Goal: Task Accomplishment & Management: Complete application form

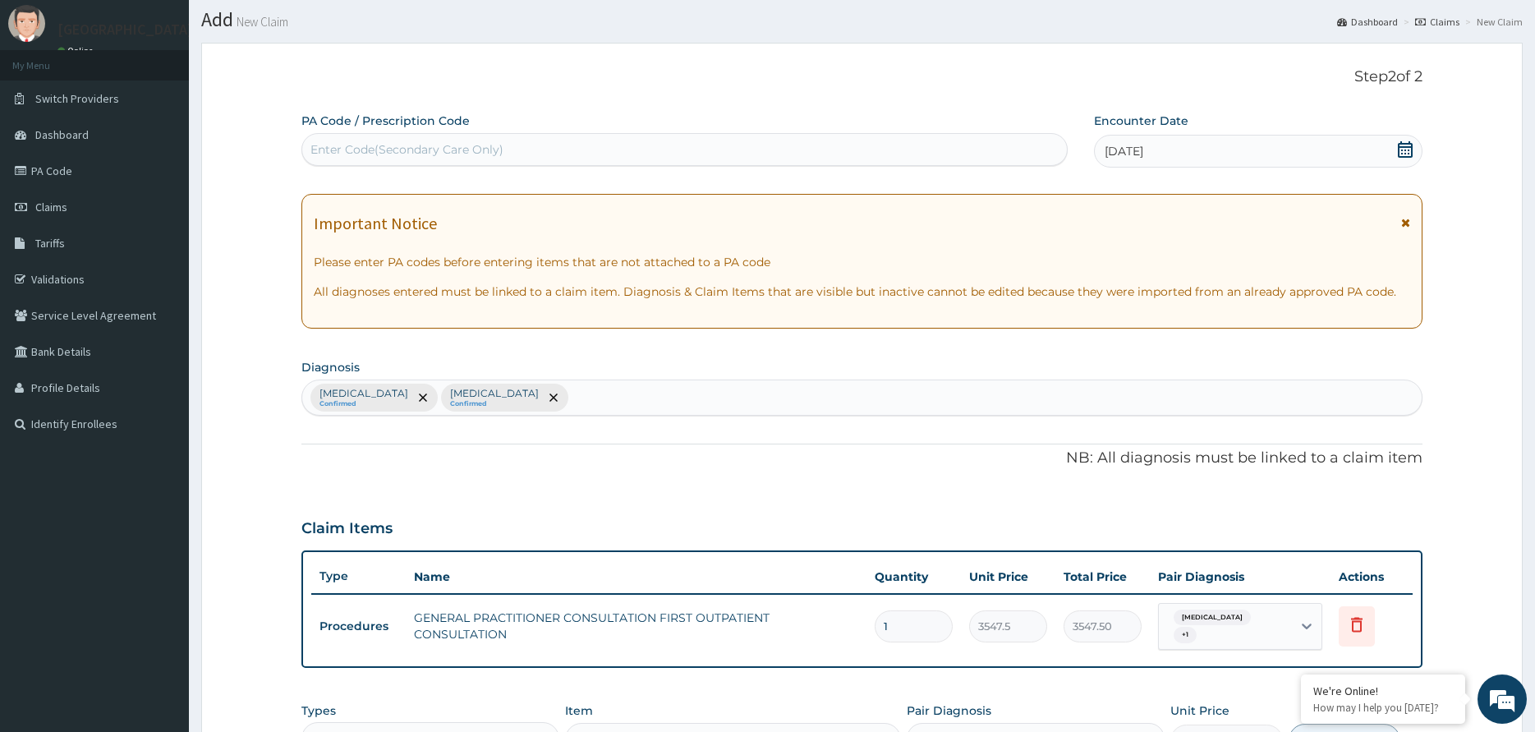
scroll to position [82, 0]
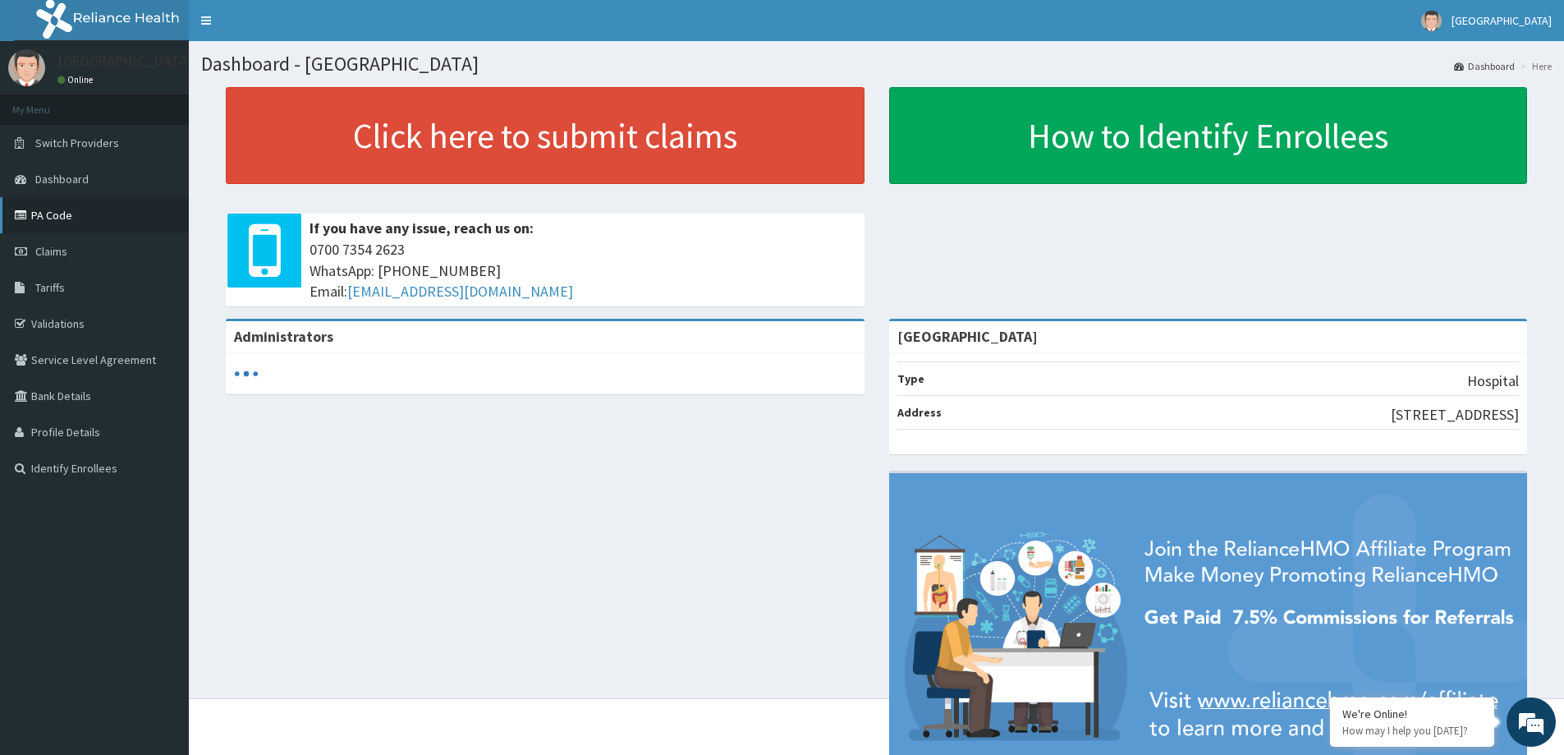
click at [98, 212] on link "PA Code" at bounding box center [94, 215] width 189 height 36
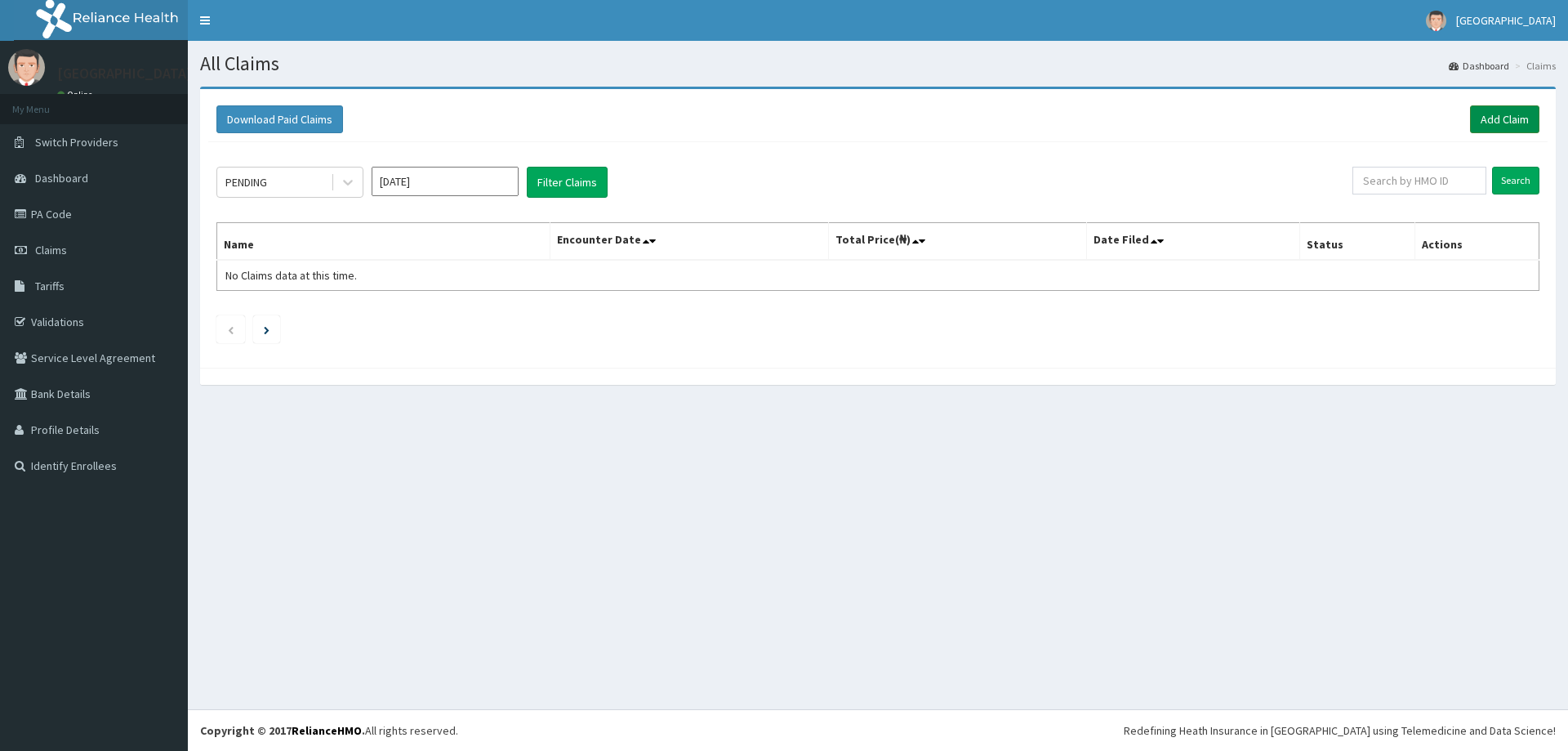
drag, startPoint x: 1503, startPoint y: 111, endPoint x: 1489, endPoint y: 111, distance: 14.0
click at [1502, 111] on link "Add Claim" at bounding box center [1504, 119] width 70 height 28
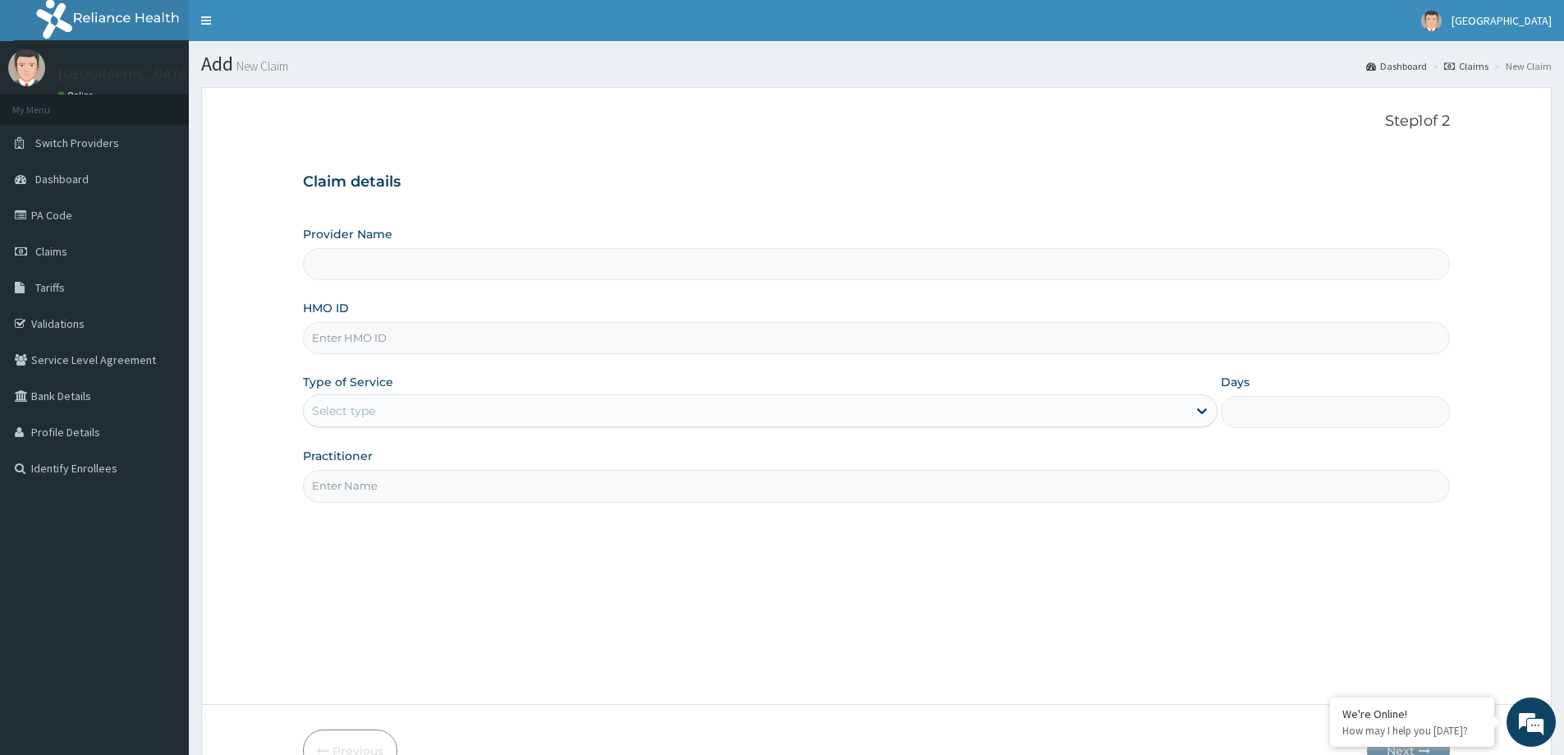
click at [411, 334] on input "HMO ID" at bounding box center [876, 338] width 1147 height 32
type input "[GEOGRAPHIC_DATA]"
type input "KWA/10119/A"
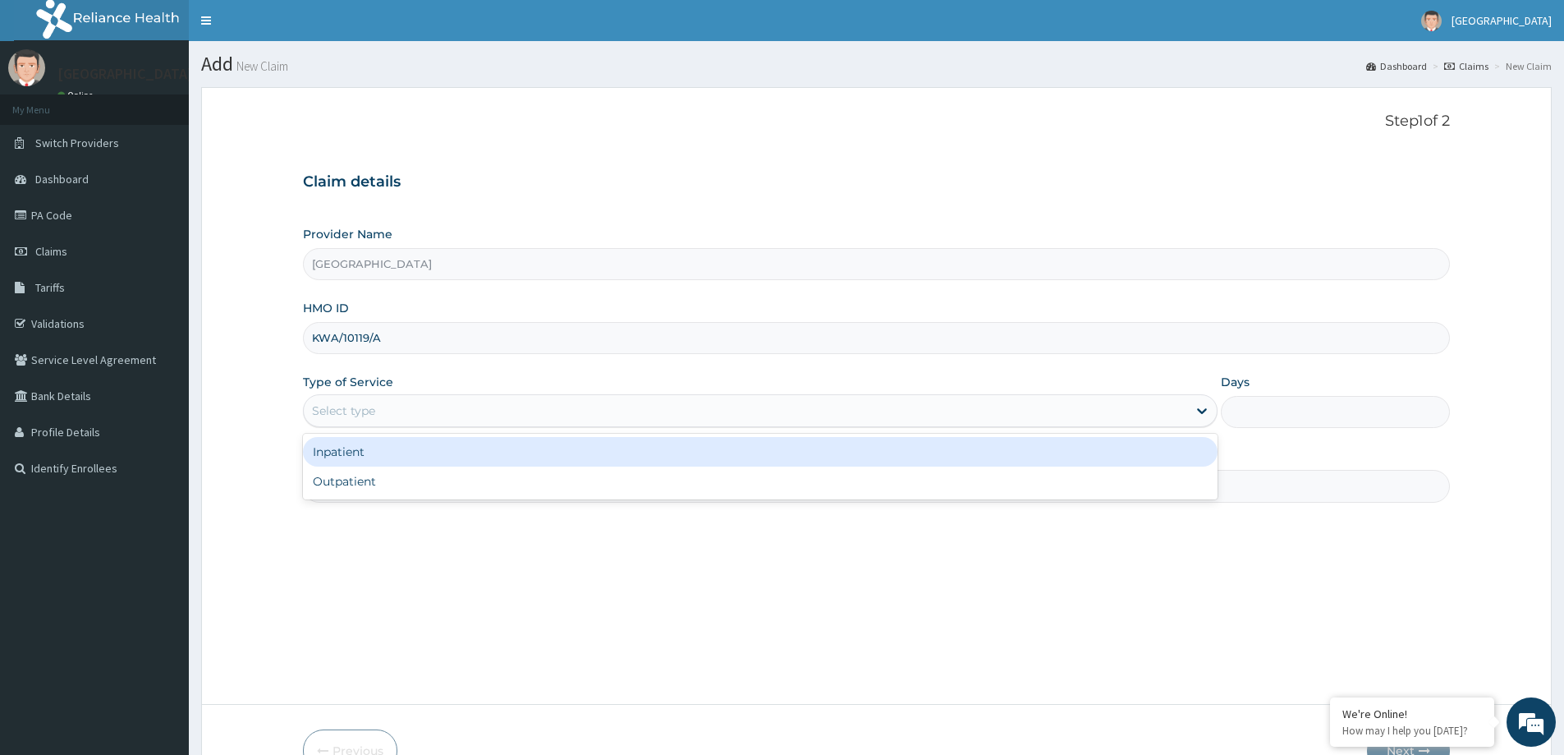
drag, startPoint x: 427, startPoint y: 406, endPoint x: 407, endPoint y: 397, distance: 22.4
click at [422, 407] on div "Select type" at bounding box center [746, 410] width 884 height 26
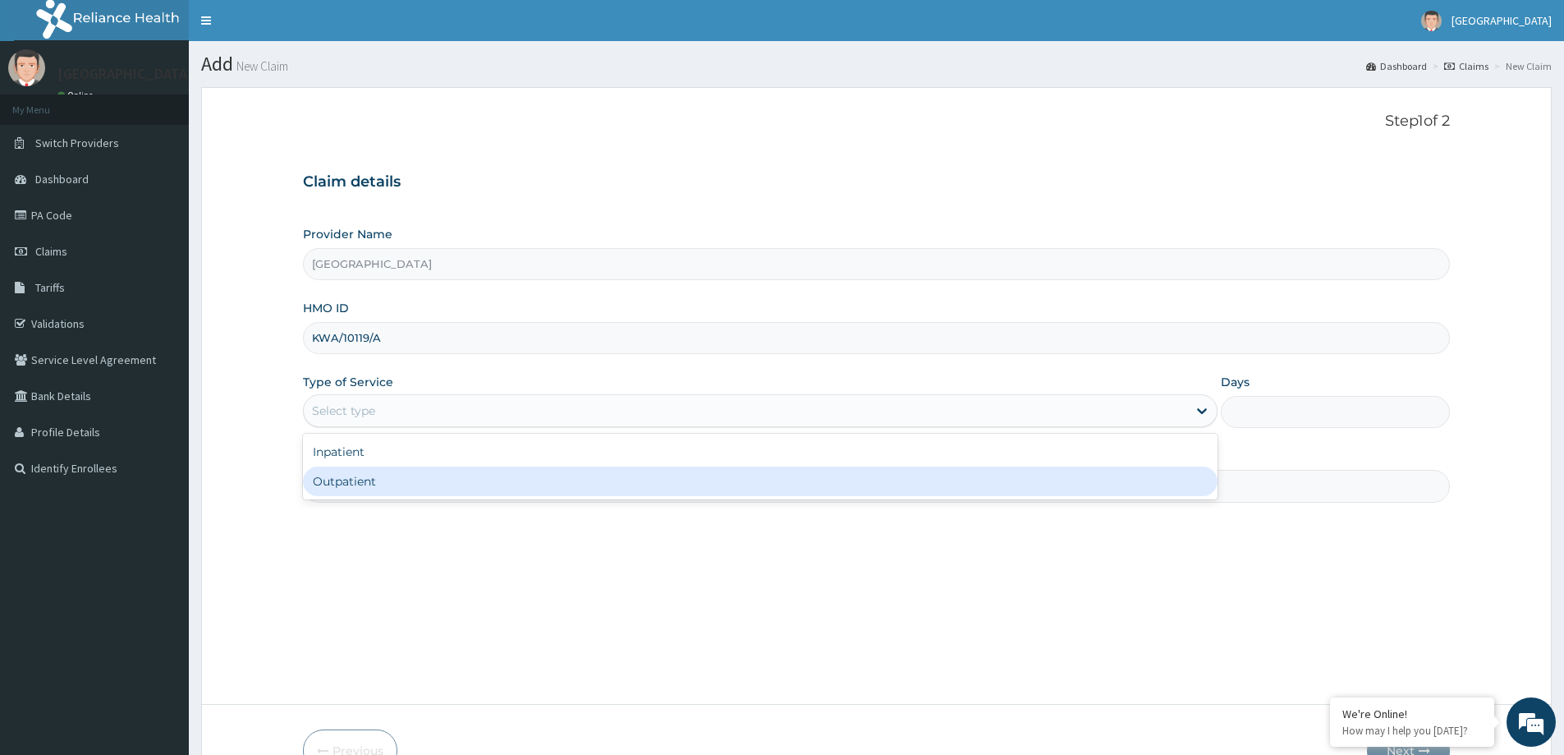
click at [408, 489] on div "Outpatient" at bounding box center [760, 481] width 915 height 30
type input "1"
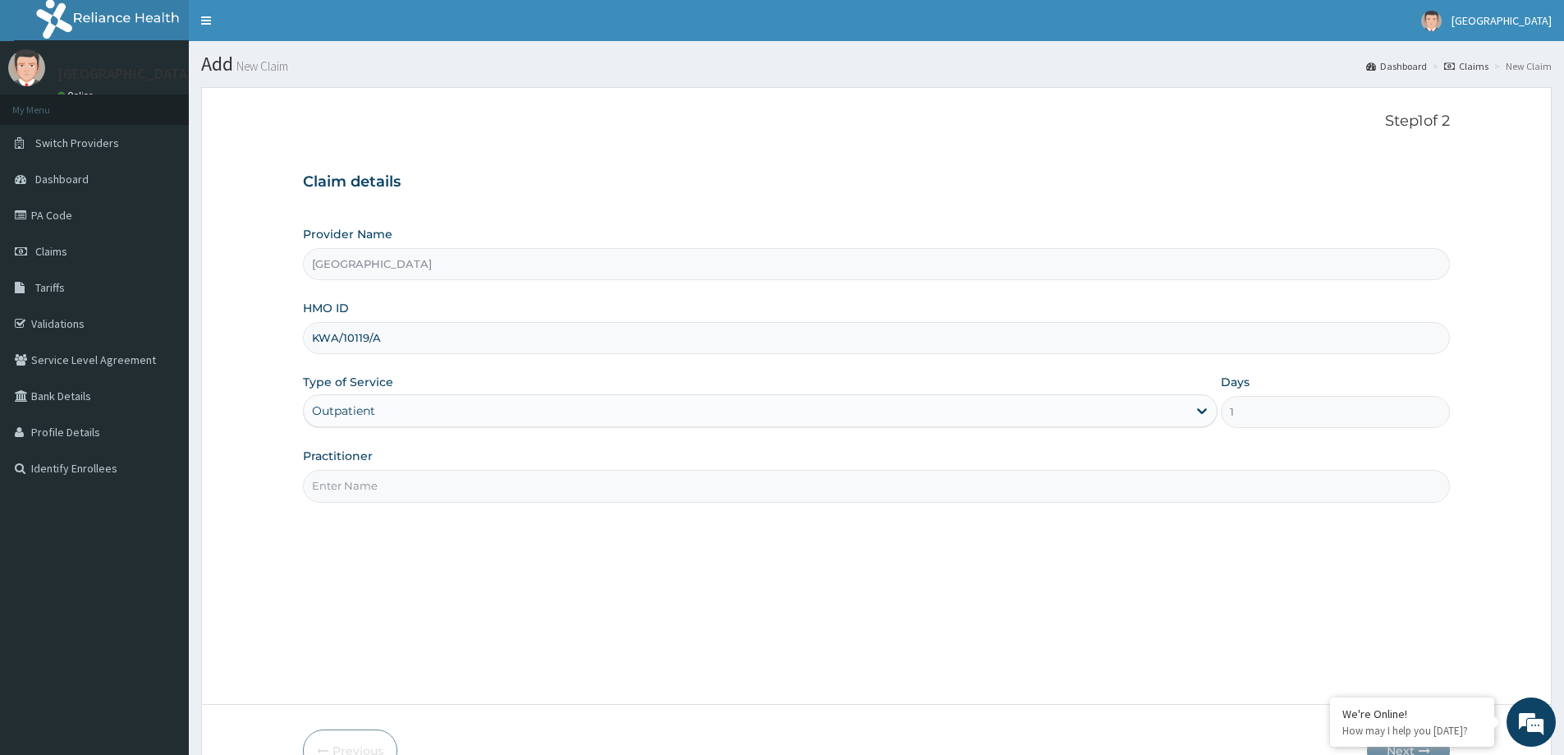
click at [420, 480] on input "Practitioner" at bounding box center [876, 486] width 1147 height 32
type input "DR KADRI"
drag, startPoint x: 583, startPoint y: 650, endPoint x: 616, endPoint y: 650, distance: 32.9
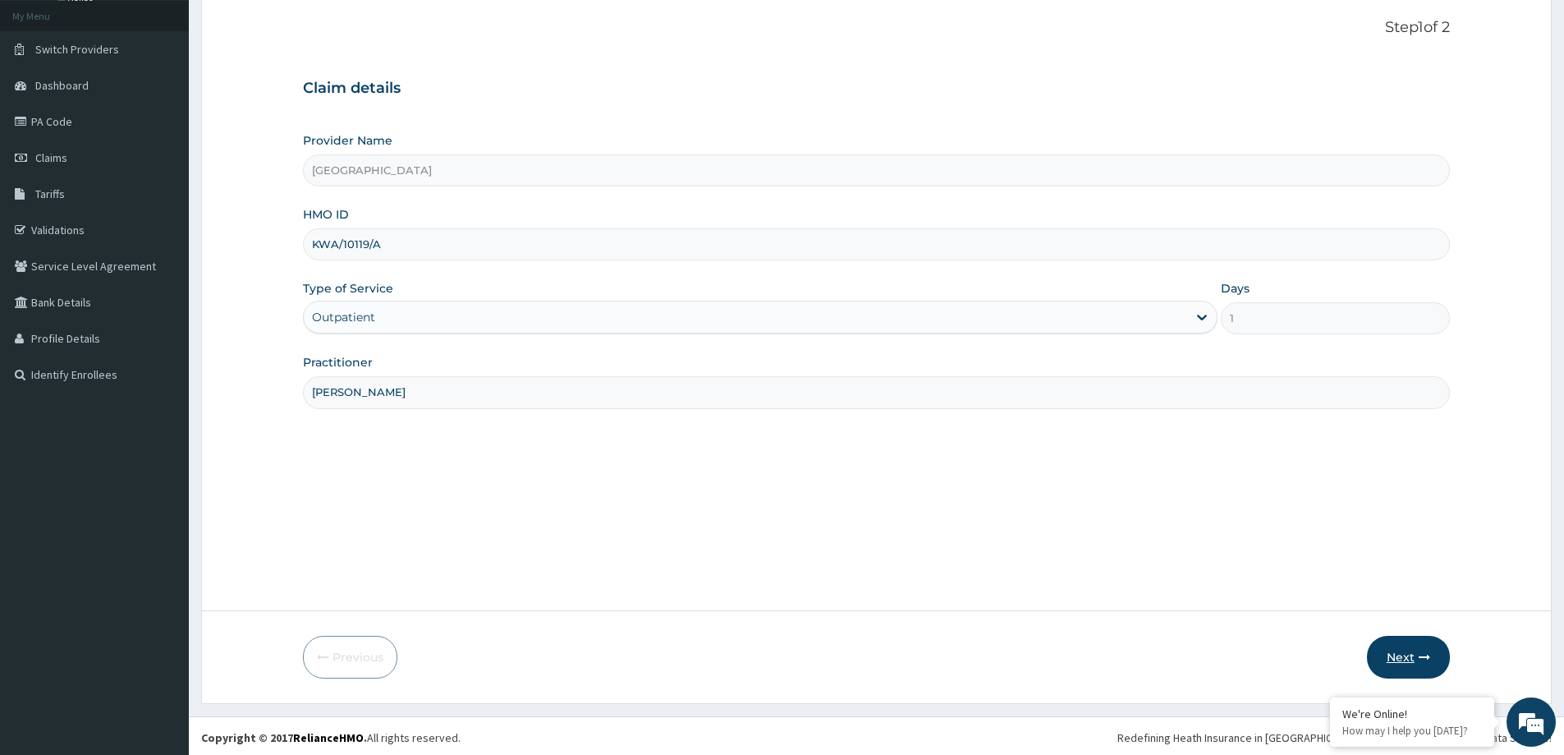
scroll to position [97, 0]
click at [1409, 648] on button "Next" at bounding box center [1408, 653] width 83 height 43
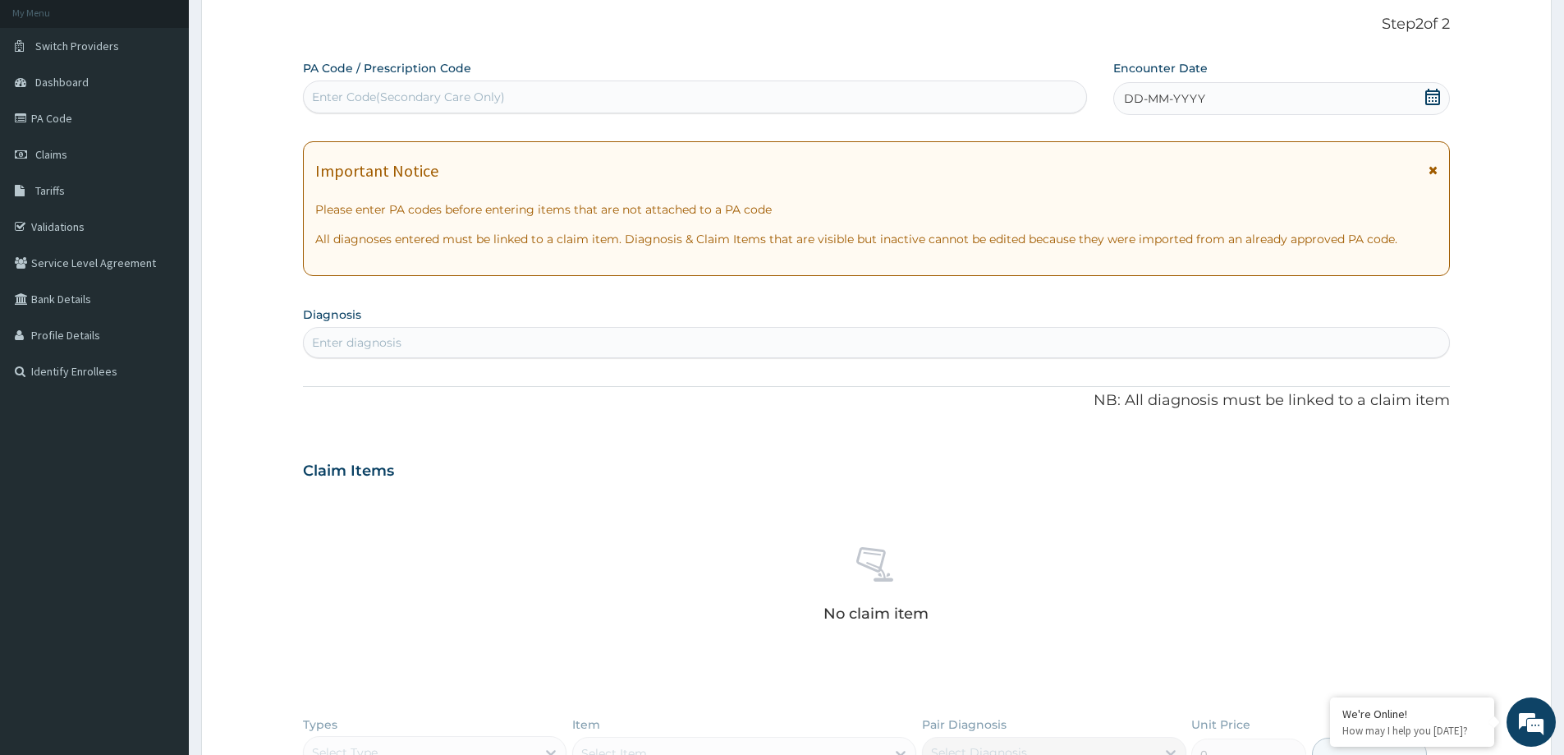
click at [1192, 94] on span "DD-MM-YYYY" at bounding box center [1164, 98] width 81 height 16
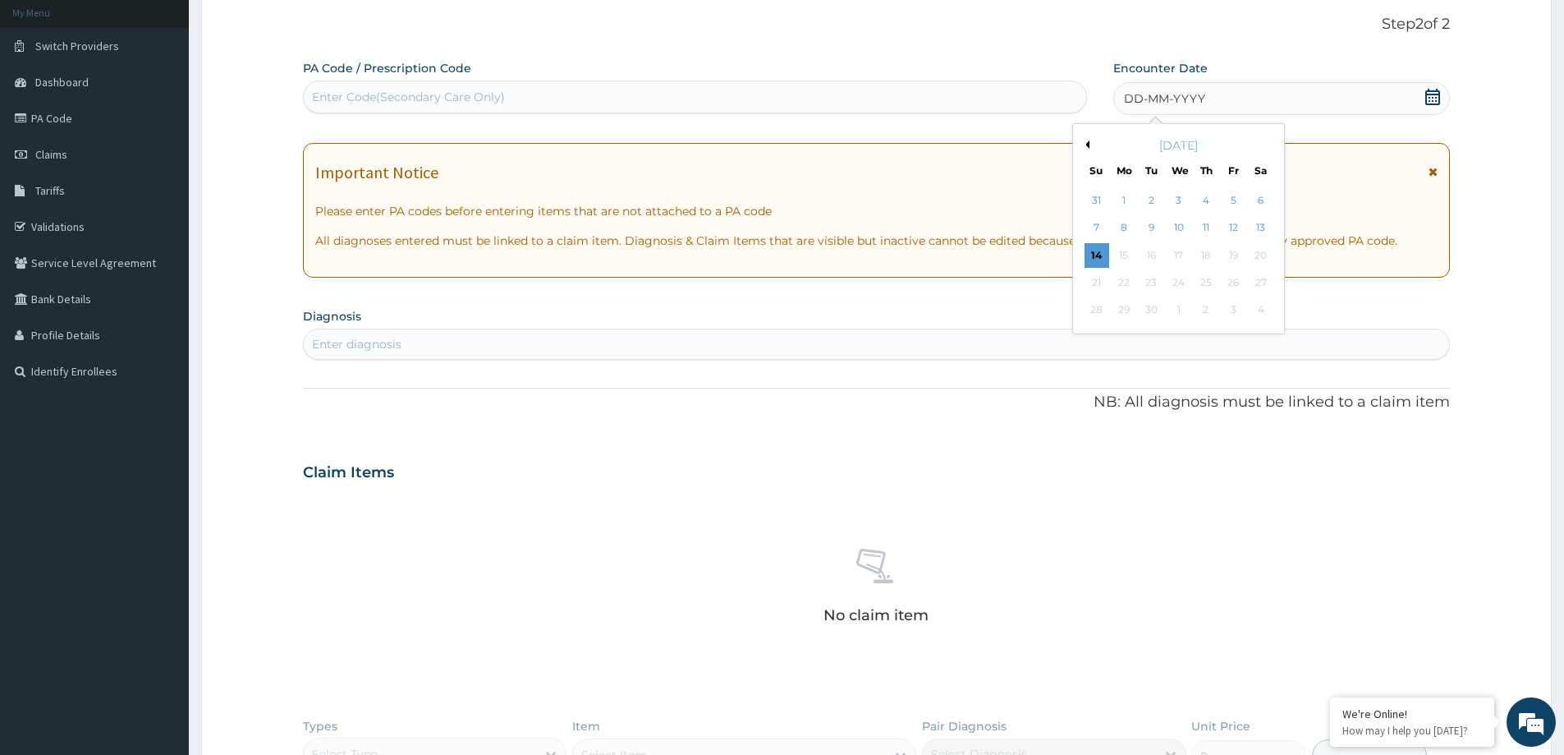
click at [1090, 253] on div "14" at bounding box center [1097, 255] width 25 height 25
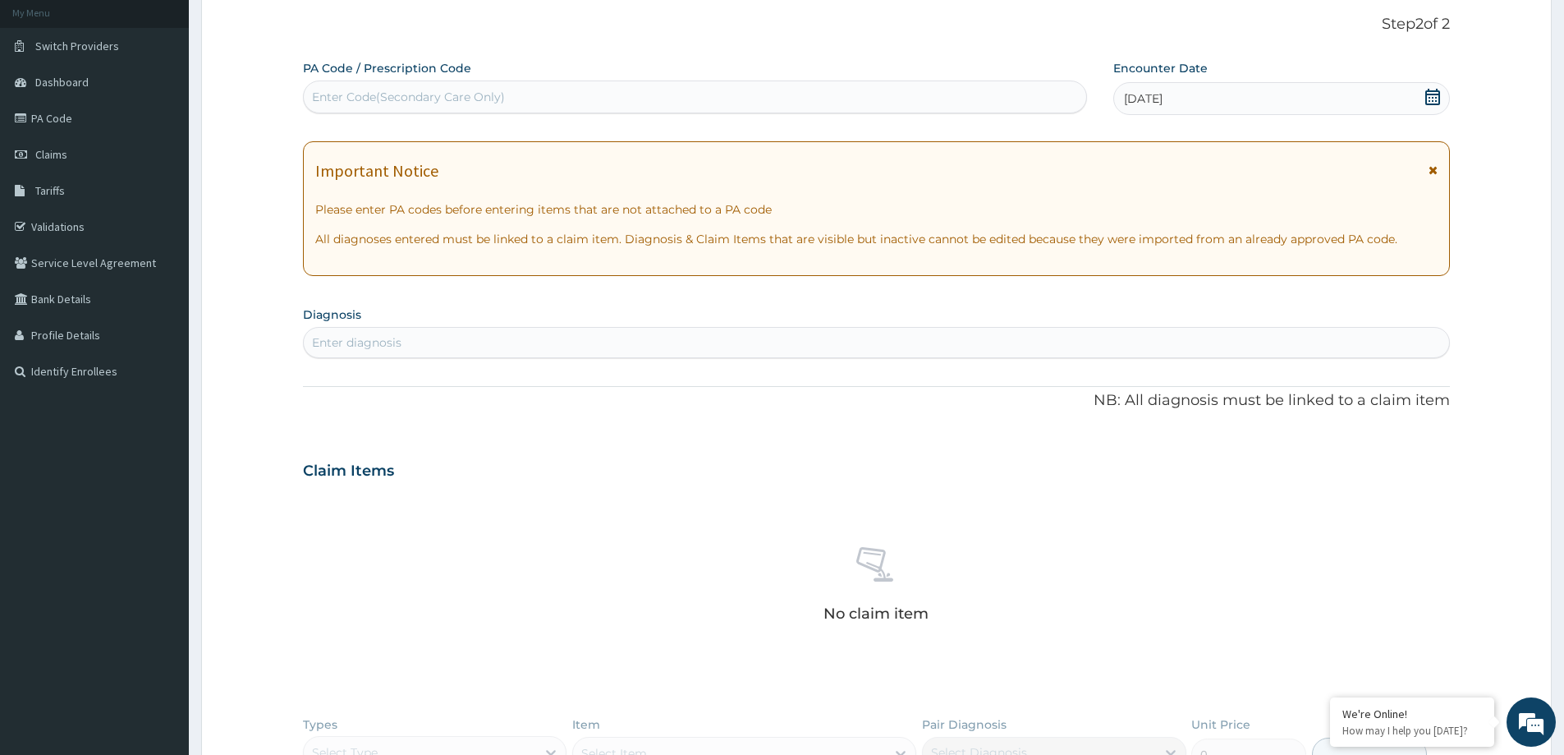
click at [373, 355] on div "Enter diagnosis" at bounding box center [877, 342] width 1146 height 26
type input "PARON"
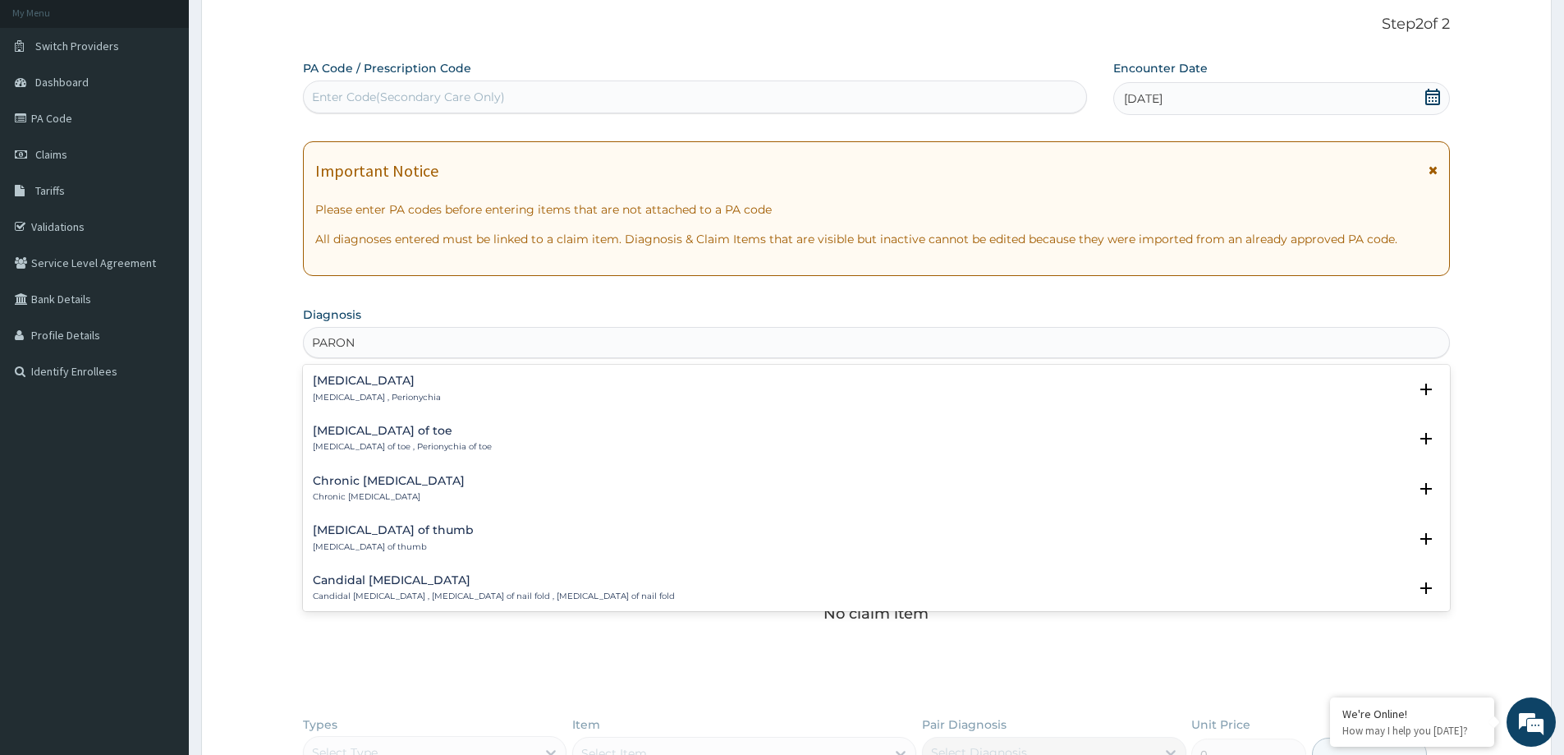
click at [348, 405] on div "Paronychia Paronychia , Perionychia Select Status Query Query covers suspected …" at bounding box center [877, 392] width 1128 height 37
click at [331, 387] on div "Paronychia Paronychia , Perionychia" at bounding box center [377, 388] width 128 height 29
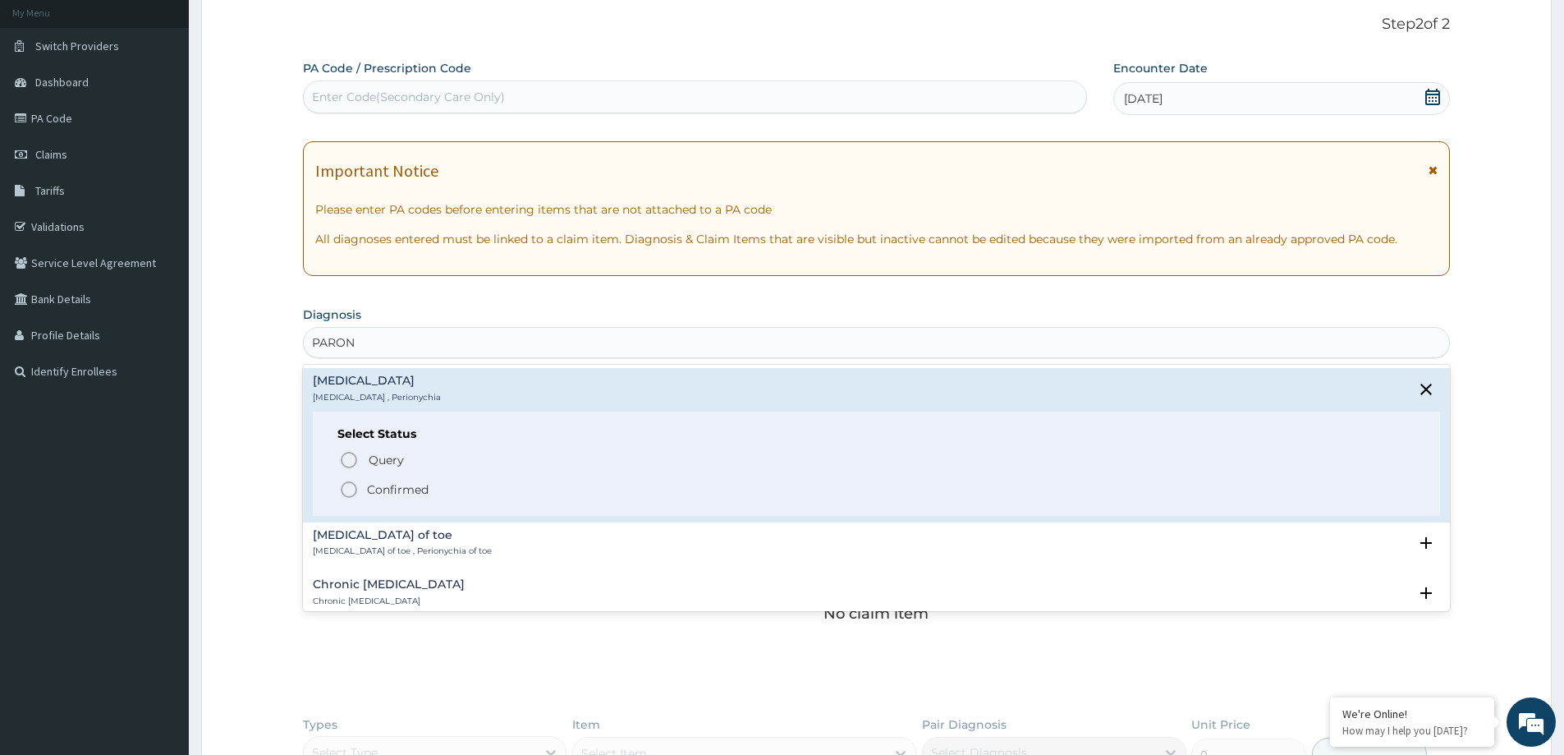
drag, startPoint x: 357, startPoint y: 476, endPoint x: 355, endPoint y: 489, distance: 13.4
click at [355, 489] on div "Query Query covers suspected (?), Keep in view (kiv), Ruled out (r/o) Confirmed" at bounding box center [877, 473] width 1078 height 50
click at [355, 489] on icon "status option filled" at bounding box center [349, 490] width 20 height 20
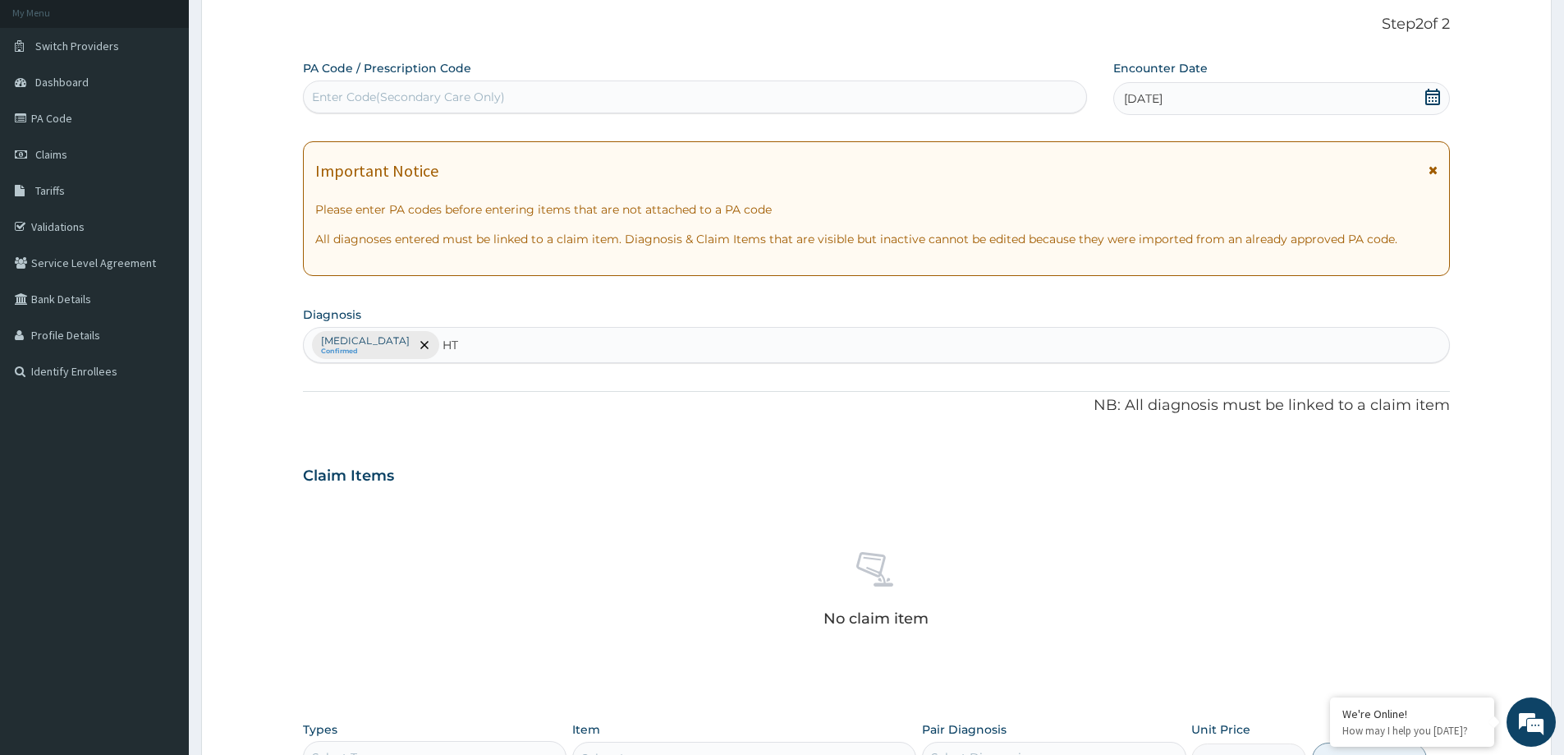
type input "HTN"
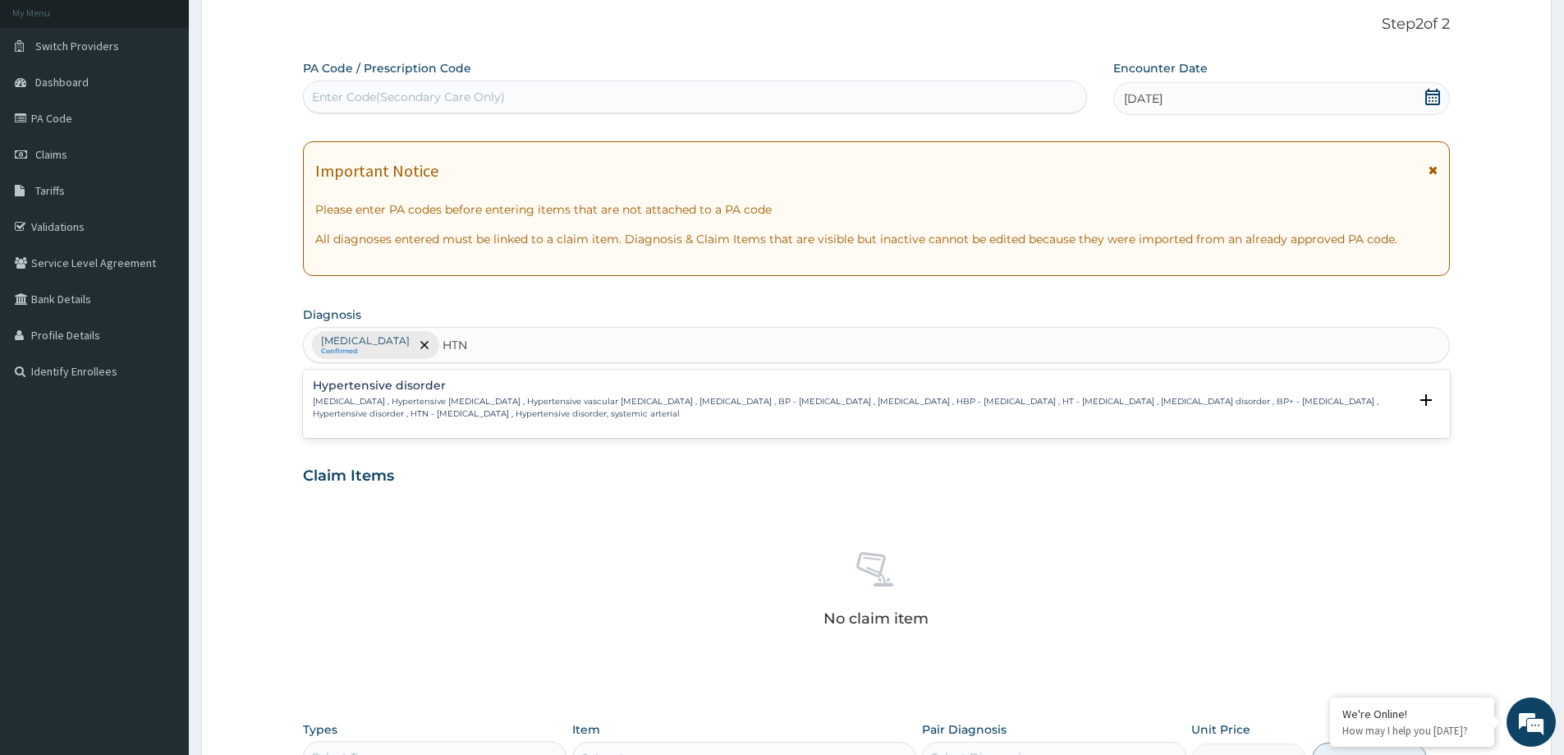
click at [397, 391] on h4 "Hypertensive disorder" at bounding box center [861, 385] width 1096 height 12
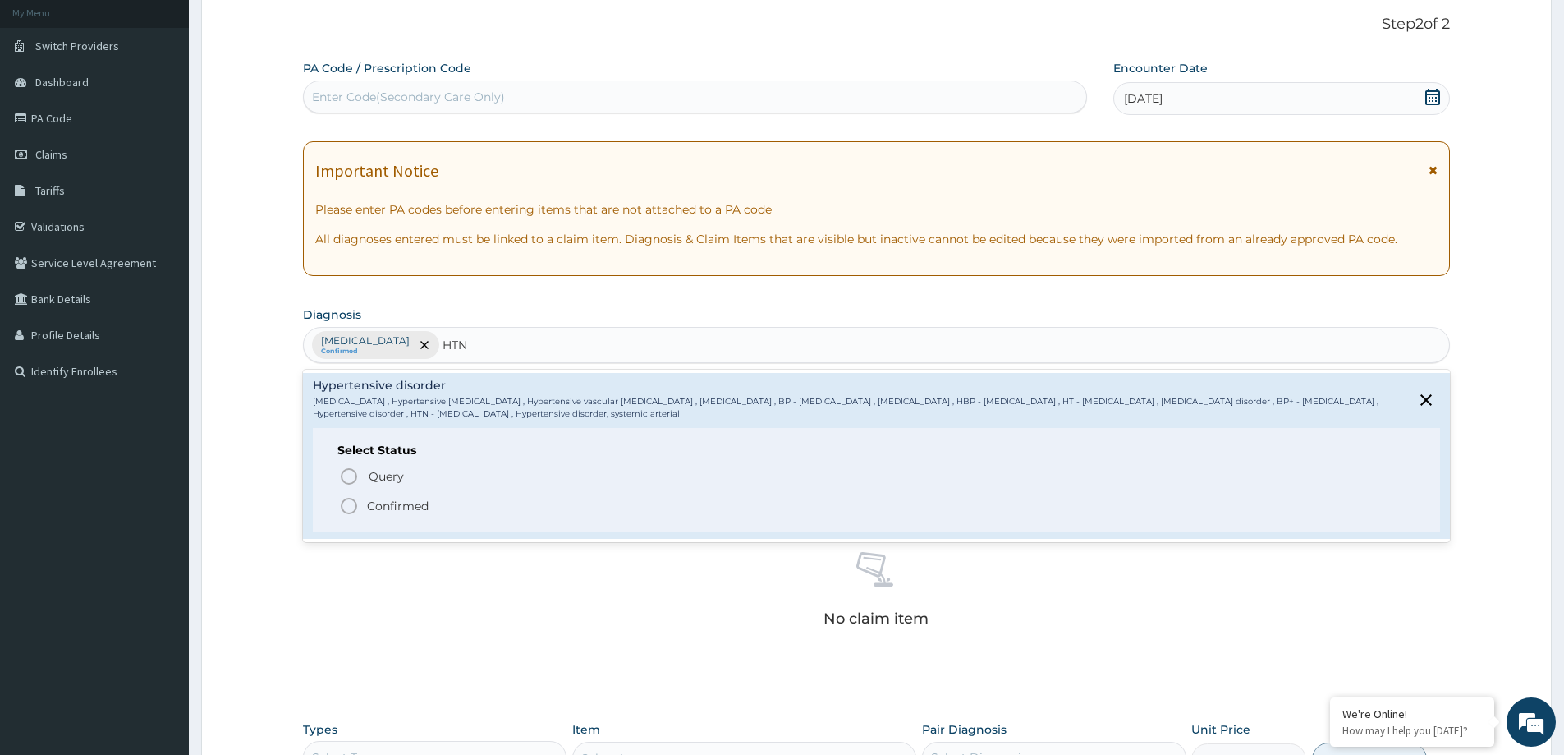
click at [353, 506] on icon "status option filled" at bounding box center [349, 506] width 20 height 20
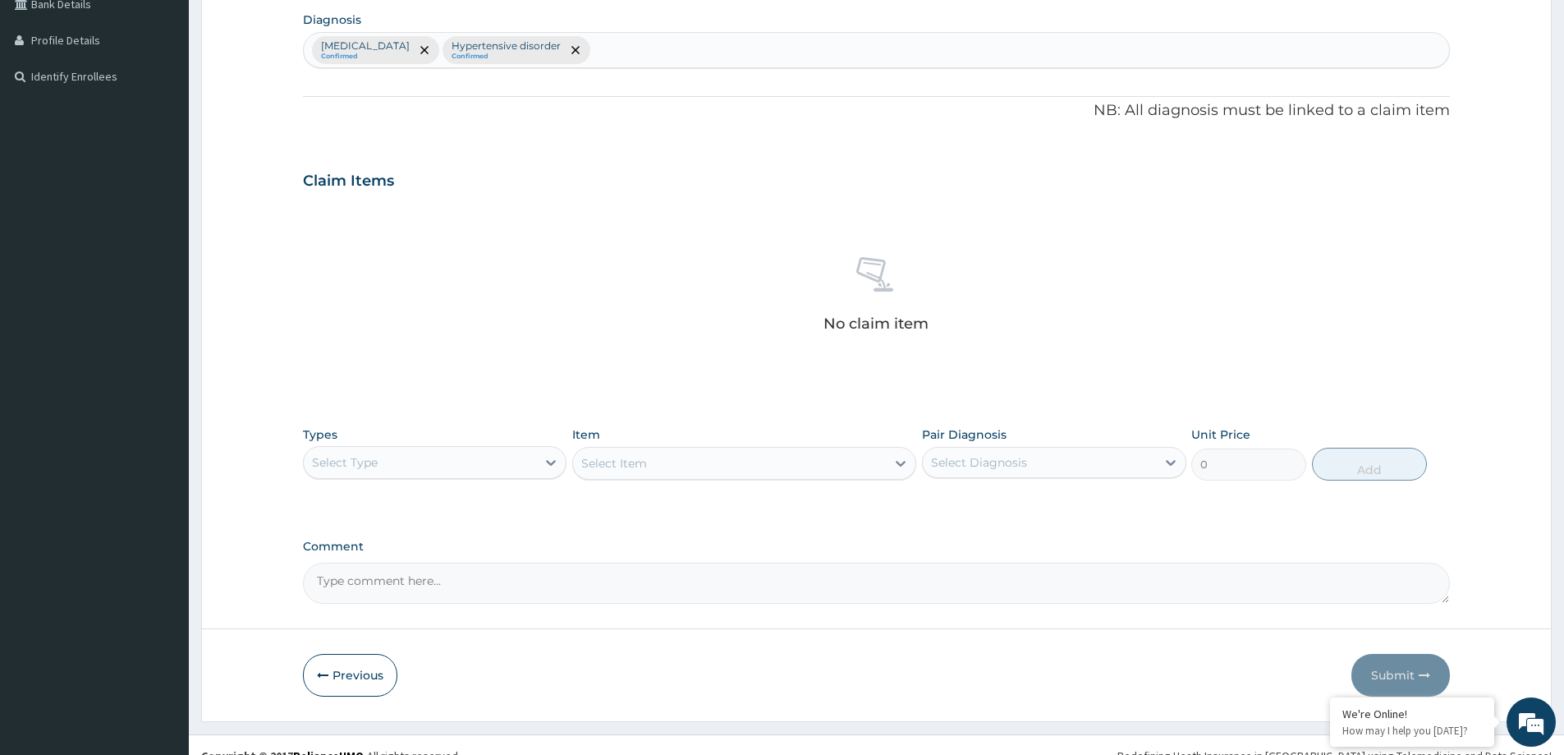
scroll to position [413, 0]
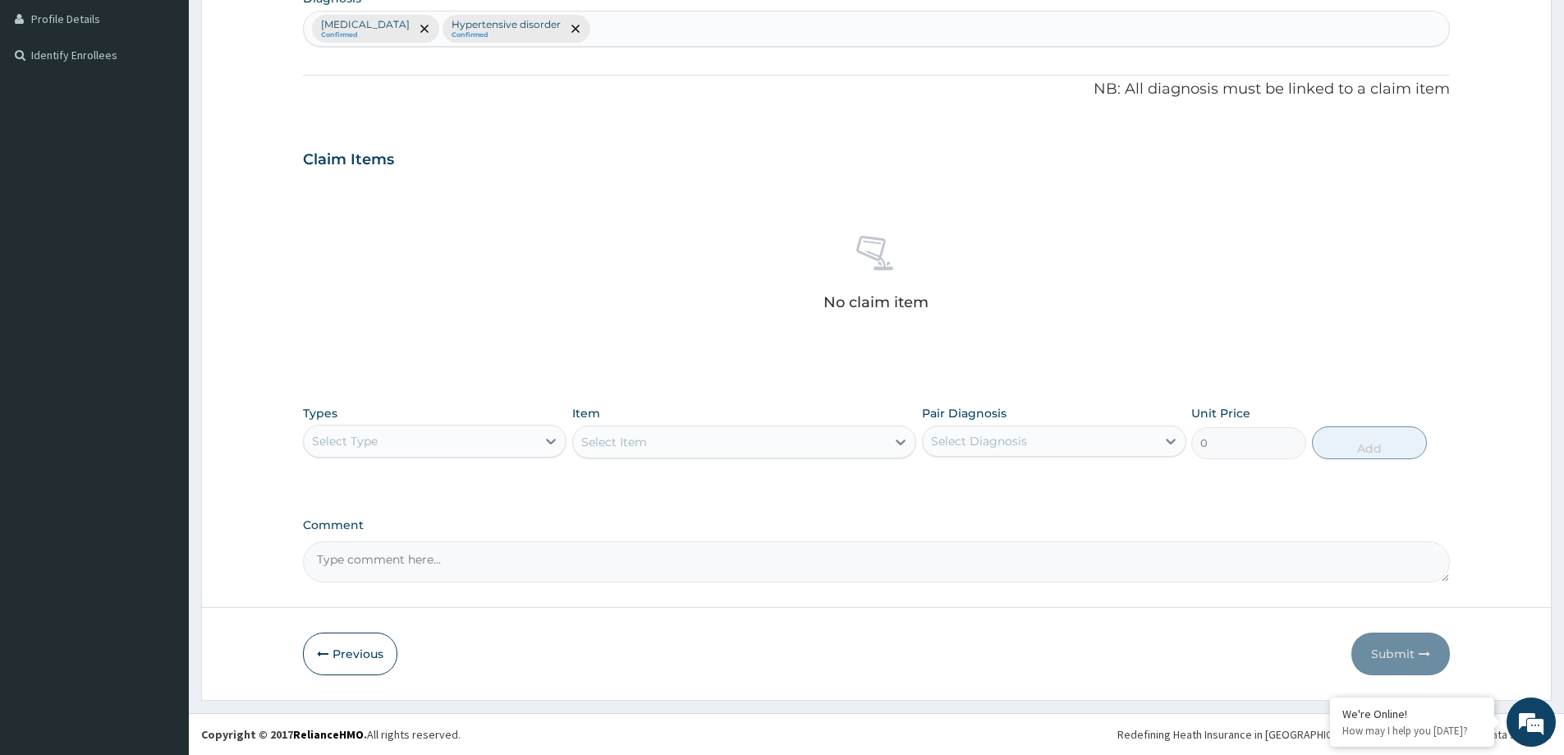
drag, startPoint x: 384, startPoint y: 430, endPoint x: 370, endPoint y: 457, distance: 30.9
click at [381, 434] on div "Select Type" at bounding box center [420, 441] width 232 height 26
drag, startPoint x: 366, startPoint y: 545, endPoint x: 622, endPoint y: 495, distance: 260.3
click at [375, 545] on div "Procedures" at bounding box center [435, 541] width 264 height 30
drag, startPoint x: 983, startPoint y: 439, endPoint x: 918, endPoint y: 478, distance: 75.9
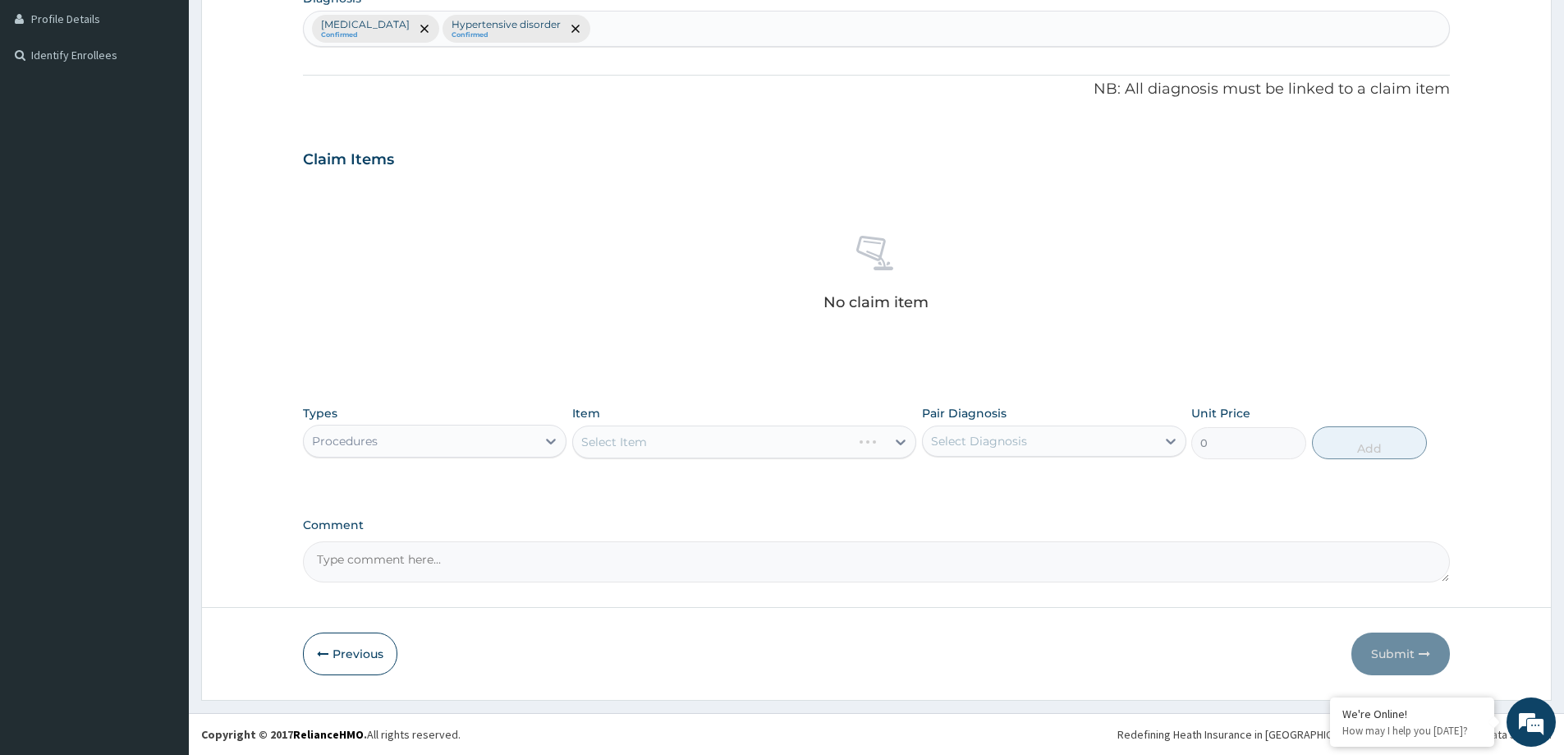
click at [971, 443] on div "Select Diagnosis" at bounding box center [979, 441] width 96 height 16
drag, startPoint x: 949, startPoint y: 508, endPoint x: 938, endPoint y: 481, distance: 29.4
click at [945, 493] on div "Paronychia Hypertensive disorder" at bounding box center [1054, 500] width 264 height 74
drag, startPoint x: 938, startPoint y: 479, endPoint x: 931, endPoint y: 485, distance: 8.7
click at [938, 481] on input "checkbox" at bounding box center [937, 481] width 11 height 11
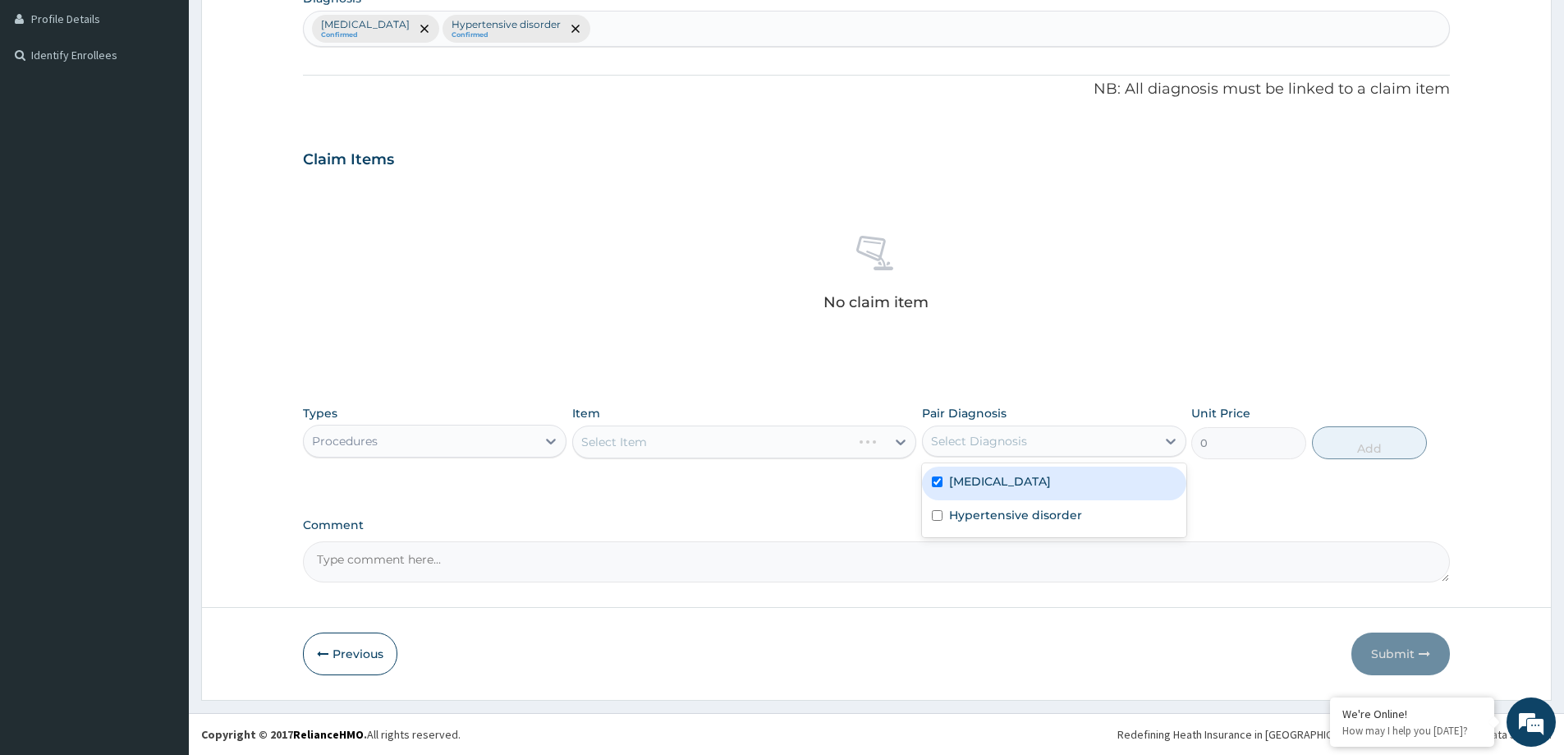
checkbox input "true"
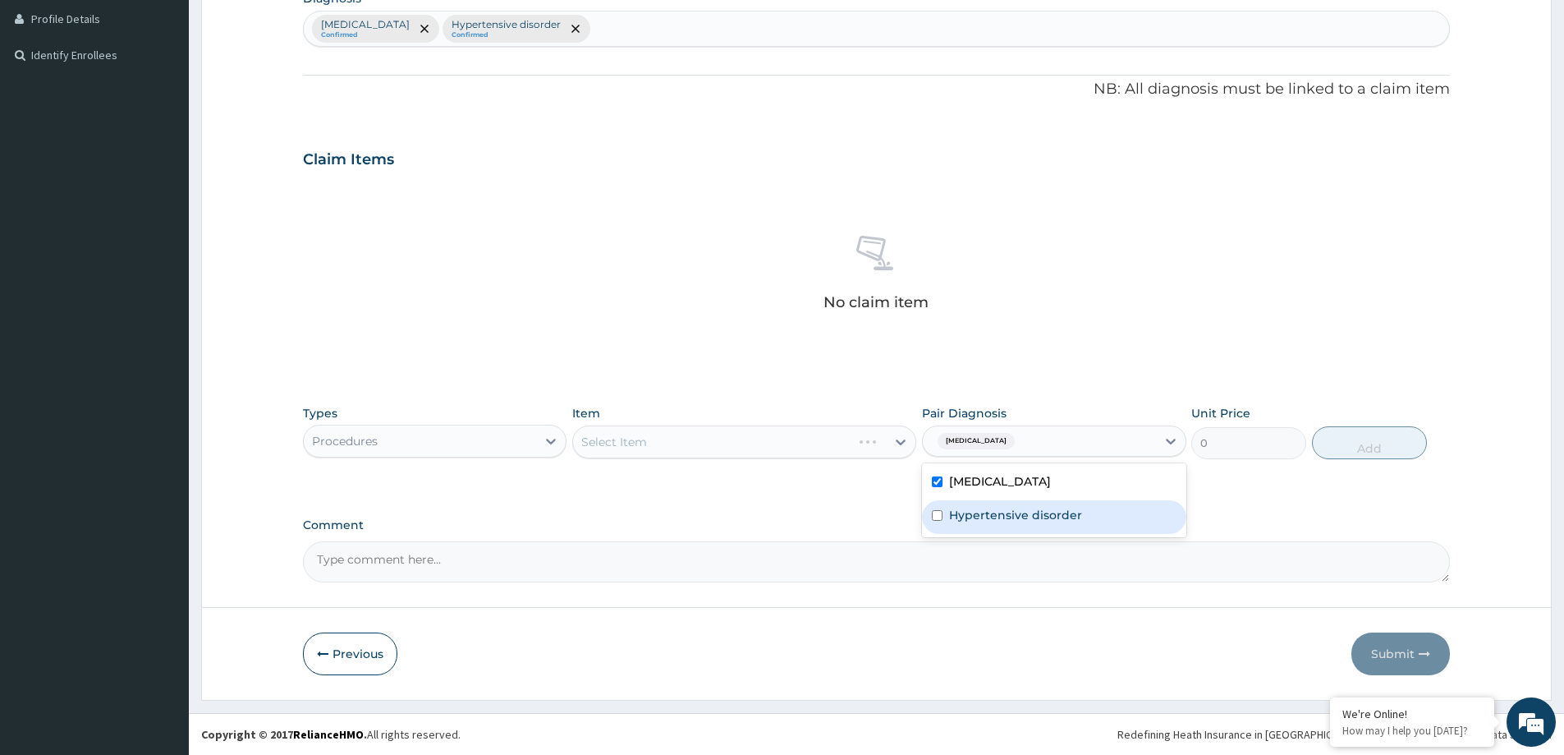
drag, startPoint x: 941, startPoint y: 517, endPoint x: 850, endPoint y: 504, distance: 92.1
click at [937, 518] on input "checkbox" at bounding box center [937, 515] width 11 height 11
checkbox input "true"
click at [710, 444] on div "Select Item" at bounding box center [744, 441] width 344 height 33
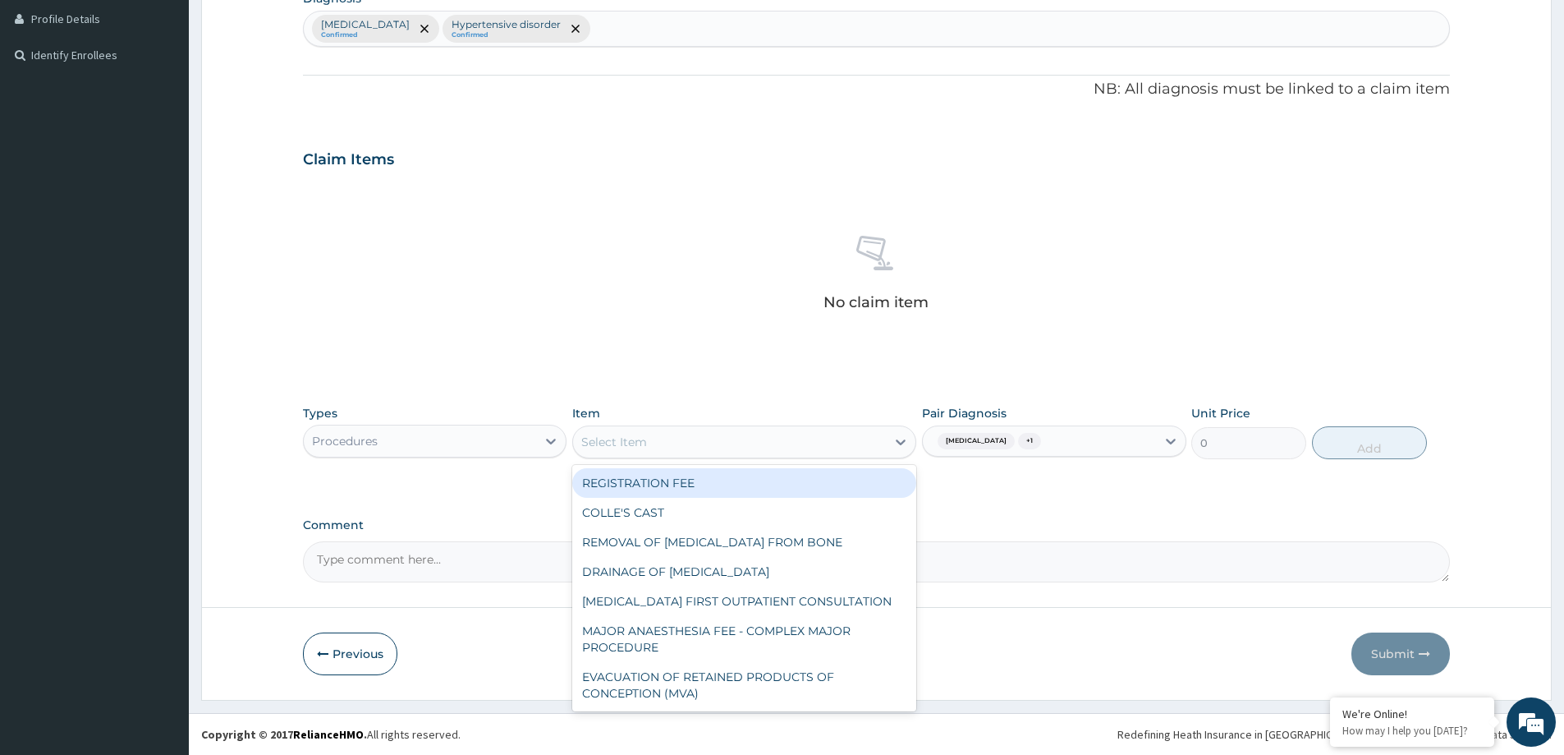
click at [727, 446] on div "Select Item" at bounding box center [729, 442] width 313 height 26
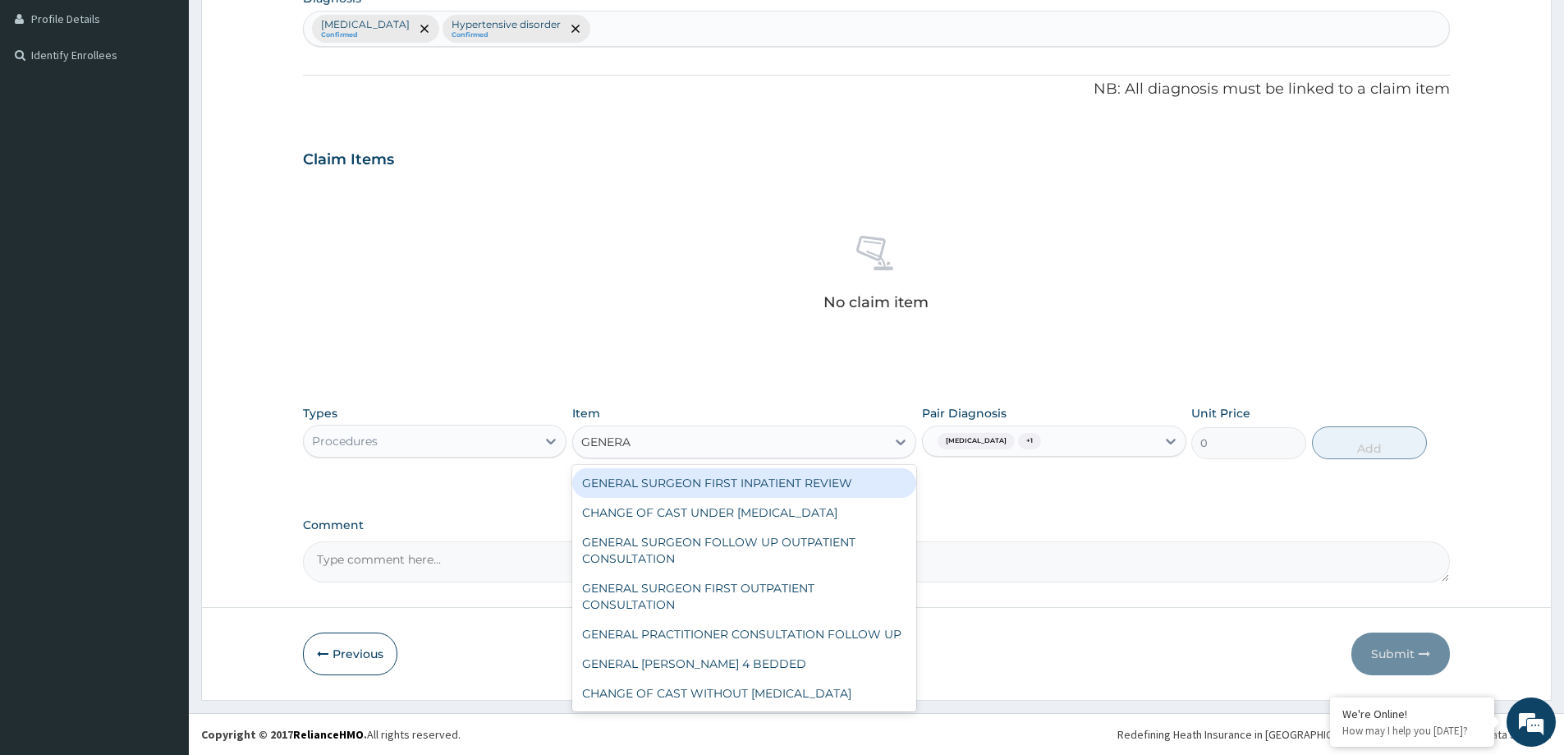
type input "GENERAL"
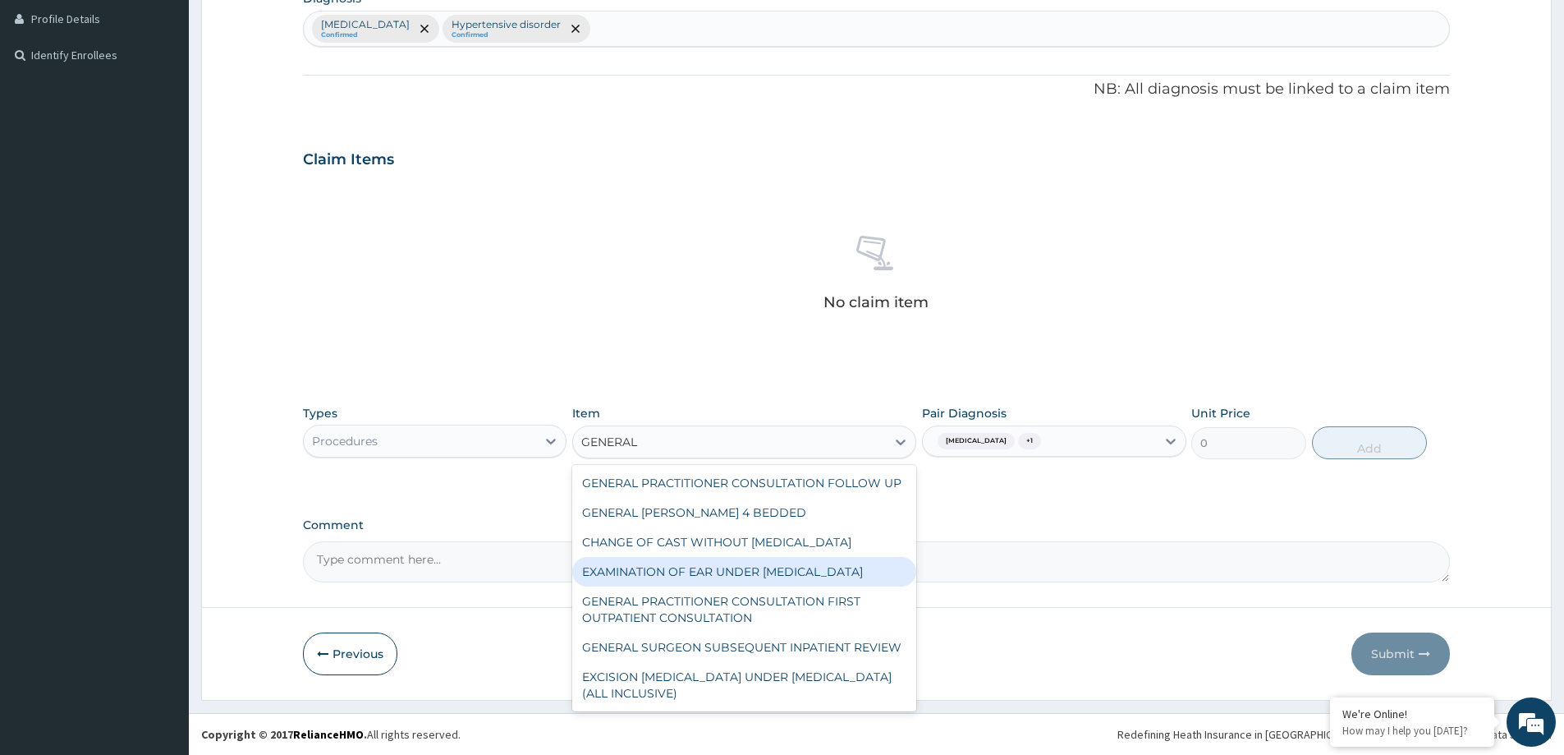
scroll to position [200, 0]
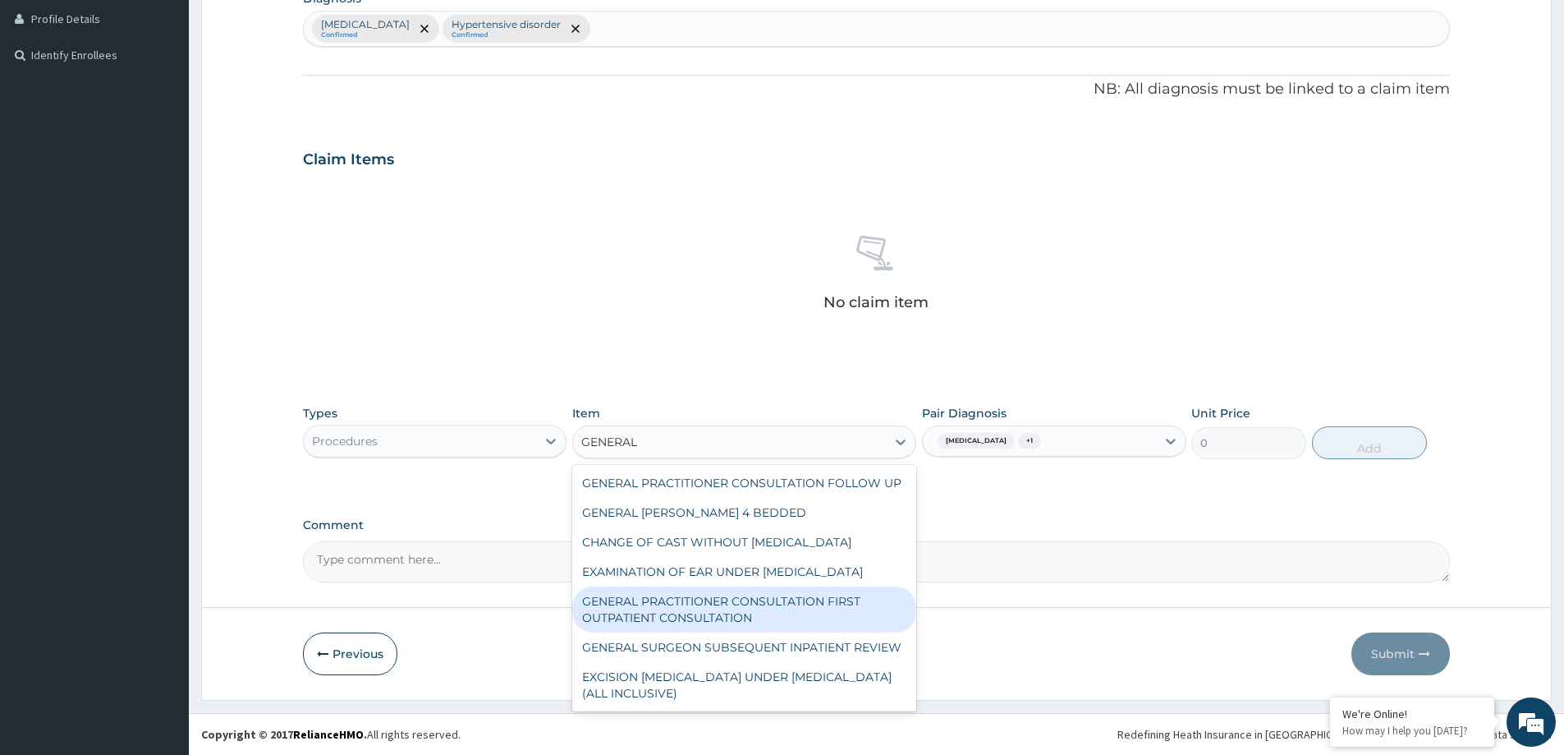
click at [711, 604] on div "GENERAL PRACTITIONER CONSULTATION FIRST OUTPATIENT CONSULTATION" at bounding box center [744, 609] width 344 height 46
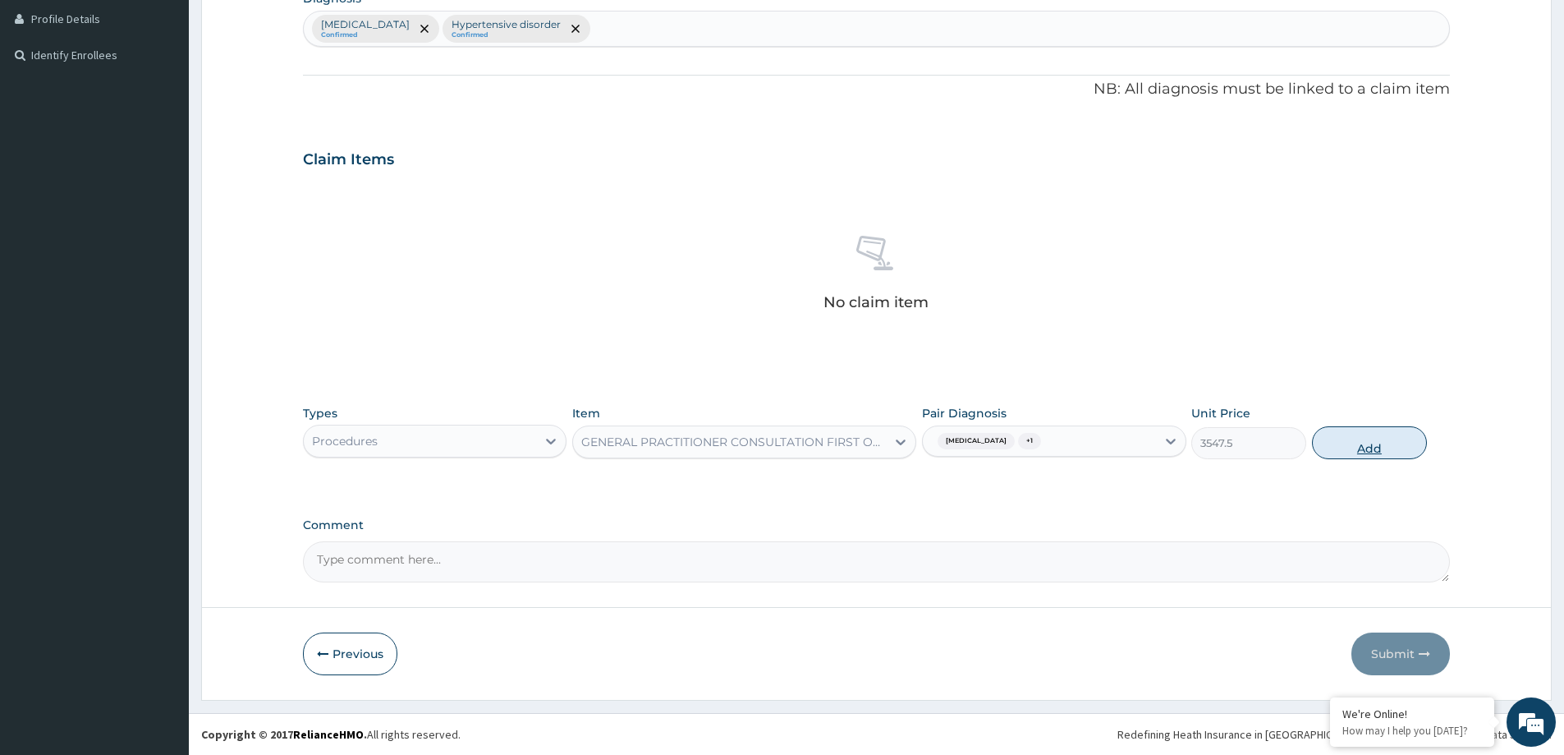
click at [1362, 430] on button "Add" at bounding box center [1369, 442] width 115 height 33
type input "0"
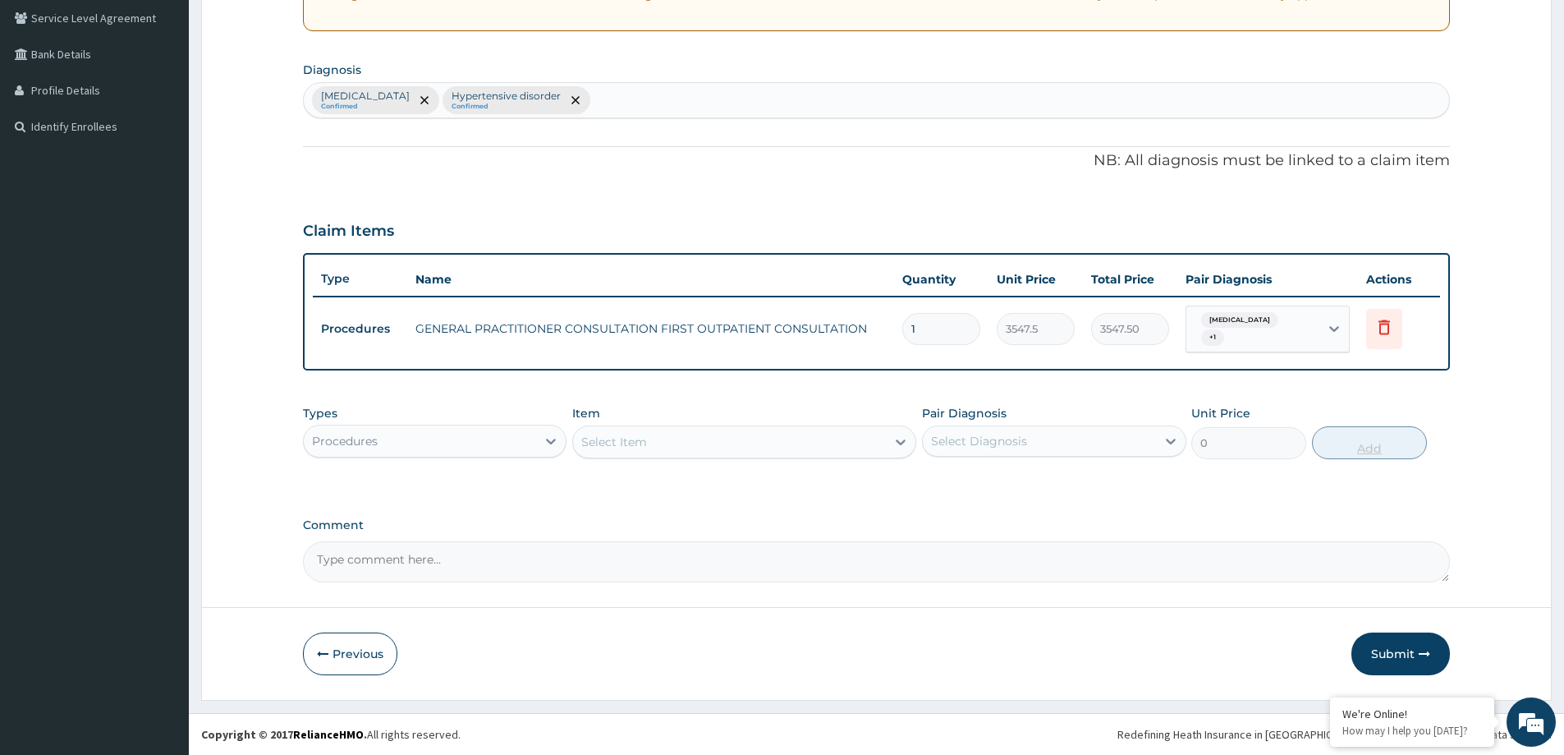
scroll to position [335, 0]
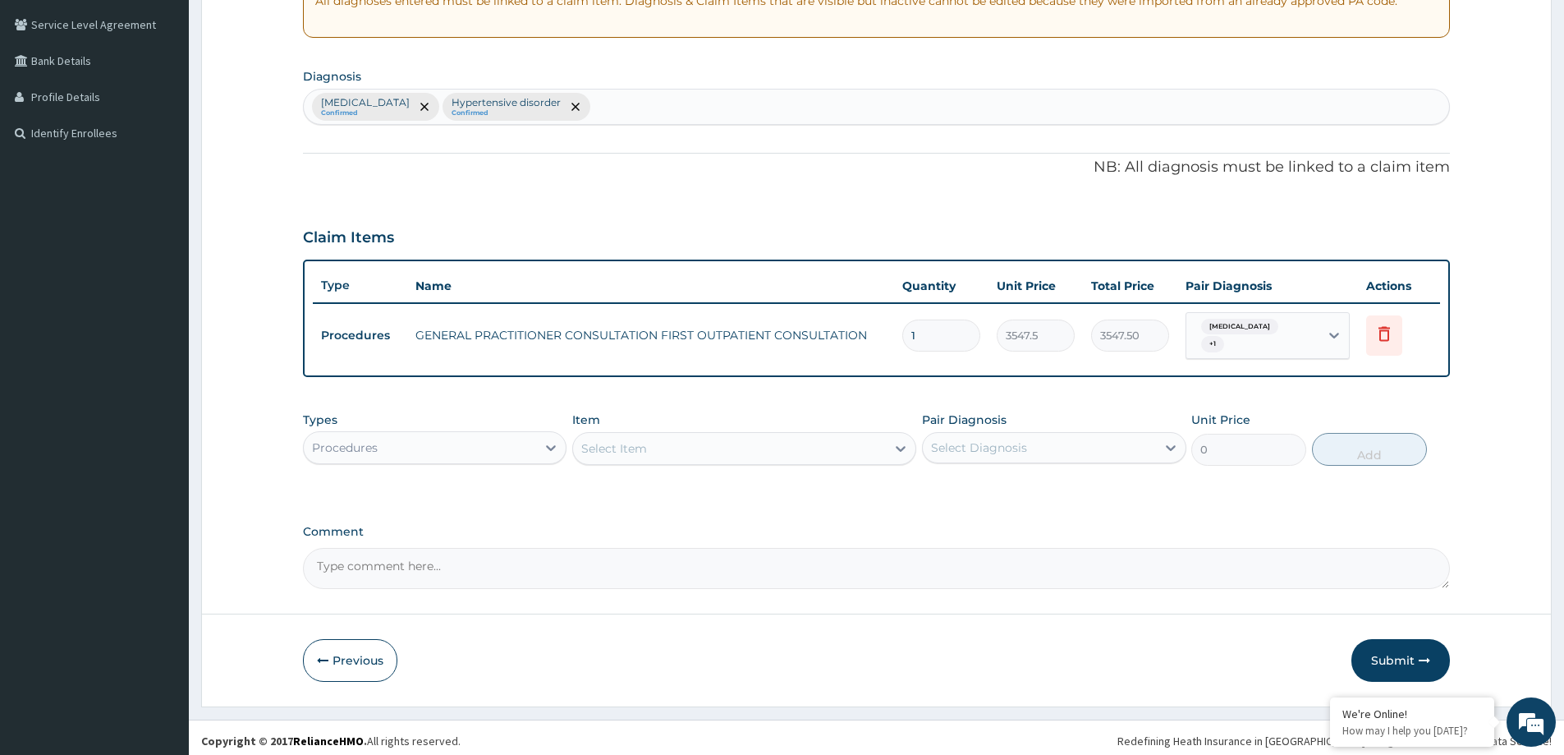
click at [505, 434] on div "Procedures" at bounding box center [420, 447] width 232 height 26
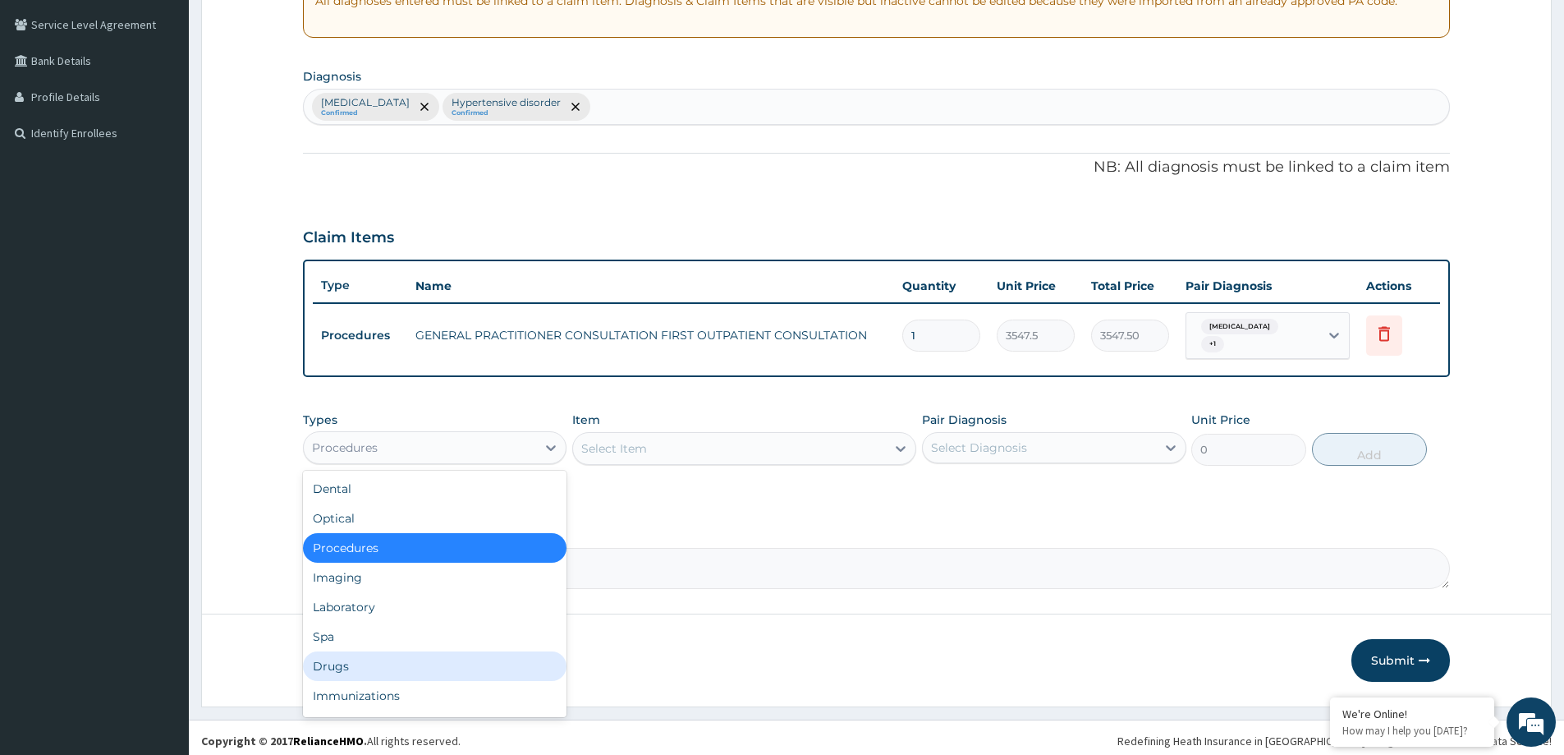
click at [345, 654] on div "Drugs" at bounding box center [435, 666] width 264 height 30
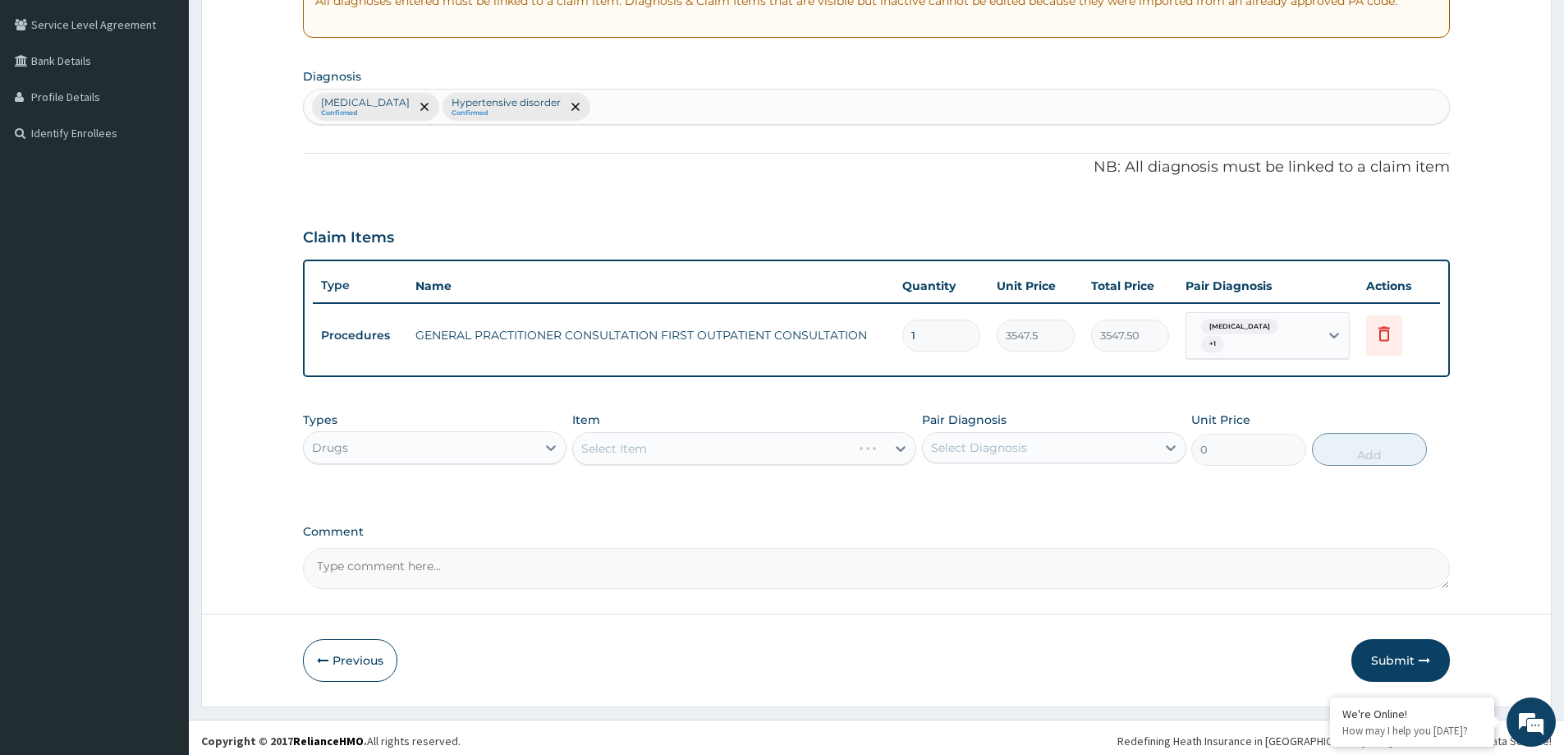
click at [965, 451] on div "Select Diagnosis" at bounding box center [1039, 447] width 232 height 26
click at [943, 497] on div "Paronychia" at bounding box center [1054, 490] width 264 height 34
checkbox input "true"
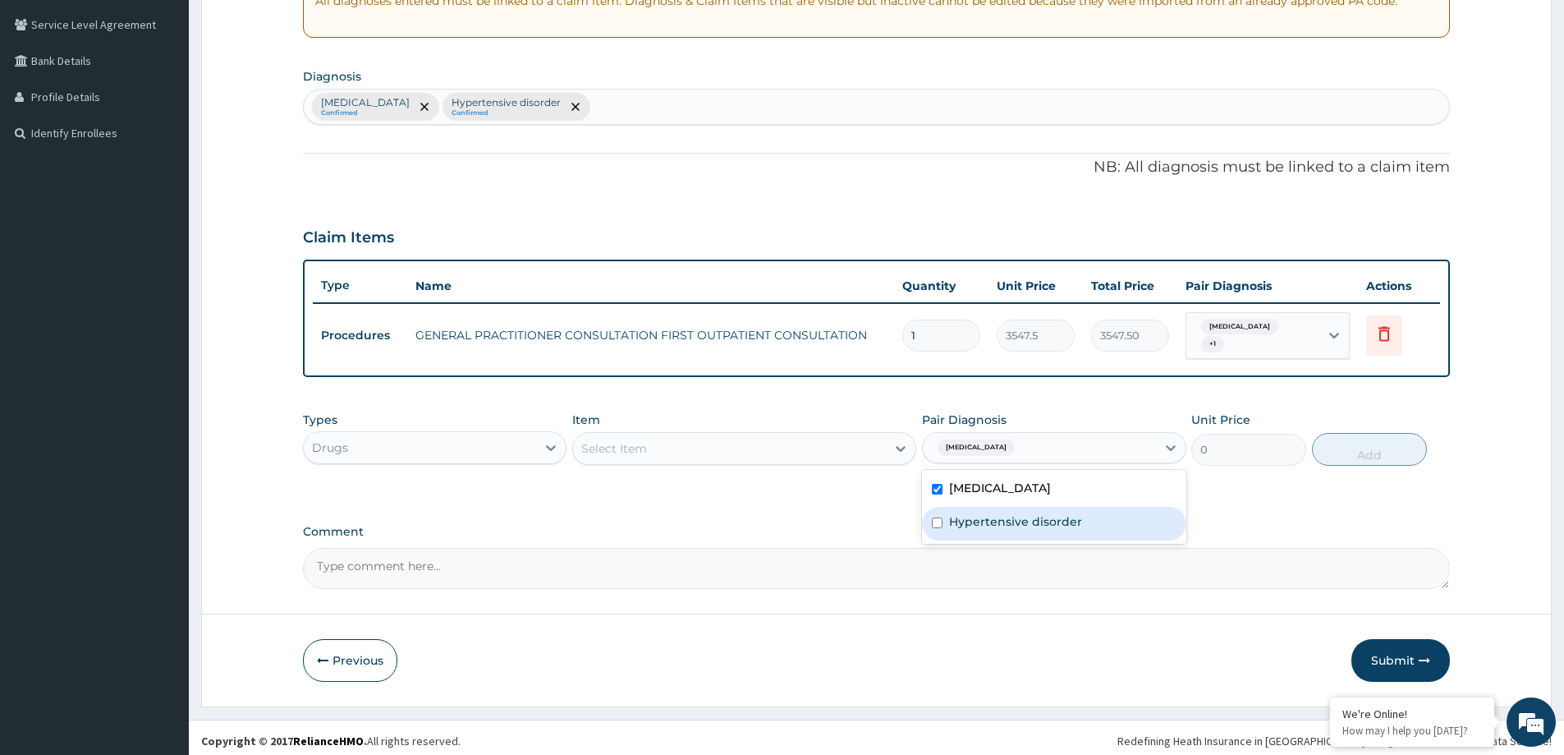
click at [949, 526] on div "Hypertensive disorder" at bounding box center [1054, 524] width 264 height 34
checkbox input "true"
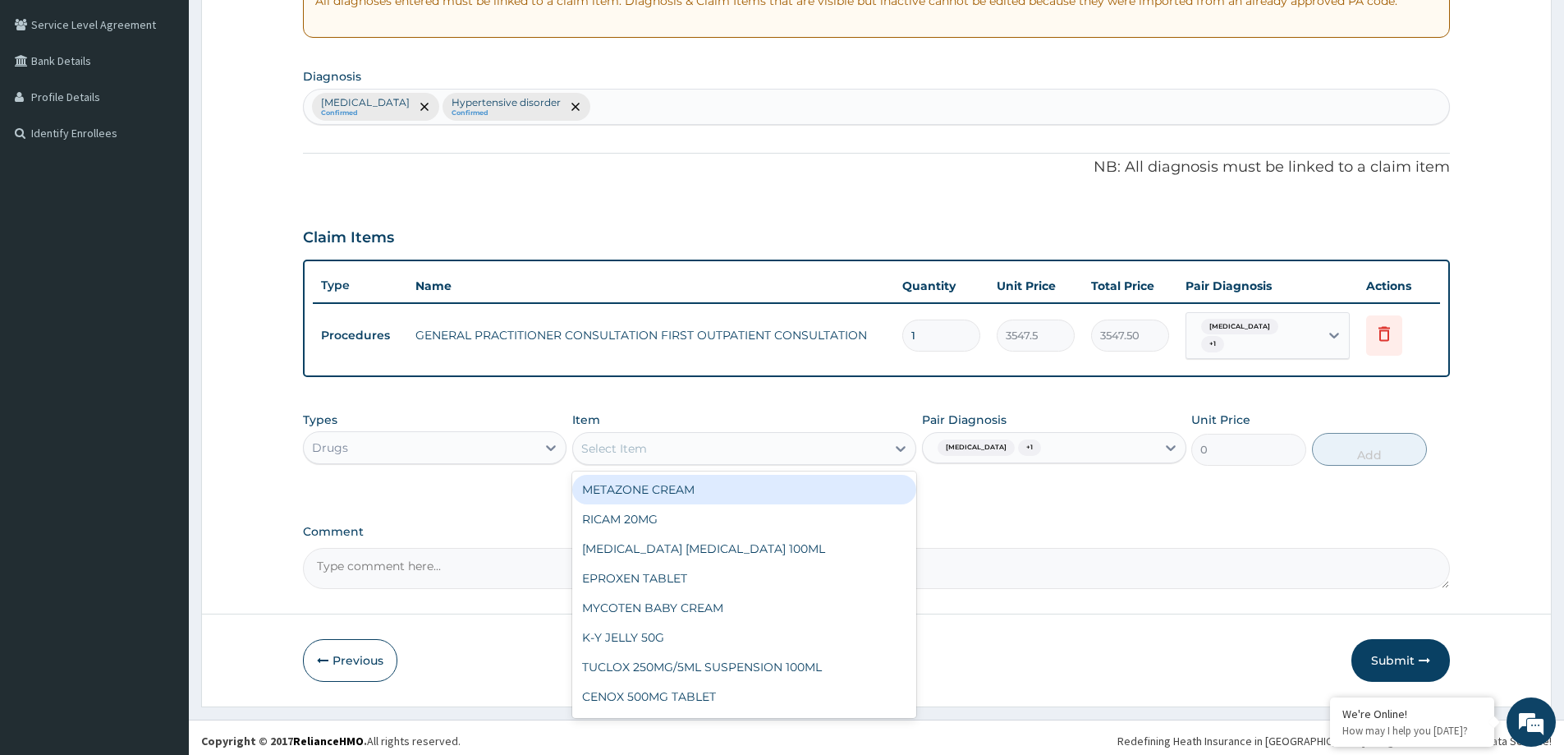
click at [730, 450] on div "Select Item" at bounding box center [729, 448] width 313 height 26
type input "AUGM"
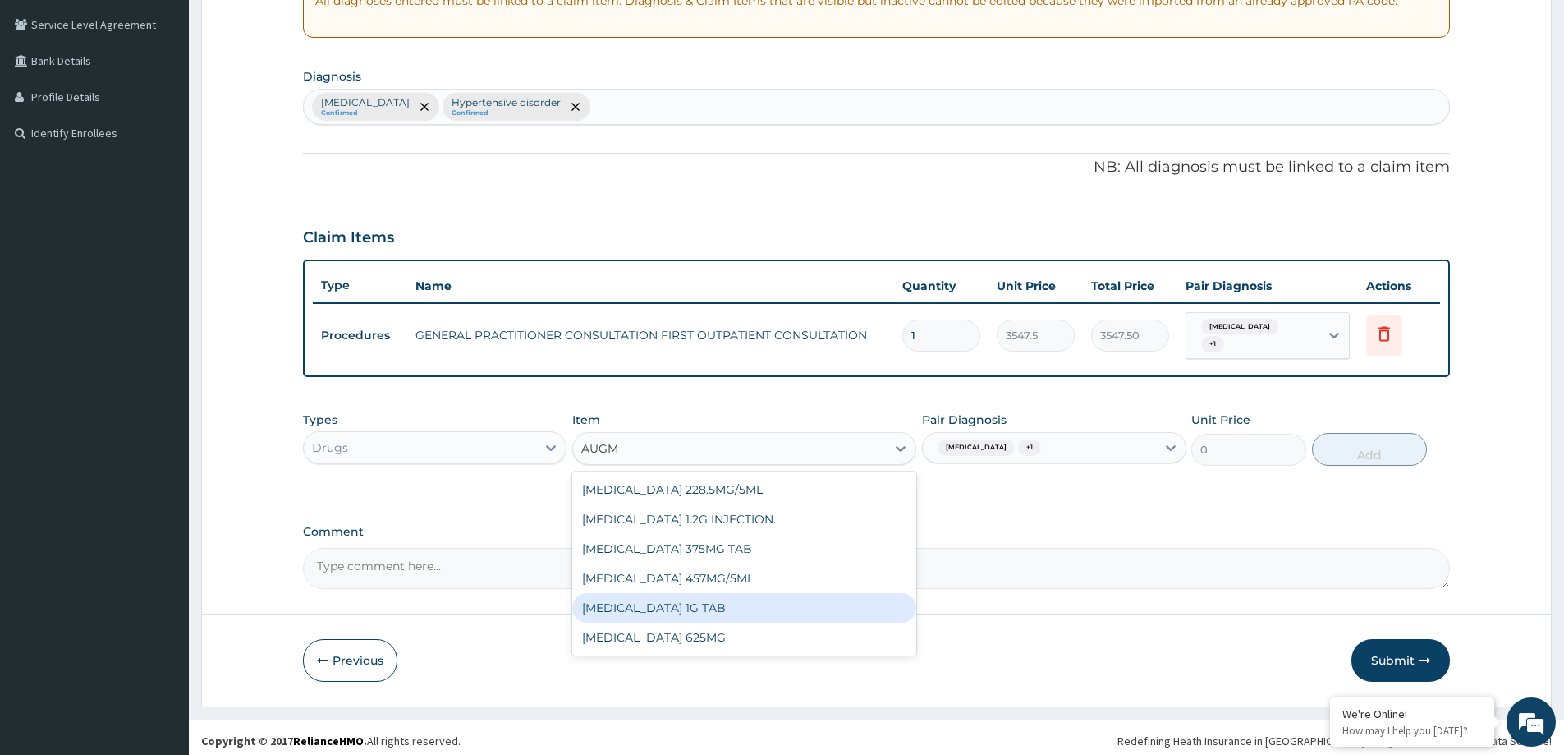
click at [691, 600] on div "[MEDICAL_DATA] 1G TAB" at bounding box center [744, 608] width 344 height 30
type input "1478.125"
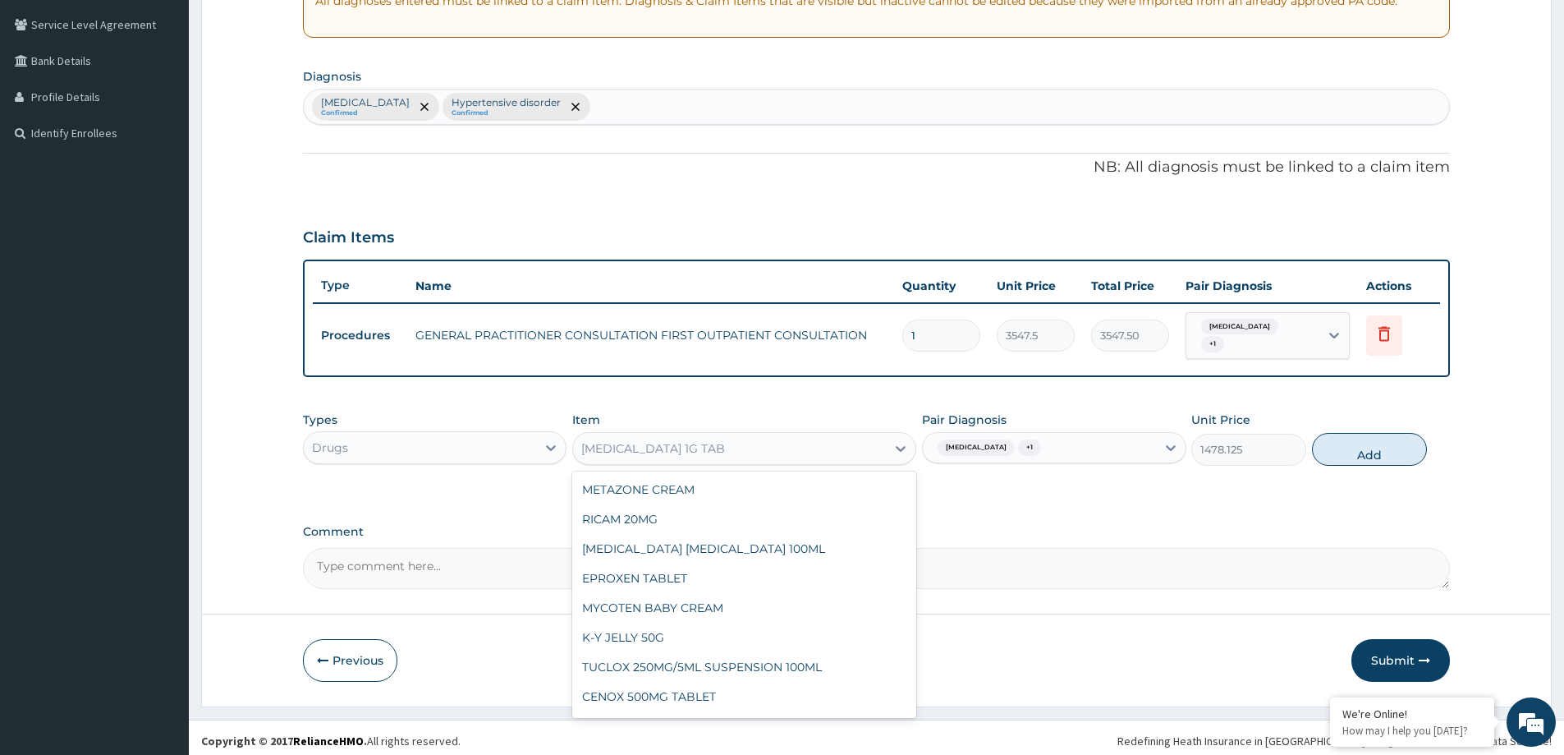
click at [792, 432] on div "[MEDICAL_DATA] 1G TAB" at bounding box center [744, 448] width 344 height 33
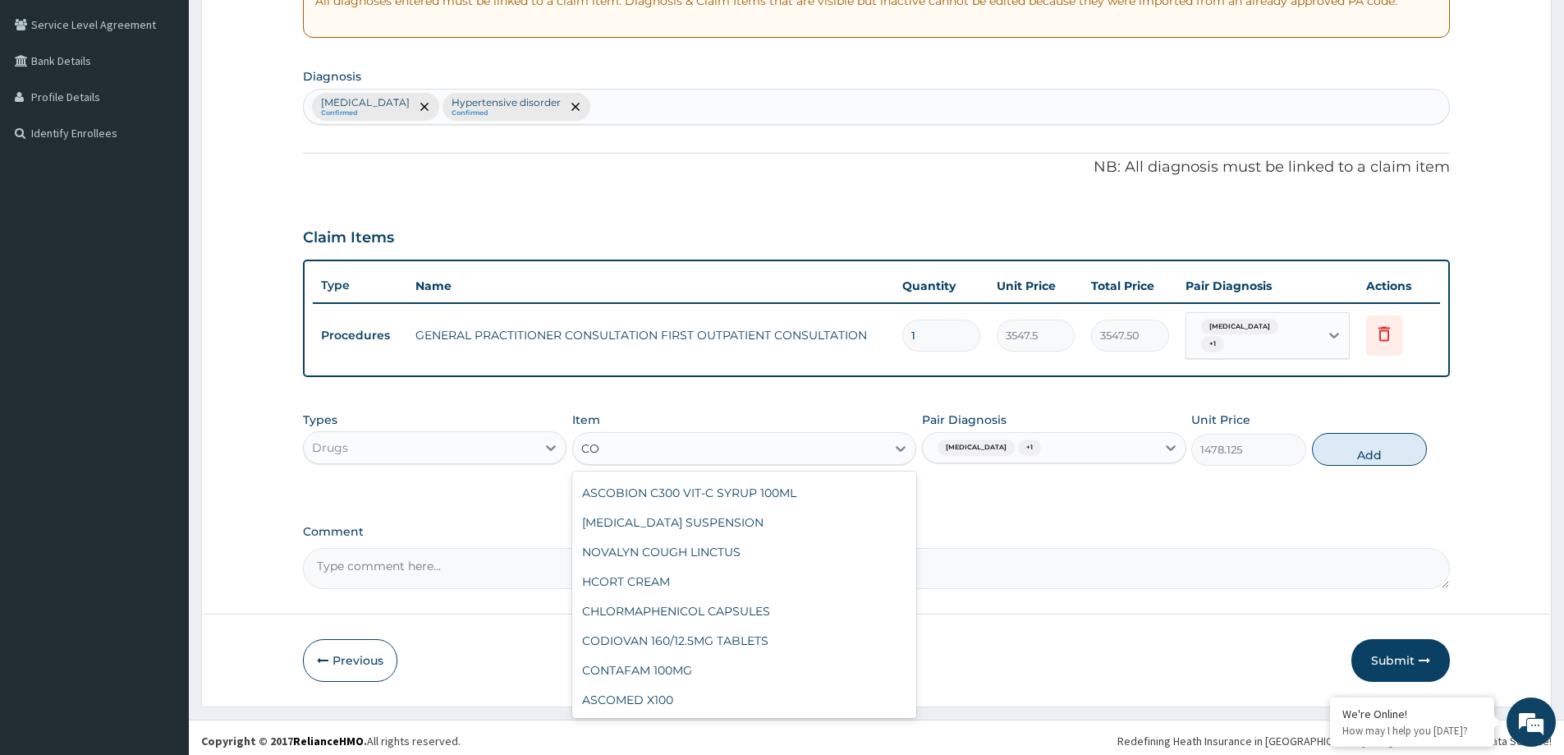
scroll to position [2073, 0]
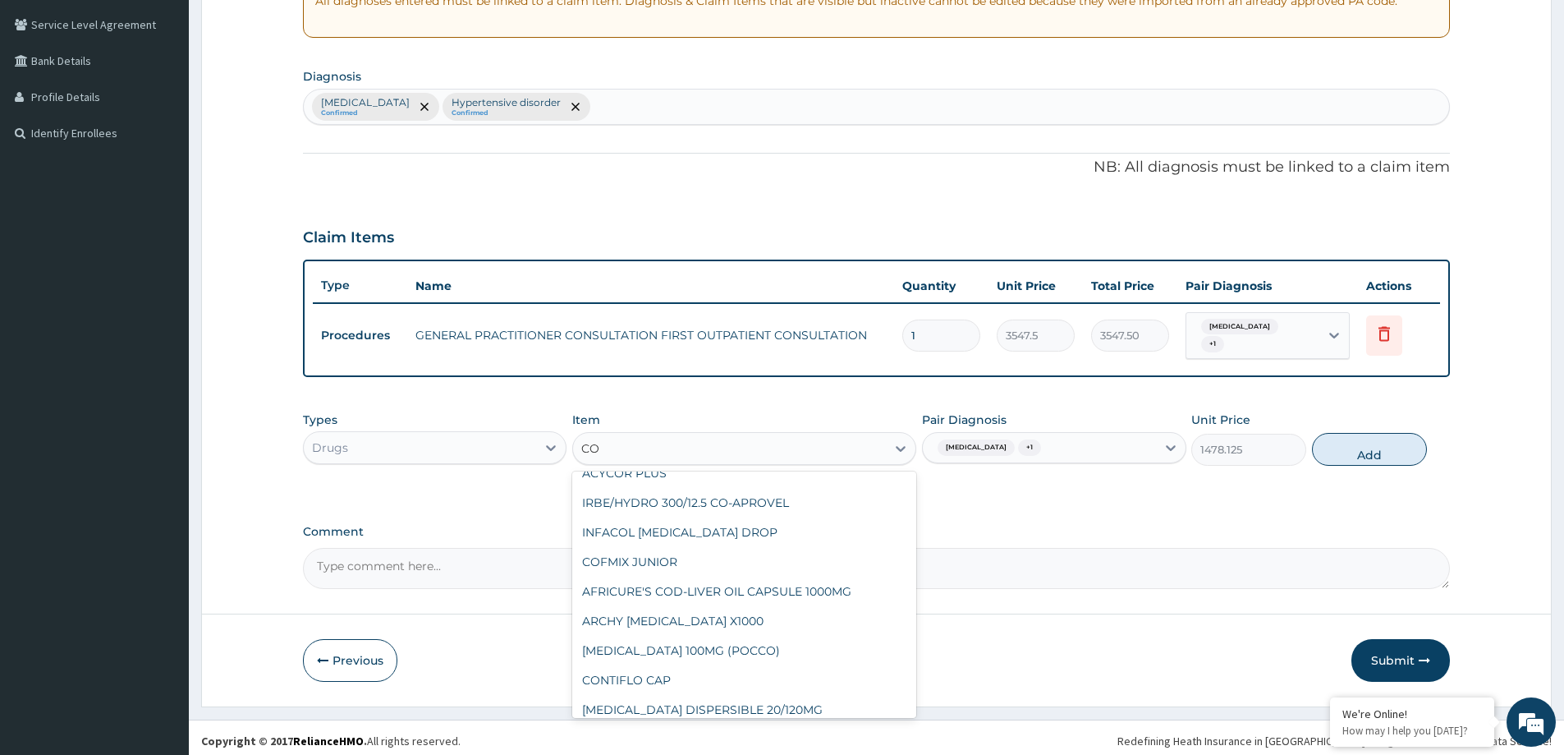
type input "CO-"
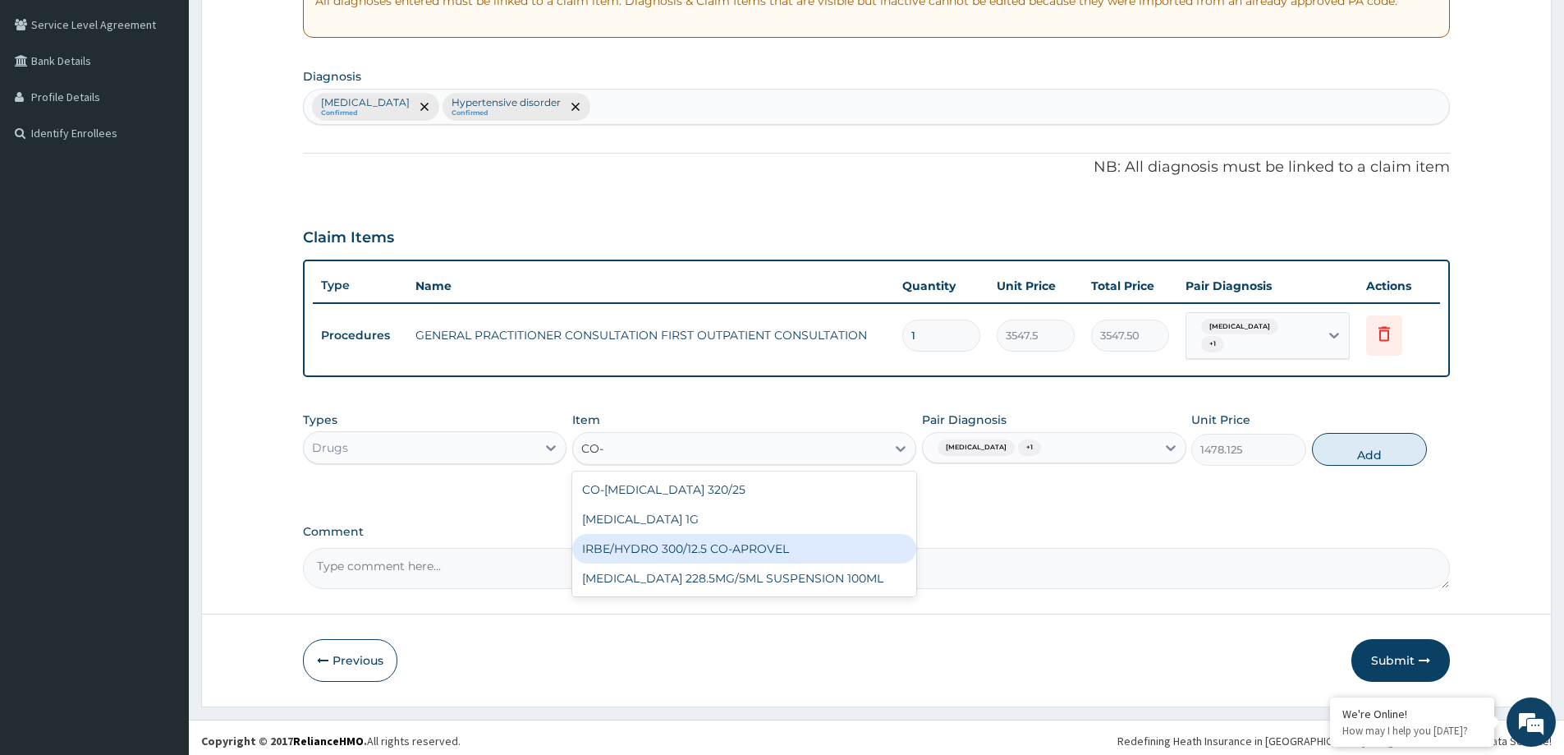
drag, startPoint x: 752, startPoint y: 527, endPoint x: 755, endPoint y: 517, distance: 11.0
click at [752, 526] on div "CO-DIOVAN 320/25 CO-AMOXICLAV 1G IRBE/HYDRO 300/12.5 CO-APROVEL CO-AMOXICLAV 22…" at bounding box center [744, 533] width 344 height 125
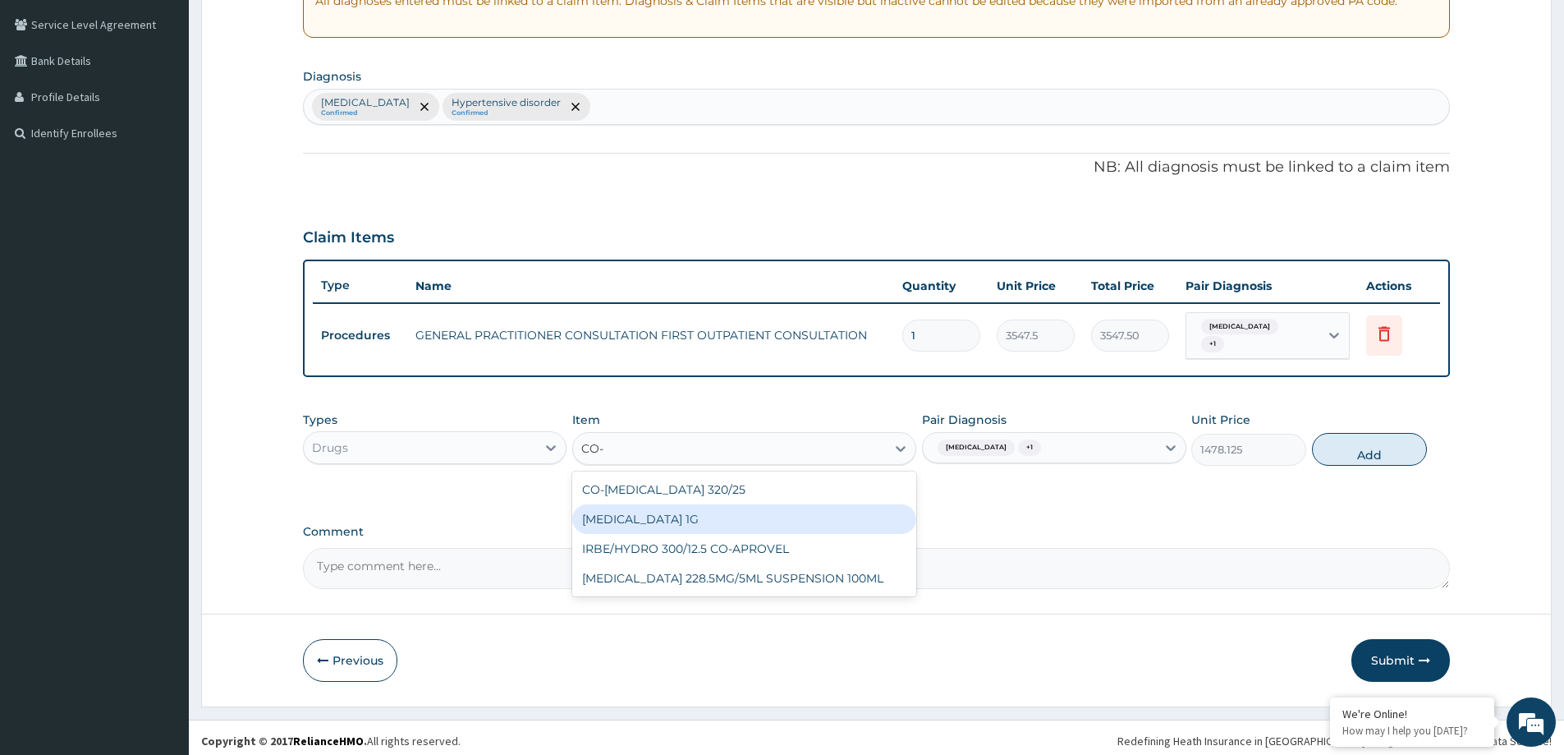
click at [727, 504] on div "[MEDICAL_DATA] 1G" at bounding box center [744, 519] width 344 height 30
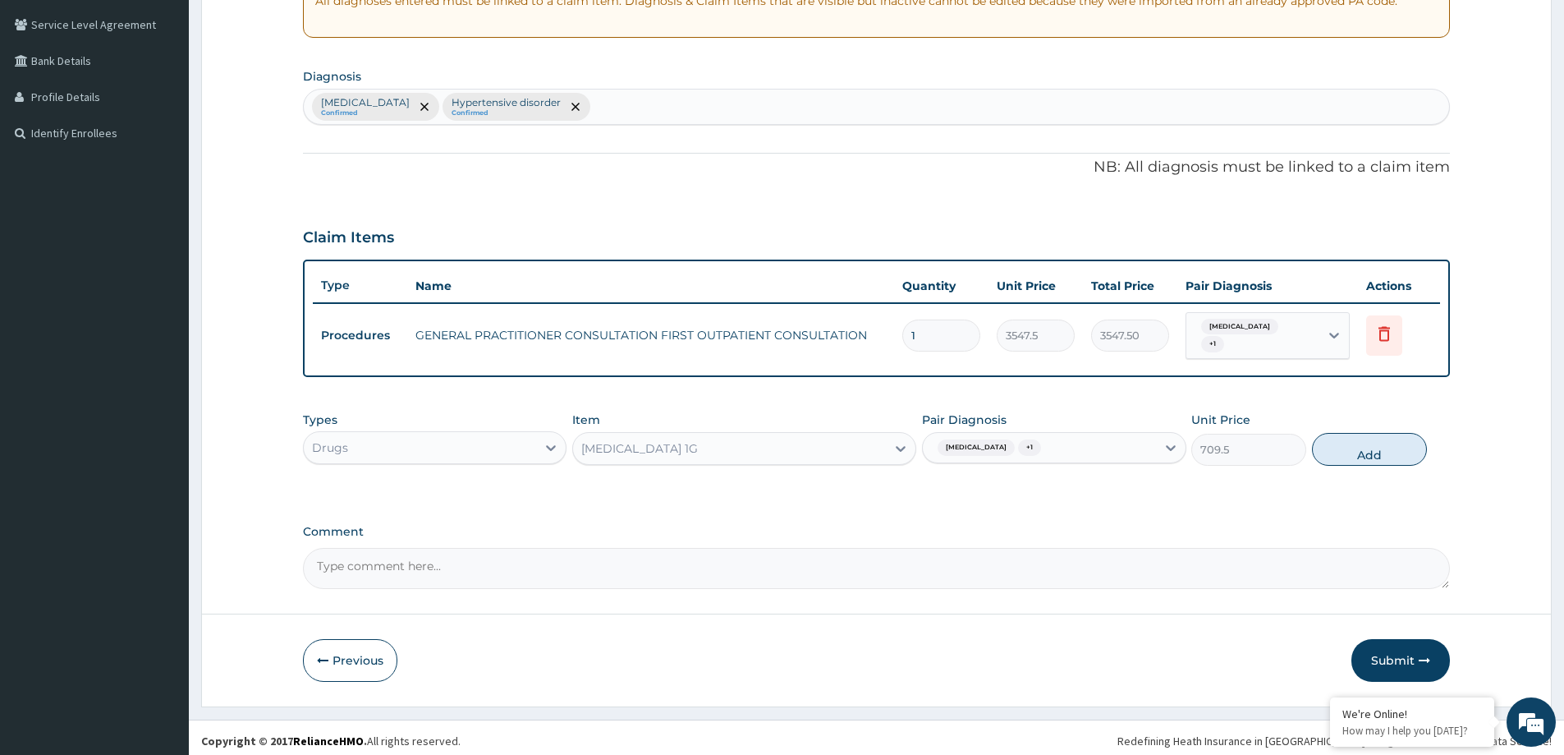
drag, startPoint x: 1355, startPoint y: 435, endPoint x: 1331, endPoint y: 433, distance: 23.9
click at [1338, 434] on button "Add" at bounding box center [1369, 449] width 115 height 33
type input "0"
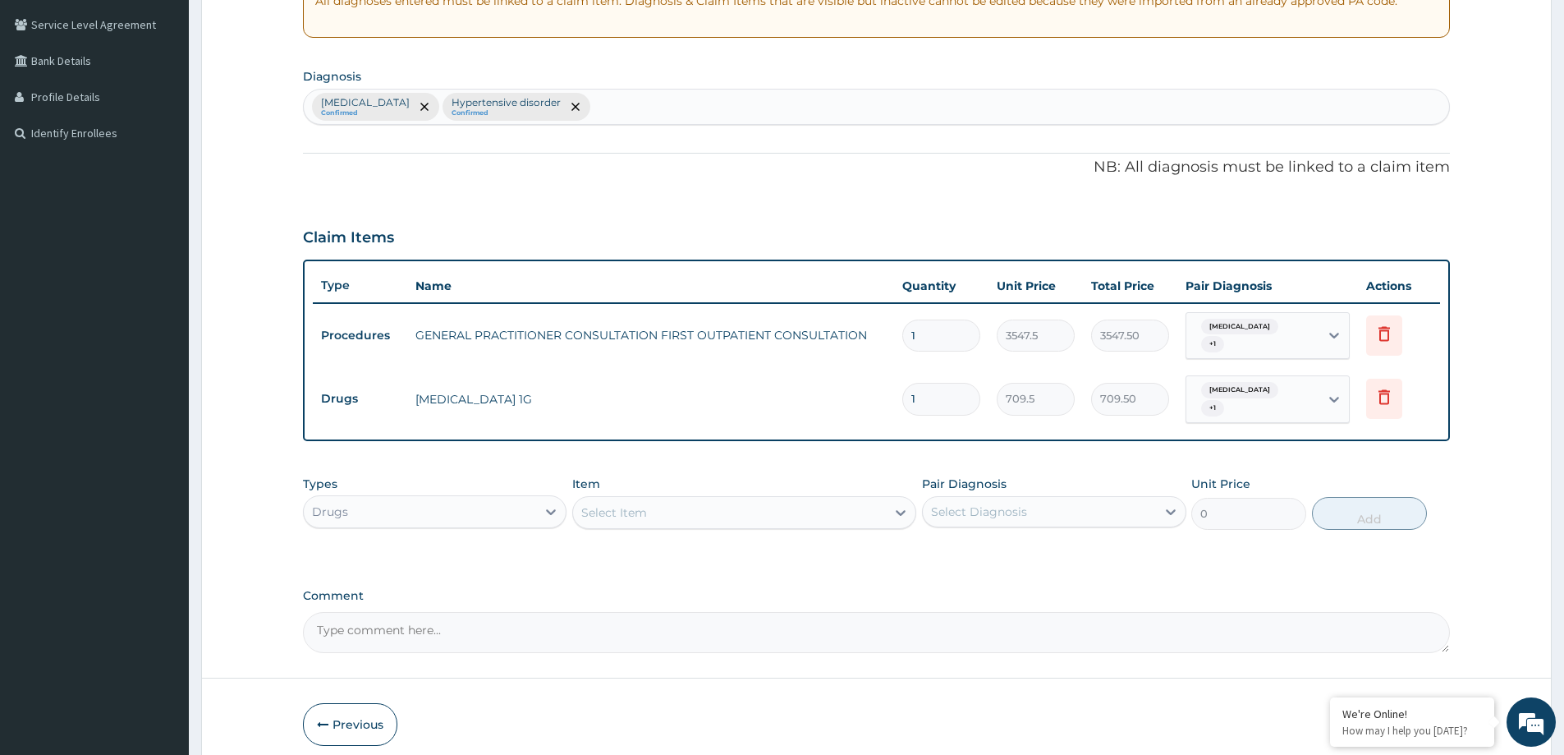
type input "14"
type input "9933.00"
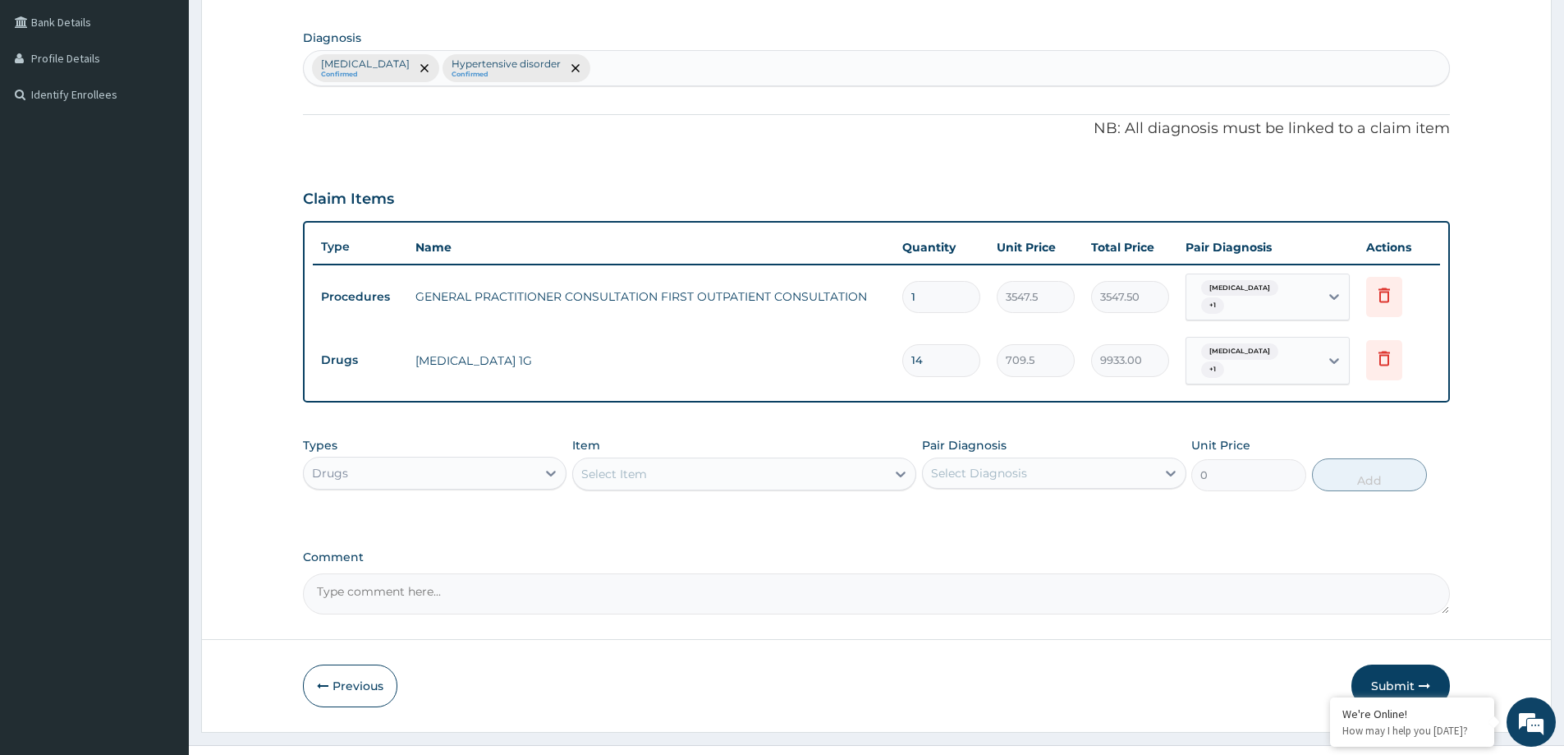
scroll to position [392, 0]
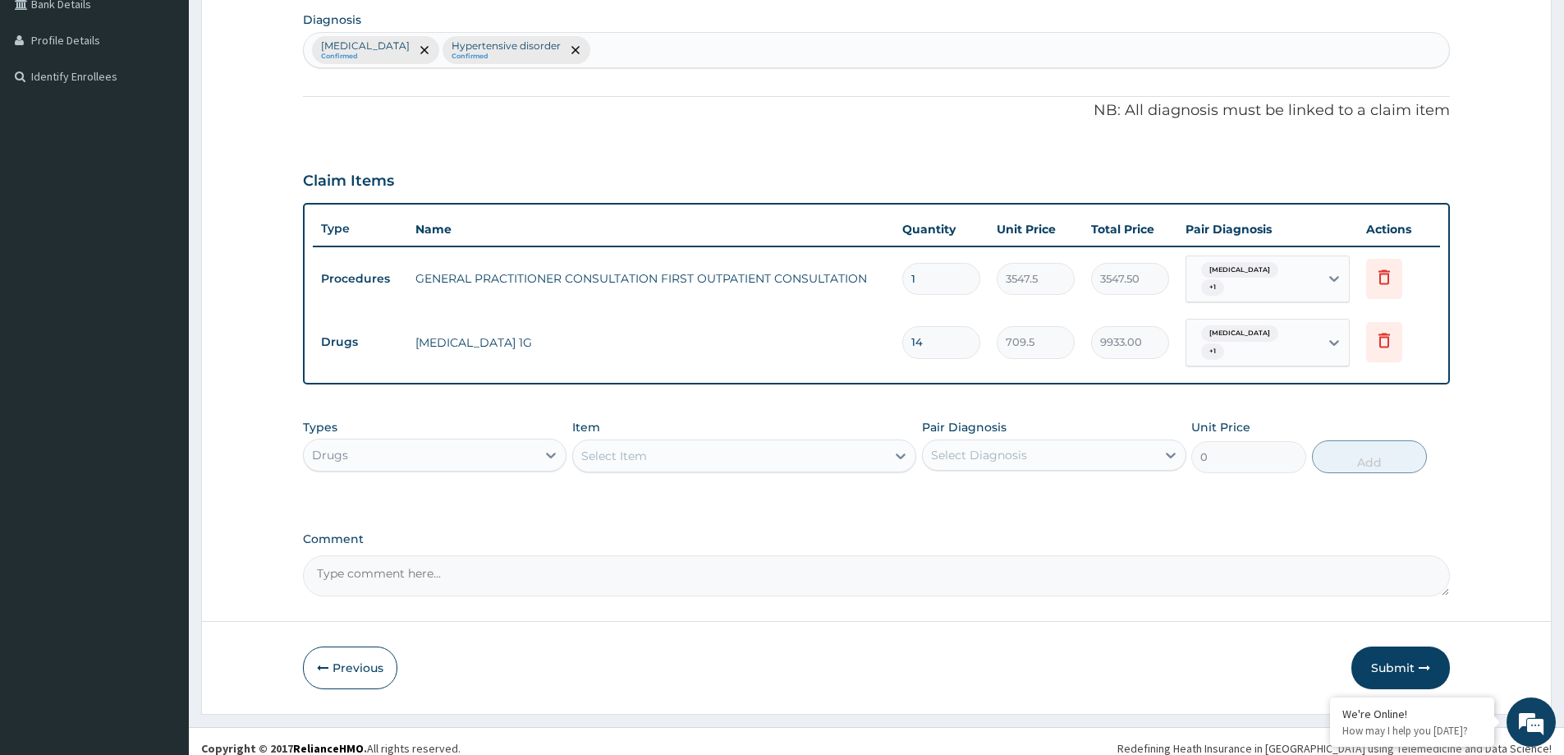
type input "14"
drag, startPoint x: 788, startPoint y: 411, endPoint x: 784, endPoint y: 430, distance: 20.0
click at [785, 429] on div "Item Select Item" at bounding box center [744, 446] width 344 height 54
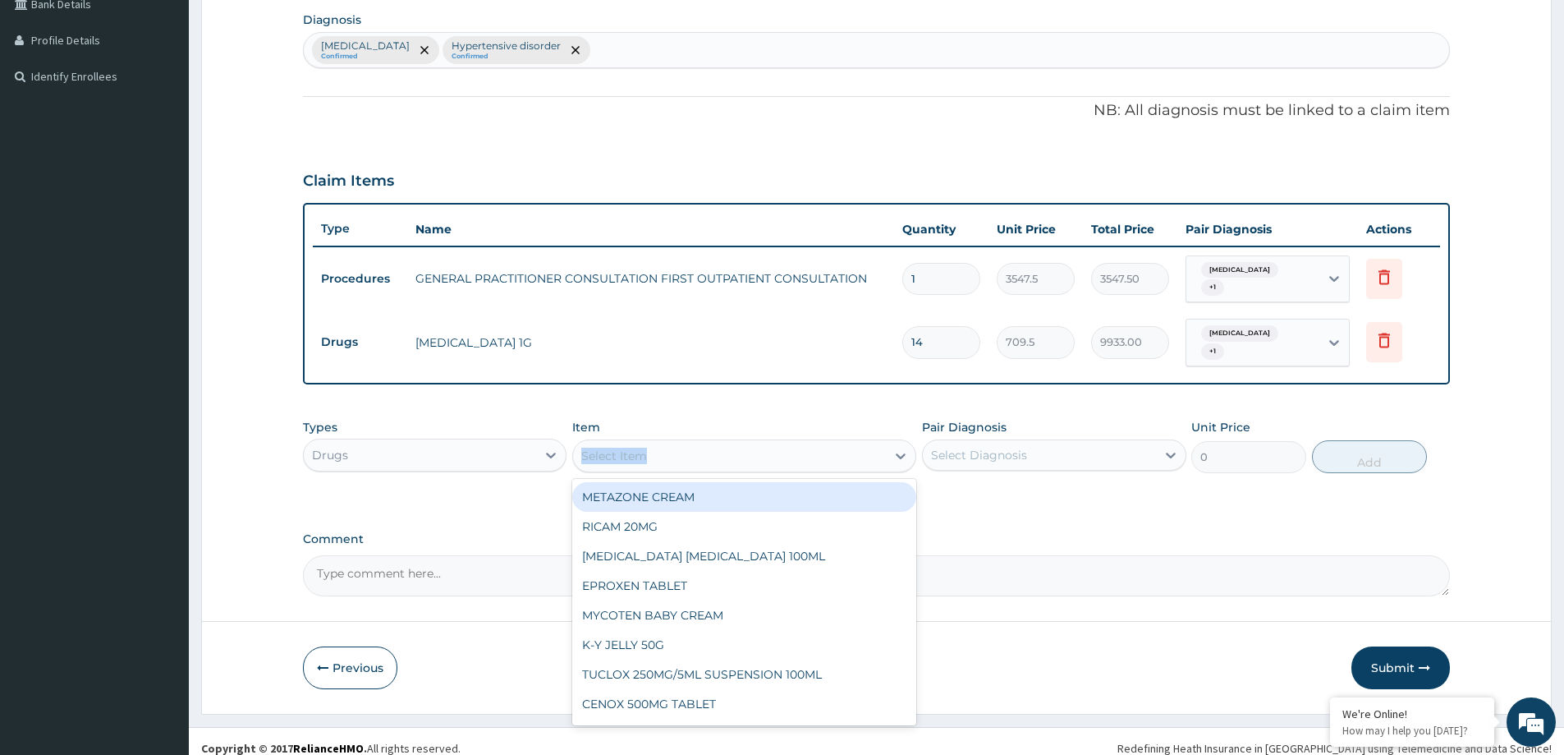
click at [783, 443] on div "Select Item" at bounding box center [729, 456] width 313 height 26
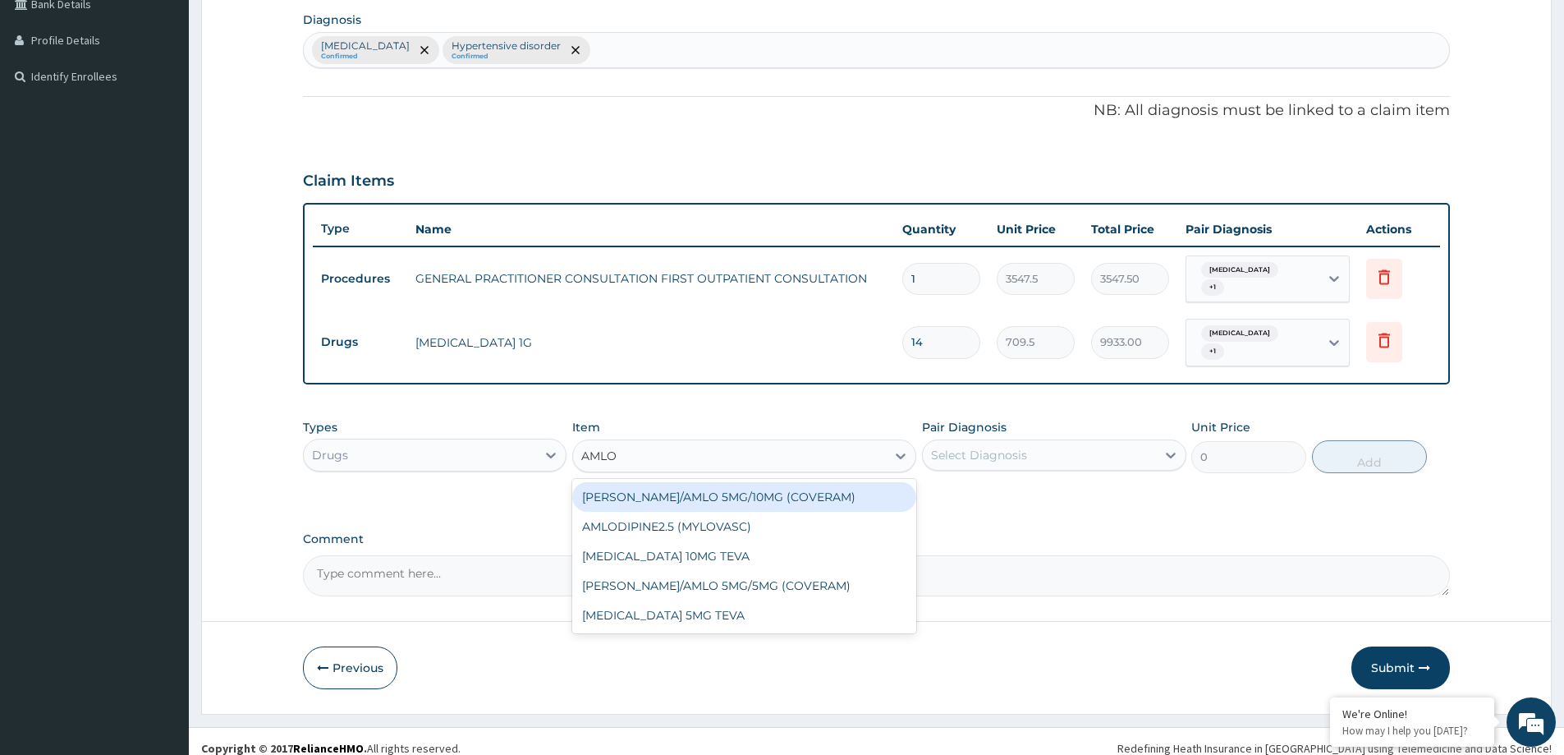
type input "AMLOD"
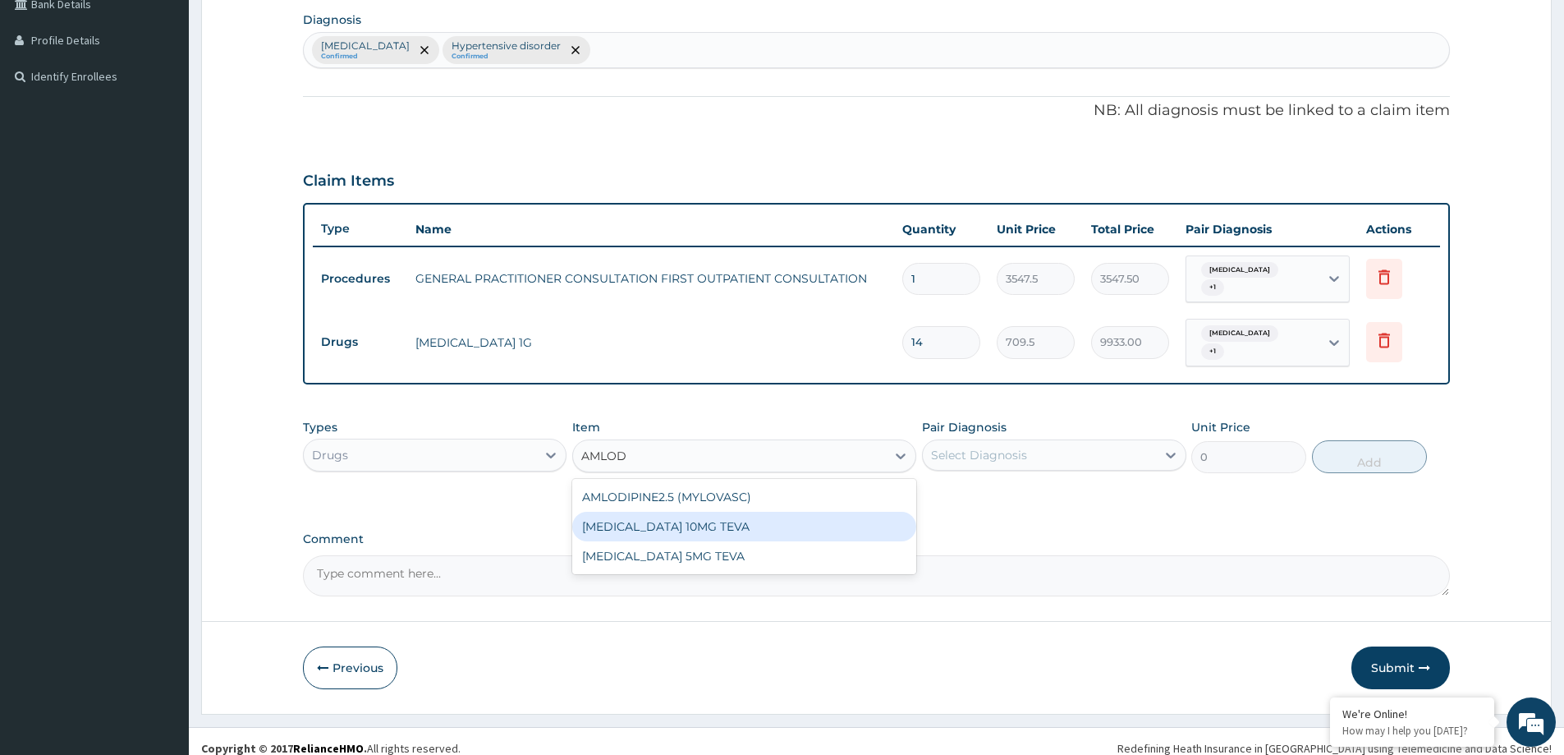
click at [642, 517] on div "[MEDICAL_DATA] 10MG TEVA" at bounding box center [744, 527] width 344 height 30
type input "100.5124969482422"
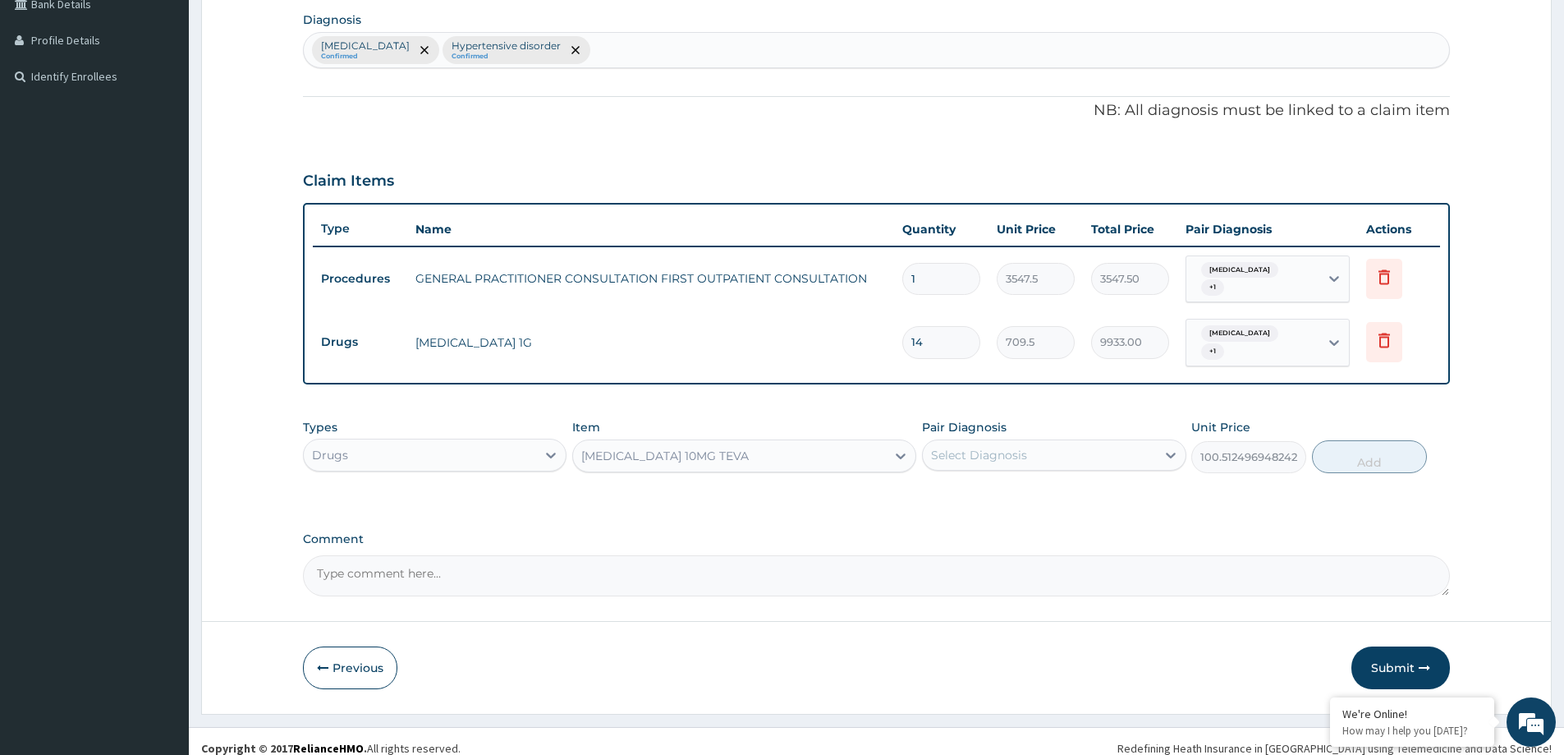
click at [1040, 442] on div "Select Diagnosis" at bounding box center [1039, 455] width 232 height 26
click at [1019, 514] on div "Hypertensive disorder" at bounding box center [1054, 531] width 264 height 34
checkbox input "true"
drag, startPoint x: 1370, startPoint y: 442, endPoint x: 1352, endPoint y: 450, distance: 19.8
click at [1353, 450] on button "Add" at bounding box center [1369, 456] width 115 height 33
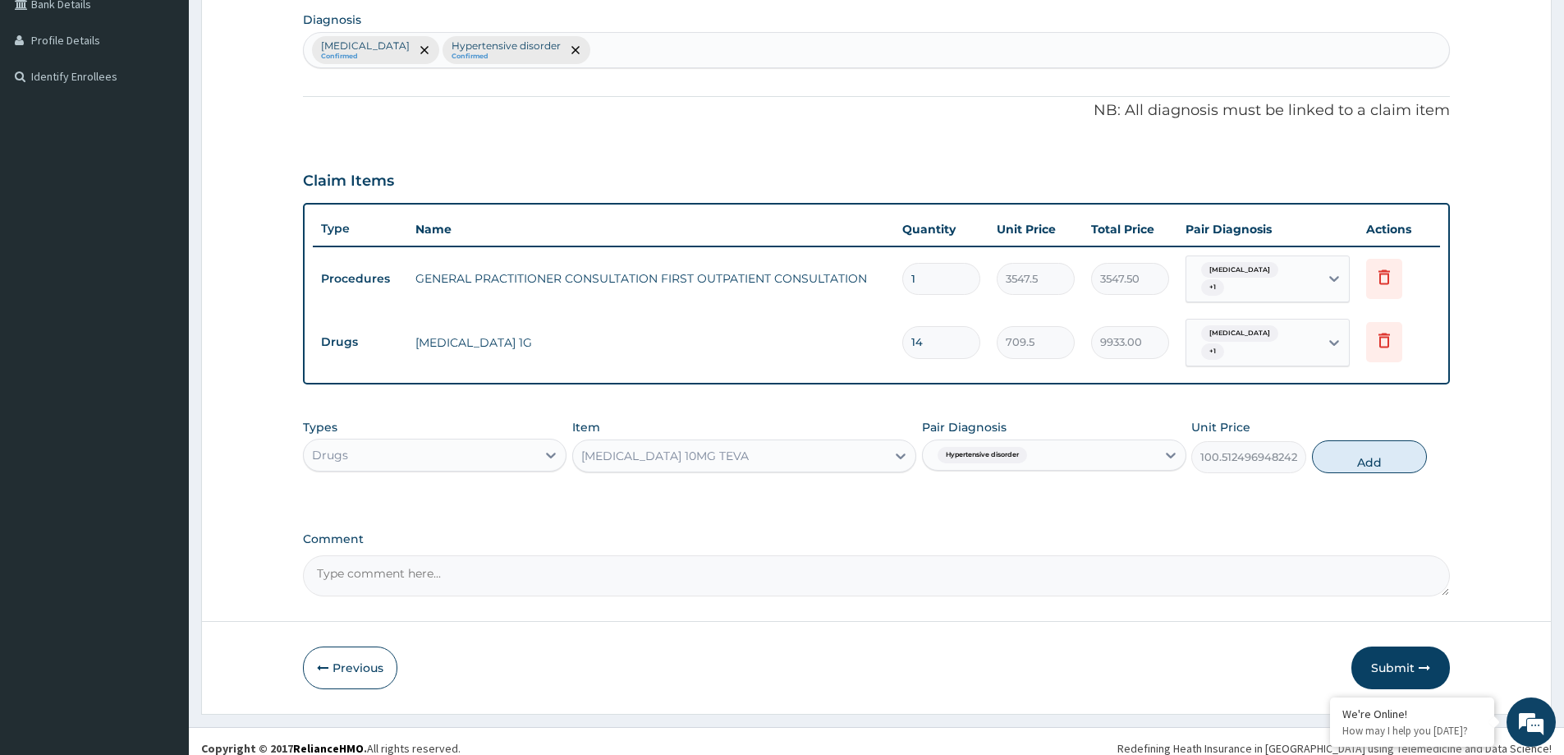
type input "0"
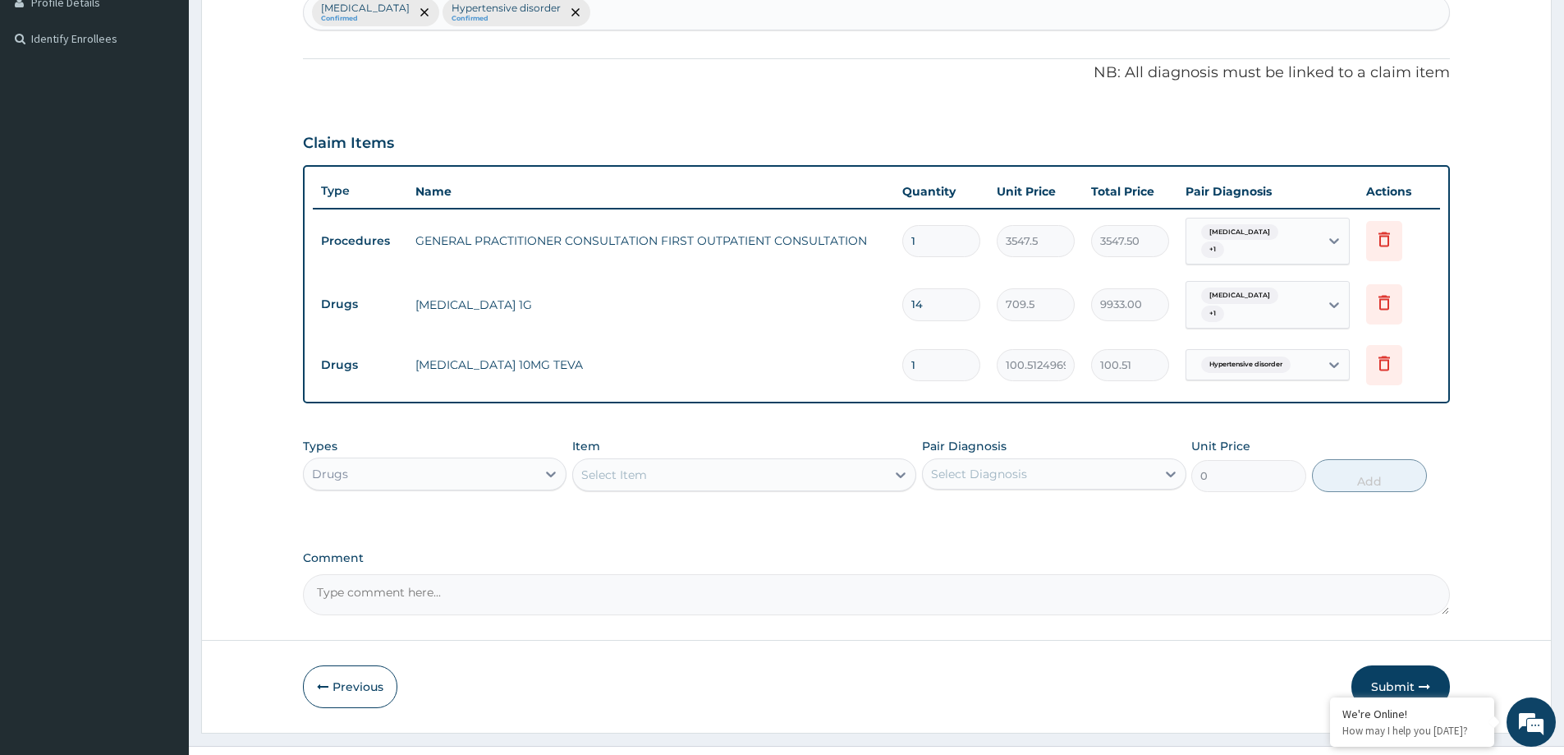
scroll to position [448, 0]
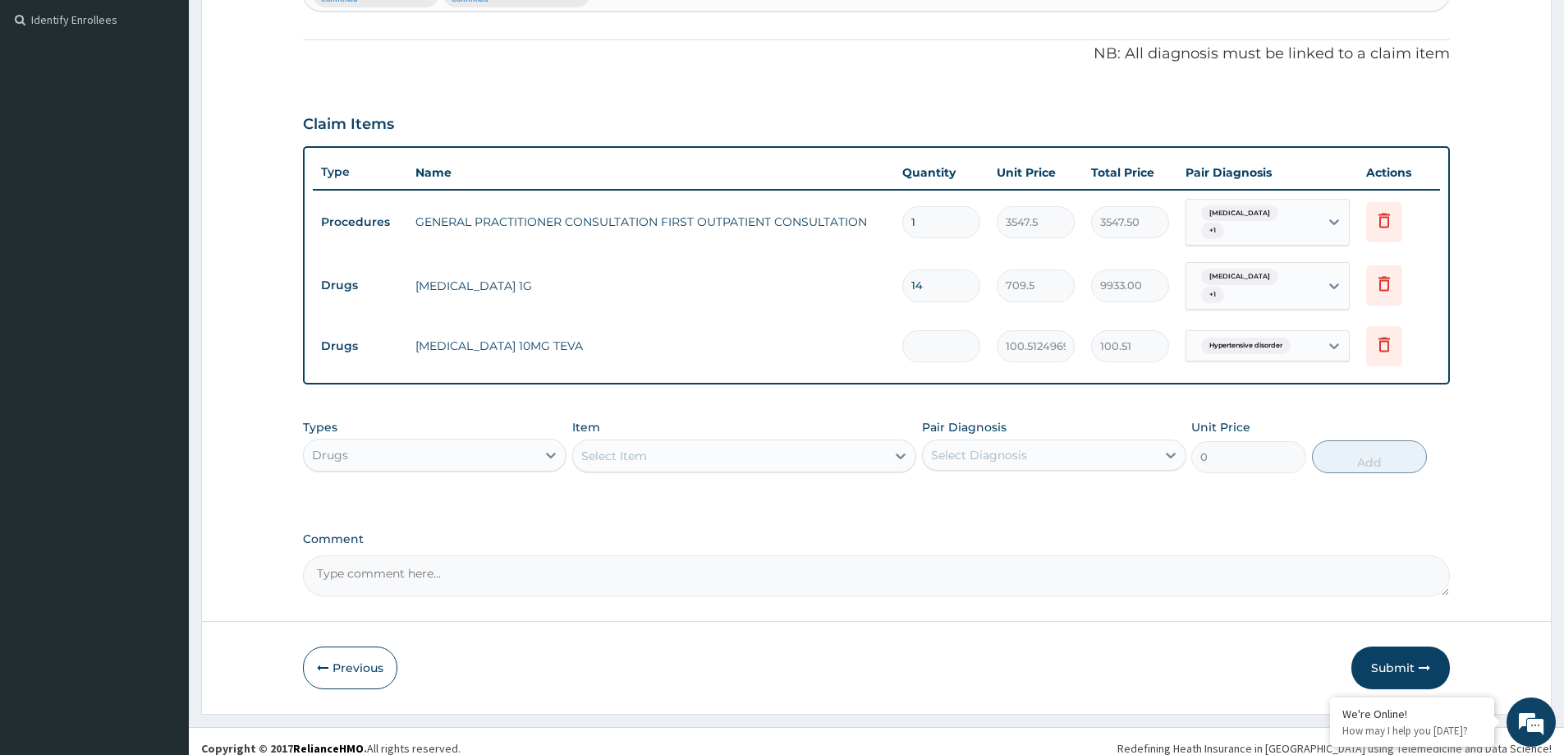
type input "0.00"
type input "3"
type input "301.54"
type input "30"
type input "3015.37"
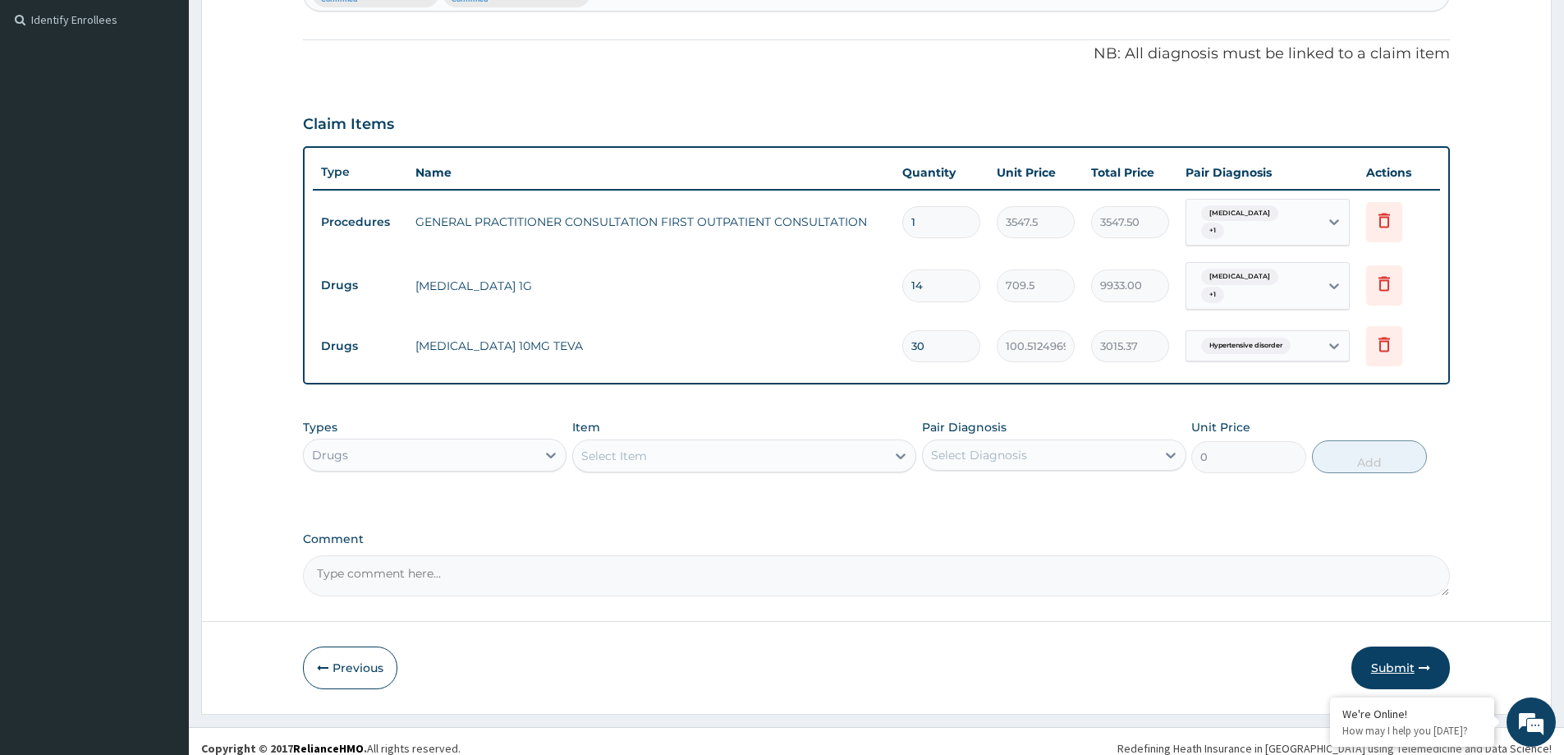
type input "30"
click at [1394, 652] on button "Submit" at bounding box center [1401, 667] width 99 height 43
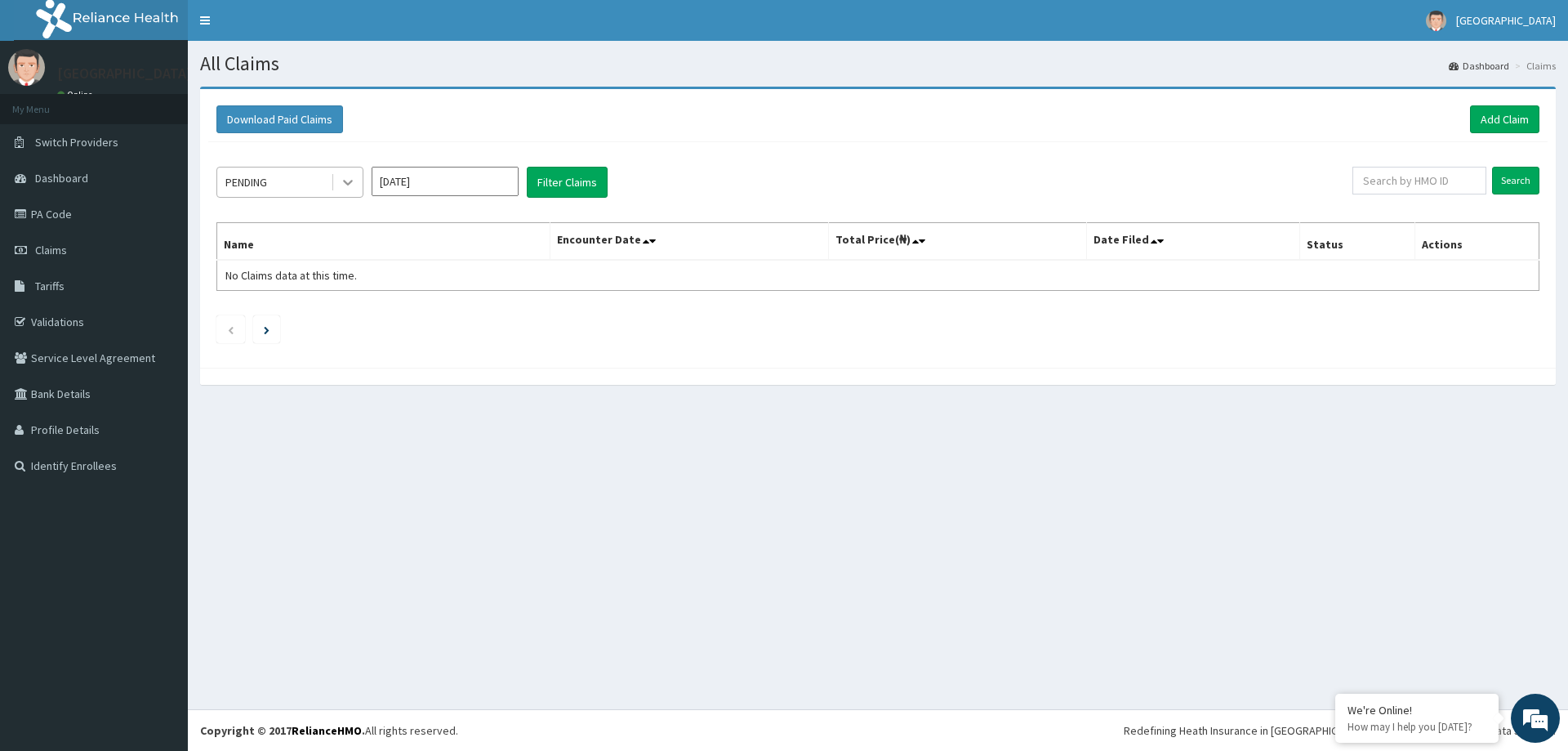
click at [351, 182] on icon at bounding box center [348, 183] width 10 height 6
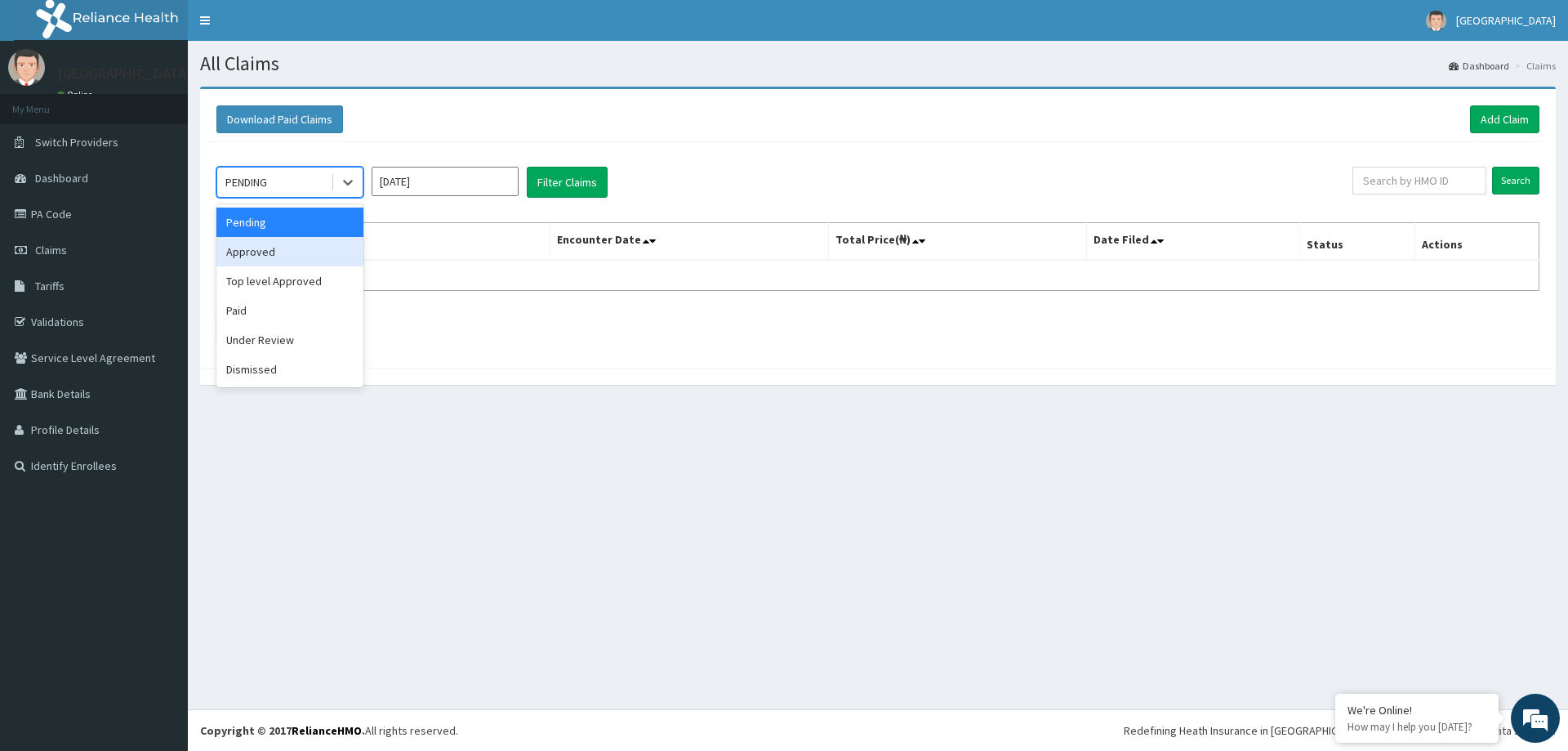
drag, startPoint x: 329, startPoint y: 258, endPoint x: 418, endPoint y: 228, distance: 93.9
click at [329, 257] on div "Approved" at bounding box center [290, 252] width 147 height 30
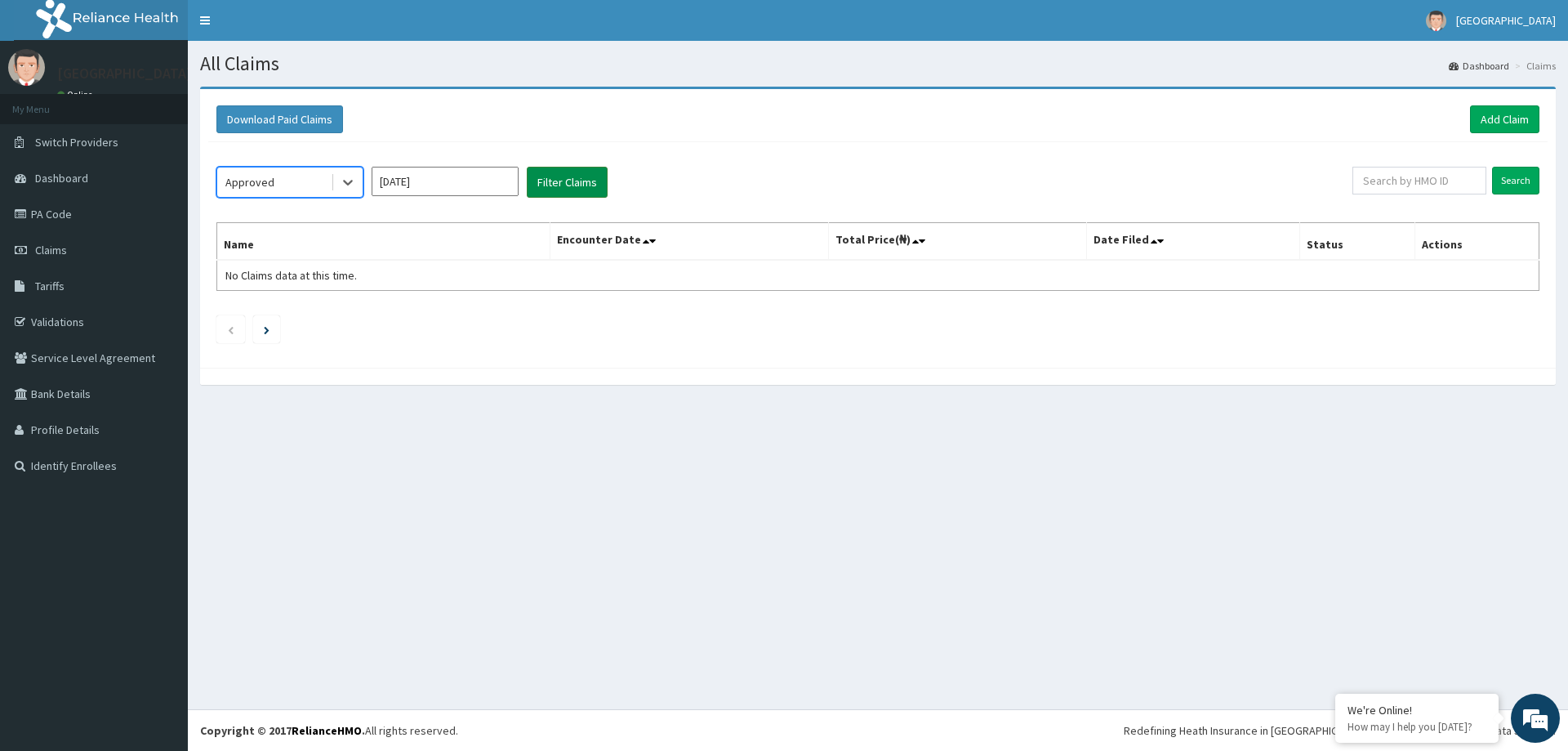
click at [558, 187] on button "Filter Claims" at bounding box center [567, 182] width 81 height 31
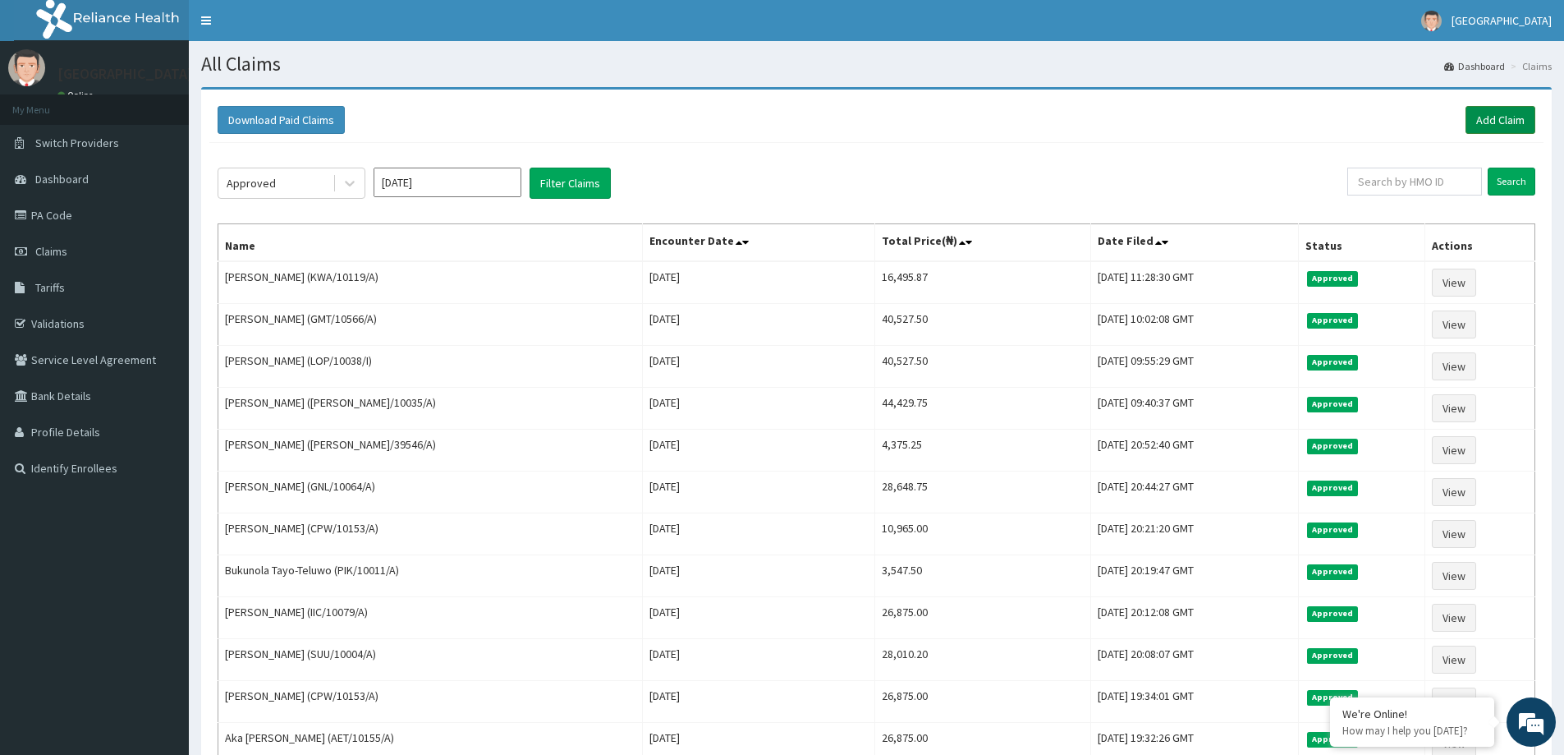
drag, startPoint x: 1496, startPoint y: 113, endPoint x: 1488, endPoint y: 114, distance: 8.4
click at [1496, 112] on link "Add Claim" at bounding box center [1501, 120] width 70 height 28
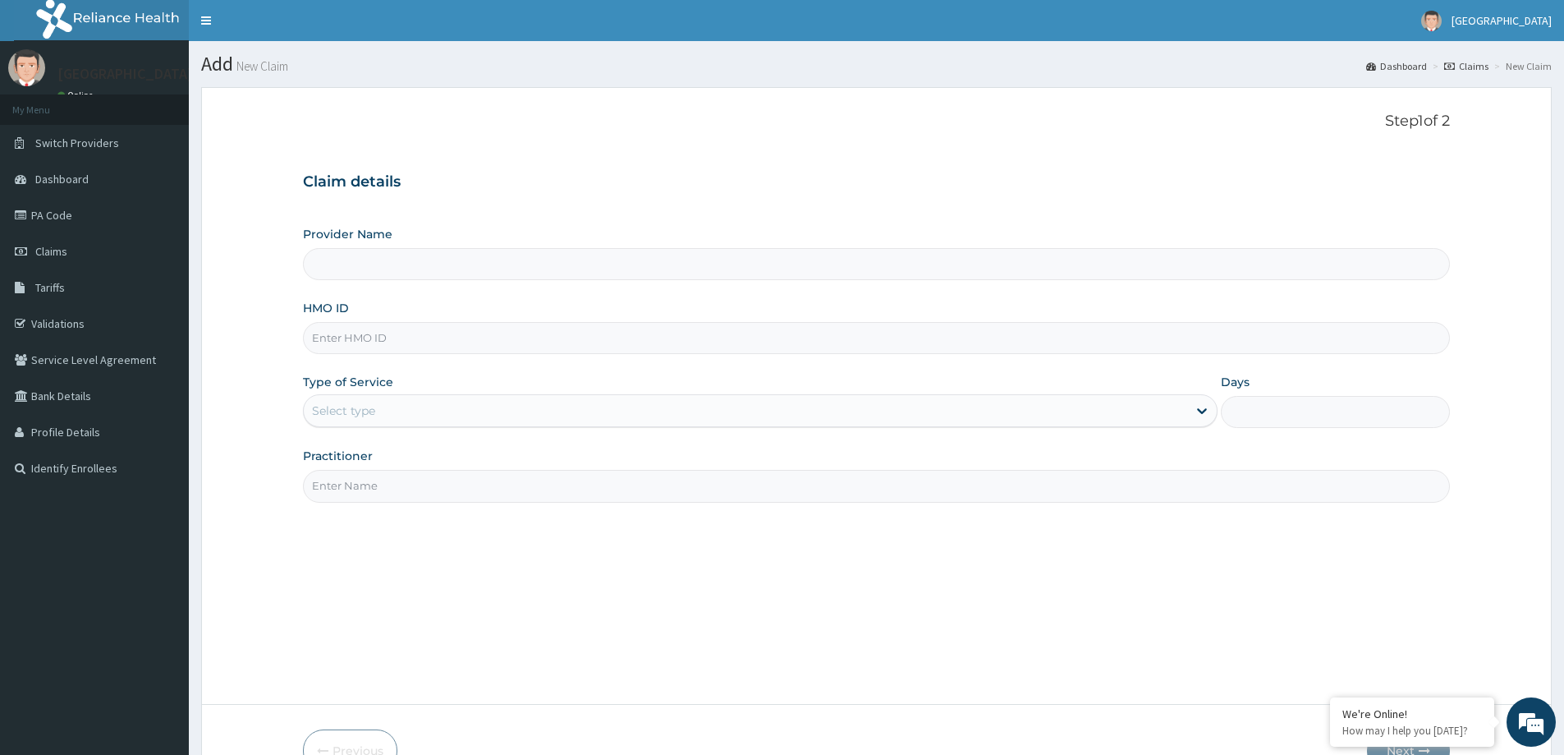
click at [606, 338] on input "HMO ID" at bounding box center [876, 338] width 1147 height 32
type input "[GEOGRAPHIC_DATA]"
drag, startPoint x: 393, startPoint y: 334, endPoint x: 310, endPoint y: 336, distance: 83.8
click at [310, 336] on input "DEN/10024/C" at bounding box center [876, 338] width 1147 height 32
click at [437, 320] on div "HMO ID DEN/10024/C" at bounding box center [876, 327] width 1147 height 54
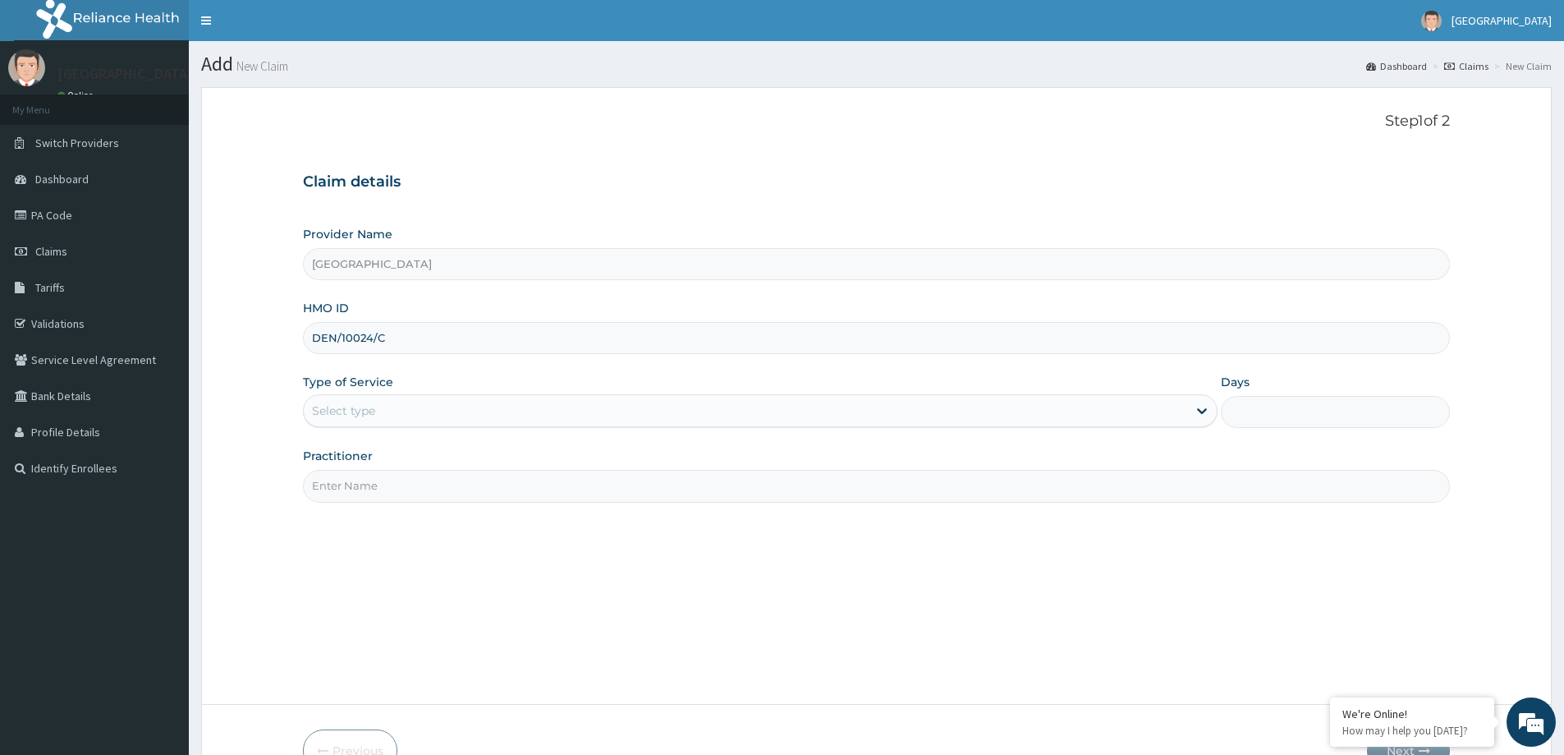
click at [435, 333] on input "DEN/10024/C" at bounding box center [876, 338] width 1147 height 32
type input "D"
paste input "DNE/10024/C"
type input "DNE/10024/C"
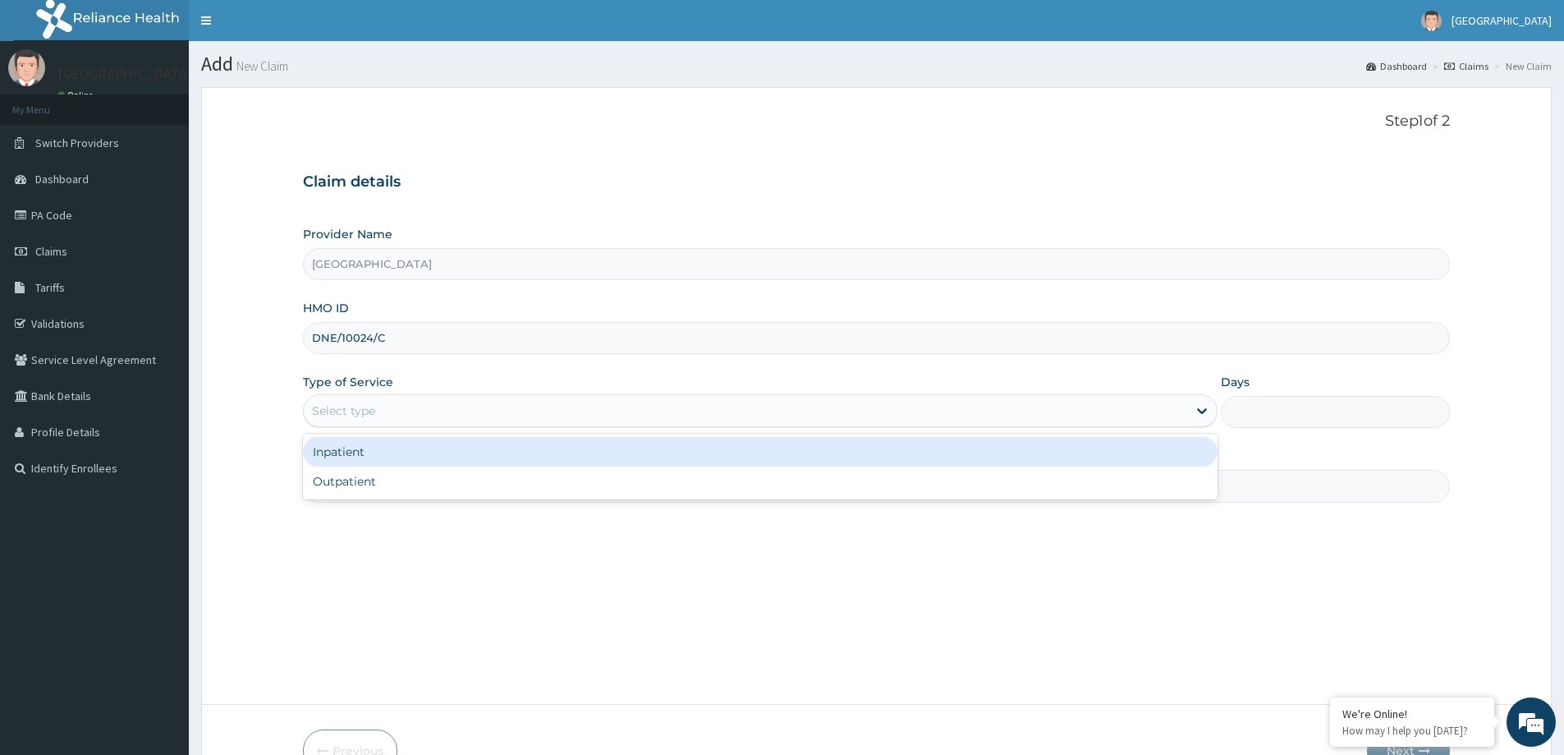
drag, startPoint x: 612, startPoint y: 410, endPoint x: 594, endPoint y: 420, distance: 21.0
click at [611, 410] on div "Select type" at bounding box center [746, 410] width 884 height 26
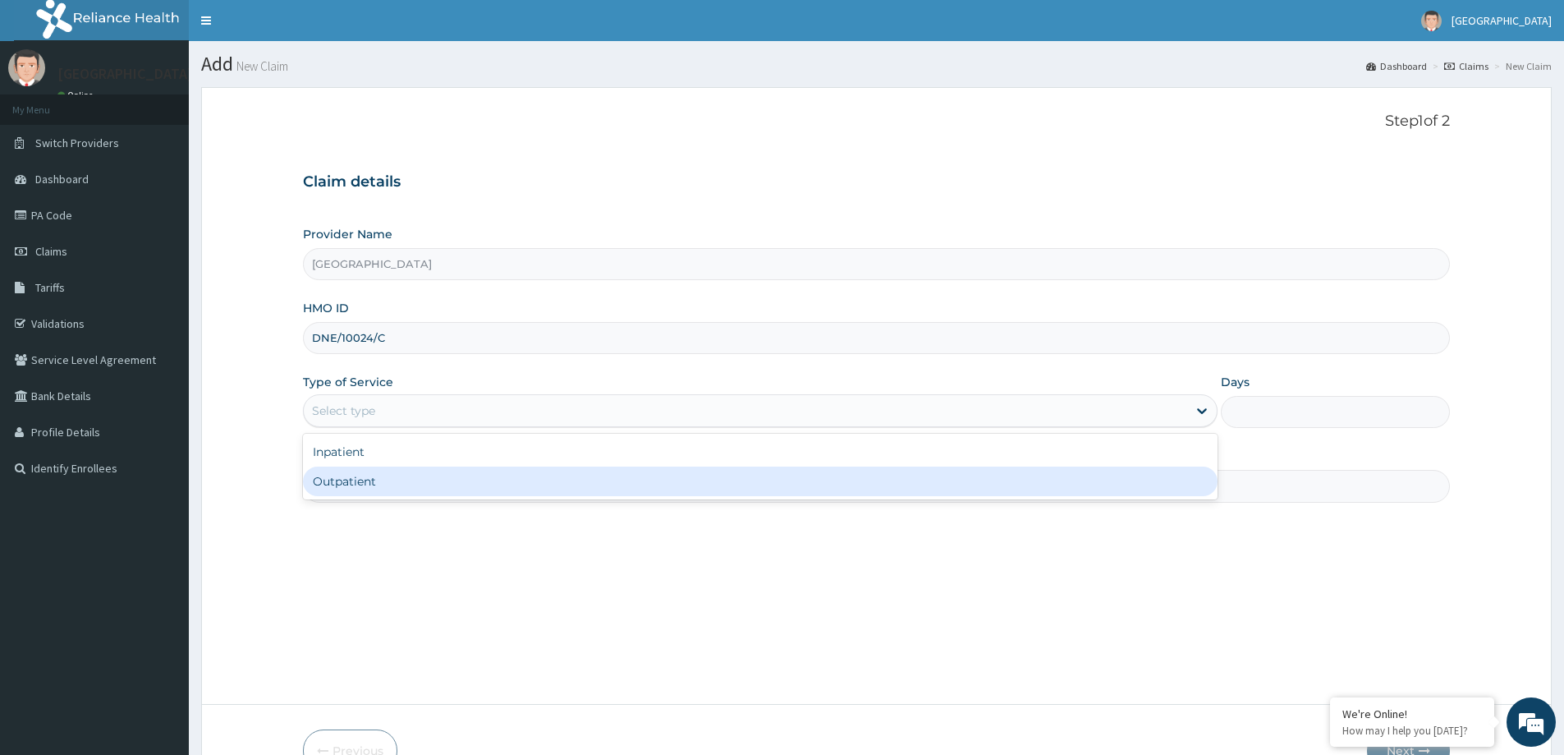
click at [532, 477] on div "Outpatient" at bounding box center [760, 481] width 915 height 30
type input "1"
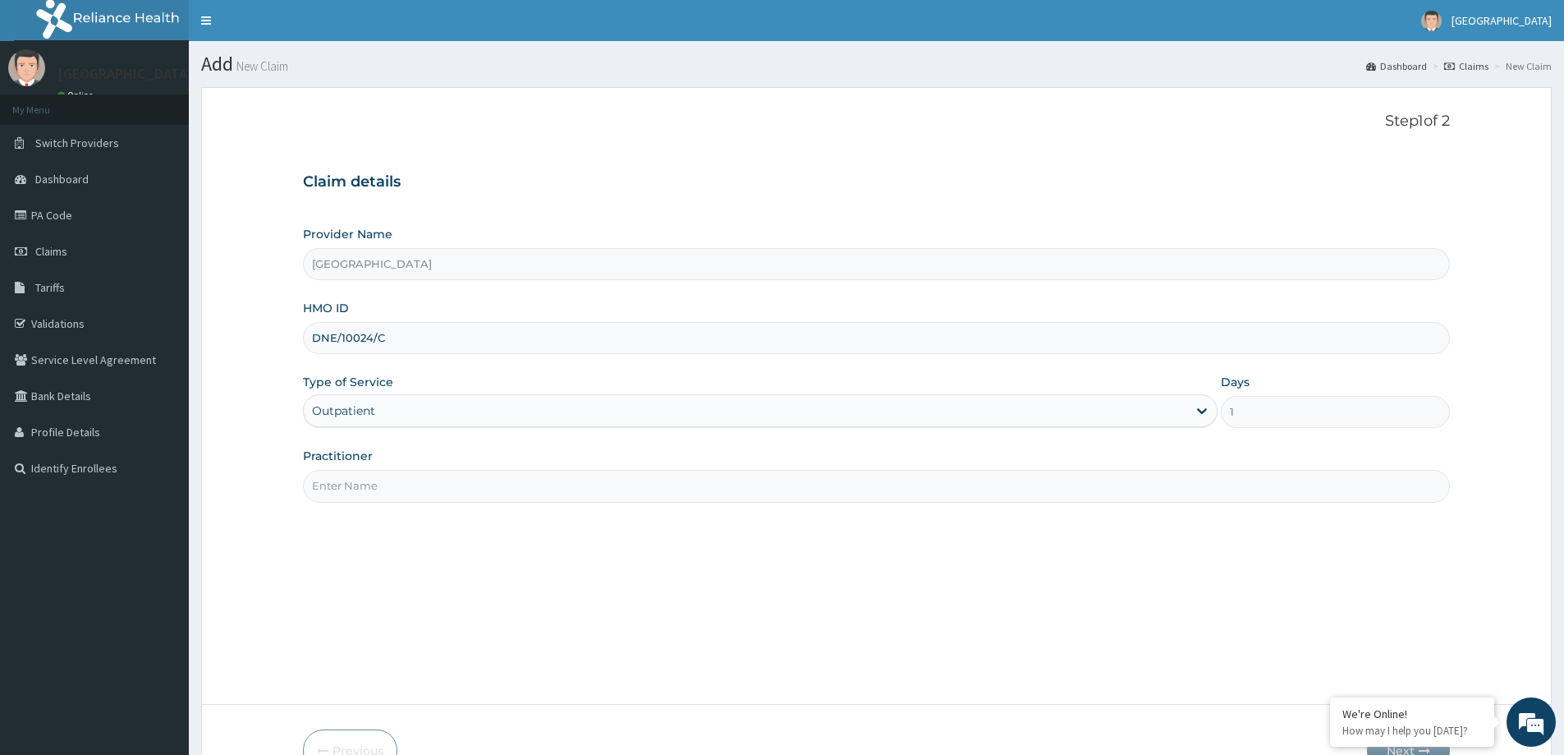
click at [449, 472] on div "Practitioner" at bounding box center [876, 475] width 1147 height 54
click at [461, 489] on input "Practitioner" at bounding box center [876, 486] width 1147 height 32
type input "DR JONATHAN"
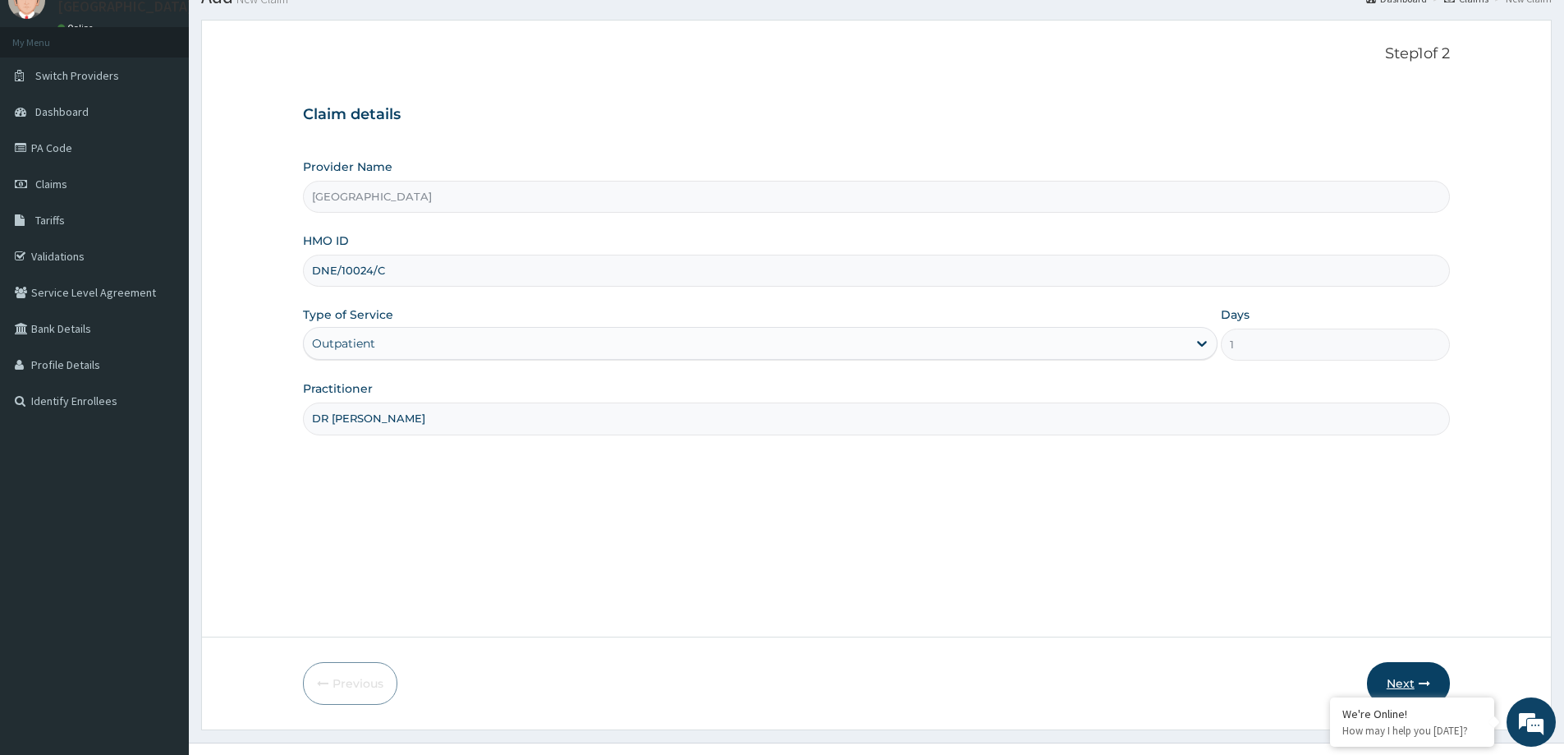
scroll to position [97, 0]
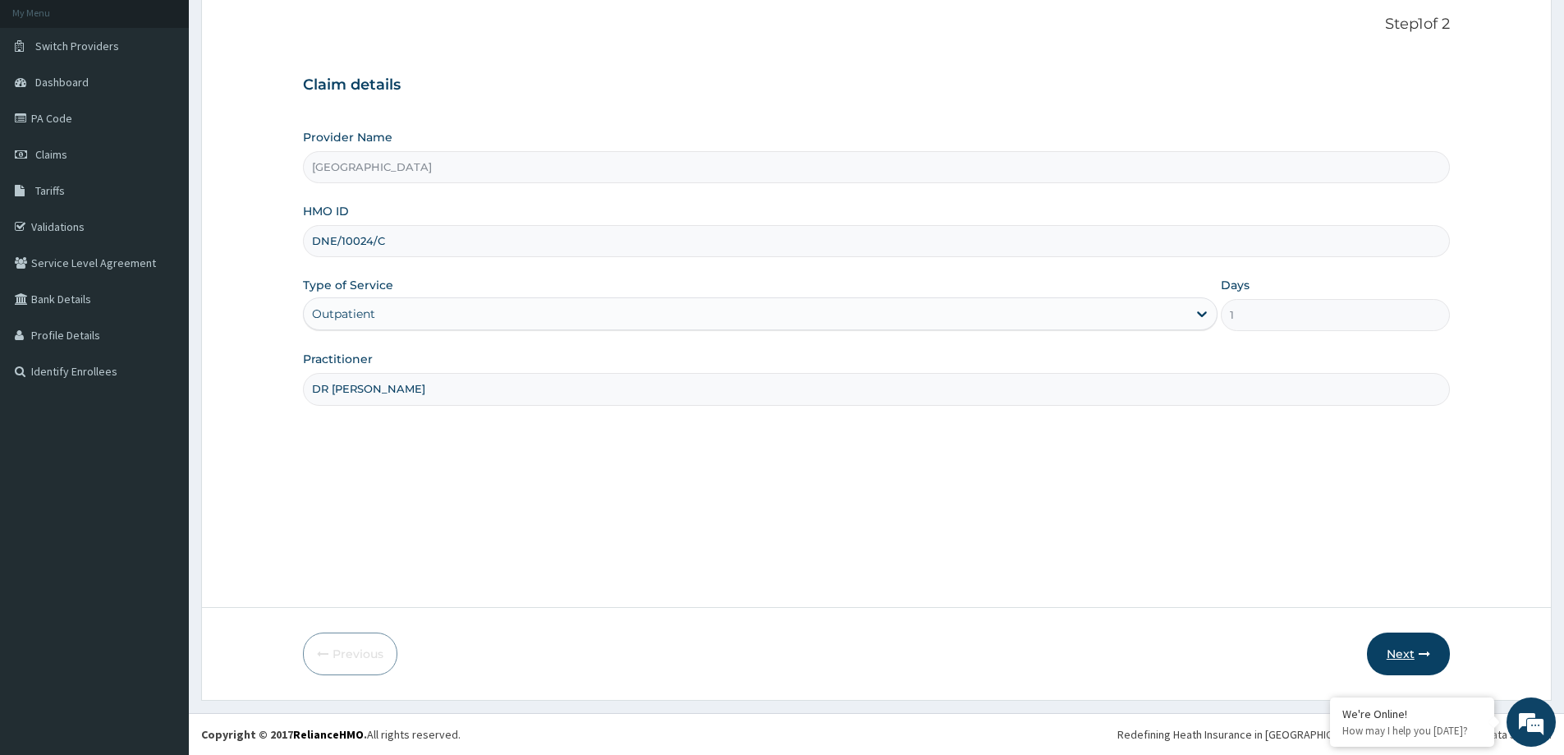
click at [1380, 656] on button "Next" at bounding box center [1408, 653] width 83 height 43
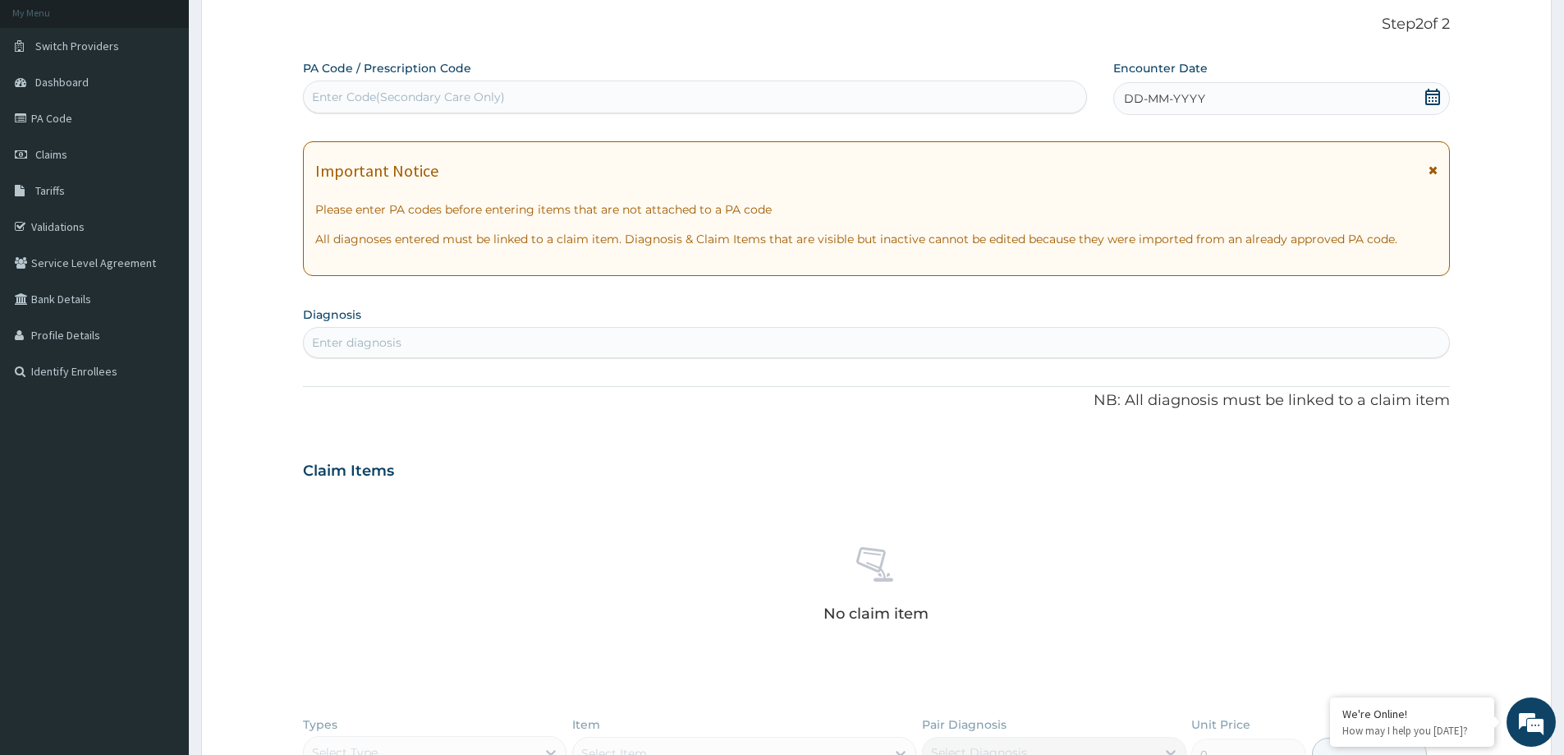
click at [811, 350] on div "Enter diagnosis" at bounding box center [877, 342] width 1146 height 26
click at [1156, 96] on span "DD-MM-YYYY" at bounding box center [1164, 98] width 81 height 16
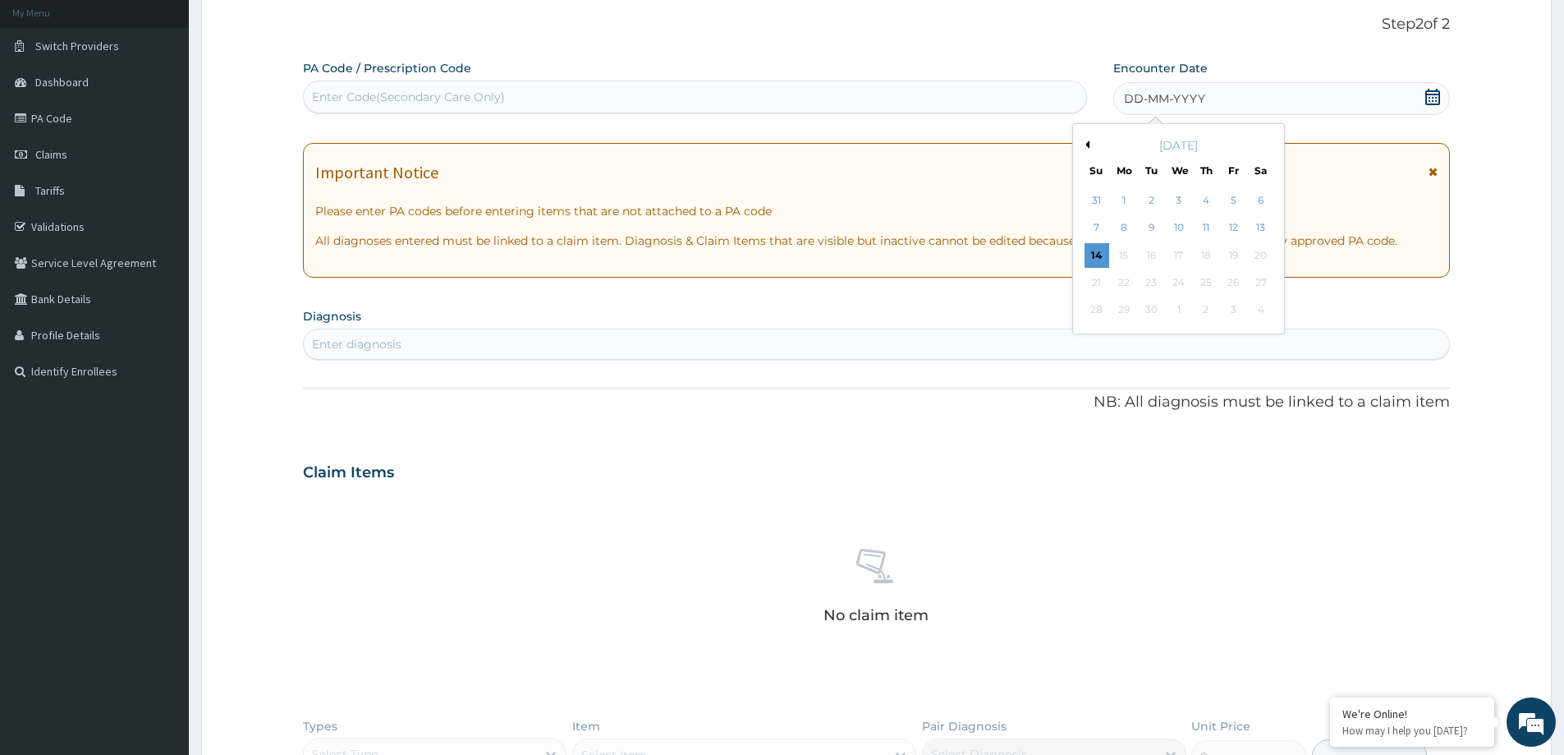
click at [1232, 223] on div "12" at bounding box center [1234, 228] width 25 height 25
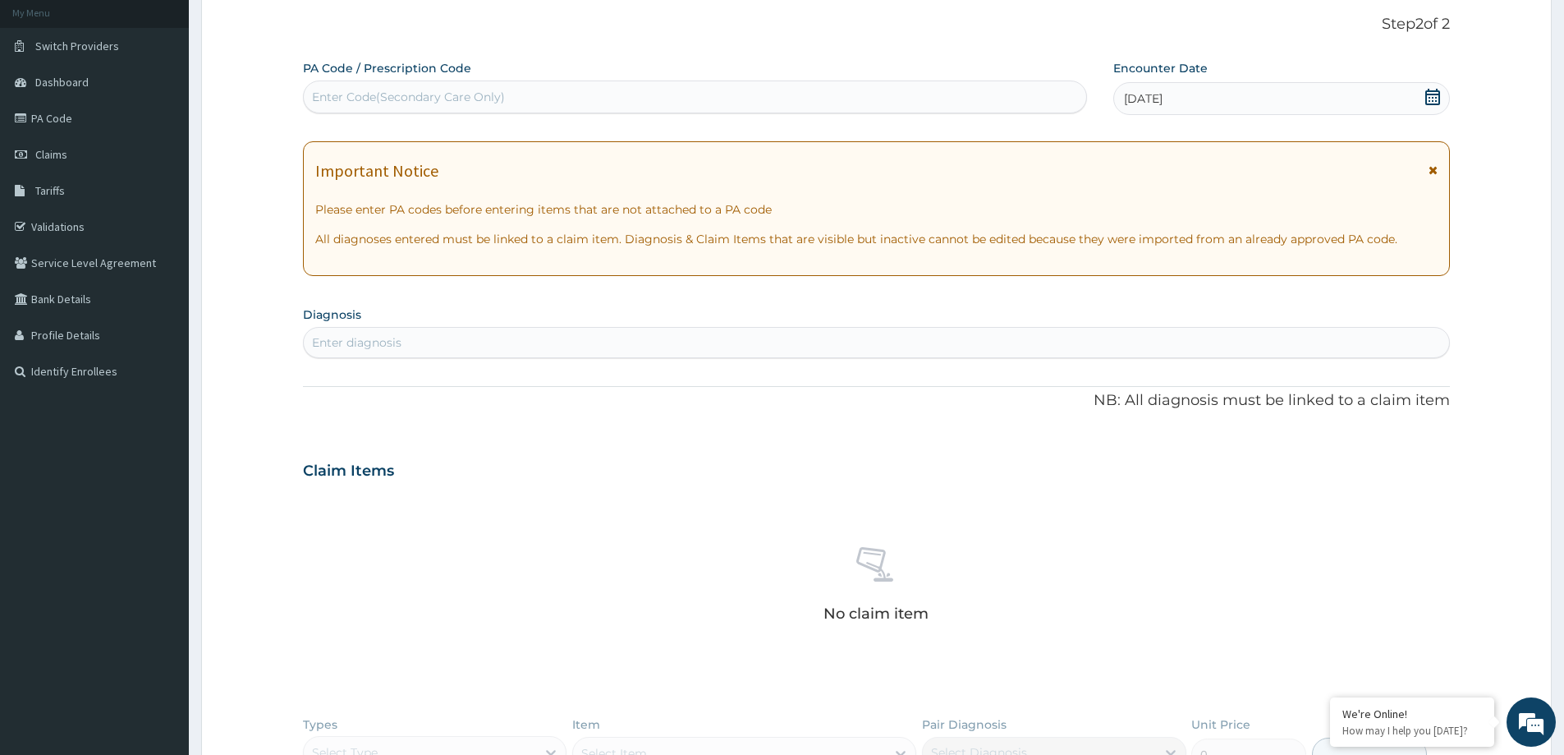
click at [888, 341] on div "Enter diagnosis" at bounding box center [877, 342] width 1146 height 26
type input "SEPSIS"
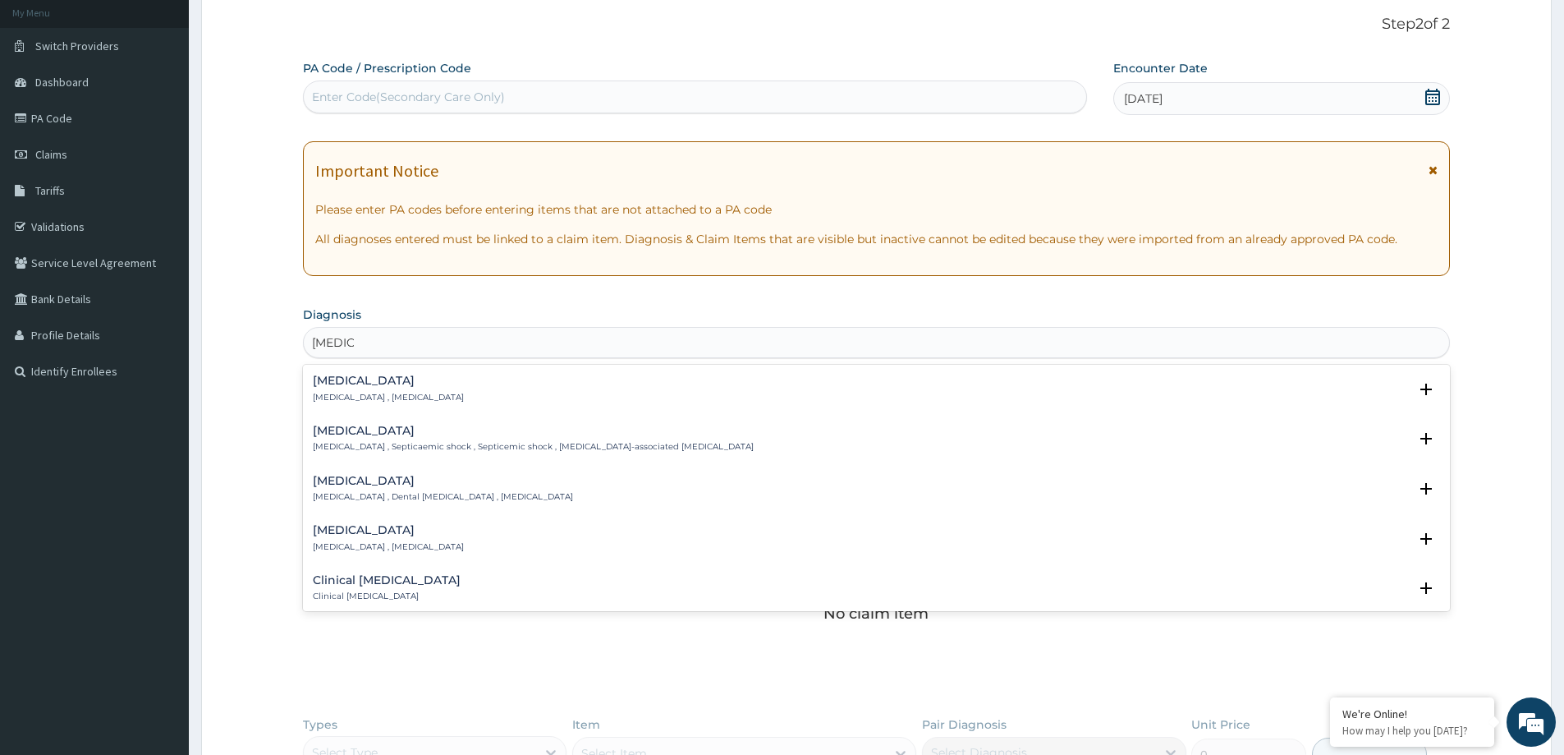
click at [640, 406] on div "Sepsis Systemic infection , Sepsis Select Status Query Query covers suspected (…" at bounding box center [877, 392] width 1128 height 37
click at [462, 394] on div "Sepsis Systemic infection , Sepsis" at bounding box center [877, 388] width 1128 height 29
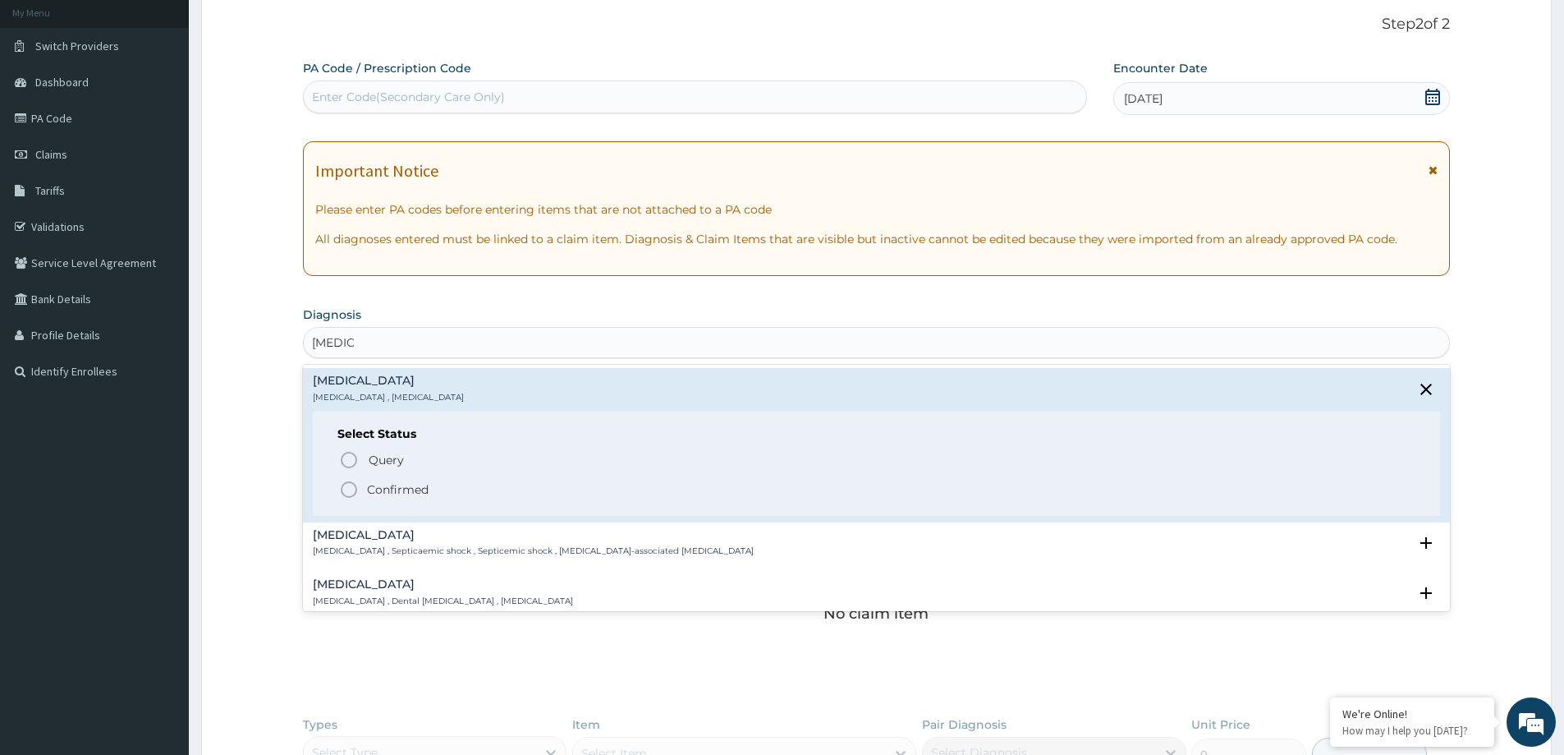
click at [472, 491] on span "Confirmed" at bounding box center [877, 490] width 1077 height 20
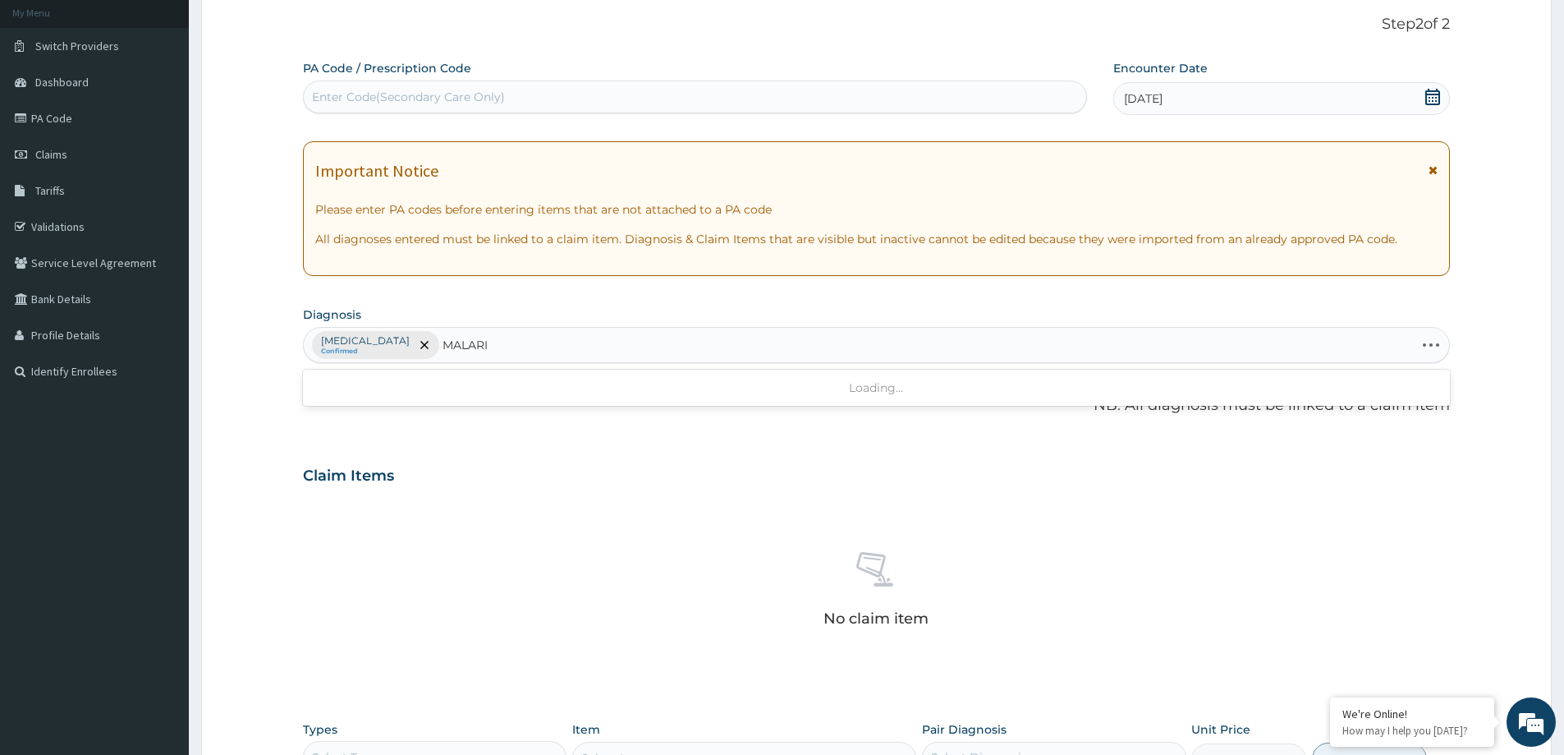
type input "MALARIA"
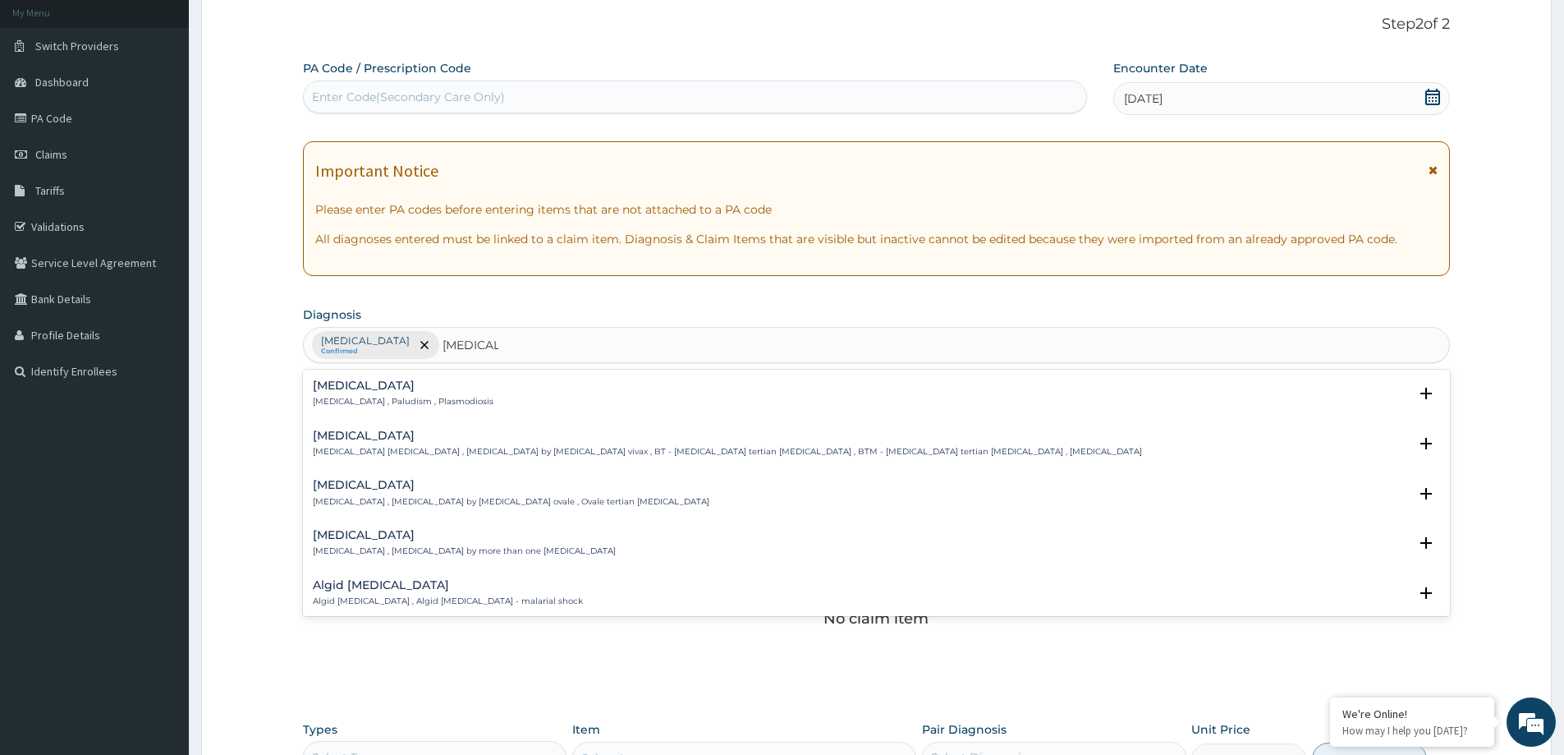
click at [325, 390] on h4 "Malaria" at bounding box center [403, 385] width 181 height 12
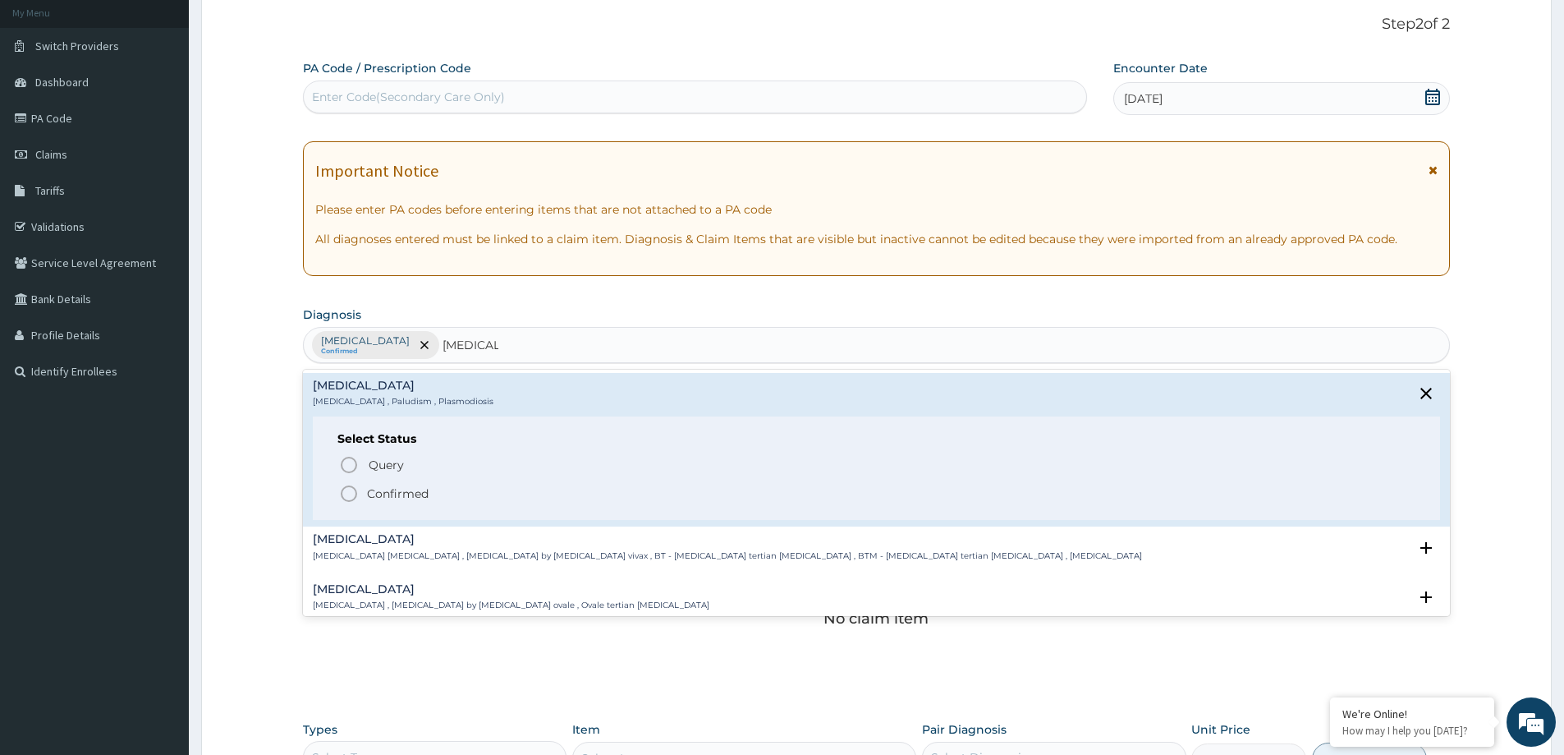
click at [347, 493] on icon "status option filled" at bounding box center [349, 494] width 20 height 20
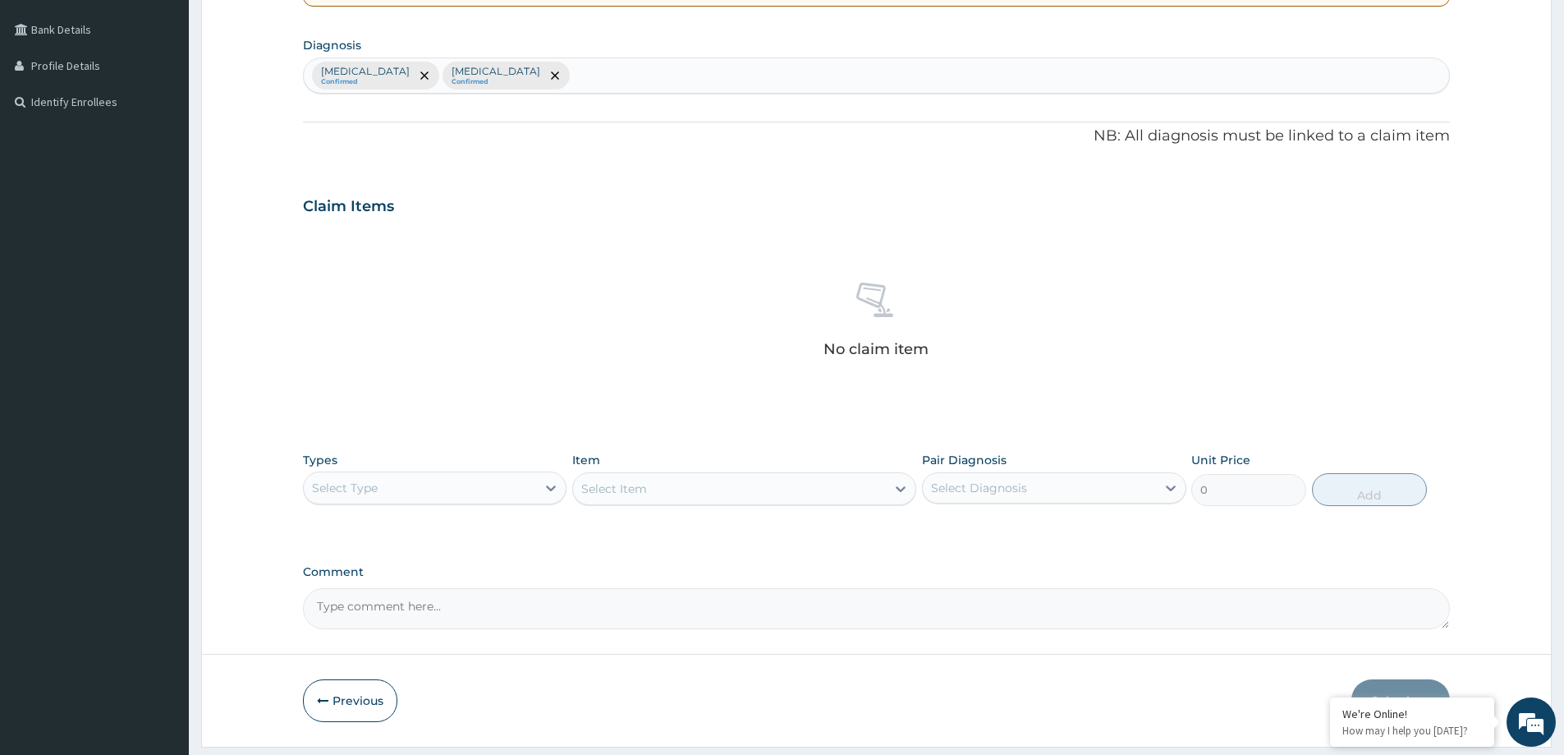
scroll to position [413, 0]
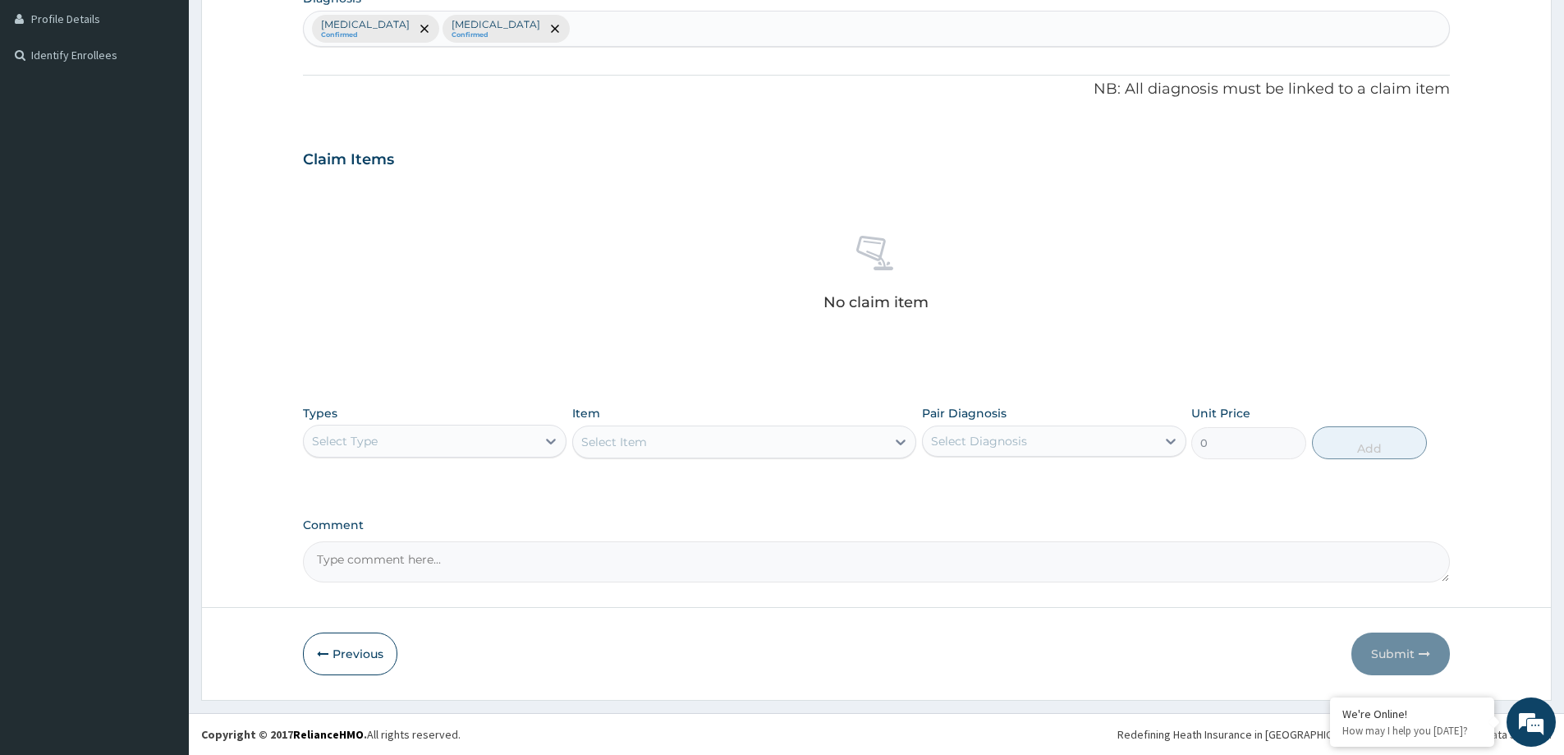
click at [374, 432] on div "Select Type" at bounding box center [420, 441] width 232 height 26
drag, startPoint x: 372, startPoint y: 546, endPoint x: 388, endPoint y: 499, distance: 50.4
click at [378, 540] on div "Procedures" at bounding box center [435, 541] width 264 height 30
drag, startPoint x: 973, startPoint y: 430, endPoint x: 958, endPoint y: 456, distance: 29.4
click at [968, 437] on div "Select Diagnosis" at bounding box center [1039, 441] width 232 height 26
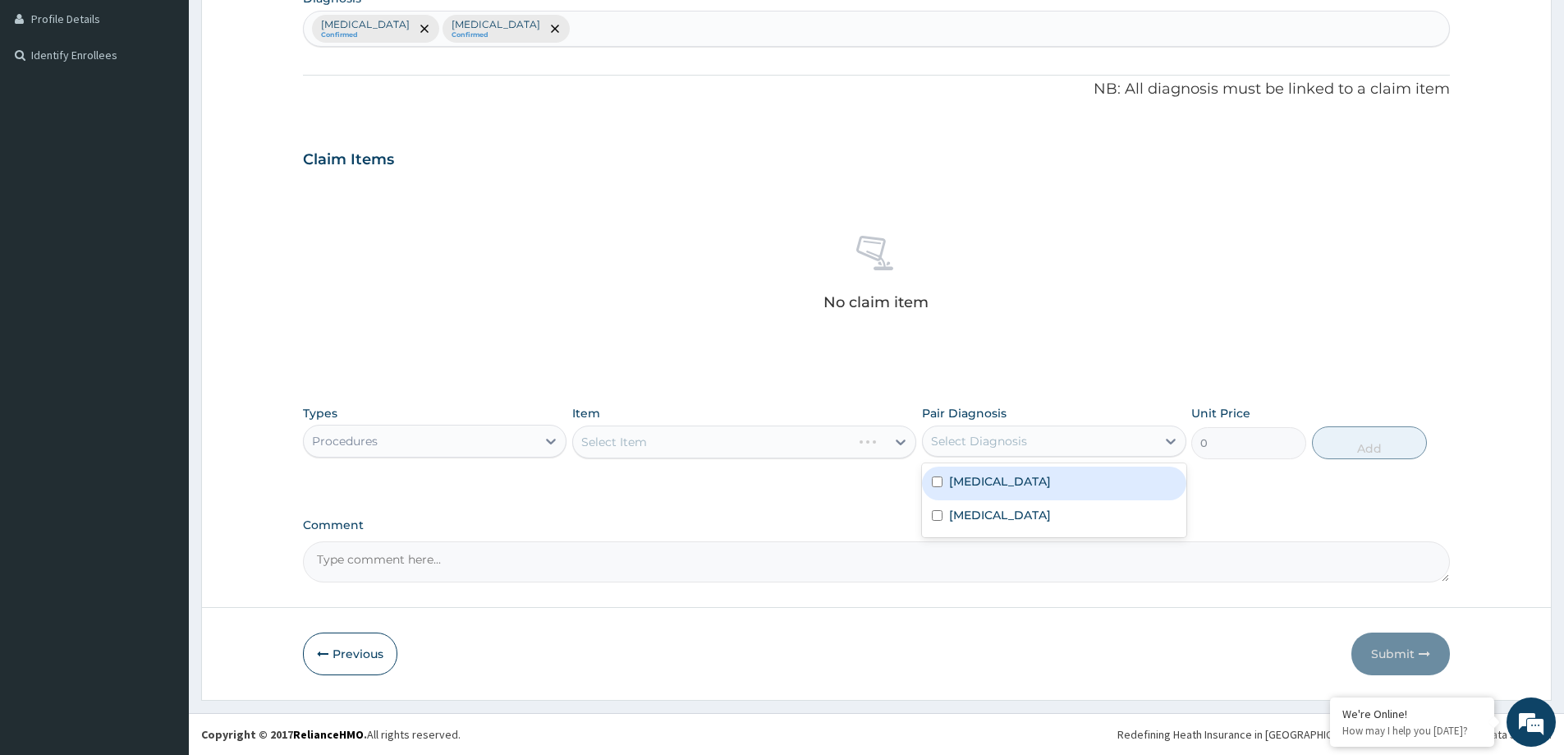
drag, startPoint x: 960, startPoint y: 475, endPoint x: 949, endPoint y: 497, distance: 25.0
click at [955, 488] on label "Sepsis" at bounding box center [1000, 481] width 102 height 16
checkbox input "true"
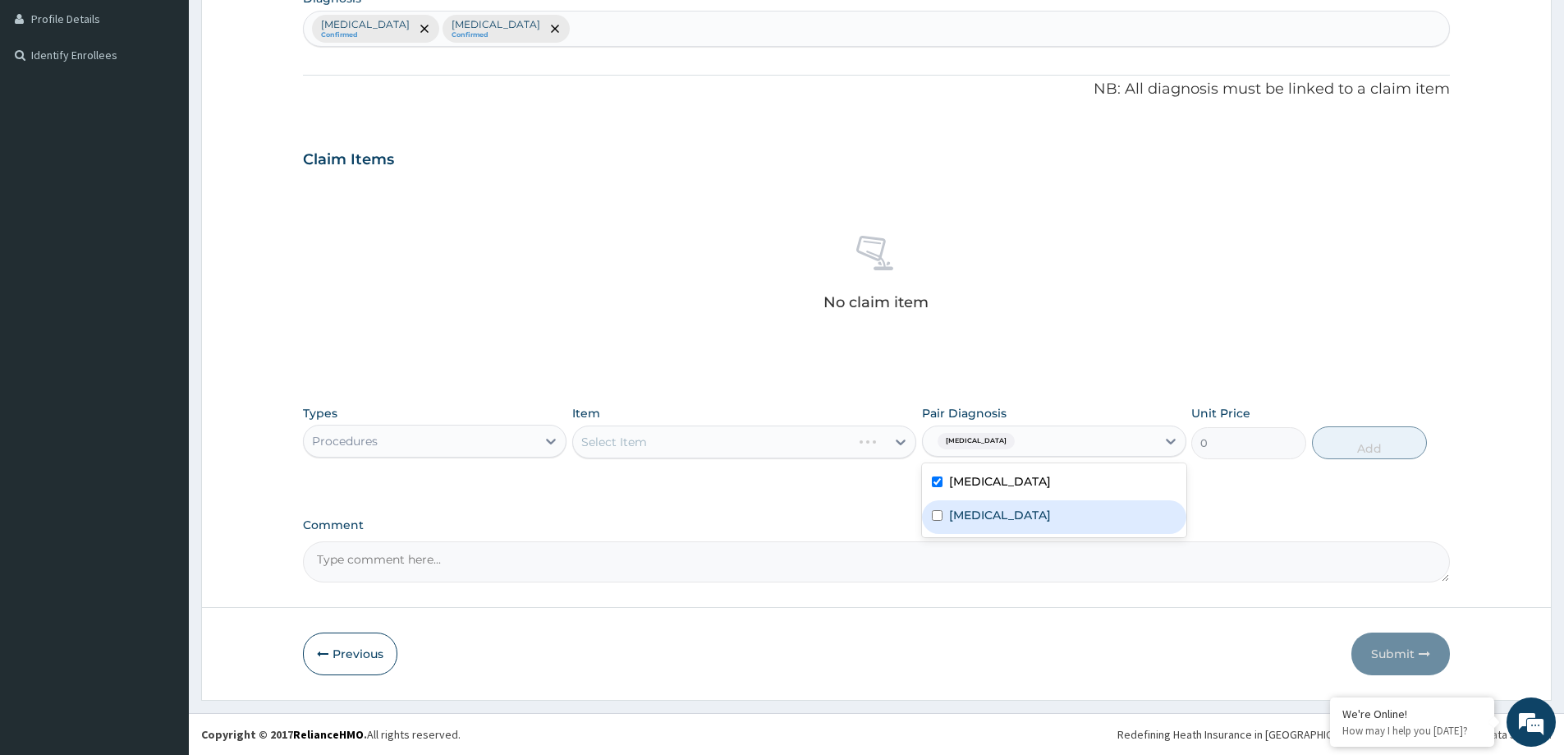
click at [946, 509] on div "Malaria" at bounding box center [1054, 517] width 264 height 34
checkbox input "true"
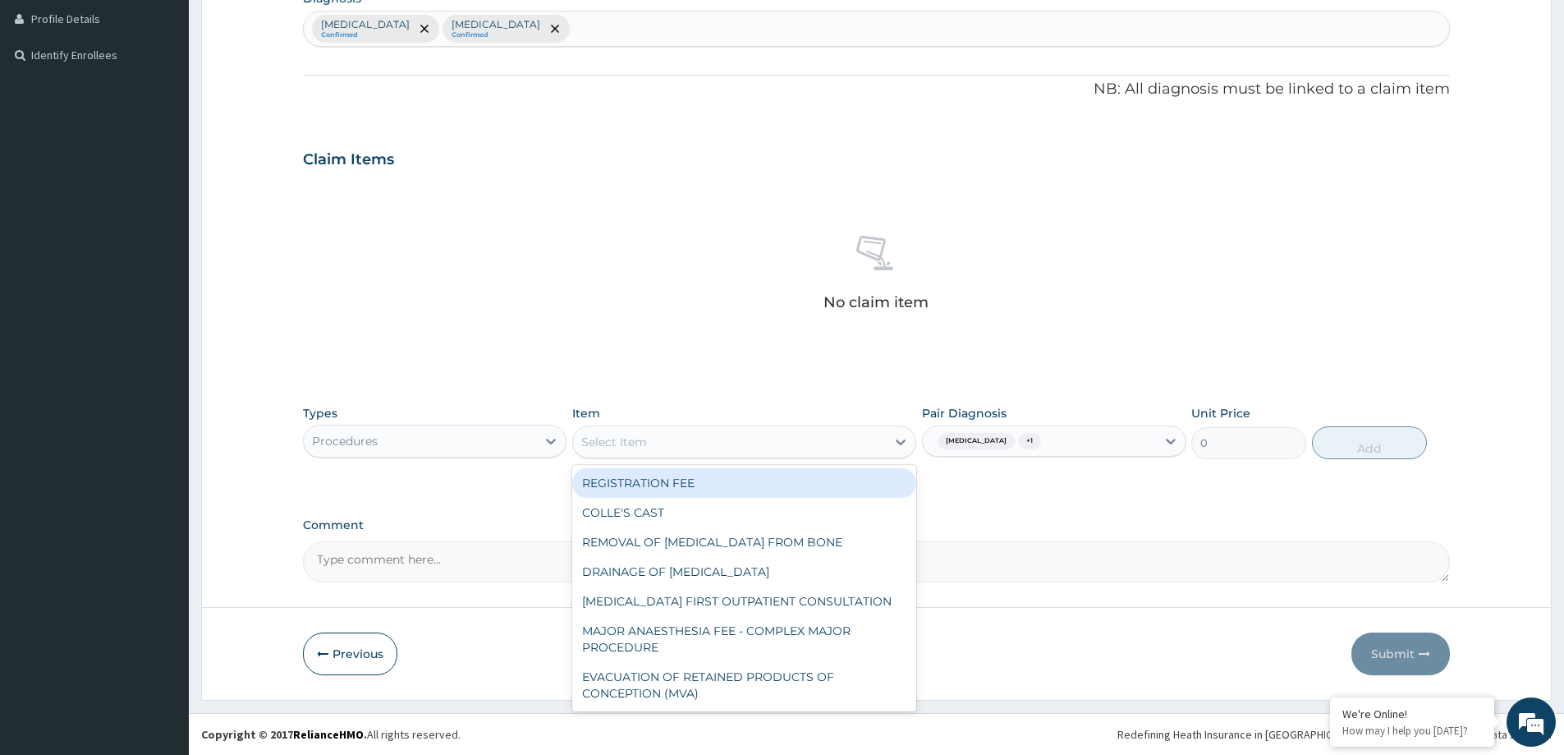
click at [765, 443] on div "Select Item" at bounding box center [729, 442] width 313 height 26
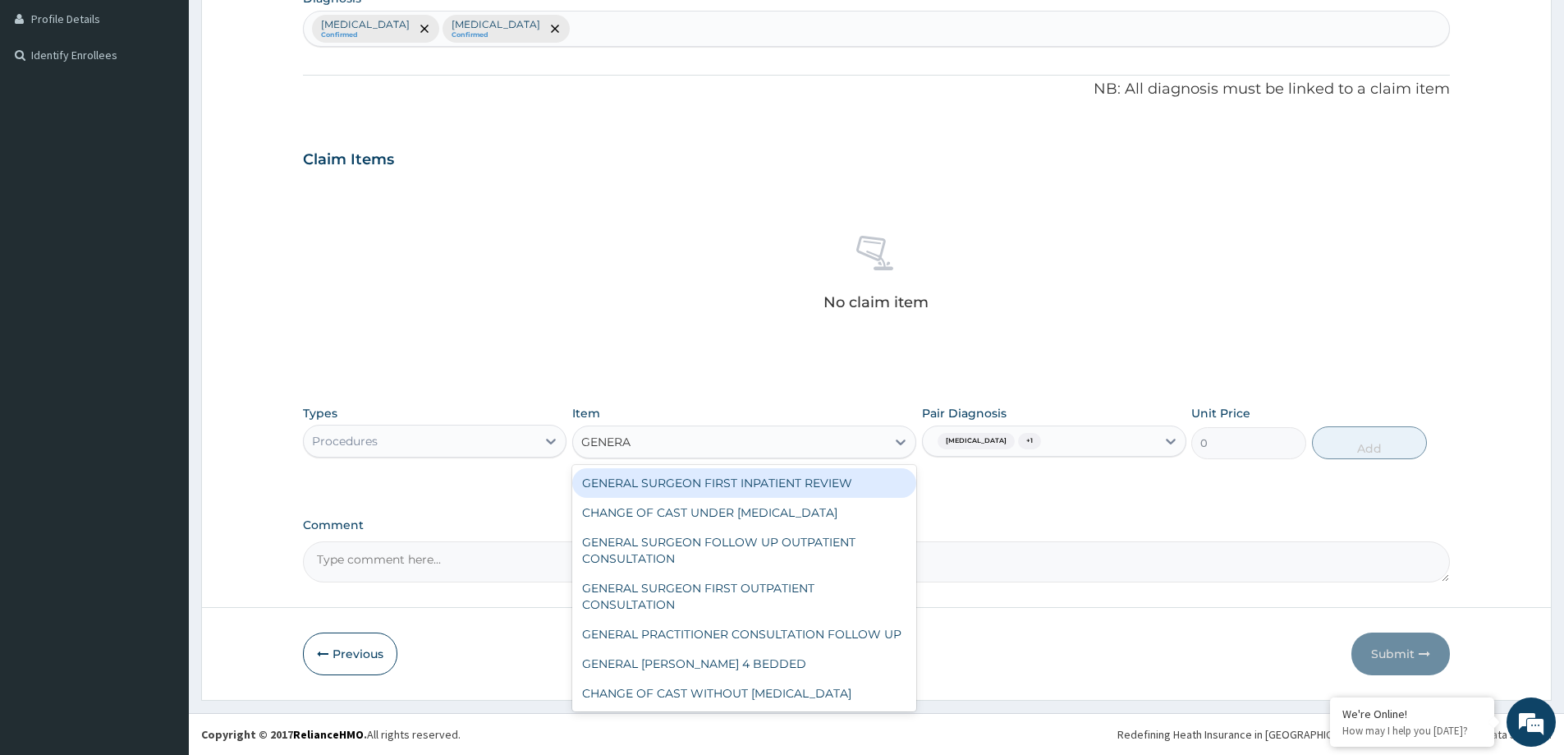
type input "GENERAL"
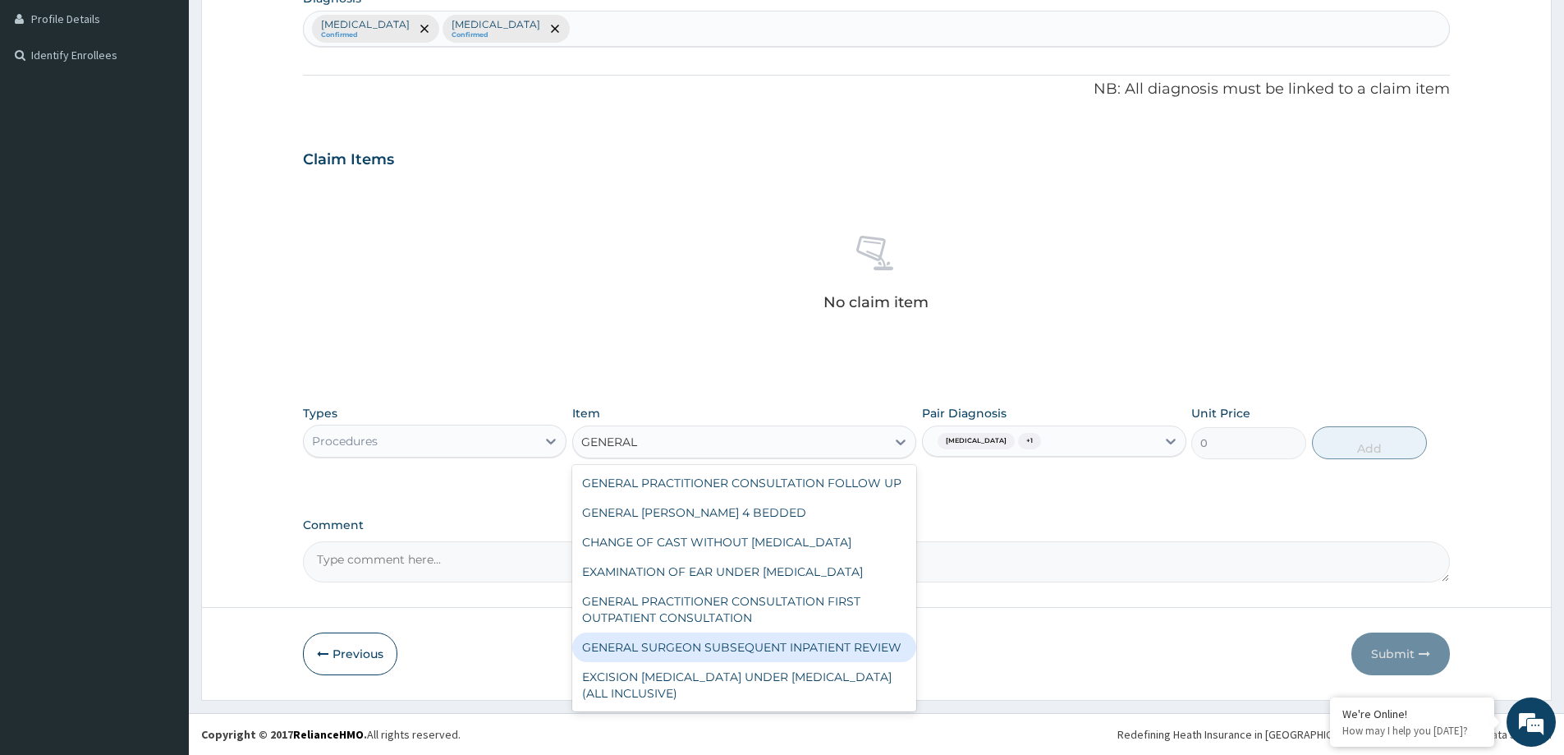
scroll to position [200, 0]
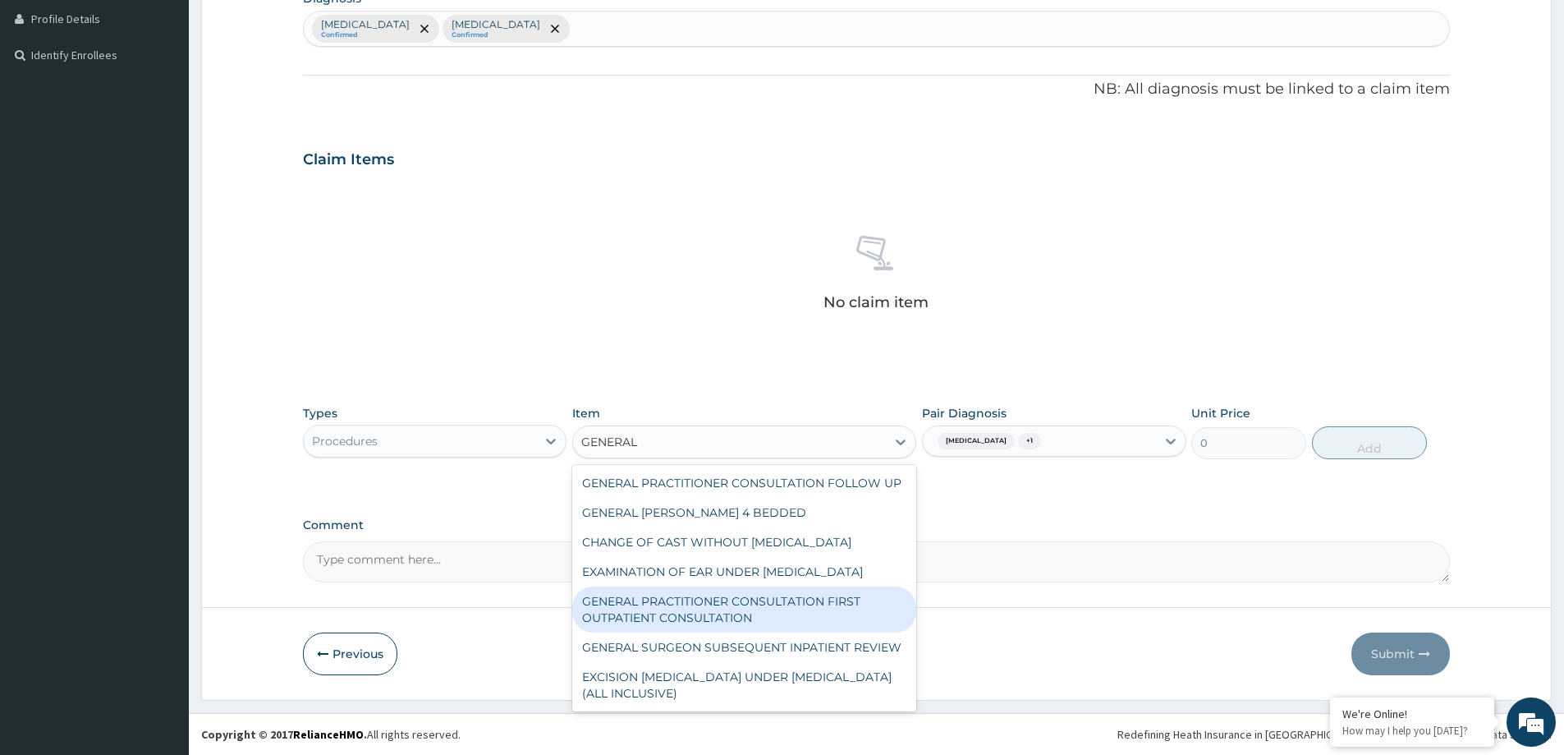
click at [778, 606] on div "GENERAL PRACTITIONER CONSULTATION FIRST OUTPATIENT CONSULTATION" at bounding box center [744, 609] width 344 height 46
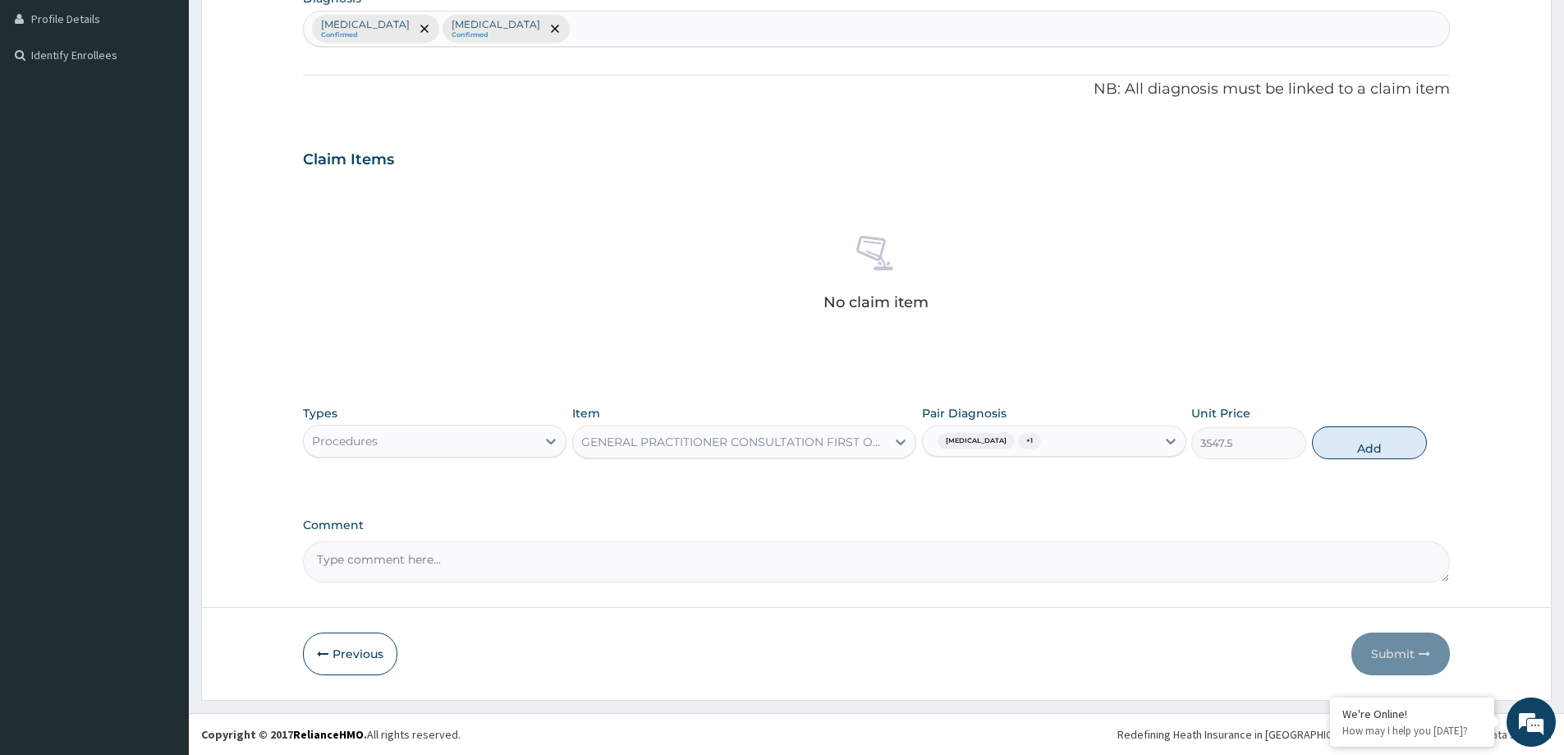
drag, startPoint x: 1364, startPoint y: 432, endPoint x: 1183, endPoint y: 399, distance: 183.6
click at [1345, 431] on button "Add" at bounding box center [1369, 442] width 115 height 33
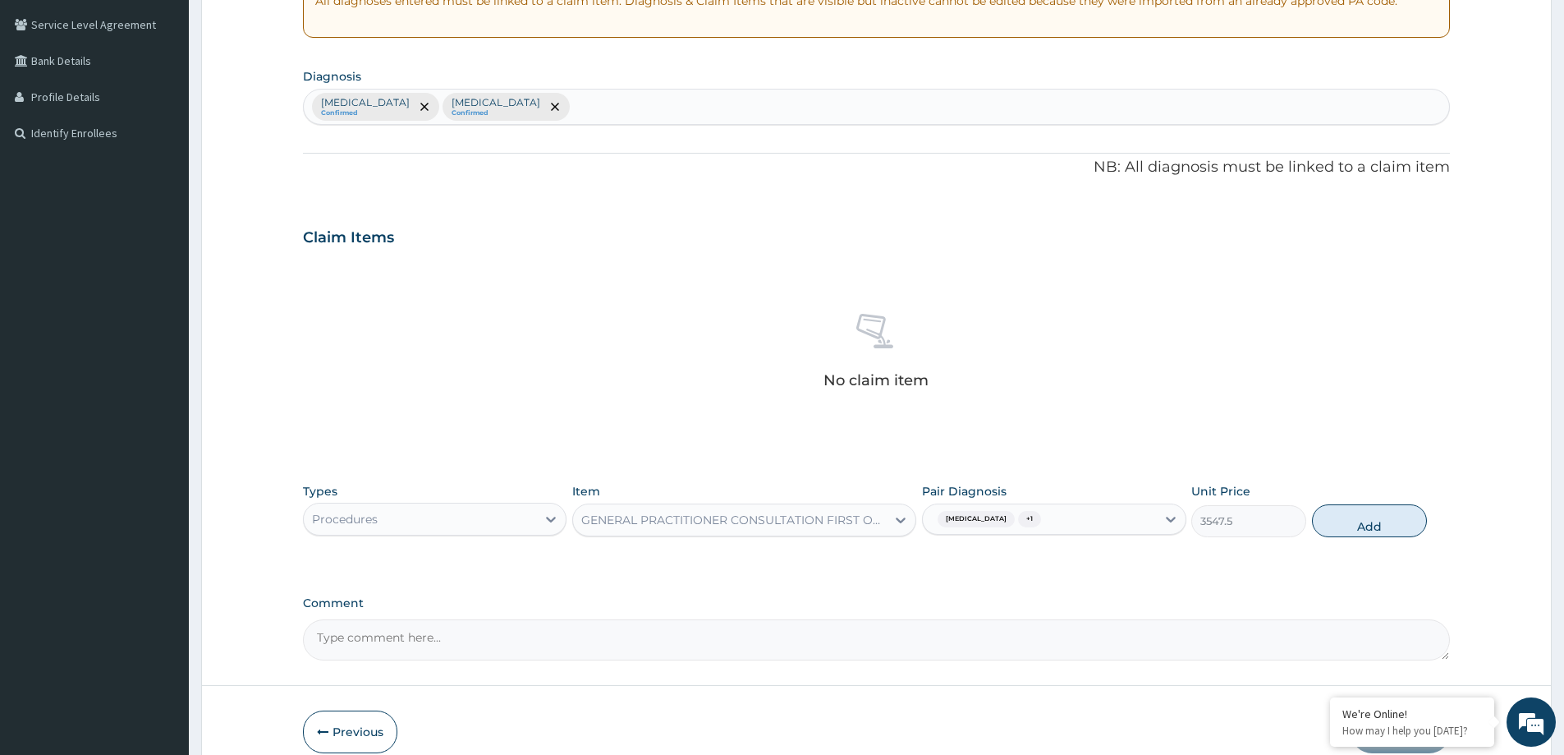
type input "0"
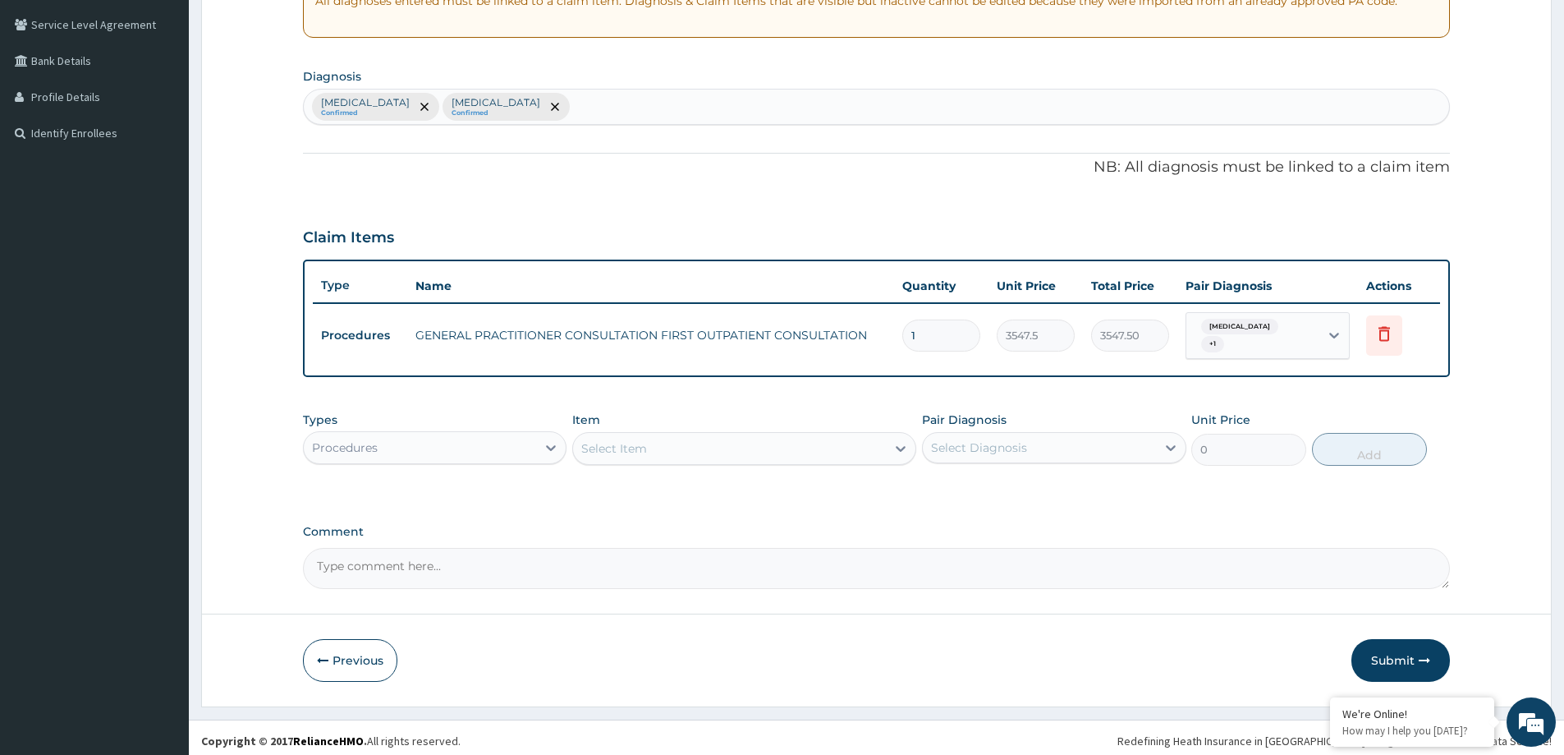
drag, startPoint x: 525, startPoint y: 429, endPoint x: 502, endPoint y: 432, distance: 23.2
click at [512, 434] on div "Procedures" at bounding box center [420, 447] width 232 height 26
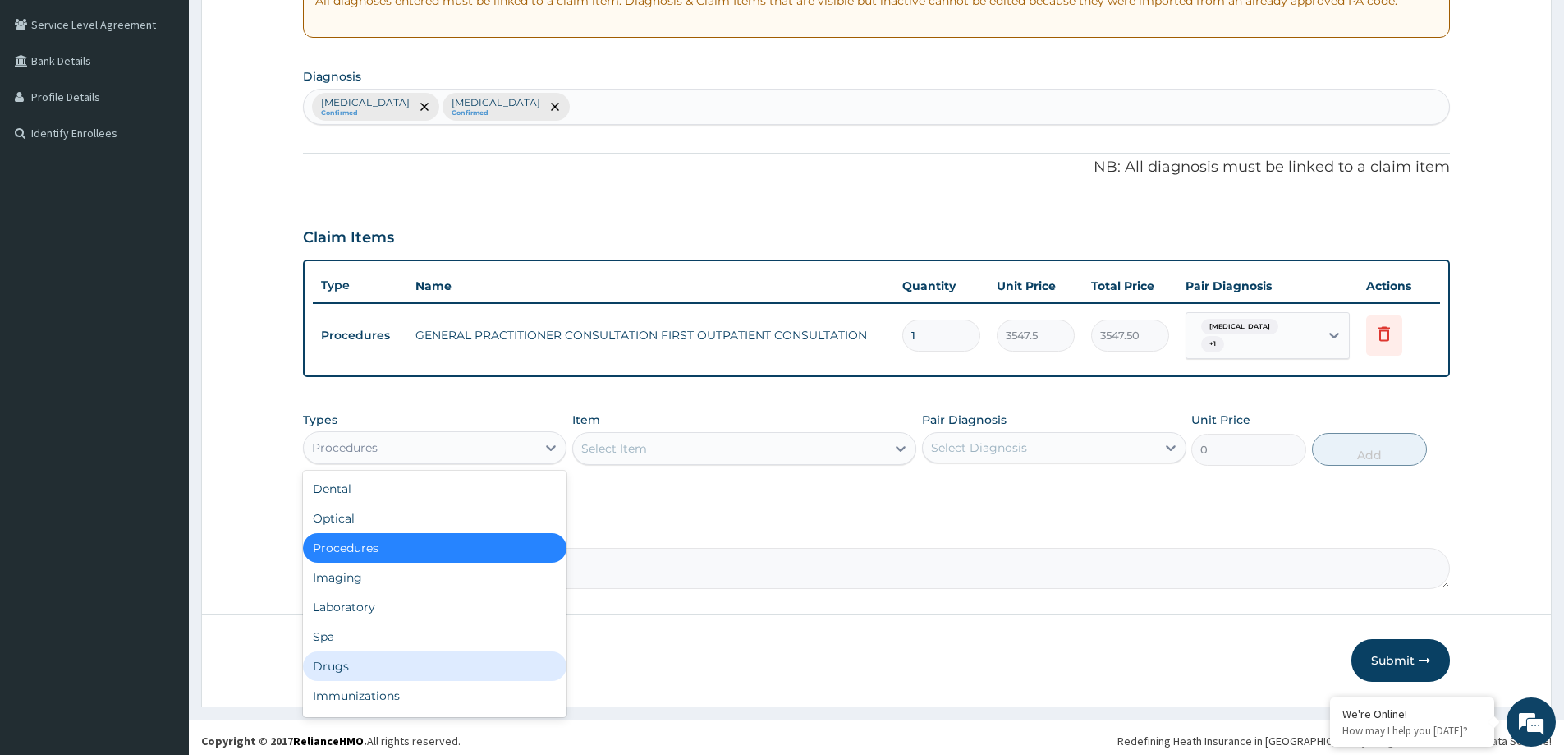
click at [366, 656] on div "Drugs" at bounding box center [435, 666] width 264 height 30
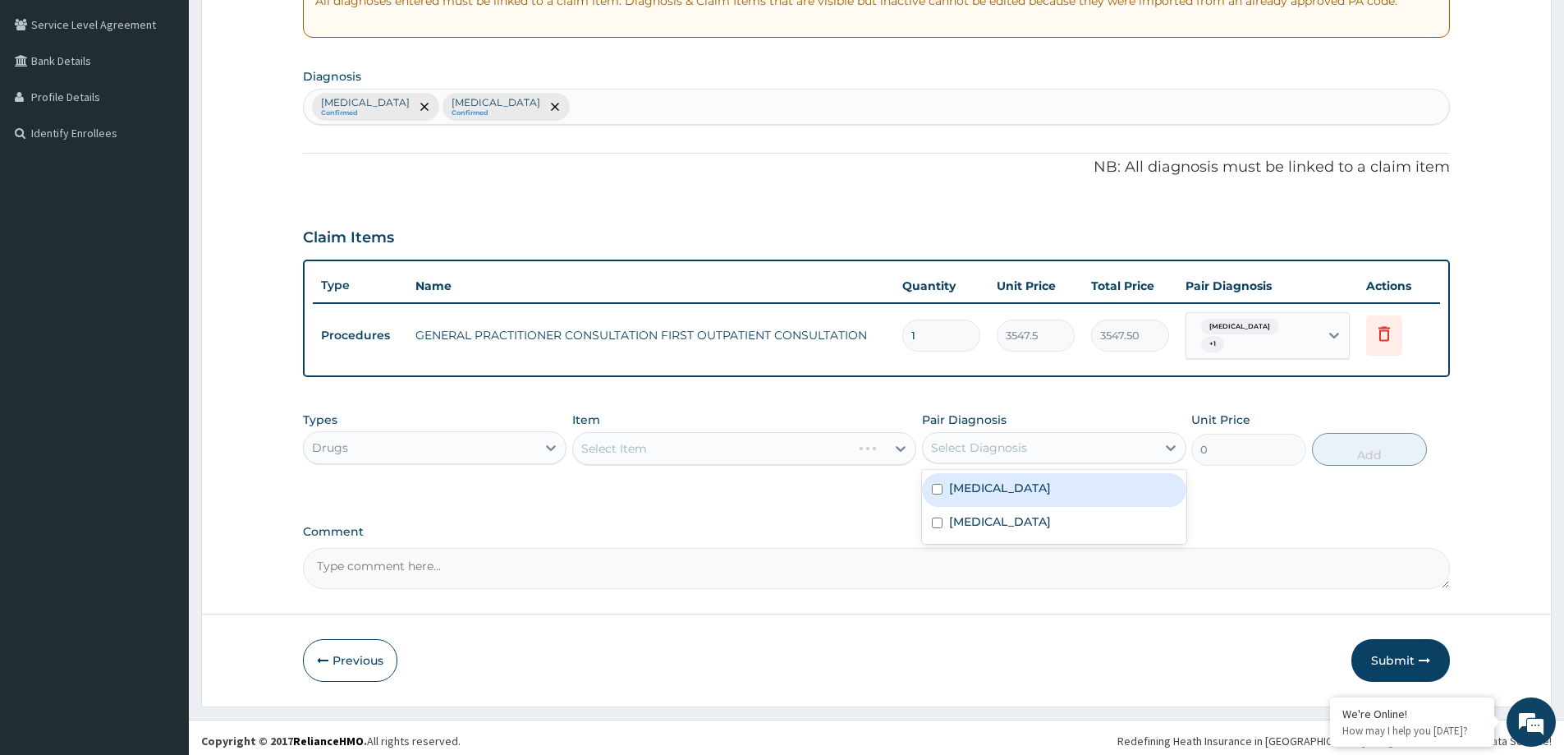
drag, startPoint x: 1010, startPoint y: 449, endPoint x: 972, endPoint y: 475, distance: 45.6
click at [1010, 448] on div "Select Diagnosis" at bounding box center [1039, 447] width 232 height 26
click at [960, 490] on div "Sepsis" at bounding box center [1054, 490] width 264 height 34
checkbox input "true"
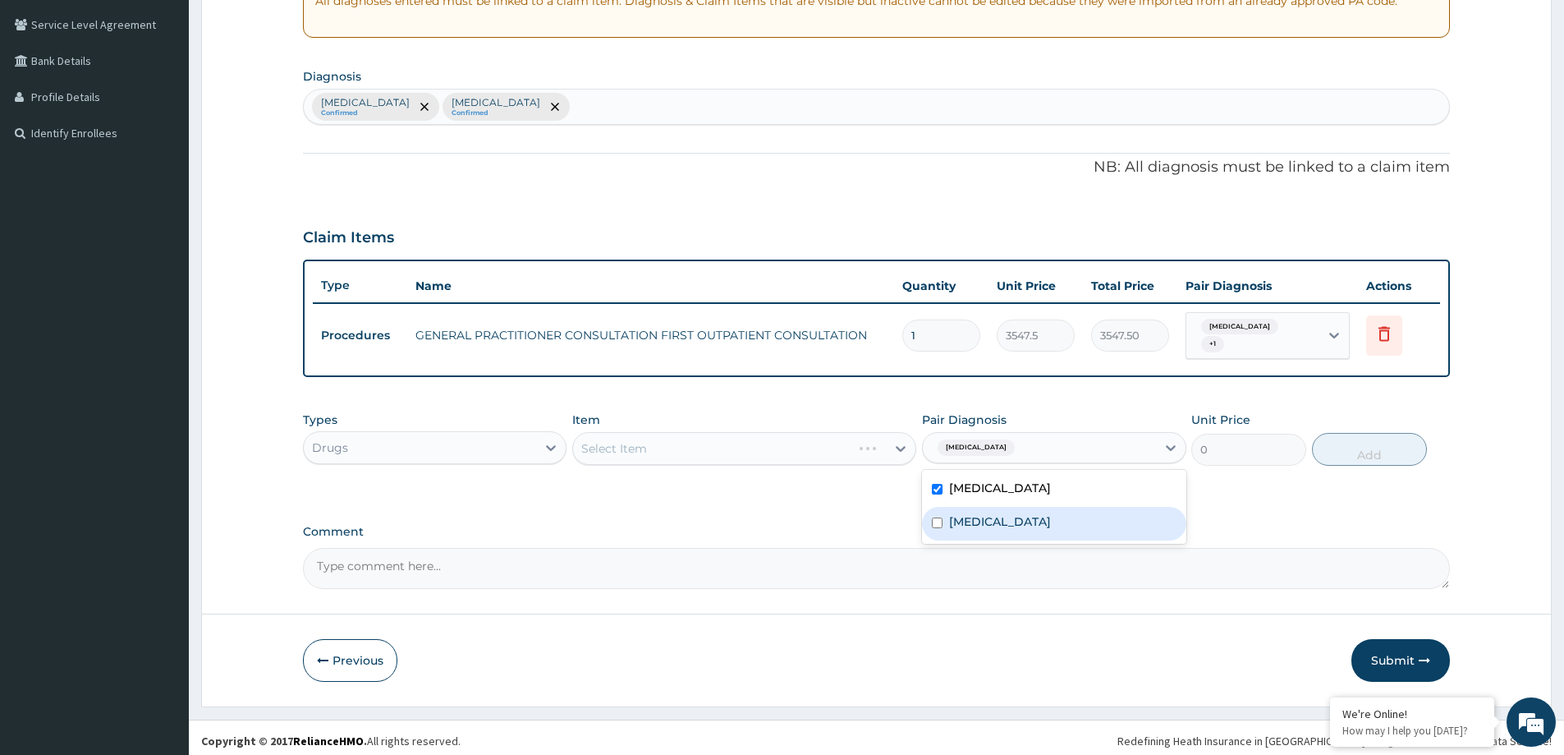
drag, startPoint x: 951, startPoint y: 516, endPoint x: 916, endPoint y: 516, distance: 35.3
click at [949, 516] on label "Malaria" at bounding box center [1000, 521] width 102 height 16
checkbox input "true"
click at [667, 440] on div "Select Item" at bounding box center [744, 448] width 344 height 33
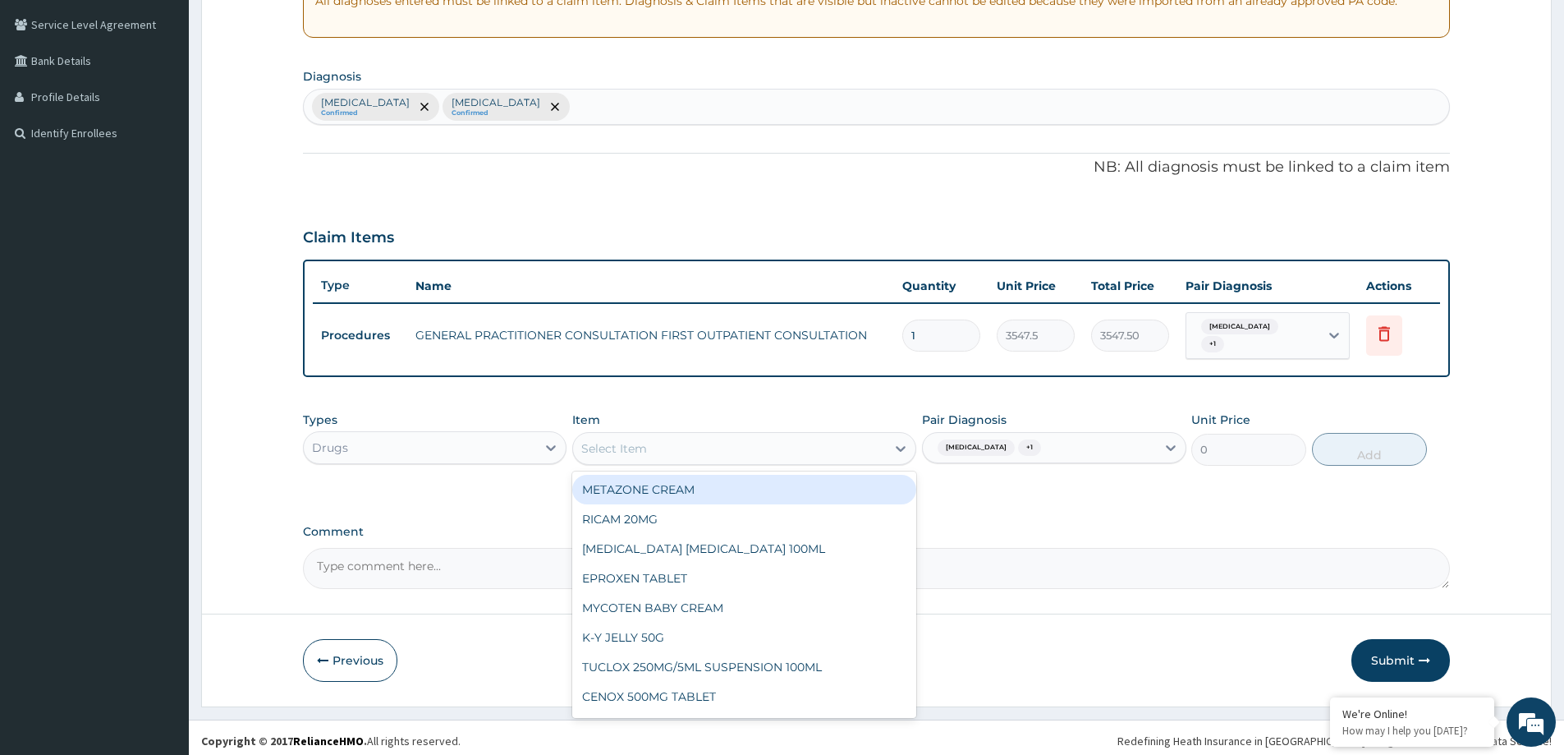
click at [662, 445] on div "Select Item" at bounding box center [729, 448] width 313 height 26
type input "CEFT"
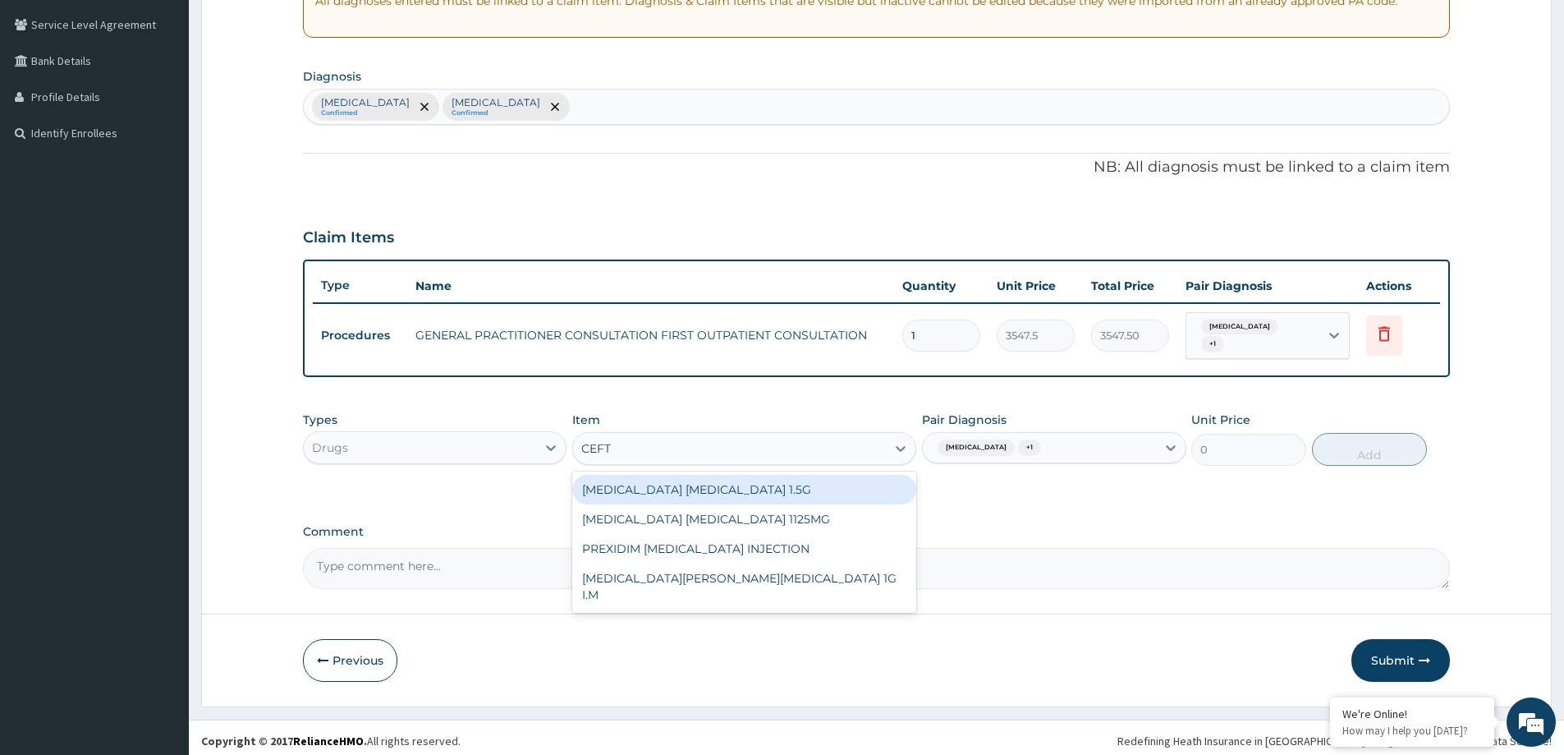
click at [691, 483] on div "[MEDICAL_DATA] [MEDICAL_DATA] 1.5G" at bounding box center [744, 490] width 344 height 30
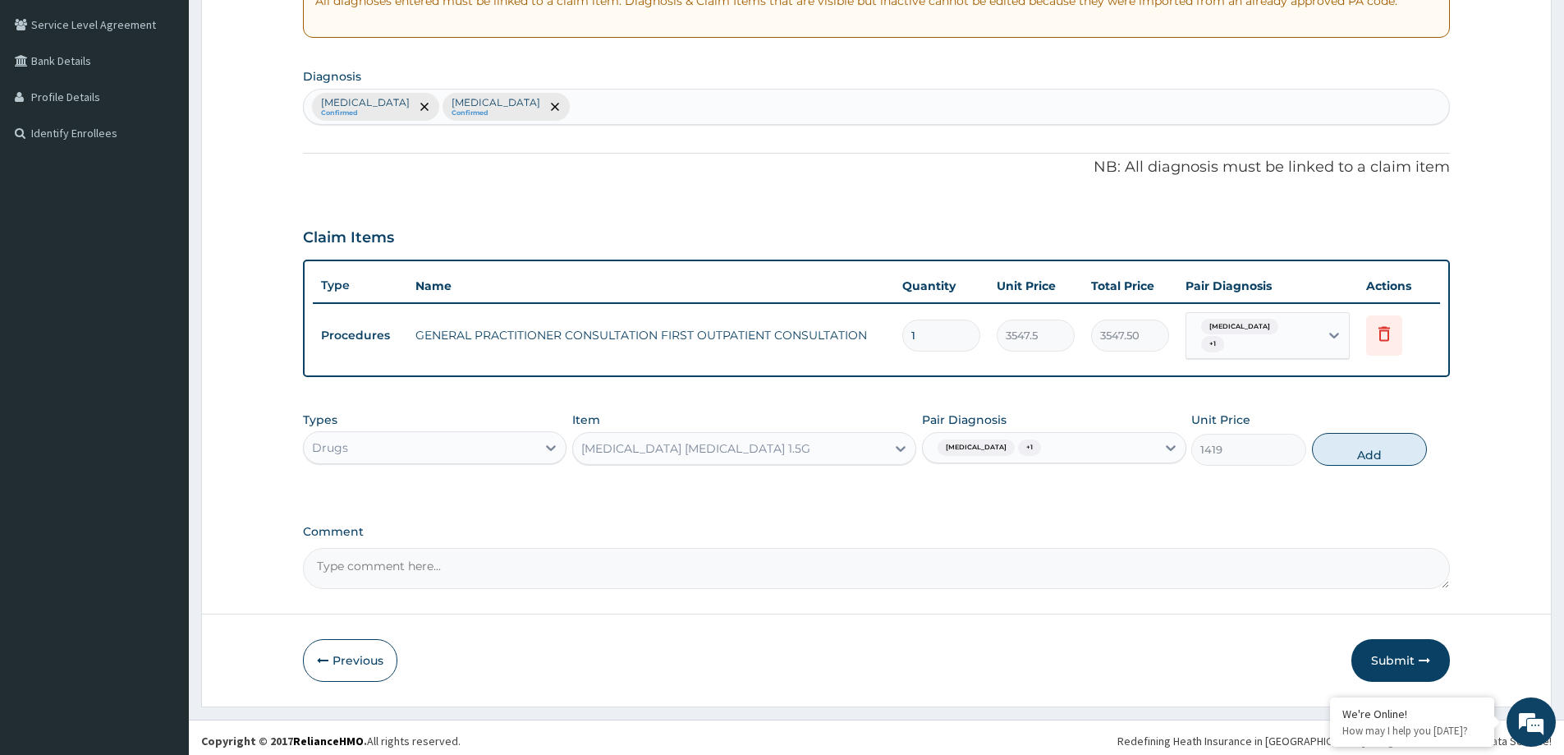
drag, startPoint x: 1348, startPoint y: 445, endPoint x: 1320, endPoint y: 451, distance: 28.5
click at [1338, 447] on button "Add" at bounding box center [1369, 449] width 115 height 33
type input "0"
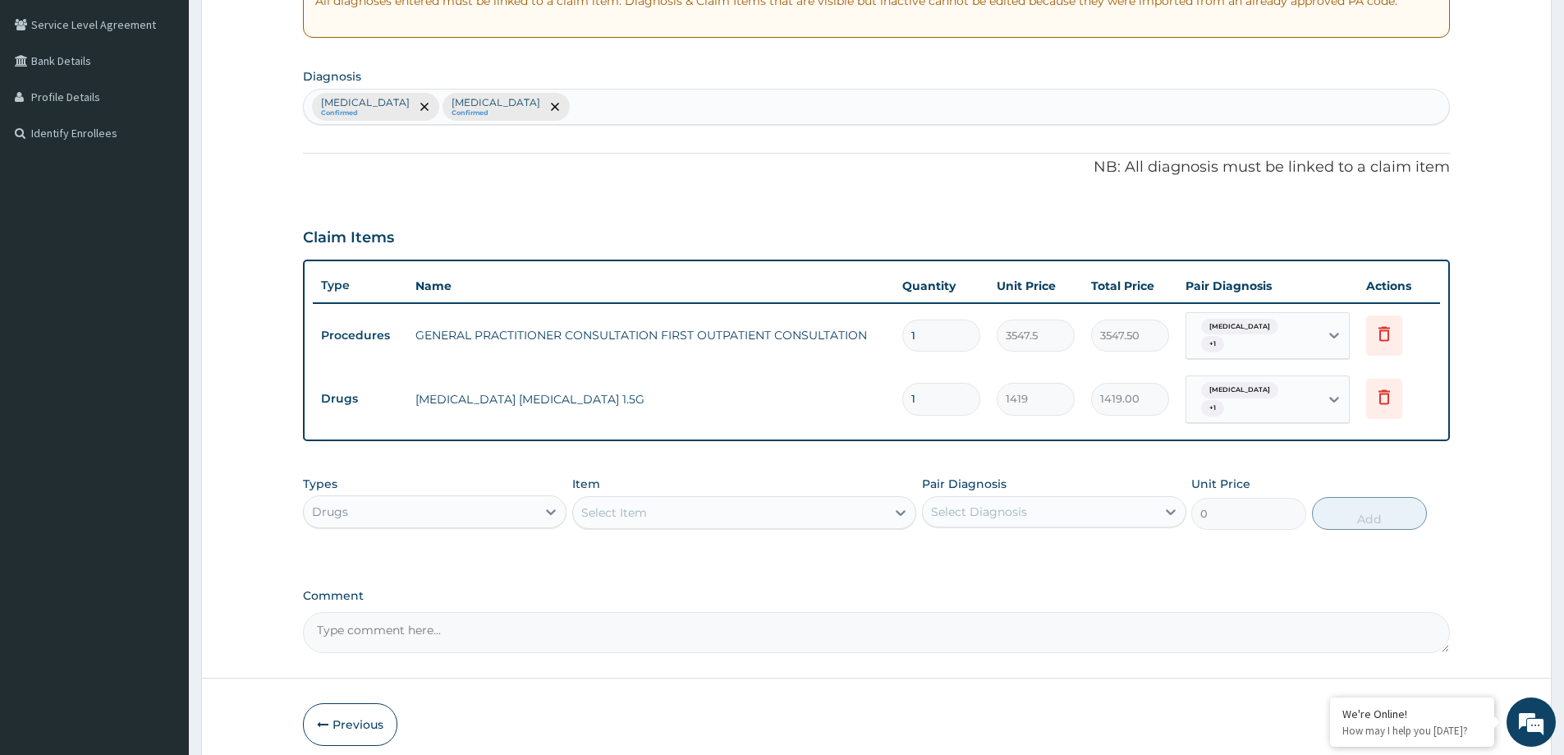
type input "0.00"
type input "6"
type input "8514.00"
type input "6"
click at [749, 499] on div "Select Item" at bounding box center [729, 512] width 313 height 26
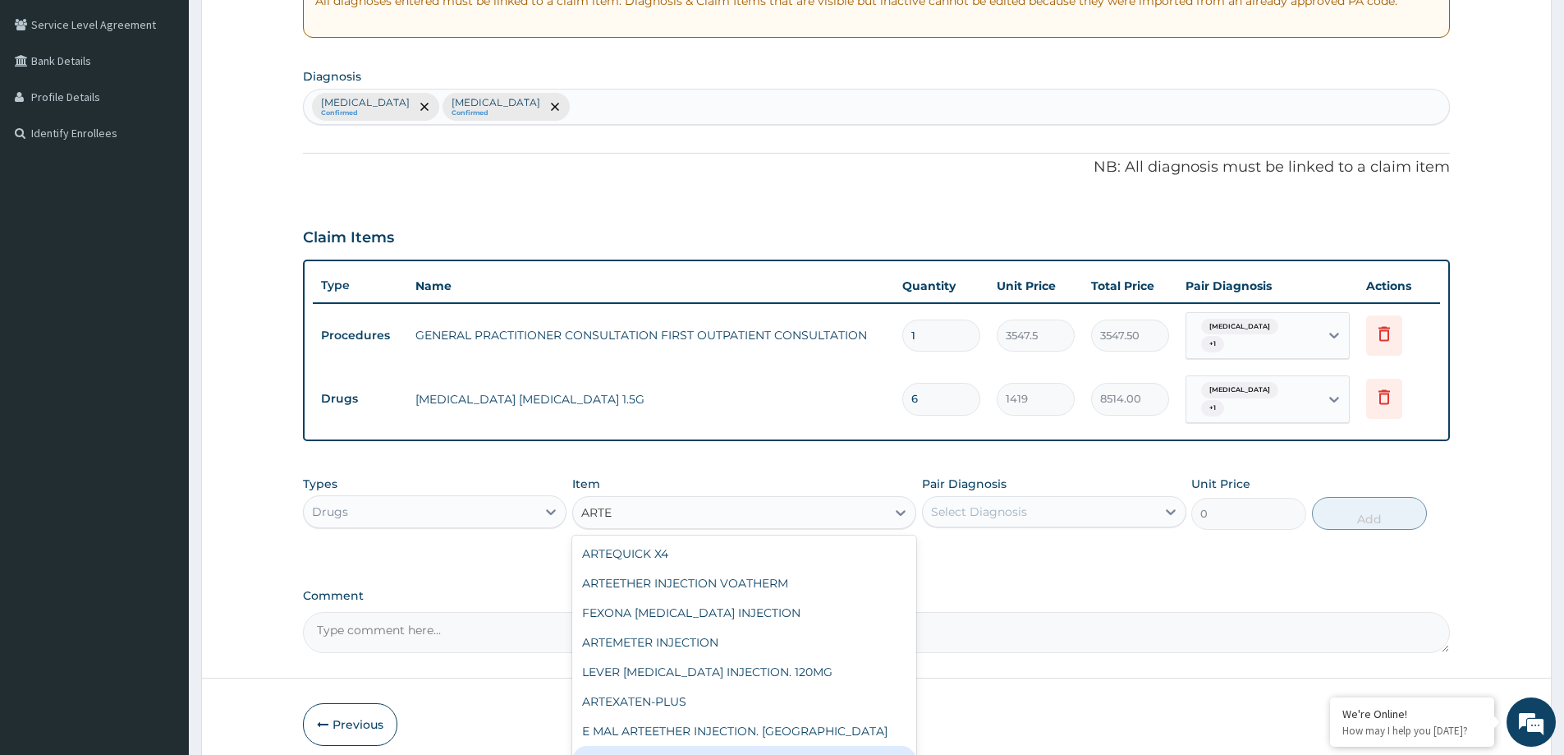
scroll to position [115, 0]
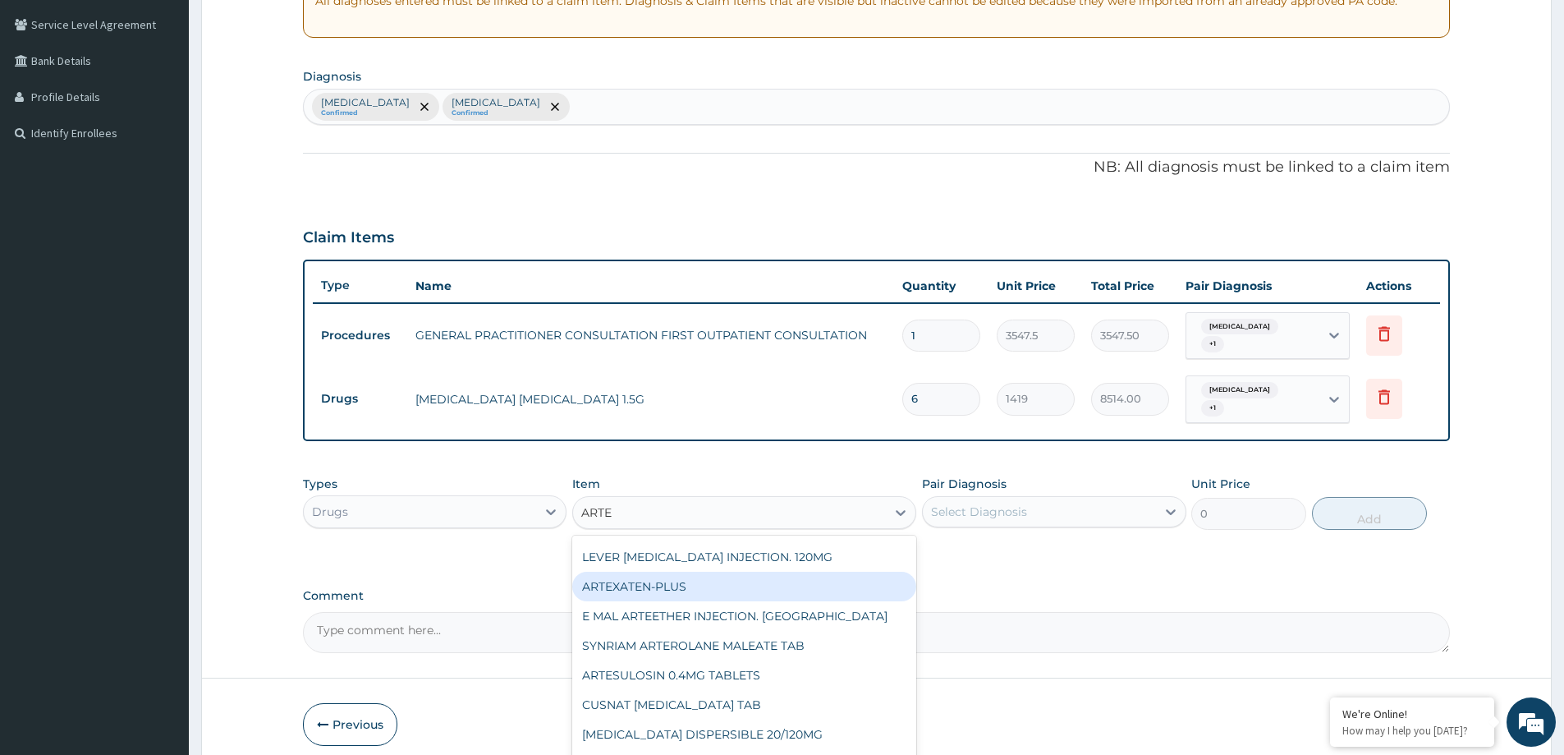
type input "ARTEM"
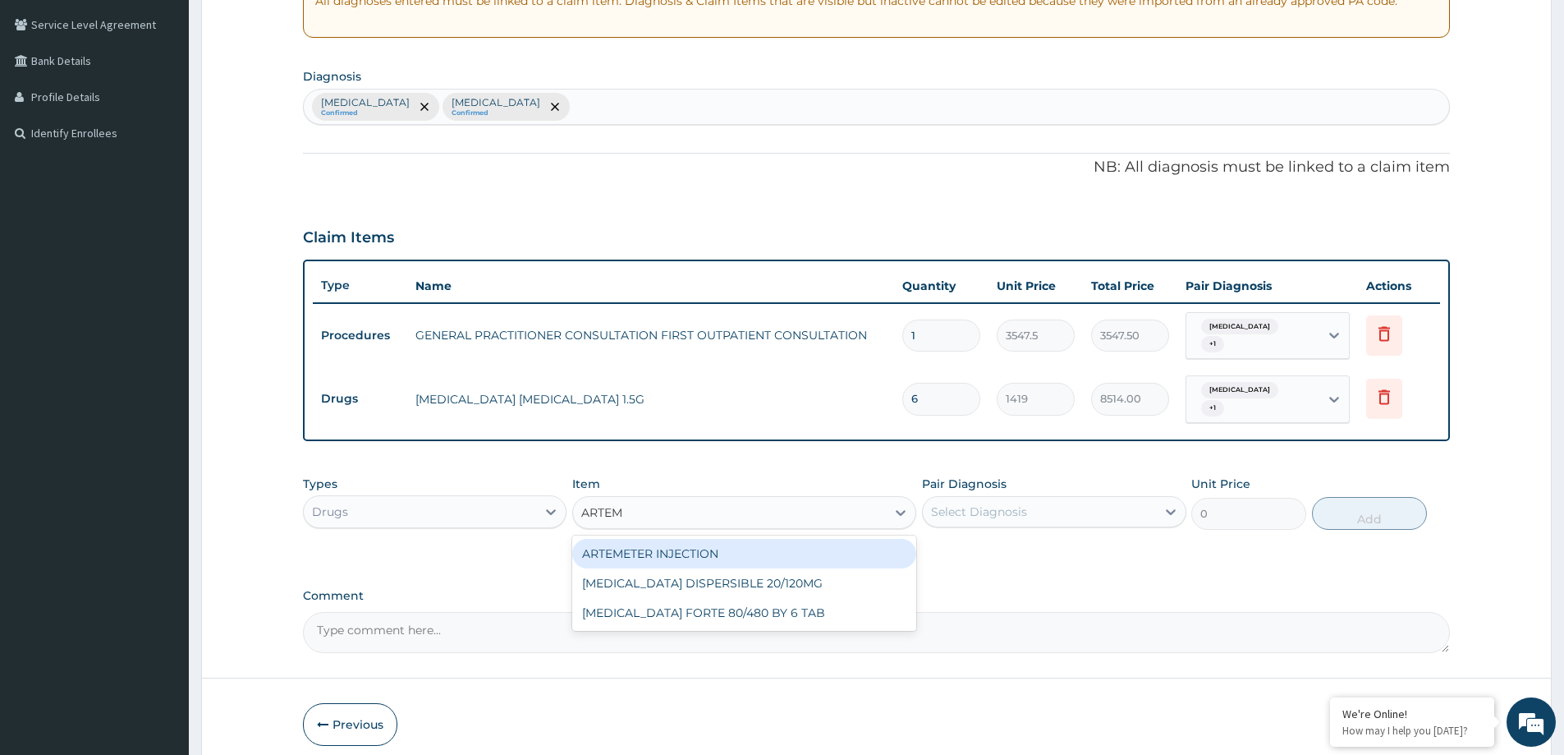
click at [641, 539] on div "ARTEMETER INJECTION" at bounding box center [744, 554] width 344 height 30
type input "946"
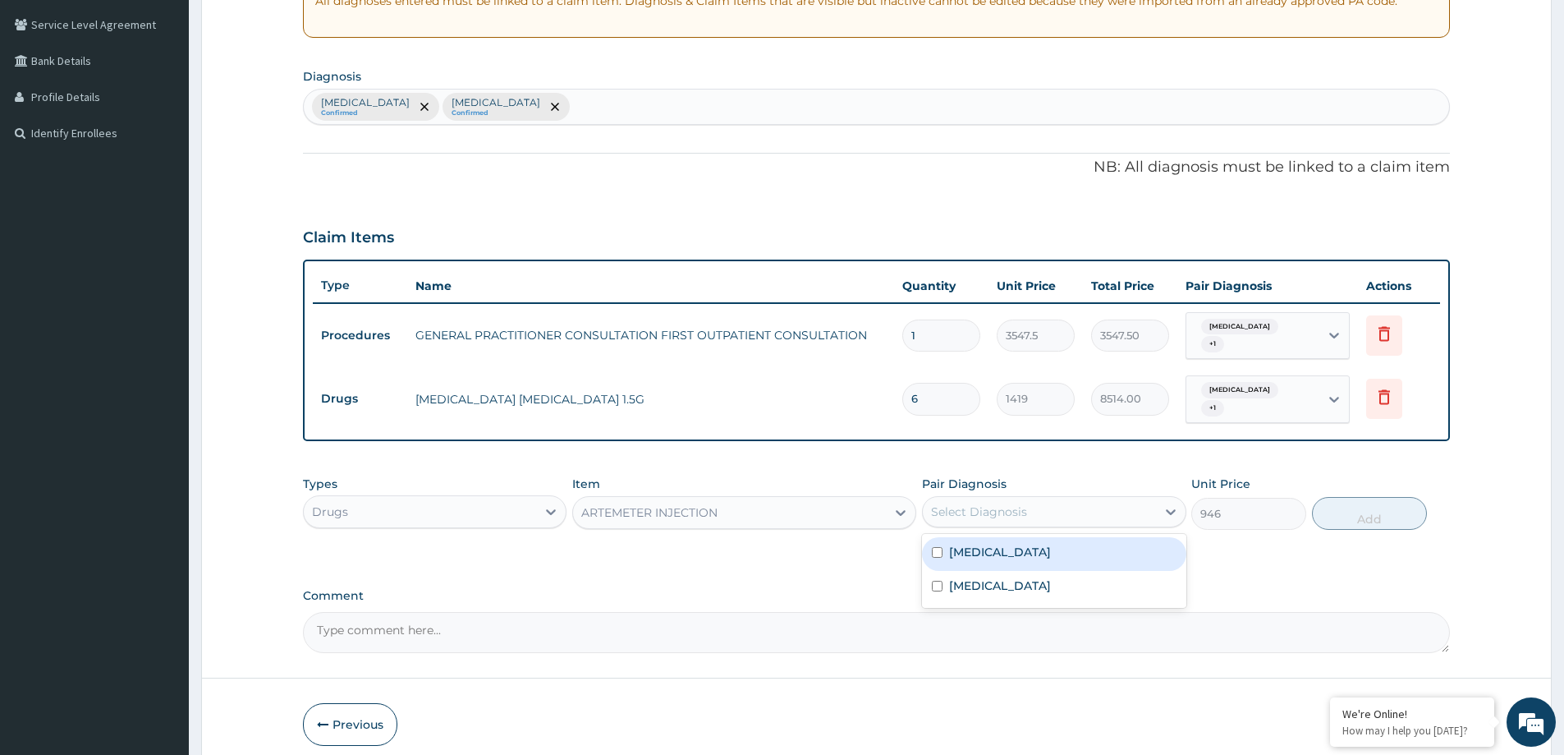
drag, startPoint x: 1082, startPoint y: 494, endPoint x: 1052, endPoint y: 549, distance: 62.9
click at [1074, 508] on div "Select Diagnosis" at bounding box center [1039, 512] width 232 height 26
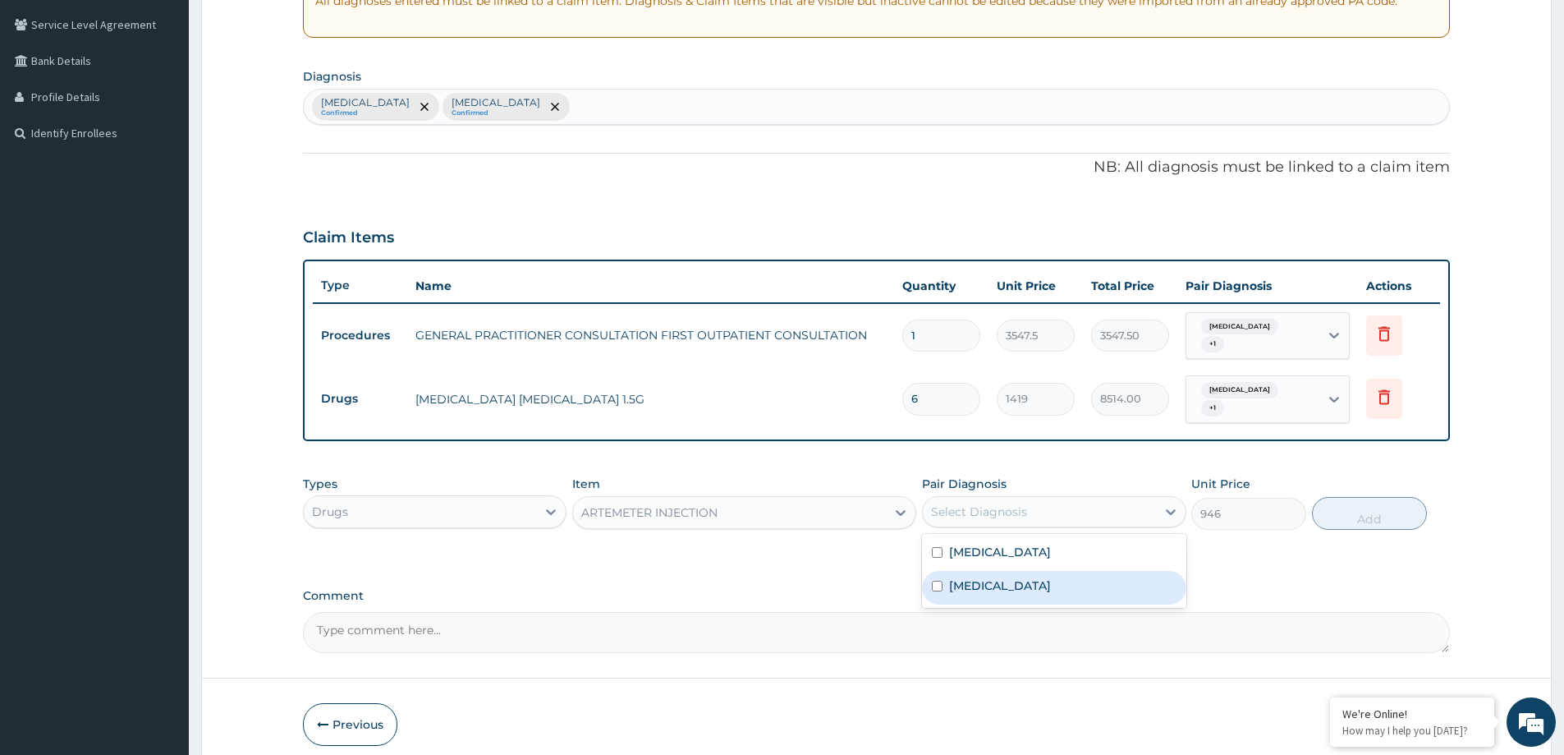
click at [1002, 575] on div "Malaria" at bounding box center [1054, 588] width 264 height 34
checkbox input "true"
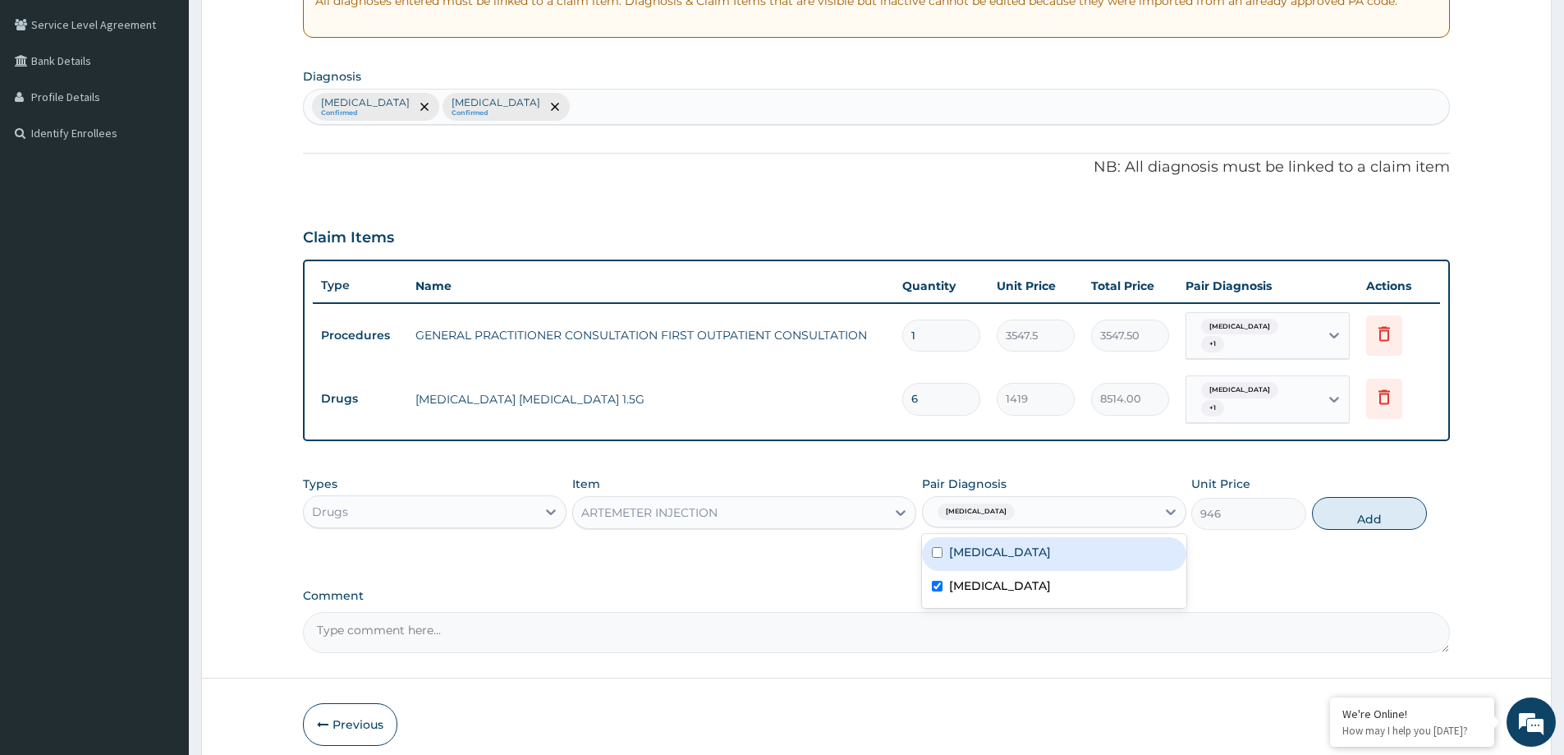
drag, startPoint x: 1091, startPoint y: 538, endPoint x: 1118, endPoint y: 535, distance: 27.2
click at [1090, 538] on div "Sepsis" at bounding box center [1054, 554] width 264 height 34
checkbox input "true"
click at [1344, 504] on button "Add" at bounding box center [1369, 513] width 115 height 33
type input "0"
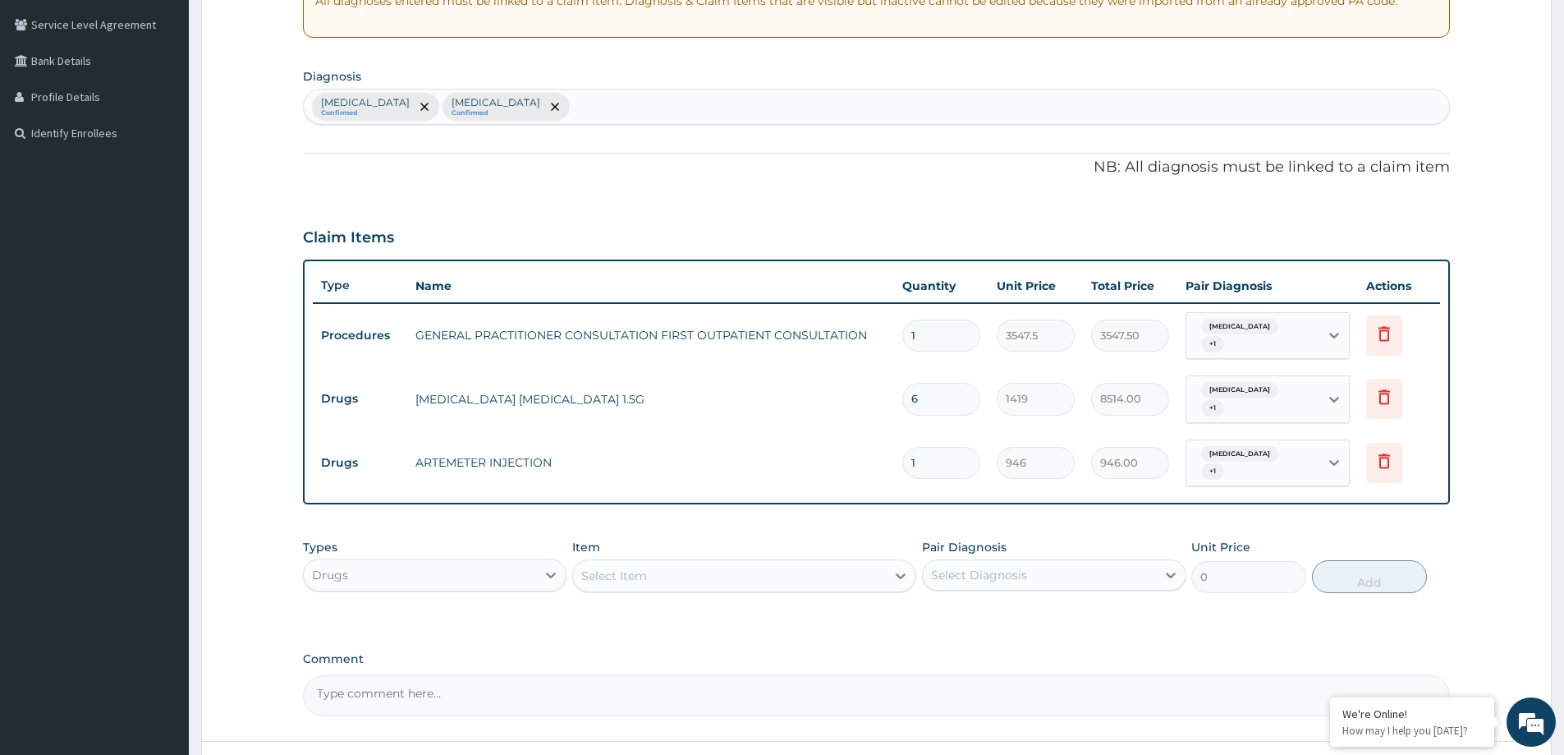
type input "0.00"
type input "6"
type input "5676.00"
type input "6"
click at [682, 563] on div "Select Item" at bounding box center [729, 576] width 313 height 26
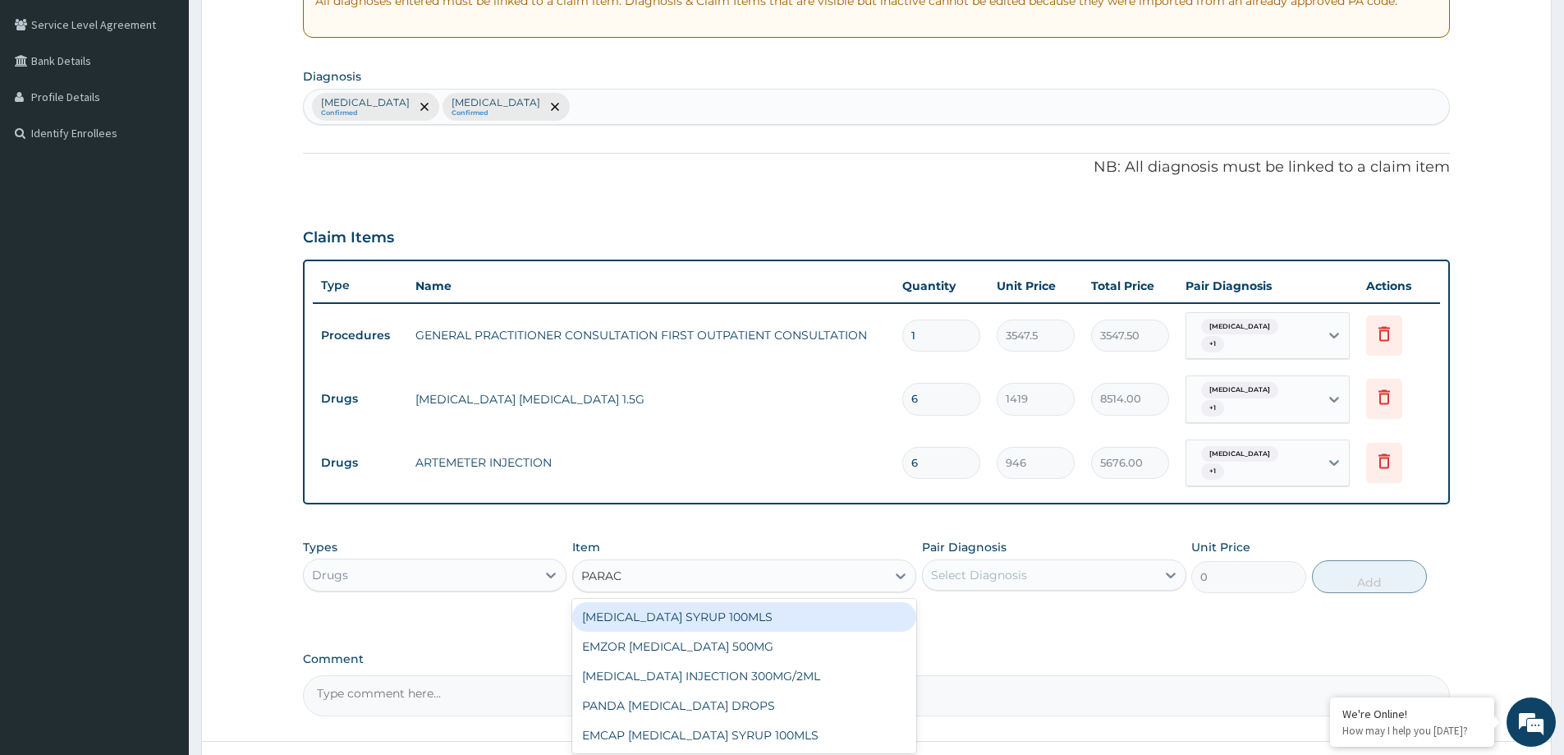
type input "PARACE"
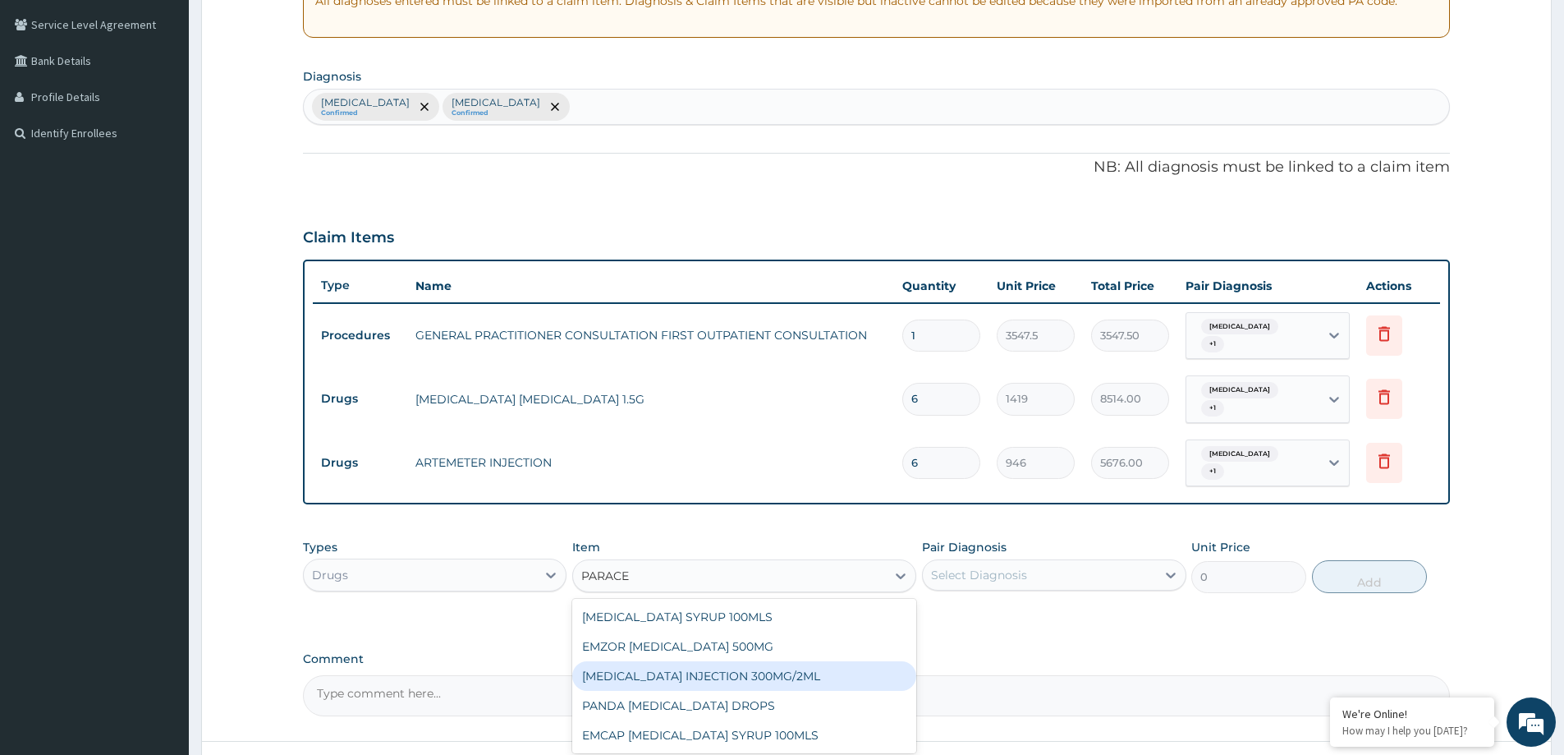
click at [836, 661] on div "[MEDICAL_DATA] INJECTION 300MG/2ML" at bounding box center [744, 676] width 344 height 30
type input "260.1499938964844"
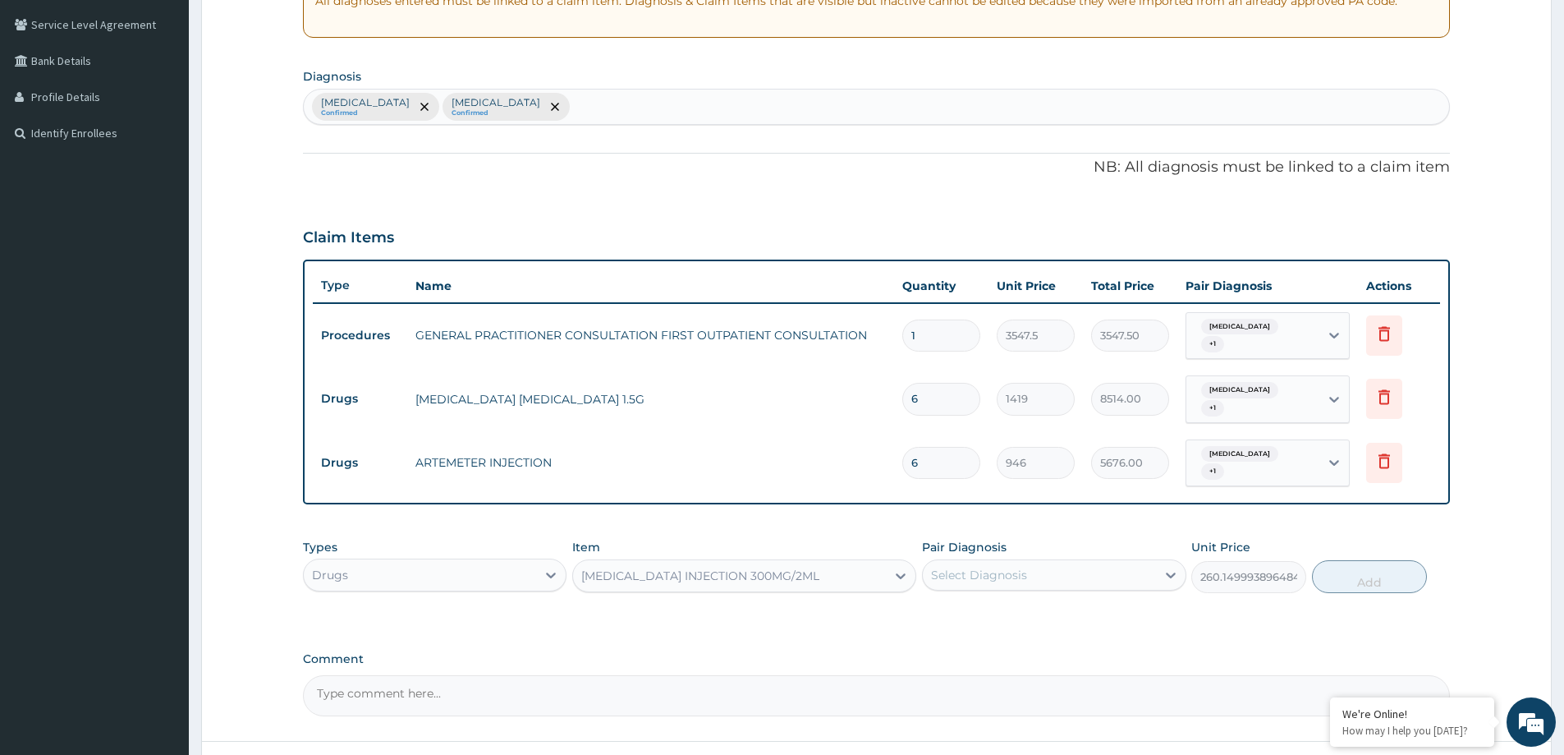
click at [1071, 578] on div "Types Drugs Item PARACETAMOL INJECTION 300MG/2ML Pair Diagnosis Select Diagnosi…" at bounding box center [876, 566] width 1147 height 71
click at [1054, 562] on div "Select Diagnosis" at bounding box center [1039, 575] width 232 height 26
drag, startPoint x: 1030, startPoint y: 596, endPoint x: 1018, endPoint y: 631, distance: 36.6
click at [1029, 600] on div "Sepsis" at bounding box center [1054, 617] width 264 height 34
checkbox input "true"
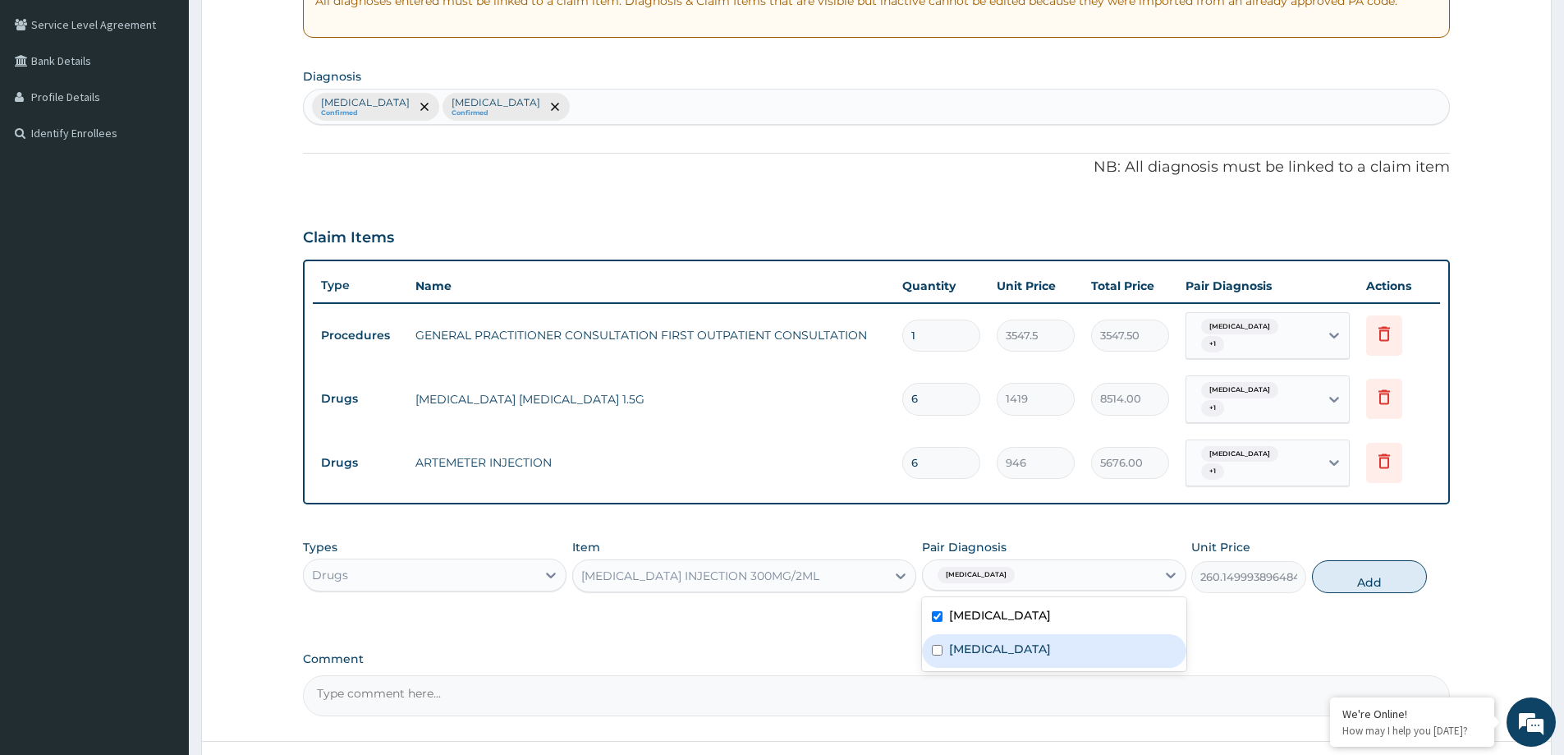
click at [1018, 634] on div "Malaria" at bounding box center [1054, 651] width 264 height 34
checkbox input "true"
click at [1335, 560] on button "Add" at bounding box center [1369, 576] width 115 height 33
type input "0"
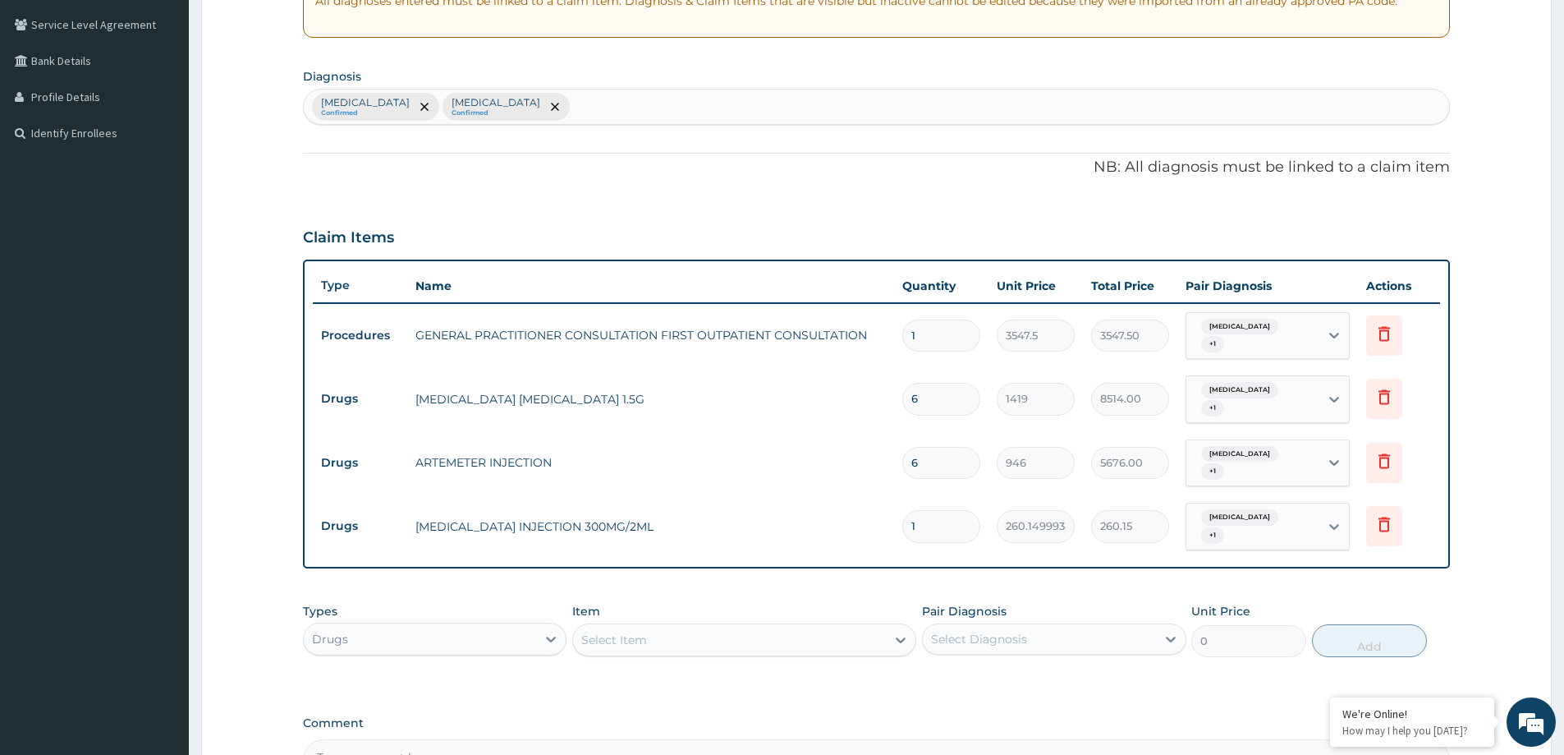
type input "0.00"
type input "2"
type input "520.30"
type input "2"
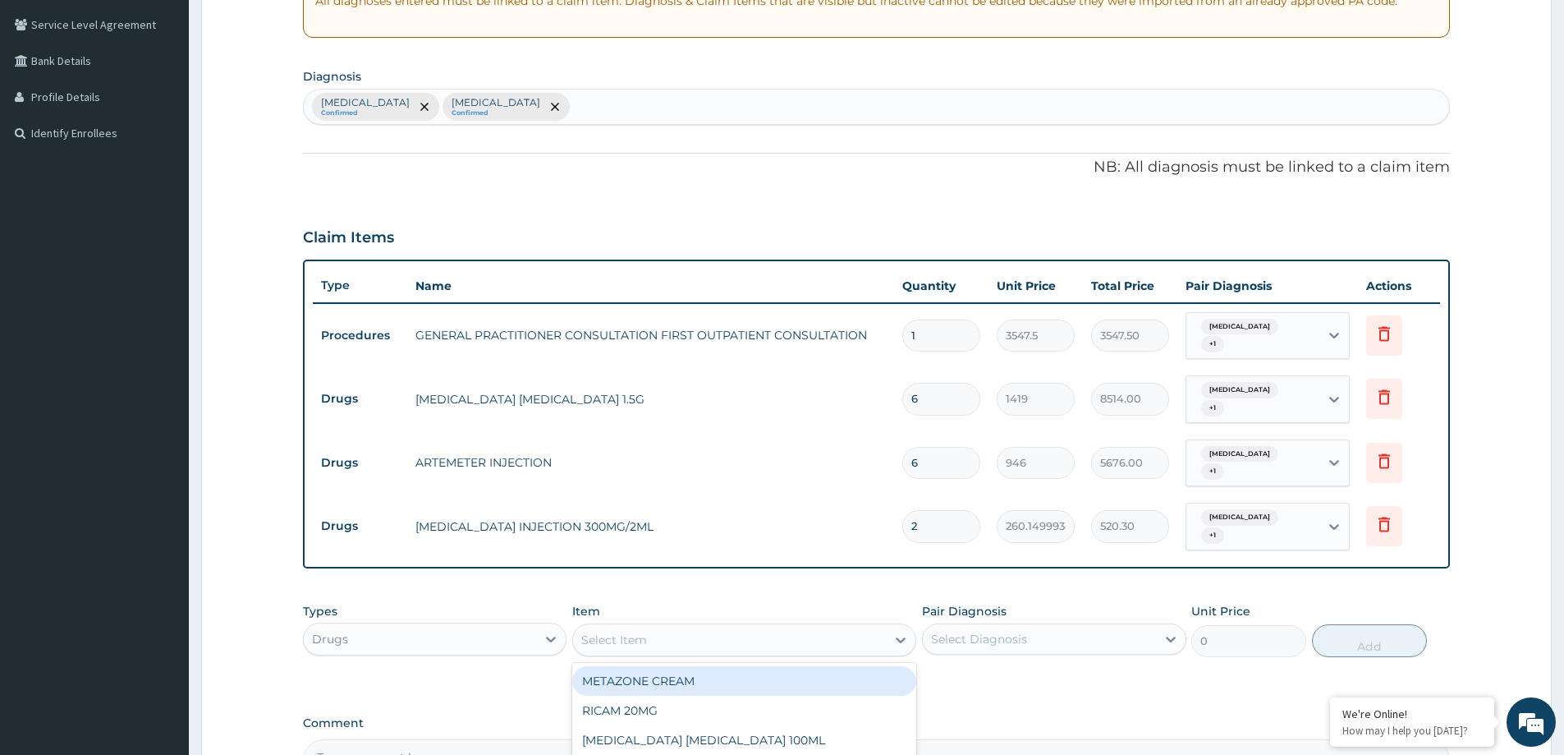
drag, startPoint x: 710, startPoint y: 616, endPoint x: 697, endPoint y: 618, distance: 13.2
click at [707, 627] on div "Select Item" at bounding box center [729, 640] width 313 height 26
type input "DICLO"
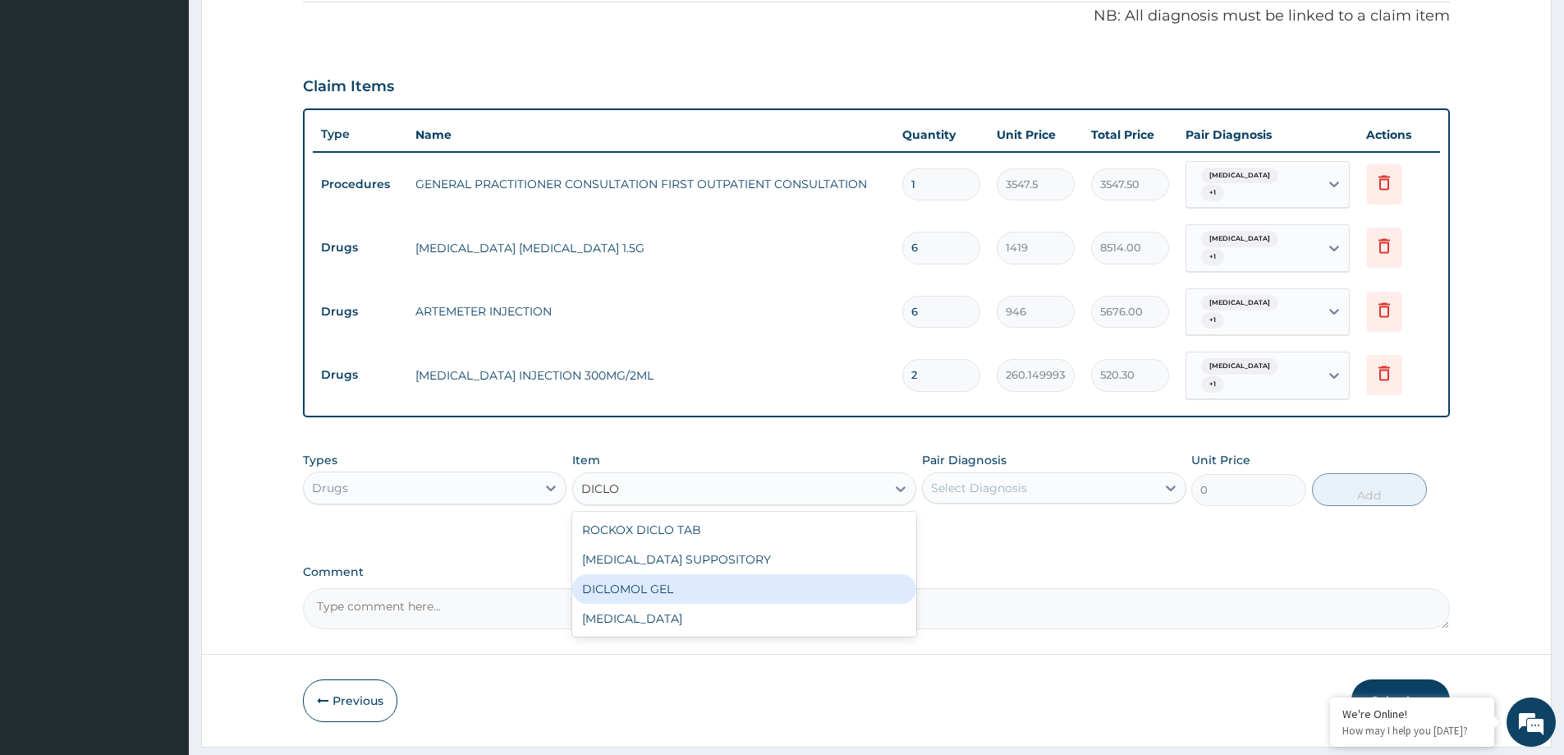
scroll to position [505, 0]
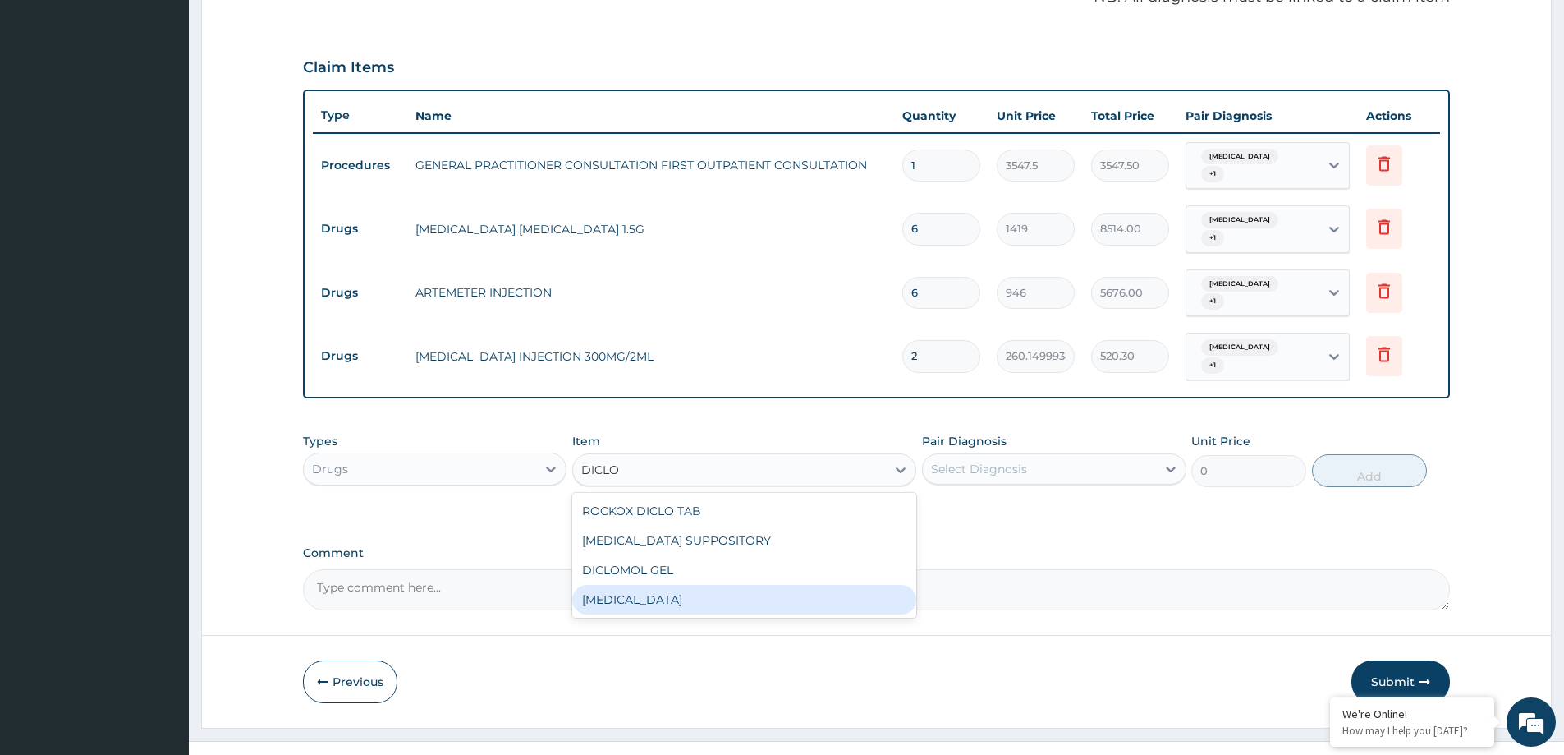
click at [656, 585] on div "DICLOFENAC" at bounding box center [744, 600] width 344 height 30
type input "591.25"
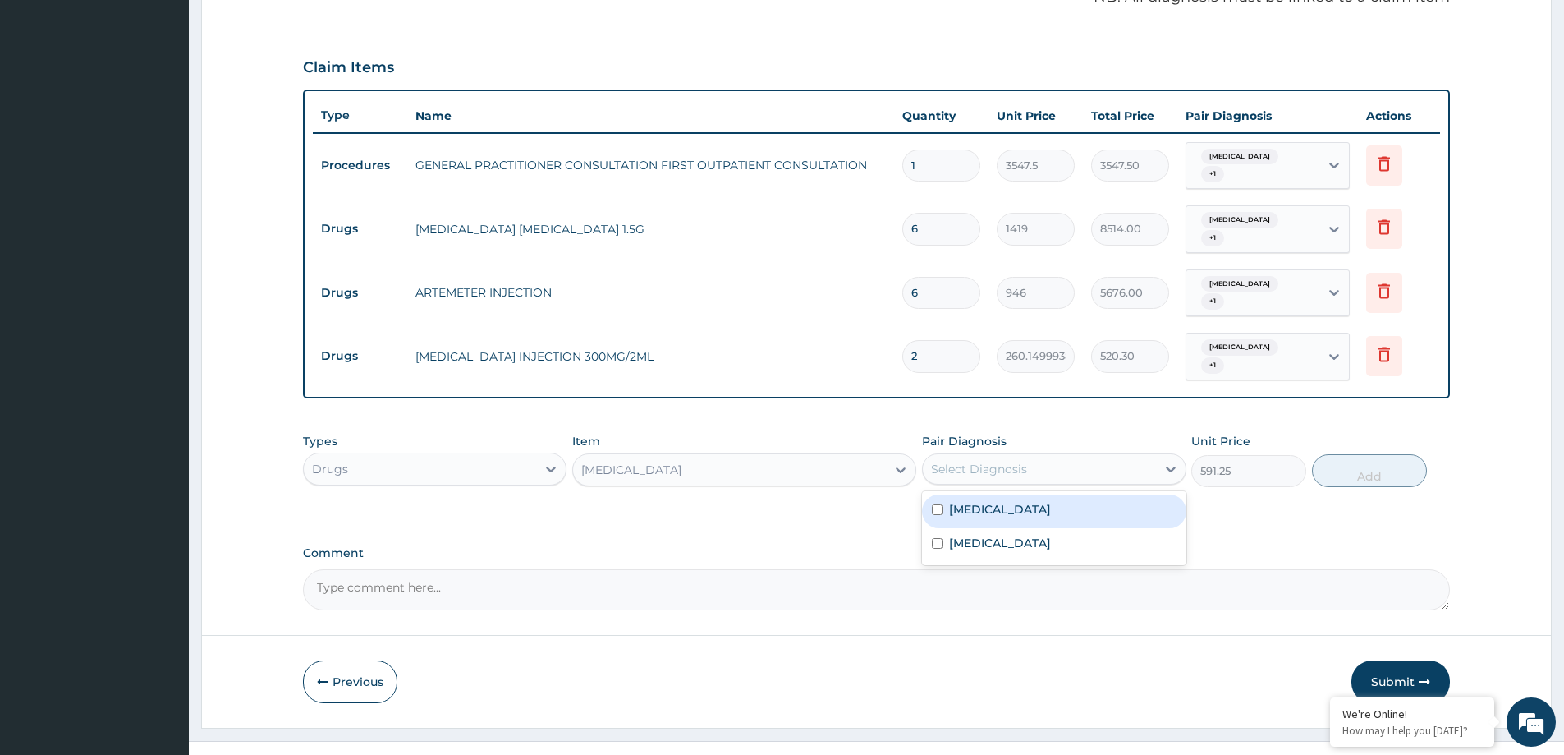
drag, startPoint x: 1038, startPoint y: 445, endPoint x: 1012, endPoint y: 495, distance: 56.6
click at [1037, 456] on div "Select Diagnosis" at bounding box center [1039, 469] width 232 height 26
click at [1010, 494] on div "Sepsis" at bounding box center [1054, 511] width 264 height 34
checkbox input "true"
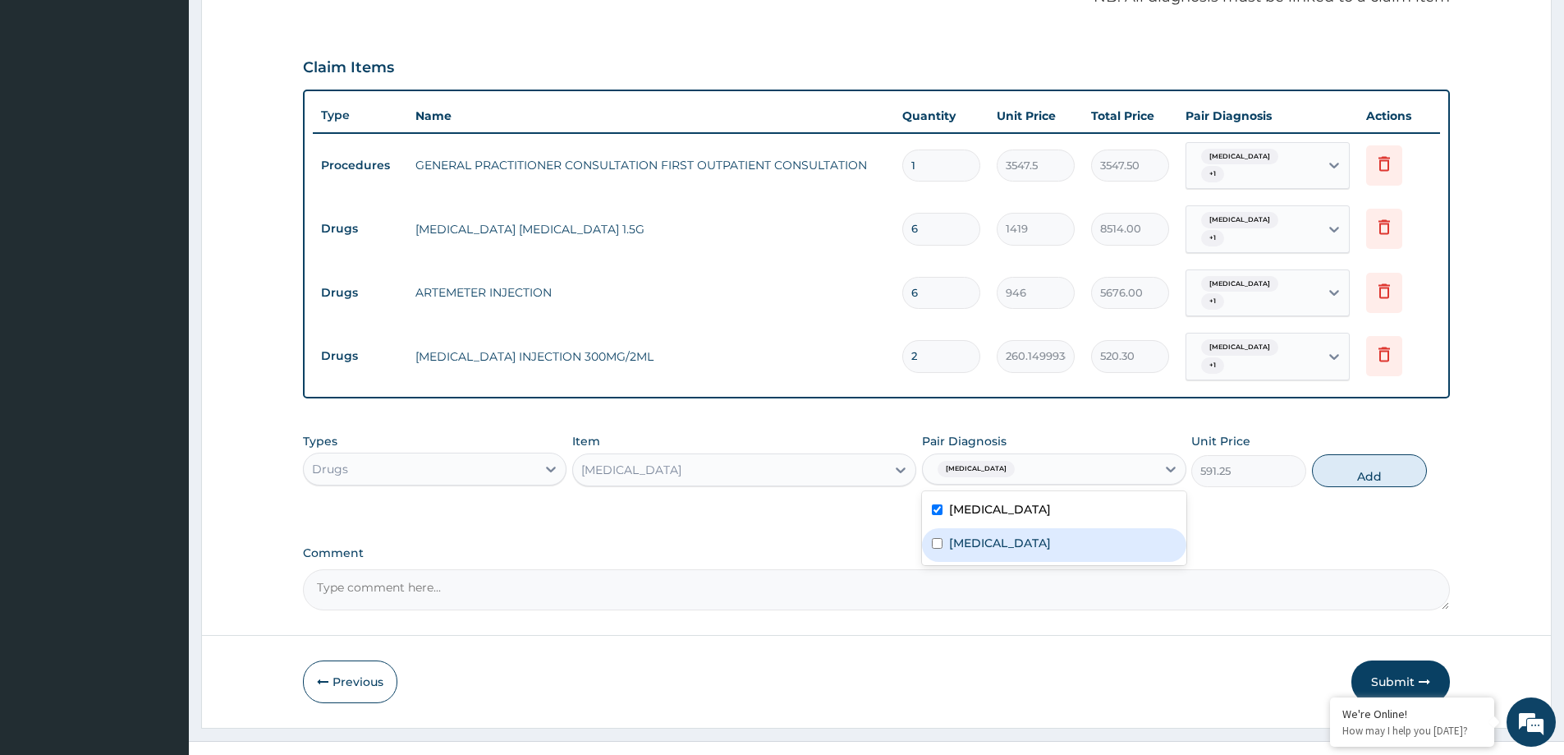
drag, startPoint x: 996, startPoint y: 508, endPoint x: 1252, endPoint y: 476, distance: 257.4
click at [999, 528] on div "Malaria" at bounding box center [1054, 545] width 264 height 34
checkbox input "true"
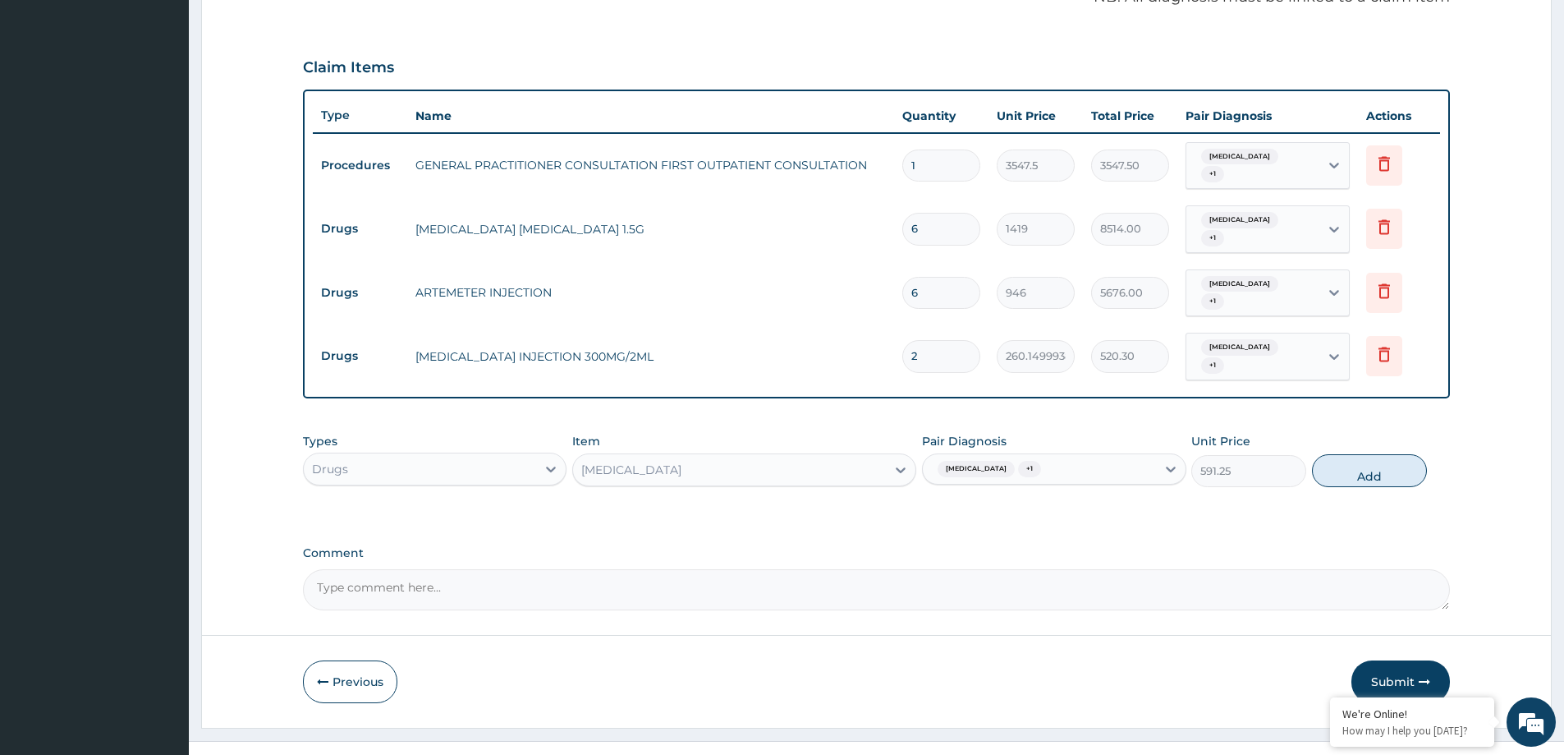
drag, startPoint x: 1369, startPoint y: 431, endPoint x: 1340, endPoint y: 438, distance: 29.5
click at [1365, 454] on button "Add" at bounding box center [1369, 470] width 115 height 33
type input "0"
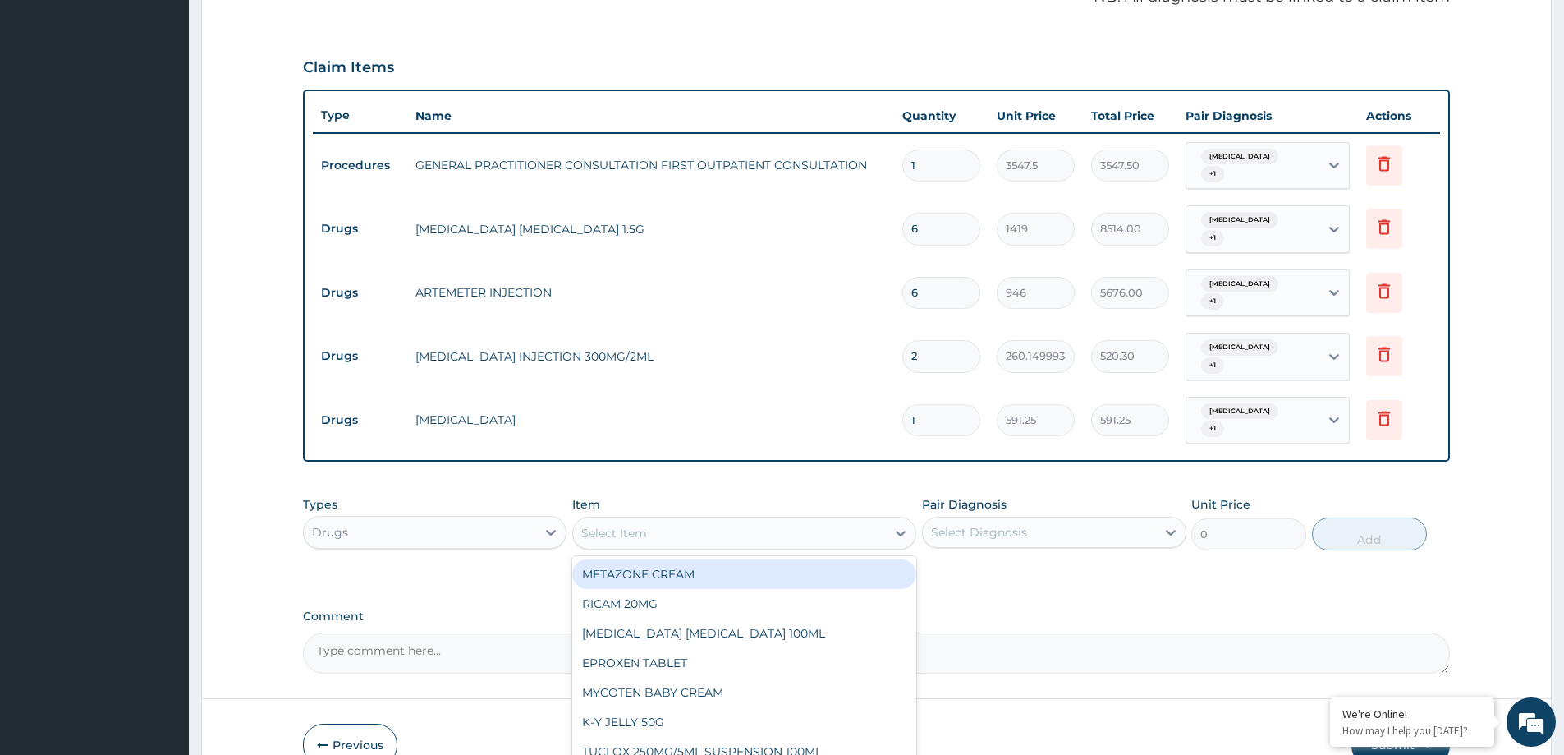
click at [657, 520] on div "Select Item" at bounding box center [729, 533] width 313 height 26
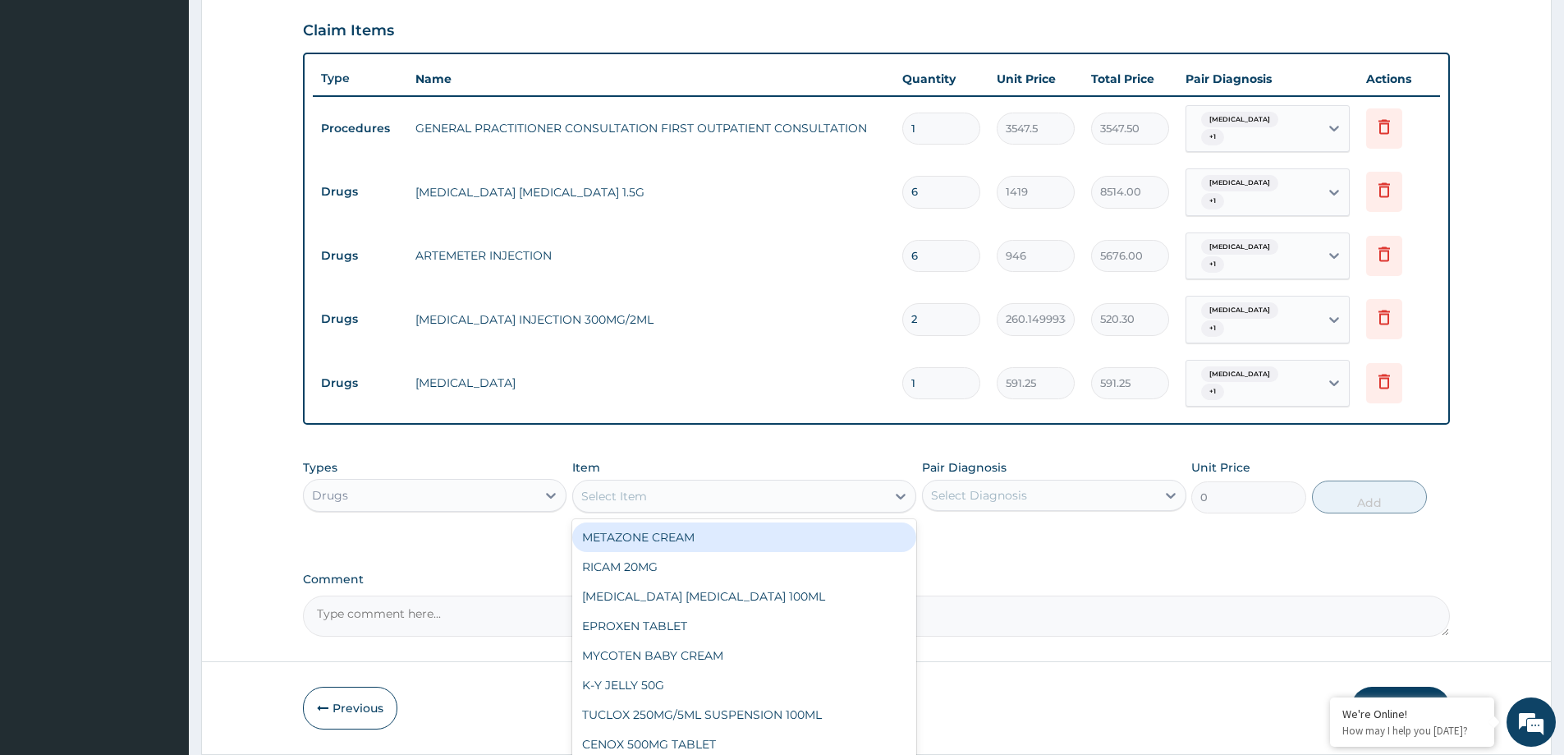
scroll to position [562, 0]
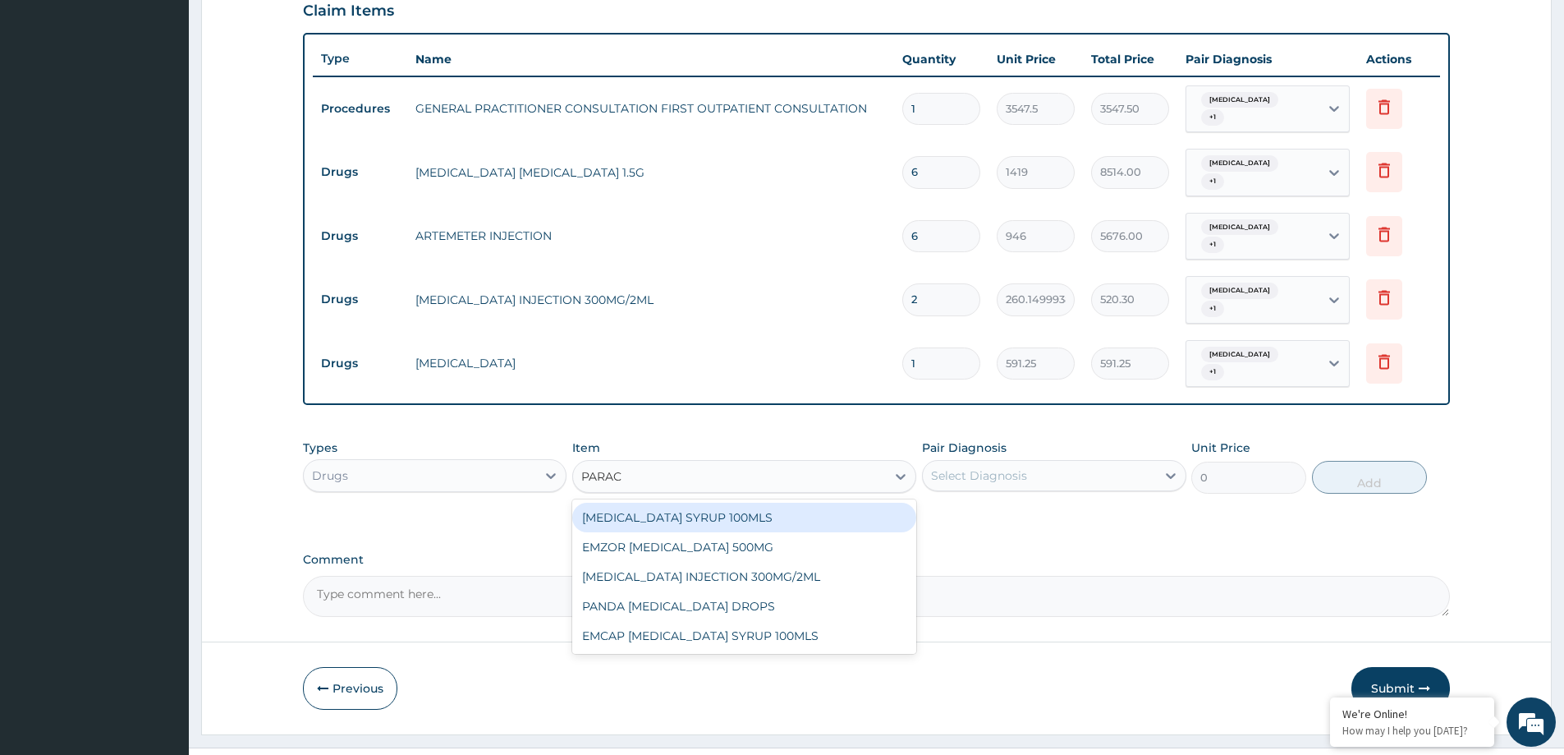
type input "PARACE"
click at [660, 532] on div "EMZOR PARACETAMOL 500MG" at bounding box center [744, 547] width 344 height 30
type input "23.64999961853027"
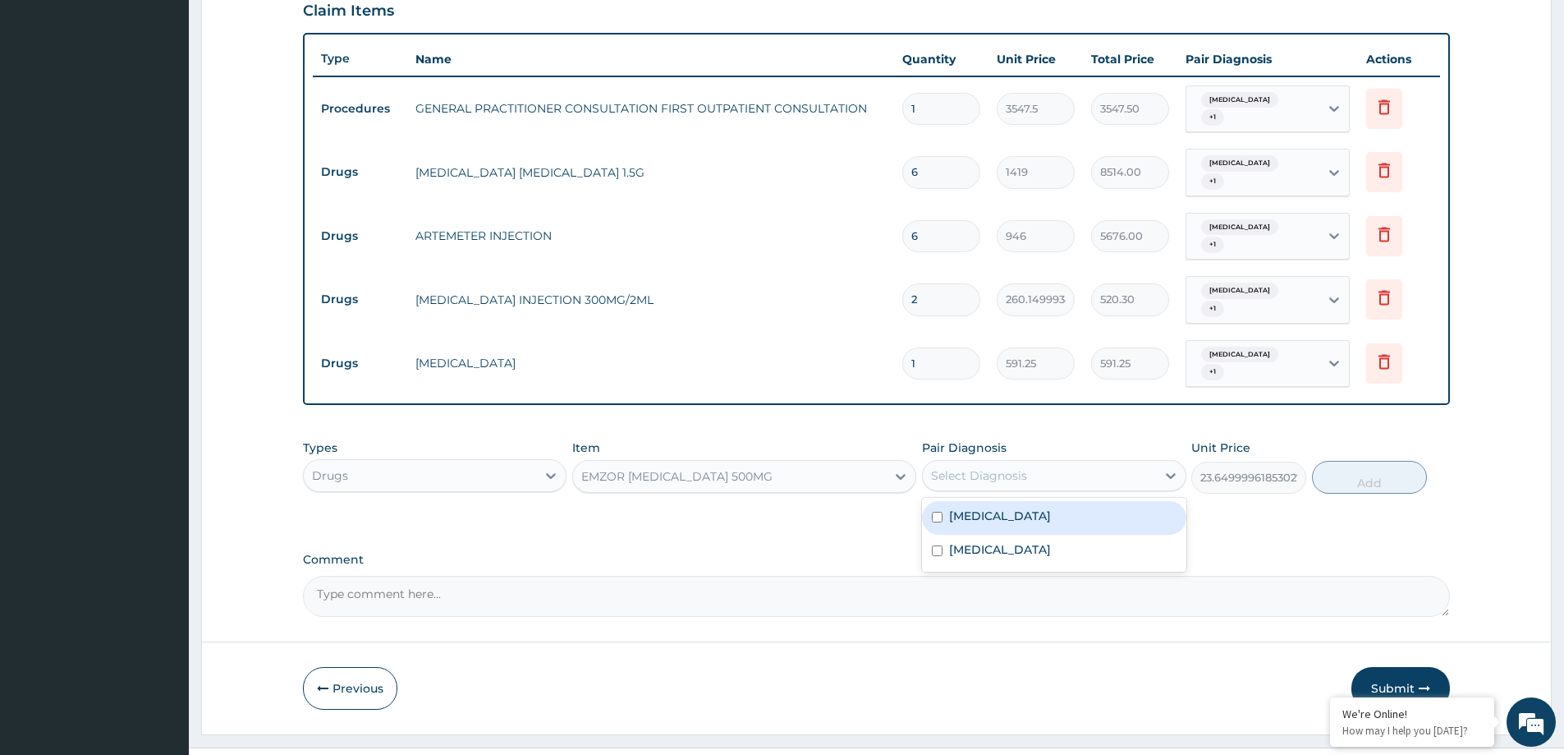
click at [1005, 467] on div "Select Diagnosis" at bounding box center [979, 475] width 96 height 16
click at [990, 501] on div "Sepsis" at bounding box center [1054, 518] width 264 height 34
checkbox input "true"
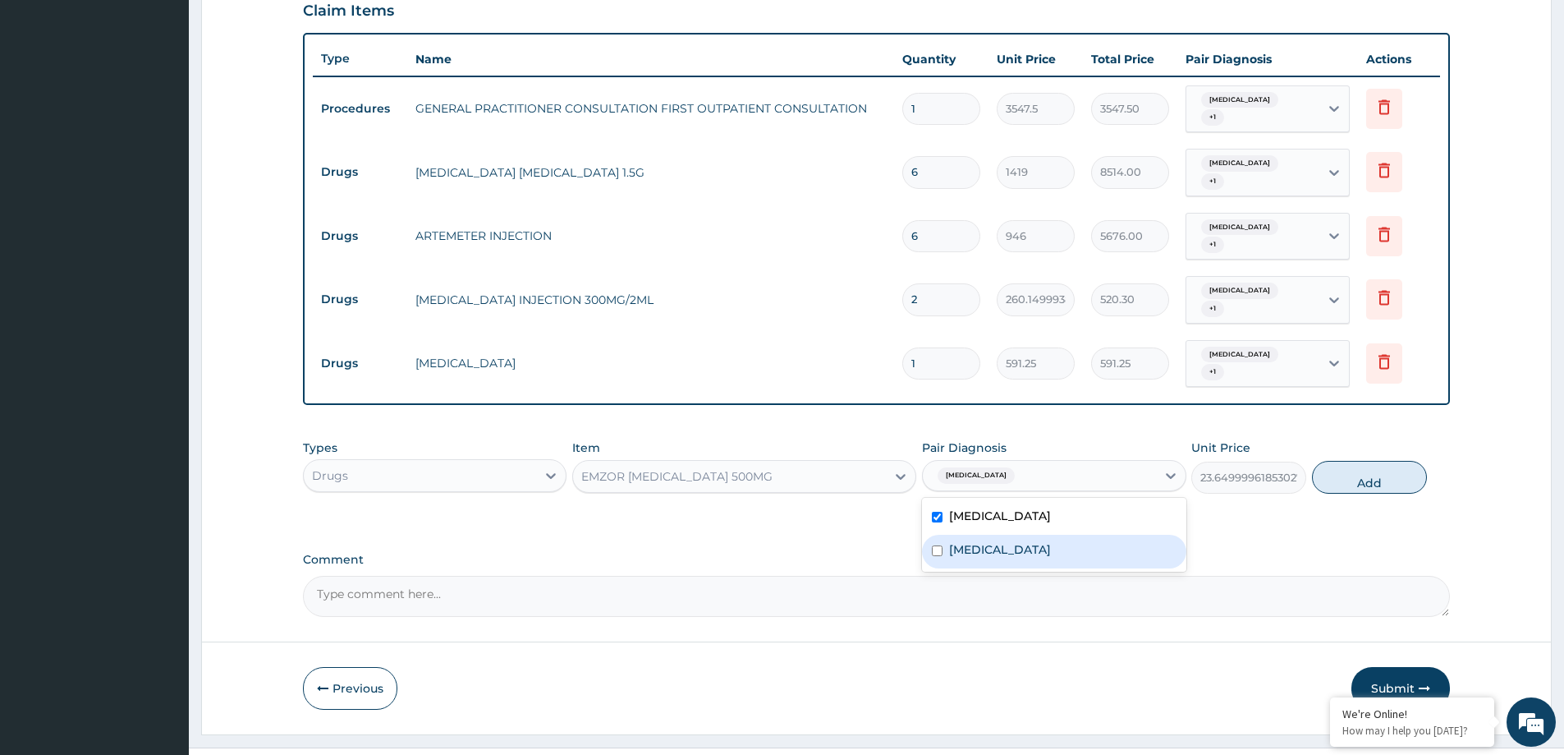
drag, startPoint x: 978, startPoint y: 529, endPoint x: 1074, endPoint y: 499, distance: 100.5
click at [984, 535] on div "Malaria" at bounding box center [1054, 552] width 264 height 34
checkbox input "true"
click at [1367, 461] on button "Add" at bounding box center [1369, 477] width 115 height 33
type input "0"
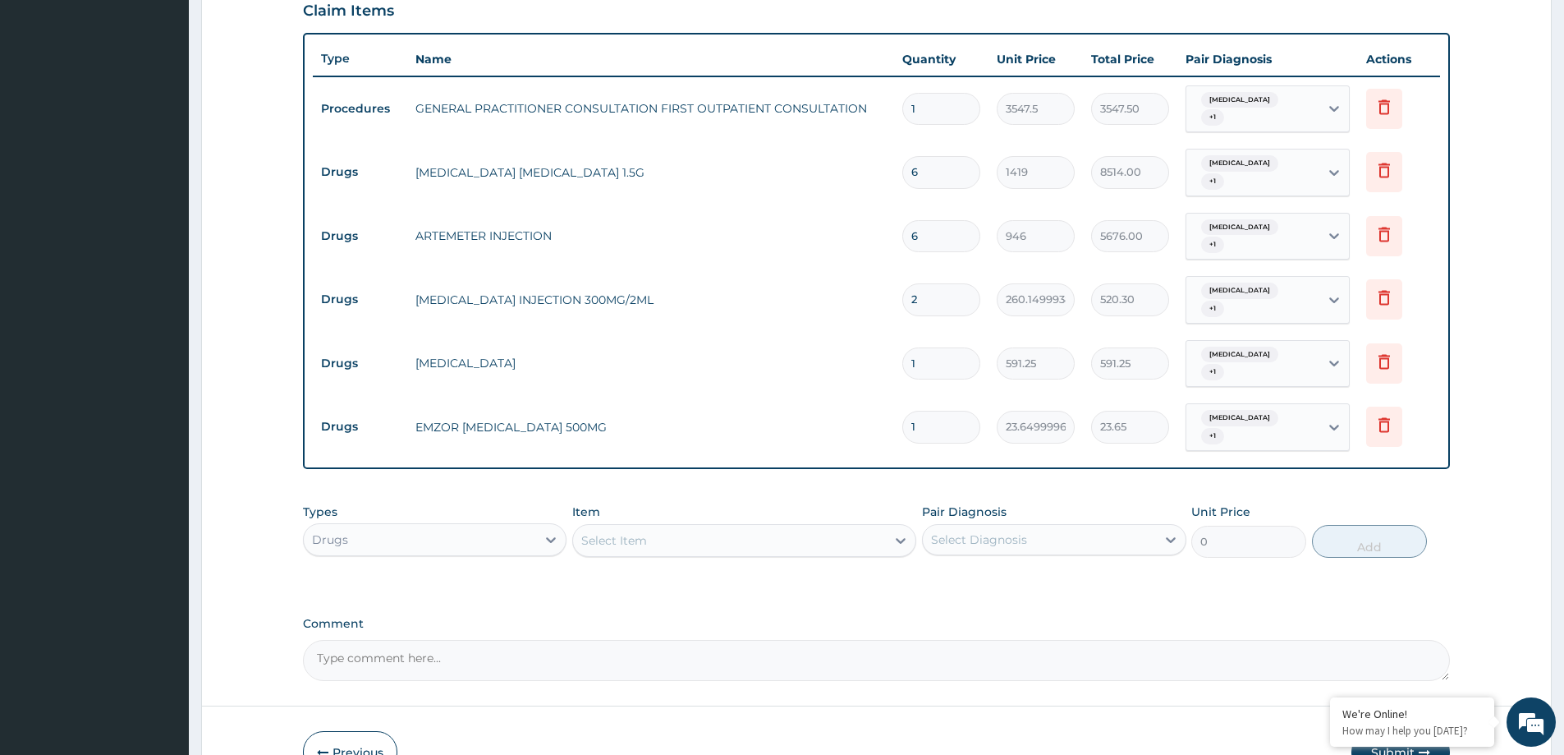
type input "18"
type input "425.70"
type input "18"
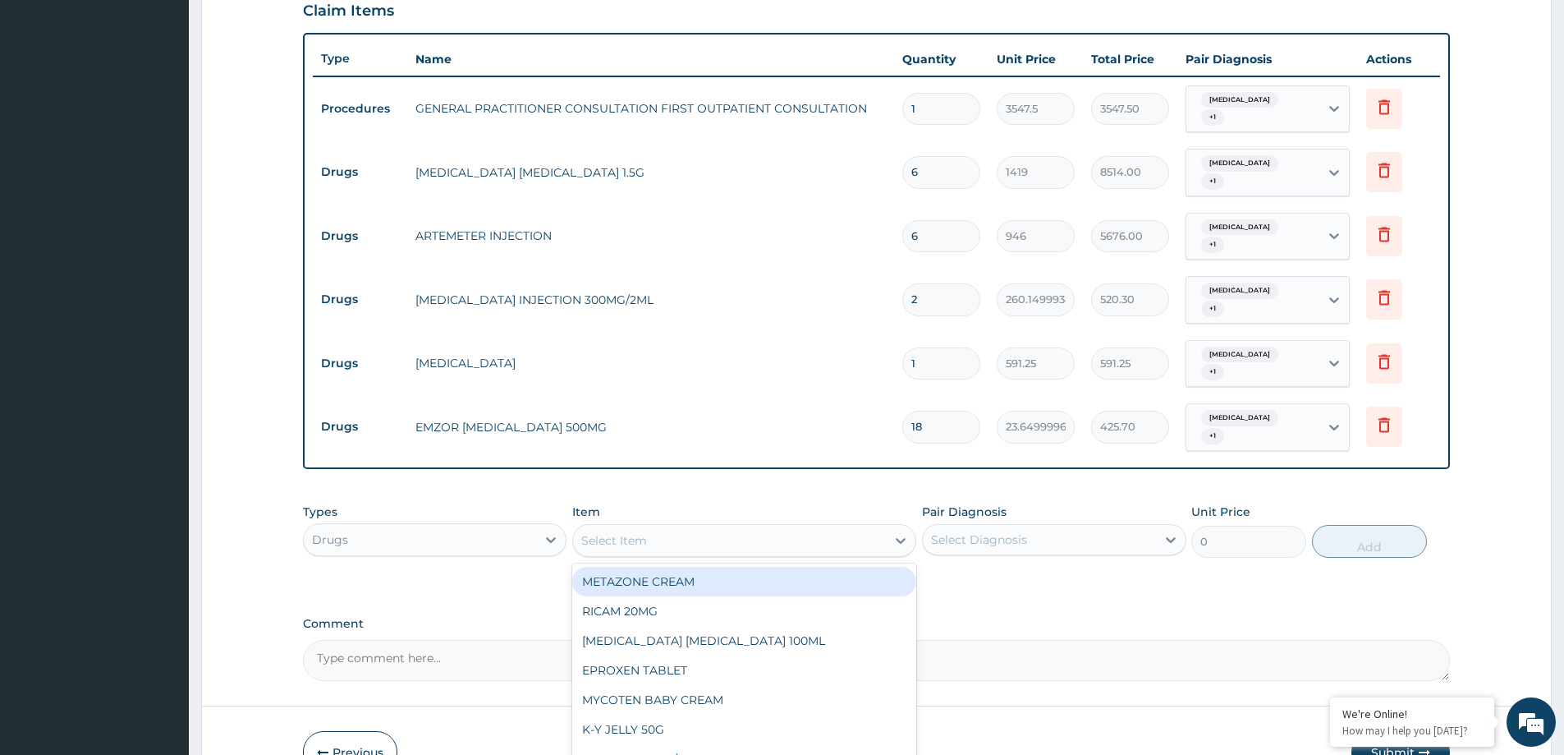
click at [725, 527] on div "Select Item" at bounding box center [729, 540] width 313 height 26
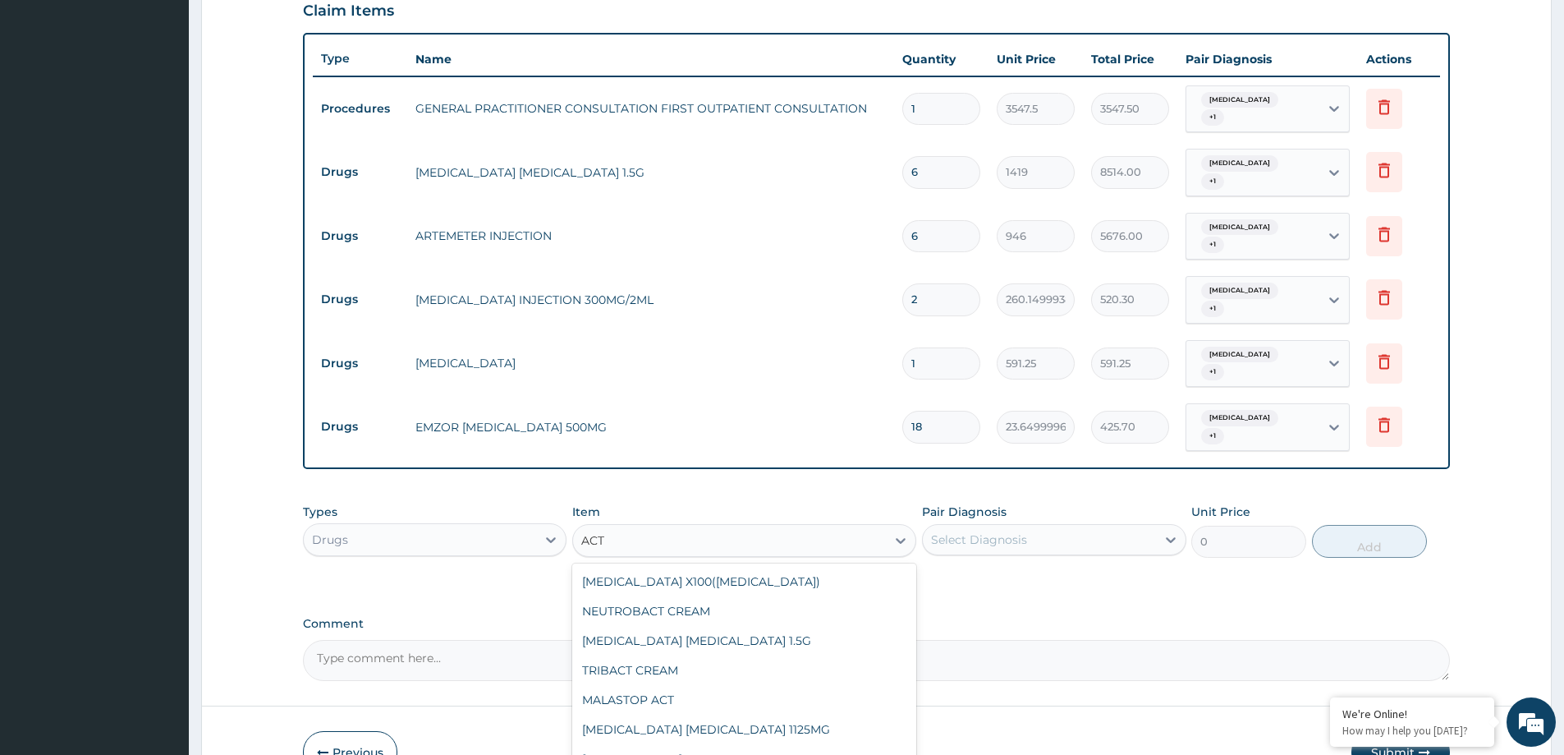
scroll to position [56, 0]
type input "A"
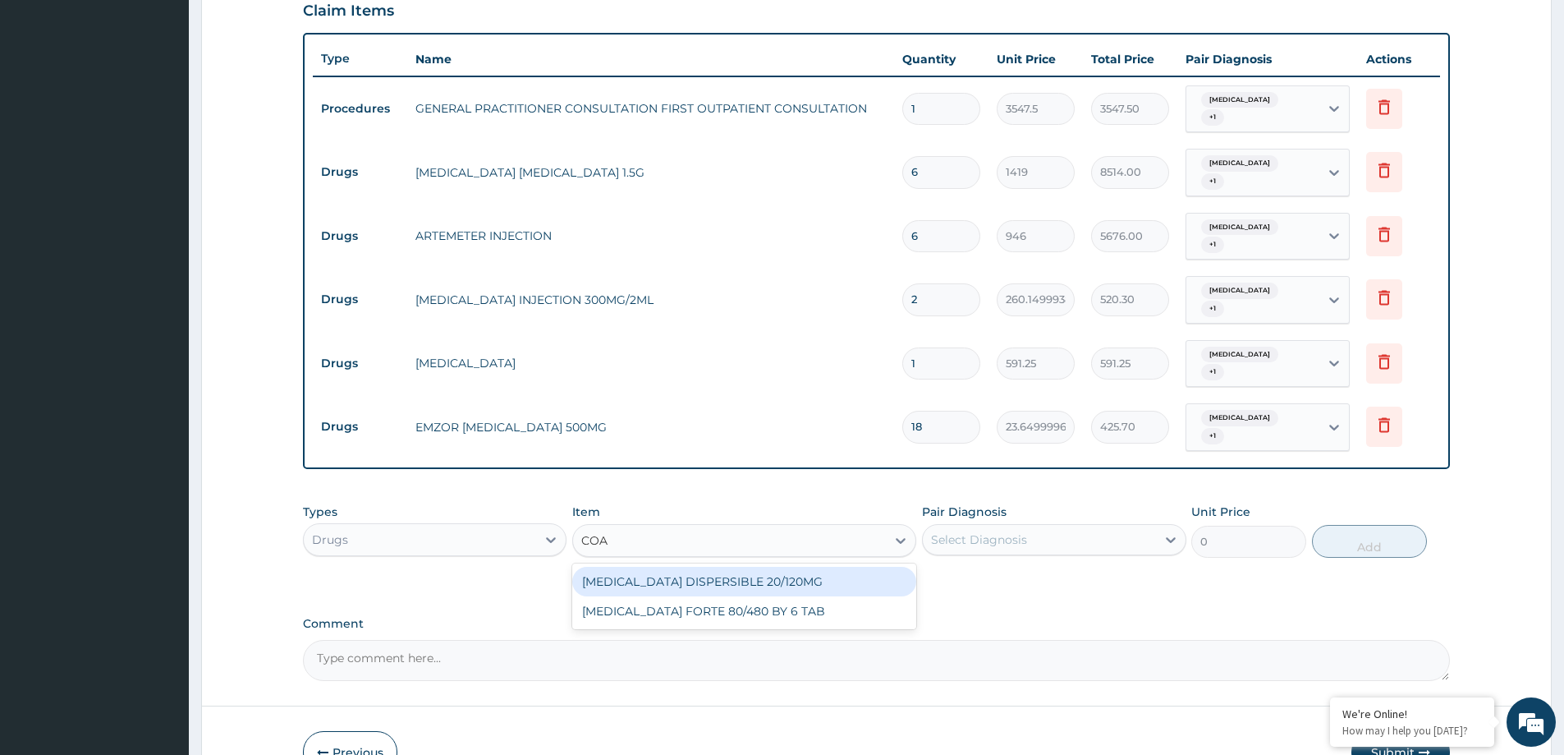
scroll to position [0, 0]
type input "COART"
click at [684, 596] on div "COARTEM FORTE 80/480 BY 6 TAB" at bounding box center [744, 611] width 344 height 30
type input "449.3500061035156"
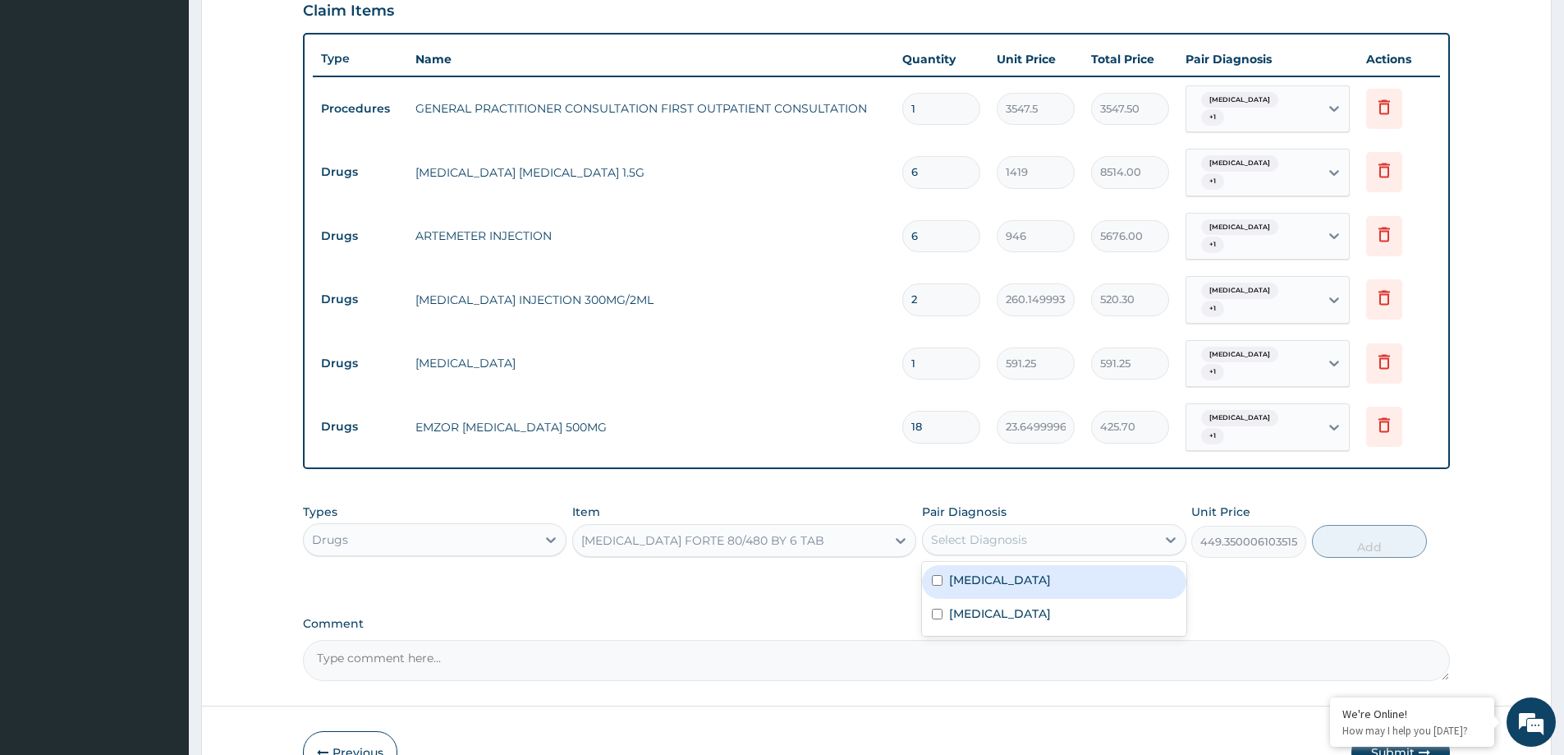
click at [998, 531] on div "Select Diagnosis" at bounding box center [979, 539] width 96 height 16
click at [995, 599] on div "Malaria" at bounding box center [1054, 616] width 264 height 34
checkbox input "true"
drag, startPoint x: 988, startPoint y: 546, endPoint x: 1045, endPoint y: 535, distance: 57.8
click at [1009, 565] on div "Sepsis" at bounding box center [1054, 582] width 264 height 34
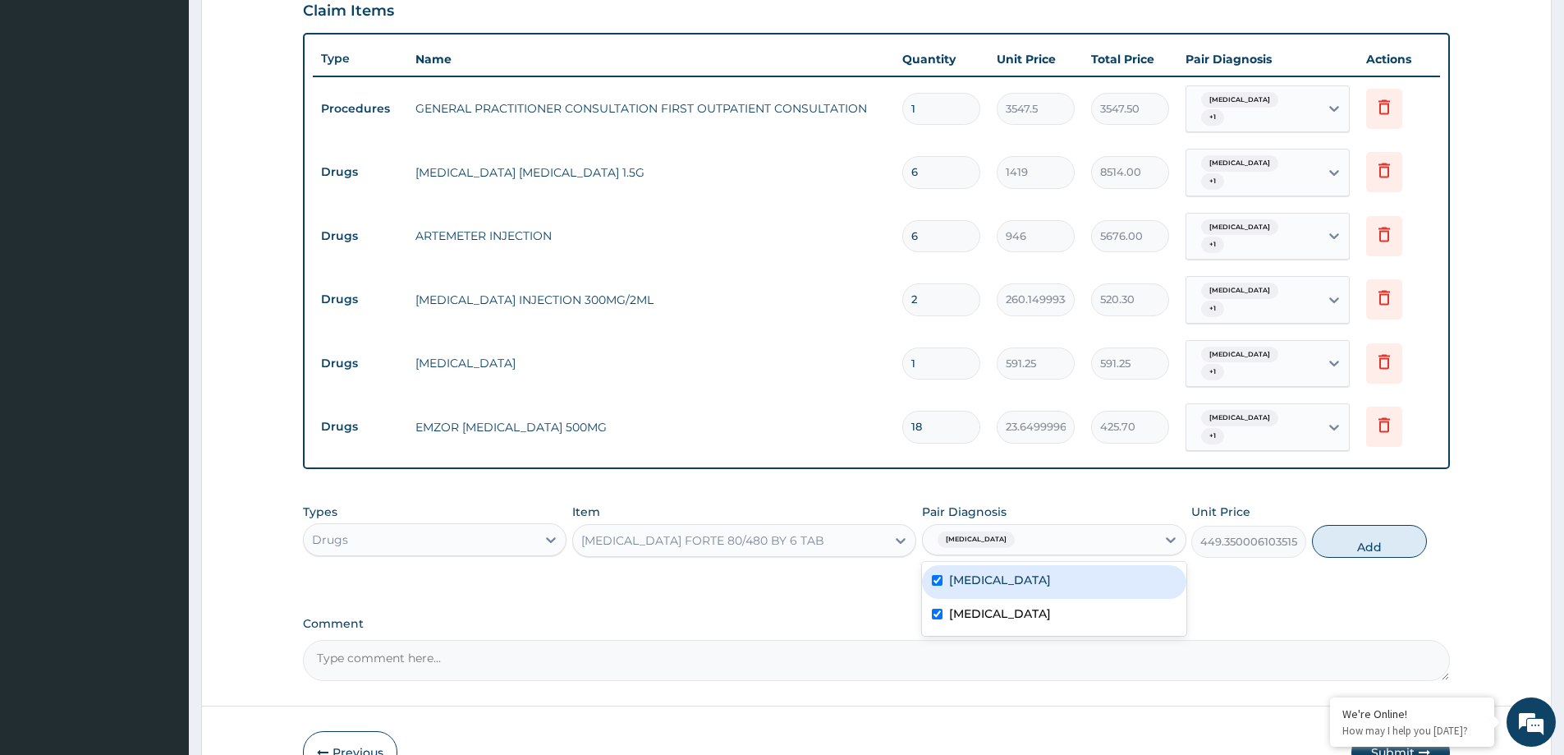
checkbox input "true"
click at [1357, 525] on button "Add" at bounding box center [1369, 541] width 115 height 33
type input "0"
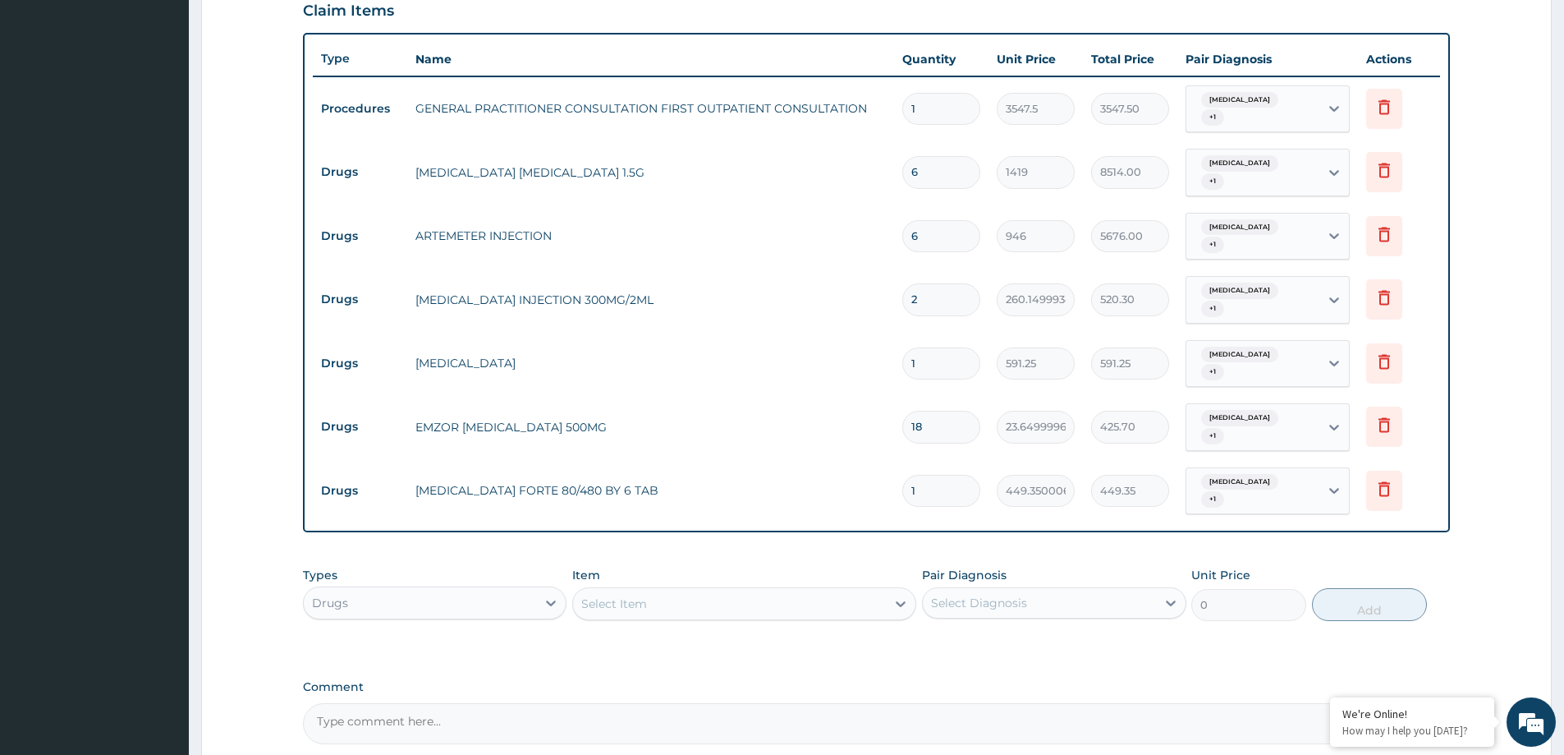
type input "0.00"
type input "6"
type input "2696.10"
type input "6"
click at [680, 590] on div "Select Item" at bounding box center [729, 603] width 313 height 26
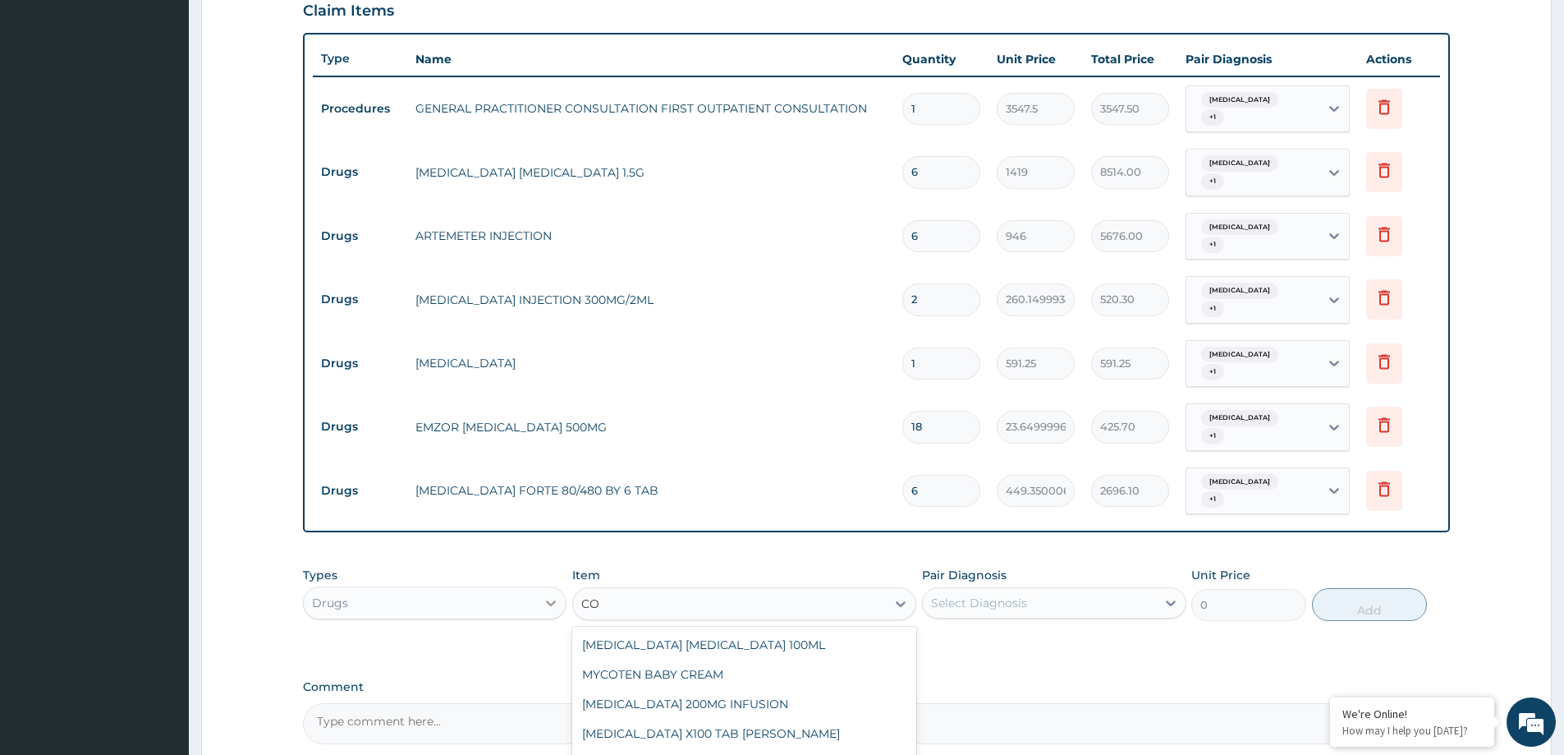
type input "C"
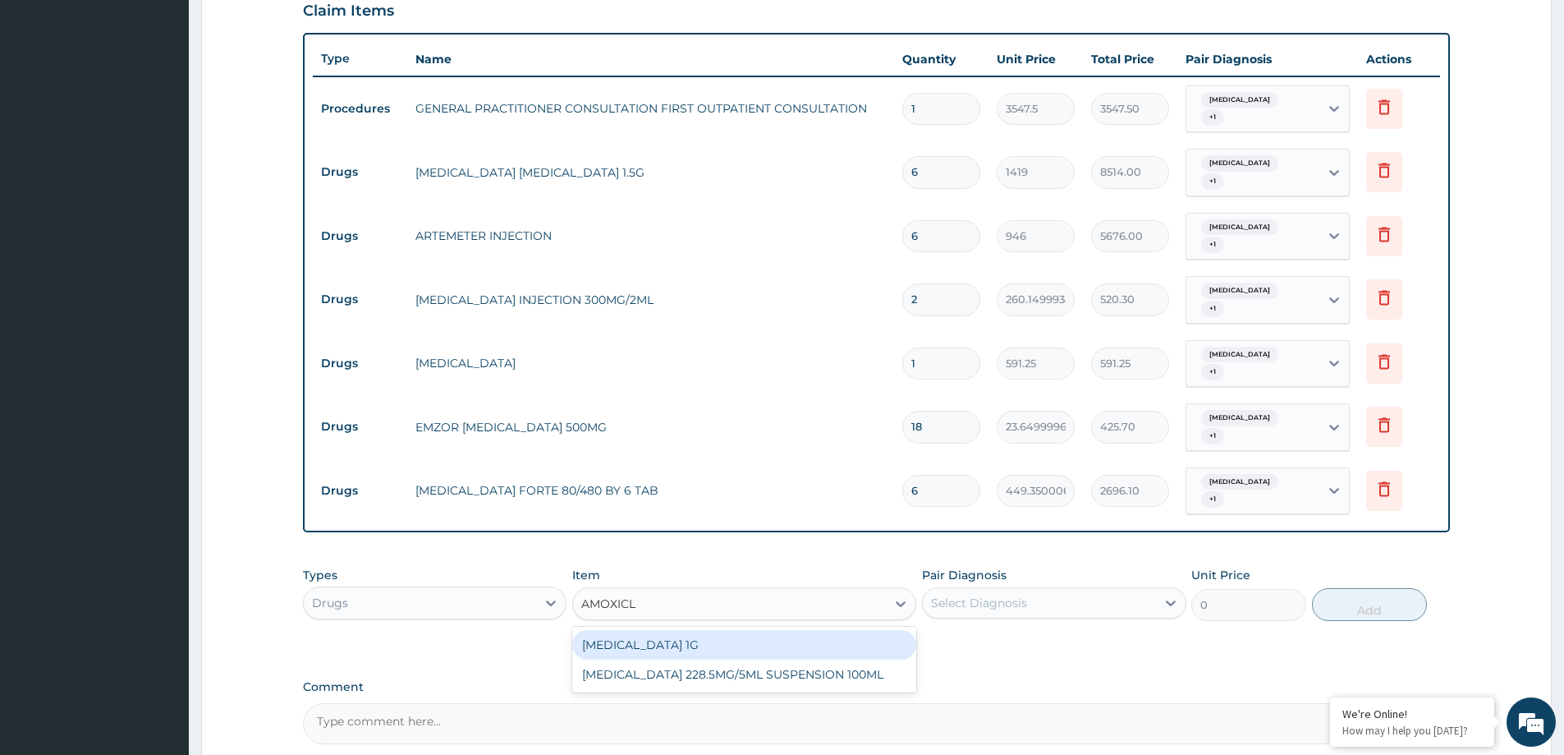
type input "AMOXIC"
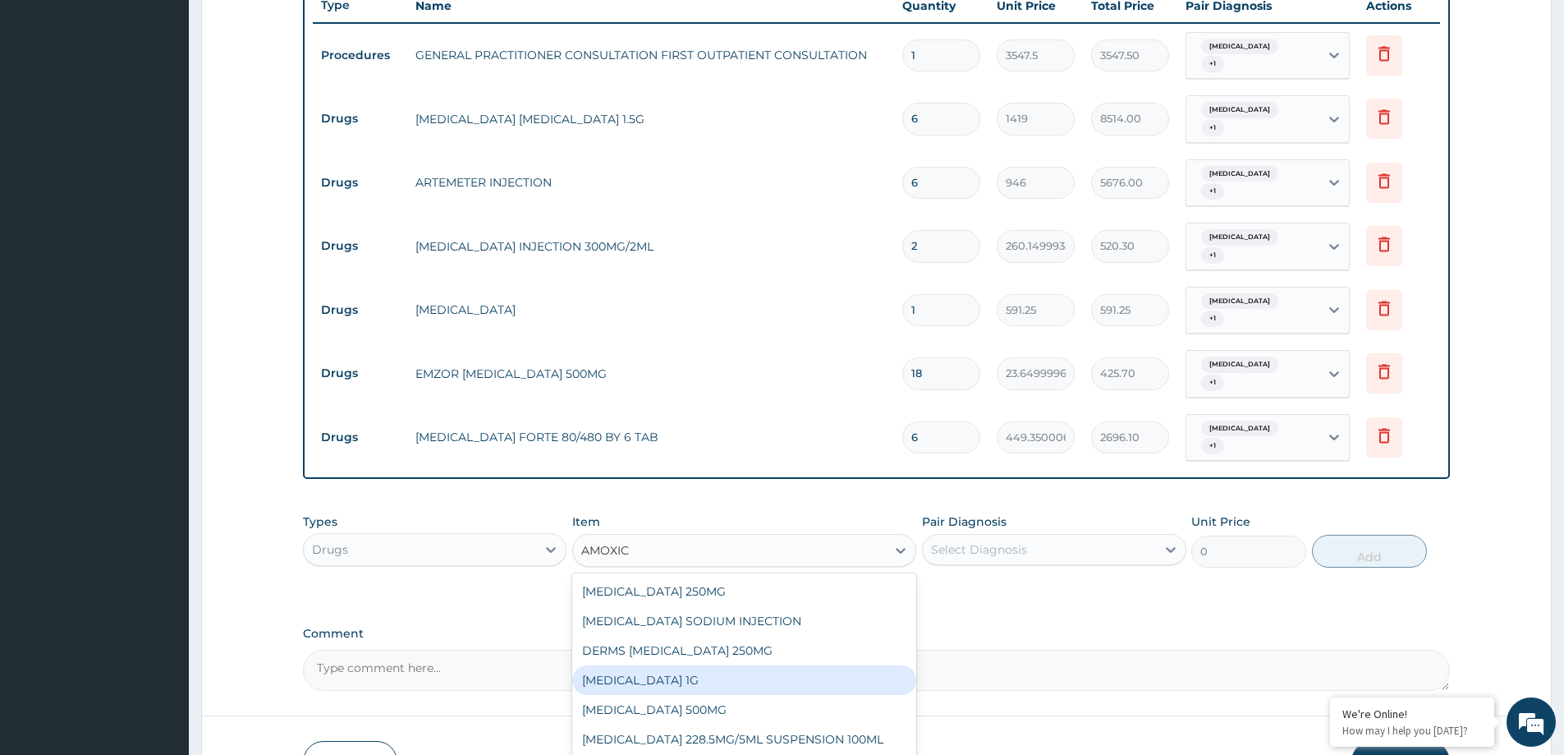
scroll to position [644, 0]
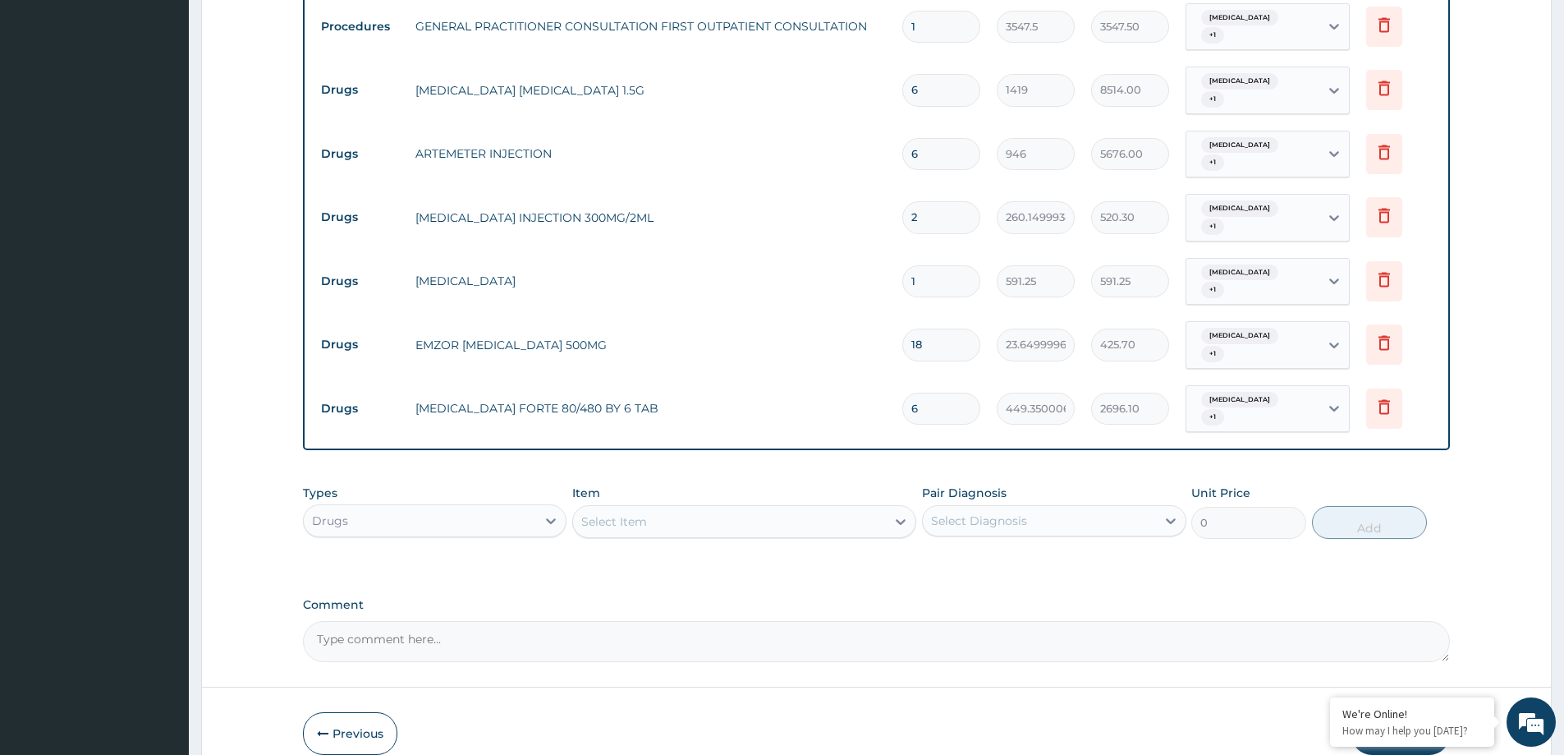
drag, startPoint x: 694, startPoint y: 480, endPoint x: 603, endPoint y: 323, distance: 181.4
click at [694, 508] on div "Select Item" at bounding box center [729, 521] width 313 height 26
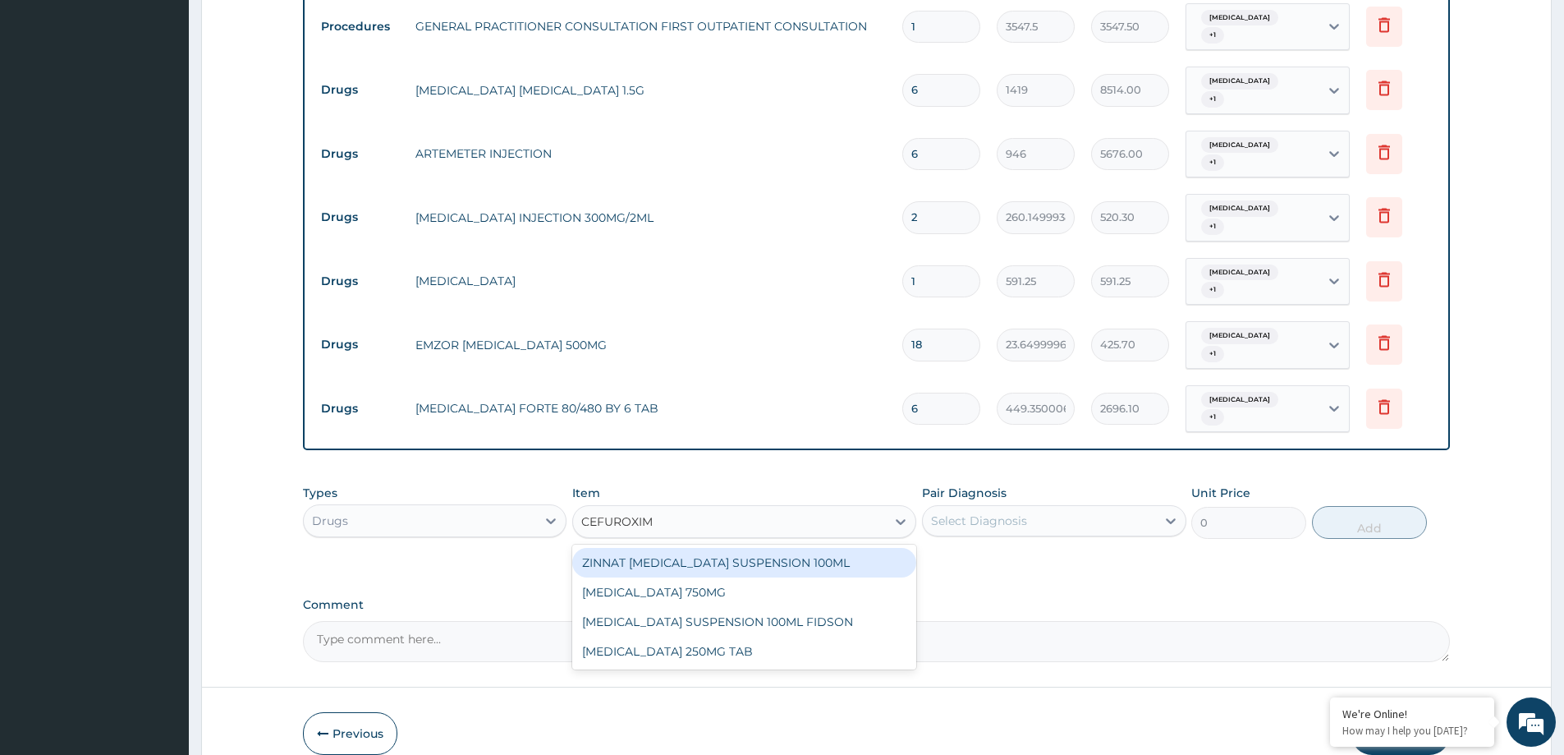
type input "CEFUROXIME"
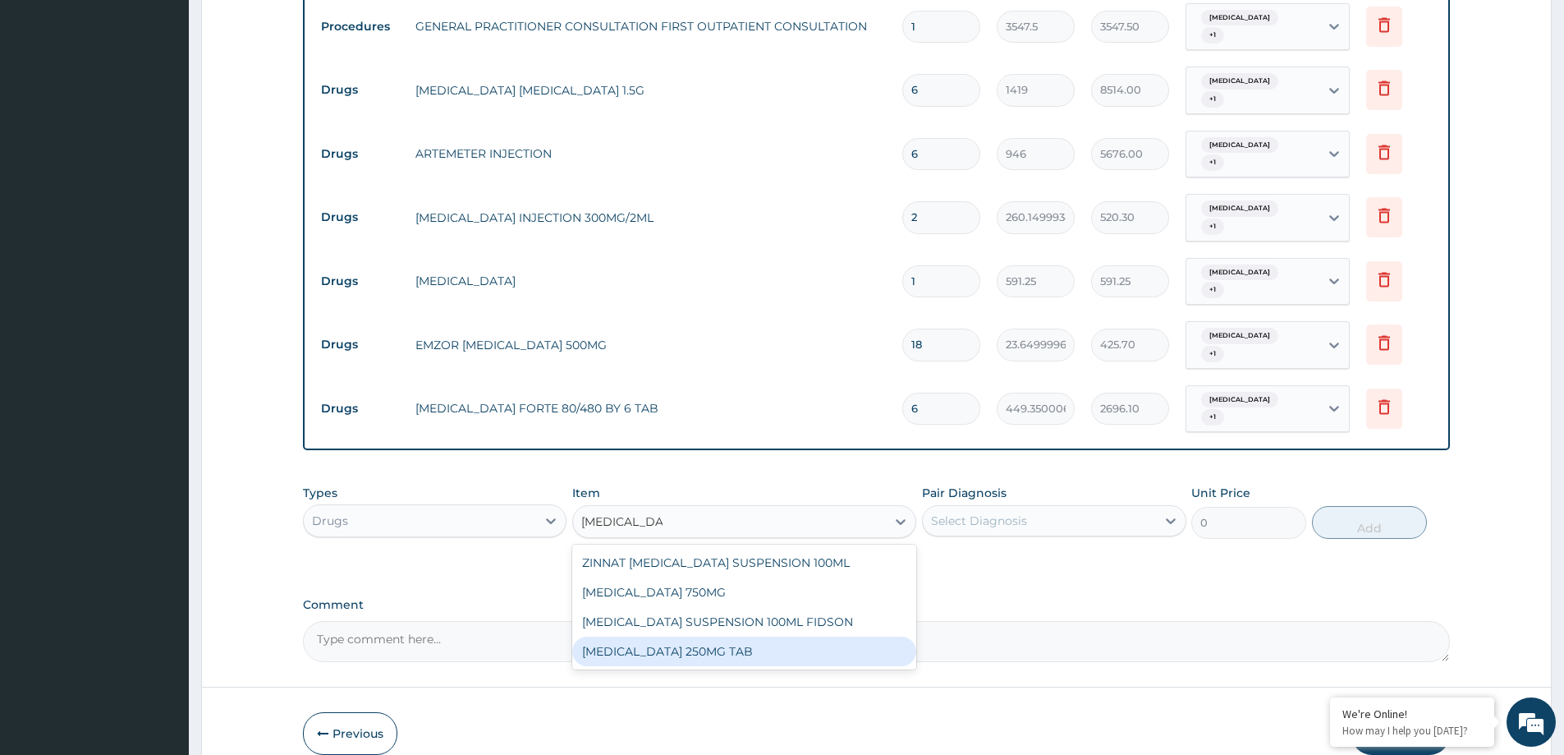
click at [663, 636] on div "CEFUROXIME 250MG TAB" at bounding box center [744, 651] width 344 height 30
type input "300"
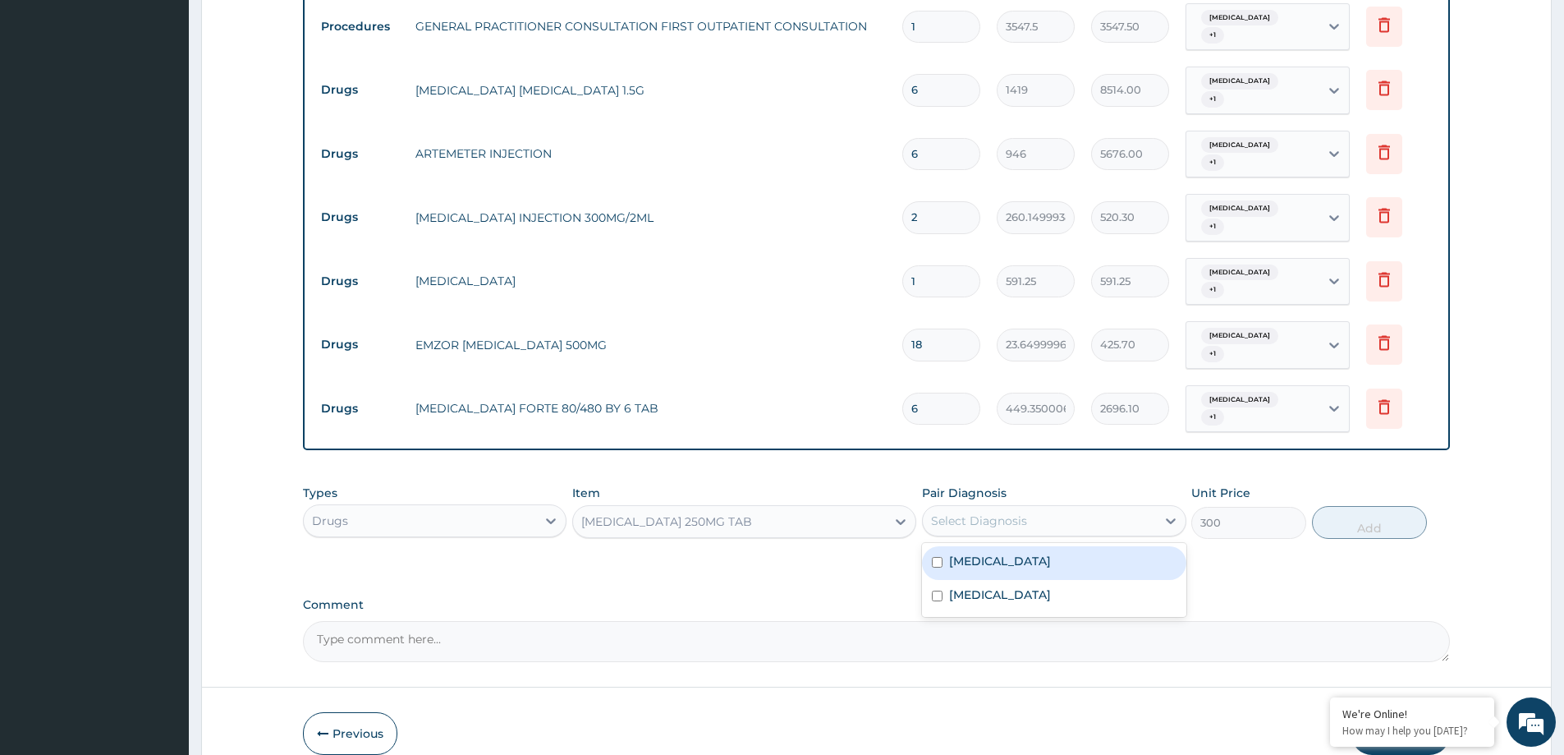
drag, startPoint x: 1154, startPoint y: 462, endPoint x: 1119, endPoint y: 526, distance: 72.0
click at [1146, 508] on div "Select Diagnosis" at bounding box center [1039, 521] width 232 height 26
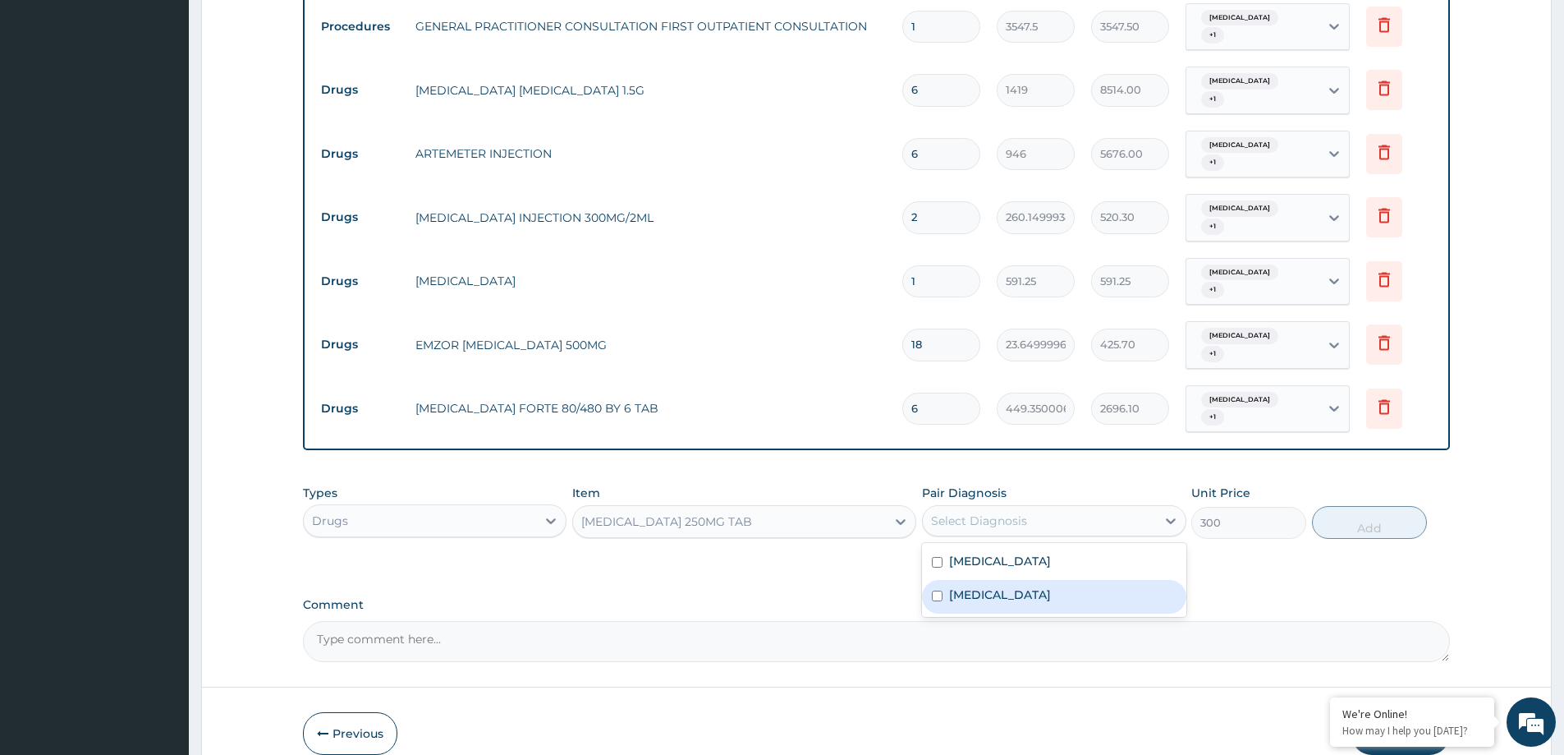
click at [1050, 580] on div "Malaria" at bounding box center [1054, 597] width 264 height 34
checkbox input "true"
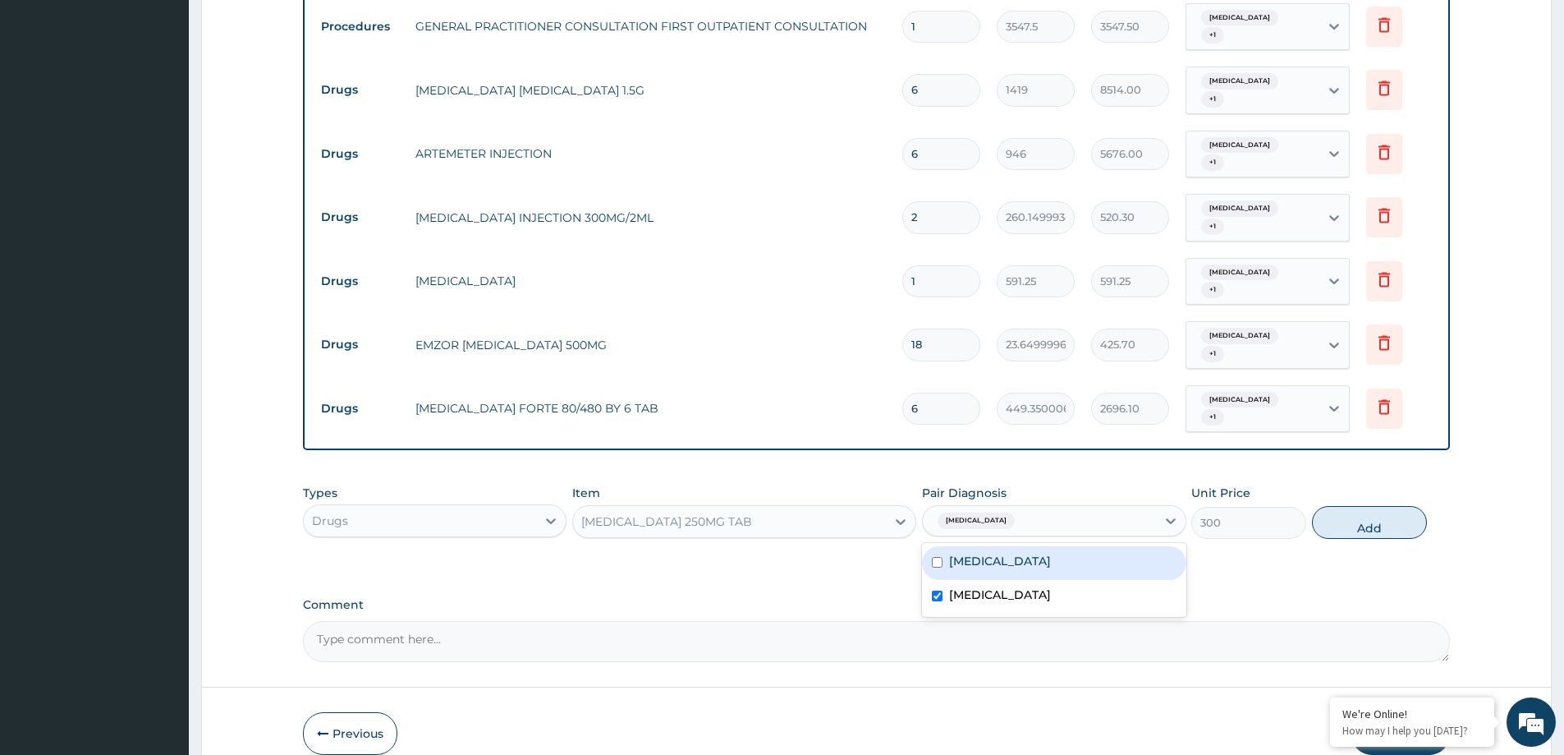
drag, startPoint x: 1050, startPoint y: 512, endPoint x: 1080, endPoint y: 516, distance: 29.7
click at [1069, 546] on div "Sepsis" at bounding box center [1054, 563] width 264 height 34
checkbox input "true"
drag, startPoint x: 1387, startPoint y: 466, endPoint x: 1354, endPoint y: 466, distance: 32.9
click at [1385, 506] on button "Add" at bounding box center [1369, 522] width 115 height 33
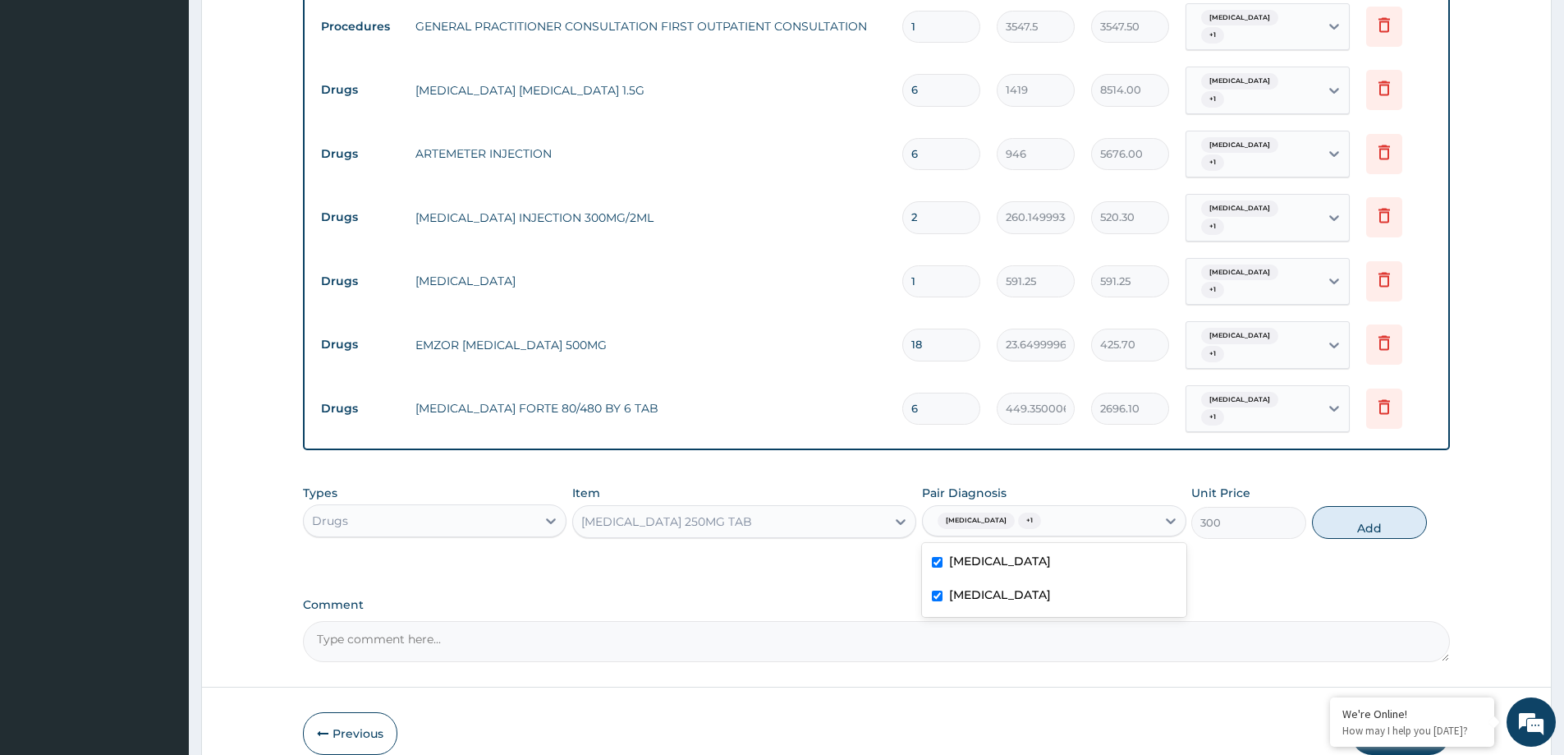
type input "0"
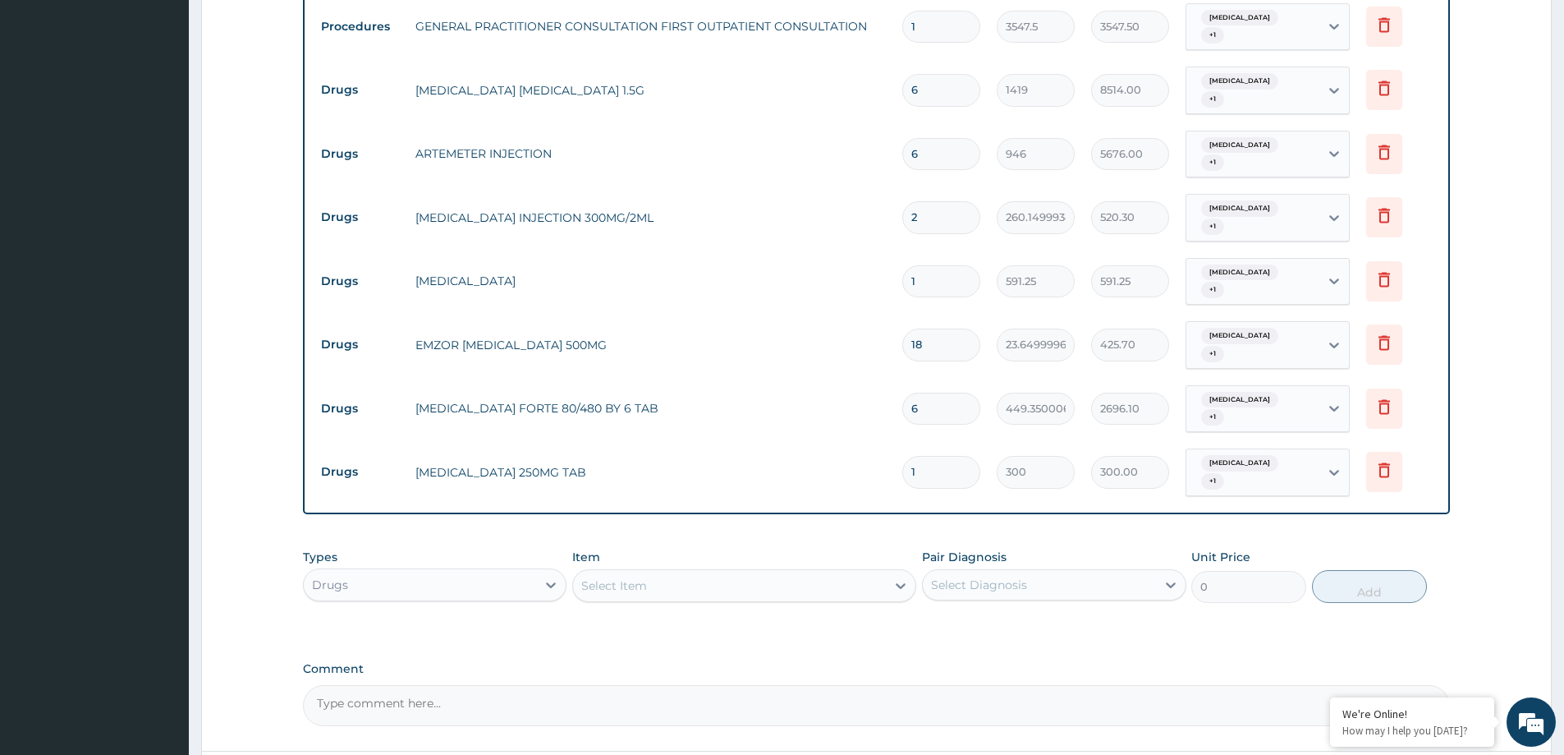
type input "0.00"
type input "2"
type input "600.00"
type input "20"
type input "6000.00"
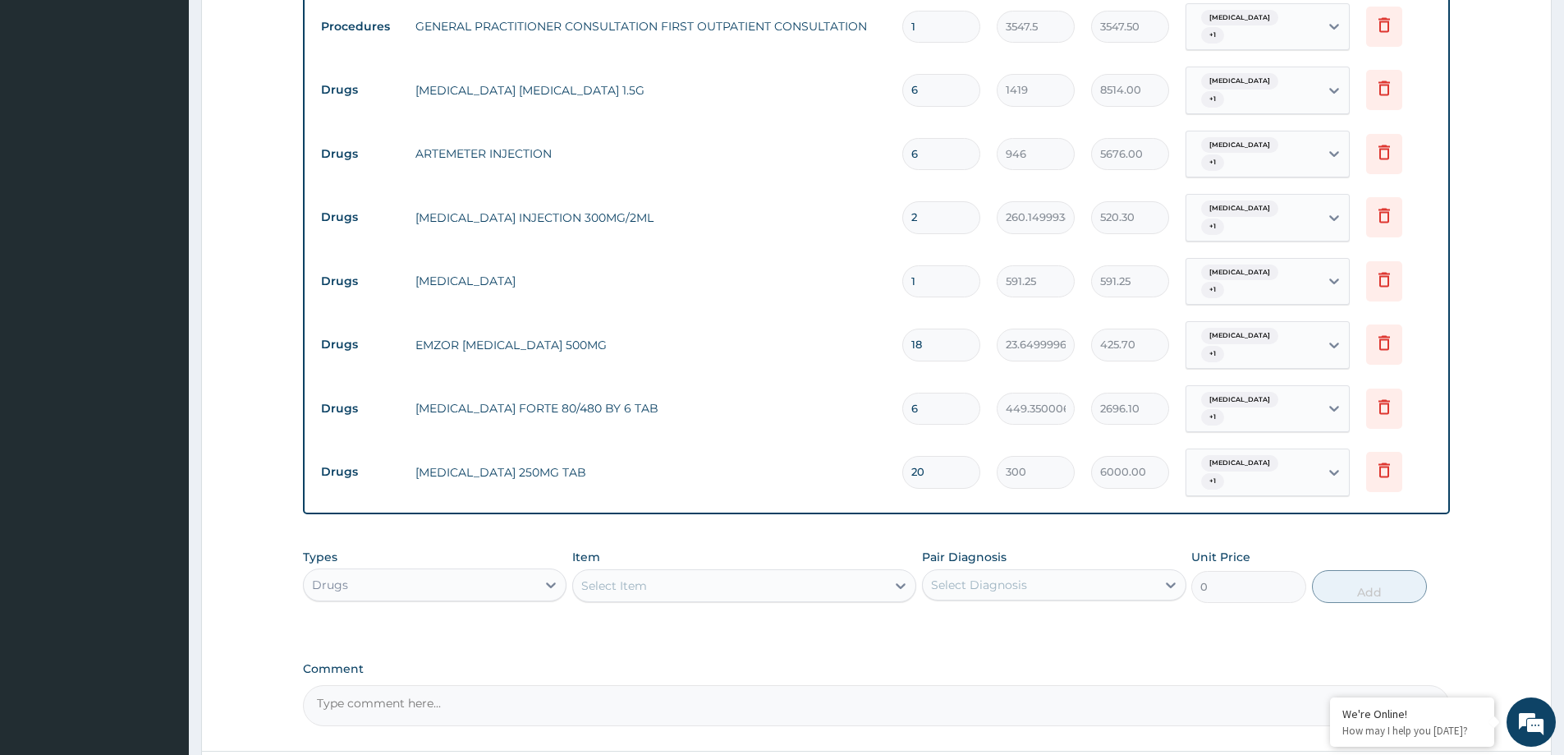
type input "20"
click at [678, 549] on div "Item Select Item" at bounding box center [744, 576] width 344 height 54
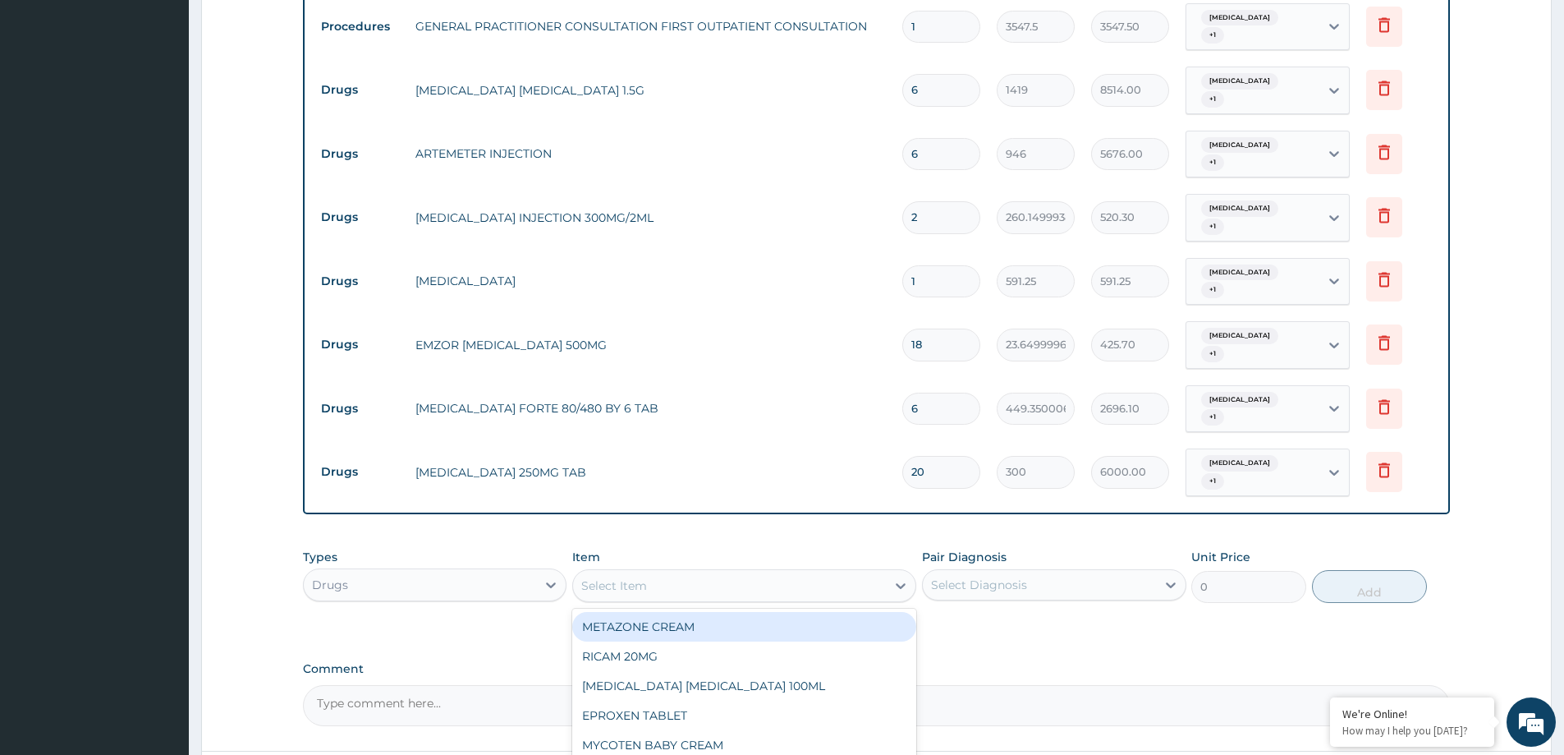
click at [683, 572] on div "Select Item" at bounding box center [729, 585] width 313 height 26
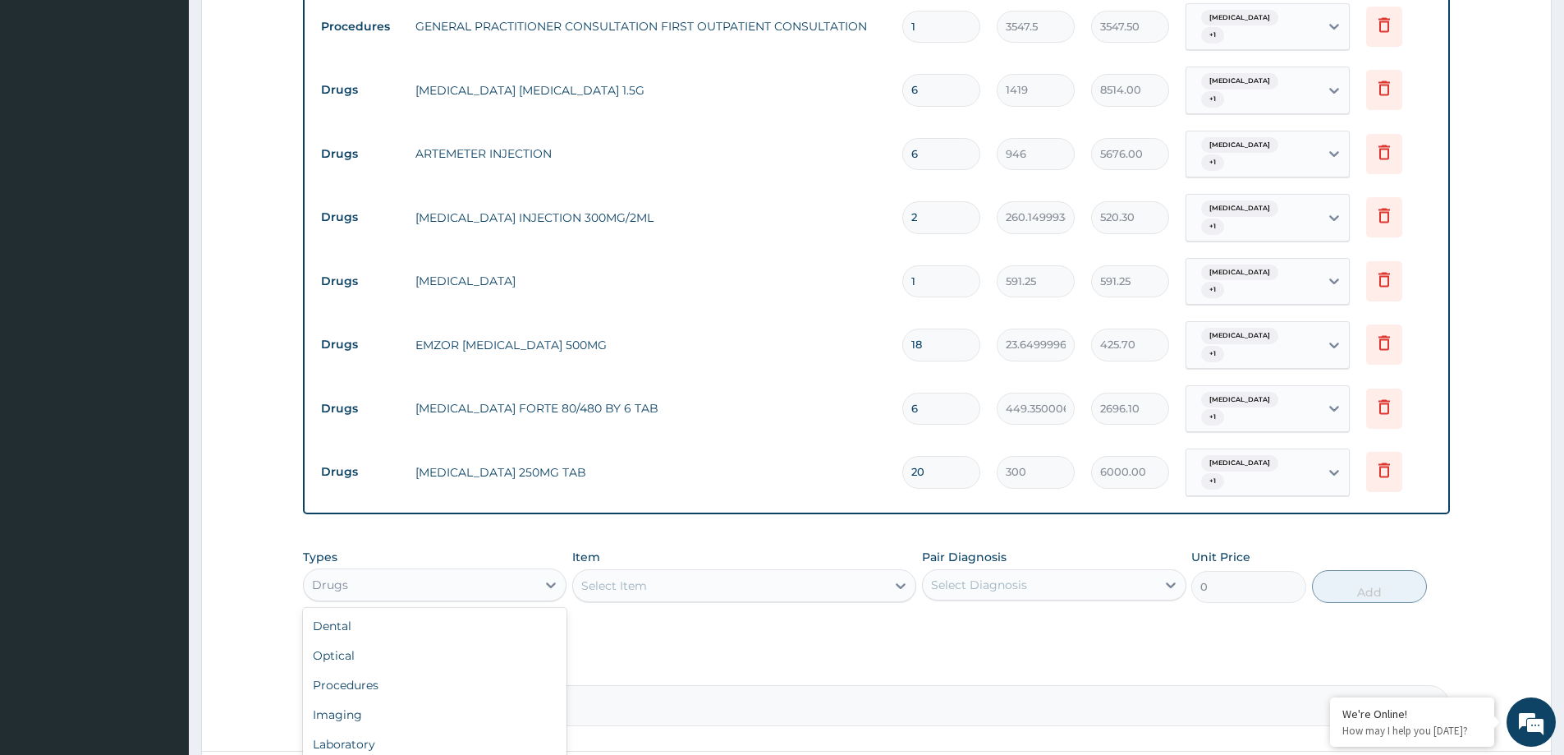
click at [475, 572] on div "Drugs" at bounding box center [420, 585] width 232 height 26
drag, startPoint x: 515, startPoint y: 679, endPoint x: 609, endPoint y: 615, distance: 113.4
click at [518, 729] on div "Laboratory" at bounding box center [435, 744] width 264 height 30
click at [1019, 577] on div "Select Diagnosis" at bounding box center [979, 585] width 96 height 16
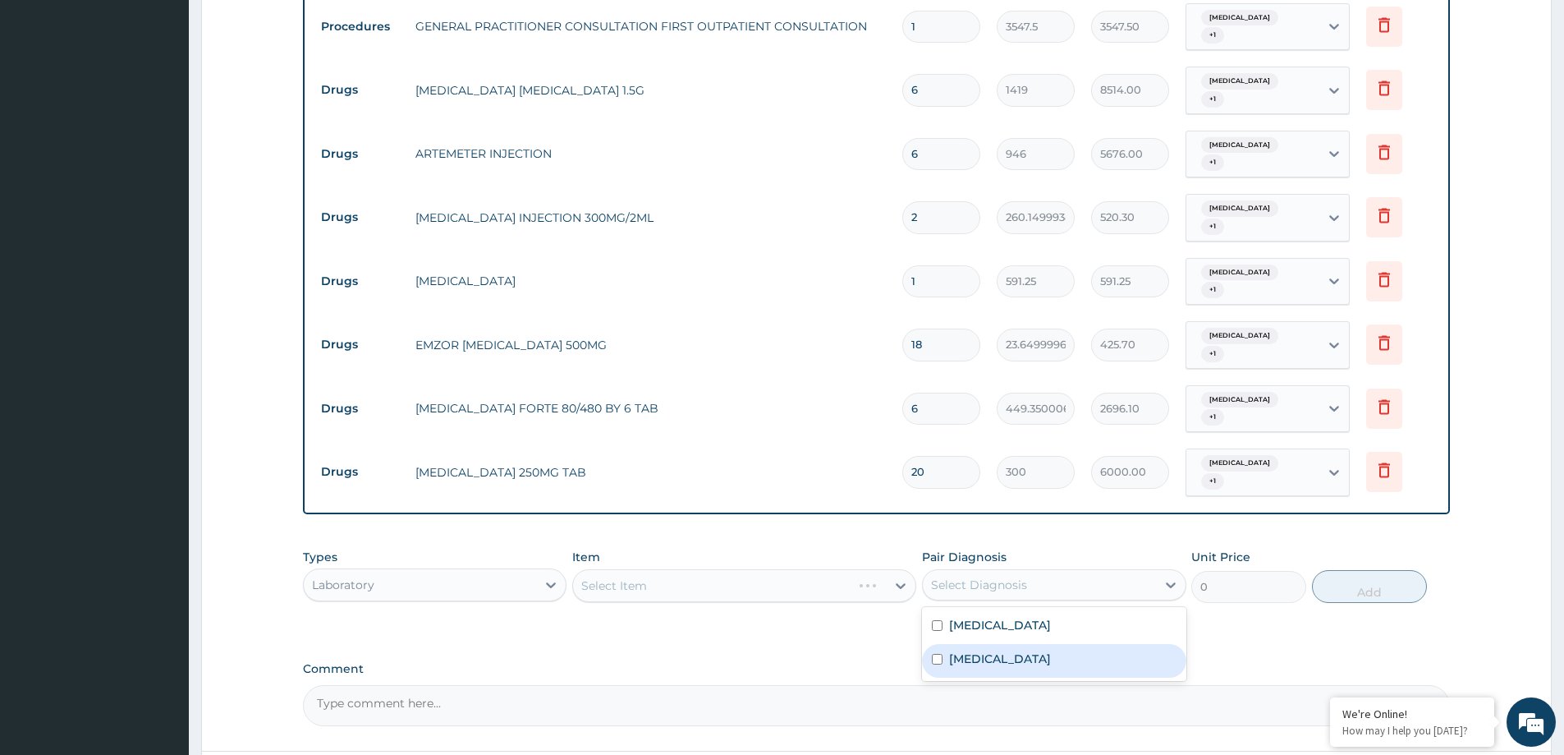
click at [1013, 644] on div "Malaria" at bounding box center [1054, 661] width 264 height 34
checkbox input "false"
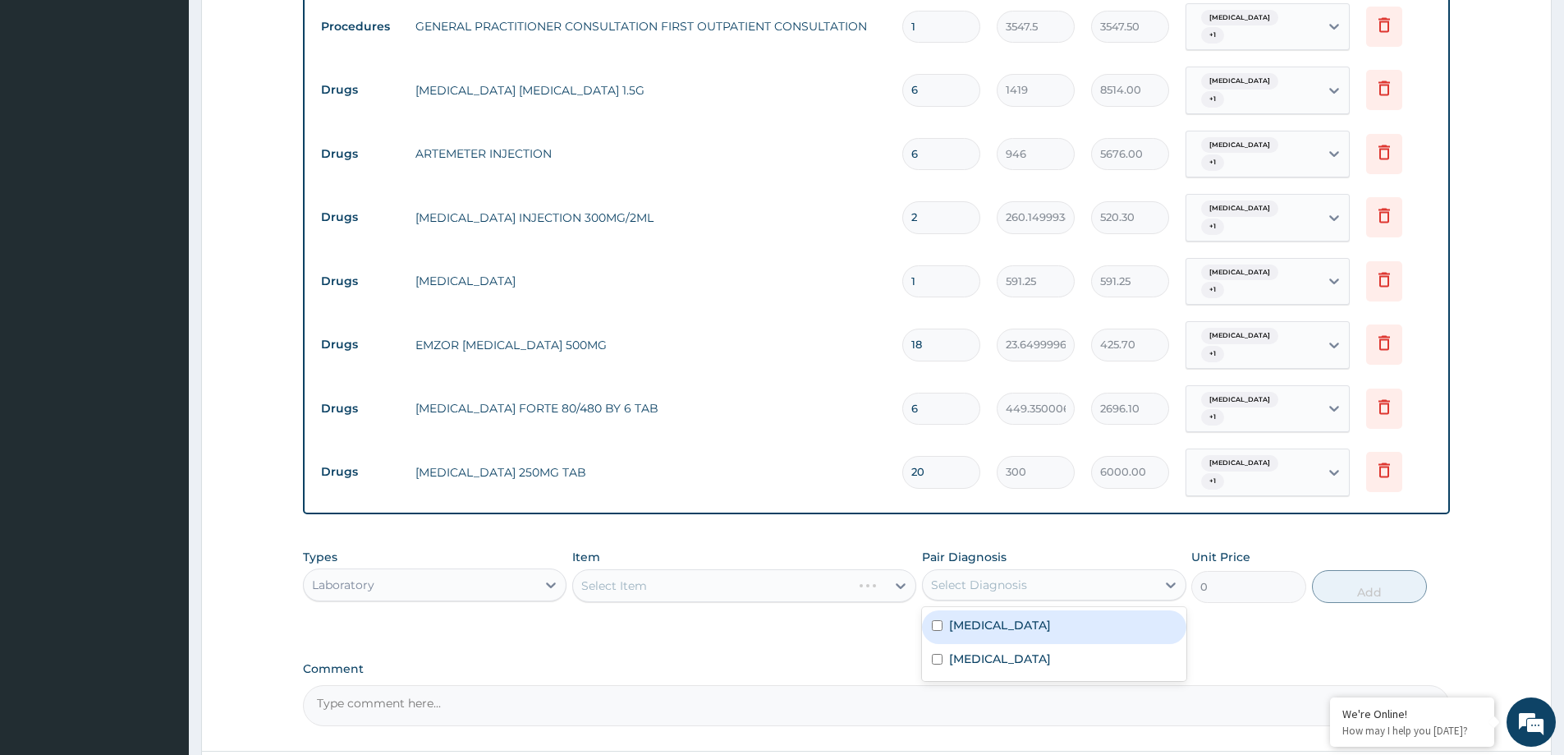
checkbox input "true"
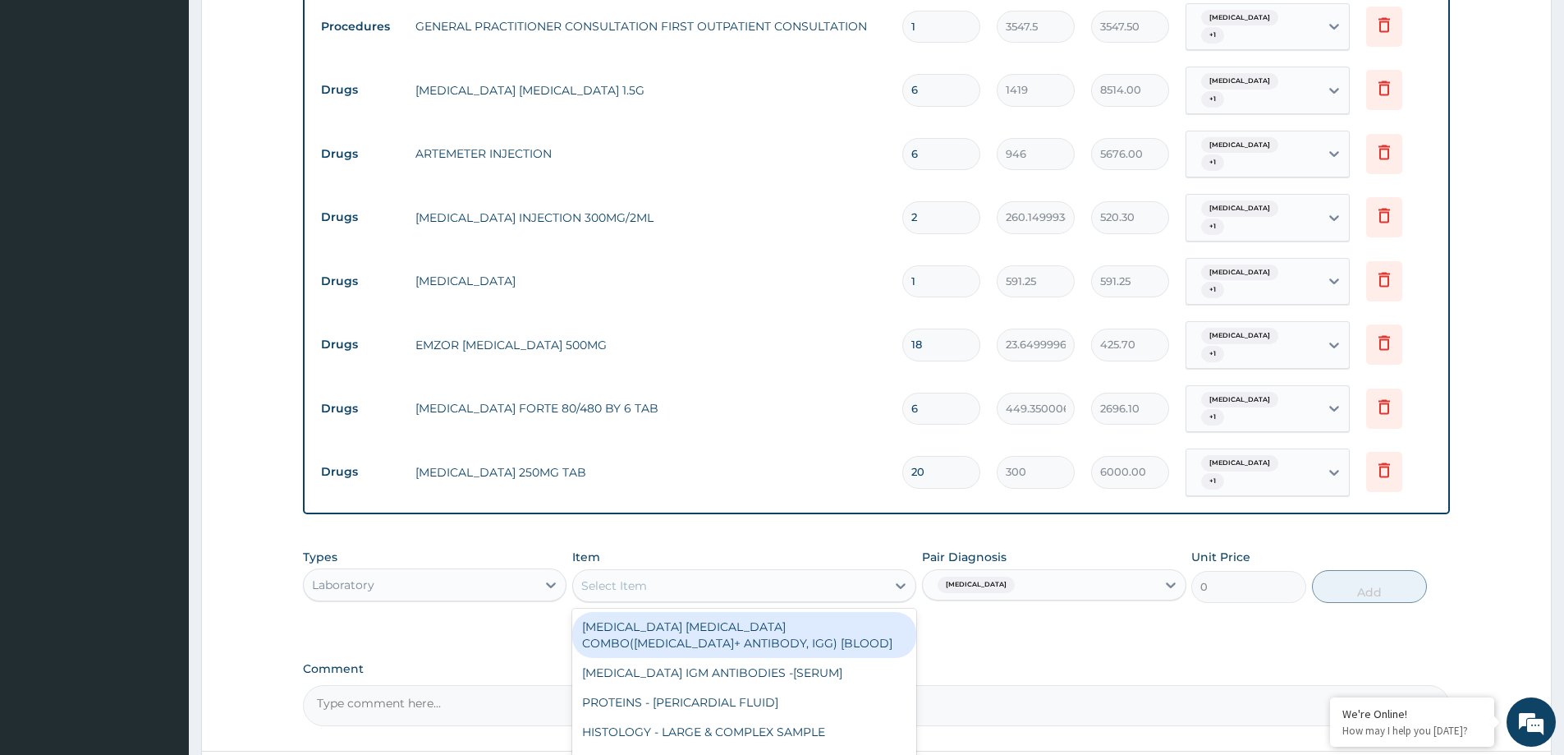
click at [662, 572] on div "Select Item" at bounding box center [729, 585] width 313 height 26
type input "FBC"
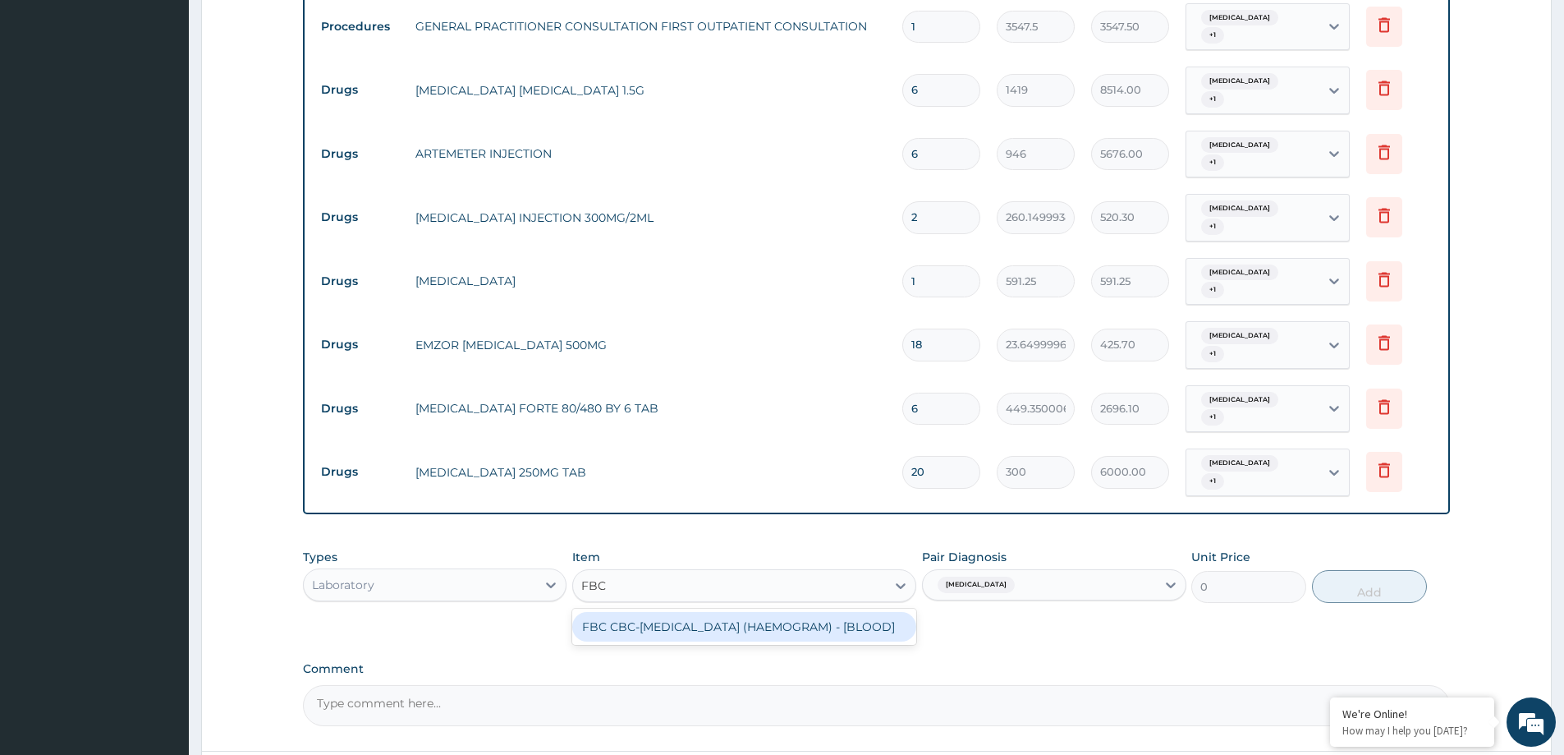
drag, startPoint x: 698, startPoint y: 592, endPoint x: 1103, endPoint y: 478, distance: 420.7
click at [726, 612] on div "FBC CBC-COMPLETE BLOOD COUNT (HAEMOGRAM) - [BLOOD]" at bounding box center [744, 627] width 344 height 30
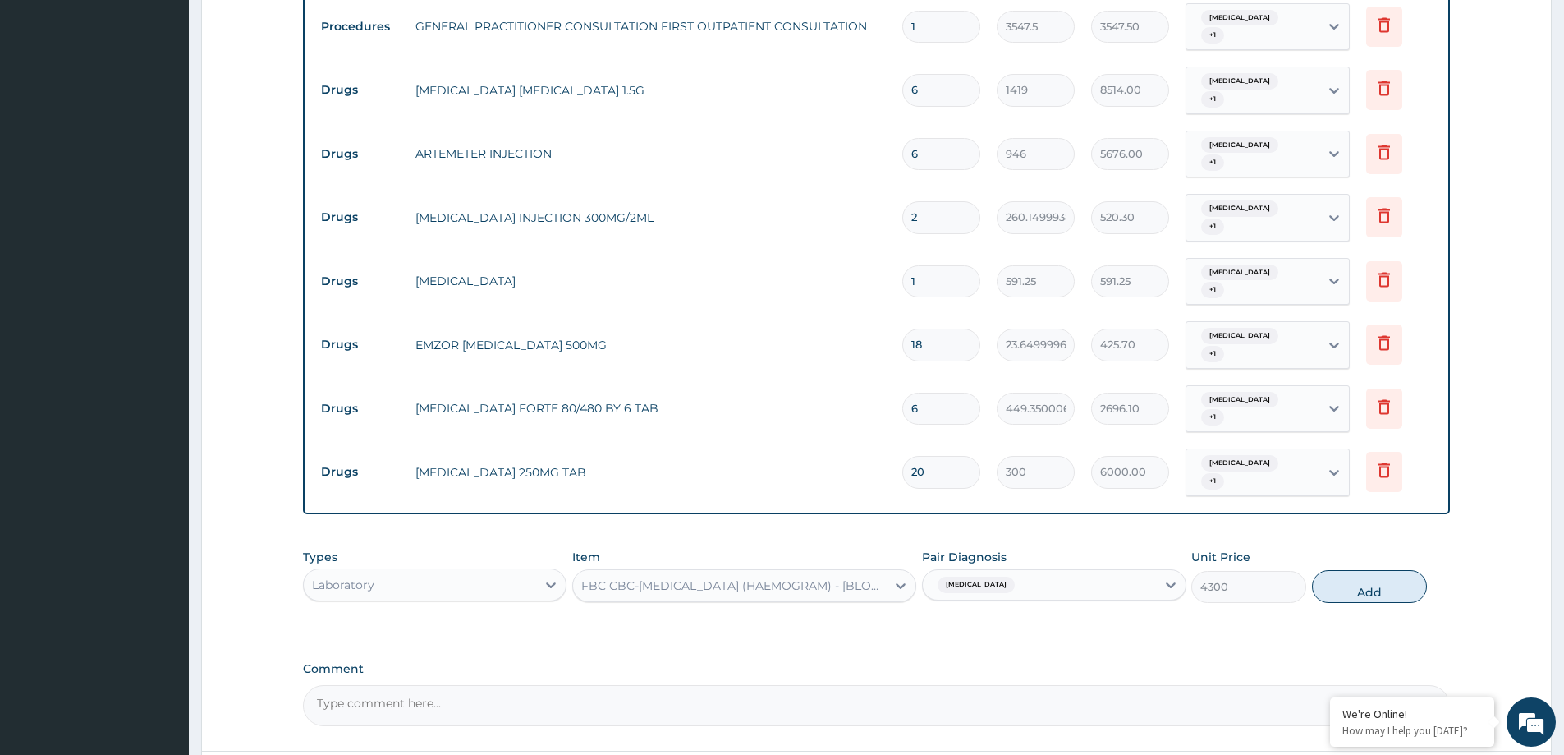
drag, startPoint x: 1385, startPoint y: 516, endPoint x: 1204, endPoint y: 543, distance: 182.7
click at [1381, 570] on button "Add" at bounding box center [1369, 586] width 115 height 33
type input "0"
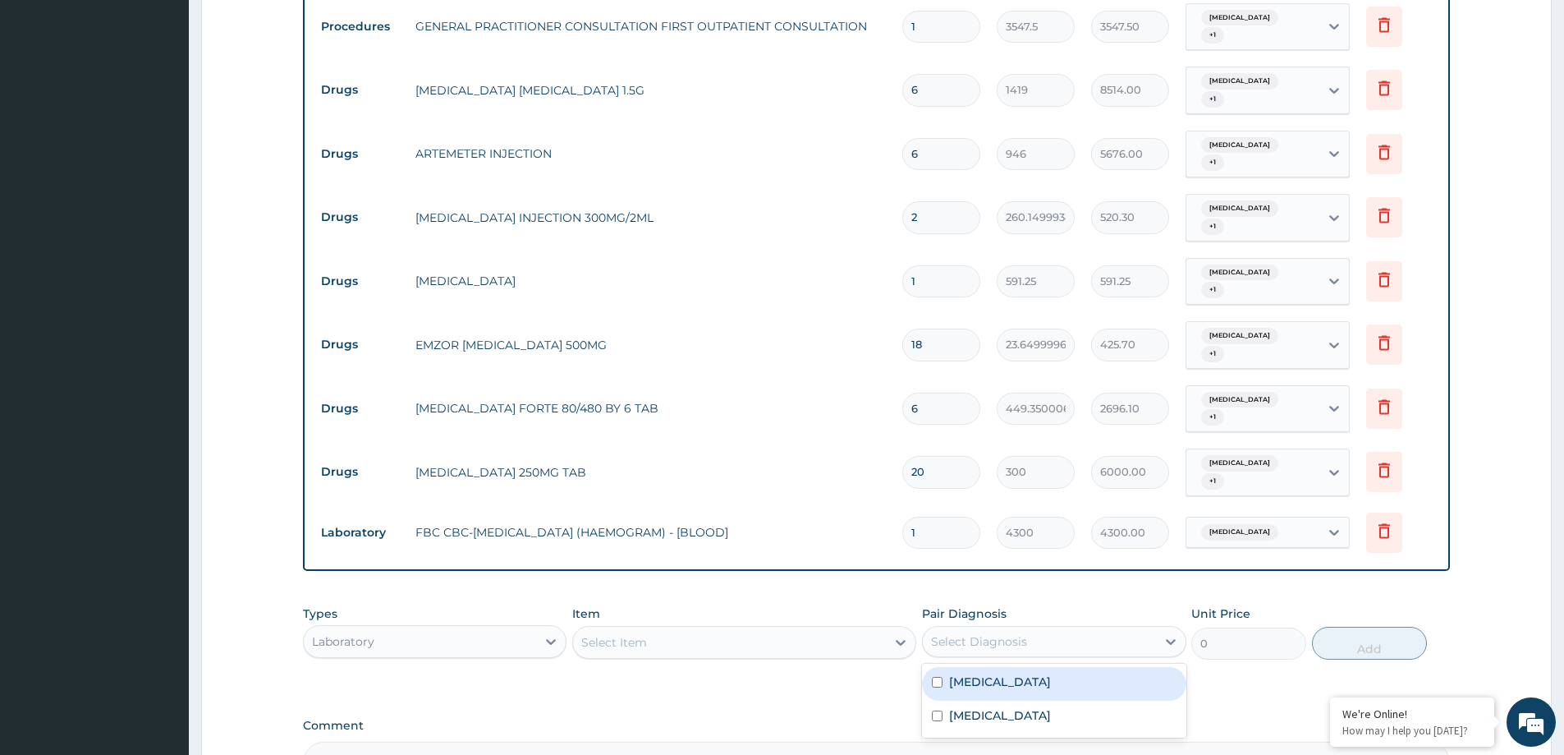
drag, startPoint x: 973, startPoint y: 582, endPoint x: 944, endPoint y: 642, distance: 66.5
click at [973, 605] on div "Pair Diagnosis option Sepsis, selected. option Sepsis focused, 1 of 2. 2 result…" at bounding box center [1054, 632] width 264 height 54
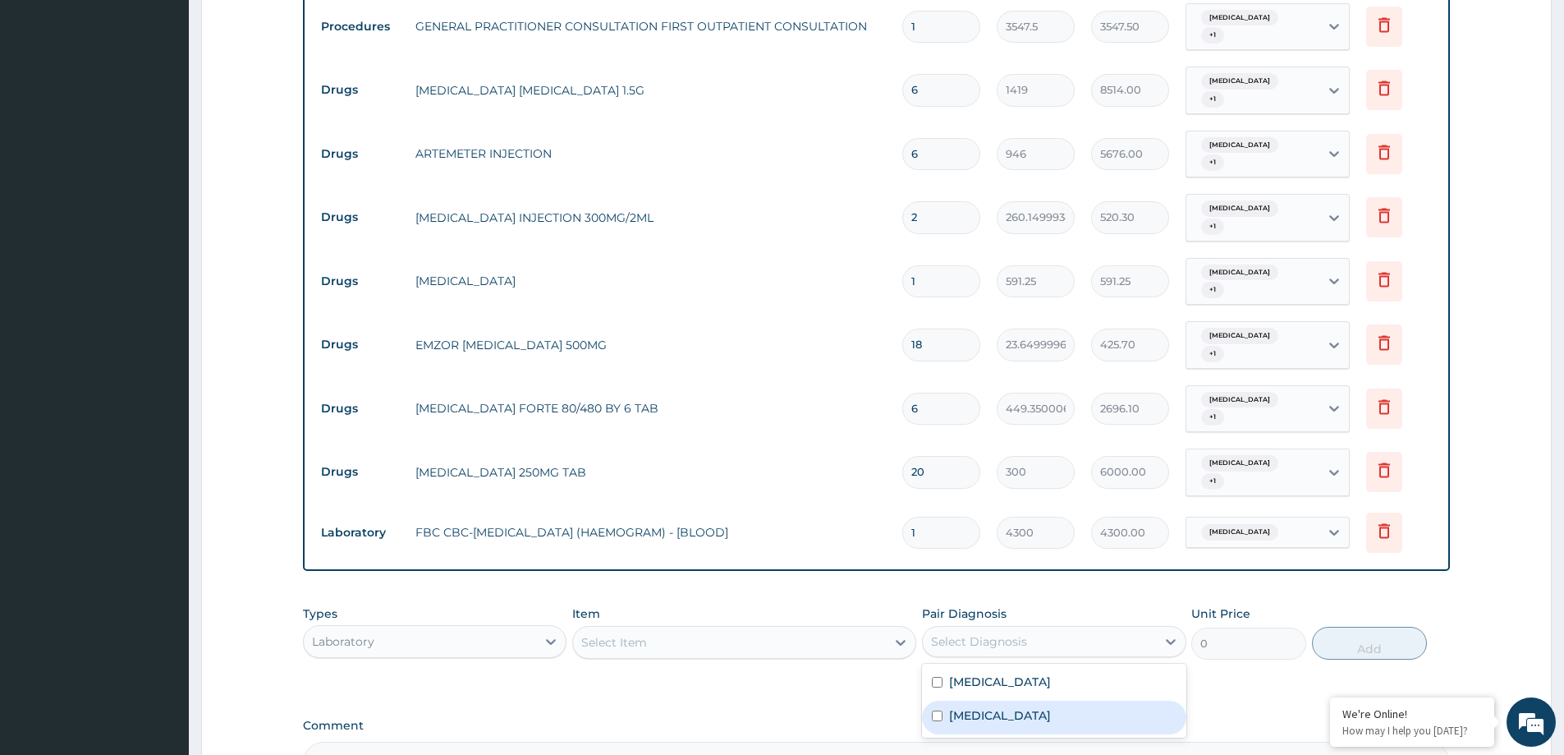
click at [949, 701] on div "Malaria" at bounding box center [1054, 718] width 264 height 34
checkbox input "true"
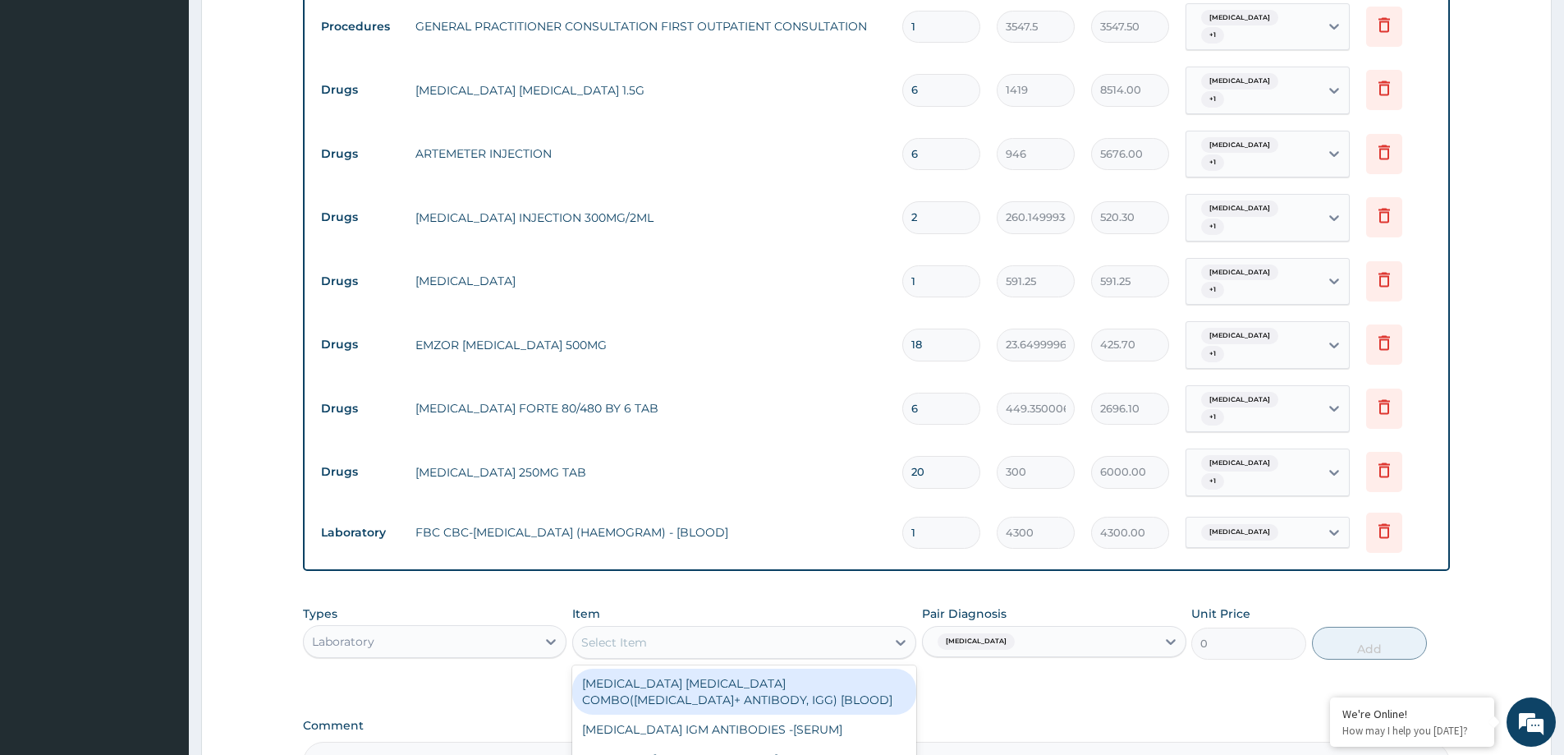
click at [653, 629] on div "Select Item" at bounding box center [729, 642] width 313 height 26
type input "MALARIA"
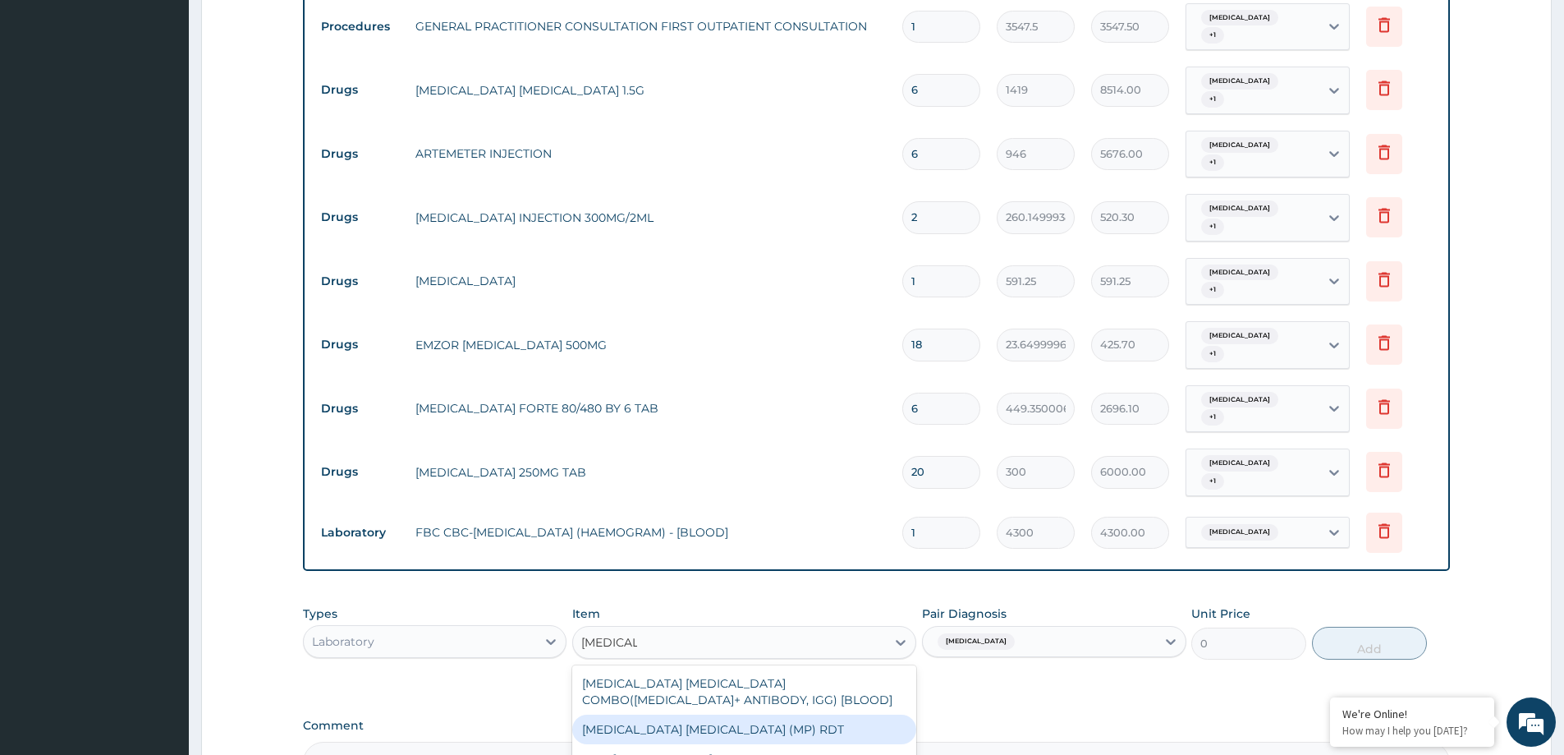
click at [752, 714] on div "MALARIA PARASITE (MP) RDT" at bounding box center [744, 729] width 344 height 30
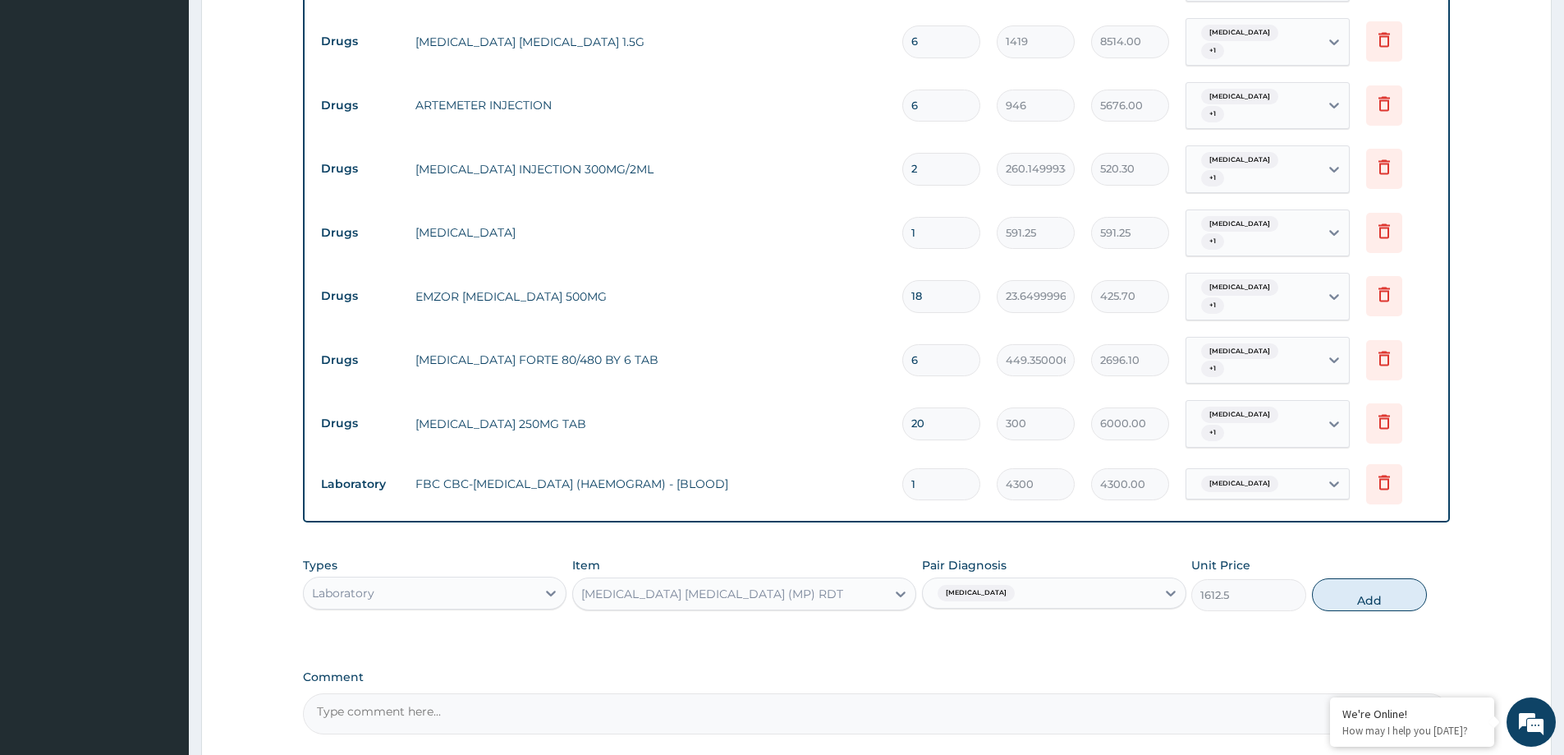
scroll to position [788, 0]
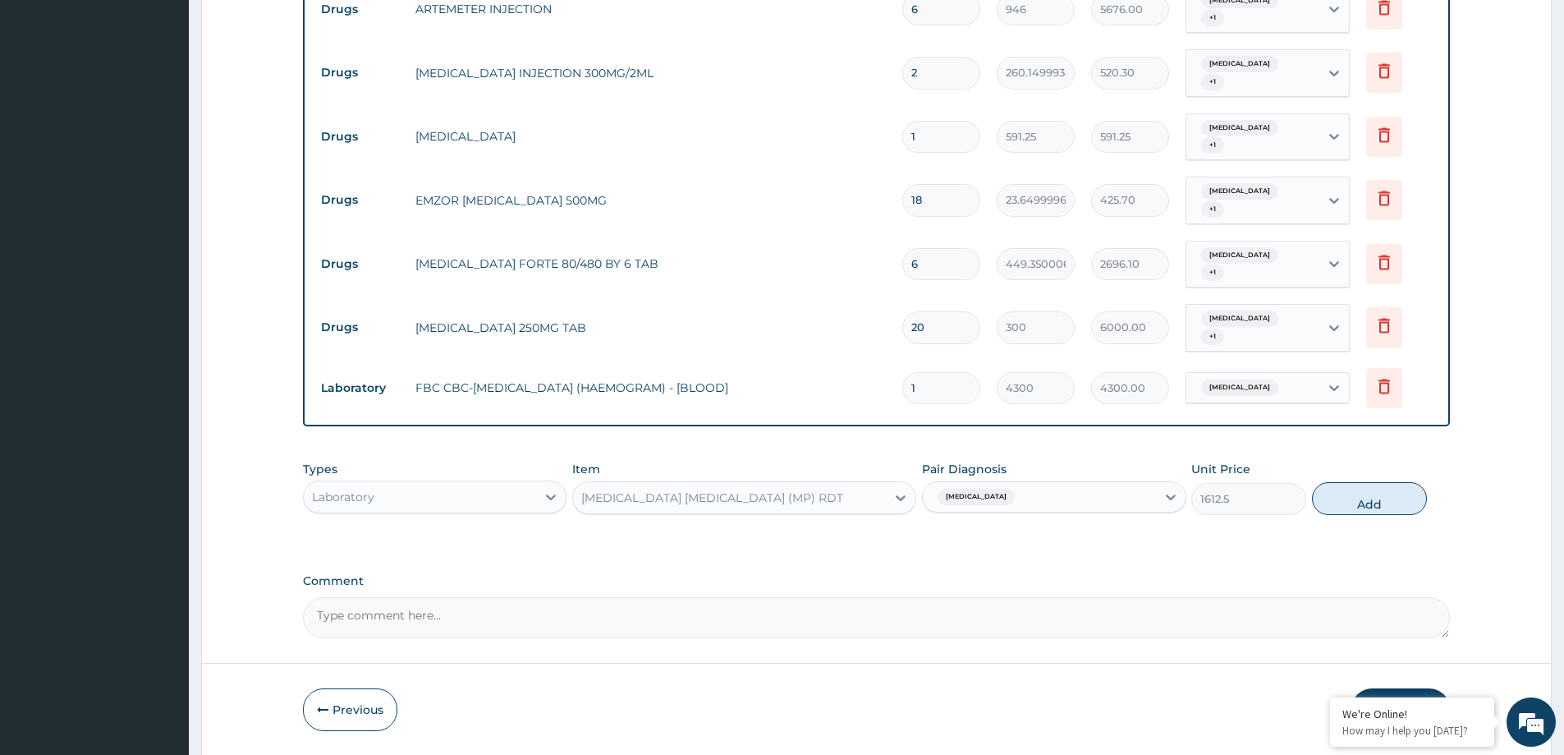
drag, startPoint x: 1378, startPoint y: 448, endPoint x: 1381, endPoint y: 479, distance: 30.5
click at [1378, 482] on button "Add" at bounding box center [1369, 498] width 115 height 33
type input "0"
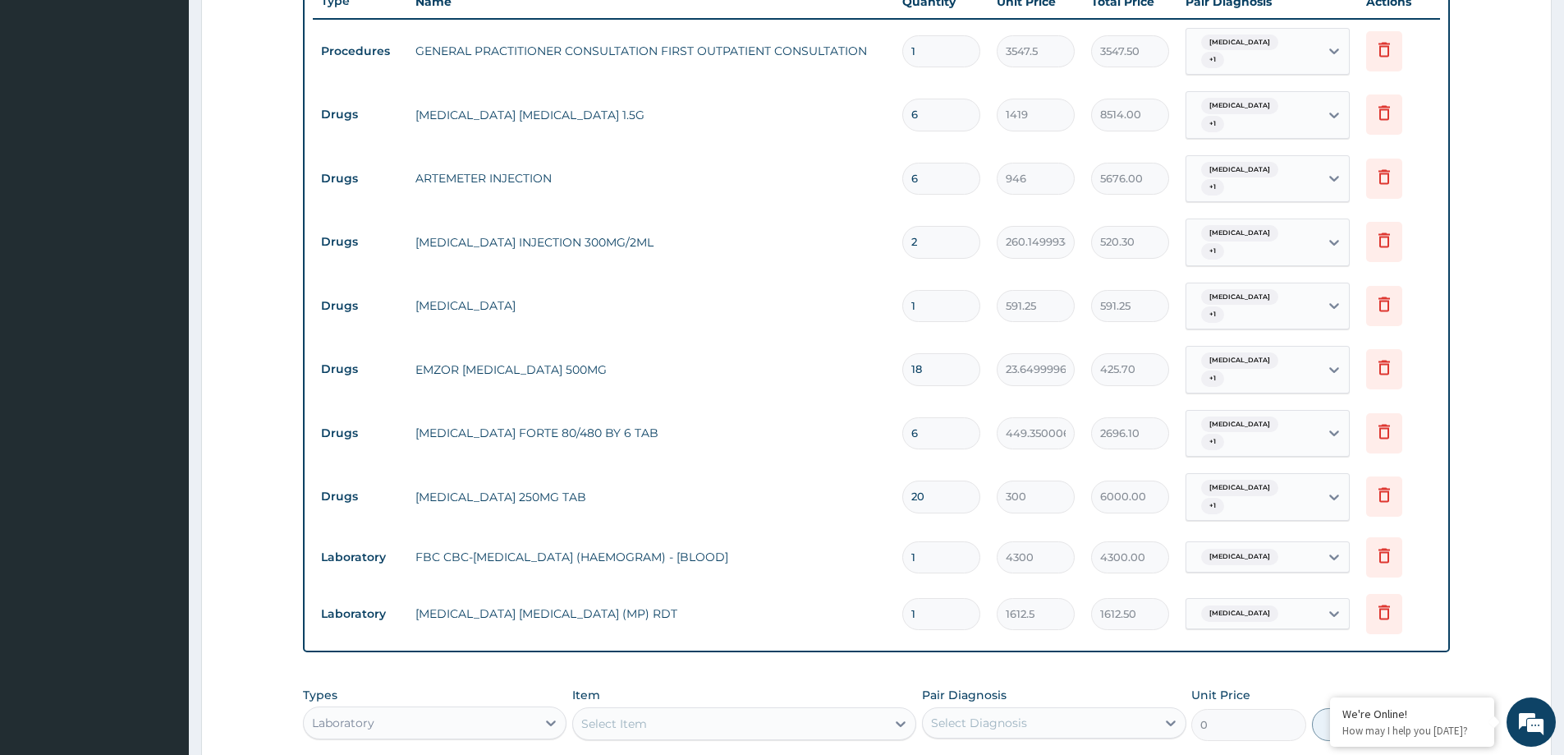
scroll to position [763, 0]
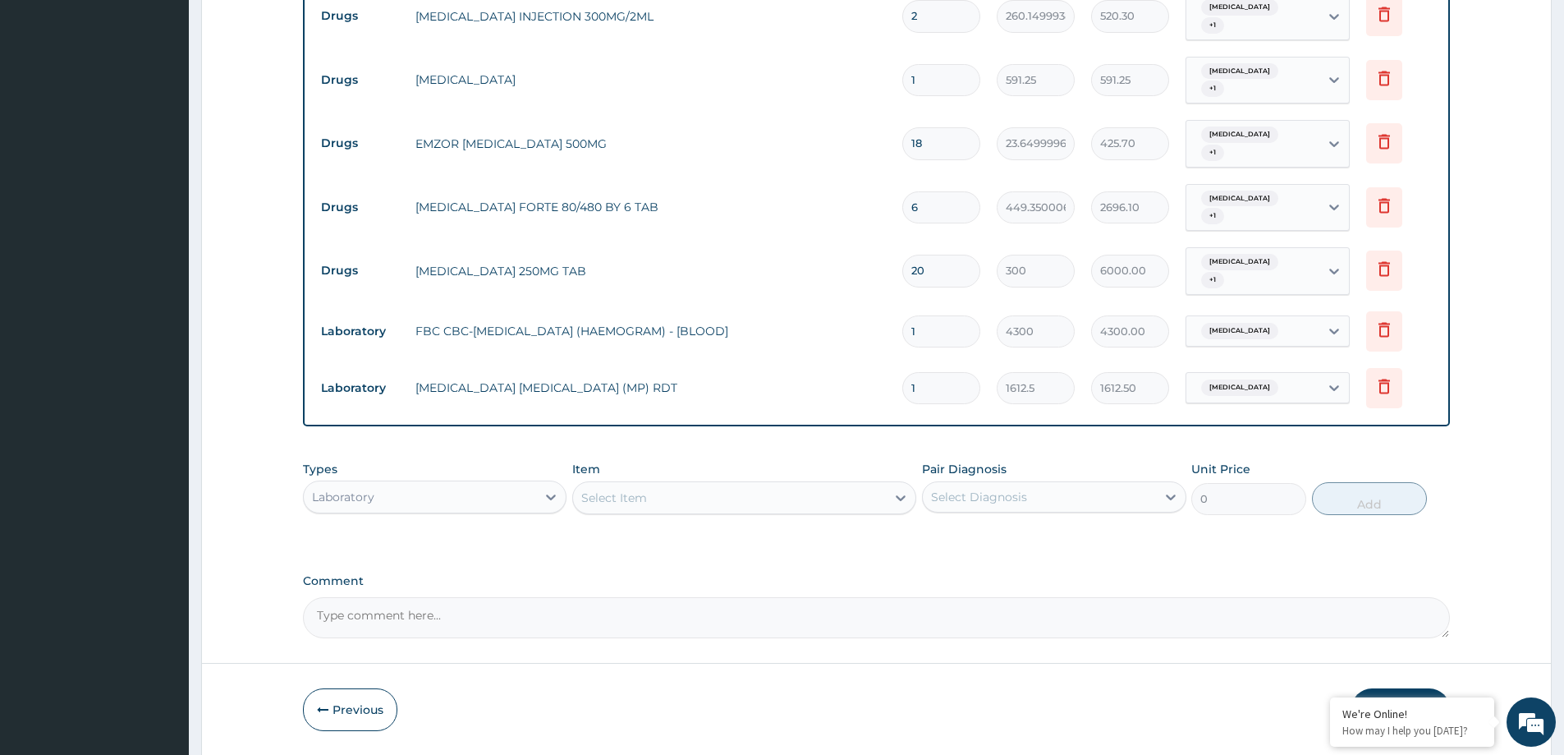
click at [1404, 688] on button "Submit" at bounding box center [1401, 709] width 99 height 43
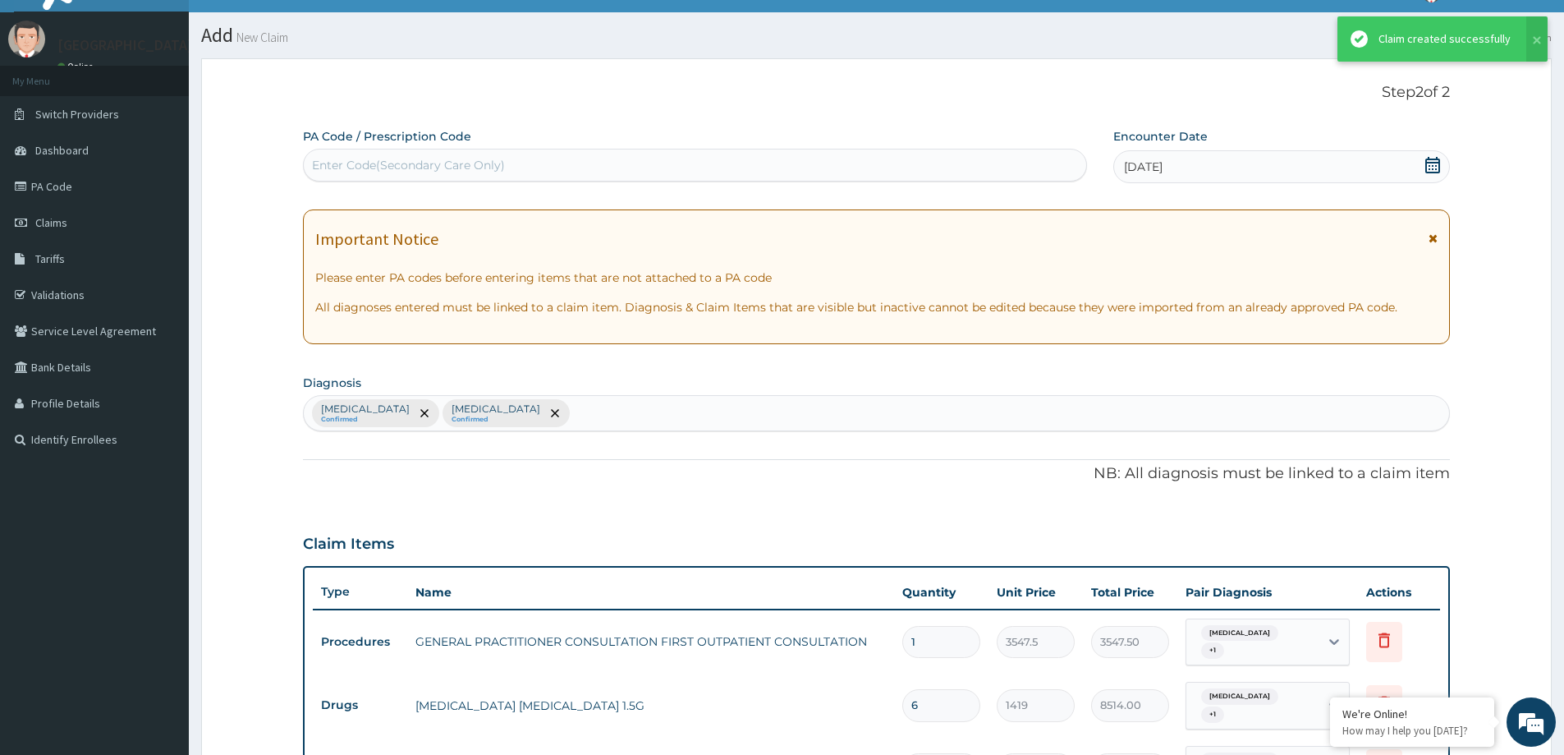
scroll to position [845, 0]
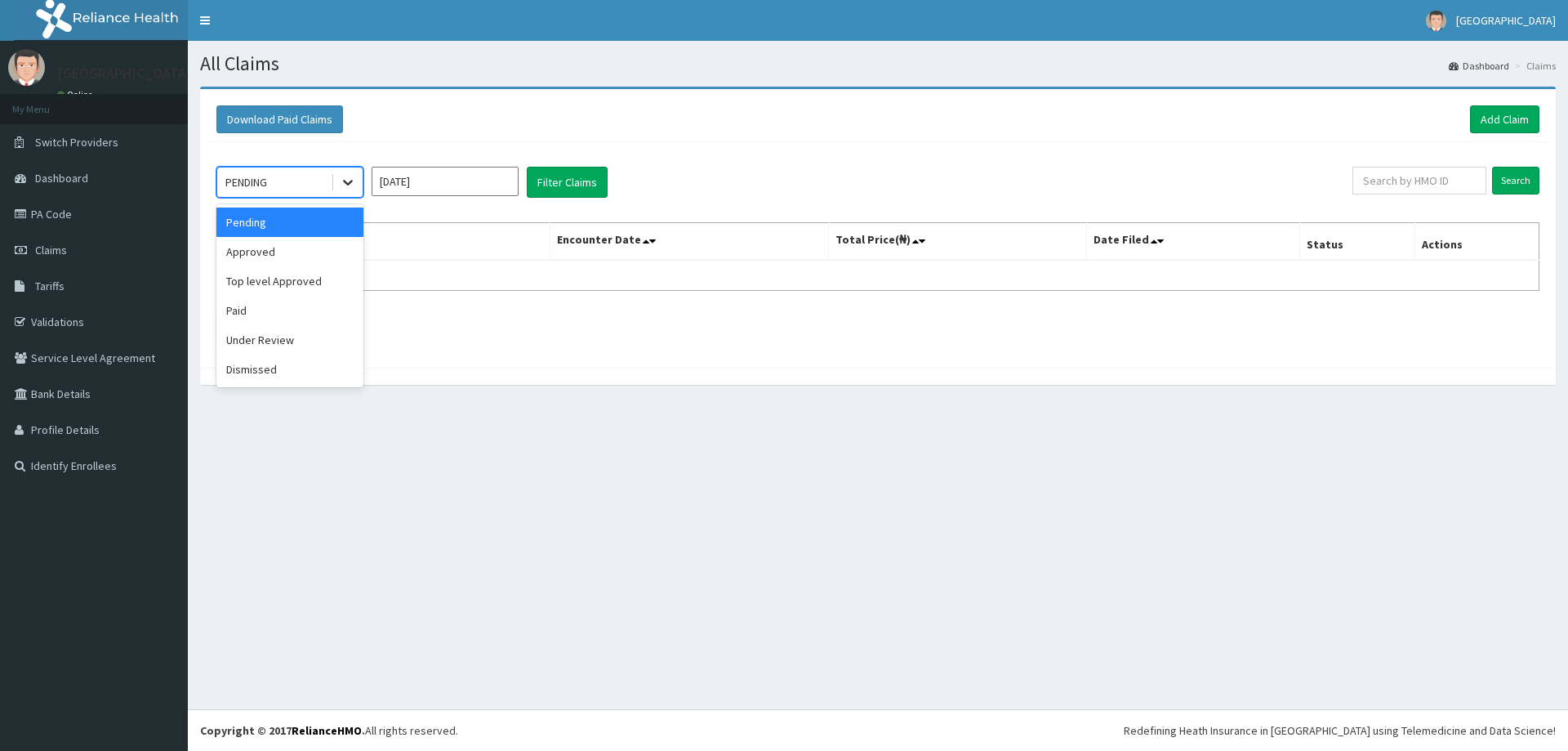
click at [346, 178] on icon at bounding box center [348, 182] width 16 height 16
click at [269, 260] on div "Approved" at bounding box center [290, 252] width 147 height 30
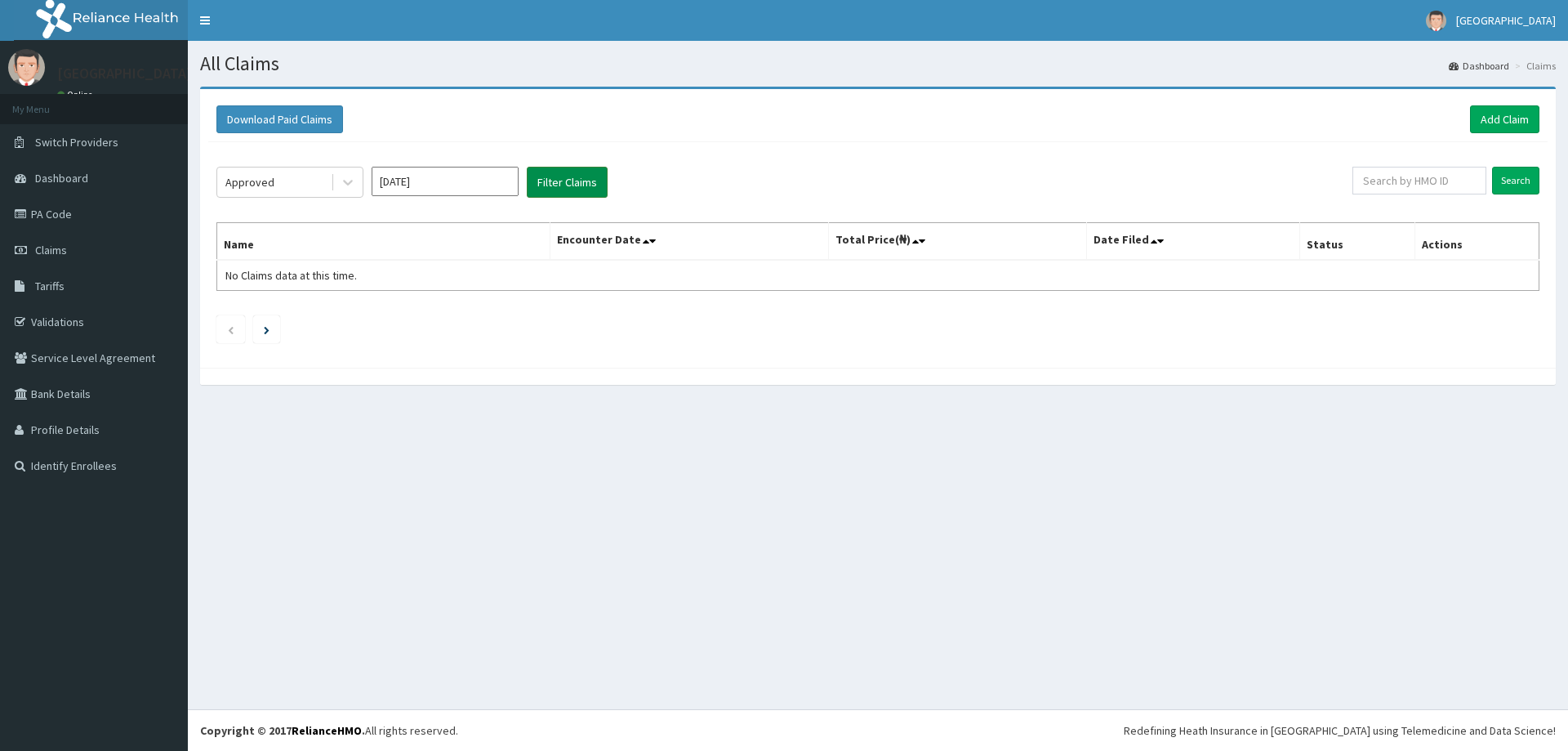
click at [564, 180] on button "Filter Claims" at bounding box center [567, 182] width 81 height 31
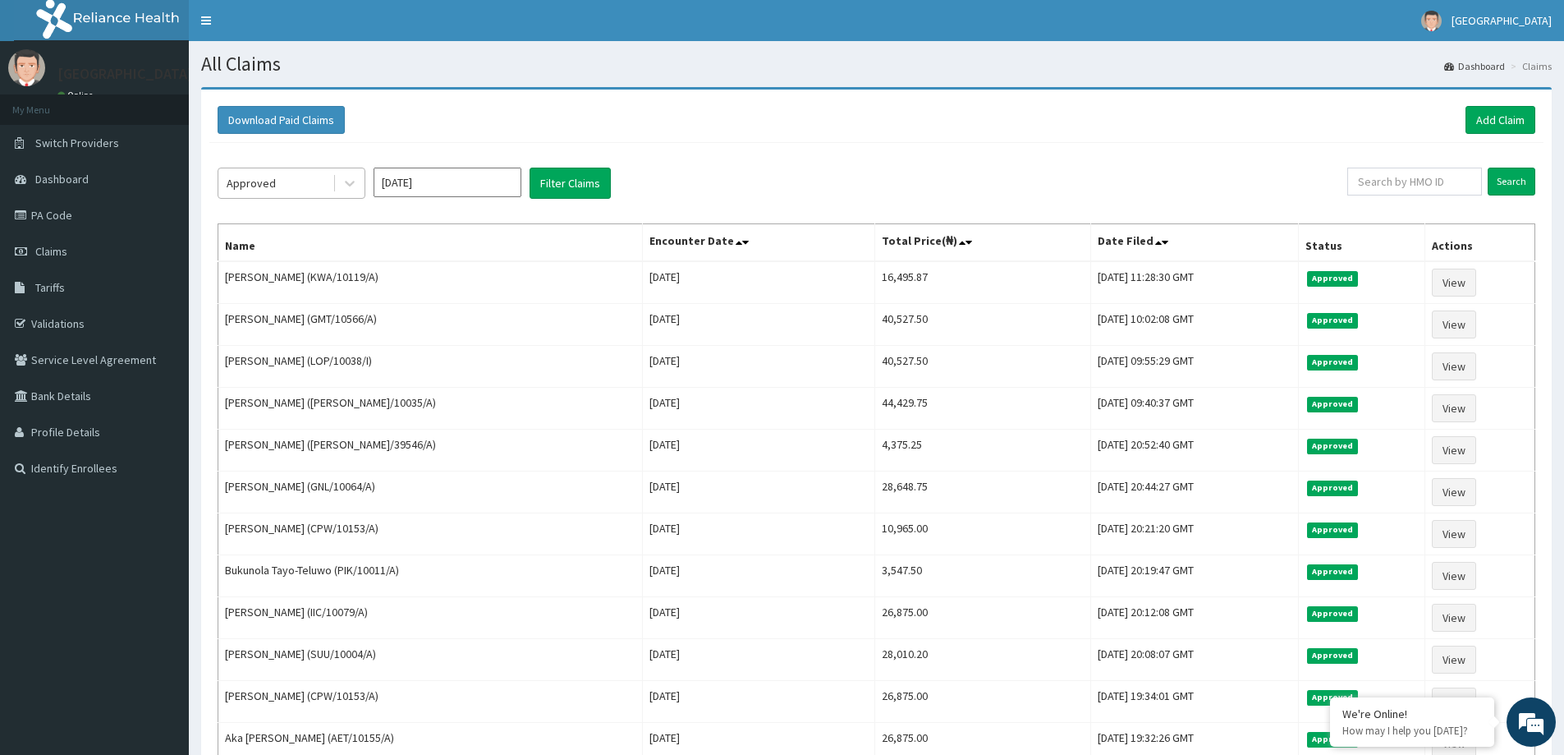
click at [306, 182] on div "Approved" at bounding box center [275, 183] width 114 height 26
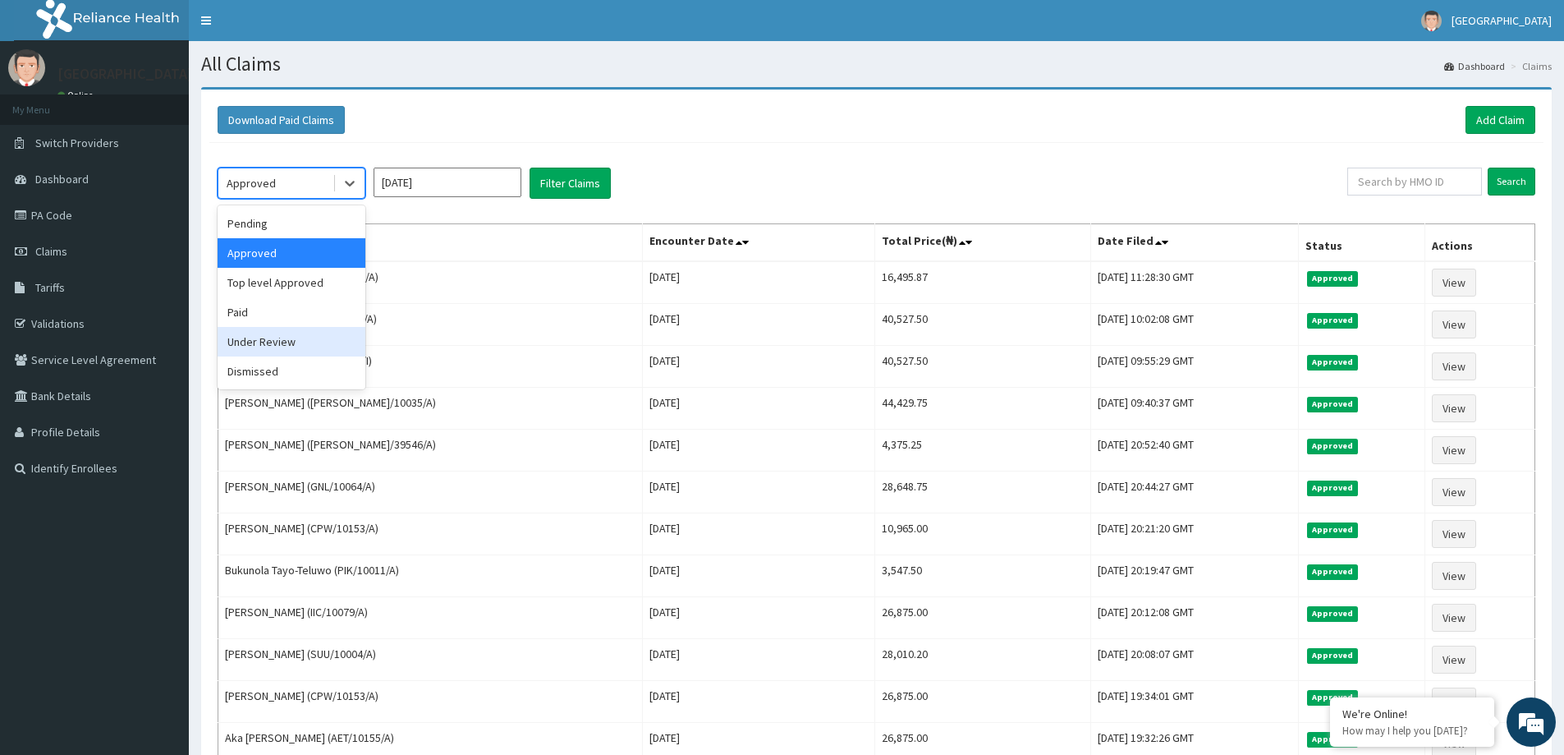
click at [267, 345] on div "Under Review" at bounding box center [292, 342] width 148 height 30
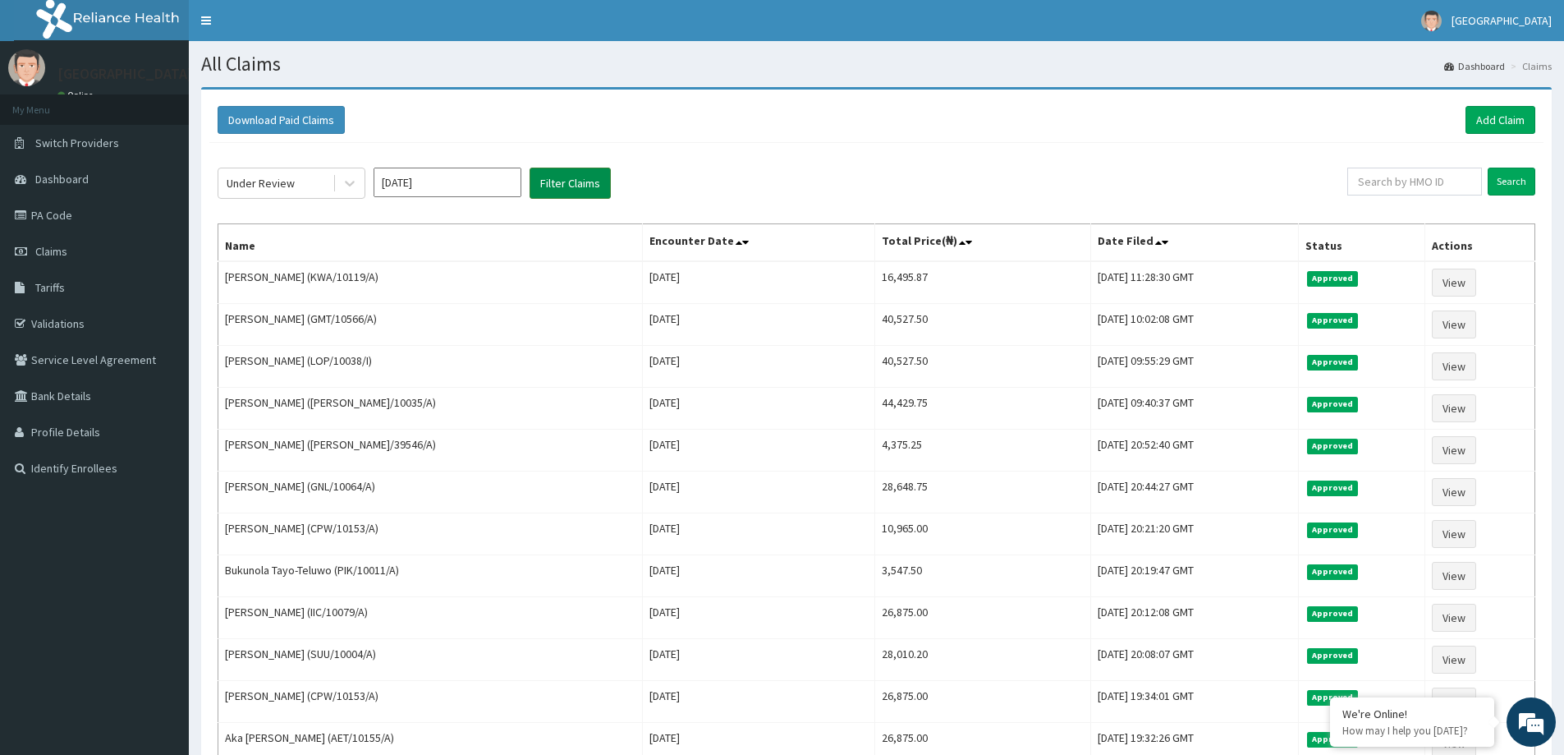
click at [536, 176] on button "Filter Claims" at bounding box center [570, 183] width 81 height 31
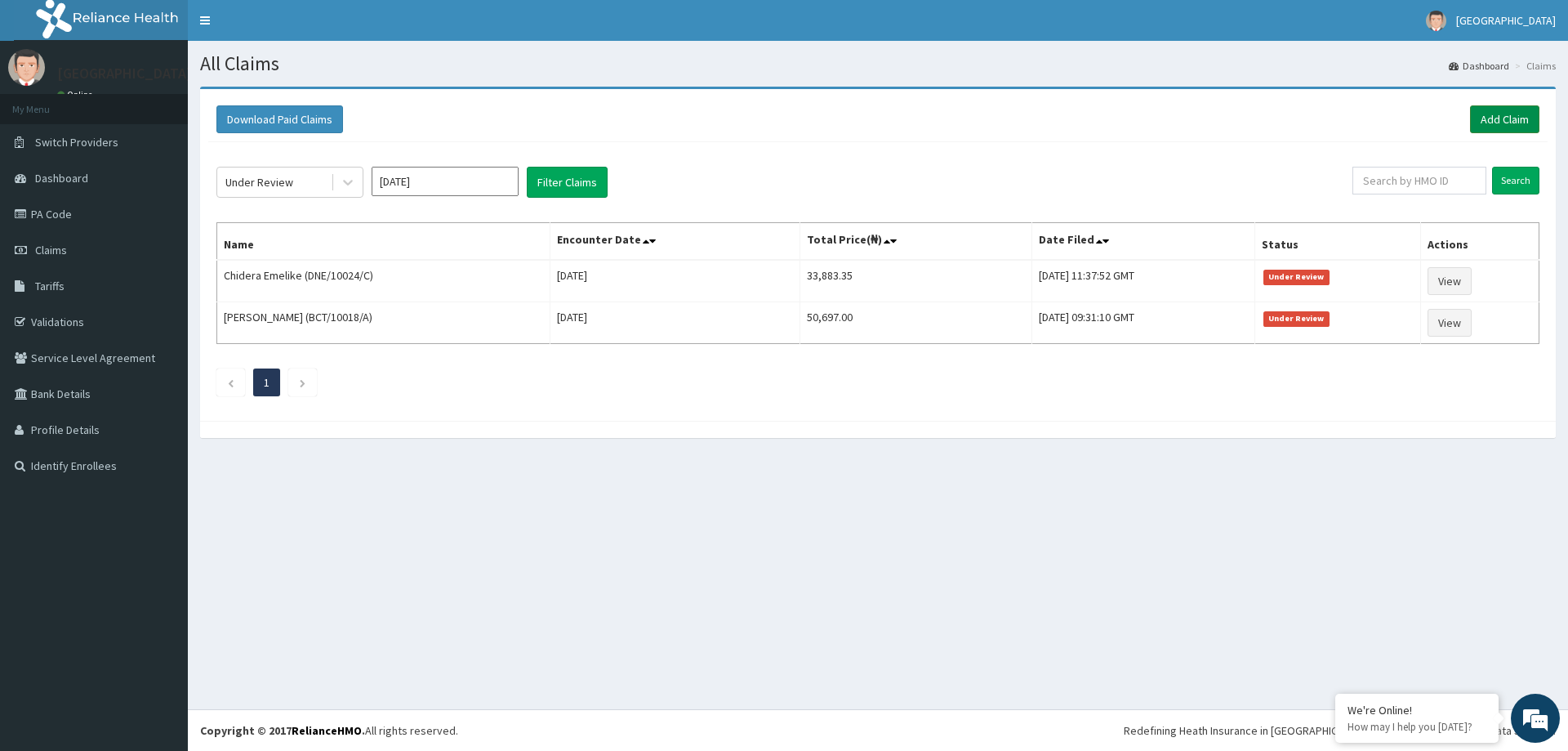
click at [1498, 120] on link "Add Claim" at bounding box center [1504, 119] width 70 height 28
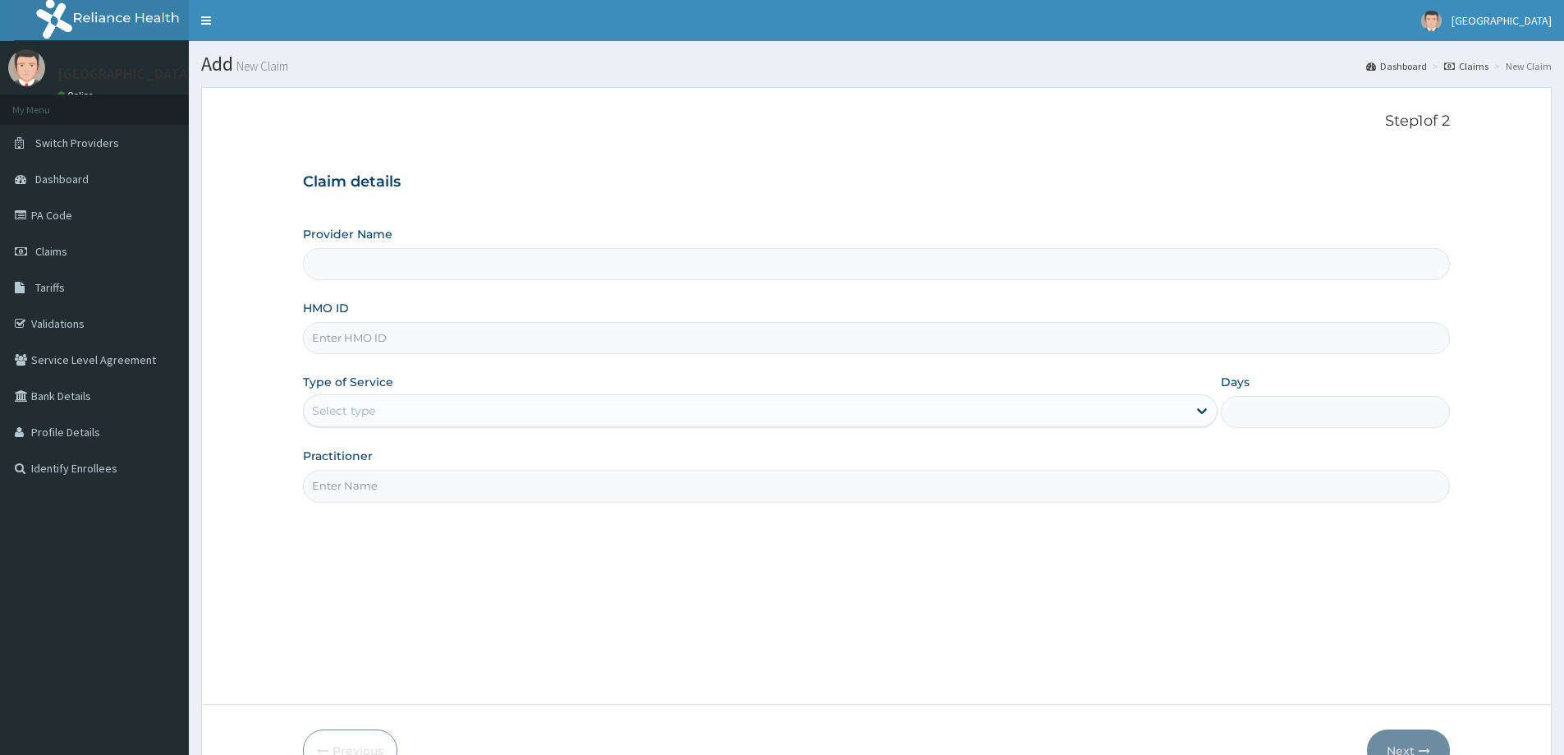
drag, startPoint x: 0, startPoint y: 0, endPoint x: 828, endPoint y: 331, distance: 891.5
click at [827, 330] on input "HMO ID" at bounding box center [876, 338] width 1147 height 32
type input "[GEOGRAPHIC_DATA]"
type input "IBL/10131/A"
drag, startPoint x: 939, startPoint y: 436, endPoint x: 937, endPoint y: 416, distance: 20.6
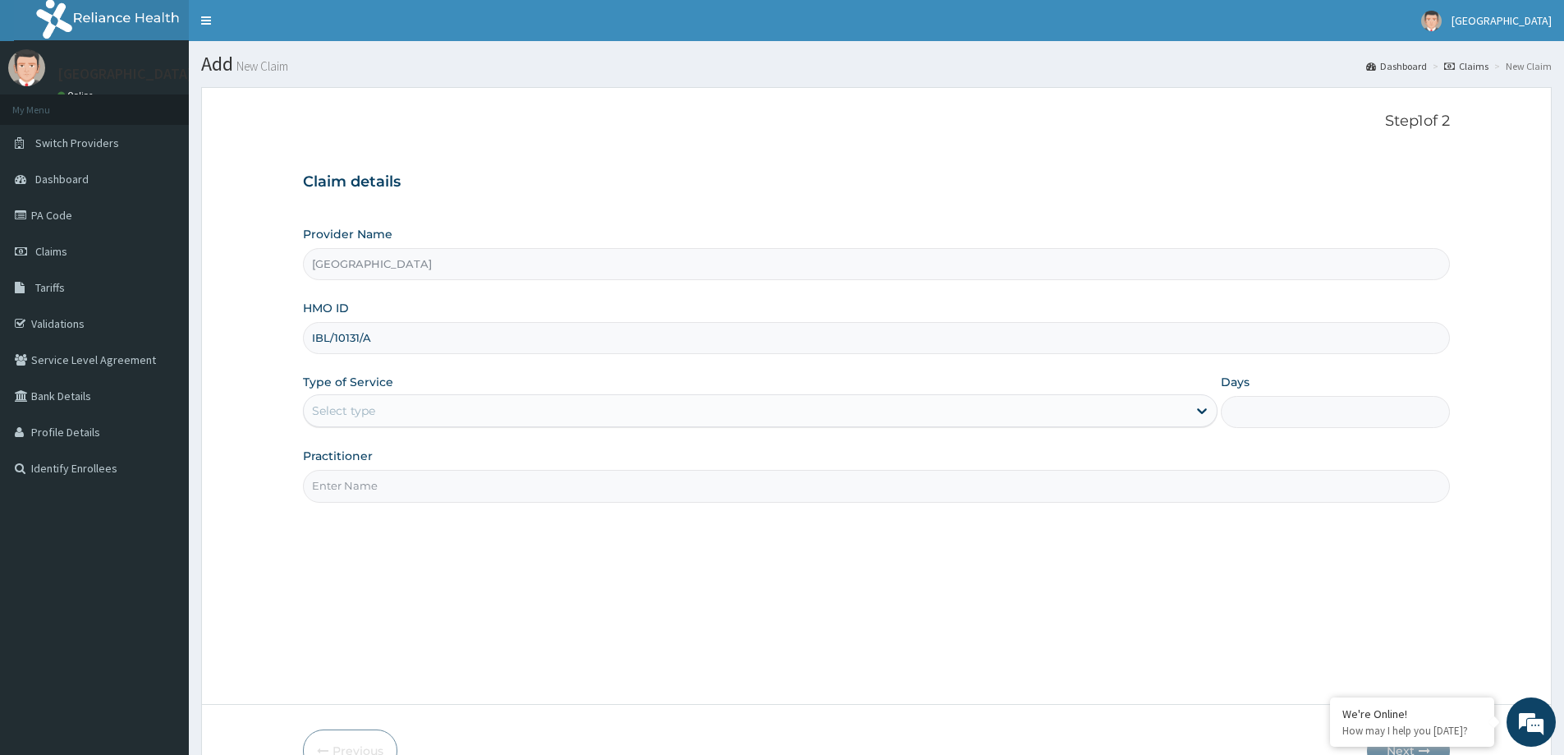
click at [939, 420] on div "Provider Name Micel Hospital HMO ID IBL/10131/A Type of Service Select type Day…" at bounding box center [876, 364] width 1147 height 276
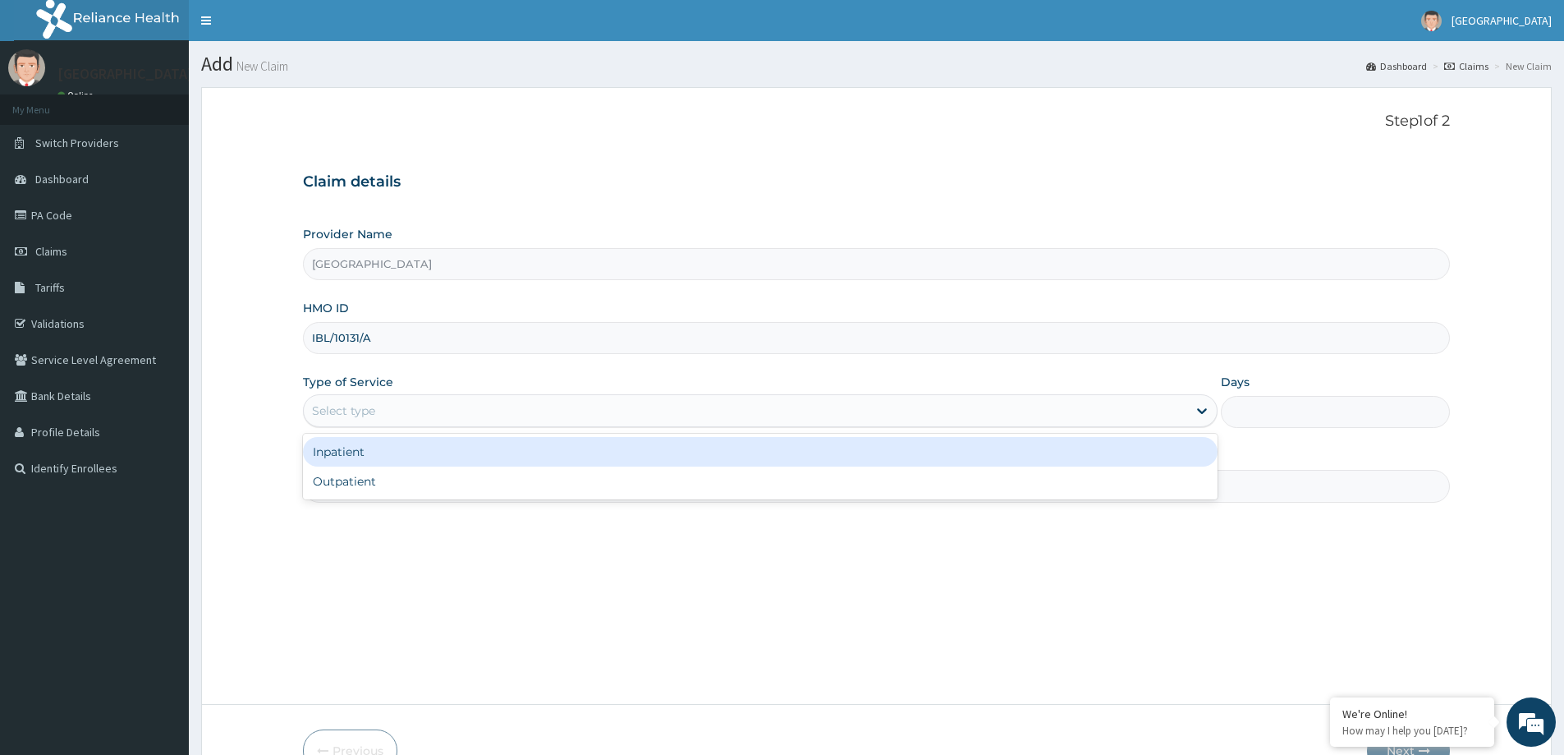
click at [937, 416] on div "Select type" at bounding box center [746, 410] width 884 height 26
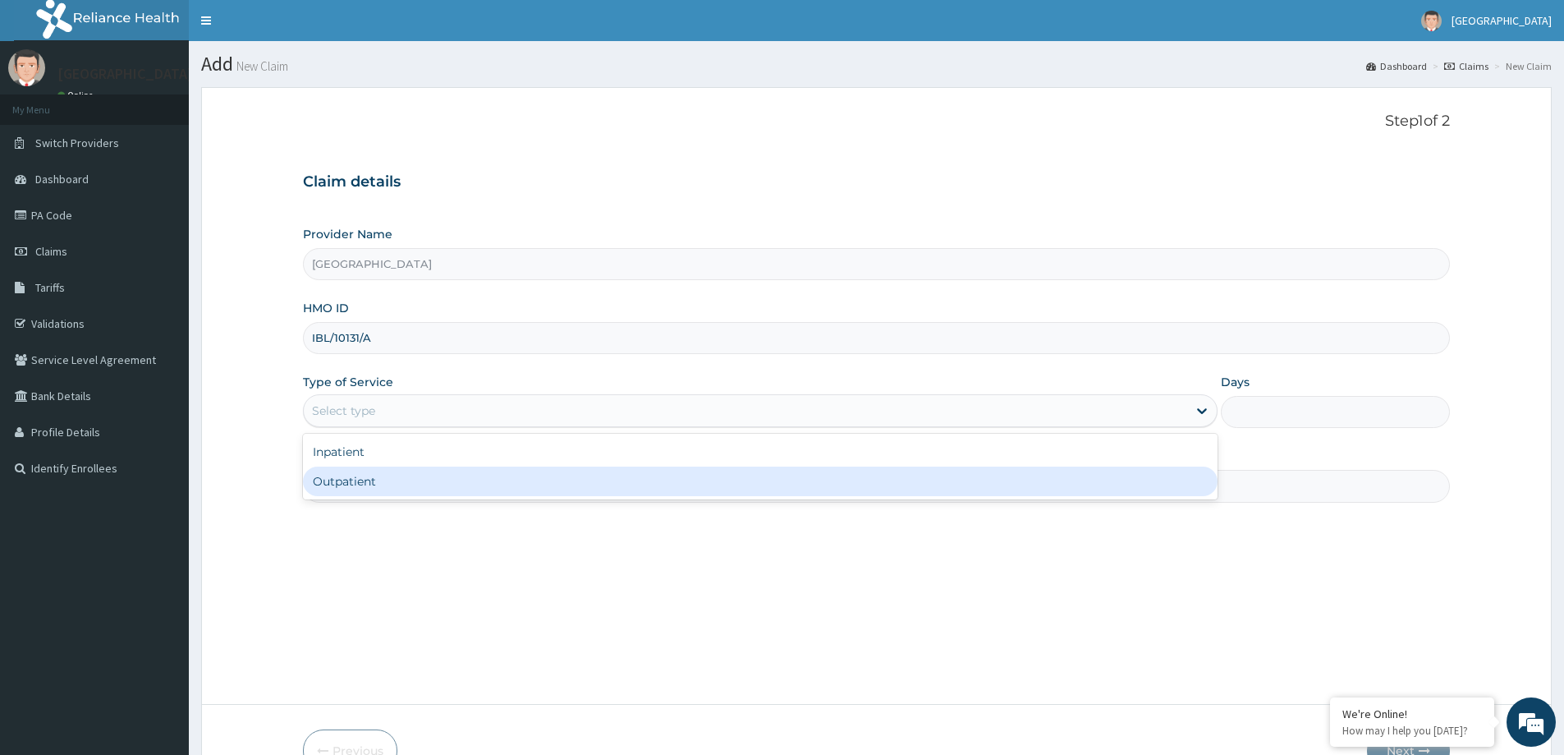
click at [918, 489] on div "Outpatient" at bounding box center [760, 481] width 915 height 30
type input "1"
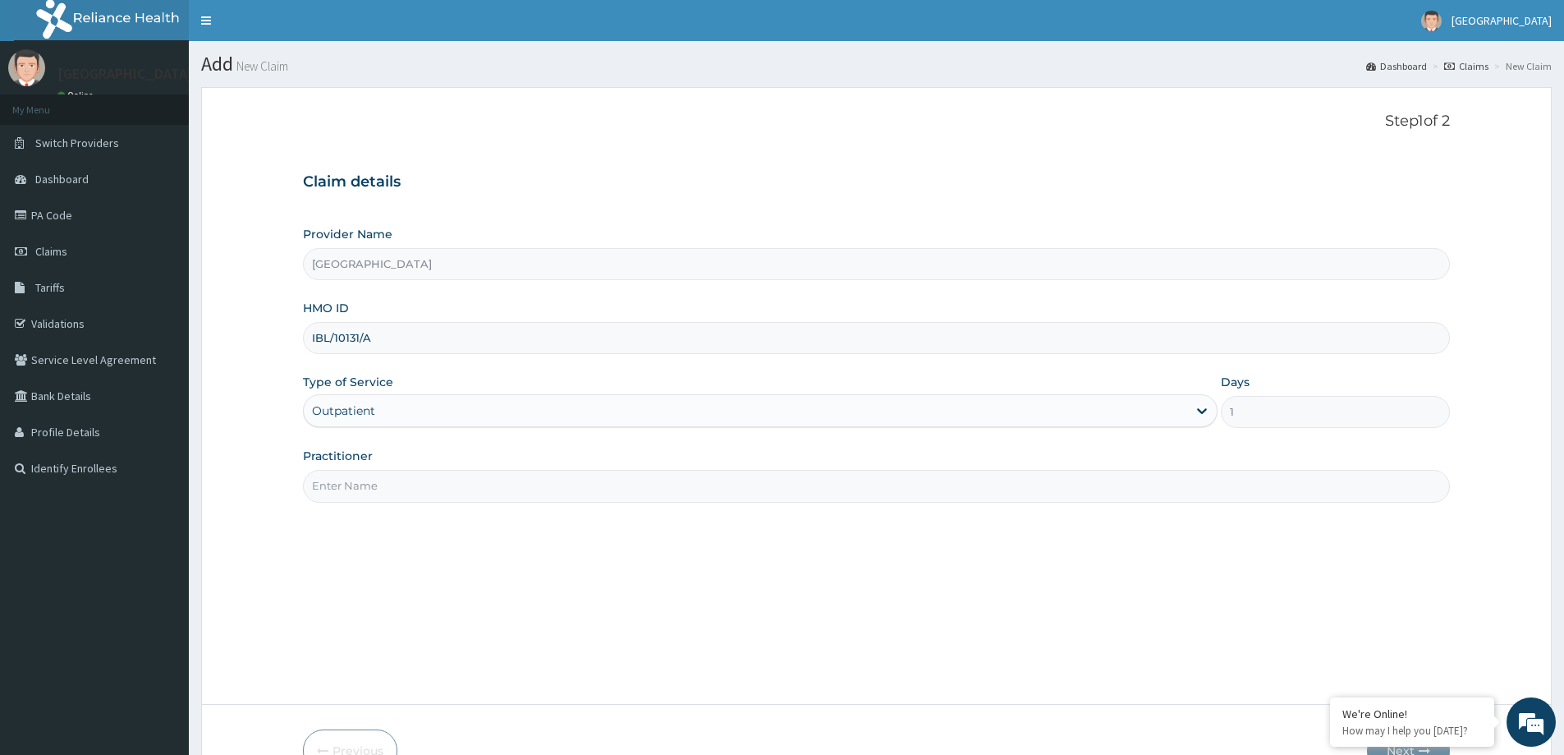
click at [963, 471] on div "Practitioner" at bounding box center [876, 475] width 1147 height 54
click at [959, 480] on input "Practitioner" at bounding box center [876, 486] width 1147 height 32
click at [469, 489] on input "Practitioner" at bounding box center [876, 486] width 1147 height 32
type input "S"
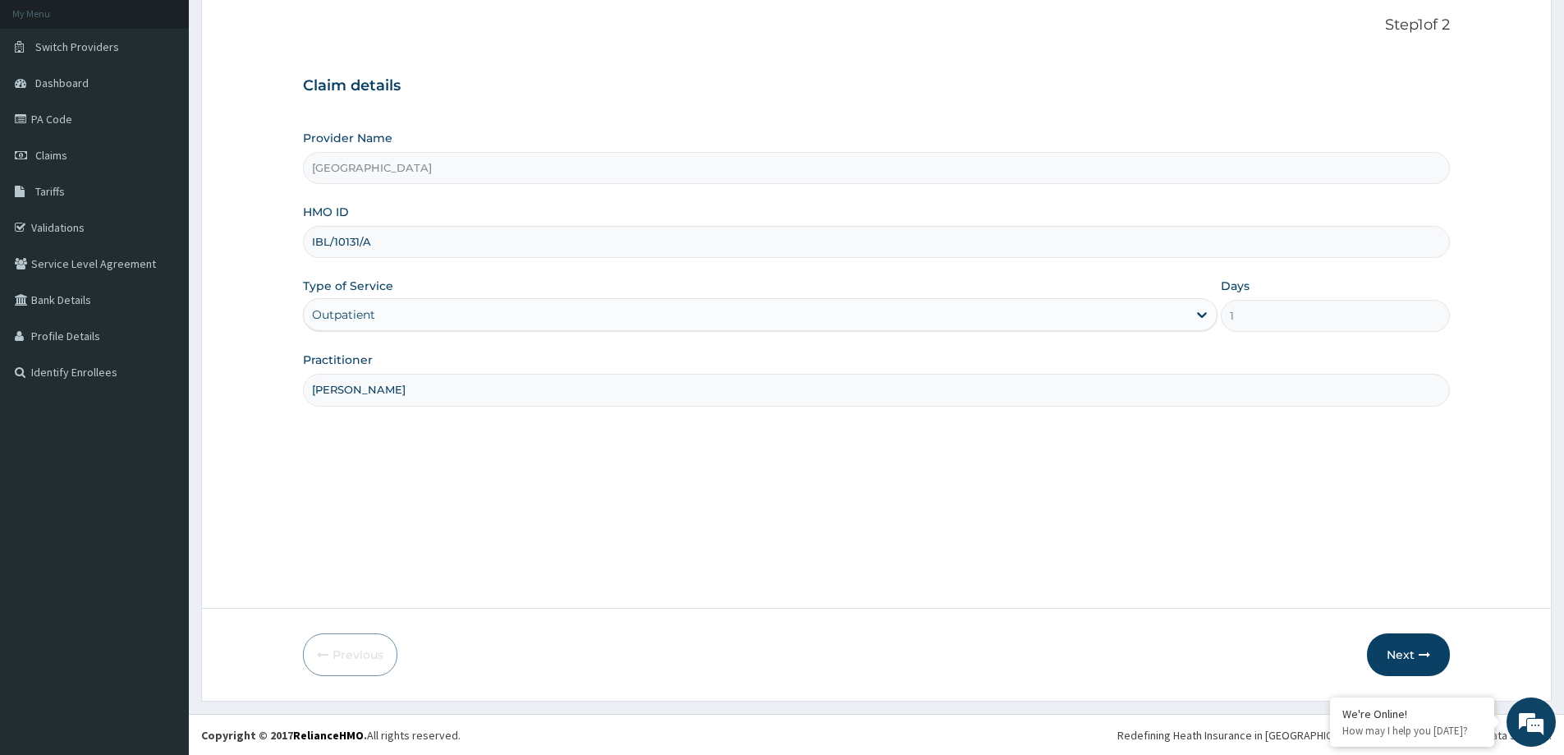
scroll to position [97, 0]
type input "[PERSON_NAME]"
click at [1393, 661] on button "Next" at bounding box center [1408, 653] width 83 height 43
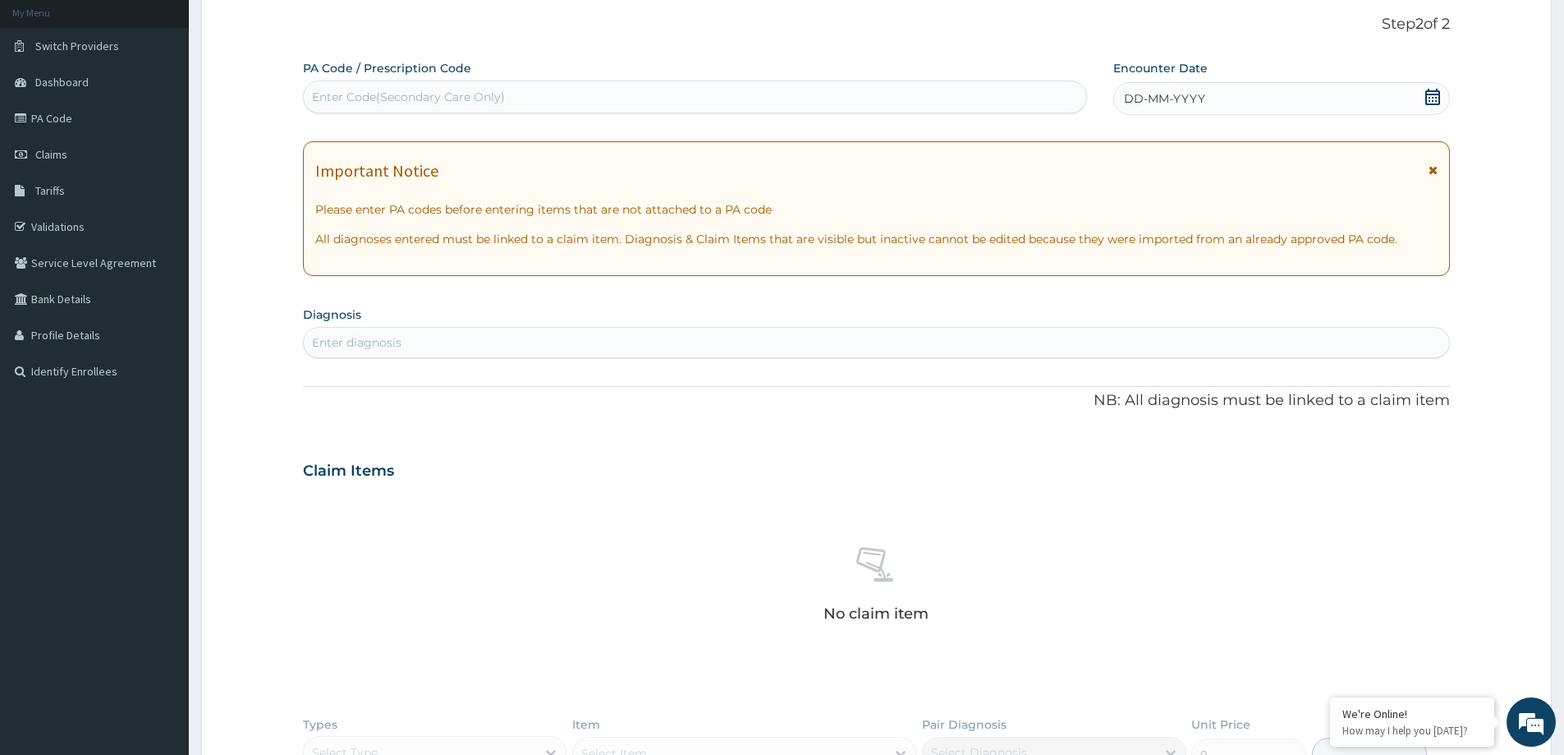
click at [1154, 102] on span "DD-MM-YYYY" at bounding box center [1164, 98] width 81 height 16
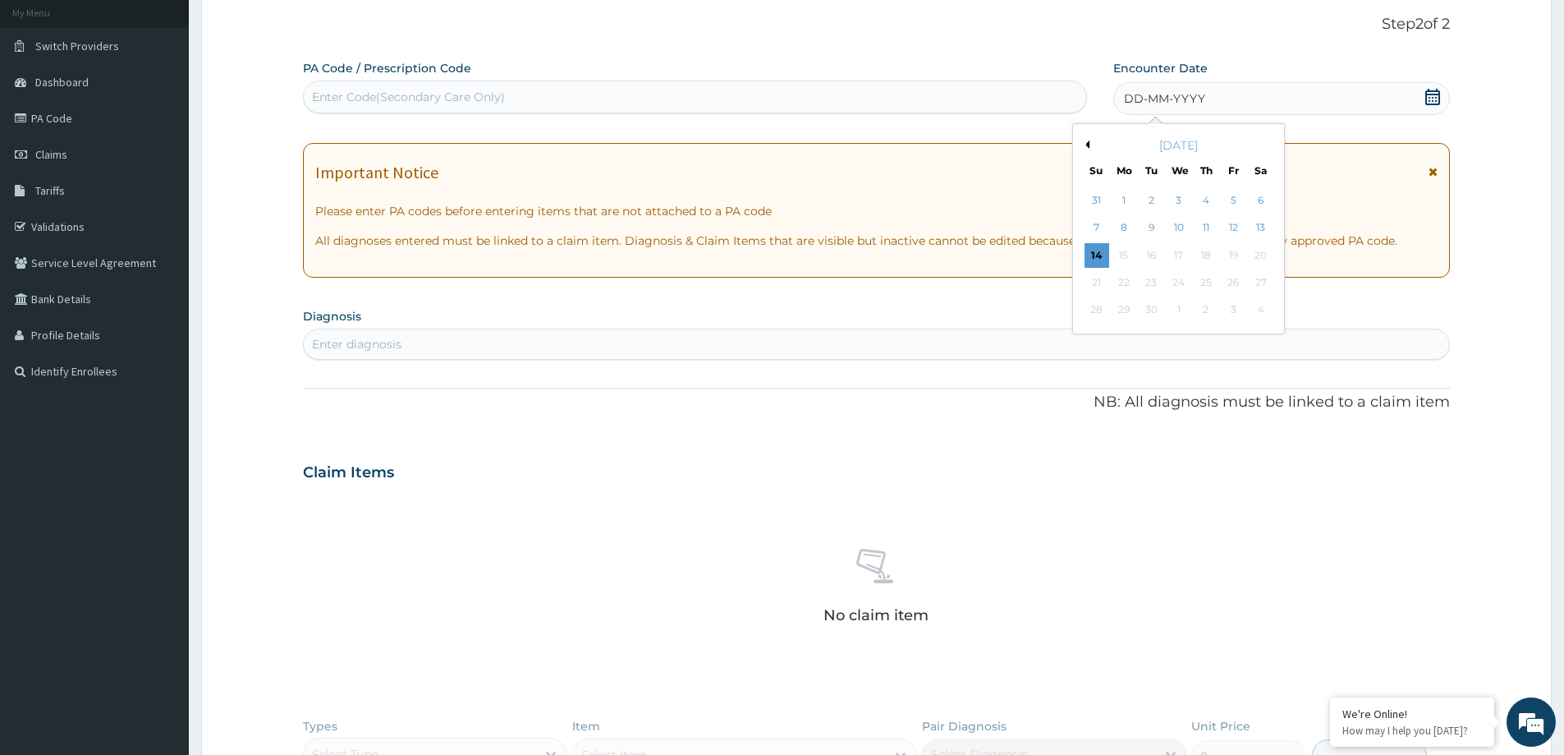
click at [760, 95] on div "Enter Code(Secondary Care Only)" at bounding box center [695, 97] width 783 height 26
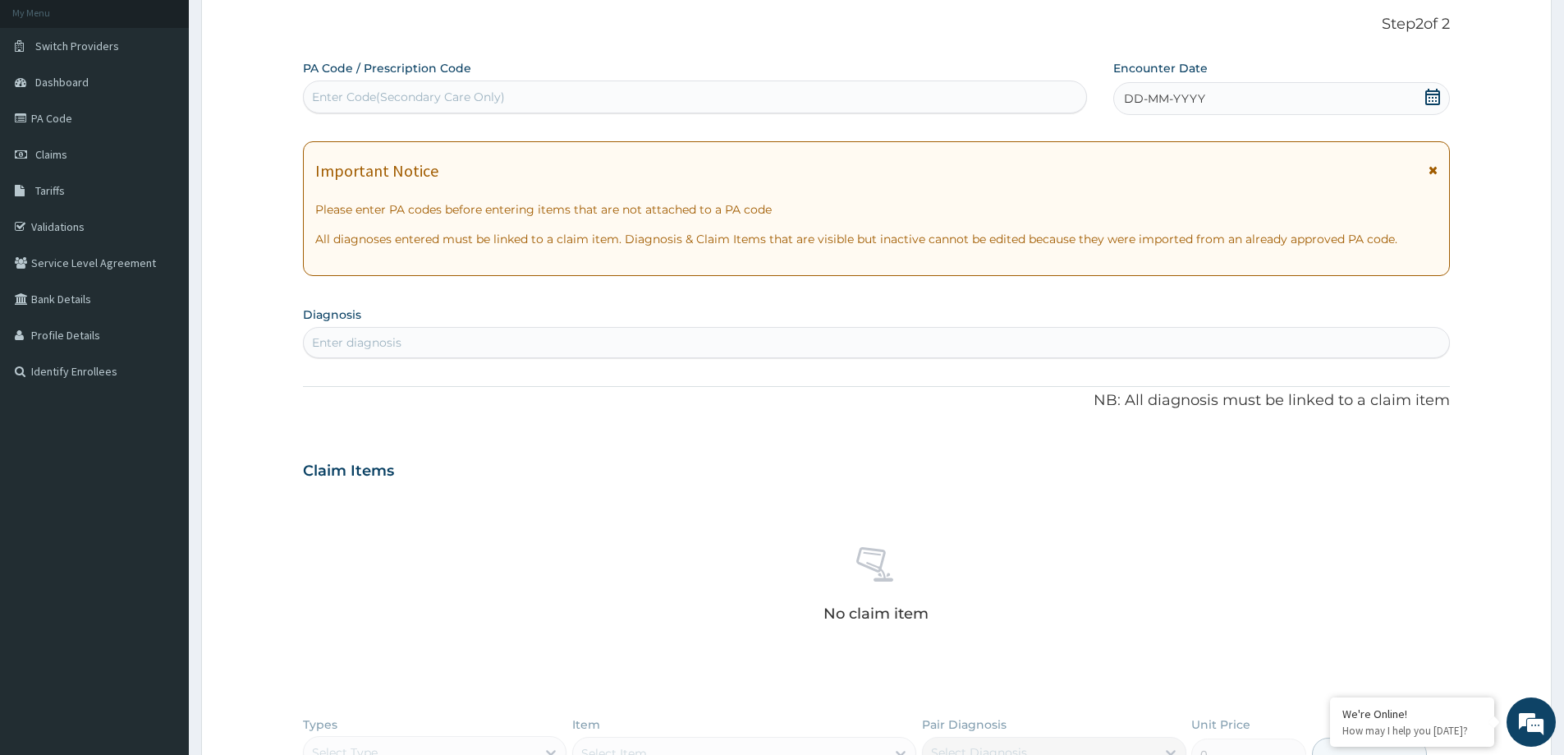
drag, startPoint x: 1024, startPoint y: 51, endPoint x: 1003, endPoint y: 96, distance: 50.0
click at [1022, 63] on div "Step 2 of 2 PA Code / Prescription Code Enter Code(Secondary Care Only) Encount…" at bounding box center [876, 455] width 1147 height 878
click at [1004, 95] on div "Enter Code(Secondary Care Only)" at bounding box center [695, 97] width 783 height 26
paste input "PA/8E850C"
type input "PA/8E850C"
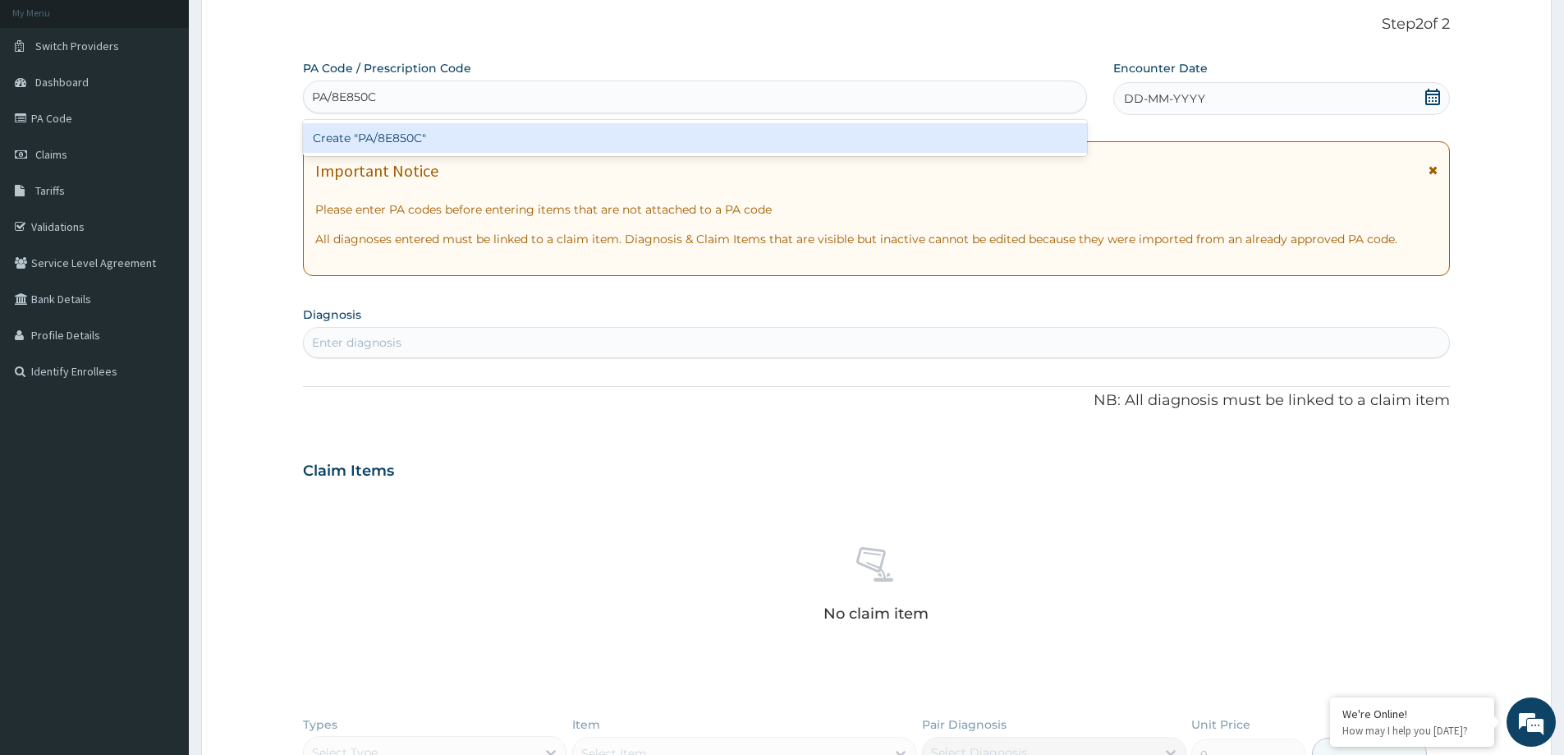
click at [930, 136] on div "Create "PA/8E850C"" at bounding box center [695, 138] width 784 height 30
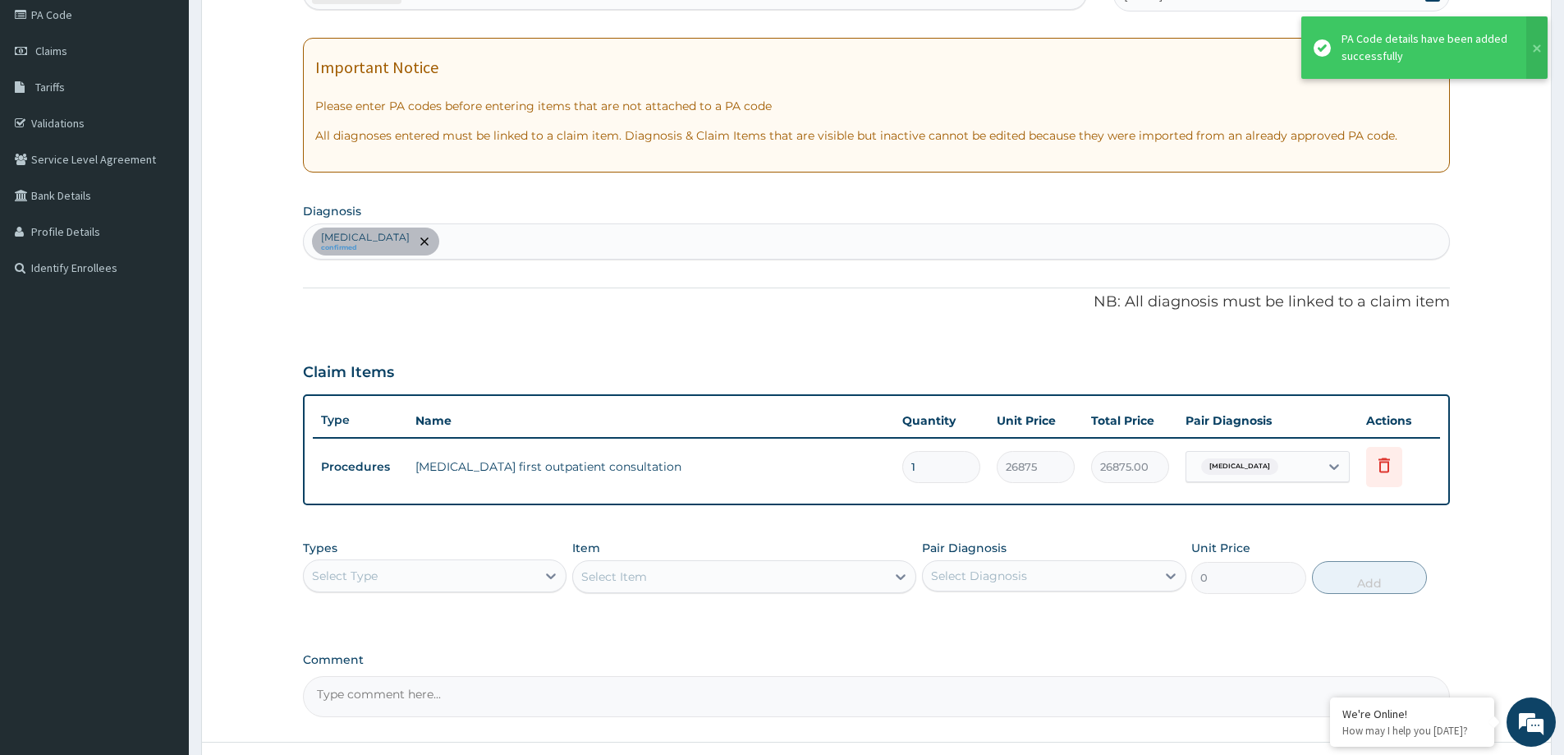
scroll to position [335, 0]
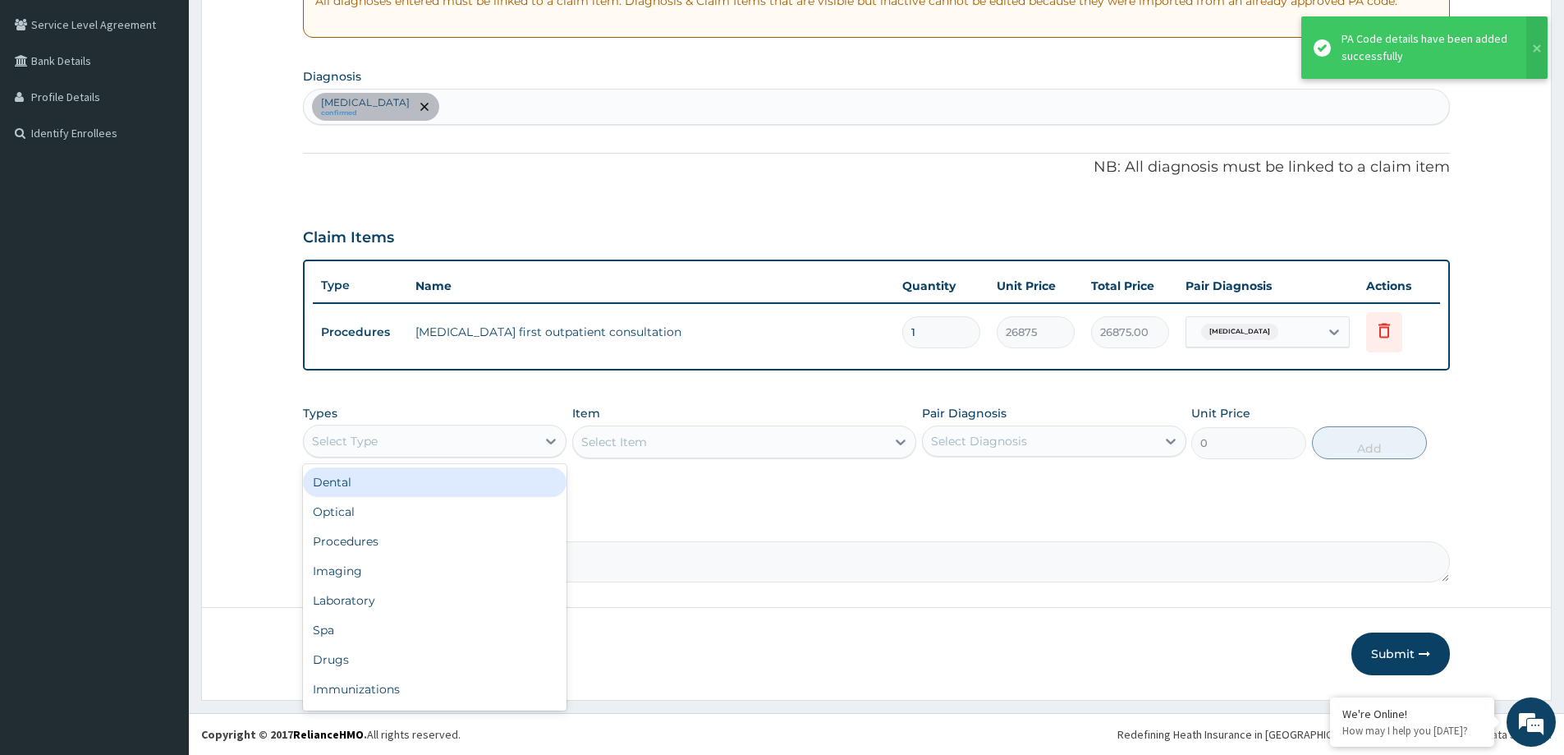
drag, startPoint x: 495, startPoint y: 448, endPoint x: 493, endPoint y: 484, distance: 36.2
click at [495, 450] on div "Select Type" at bounding box center [420, 441] width 232 height 26
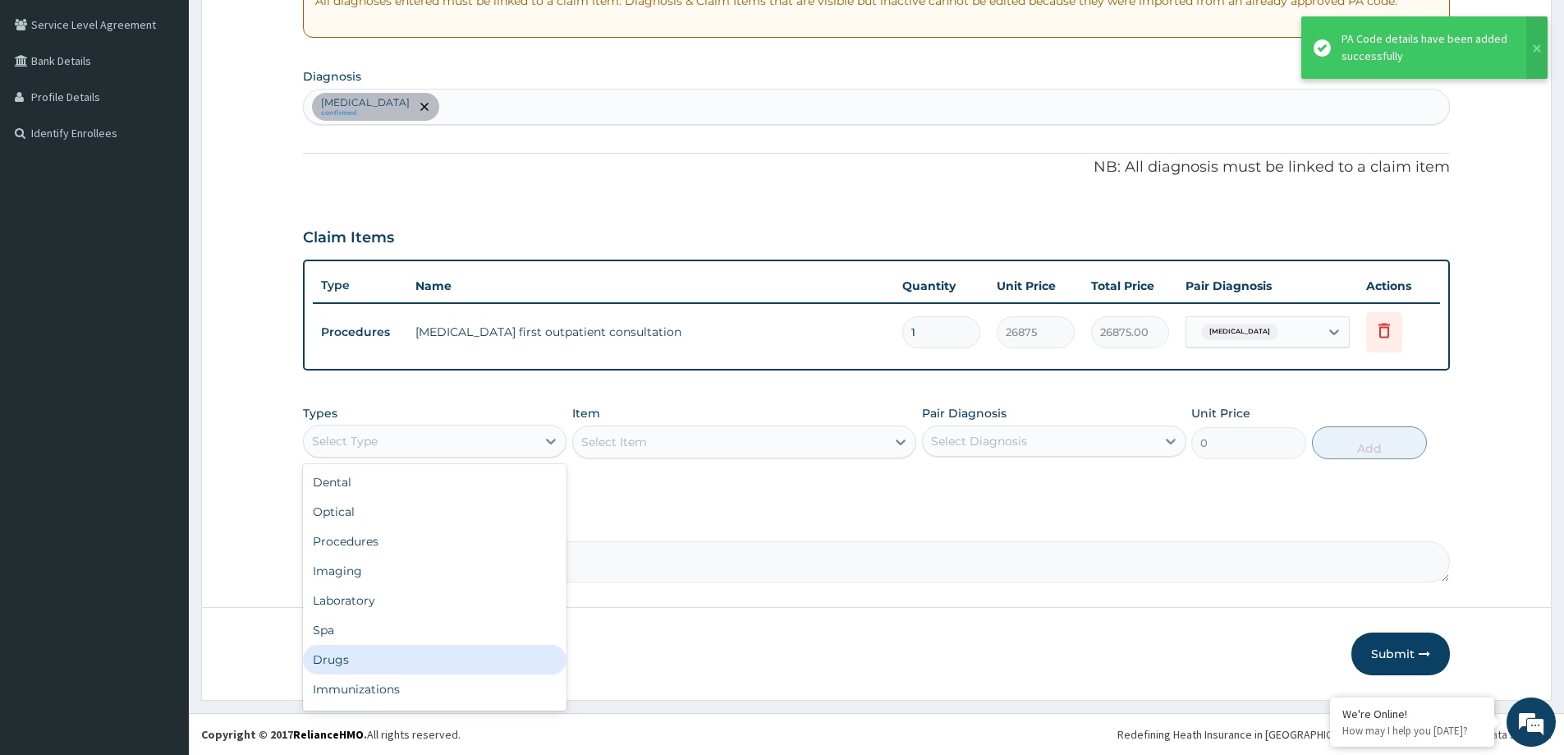
drag, startPoint x: 465, startPoint y: 650, endPoint x: 476, endPoint y: 647, distance: 12.0
click at [471, 651] on div "Drugs" at bounding box center [435, 660] width 264 height 30
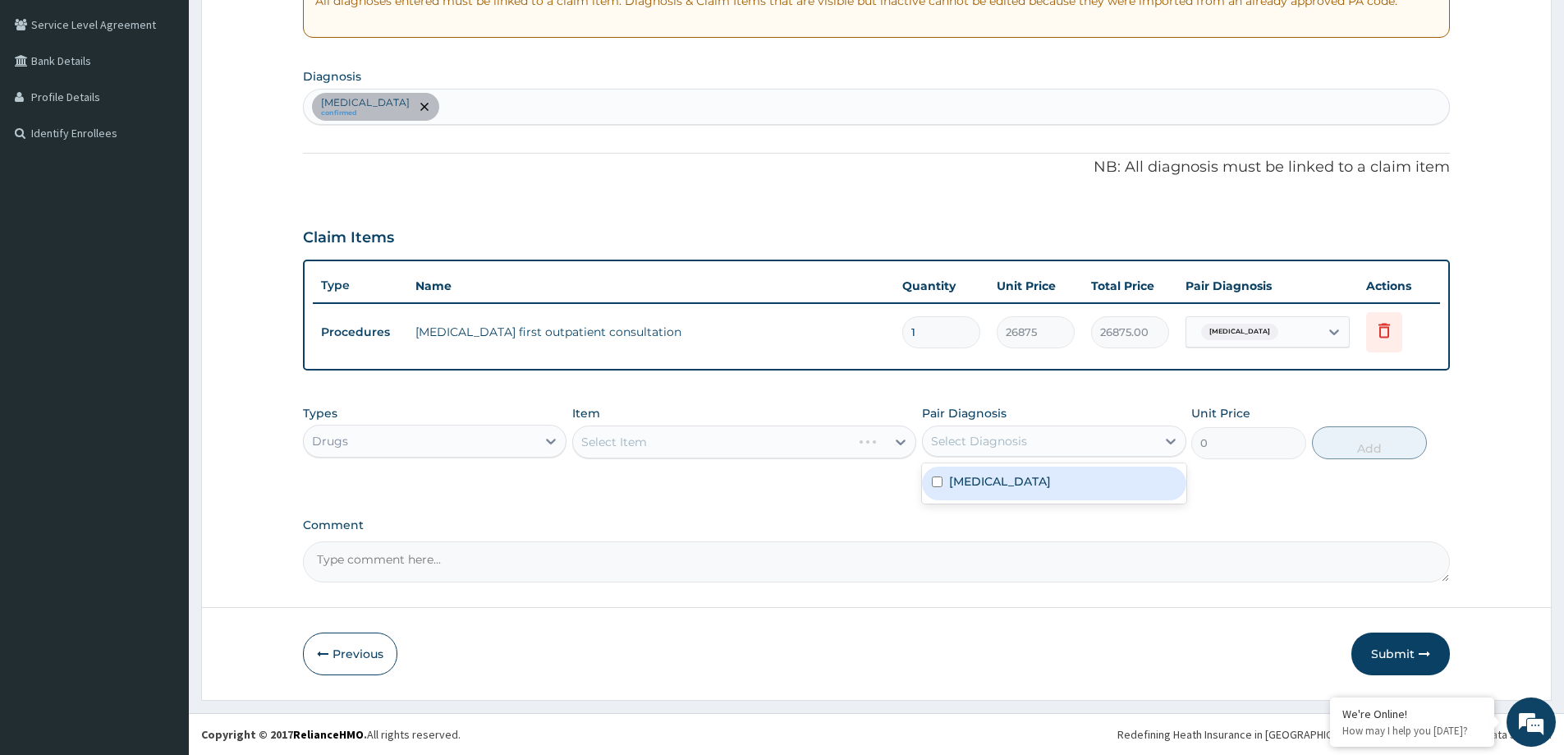
click at [971, 453] on div "Select Diagnosis" at bounding box center [1039, 441] width 232 height 26
click at [531, 116] on div "Hyperthyroidism confirmed" at bounding box center [877, 107] width 1146 height 34
type input "ABSCESS"
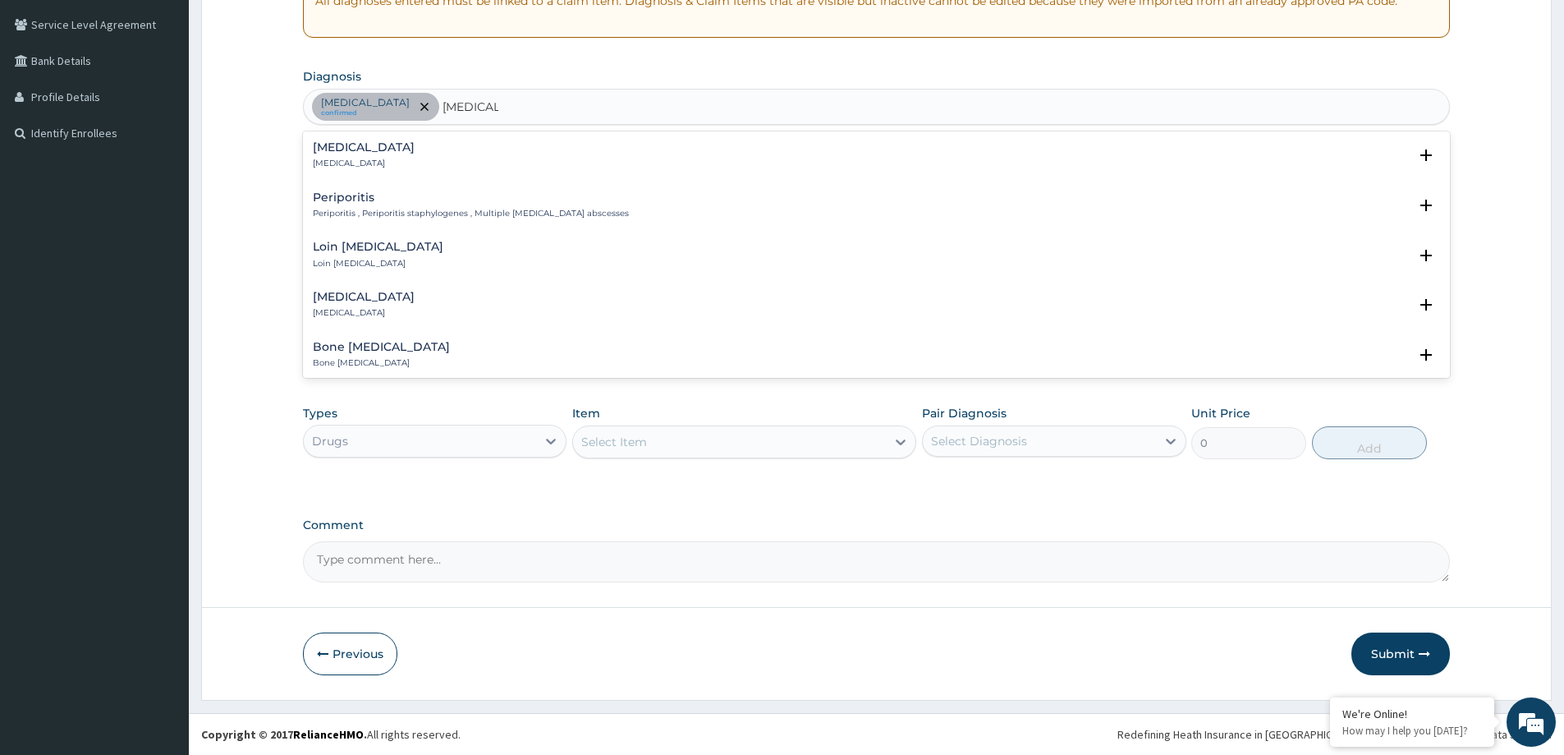
click at [388, 156] on div "Abscess Abscess" at bounding box center [877, 155] width 1128 height 29
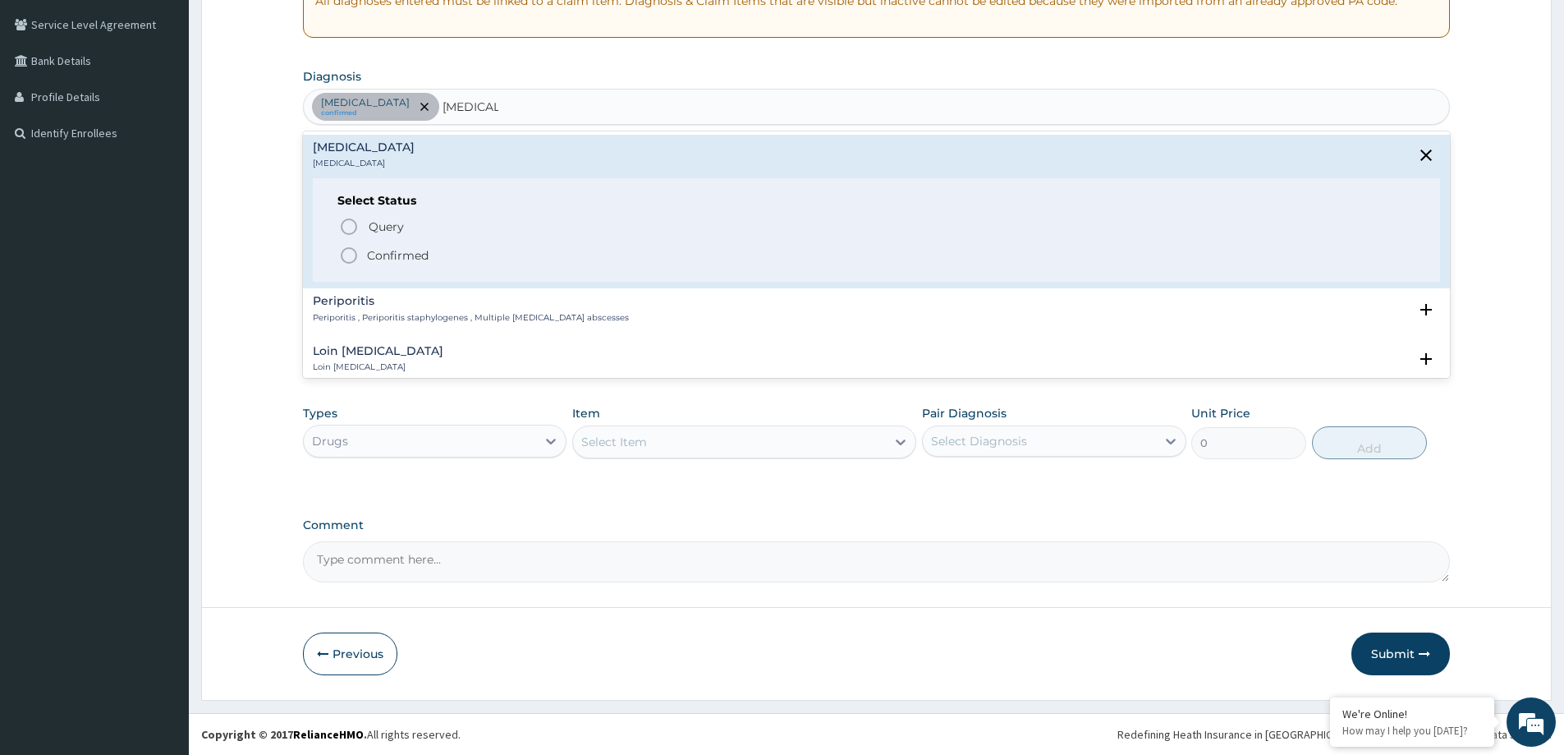
click at [367, 252] on p "Confirmed" at bounding box center [398, 255] width 62 height 16
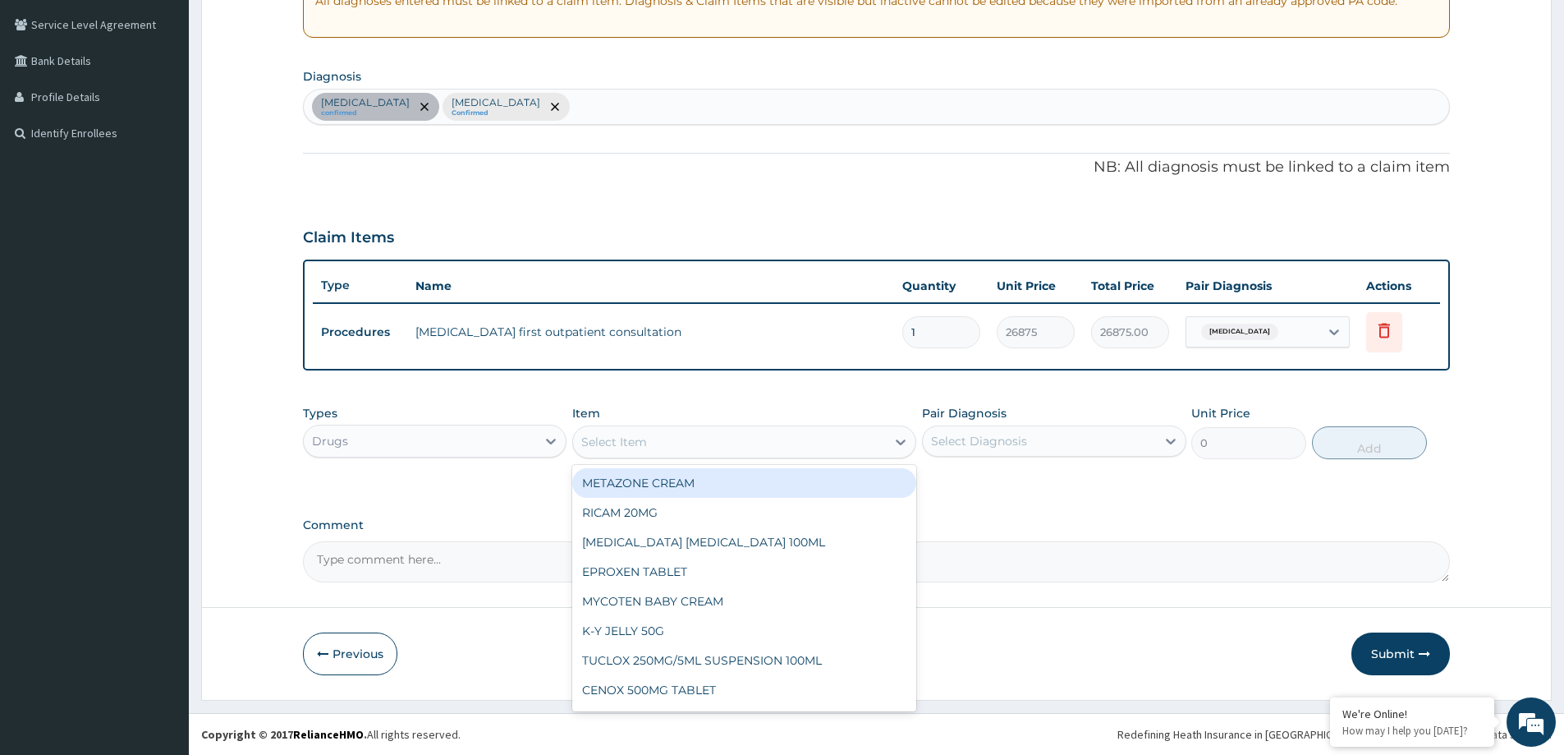
click at [689, 451] on div "Select Item" at bounding box center [729, 442] width 313 height 26
type input "CO-"
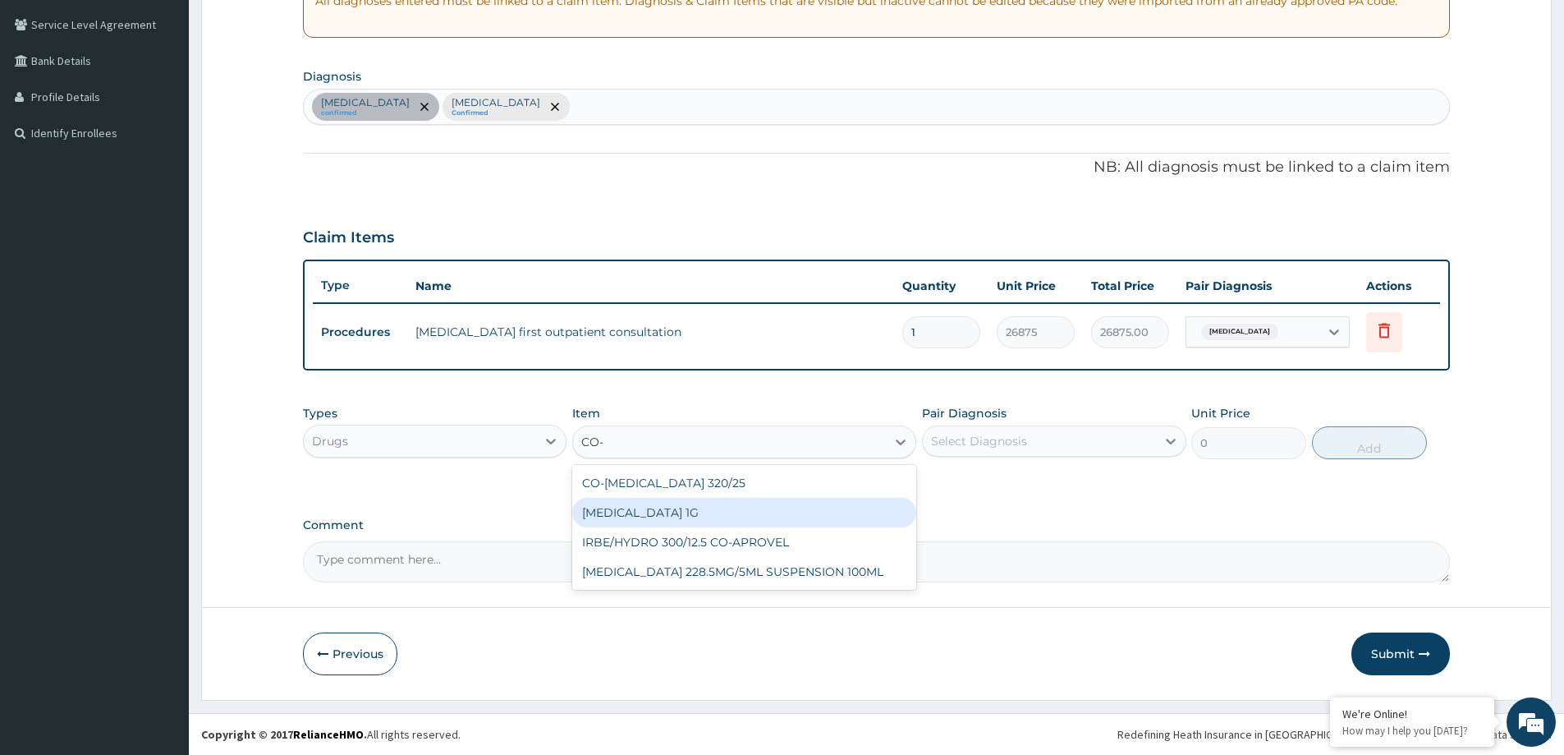
drag, startPoint x: 648, startPoint y: 515, endPoint x: 864, endPoint y: 497, distance: 216.7
click at [665, 517] on div "CO-AMOXICLAV 1G" at bounding box center [744, 513] width 344 height 30
type input "709.5"
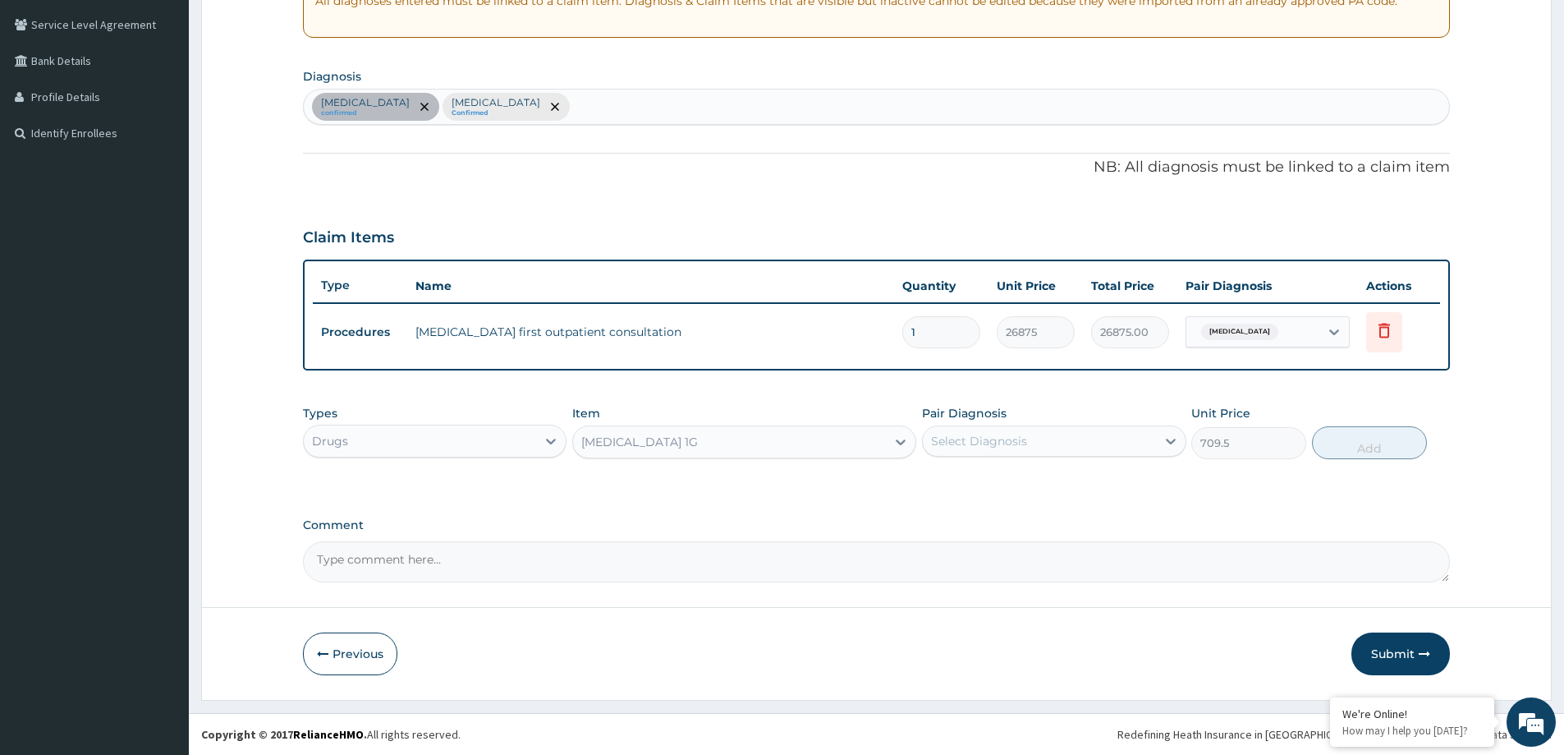
drag, startPoint x: 1028, startPoint y: 439, endPoint x: 1021, endPoint y: 449, distance: 12.3
click at [1025, 443] on div "Select Diagnosis" at bounding box center [1039, 441] width 232 height 26
click at [998, 512] on div "Abscess" at bounding box center [1054, 517] width 264 height 34
checkbox input "true"
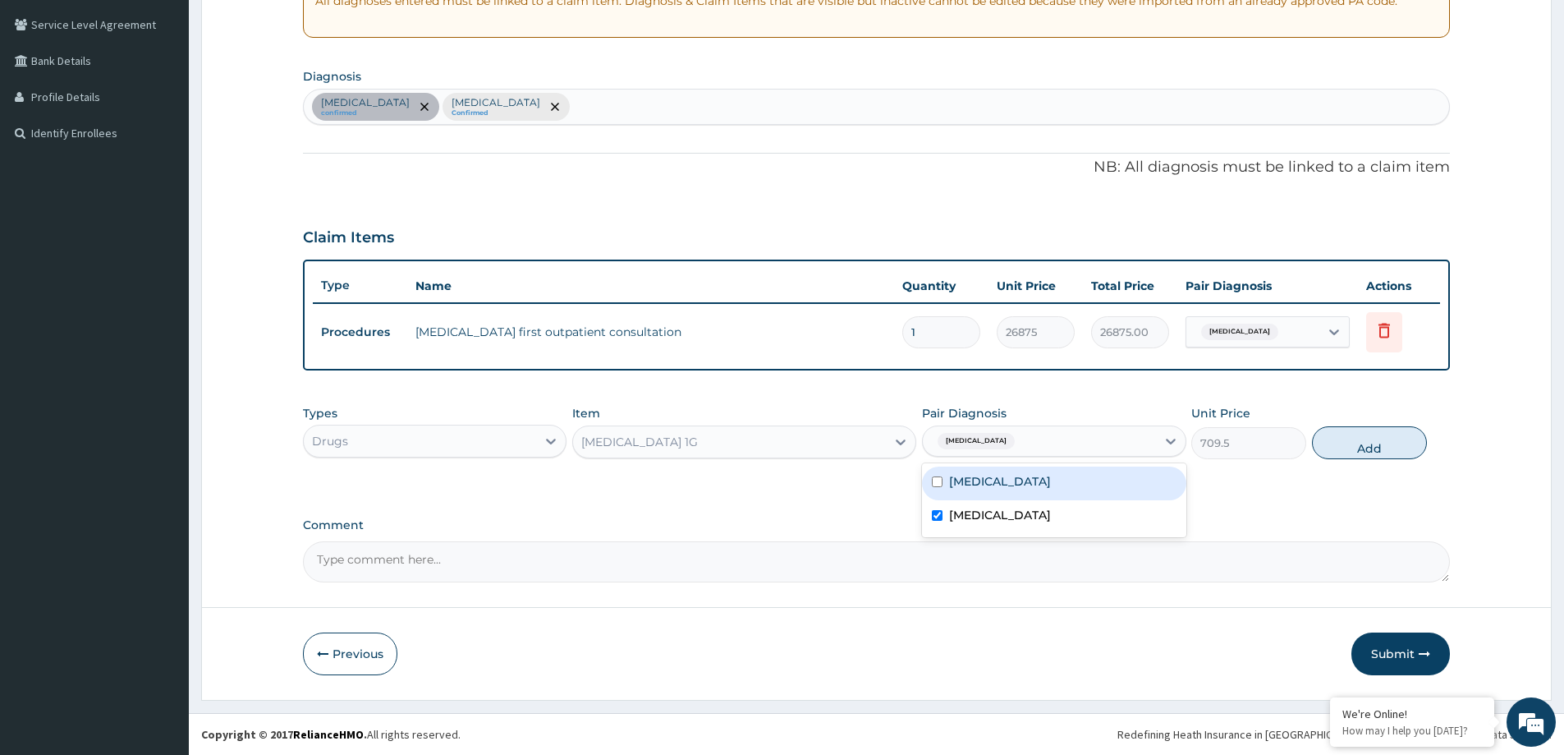
drag, startPoint x: 999, startPoint y: 490, endPoint x: 1108, endPoint y: 473, distance: 109.8
click at [1004, 490] on div "Hyperthyroidism" at bounding box center [1054, 483] width 264 height 34
checkbox input "true"
drag, startPoint x: 1386, startPoint y: 448, endPoint x: 1102, endPoint y: 457, distance: 284.3
click at [1384, 448] on button "Add" at bounding box center [1369, 442] width 115 height 33
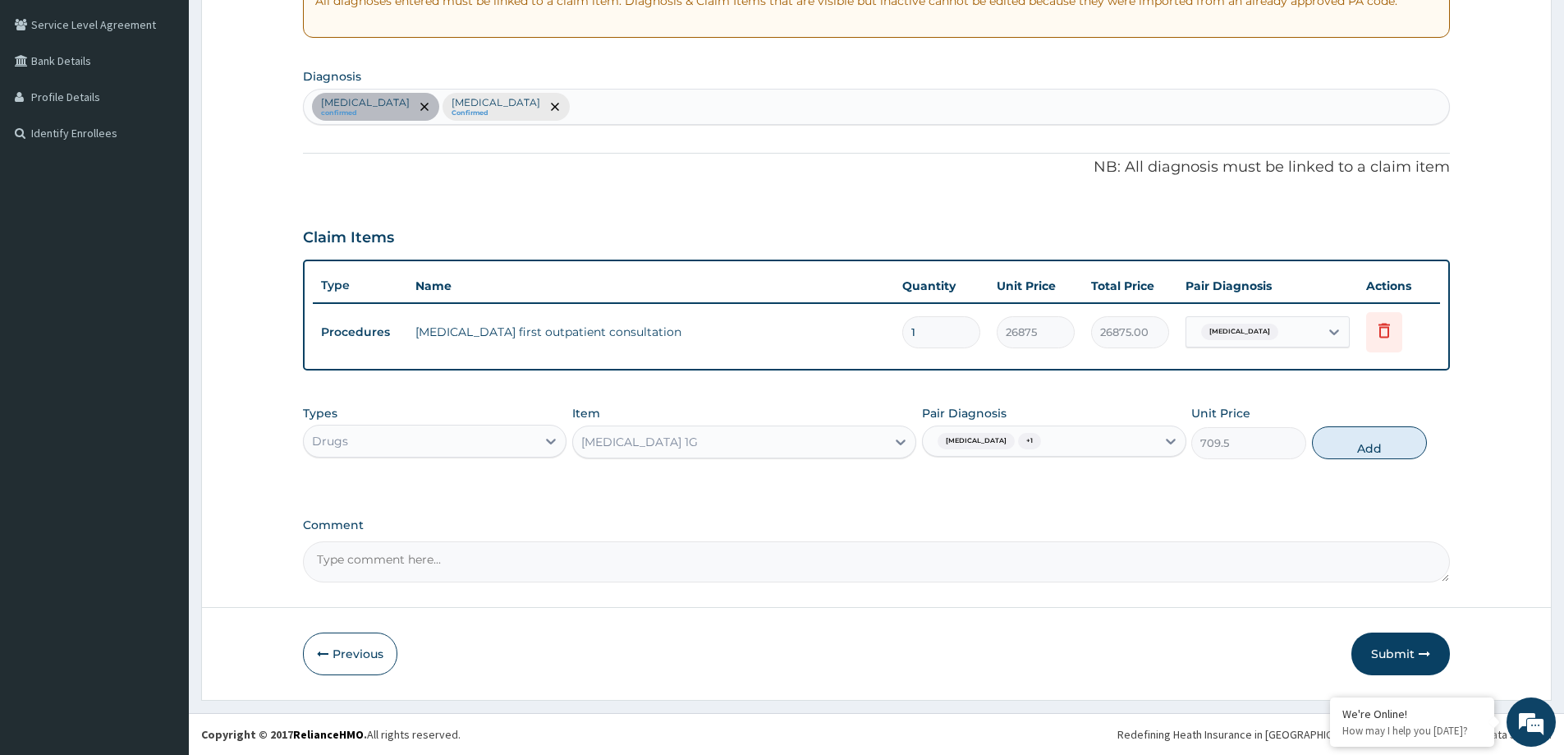
type input "0"
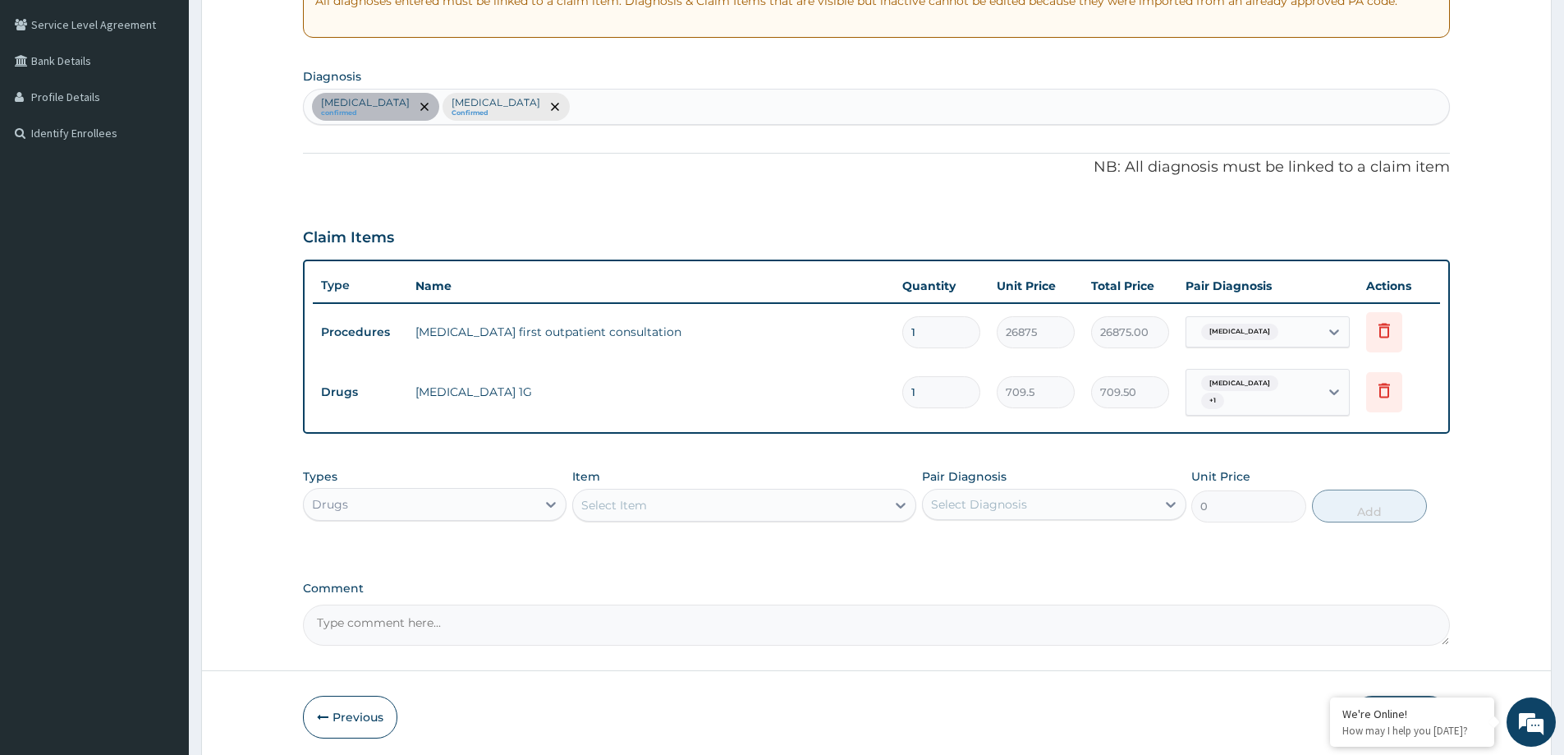
type input "14"
type input "9933.00"
type input "14"
click at [768, 480] on div "Item Select Item" at bounding box center [744, 495] width 344 height 54
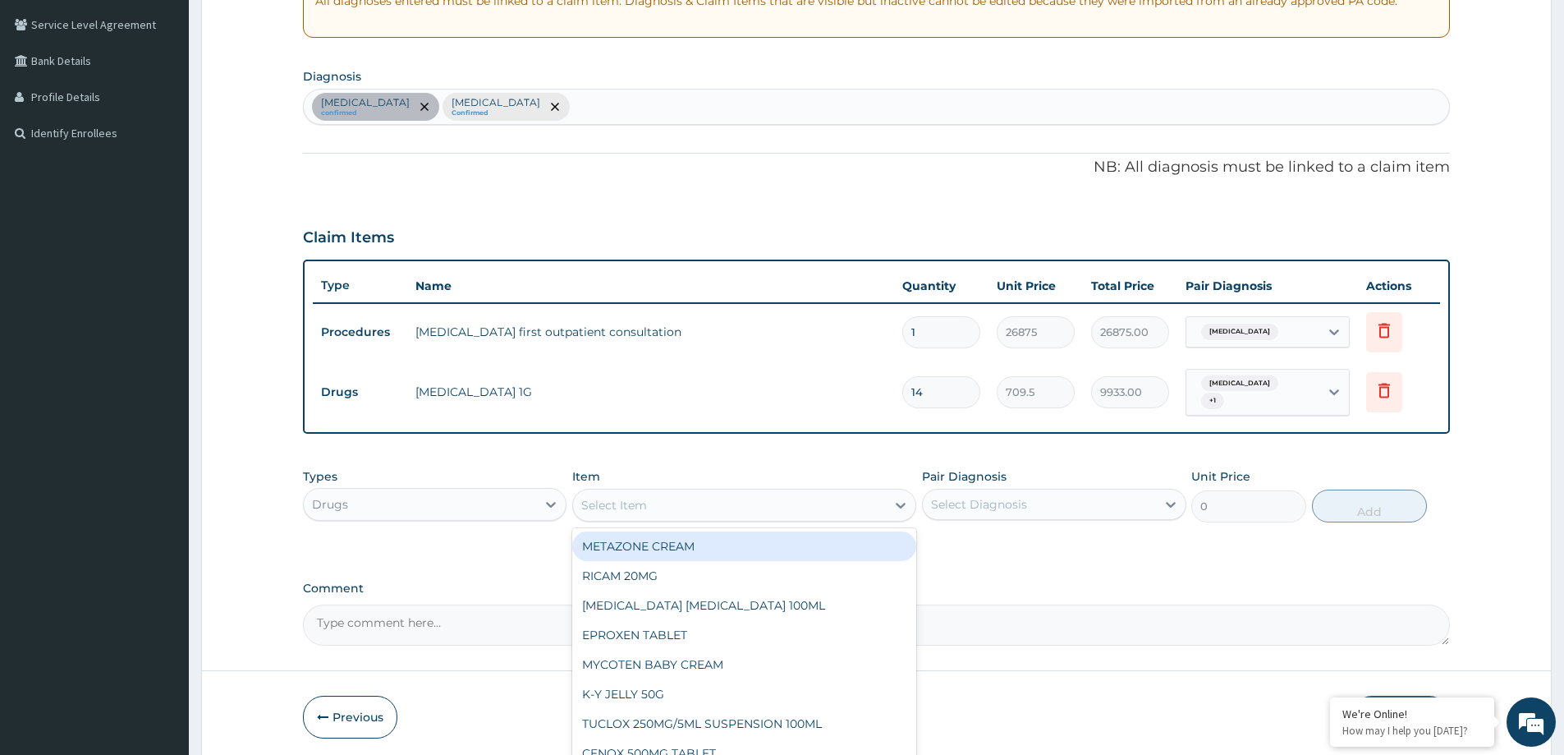
drag, startPoint x: 767, startPoint y: 492, endPoint x: 755, endPoint y: 482, distance: 15.8
click at [764, 492] on div "Select Item" at bounding box center [729, 505] width 313 height 26
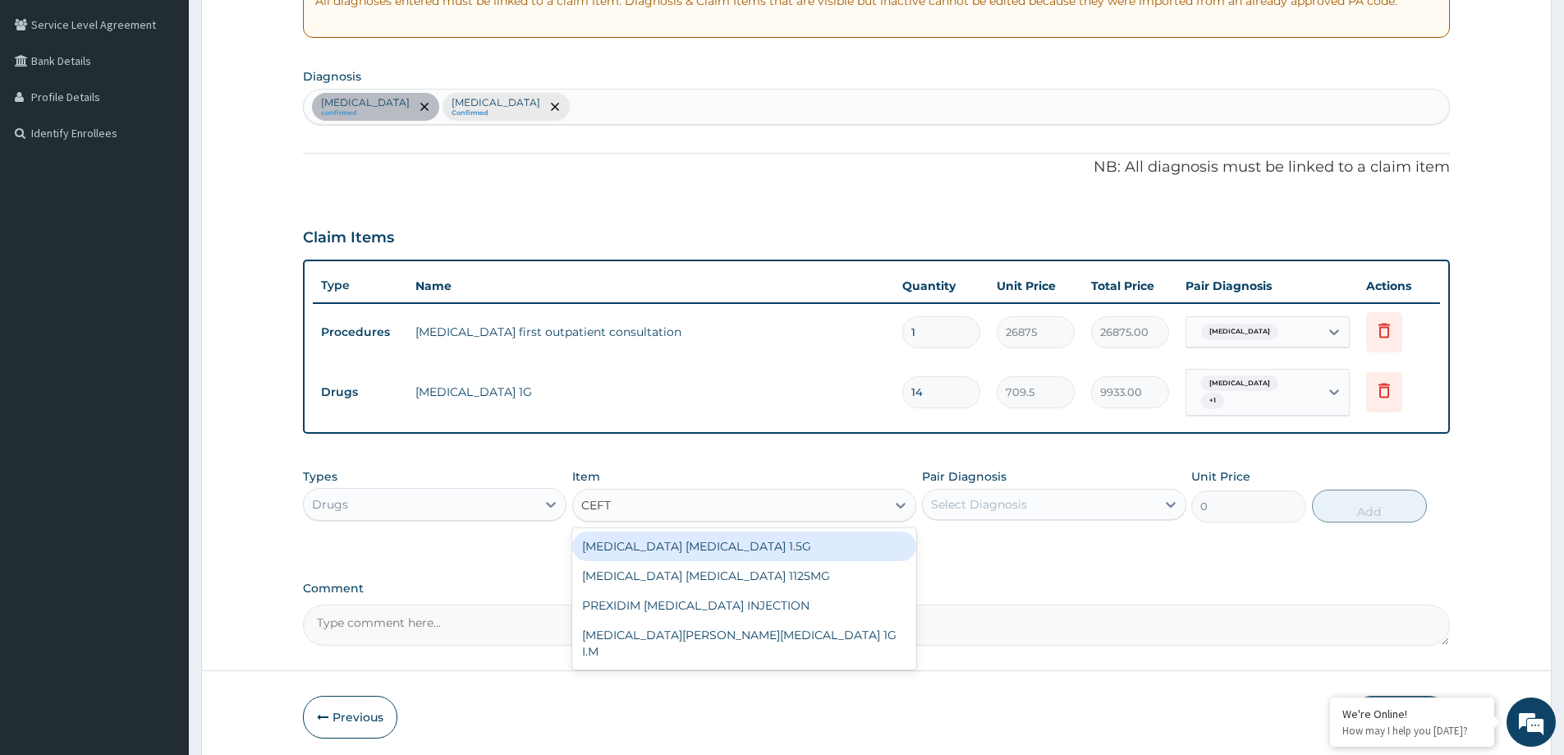
type input "CEFTR"
click at [770, 540] on div "CEFTRIAXONE SULBACTAM 1.5G" at bounding box center [744, 546] width 344 height 30
type input "1419"
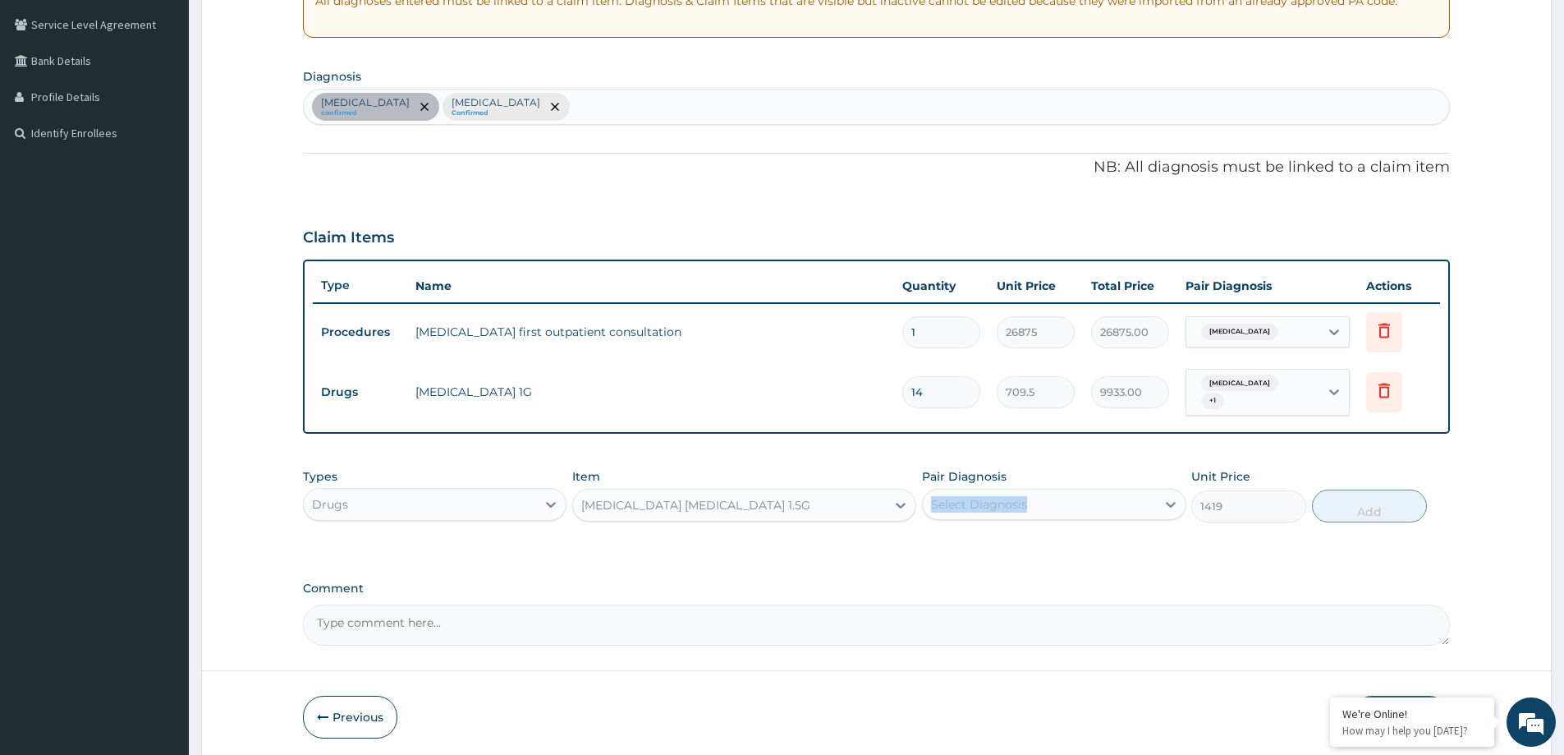
click at [1005, 484] on div "Pair Diagnosis Select Diagnosis" at bounding box center [1054, 495] width 264 height 54
click at [989, 496] on div "Select Diagnosis" at bounding box center [979, 504] width 96 height 16
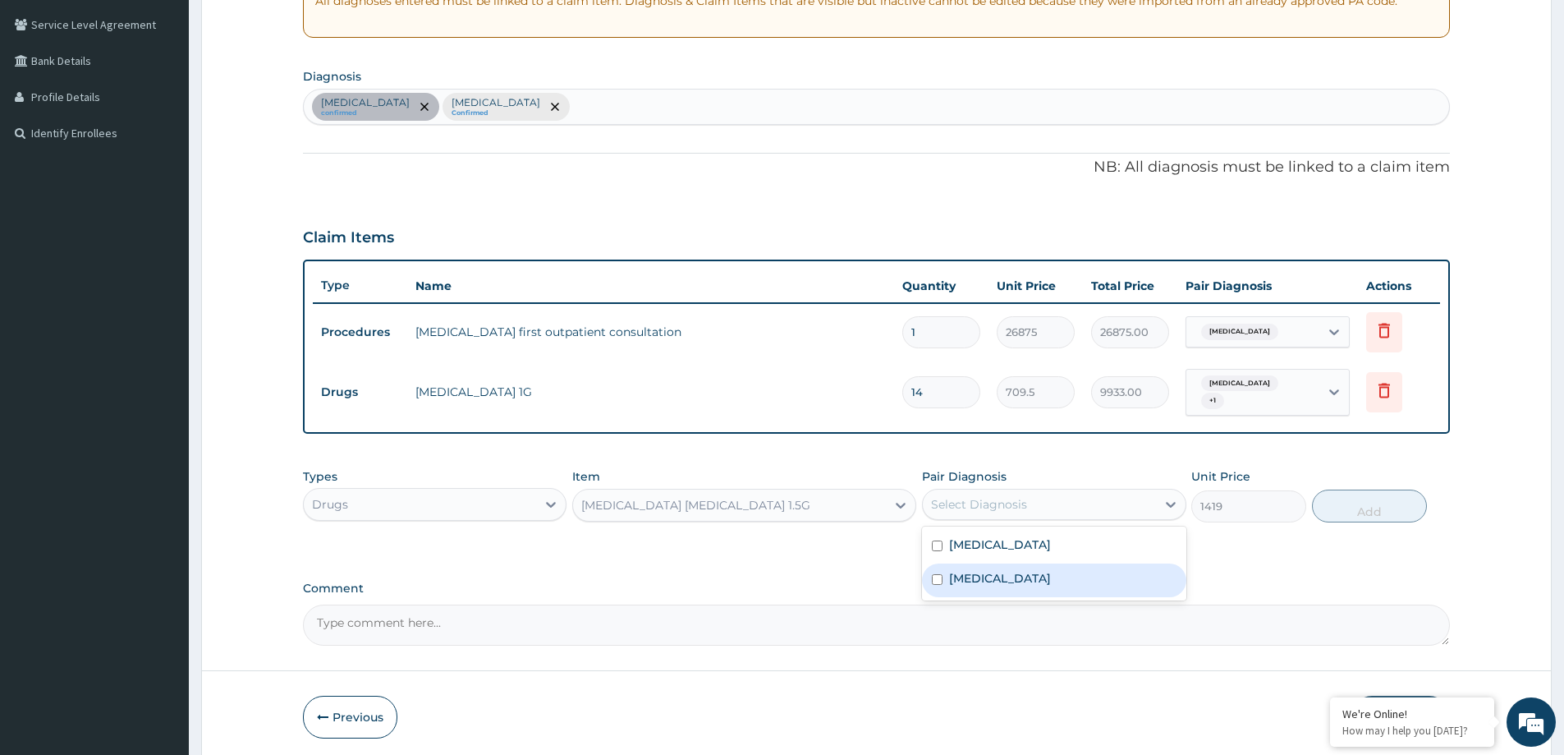
drag, startPoint x: 980, startPoint y: 570, endPoint x: 977, endPoint y: 562, distance: 8.6
click at [979, 571] on label "Abscess" at bounding box center [1000, 578] width 102 height 16
checkbox input "true"
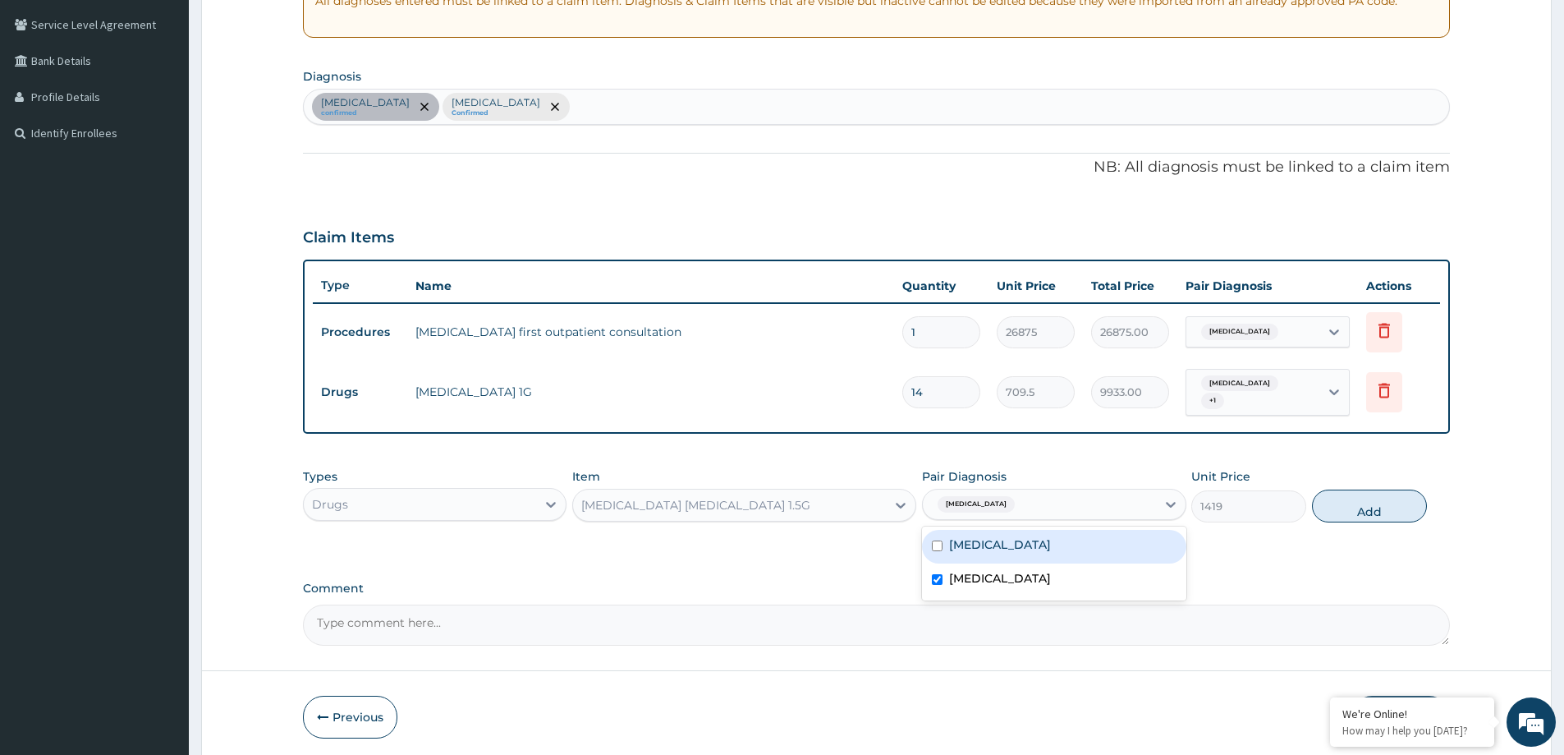
click at [976, 546] on div "Hyperthyroidism" at bounding box center [1054, 547] width 264 height 34
checkbox input "true"
click at [1329, 512] on button "Add" at bounding box center [1369, 505] width 115 height 33
type input "0"
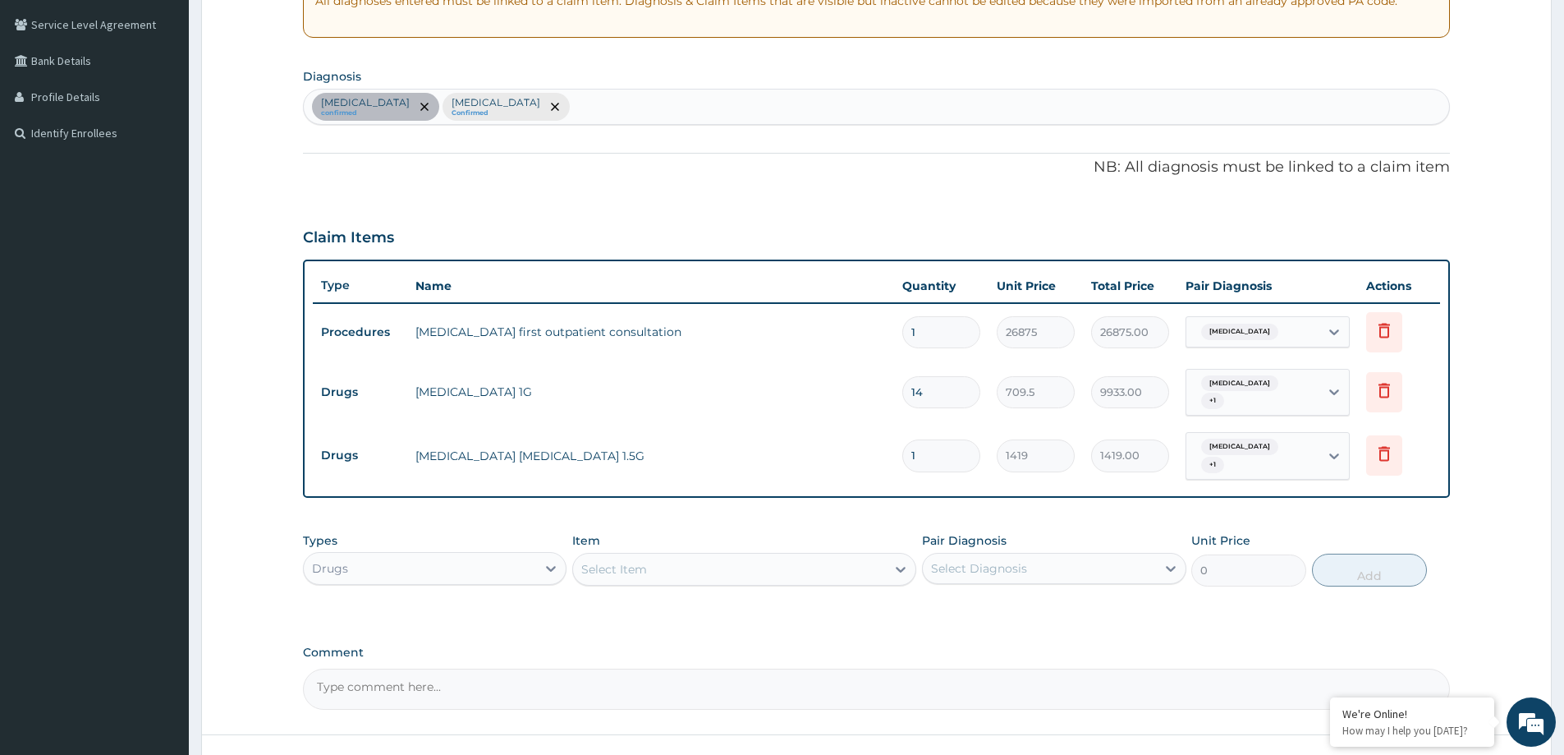
type input "0.00"
type input "2"
type input "2838.00"
type input "2"
click at [593, 106] on div "Hyperthyroidism confirmed Abscess Confirmed" at bounding box center [877, 107] width 1146 height 34
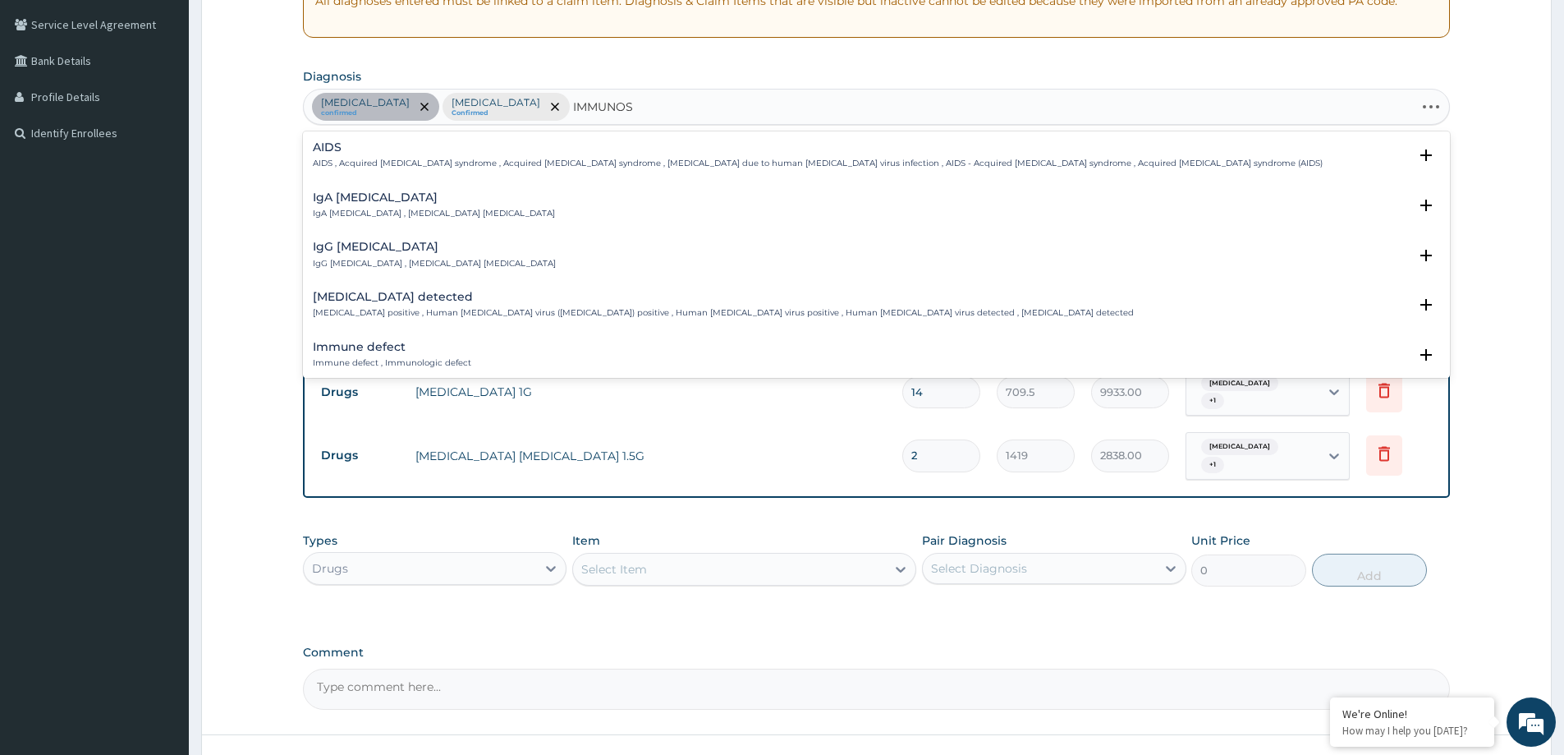
type input "IMMUNOSU"
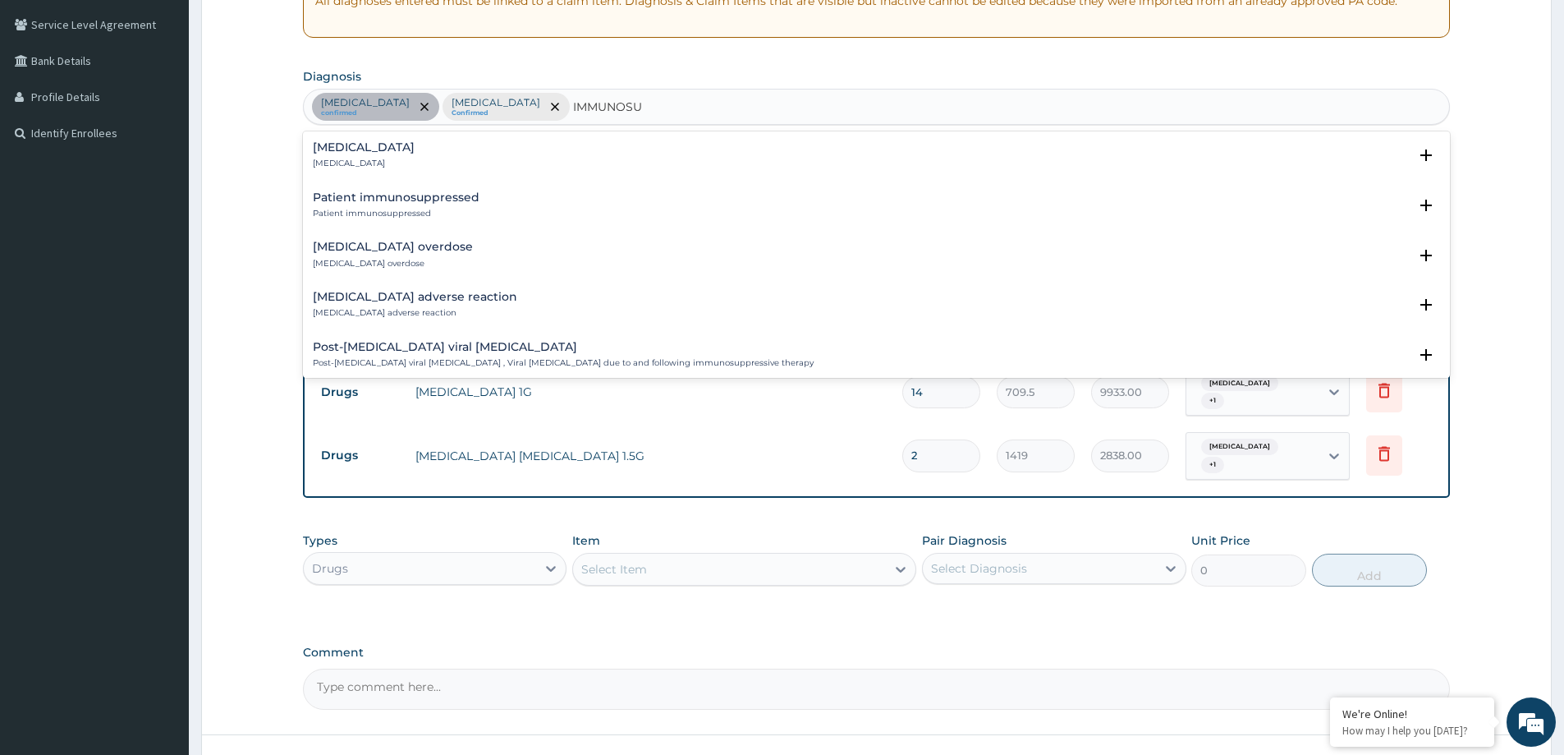
click at [415, 149] on h4 "Immunosuppression" at bounding box center [364, 147] width 102 height 12
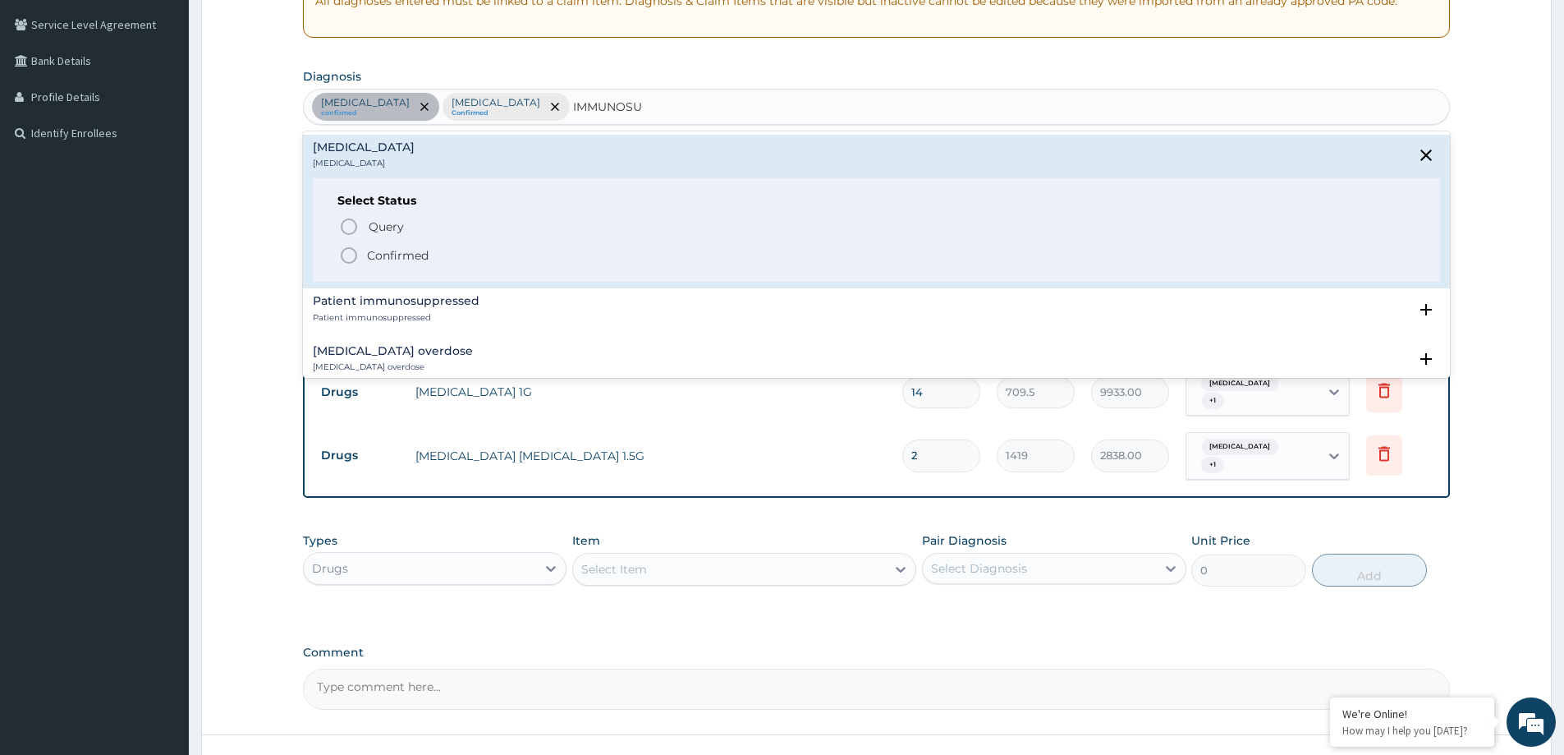
click at [392, 252] on p "Confirmed" at bounding box center [398, 255] width 62 height 16
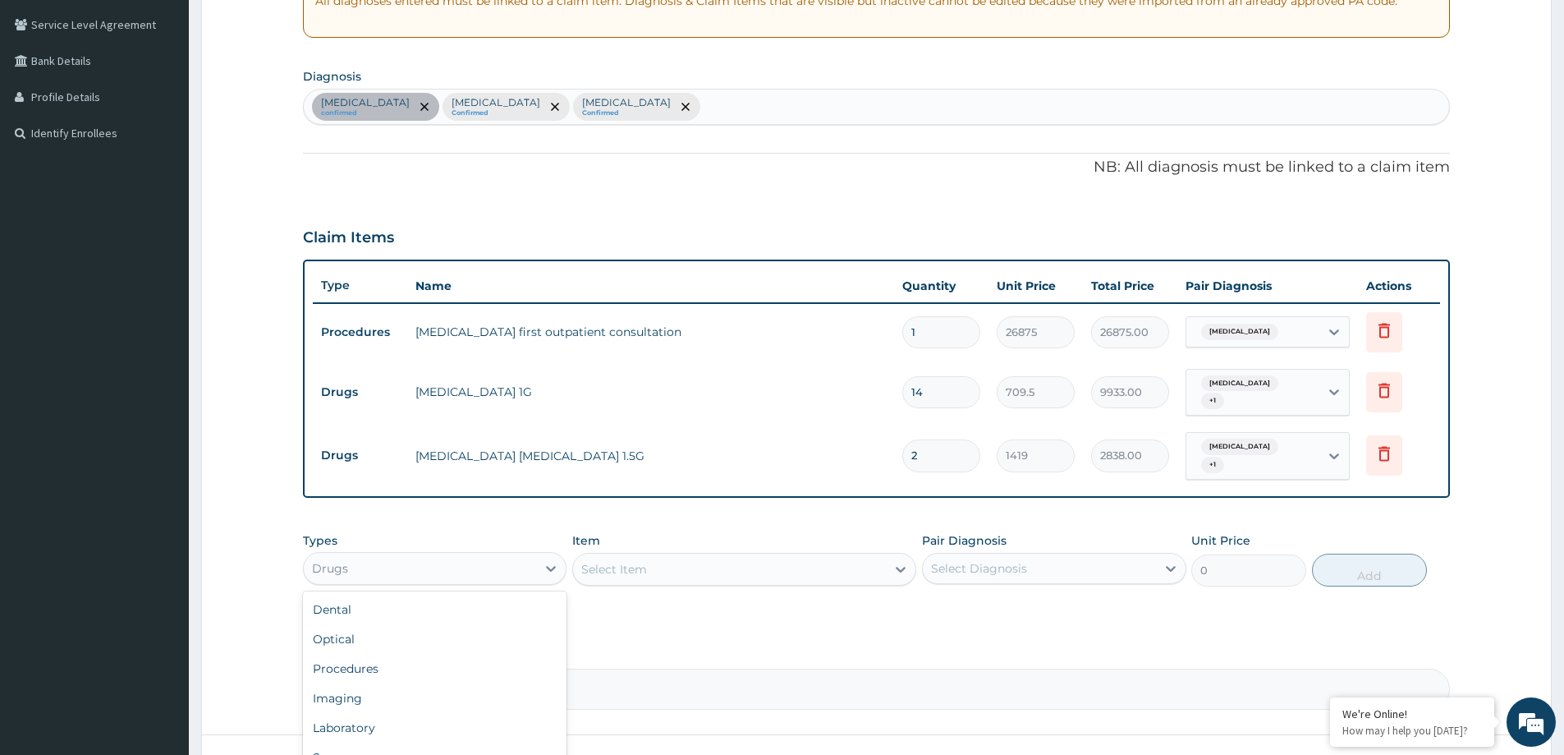
drag, startPoint x: 456, startPoint y: 553, endPoint x: 422, endPoint y: 618, distance: 73.1
click at [451, 558] on div "Drugs" at bounding box center [420, 568] width 232 height 26
click at [385, 698] on div "Dental Optical Procedures Imaging Laboratory Spa Drugs Immunizations Others Gym" at bounding box center [435, 714] width 264 height 246
drag, startPoint x: 380, startPoint y: 707, endPoint x: 401, endPoint y: 694, distance: 24.4
click at [381, 713] on div "Laboratory" at bounding box center [435, 728] width 264 height 30
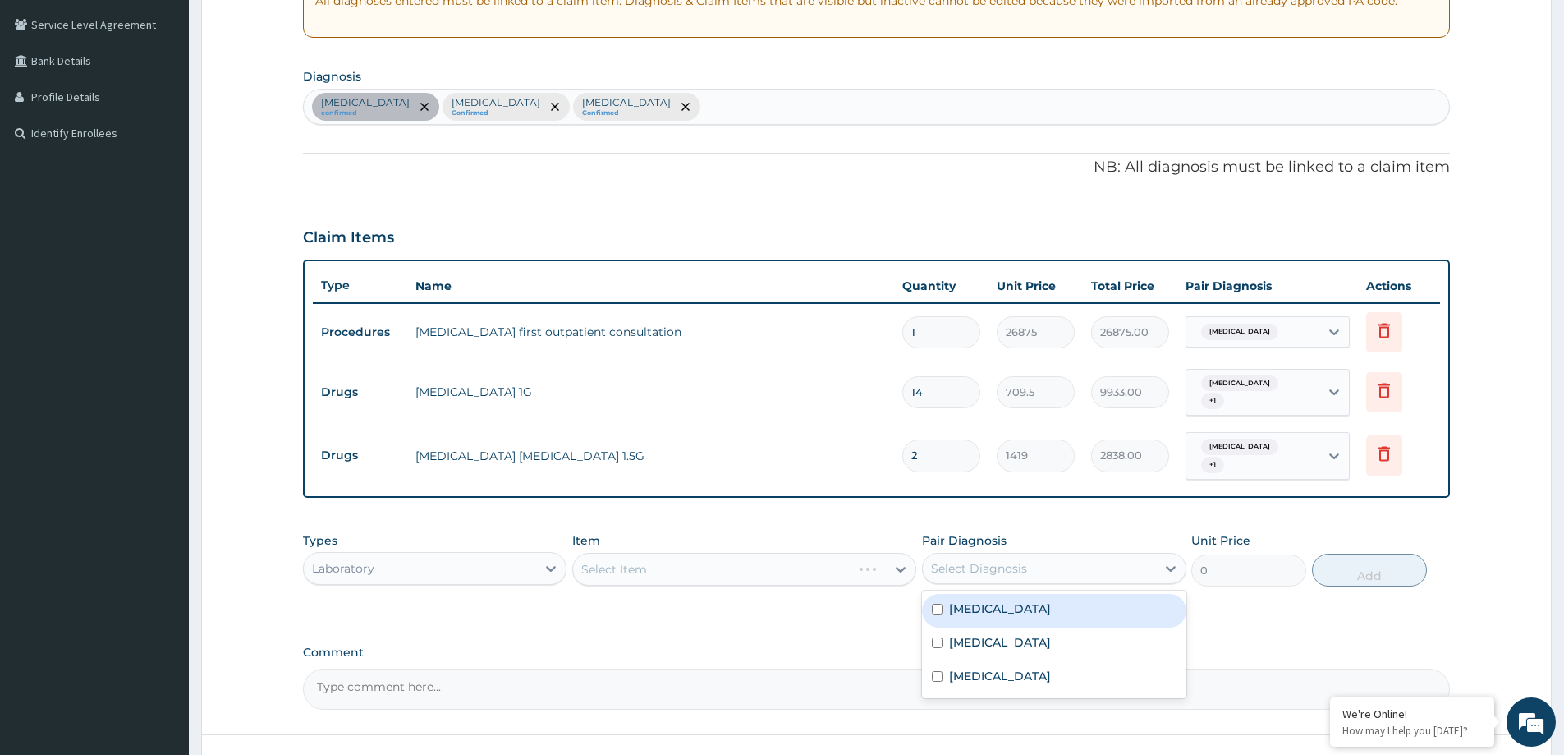
drag, startPoint x: 951, startPoint y: 545, endPoint x: 934, endPoint y: 565, distance: 26.2
click at [947, 560] on div "Select Diagnosis" at bounding box center [979, 568] width 96 height 16
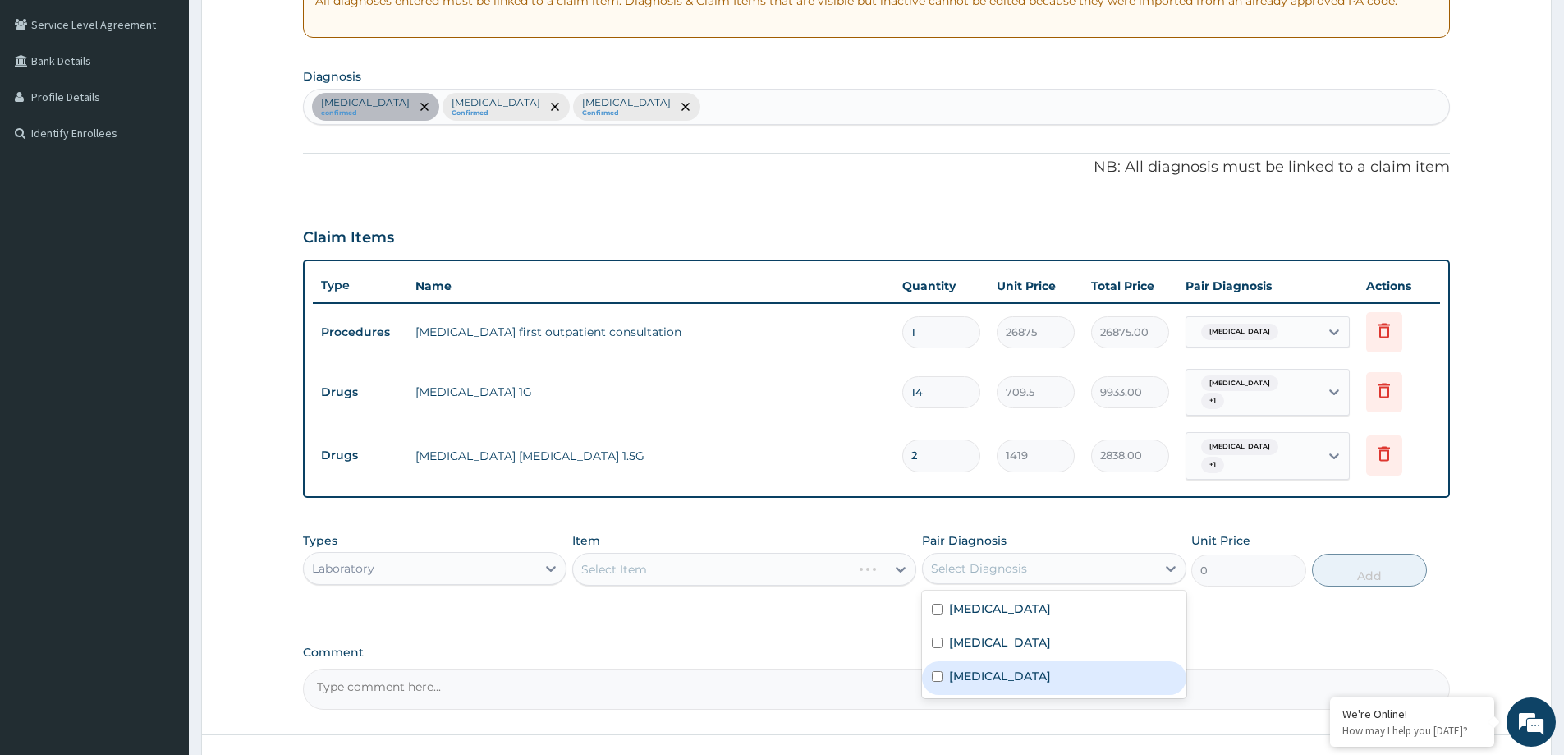
click at [930, 670] on div "Immunosuppression" at bounding box center [1054, 678] width 264 height 34
checkbox input "true"
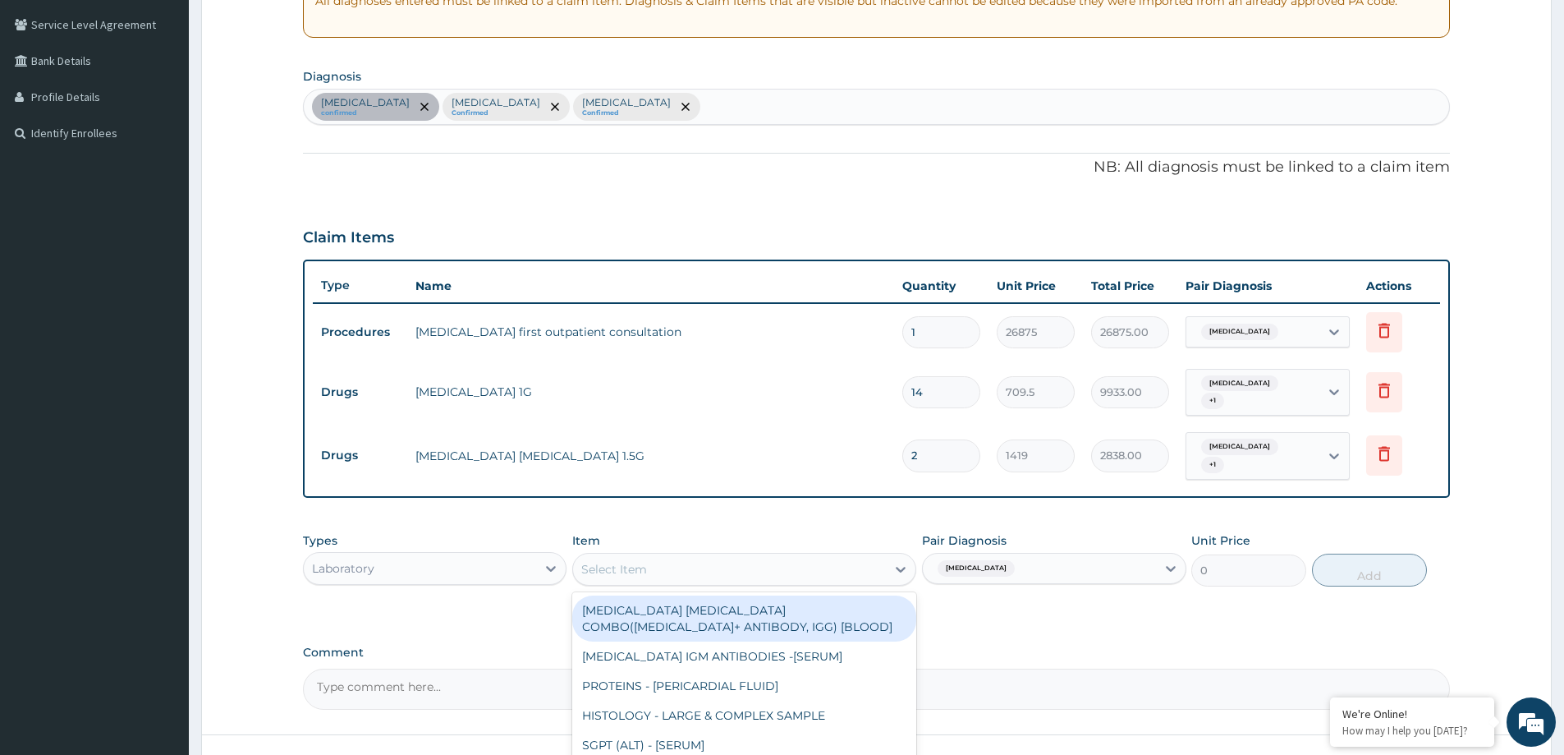
click at [721, 564] on div "Select Item" at bounding box center [729, 569] width 313 height 26
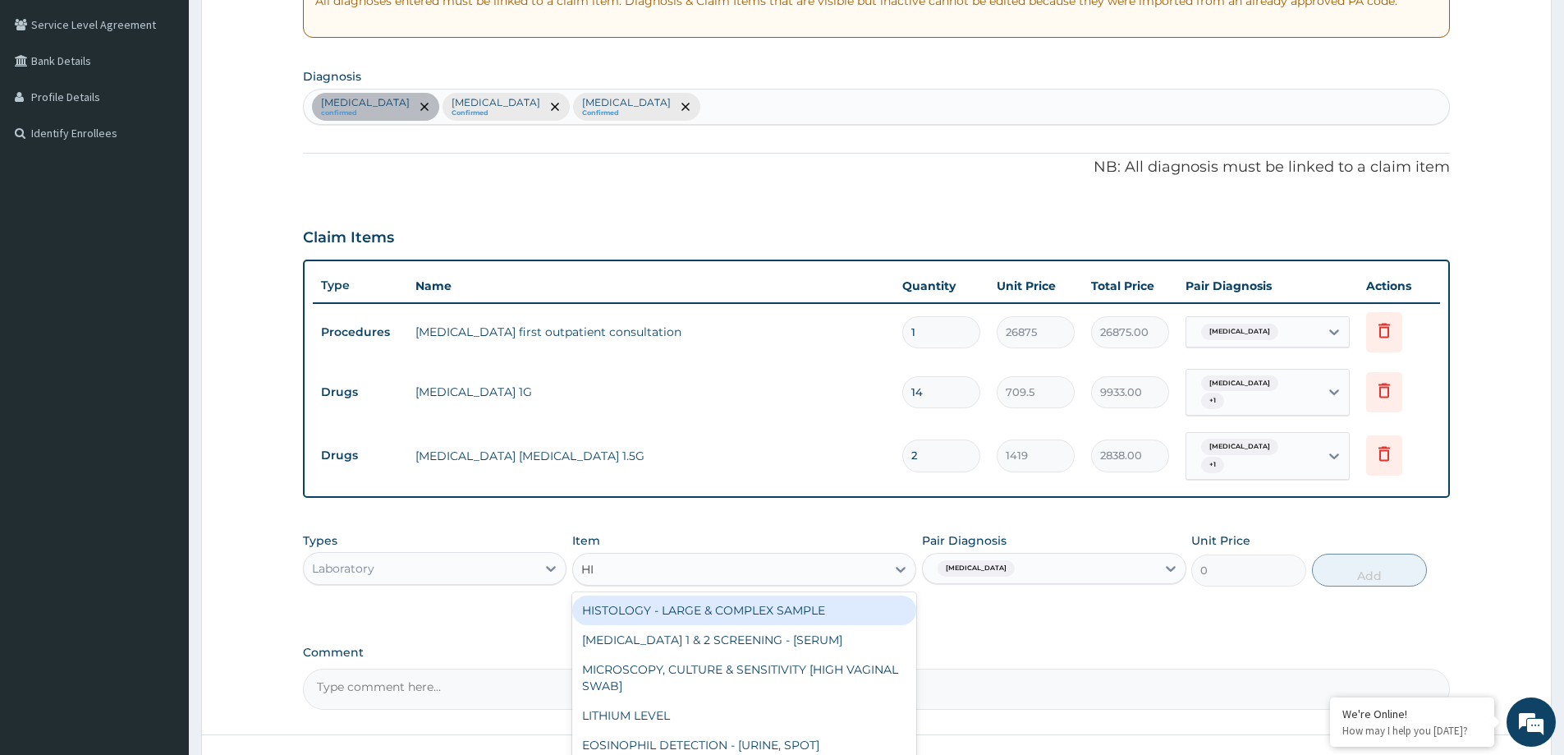
type input "HIV"
drag, startPoint x: 632, startPoint y: 600, endPoint x: 637, endPoint y: 586, distance: 14.0
click at [634, 595] on div "HIV 1 & 2 SCREENING - [SERUM]" at bounding box center [744, 610] width 344 height 30
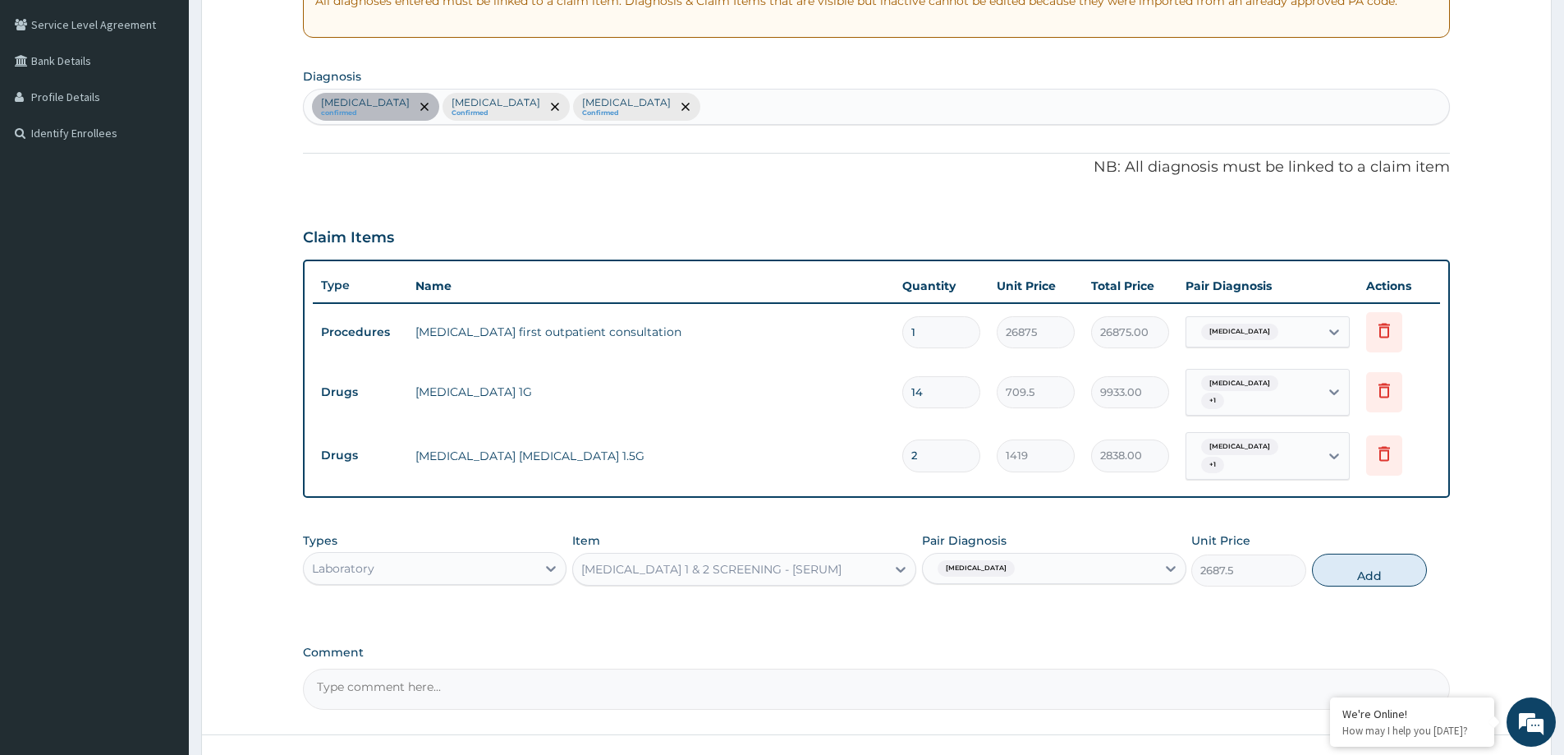
click at [1354, 566] on button "Add" at bounding box center [1369, 570] width 115 height 33
type input "0"
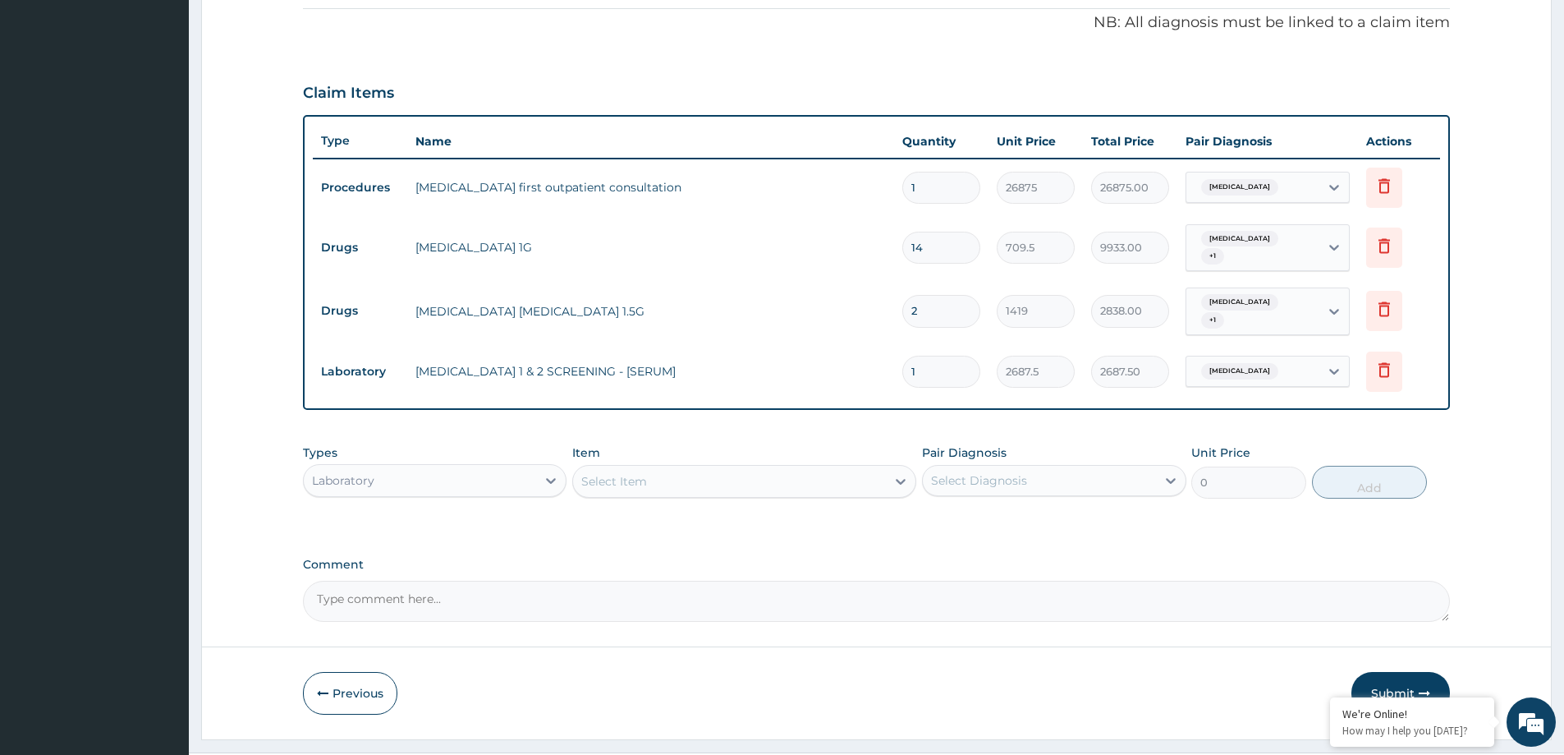
scroll to position [505, 0]
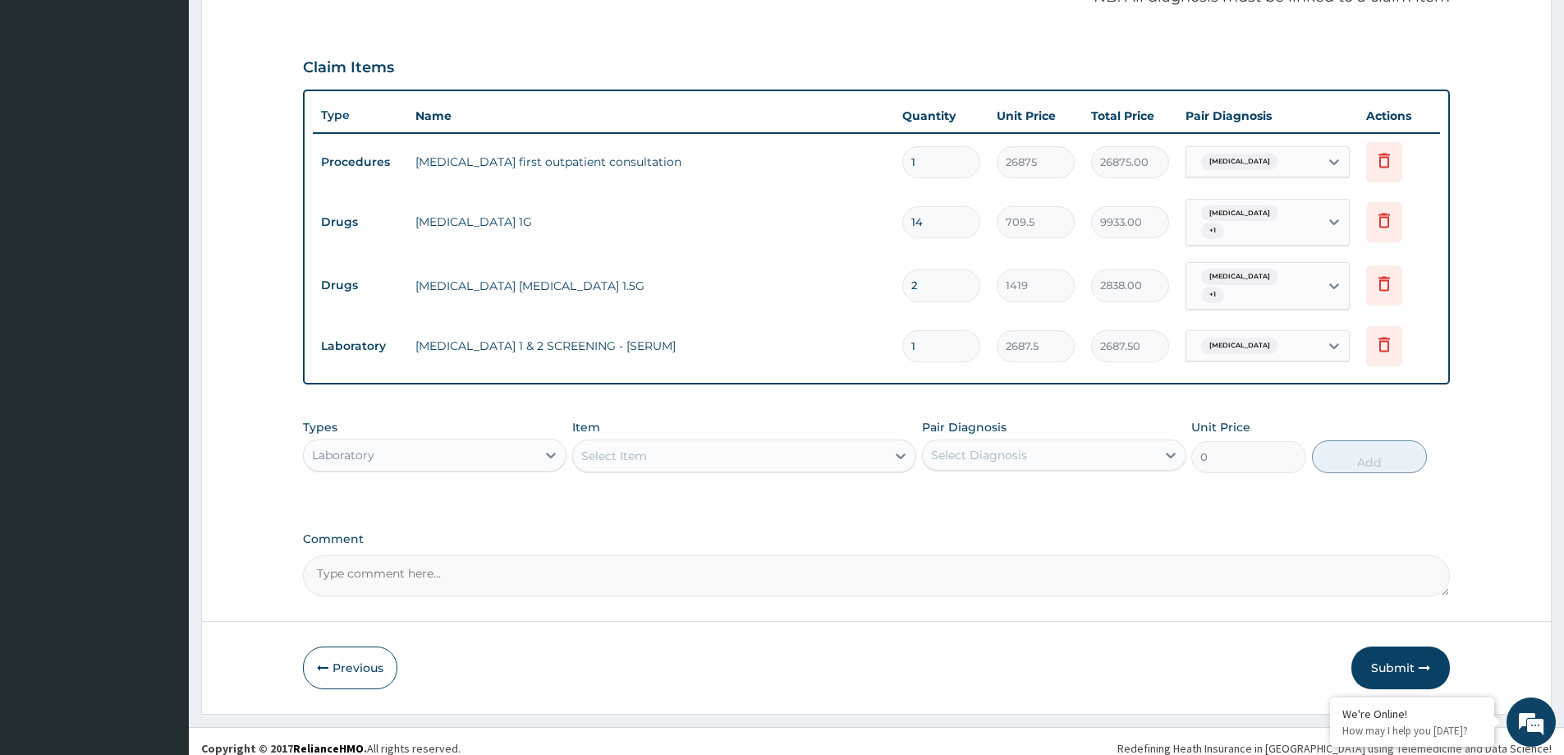
click at [1418, 646] on button "Submit" at bounding box center [1401, 667] width 99 height 43
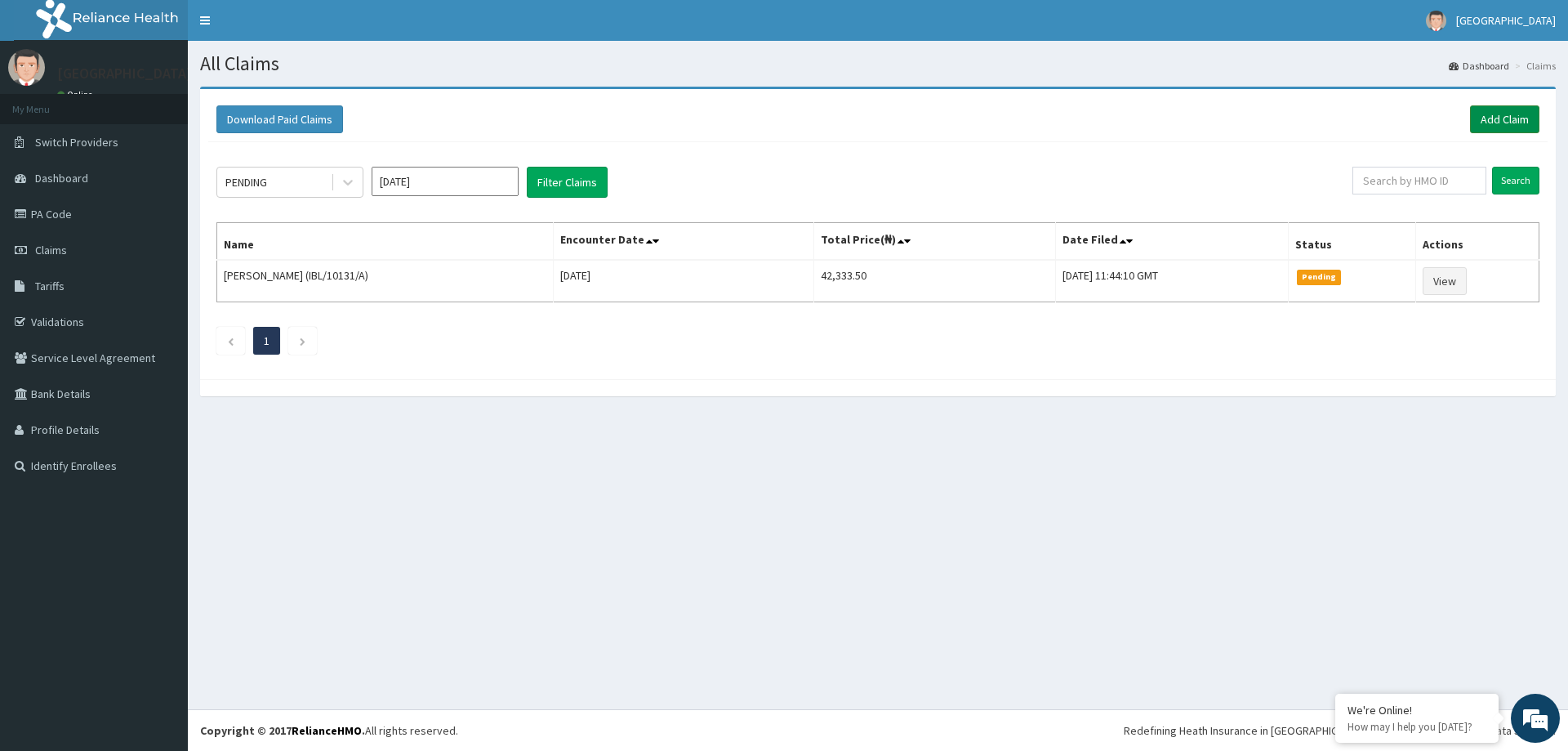
drag, startPoint x: 1500, startPoint y: 119, endPoint x: 1482, endPoint y: 114, distance: 18.7
click at [1500, 118] on link "Add Claim" at bounding box center [1504, 119] width 70 height 28
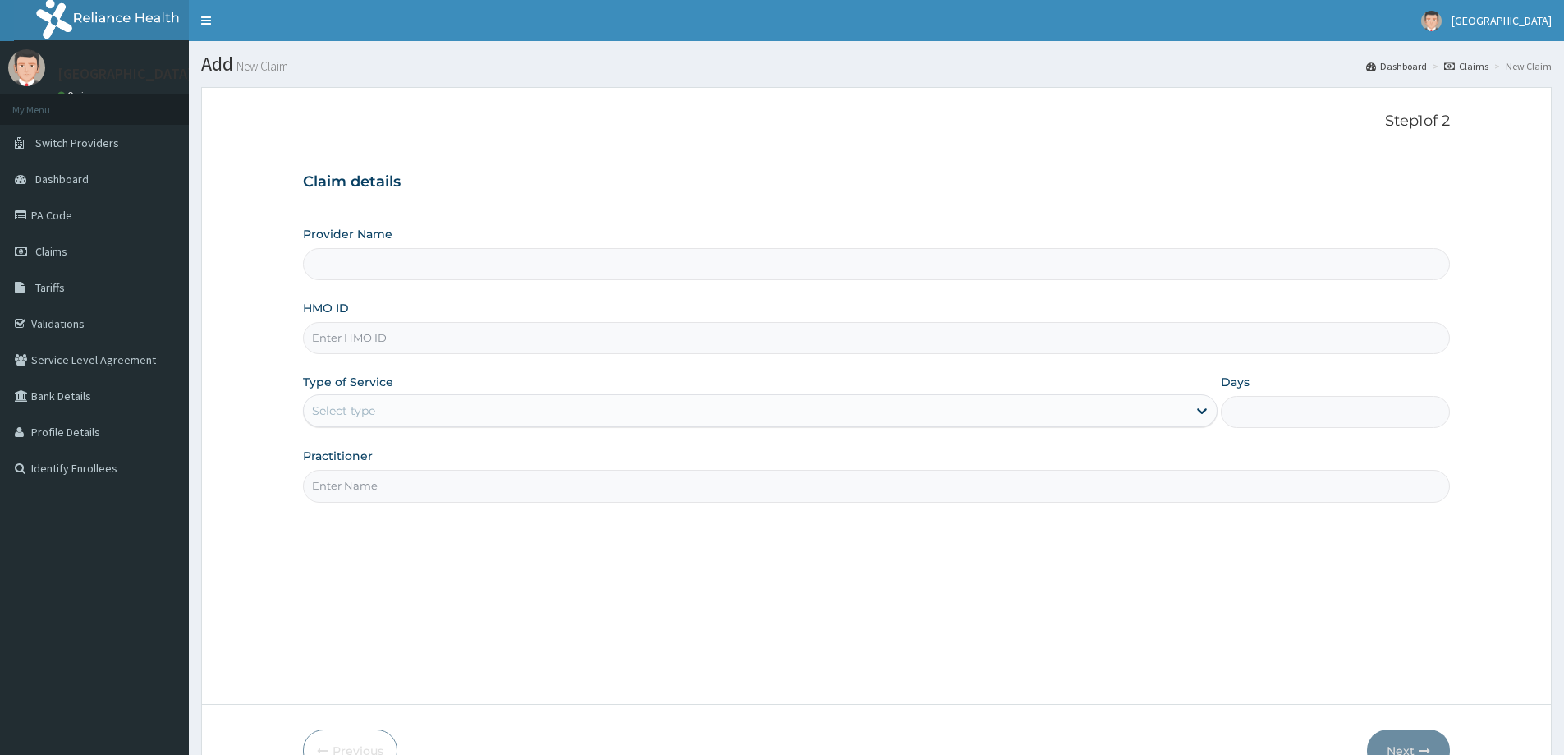
click at [407, 338] on div "HMO ID" at bounding box center [876, 327] width 1147 height 54
click at [407, 338] on input "HMO ID" at bounding box center [876, 338] width 1147 height 32
type input "[GEOGRAPHIC_DATA]"
paste input "CWN/10076/A"
type input "CWN/10076/A"
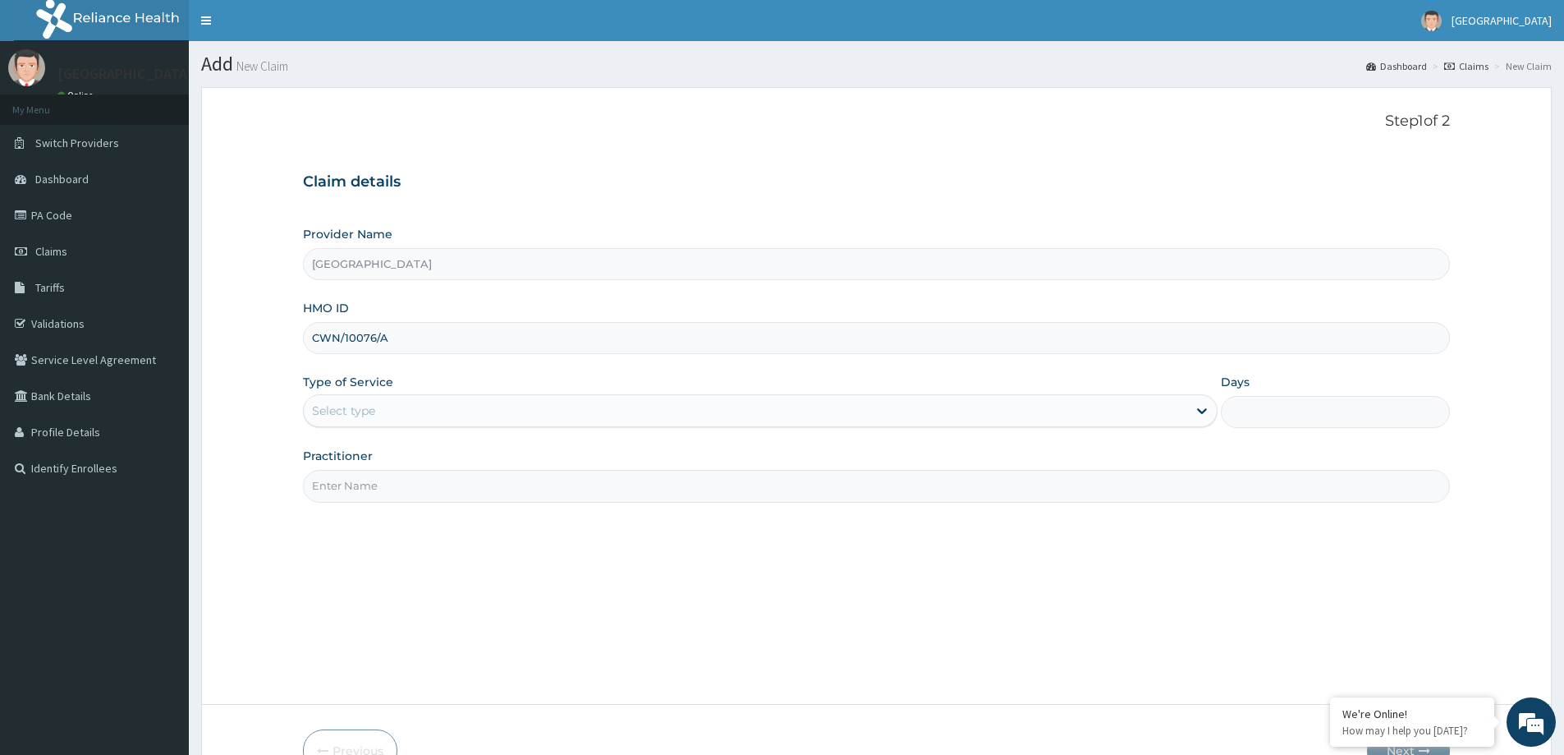
click at [430, 407] on div "Select type" at bounding box center [746, 410] width 884 height 26
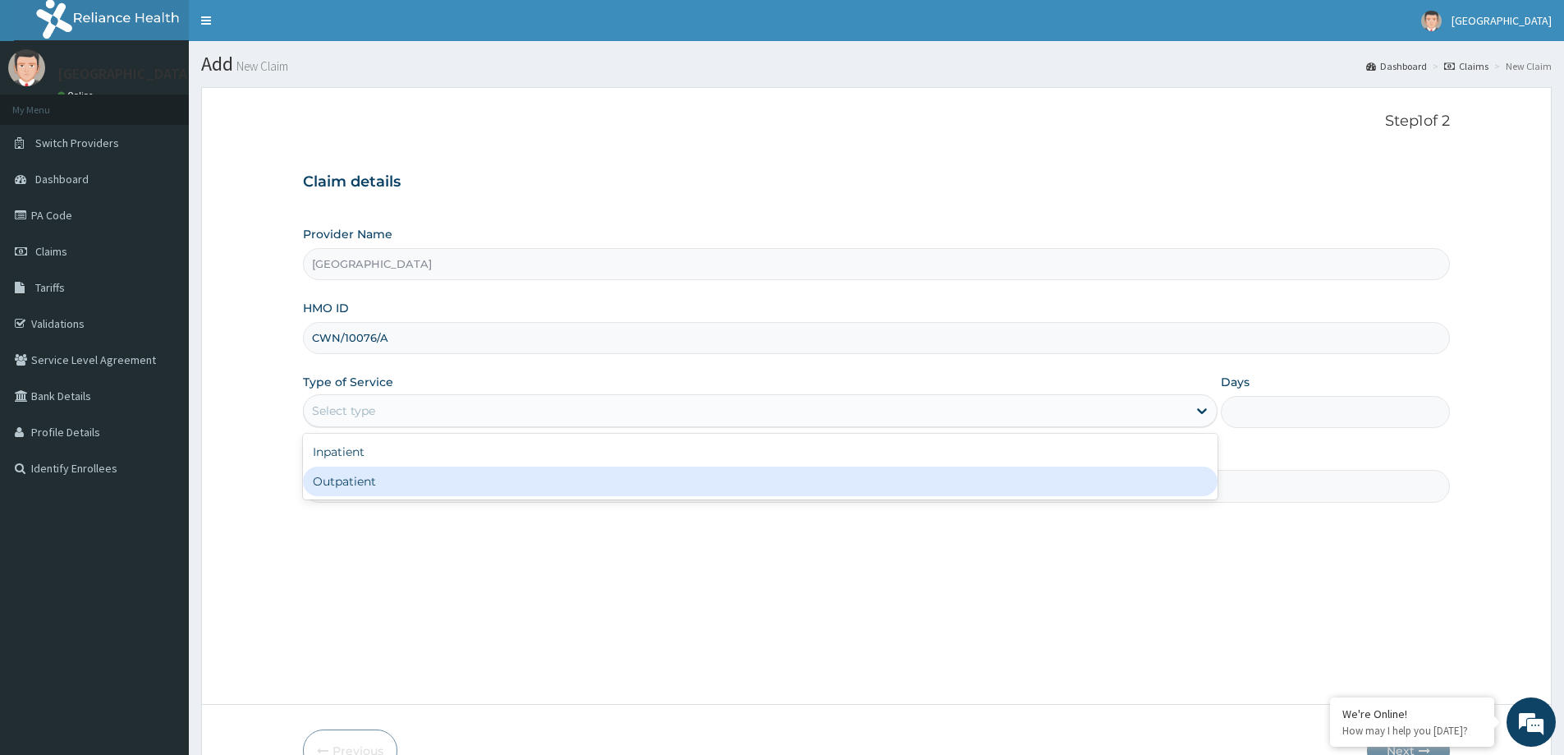
drag, startPoint x: 421, startPoint y: 476, endPoint x: 412, endPoint y: 494, distance: 19.5
click at [420, 482] on div "Outpatient" at bounding box center [760, 481] width 915 height 30
type input "1"
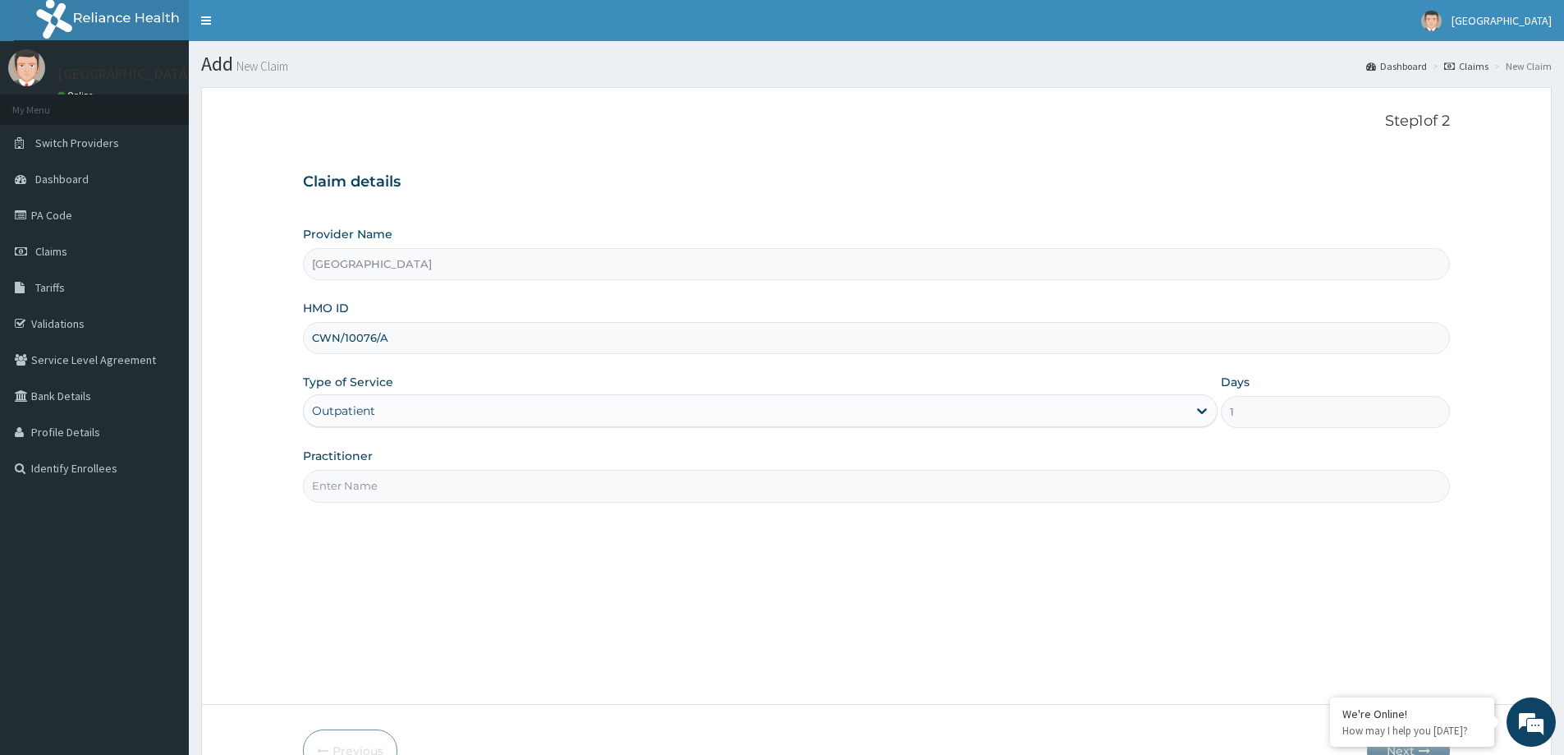
click at [412, 494] on input "Practitioner" at bounding box center [876, 486] width 1147 height 32
click at [403, 477] on input "Practitioner" at bounding box center [876, 486] width 1147 height 32
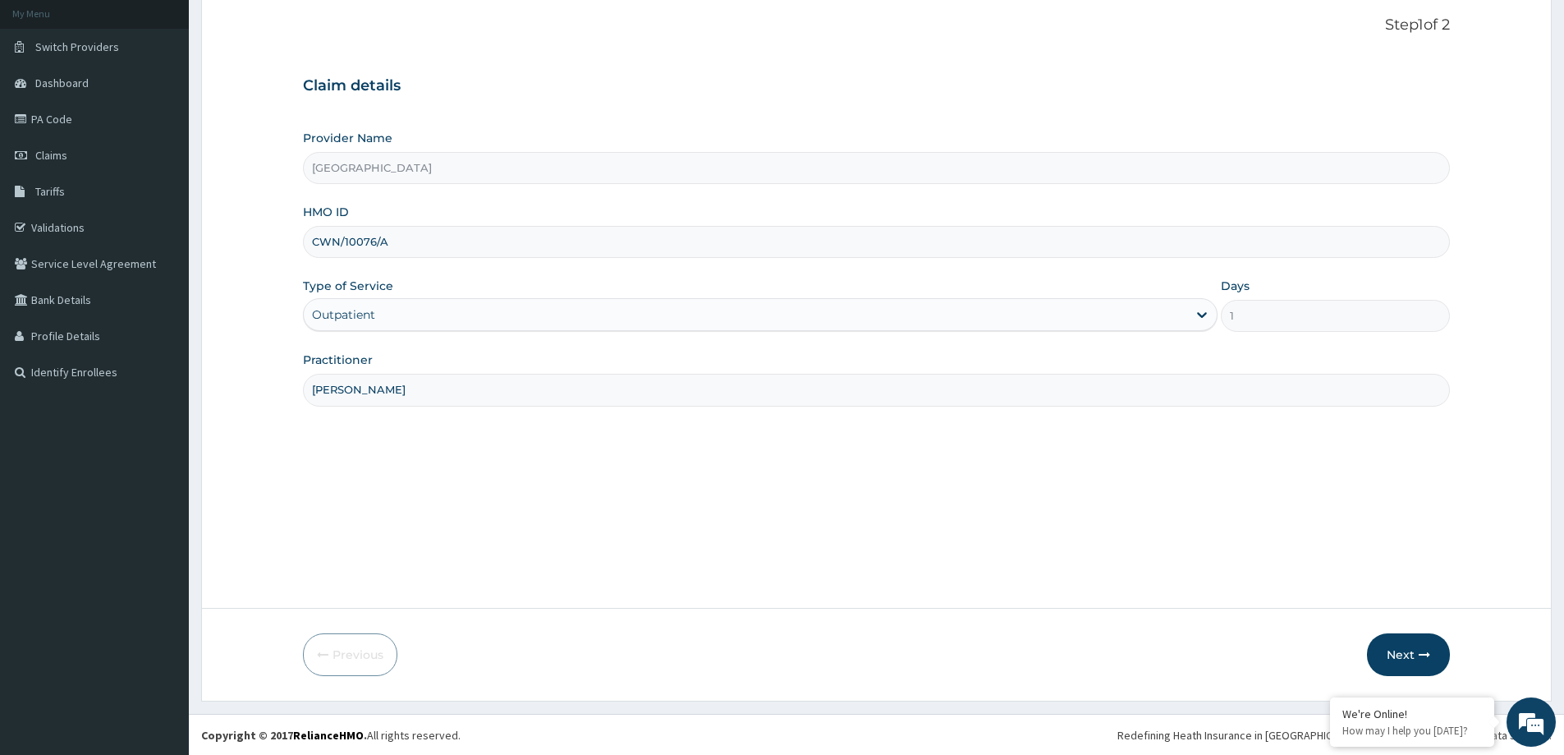
scroll to position [97, 0]
type input "DR OYEYEMI"
click at [1428, 646] on button "Next" at bounding box center [1408, 653] width 83 height 43
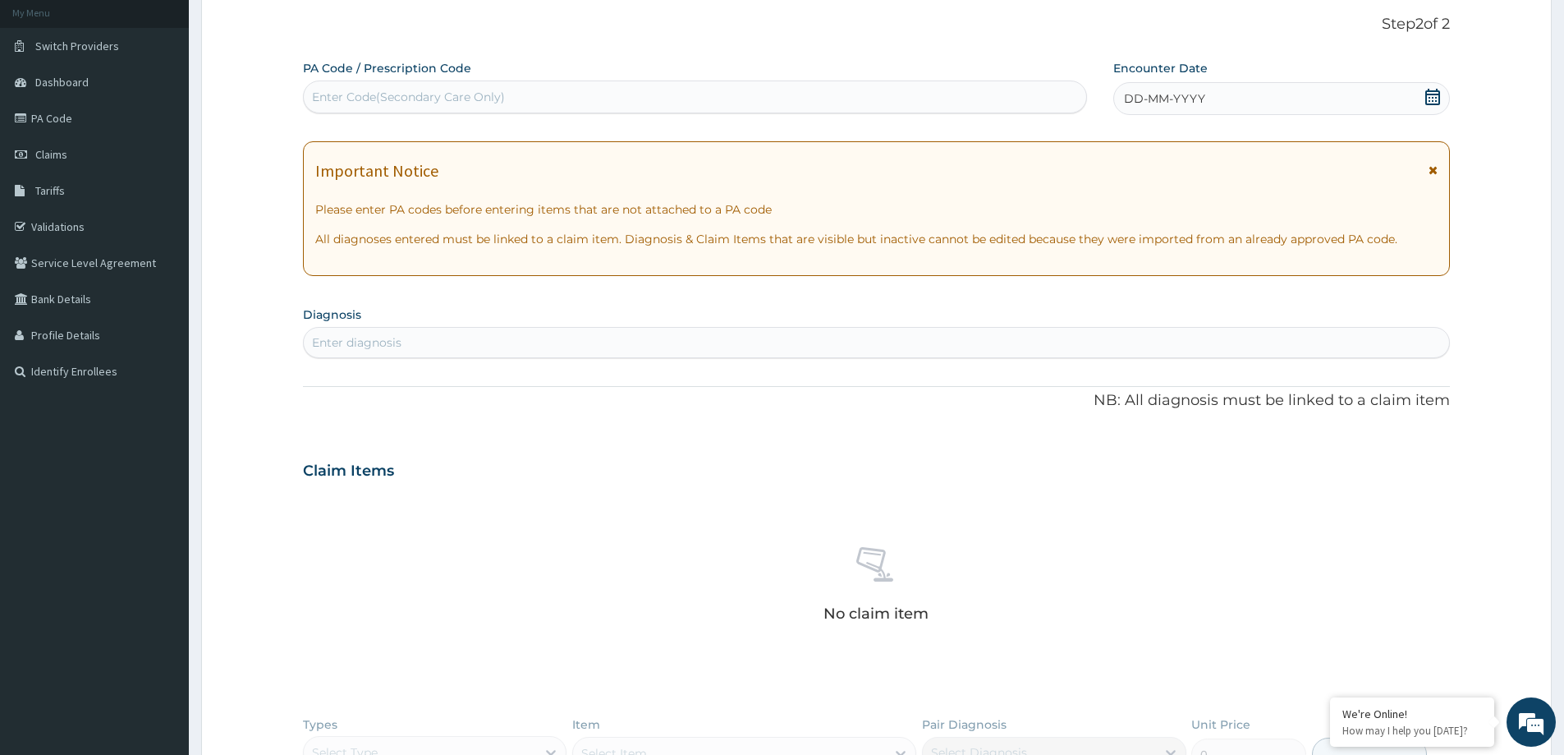
click at [458, 97] on div "Enter Code(Secondary Care Only)" at bounding box center [408, 97] width 193 height 16
paste input "PA/9D200D"
type input "PA/9D200D"
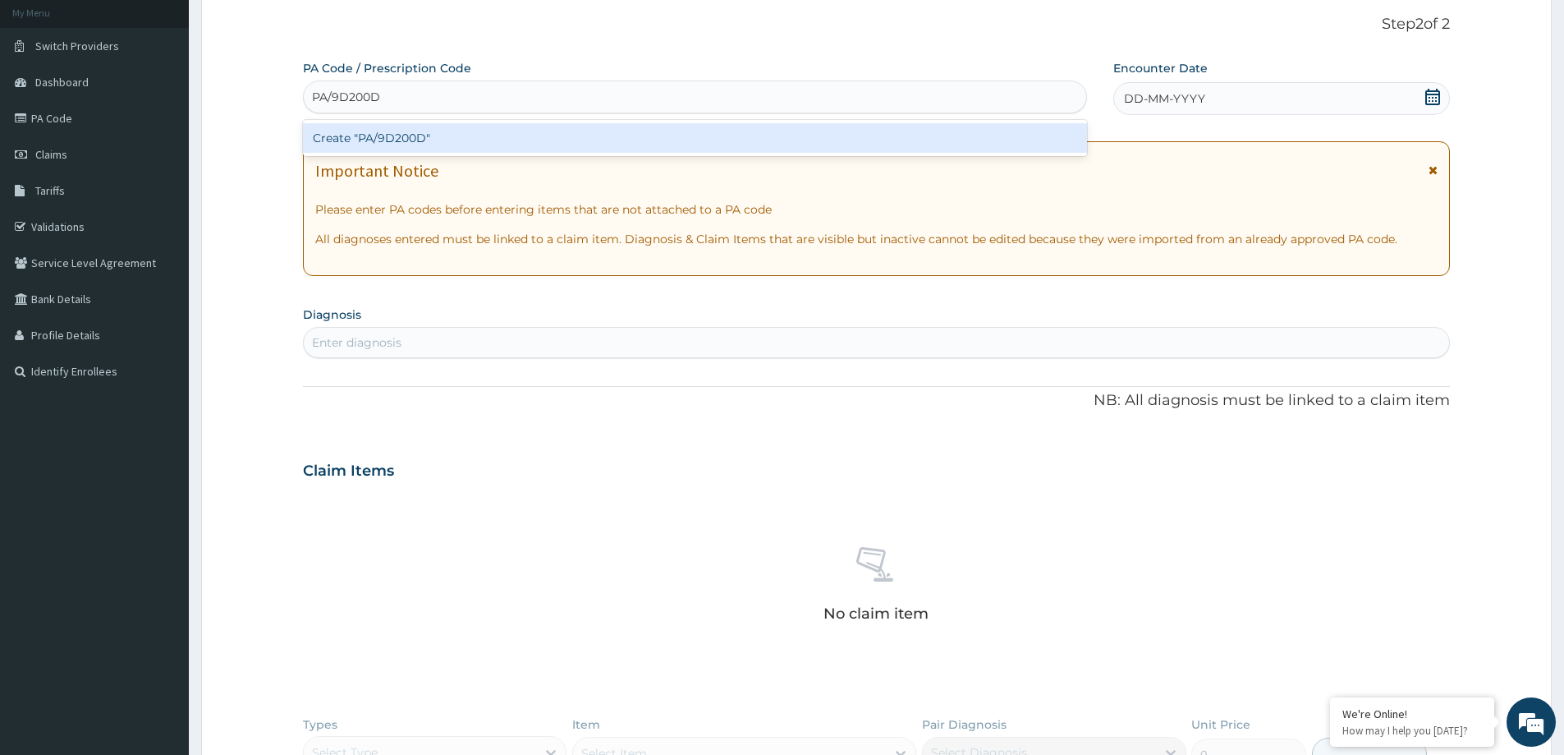
click at [472, 131] on div "Create "PA/9D200D"" at bounding box center [695, 138] width 784 height 30
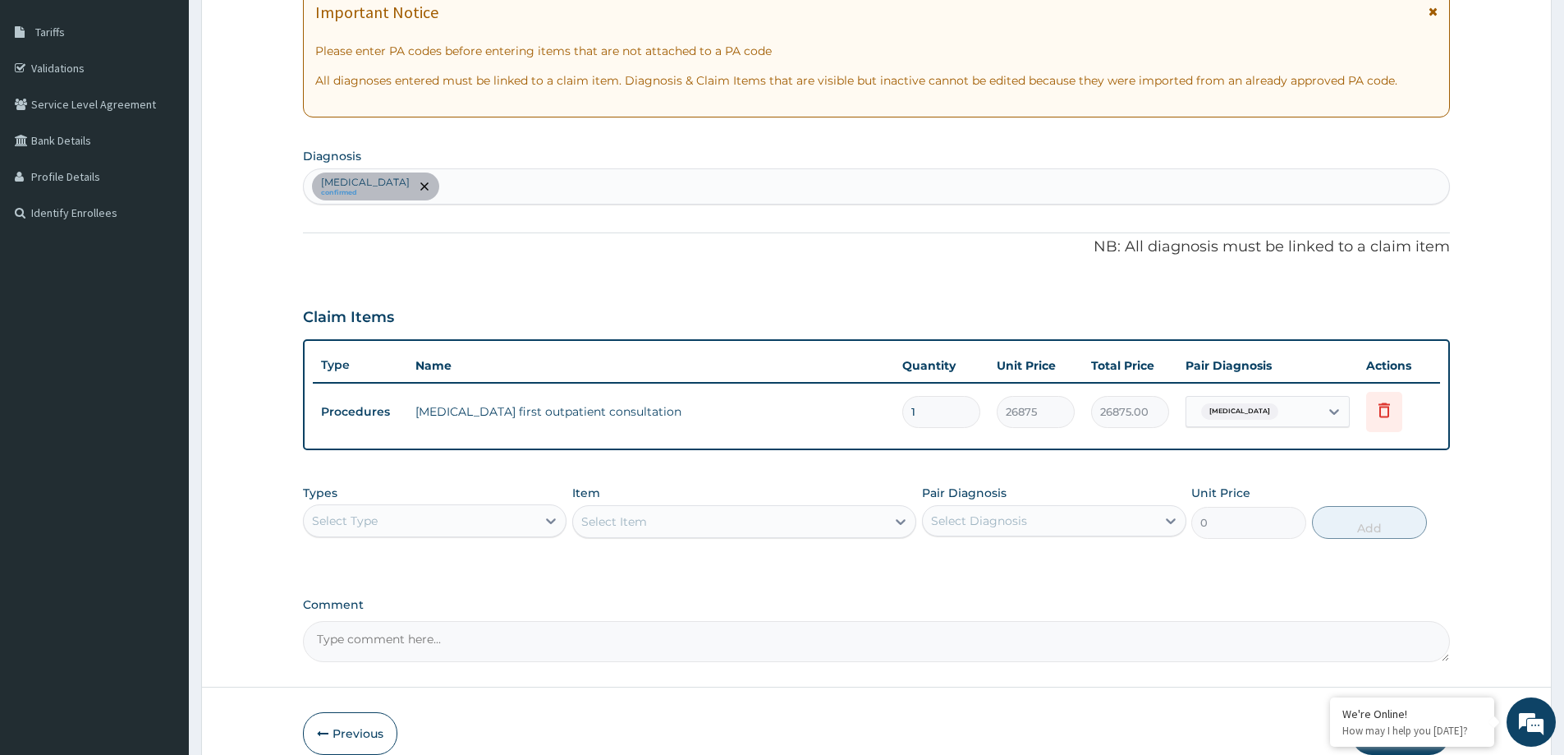
scroll to position [335, 0]
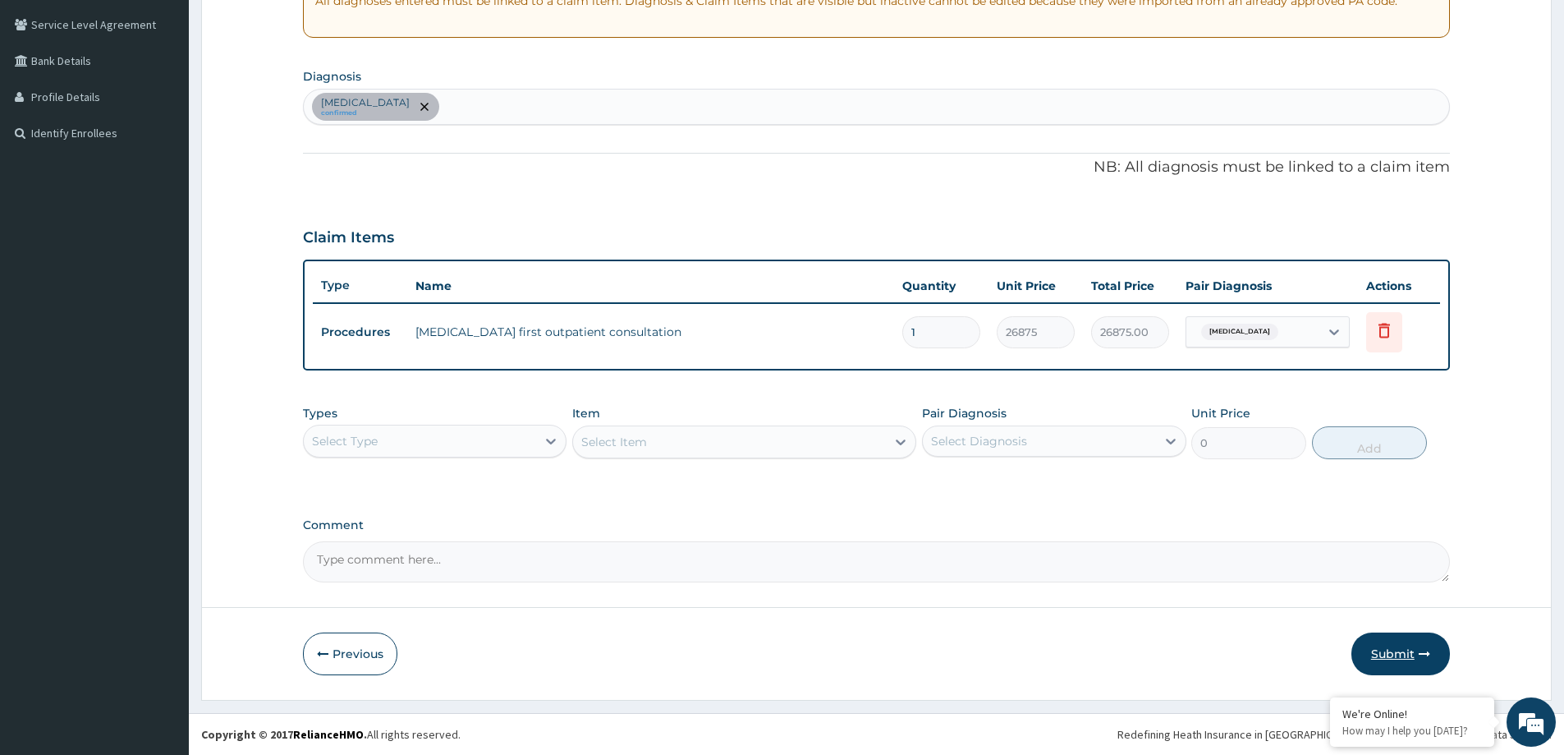
click at [1418, 664] on button "Submit" at bounding box center [1401, 653] width 99 height 43
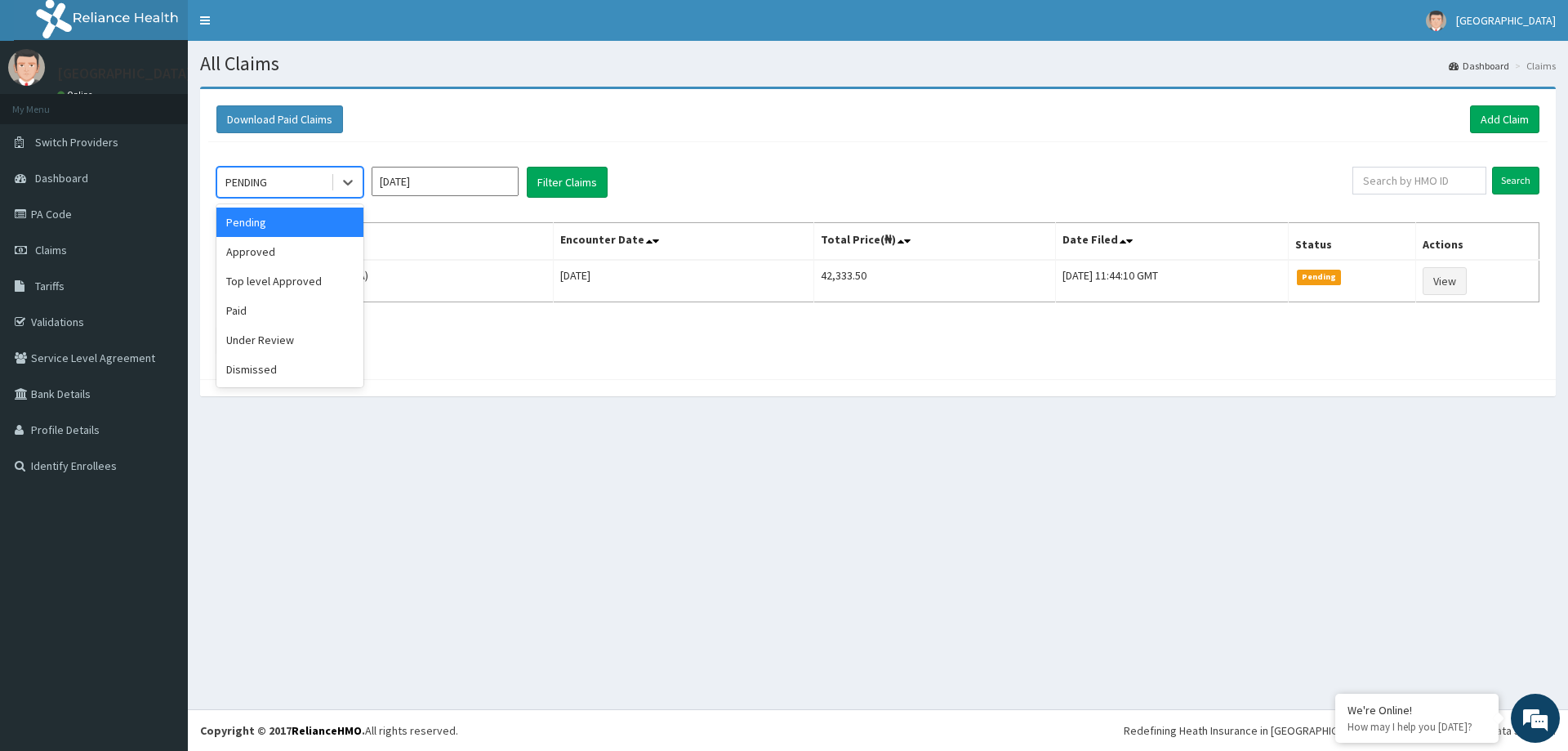
drag, startPoint x: 344, startPoint y: 174, endPoint x: 320, endPoint y: 232, distance: 62.8
click at [344, 176] on icon at bounding box center [348, 182] width 16 height 16
drag, startPoint x: 298, startPoint y: 258, endPoint x: 395, endPoint y: 231, distance: 100.7
click at [300, 258] on div "Approved" at bounding box center [290, 252] width 147 height 30
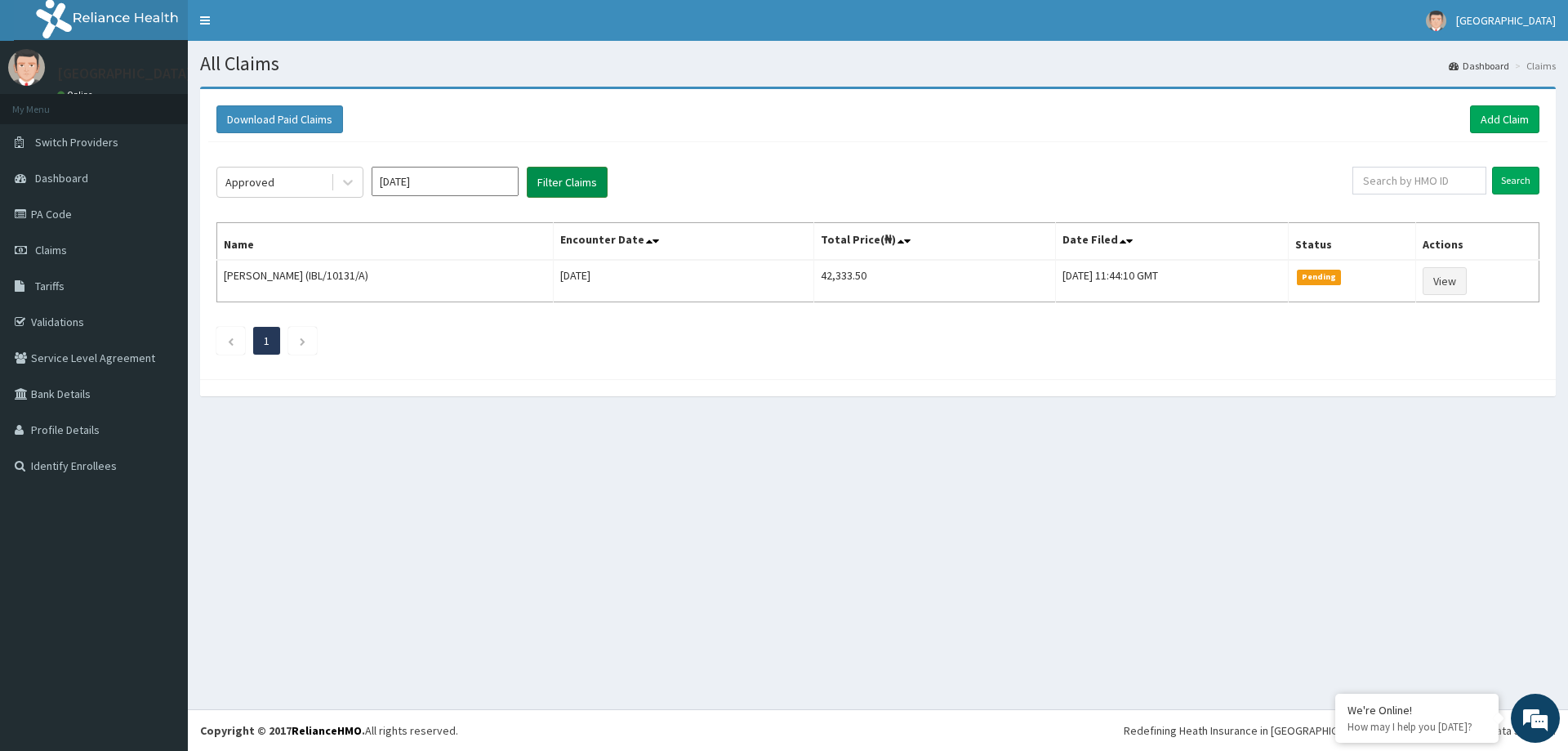
click at [582, 175] on button "Filter Claims" at bounding box center [567, 182] width 81 height 31
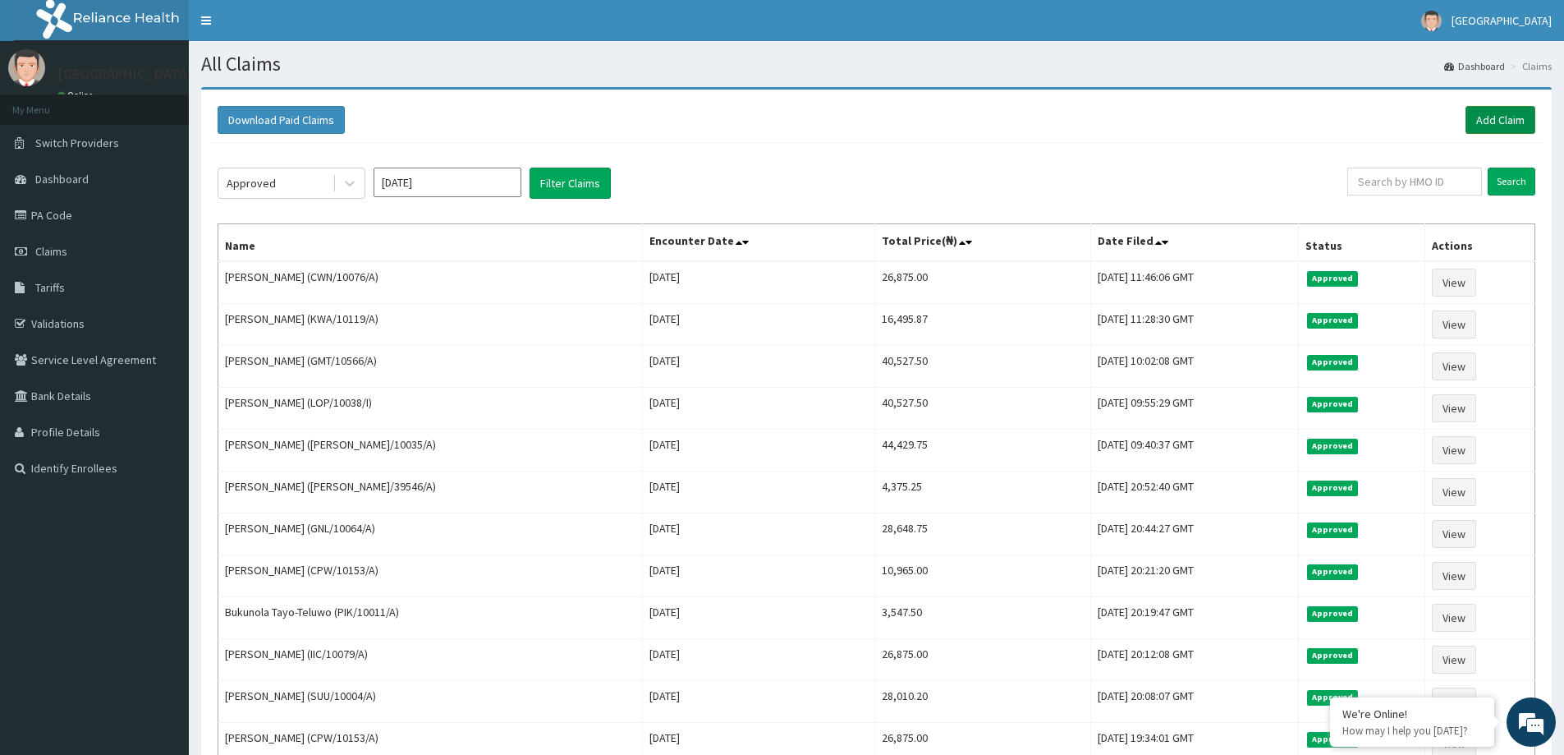
click at [1477, 119] on link "Add Claim" at bounding box center [1501, 120] width 70 height 28
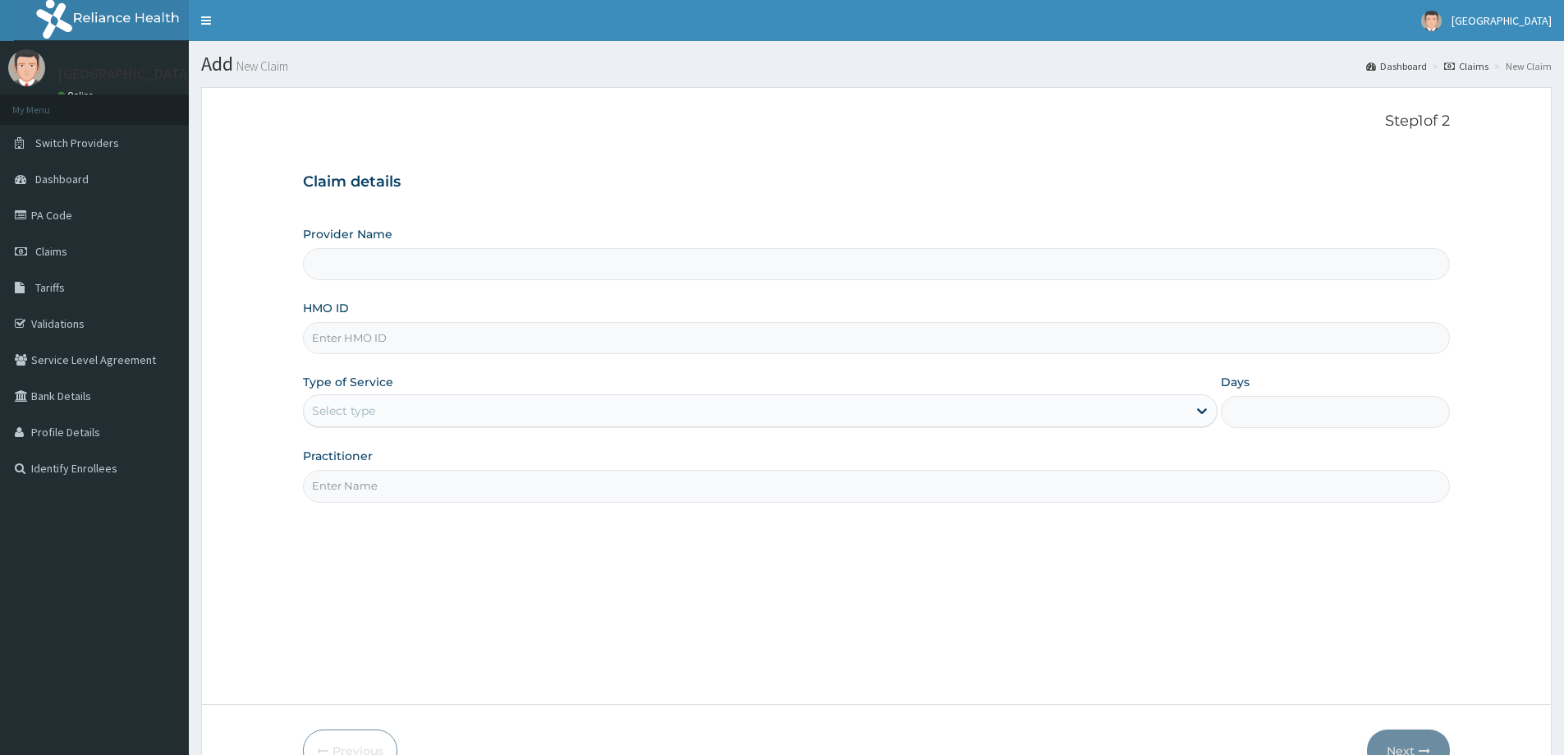
type input "[GEOGRAPHIC_DATA]"
click at [380, 339] on input "HMO ID" at bounding box center [876, 338] width 1147 height 32
paste input "ABP/10278/A"
type input "ABP/10278/A"
click at [357, 420] on div "Select type" at bounding box center [746, 410] width 884 height 26
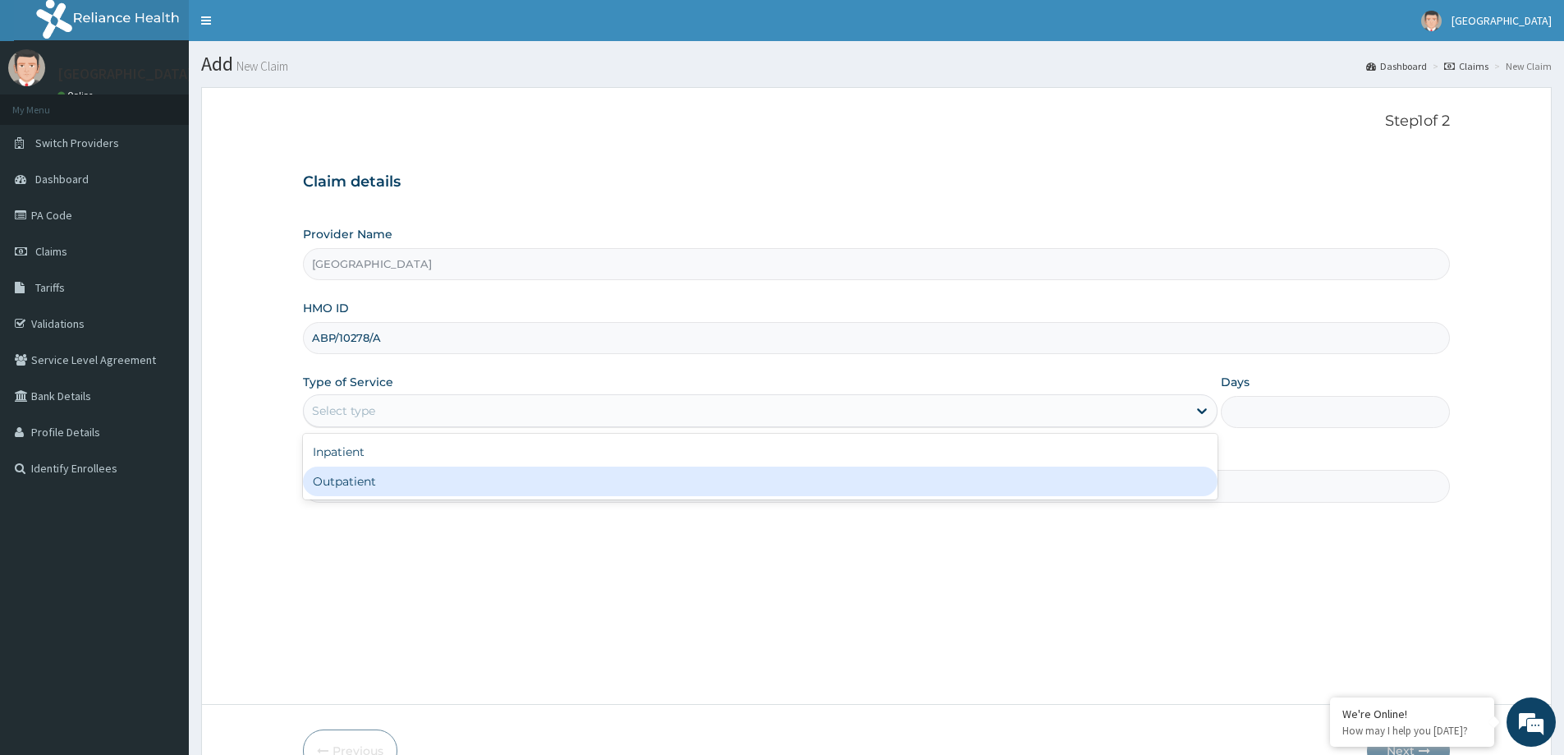
click at [365, 485] on div "Outpatient" at bounding box center [760, 481] width 915 height 30
type input "1"
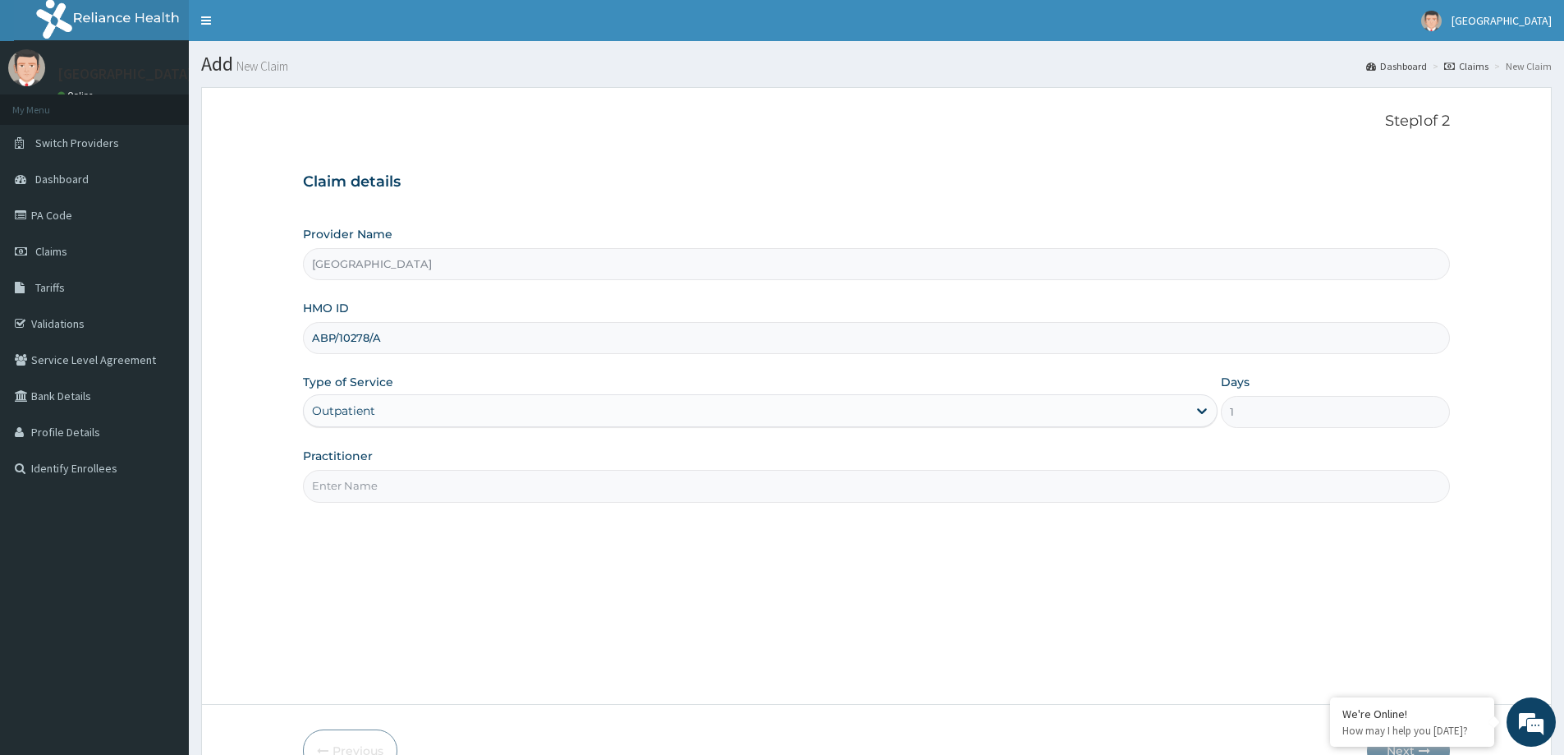
click at [340, 494] on input "Practitioner" at bounding box center [876, 486] width 1147 height 32
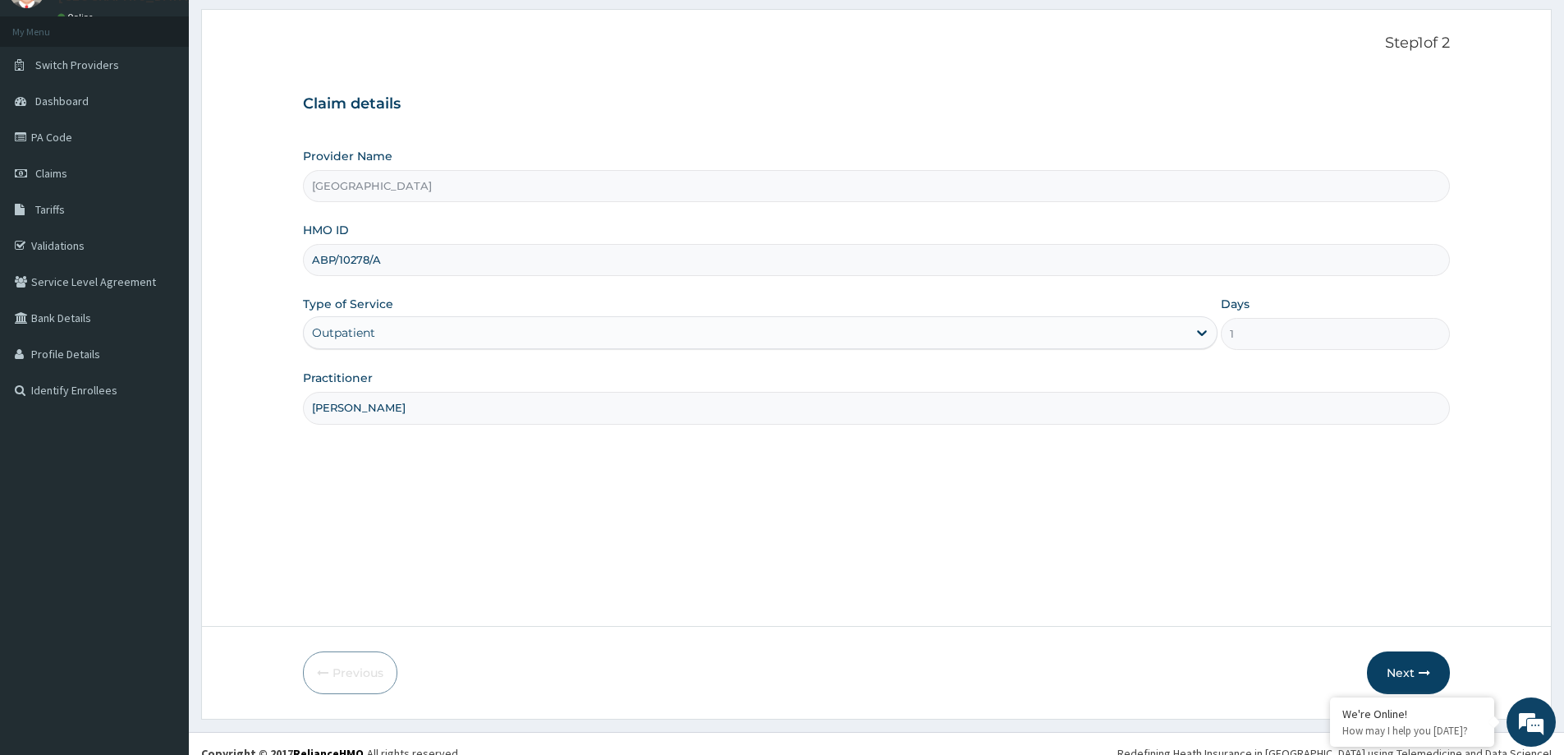
scroll to position [97, 0]
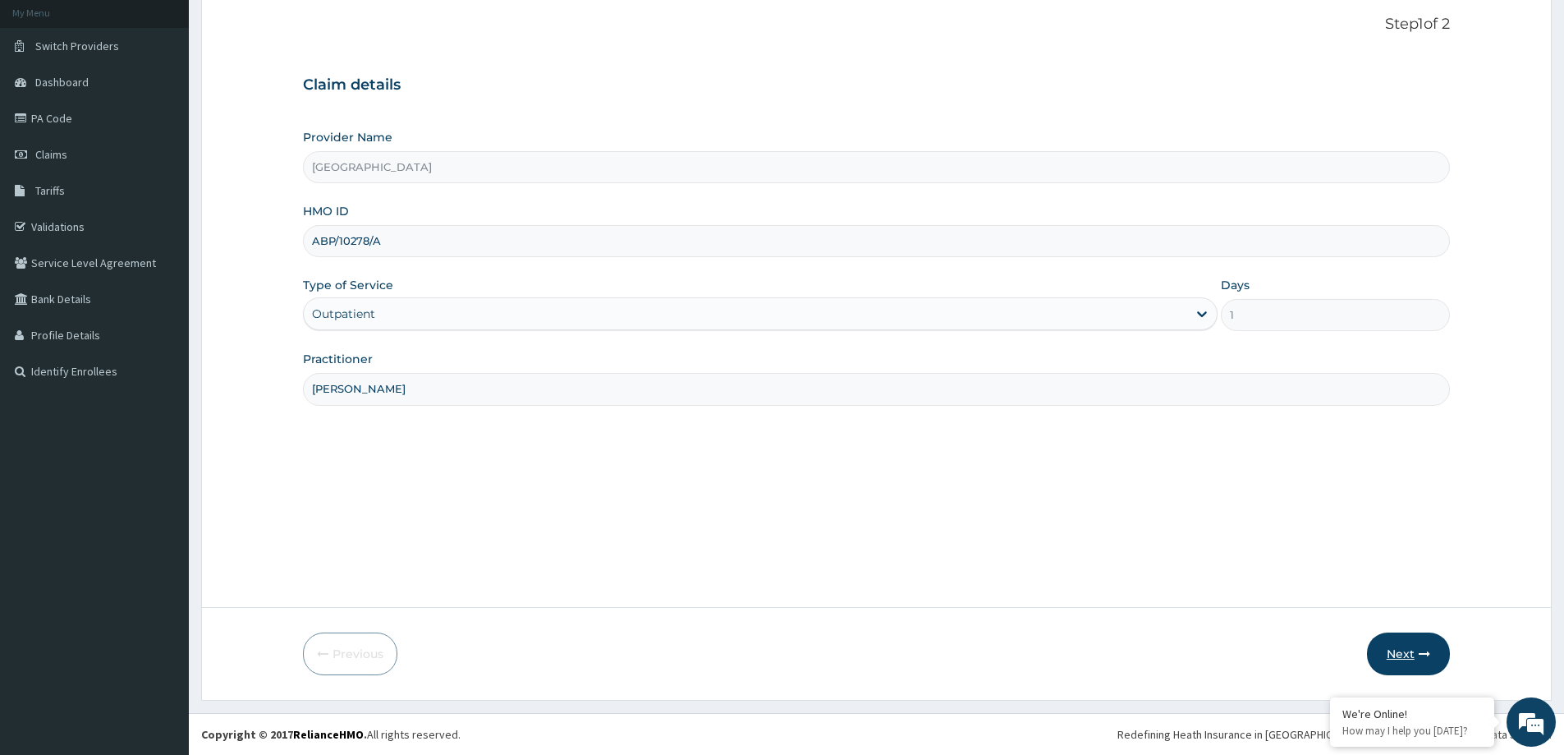
type input "[PERSON_NAME]"
click at [1417, 657] on button "Next" at bounding box center [1408, 653] width 83 height 43
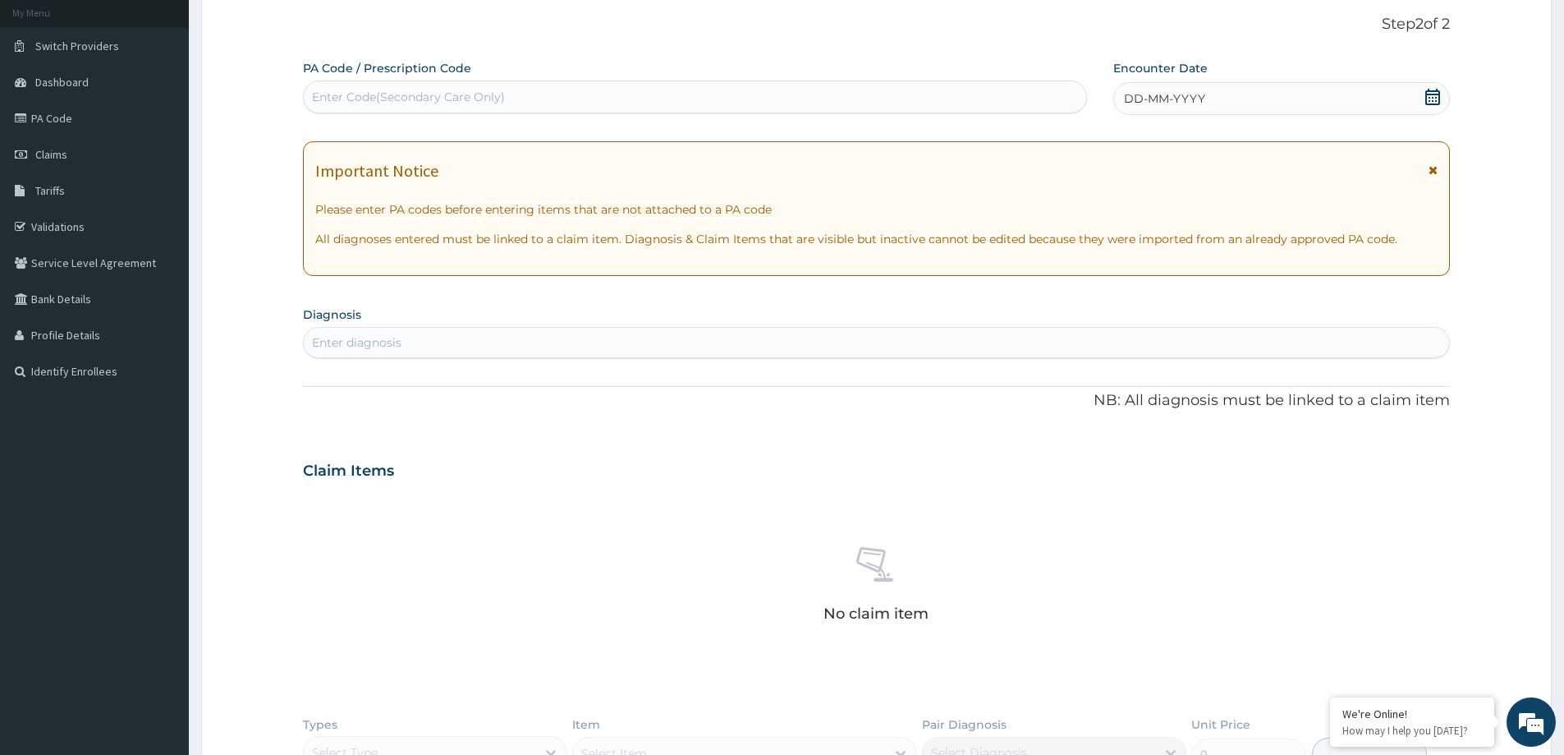
click at [452, 90] on div "Enter Code(Secondary Care Only)" at bounding box center [408, 97] width 193 height 16
click at [499, 105] on div "Enter Code(Secondary Care Only)" at bounding box center [408, 97] width 193 height 16
paste input "PA/2C9213"
type input "PA/2C9213"
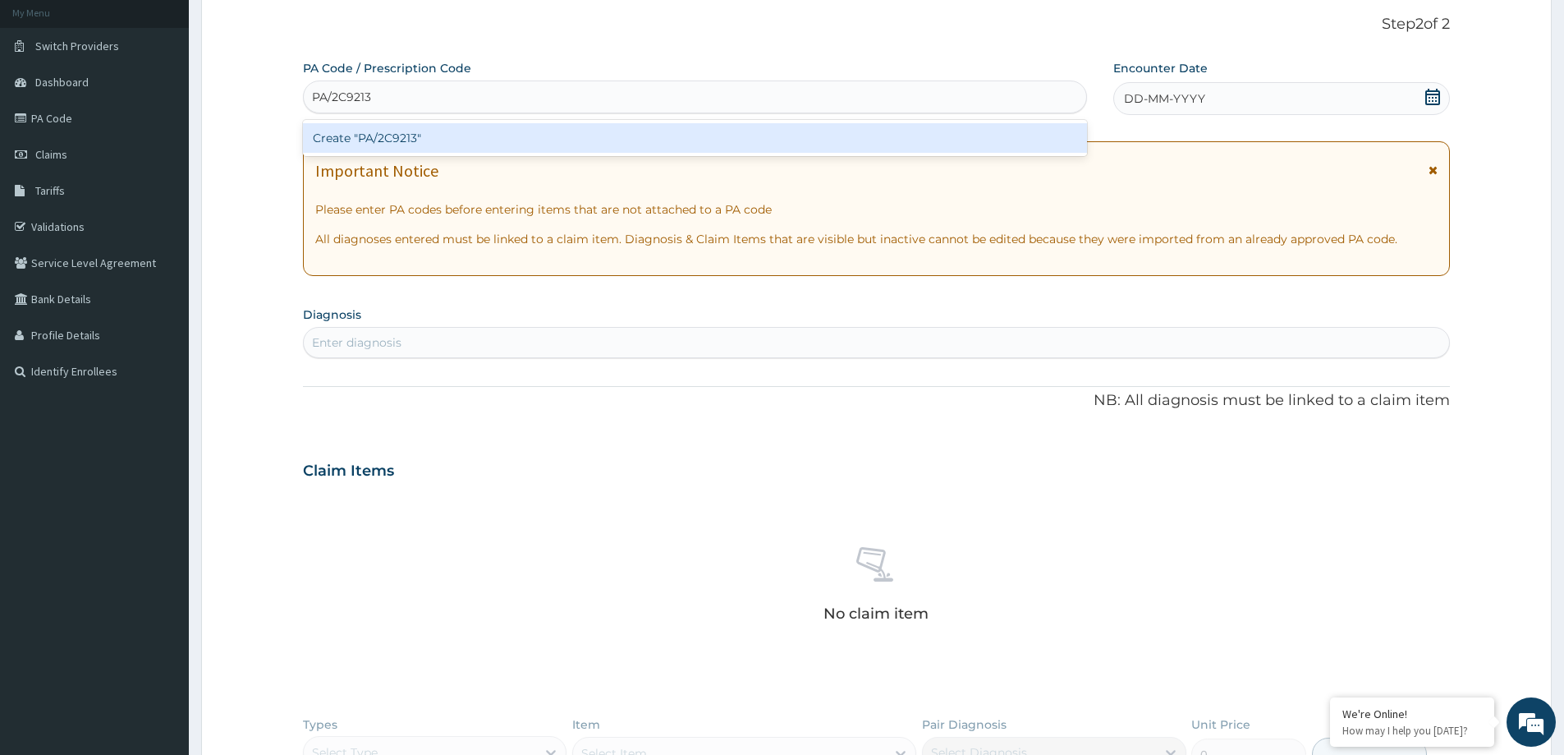
click at [388, 145] on div "Create "PA/2C9213"" at bounding box center [695, 138] width 784 height 30
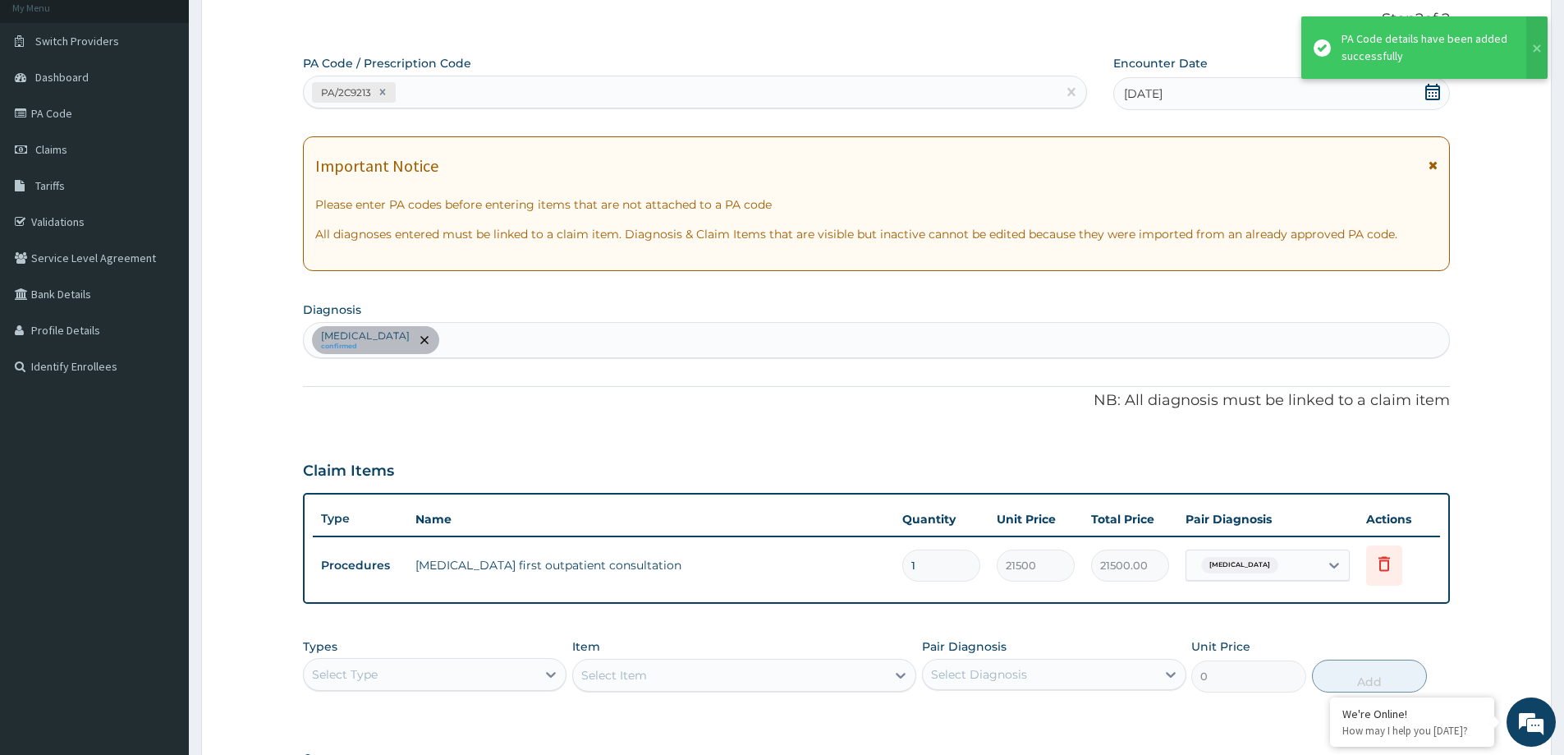
type input "0"
type input "0.00"
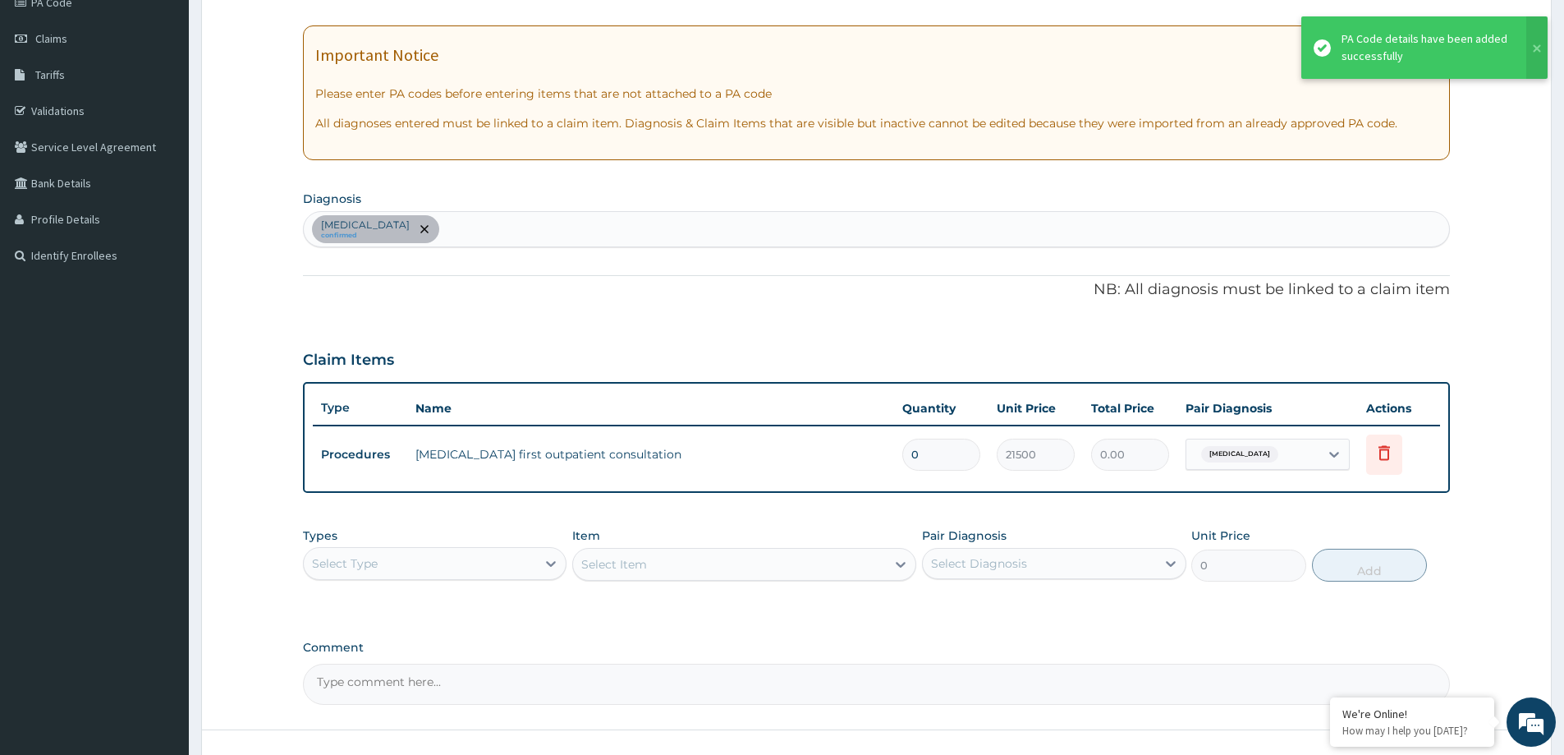
scroll to position [335, 0]
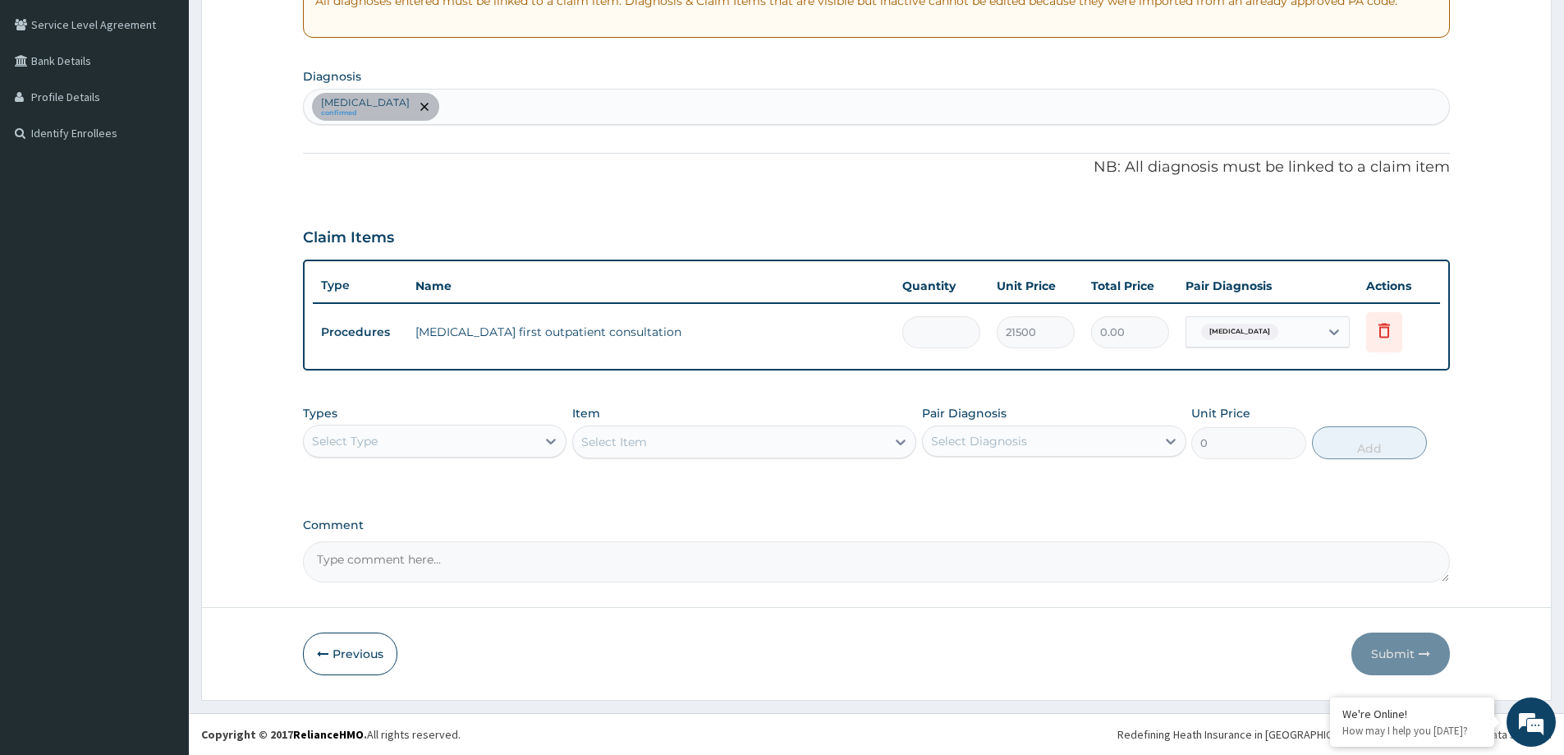
type input "1"
type input "21500.00"
click at [1415, 645] on button "Submit" at bounding box center [1401, 653] width 99 height 43
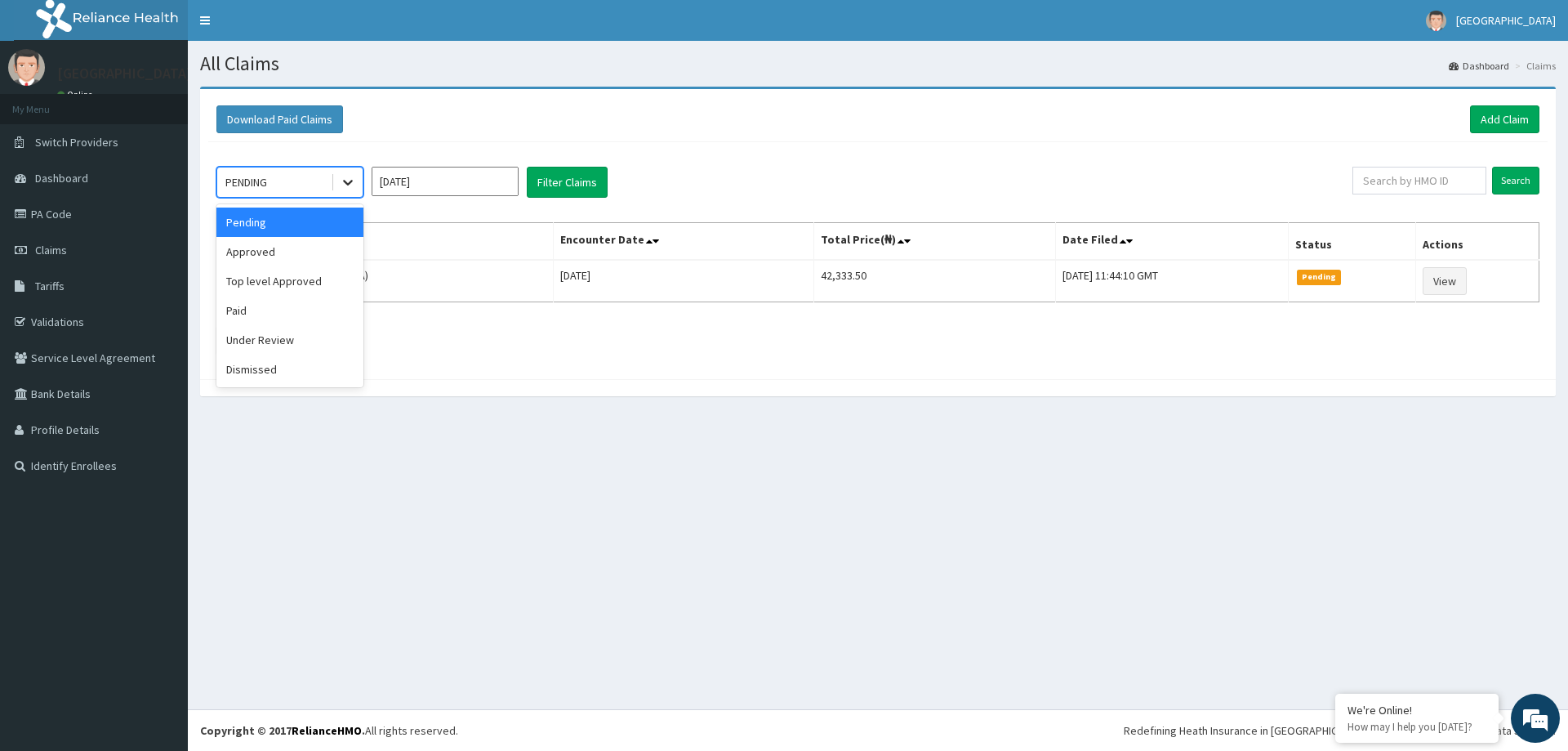
drag, startPoint x: 345, startPoint y: 174, endPoint x: 336, endPoint y: 168, distance: 10.8
click at [342, 173] on div at bounding box center [348, 182] width 30 height 30
click at [269, 258] on div "Approved" at bounding box center [290, 252] width 147 height 30
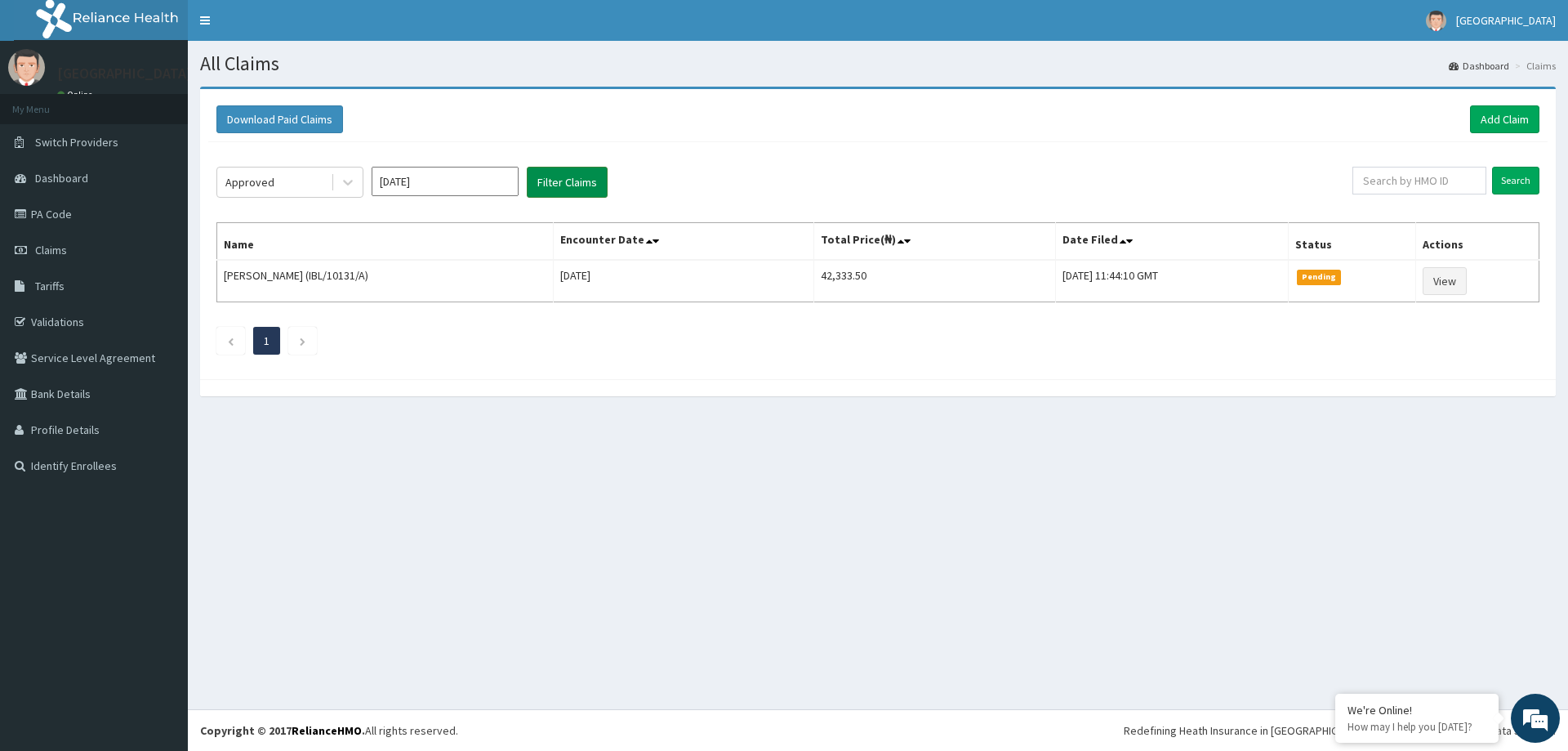
click at [592, 168] on button "Filter Claims" at bounding box center [567, 182] width 81 height 31
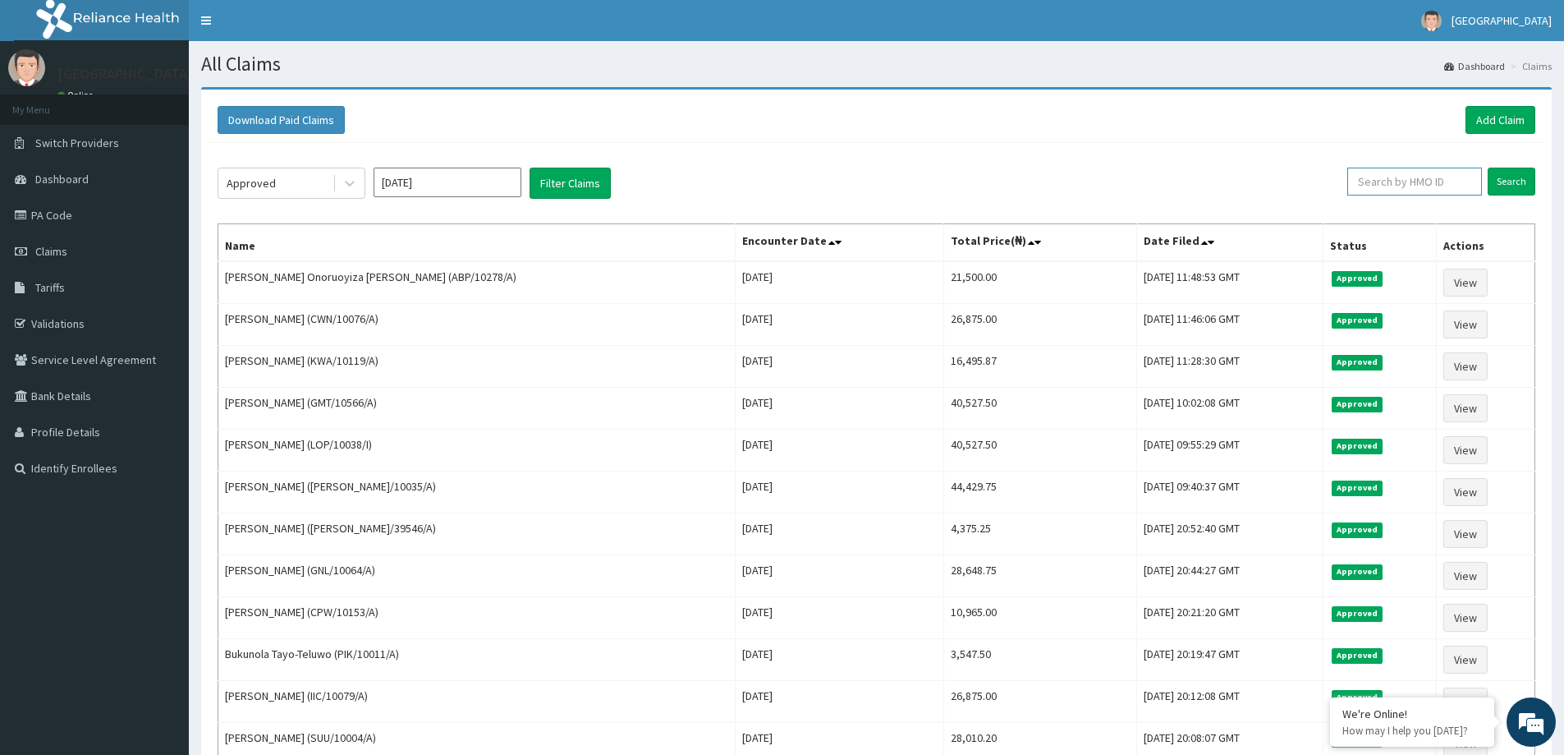
click at [1381, 189] on input "text" at bounding box center [1415, 182] width 135 height 28
type input "ALT/10156/A"
click at [1505, 177] on input "Search" at bounding box center [1512, 182] width 48 height 28
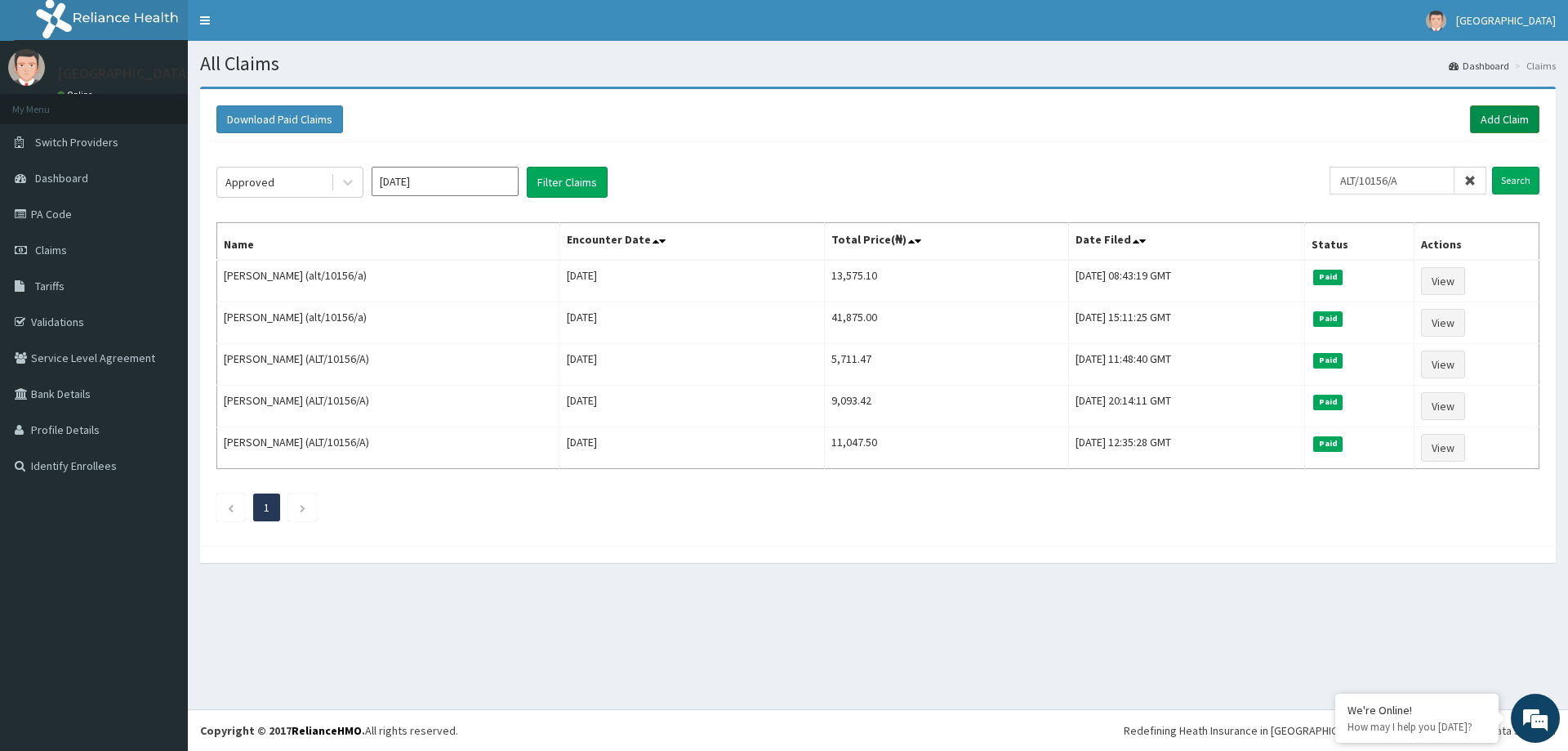
click at [1487, 114] on link "Add Claim" at bounding box center [1504, 119] width 70 height 28
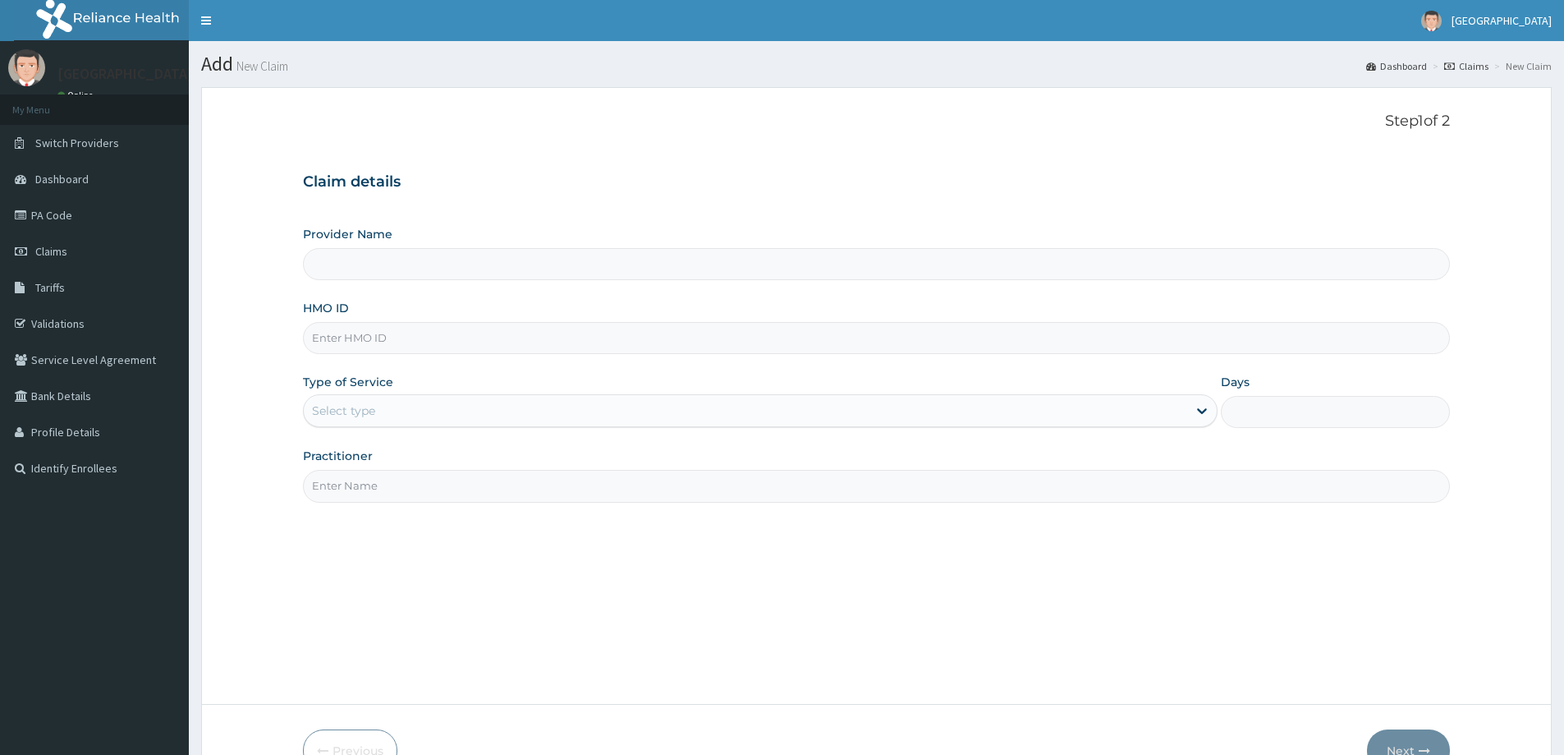
type input "[GEOGRAPHIC_DATA]"
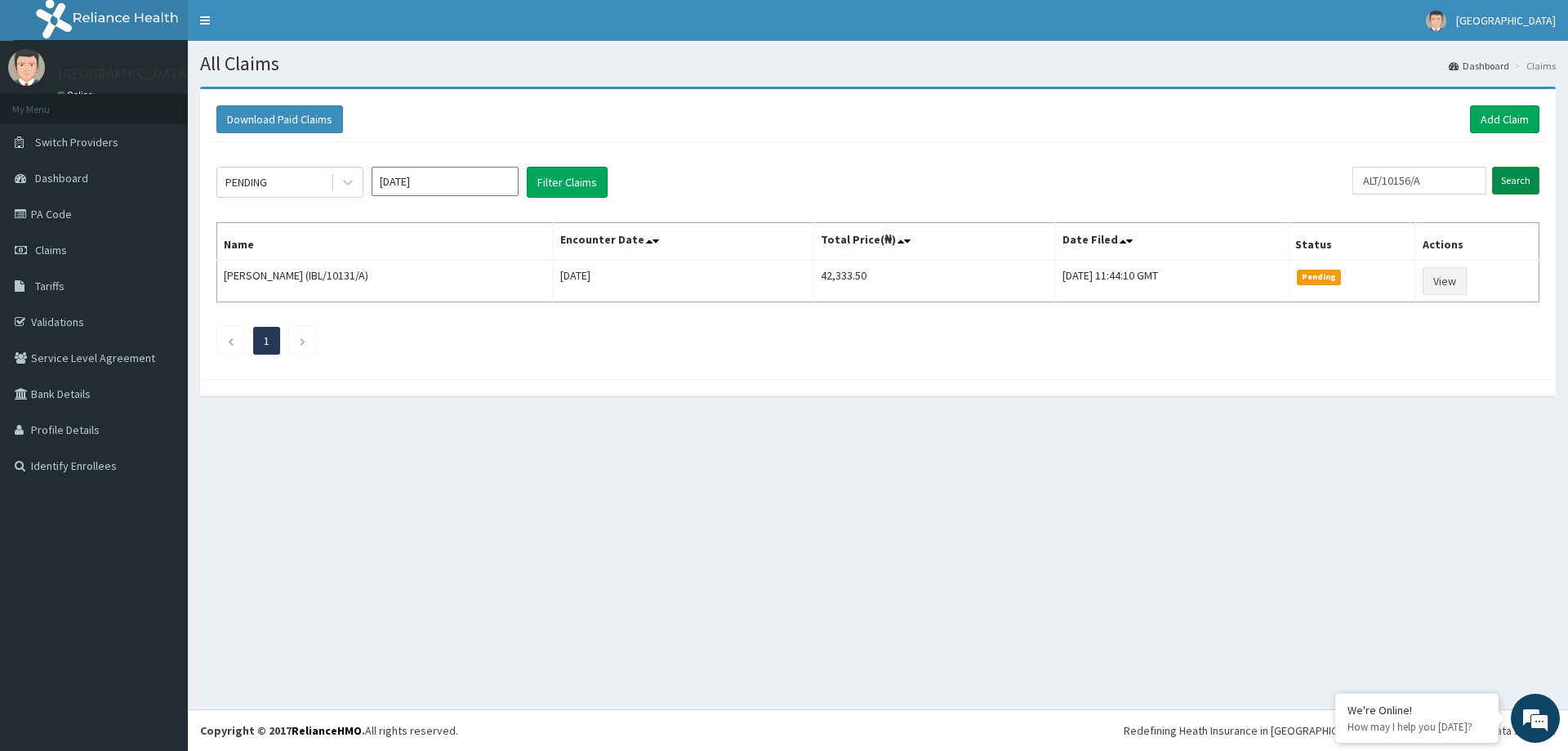
click at [1507, 176] on input "Search" at bounding box center [1515, 181] width 48 height 28
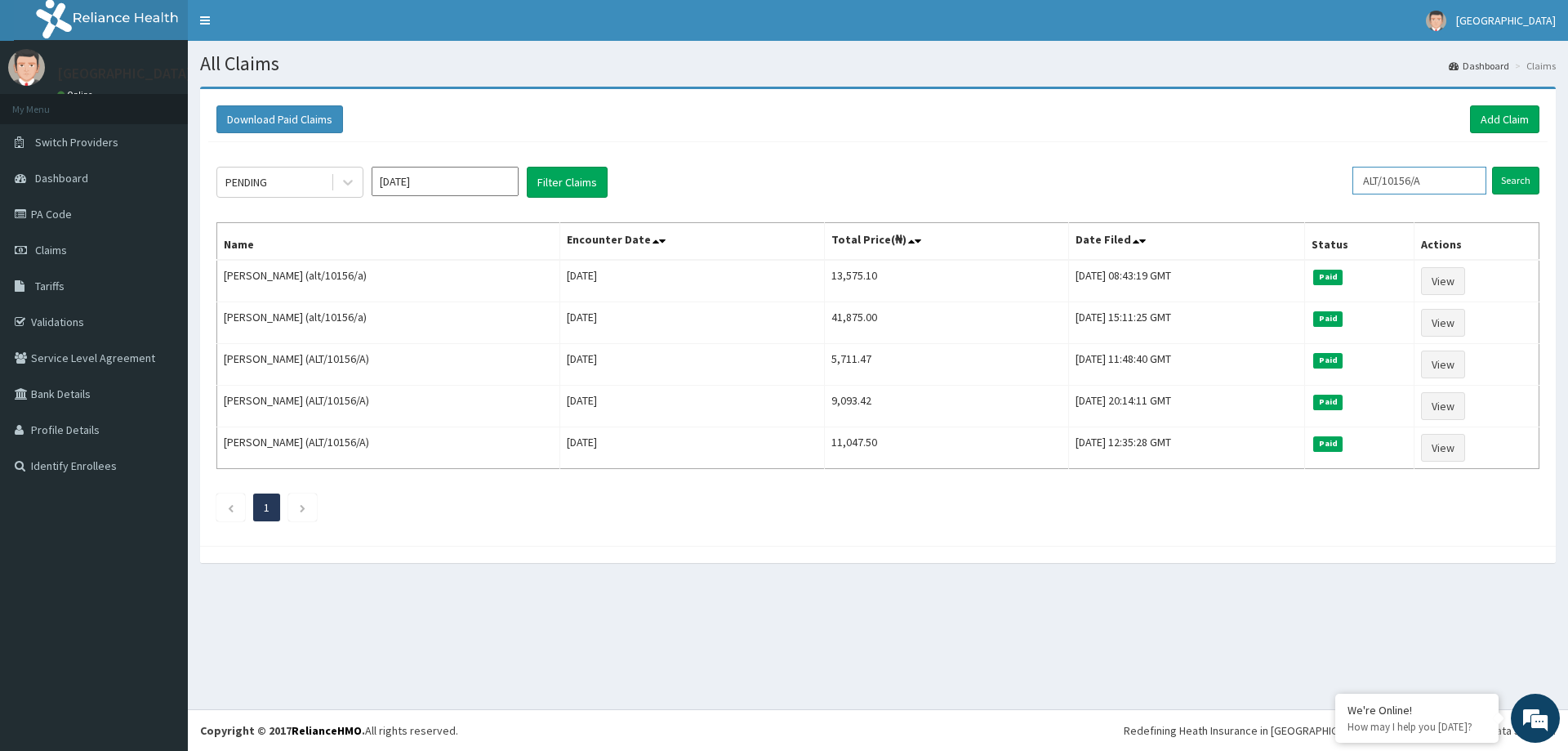
drag, startPoint x: 1433, startPoint y: 181, endPoint x: 1377, endPoint y: 190, distance: 56.7
click at [1375, 190] on input "ALT/10156/A" at bounding box center [1419, 181] width 134 height 28
click at [1512, 111] on link "Add Claim" at bounding box center [1504, 119] width 70 height 28
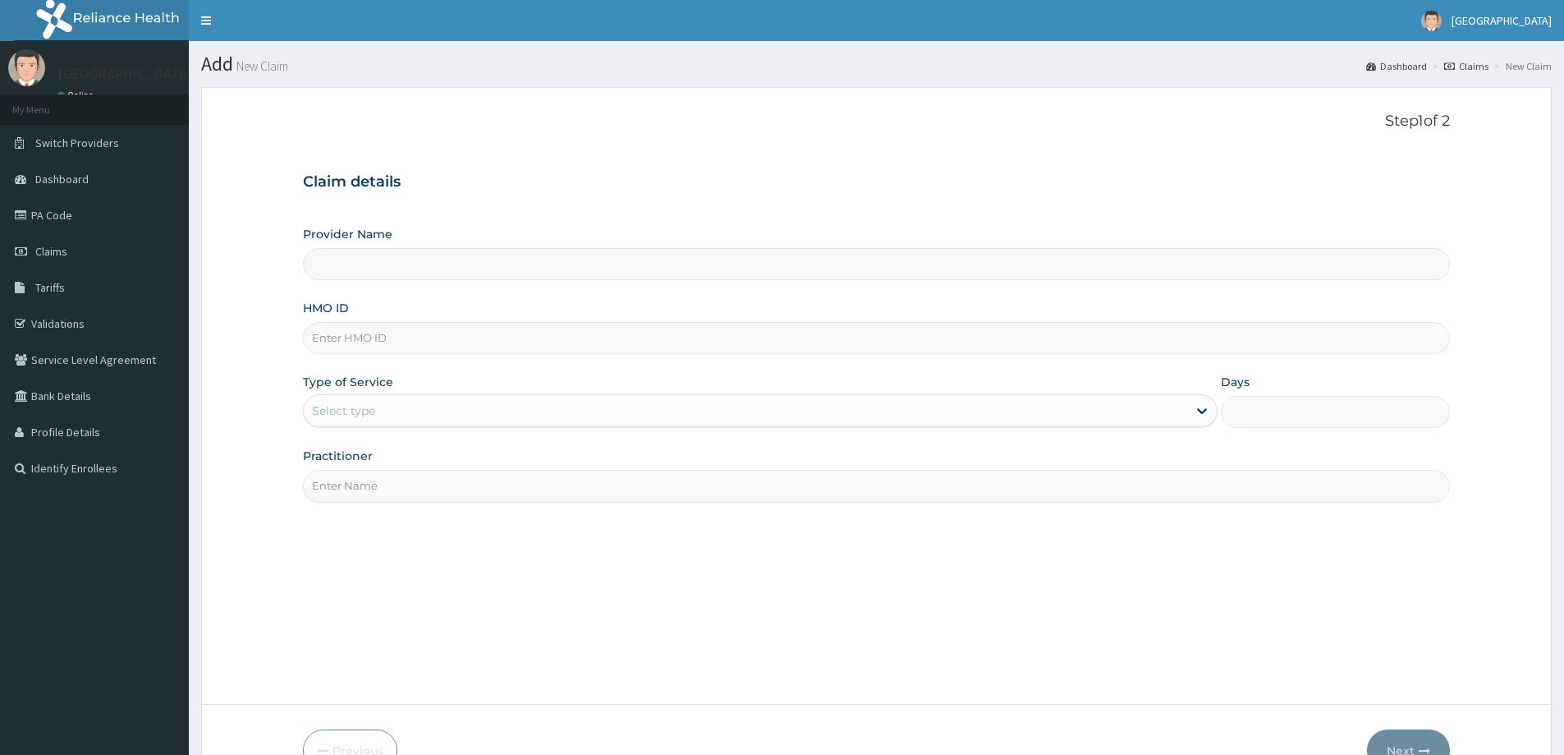
type input "[GEOGRAPHIC_DATA]"
drag, startPoint x: 1096, startPoint y: 333, endPoint x: 1393, endPoint y: 255, distance: 307.2
click at [1104, 306] on div "HMO ID" at bounding box center [876, 327] width 1147 height 54
click at [1133, 345] on input "HMO ID" at bounding box center [876, 338] width 1147 height 32
drag, startPoint x: 264, startPoint y: 244, endPoint x: 287, endPoint y: 293, distance: 54.4
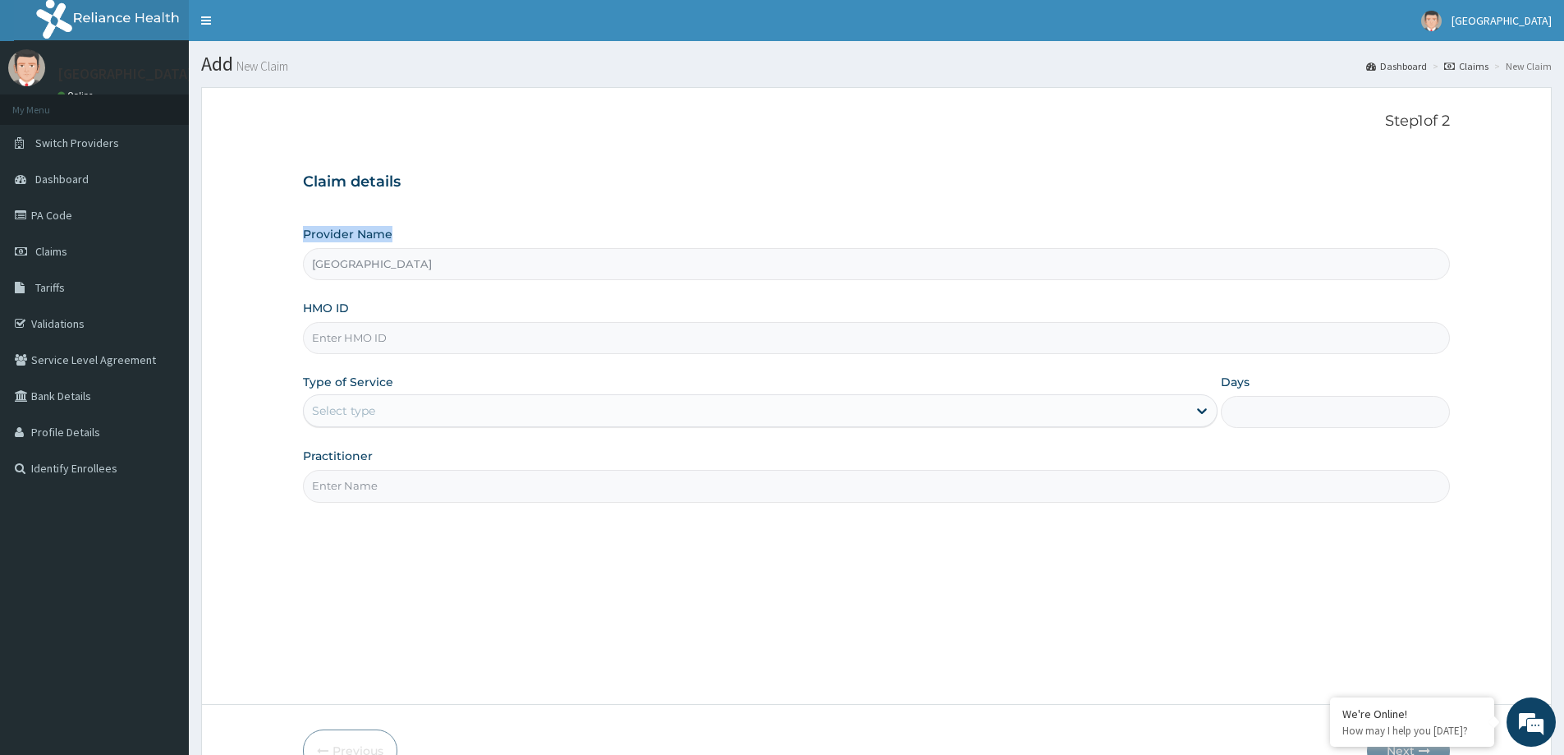
click at [273, 258] on form "Step 1 of 2 Claim details Provider Name Micel Hospital HMO ID Type of Service S…" at bounding box center [876, 442] width 1351 height 710
click at [316, 329] on input "HMO ID" at bounding box center [876, 338] width 1147 height 32
paste input "ALT/10156/A"
type input "ALT/10156/A"
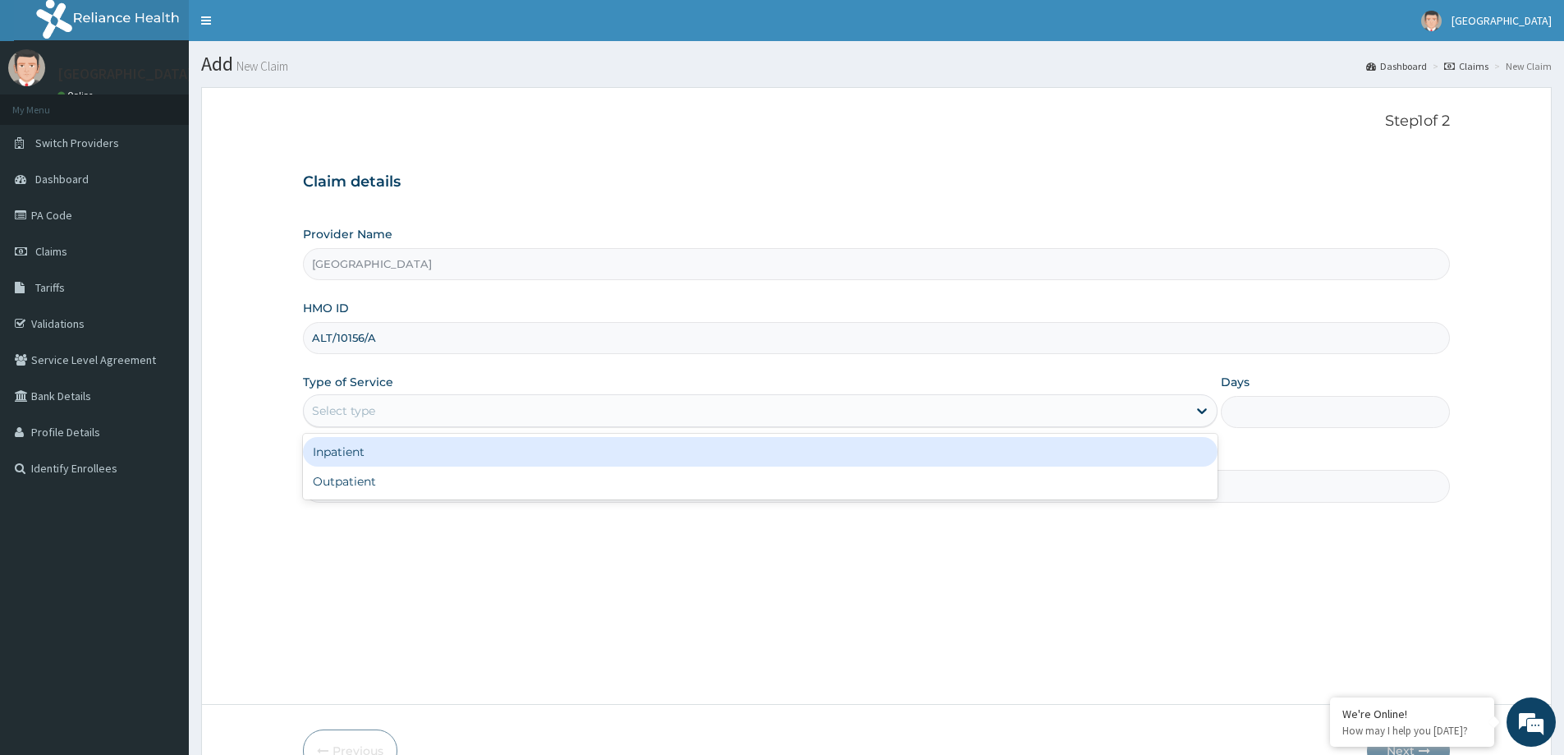
drag, startPoint x: 496, startPoint y: 412, endPoint x: 503, endPoint y: 466, distance: 53.8
click at [496, 414] on div "Select type" at bounding box center [746, 410] width 884 height 26
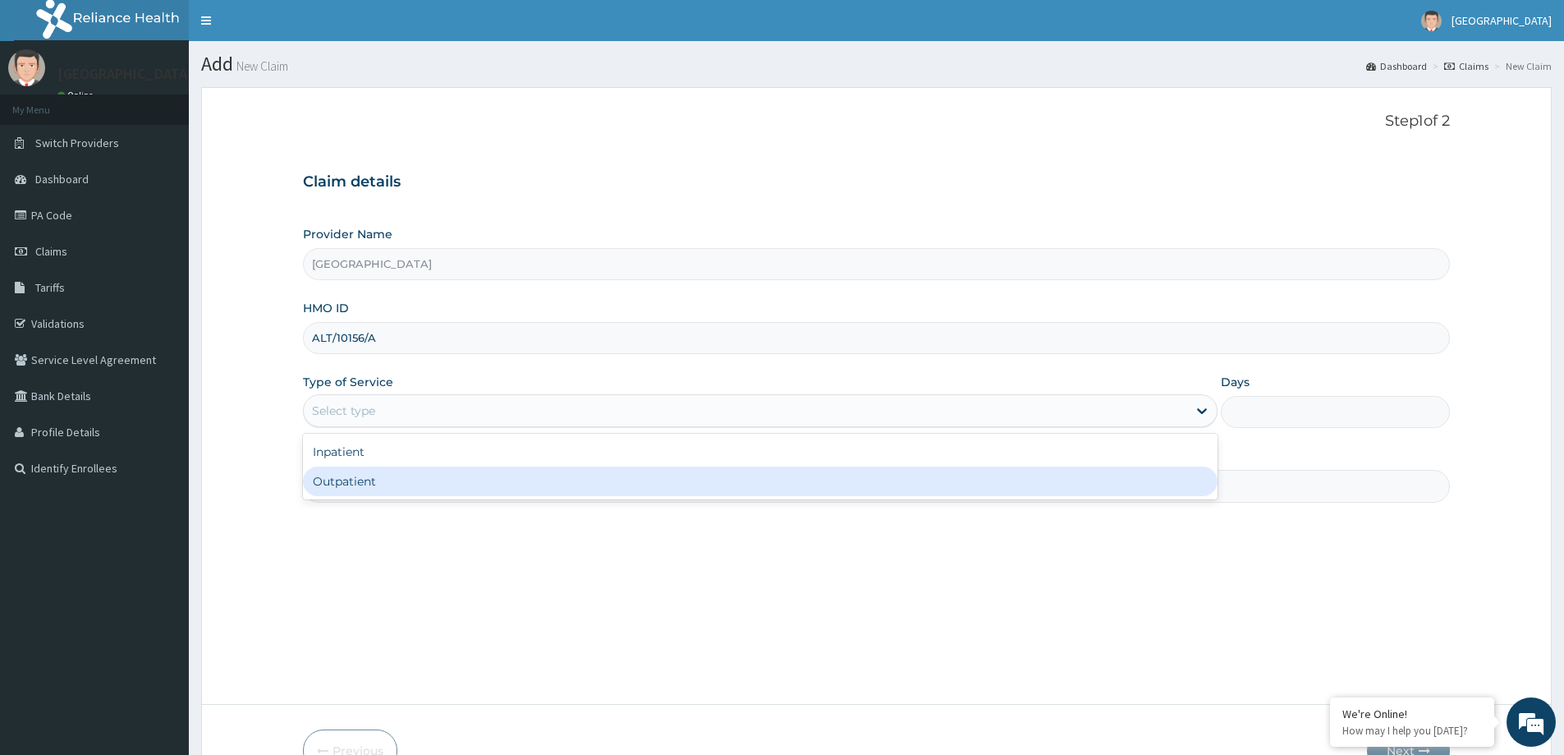
drag, startPoint x: 494, startPoint y: 480, endPoint x: 519, endPoint y: 496, distance: 29.9
click at [494, 480] on div "Outpatient" at bounding box center [760, 481] width 915 height 30
type input "1"
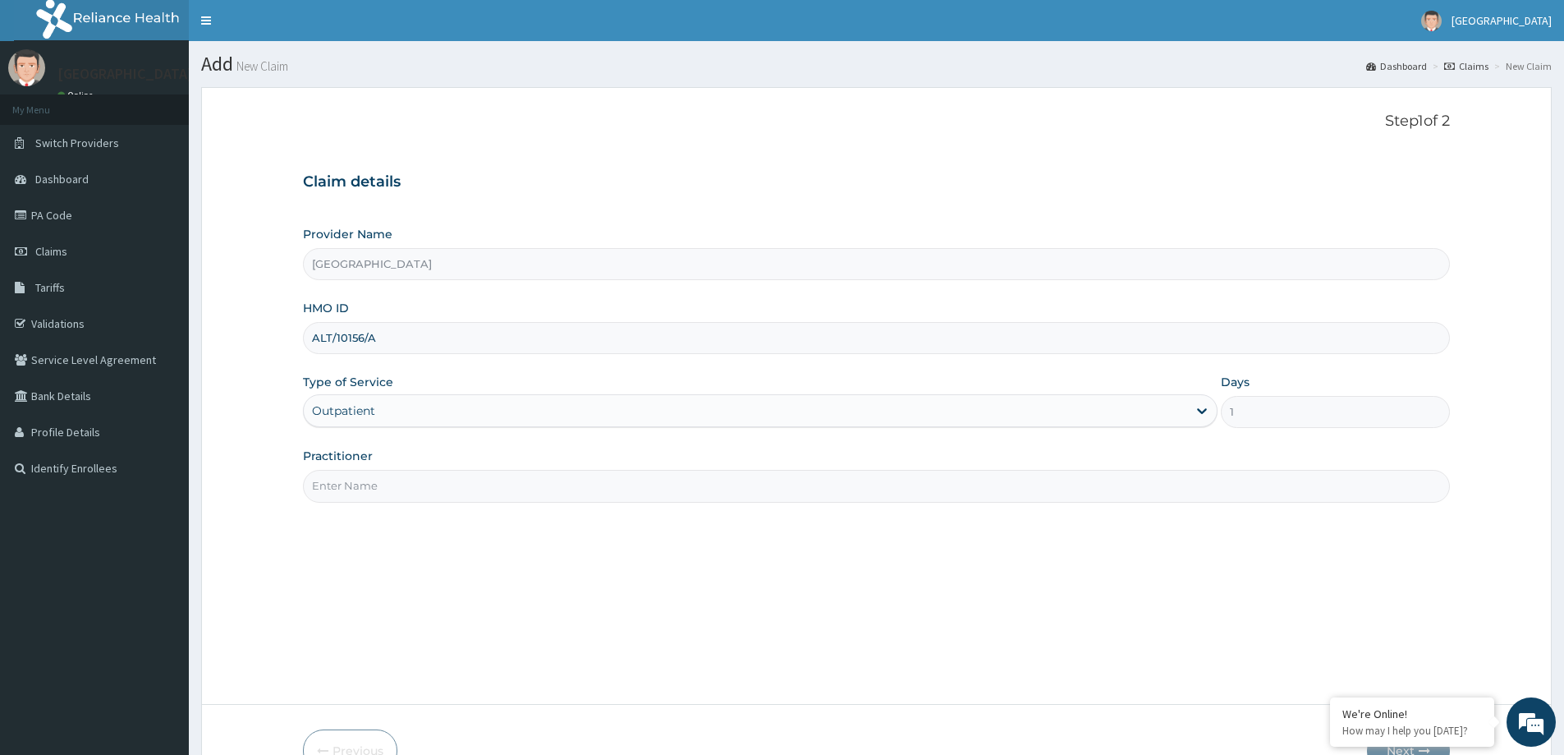
drag, startPoint x: 524, startPoint y: 485, endPoint x: 518, endPoint y: 501, distance: 16.6
click at [520, 496] on input "Practitioner" at bounding box center [876, 486] width 1147 height 32
click at [476, 495] on input "Practitioner" at bounding box center [876, 486] width 1147 height 32
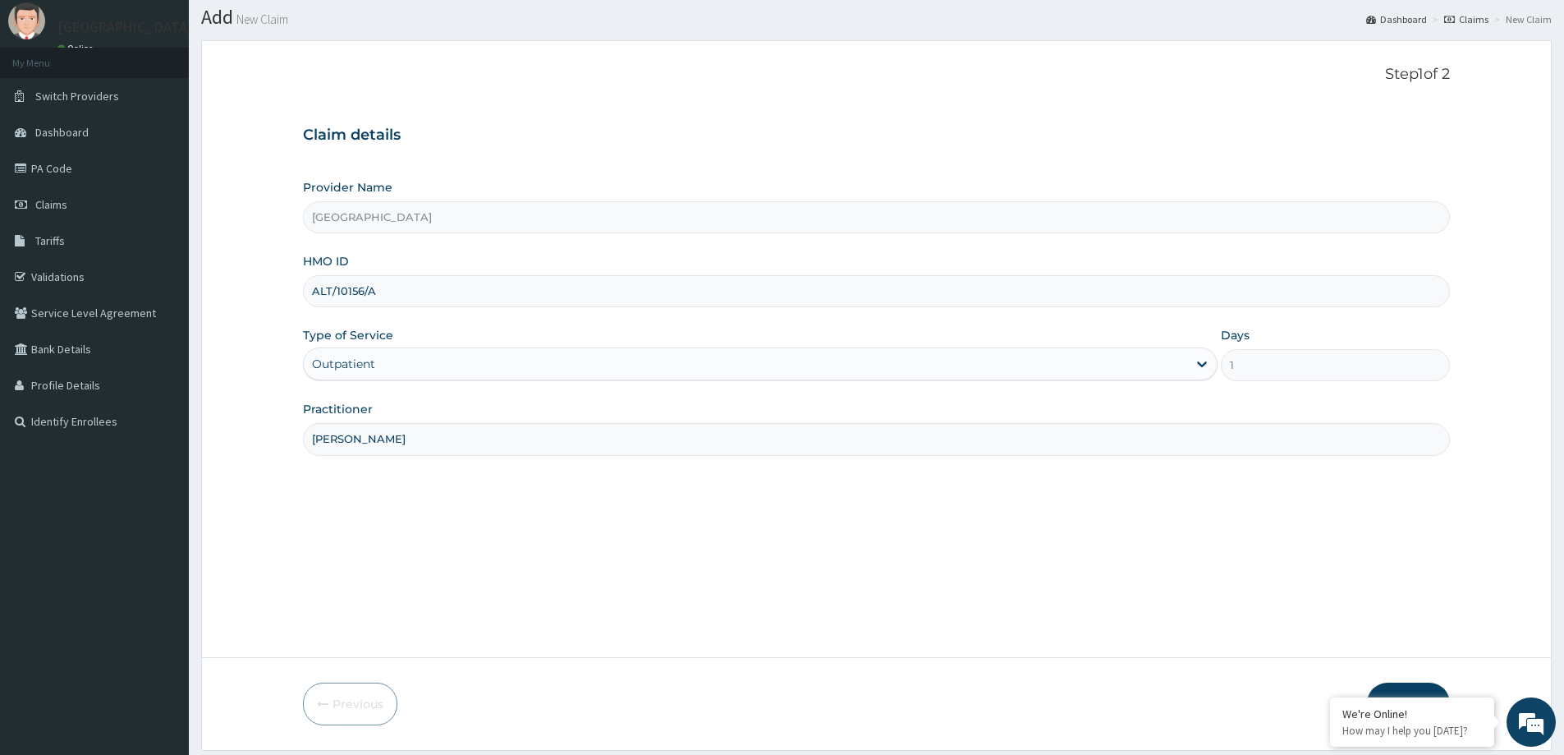
scroll to position [97, 0]
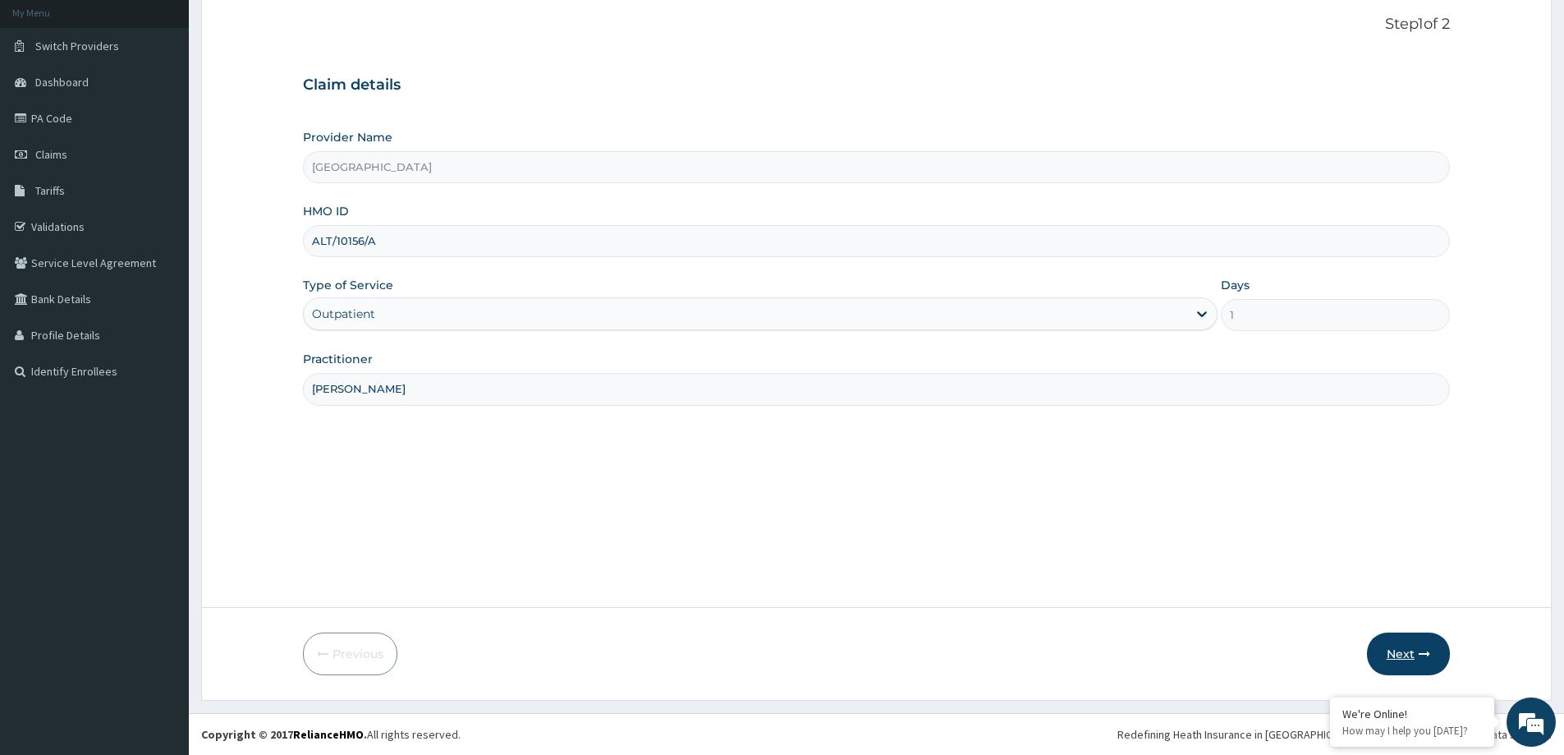
type input "DR OYEYEMI"
drag, startPoint x: 1400, startPoint y: 657, endPoint x: 1389, endPoint y: 657, distance: 11.5
click at [1389, 657] on button "Next" at bounding box center [1408, 653] width 83 height 43
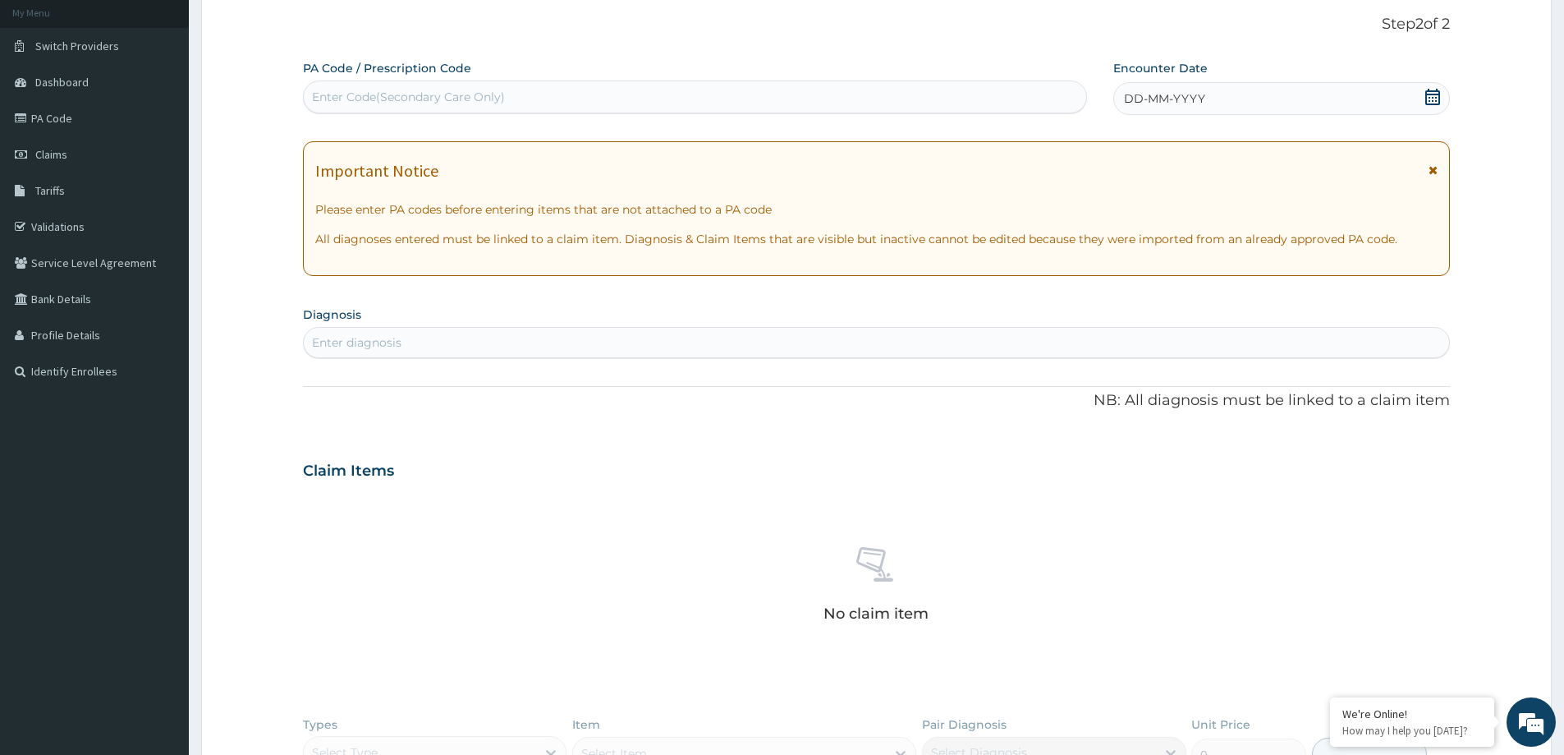
click at [472, 101] on div "Enter Code(Secondary Care Only)" at bounding box center [408, 97] width 193 height 16
paste input "PA/BA822B"
type input "PA/BA822B"
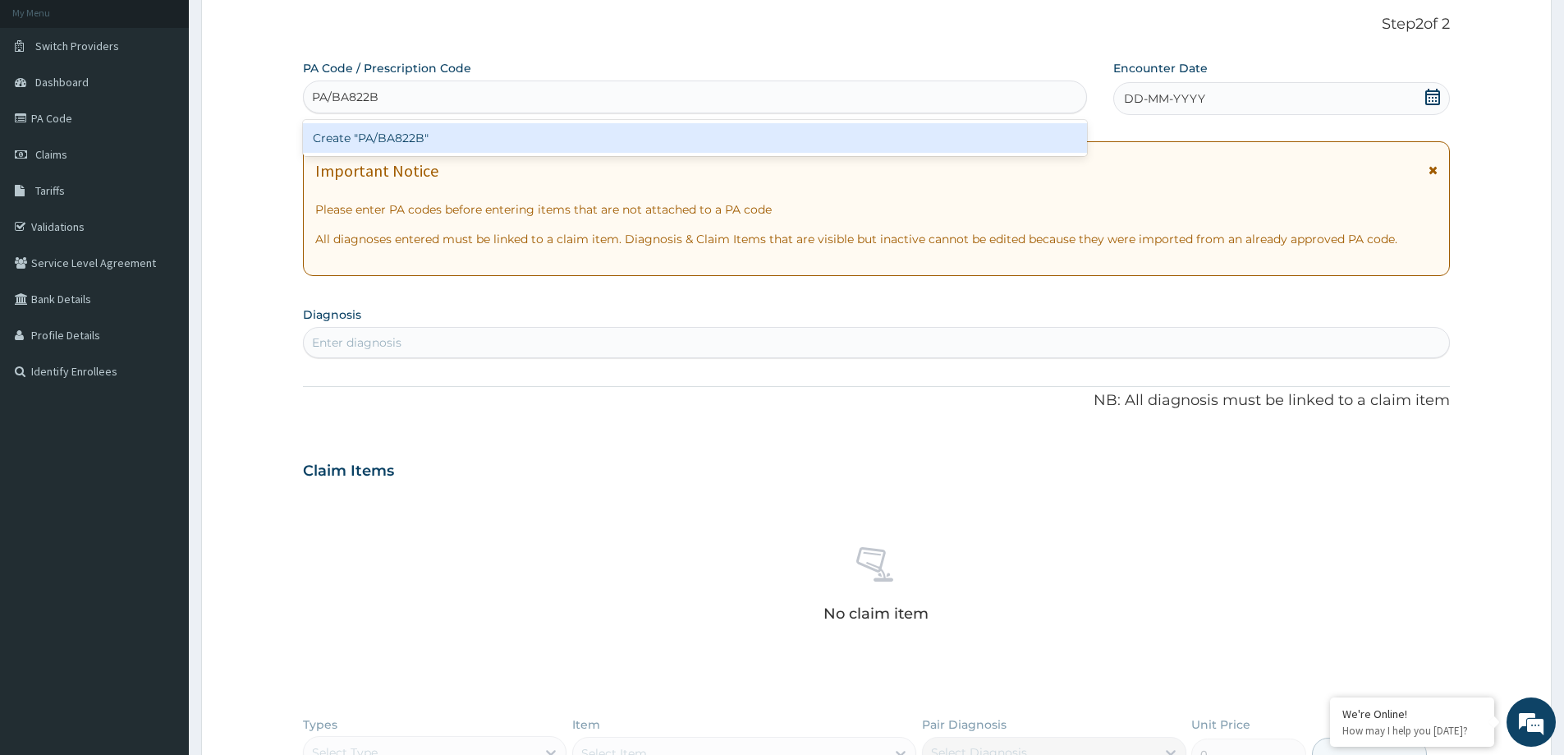
click at [520, 136] on div "Create "PA/BA822B"" at bounding box center [695, 138] width 784 height 30
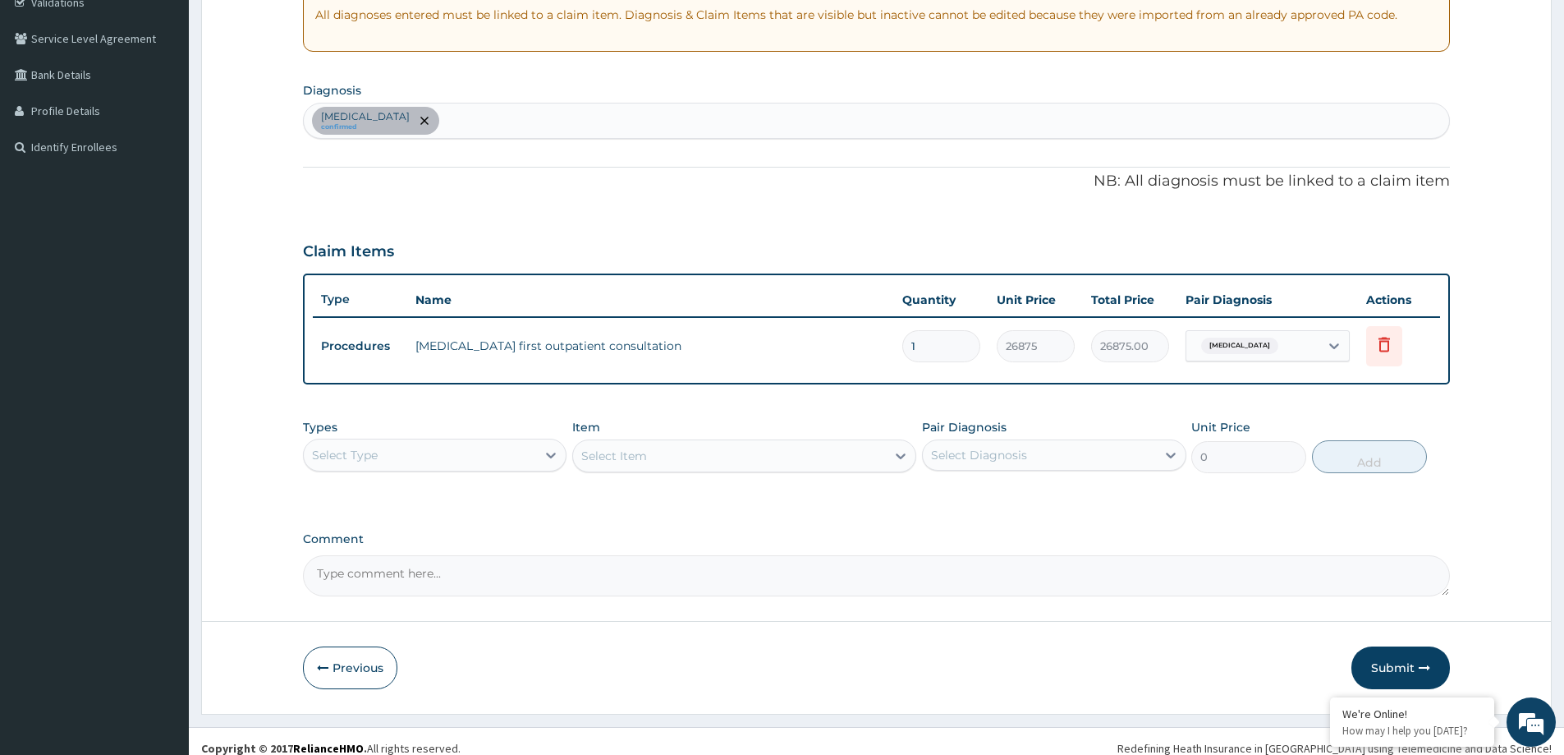
scroll to position [335, 0]
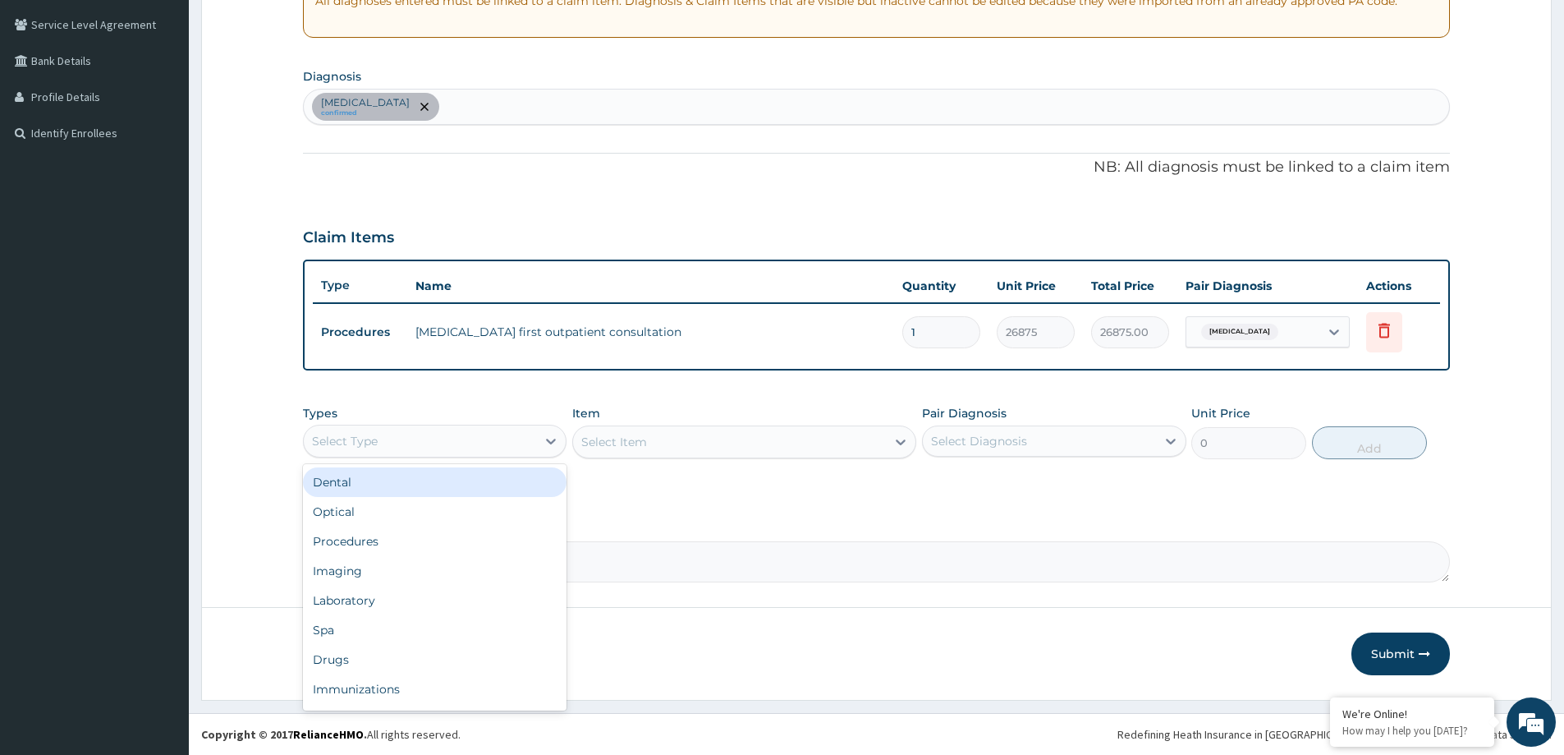
click at [471, 448] on div "Select Type" at bounding box center [420, 441] width 232 height 26
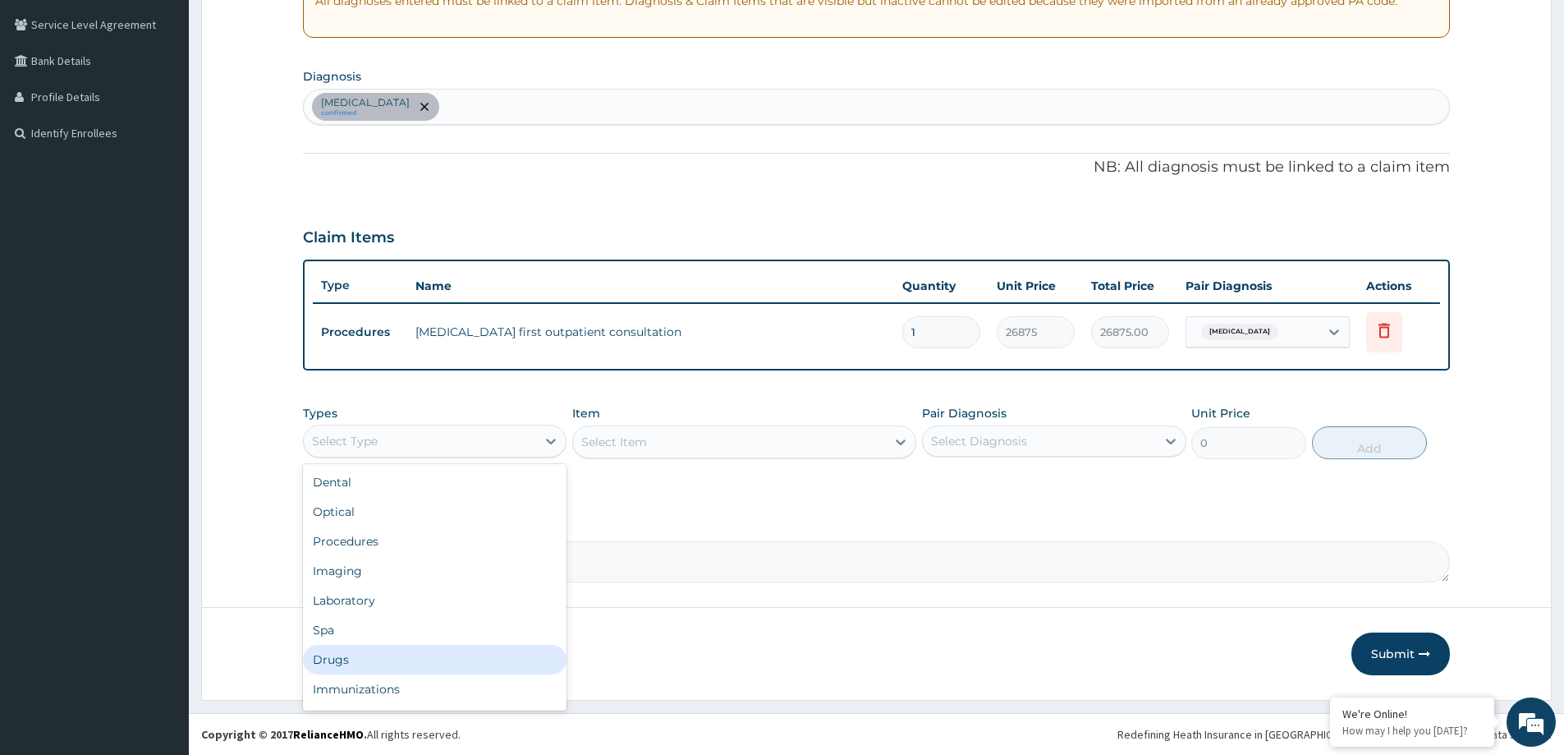
click at [443, 646] on div "Drugs" at bounding box center [435, 660] width 264 height 30
drag, startPoint x: 984, startPoint y: 443, endPoint x: 969, endPoint y: 459, distance: 21.5
click at [985, 443] on div "Select Diagnosis" at bounding box center [979, 441] width 96 height 16
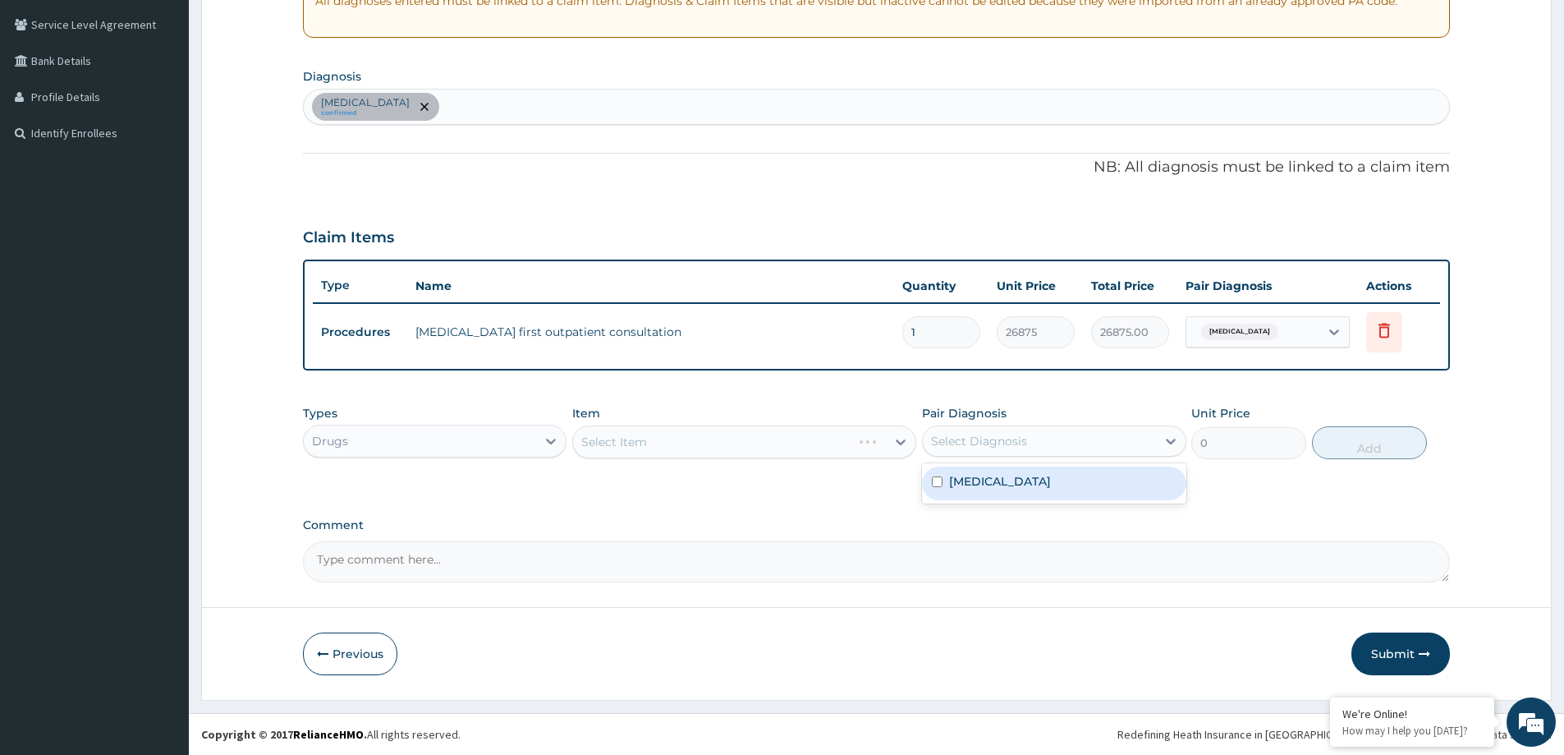
drag, startPoint x: 956, startPoint y: 488, endPoint x: 932, endPoint y: 483, distance: 24.3
click at [949, 487] on label "Benign prostatic hyperplasia" at bounding box center [1000, 481] width 102 height 16
checkbox input "true"
click at [581, 101] on div "Benign prostatic hyperplasia confirmed" at bounding box center [877, 107] width 1146 height 34
type input "HTN"
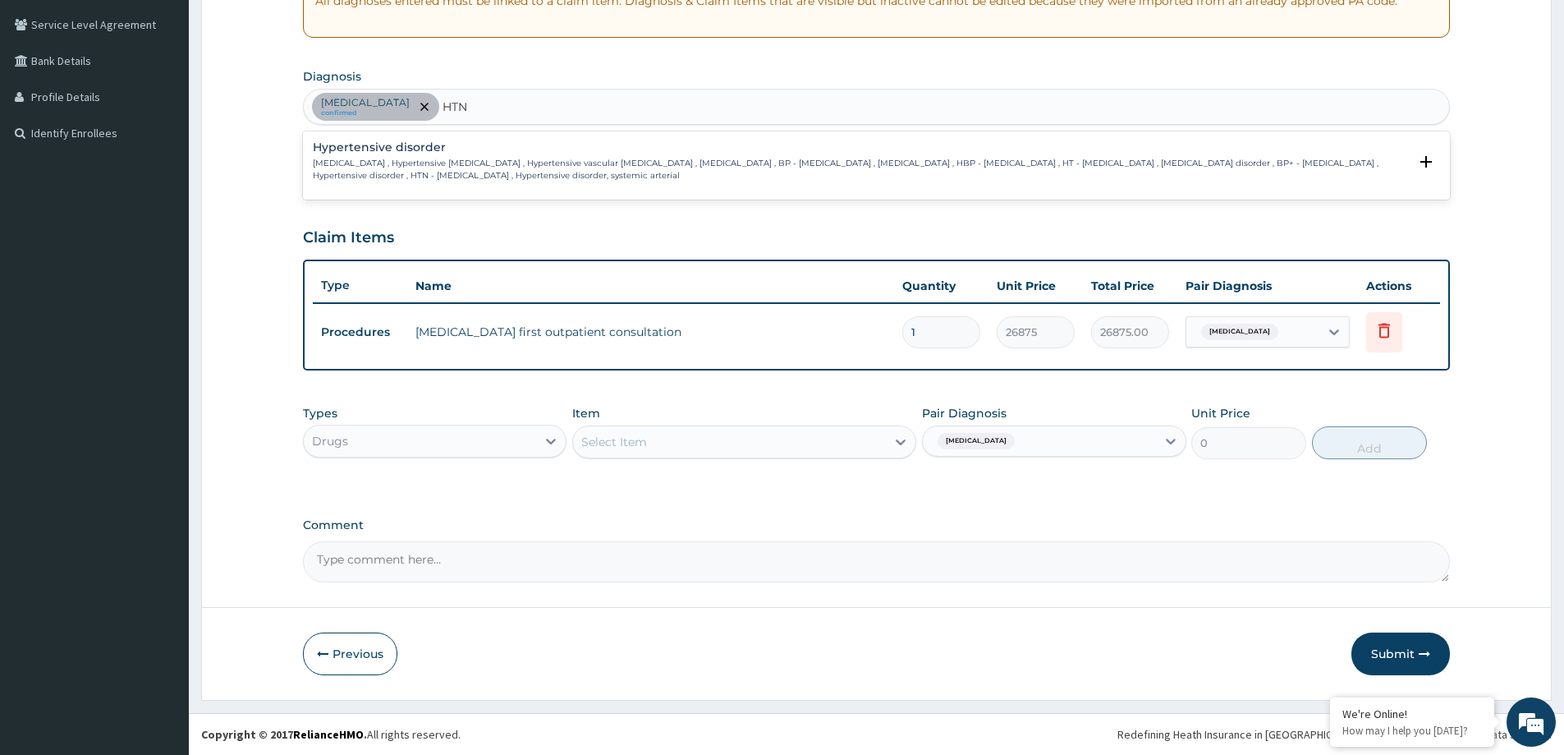
click at [544, 151] on h4 "Hypertensive disorder" at bounding box center [861, 147] width 1096 height 12
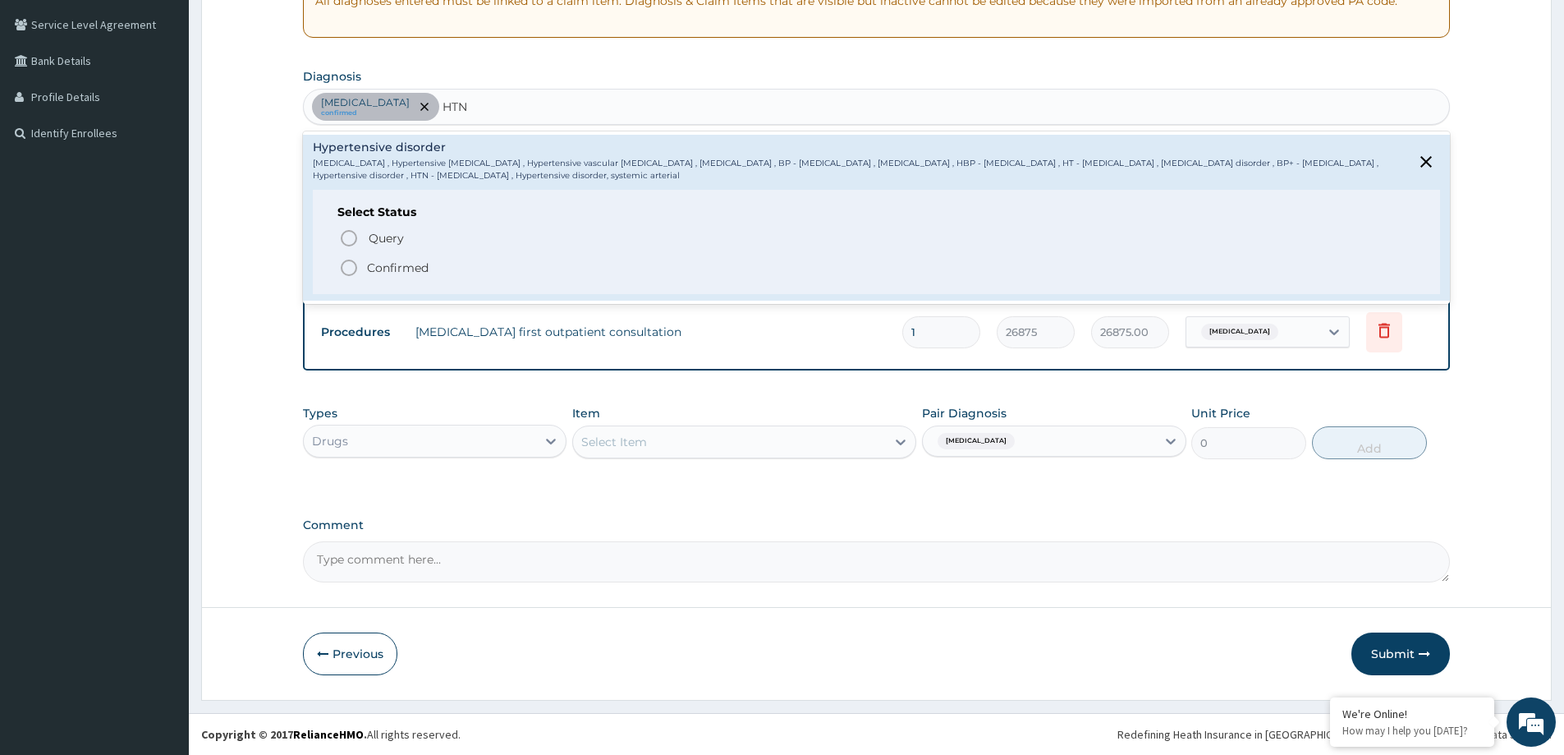
click at [453, 269] on span "Confirmed" at bounding box center [877, 268] width 1077 height 20
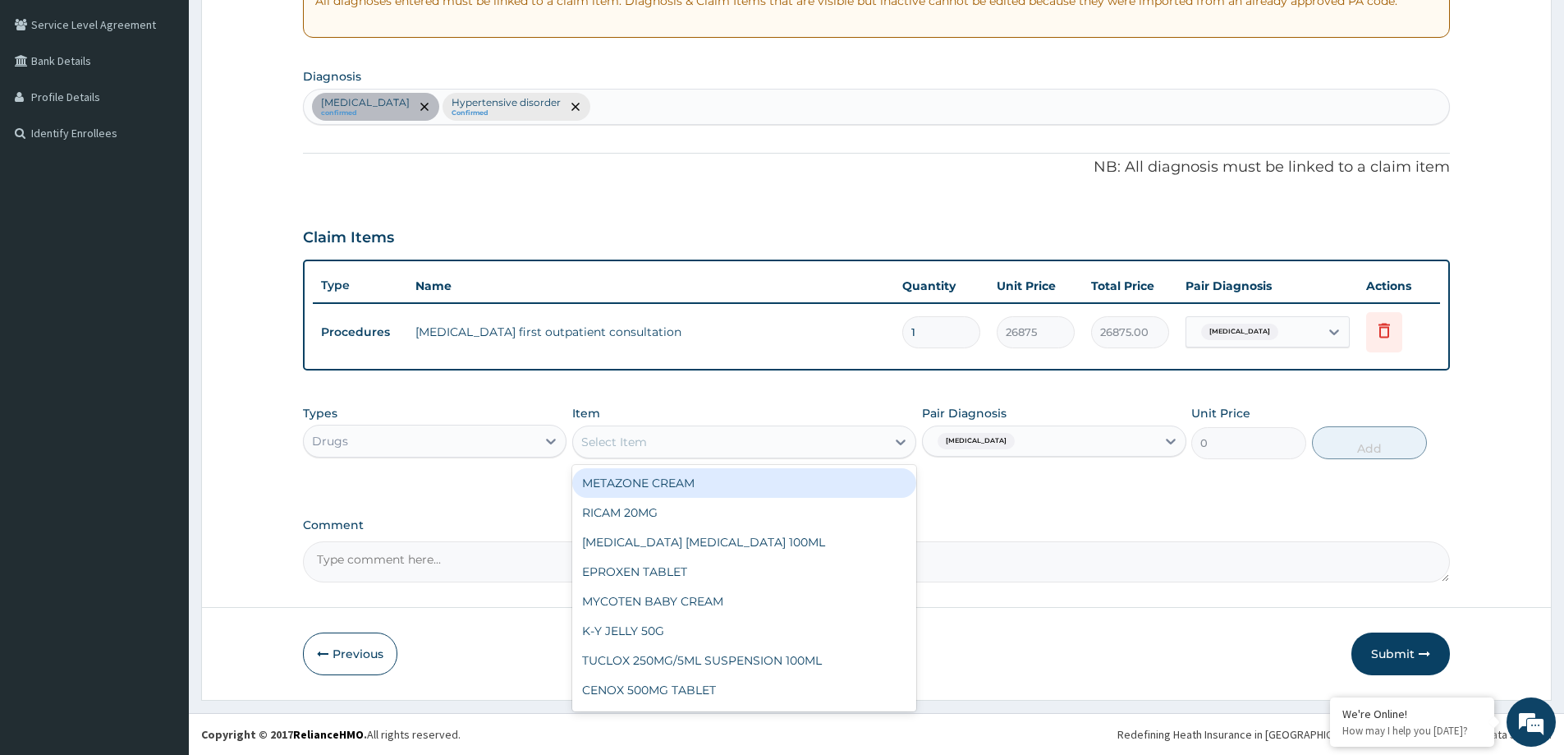
click at [645, 444] on div "Select Item" at bounding box center [614, 442] width 66 height 16
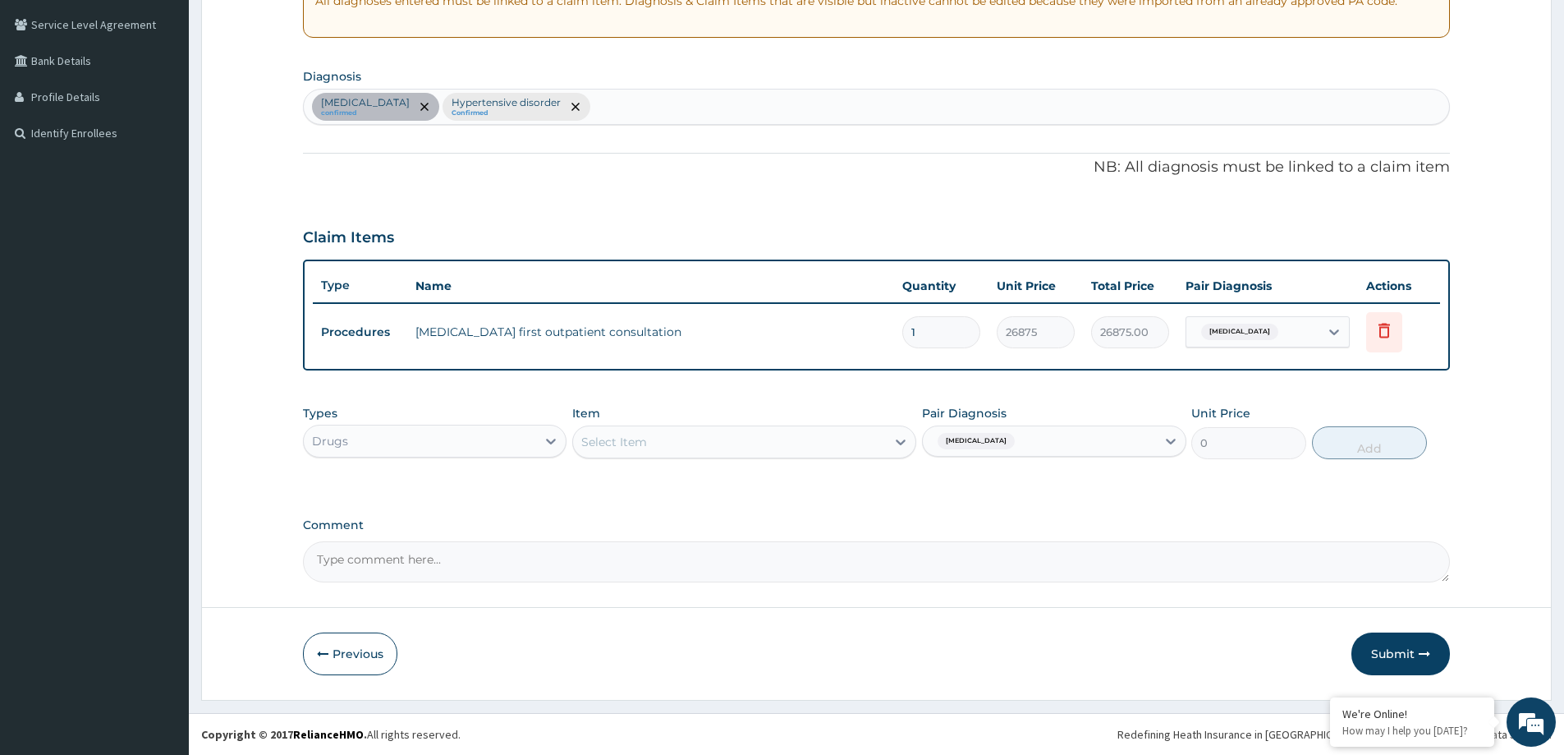
click at [655, 451] on div "Select Item" at bounding box center [729, 442] width 313 height 26
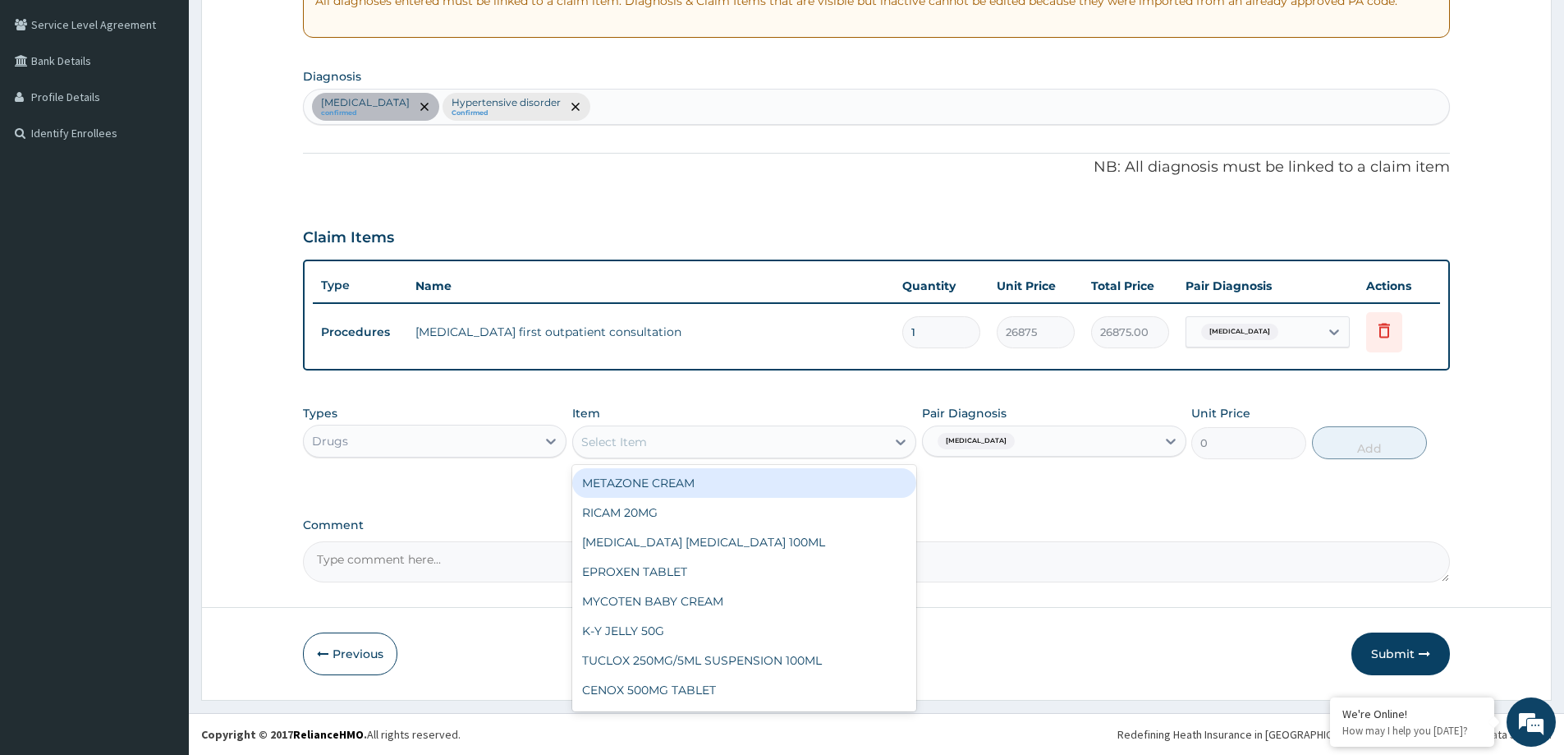
click at [644, 448] on div "Select Item" at bounding box center [614, 442] width 66 height 16
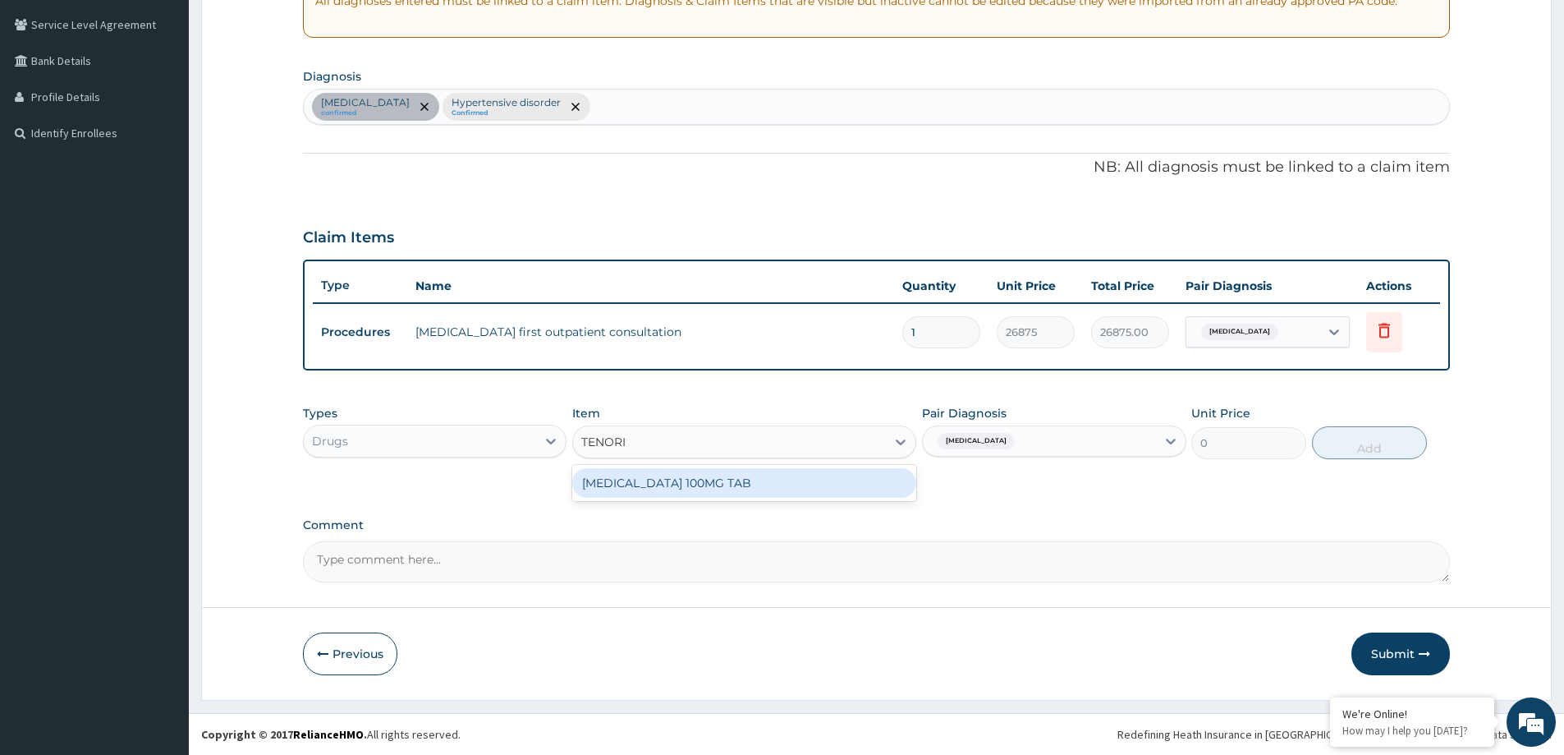
type input "TENORIC"
drag, startPoint x: 682, startPoint y: 487, endPoint x: 861, endPoint y: 465, distance: 180.4
click at [687, 487] on div "TENORIC 100MG TAB" at bounding box center [744, 483] width 344 height 30
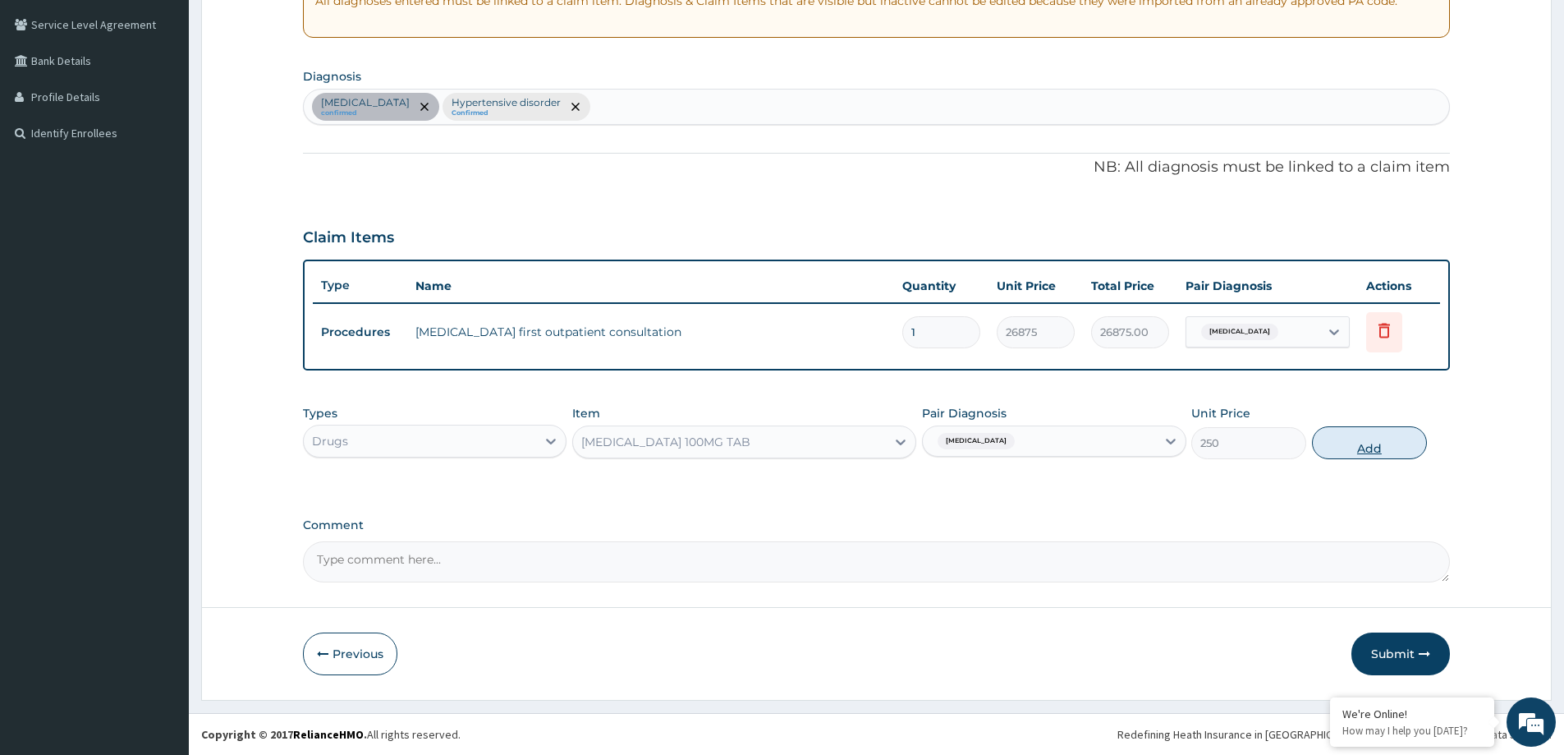
click at [1326, 448] on button "Add" at bounding box center [1369, 442] width 115 height 33
type input "0"
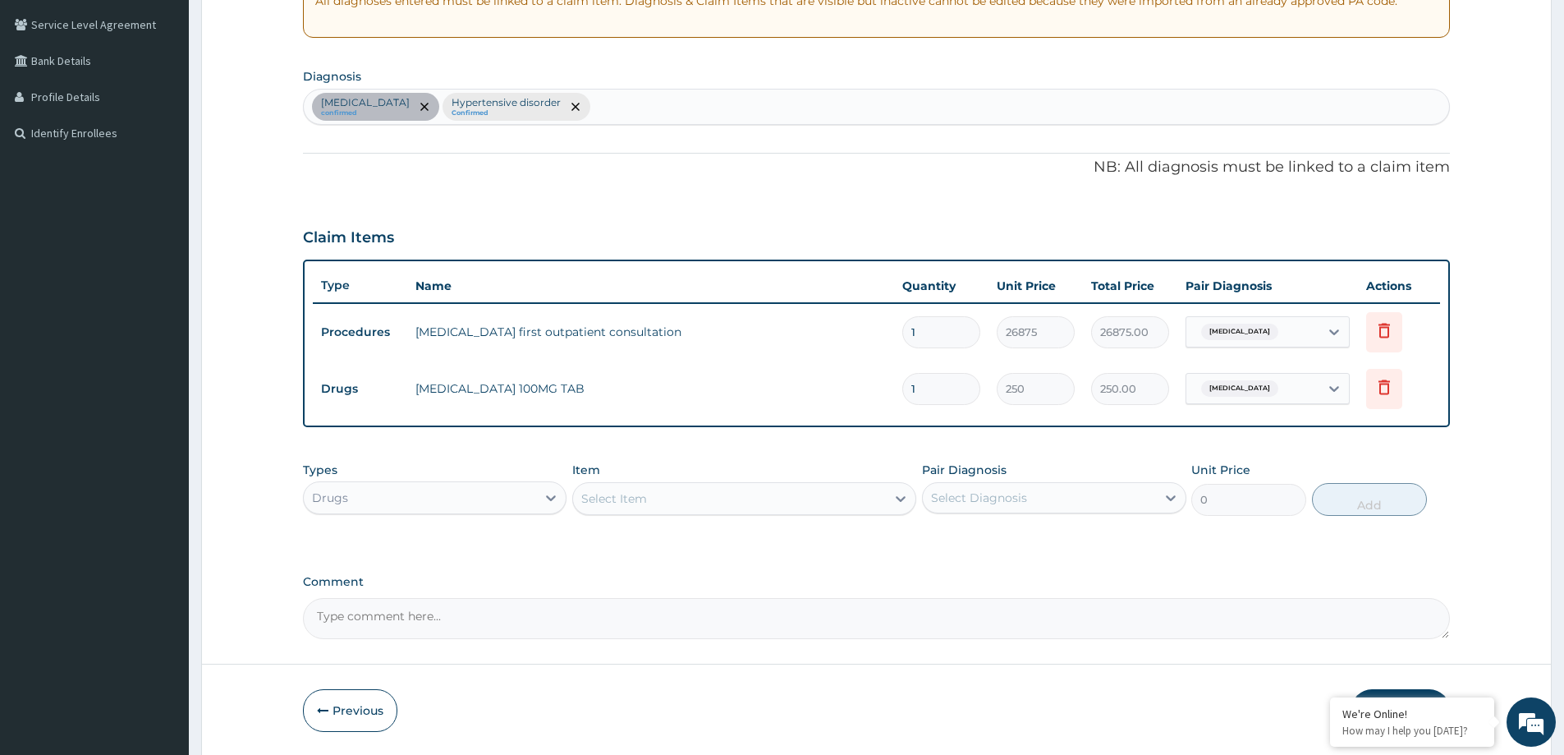
type input "0.00"
type input "3"
type input "750.00"
type input "30"
type input "7500.00"
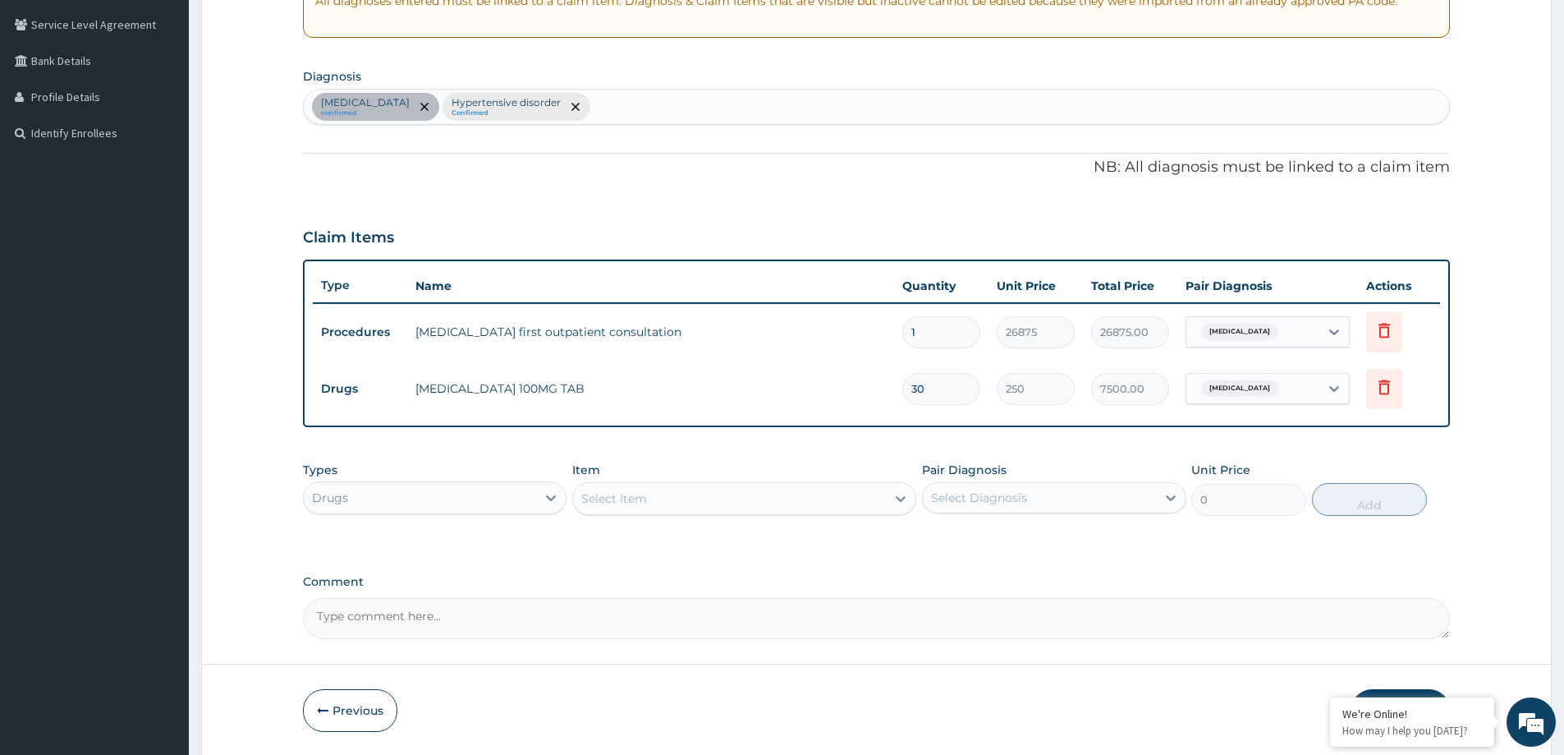
type input "30"
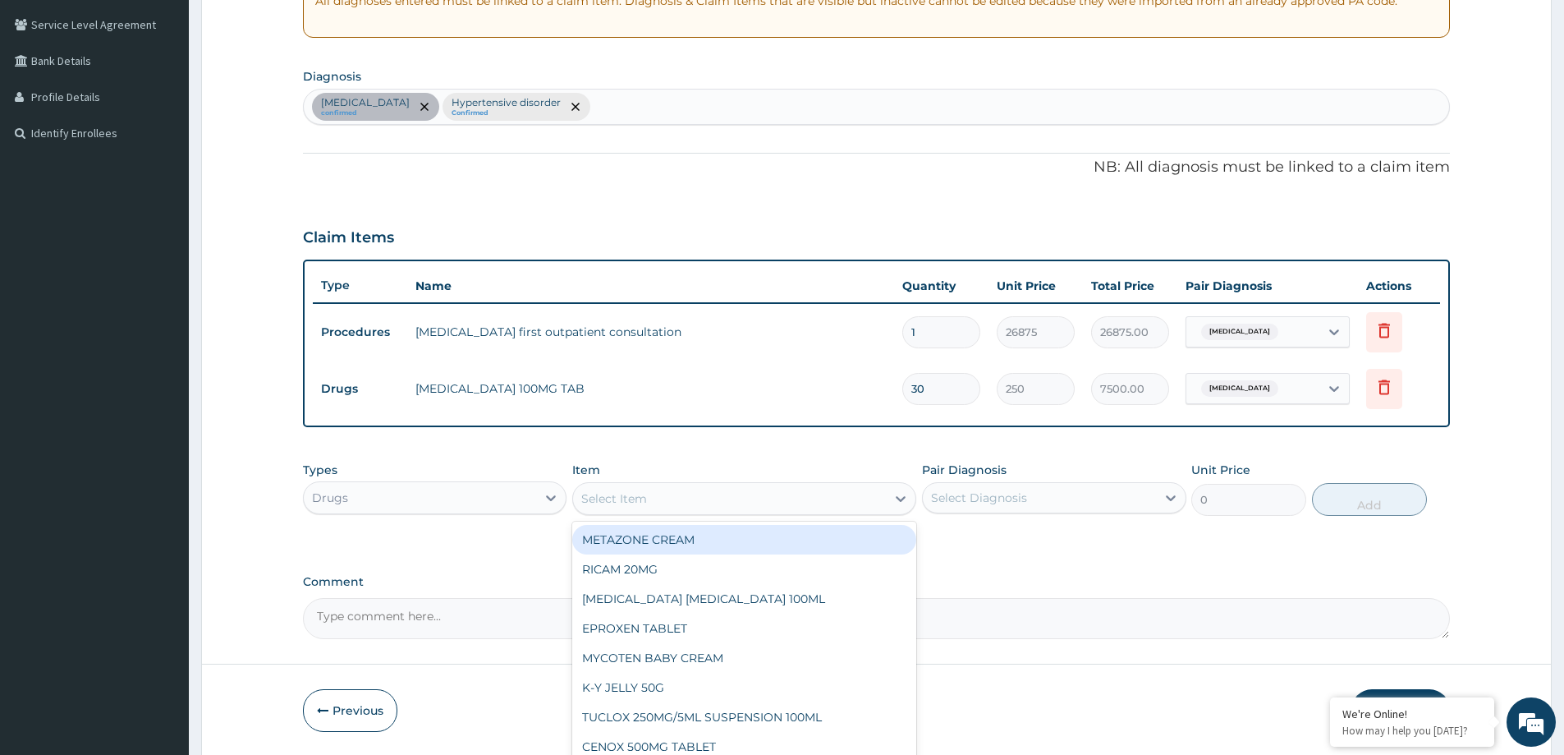
click at [682, 485] on div "Select Item" at bounding box center [729, 498] width 313 height 26
type input "LEVO"
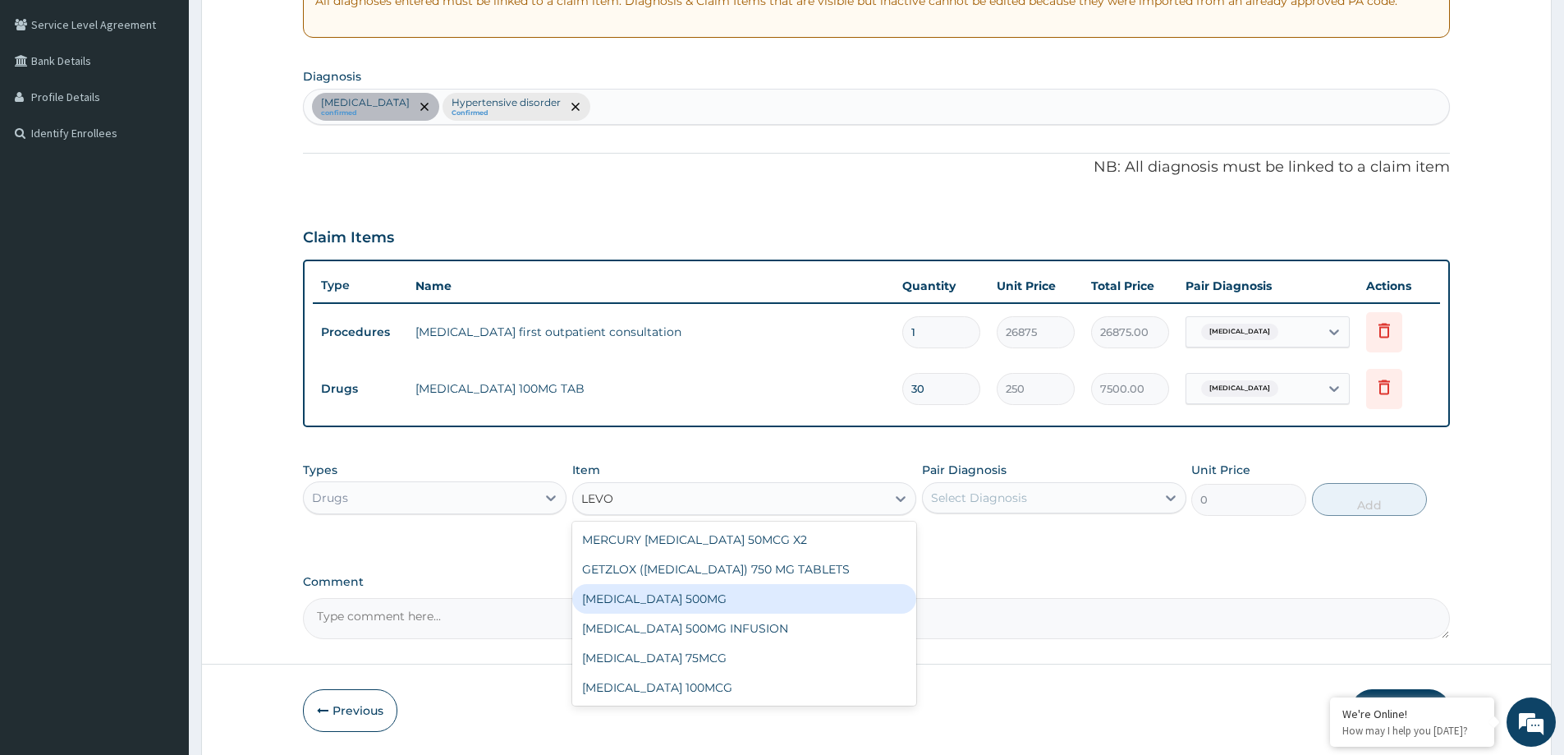
click at [659, 603] on div "LEVOFLOXACIN 500MG" at bounding box center [744, 599] width 344 height 30
type input "236.5"
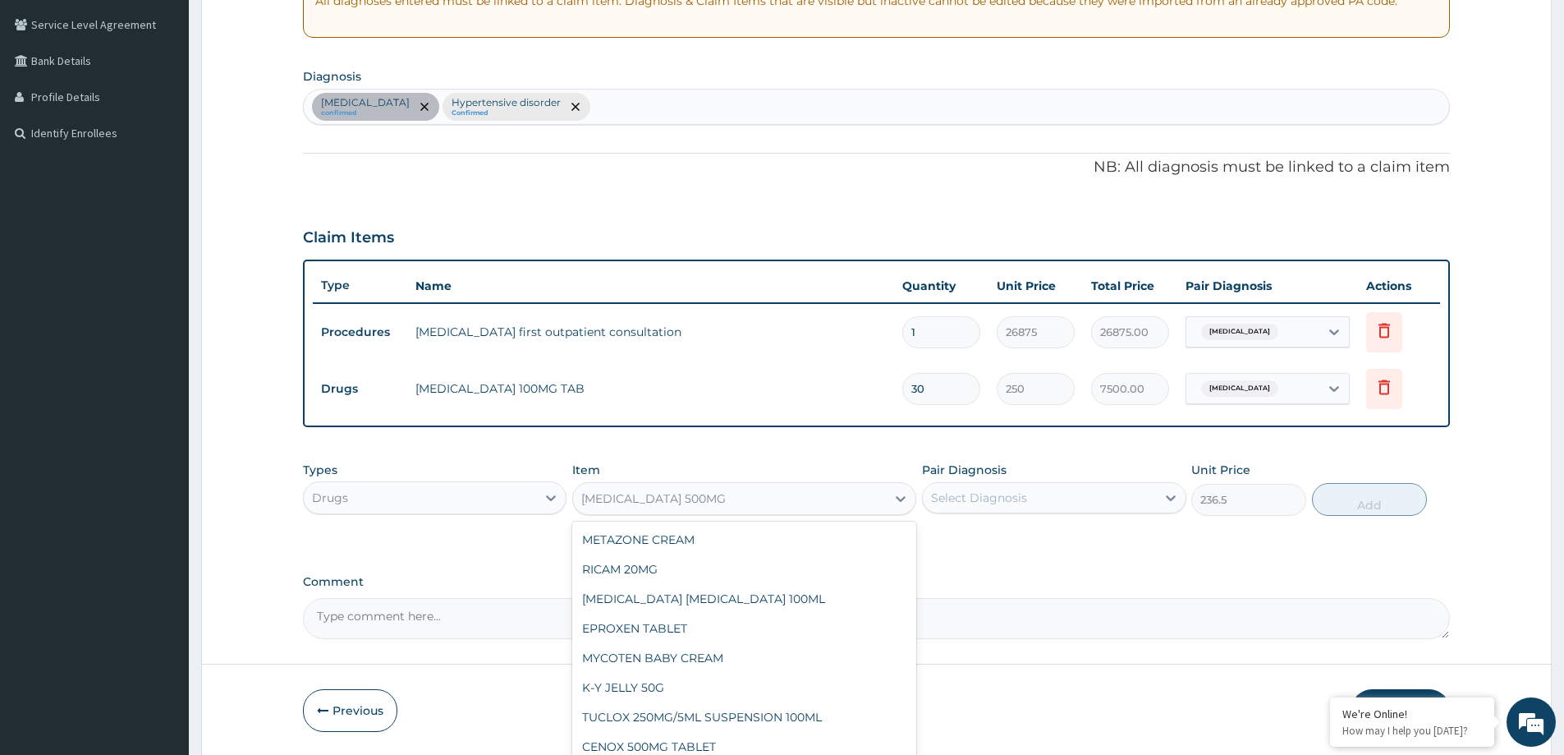
click at [873, 497] on div "LEVOFLOXACIN 500MG" at bounding box center [729, 498] width 313 height 26
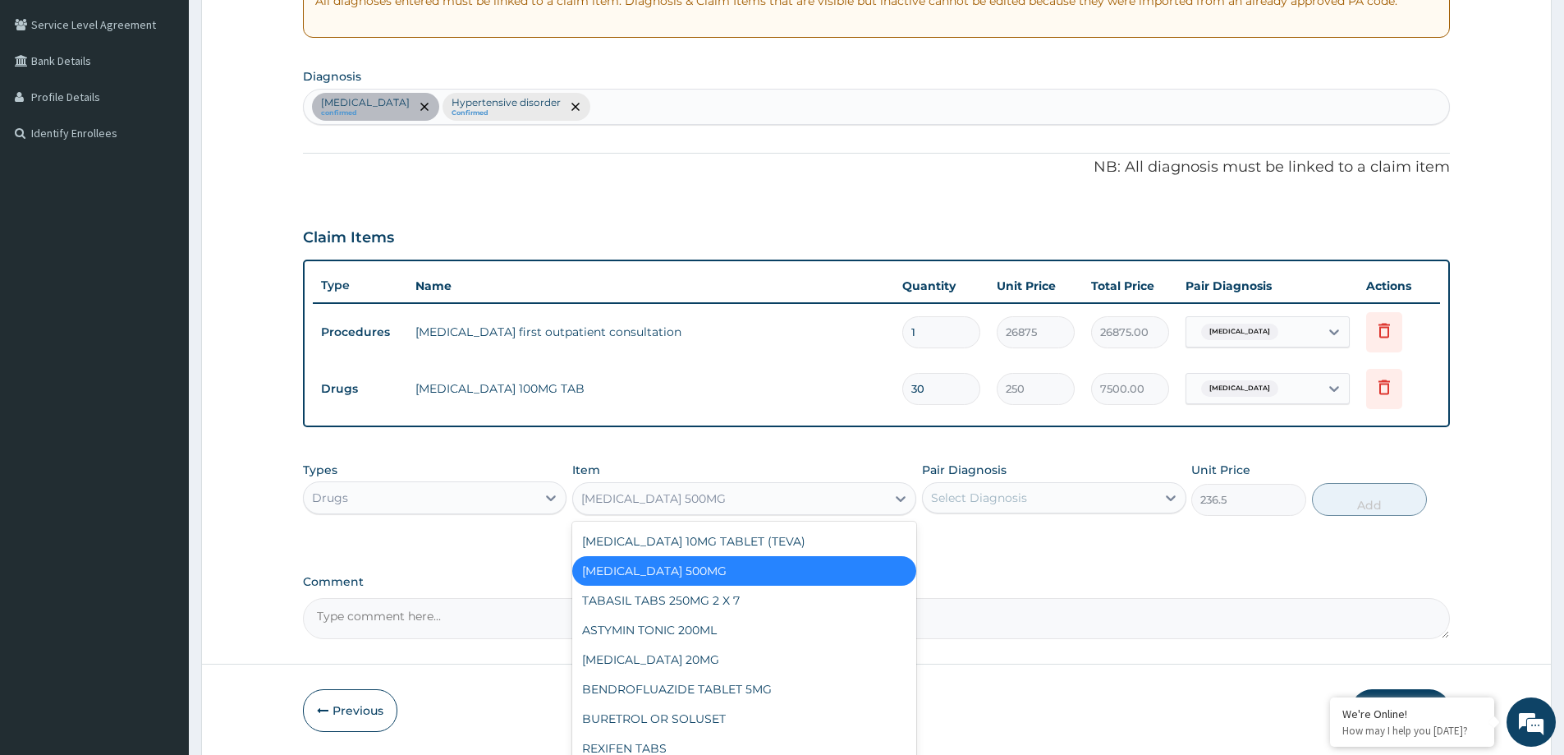
scroll to position [6163, 0]
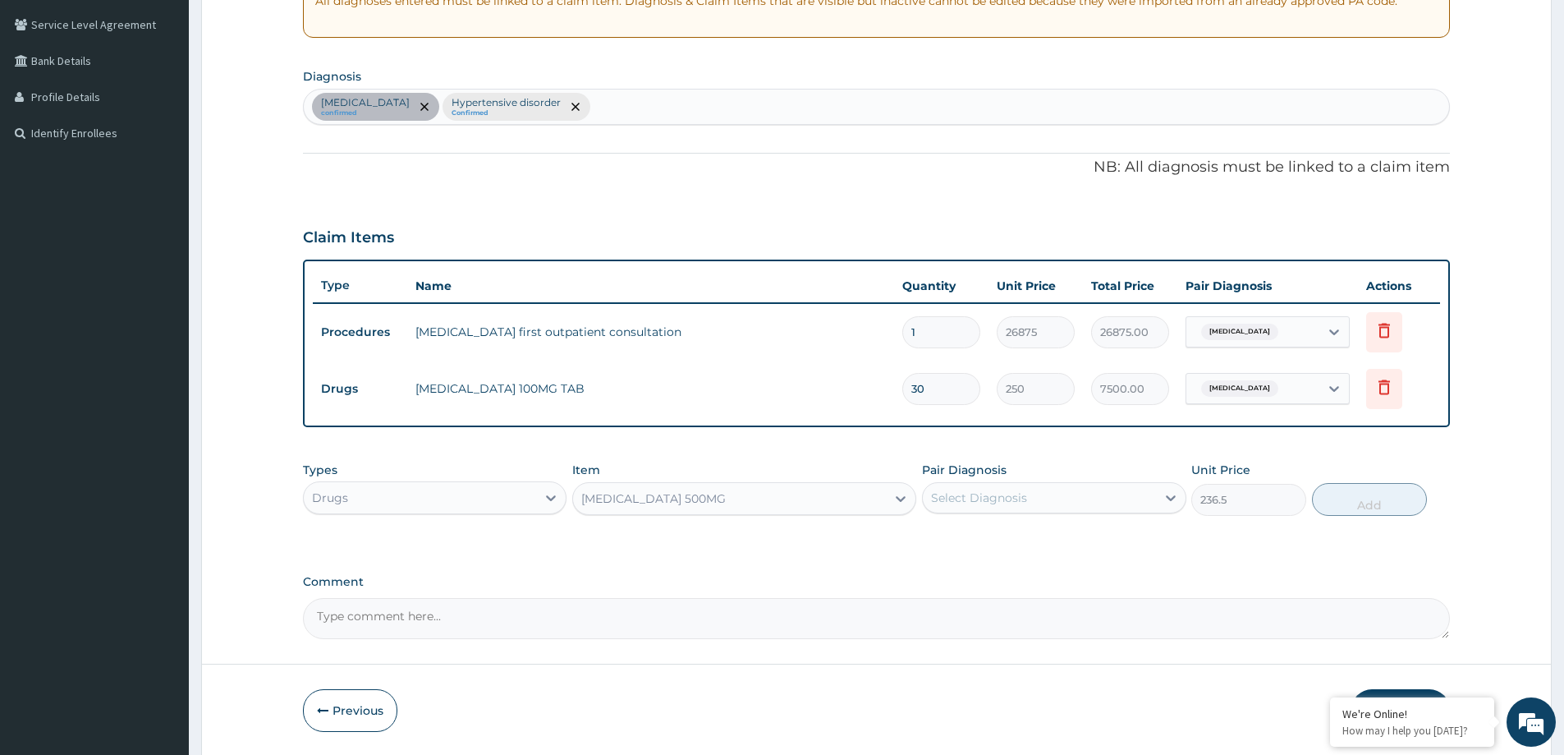
click at [713, 489] on div "LEVOFLOXACIN 500MG" at bounding box center [729, 498] width 313 height 26
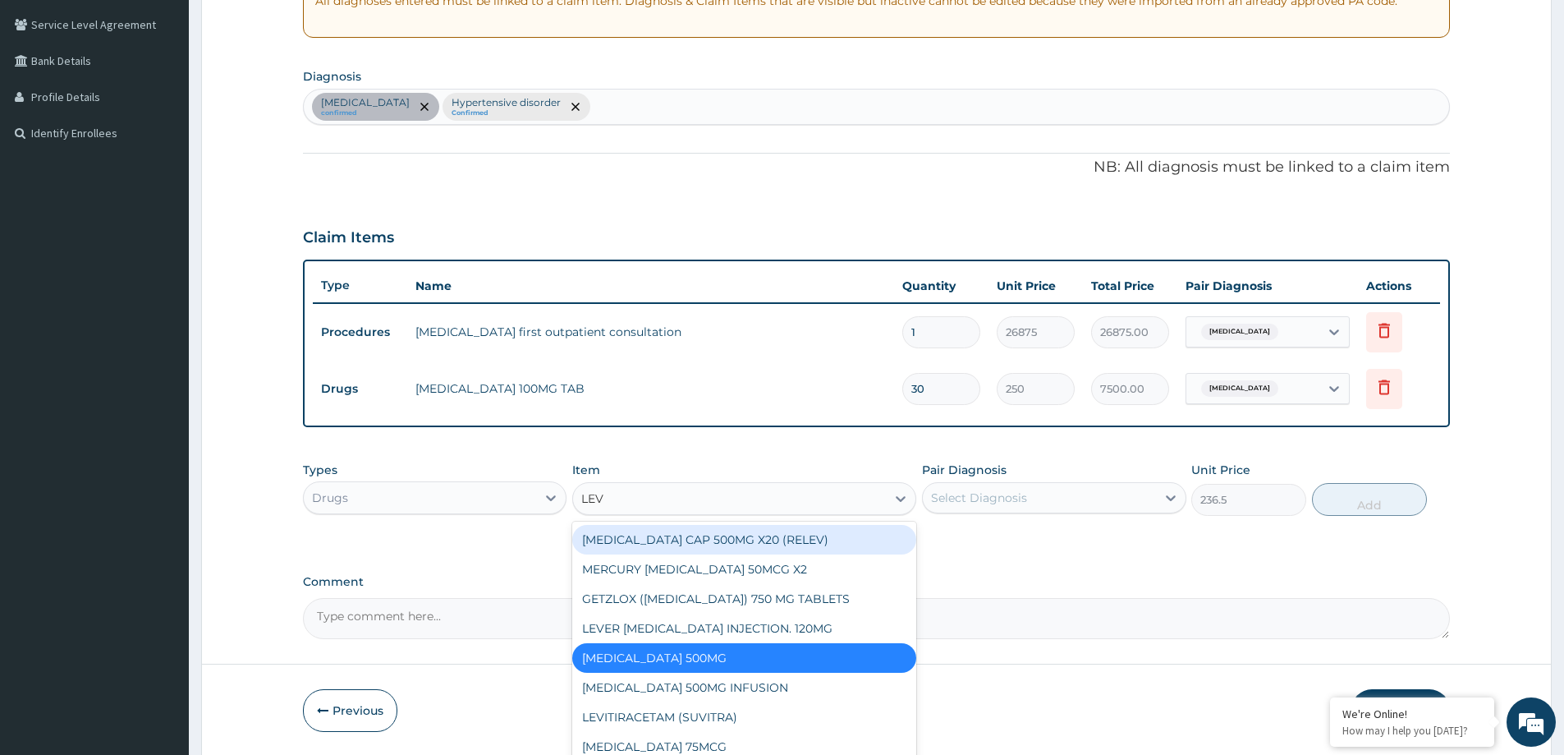
type input "LEVO"
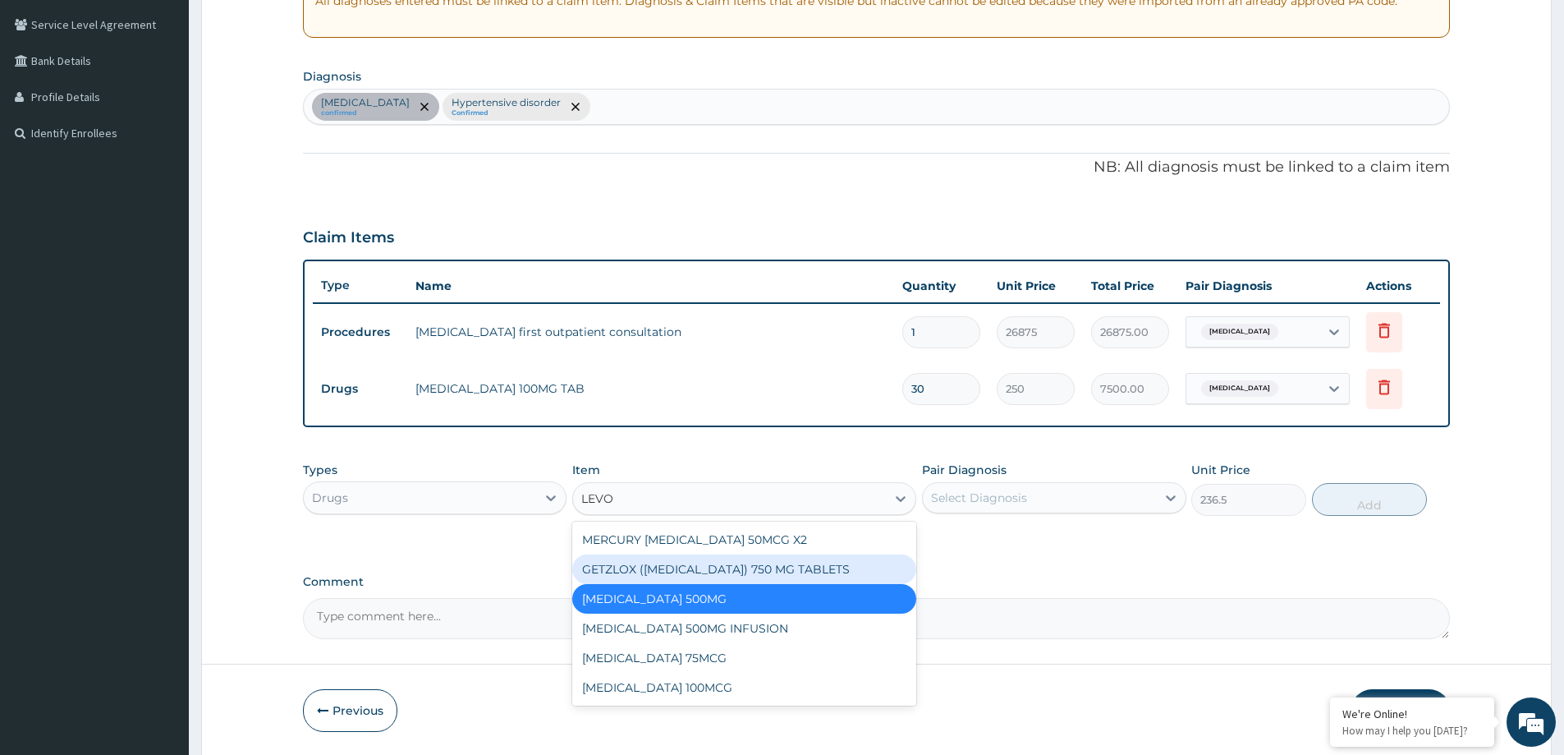
click at [728, 572] on div "GETZLOX (LEVOFLOXACIN) 750 MG TABLETS" at bounding box center [744, 569] width 344 height 30
type input "473"
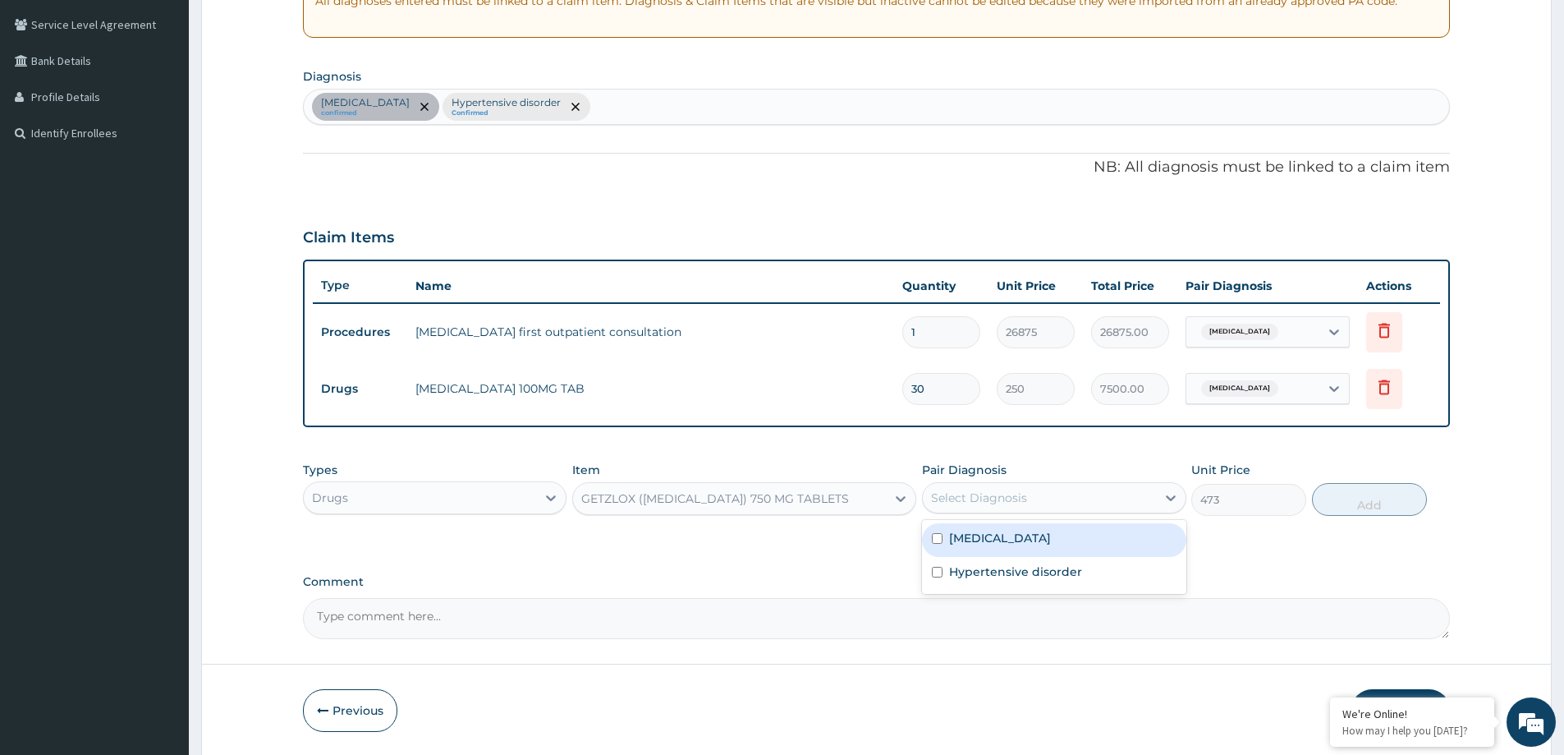
click at [1081, 498] on div "Select Diagnosis" at bounding box center [1039, 498] width 232 height 26
click at [986, 544] on label "Benign prostatic hyperplasia" at bounding box center [1000, 538] width 102 height 16
checkbox input "true"
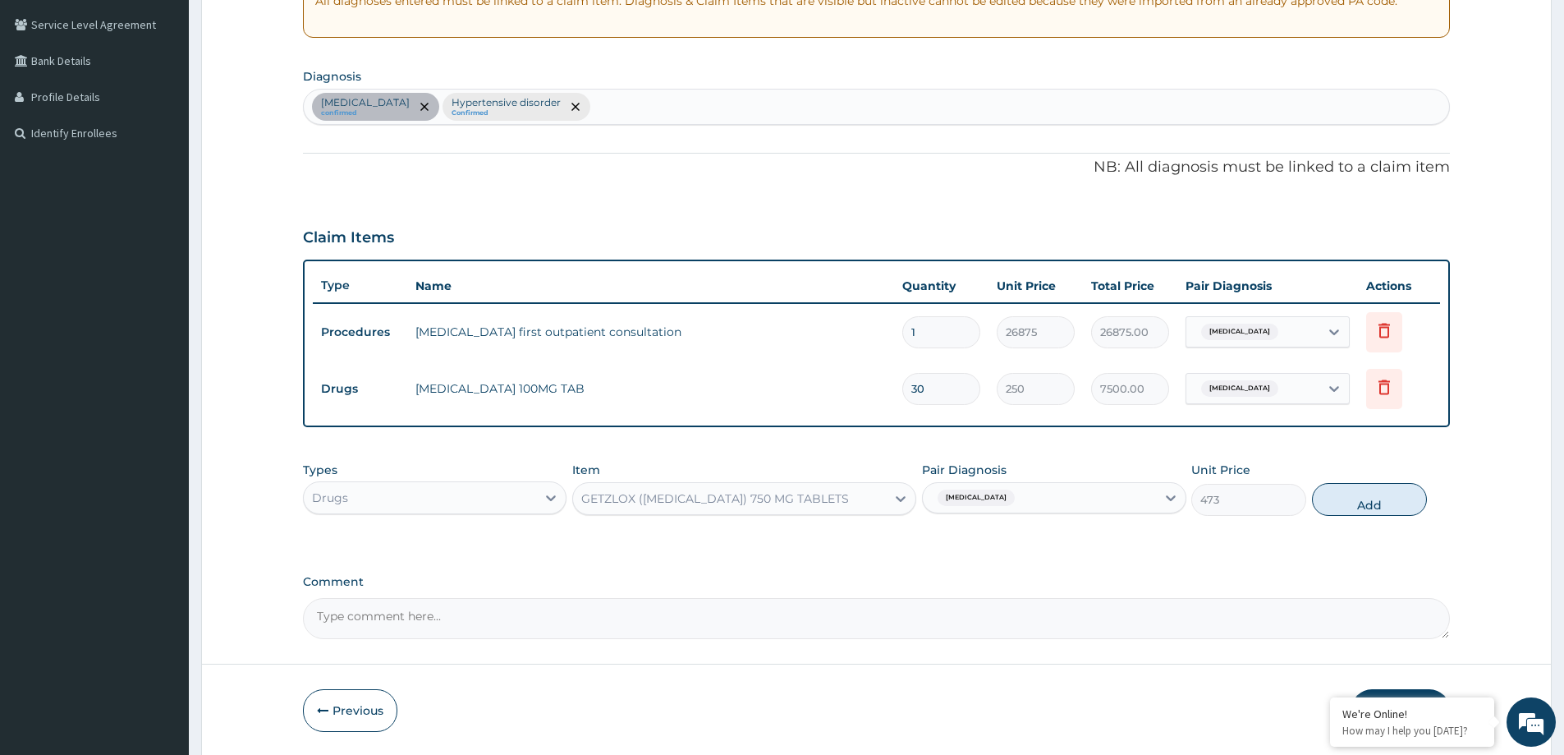
drag, startPoint x: 1367, startPoint y: 506, endPoint x: 1261, endPoint y: 513, distance: 107.0
click at [1364, 506] on button "Add" at bounding box center [1369, 499] width 115 height 33
type input "0"
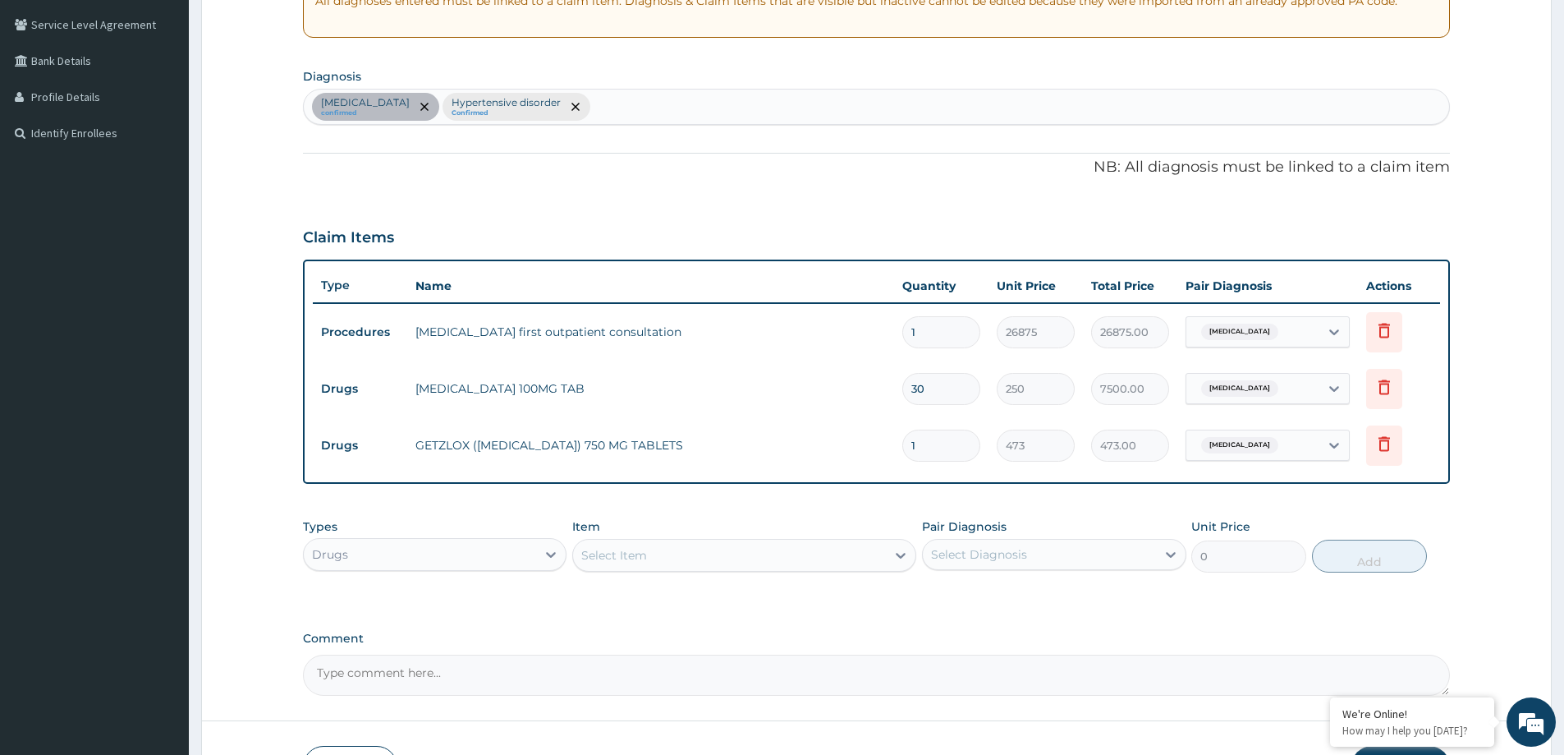
click at [1242, 390] on span "Benign prostatic hyperplasia" at bounding box center [1239, 388] width 77 height 16
click at [1215, 466] on label "Hypertensive disorder" at bounding box center [1279, 462] width 133 height 16
checkbox input "true"
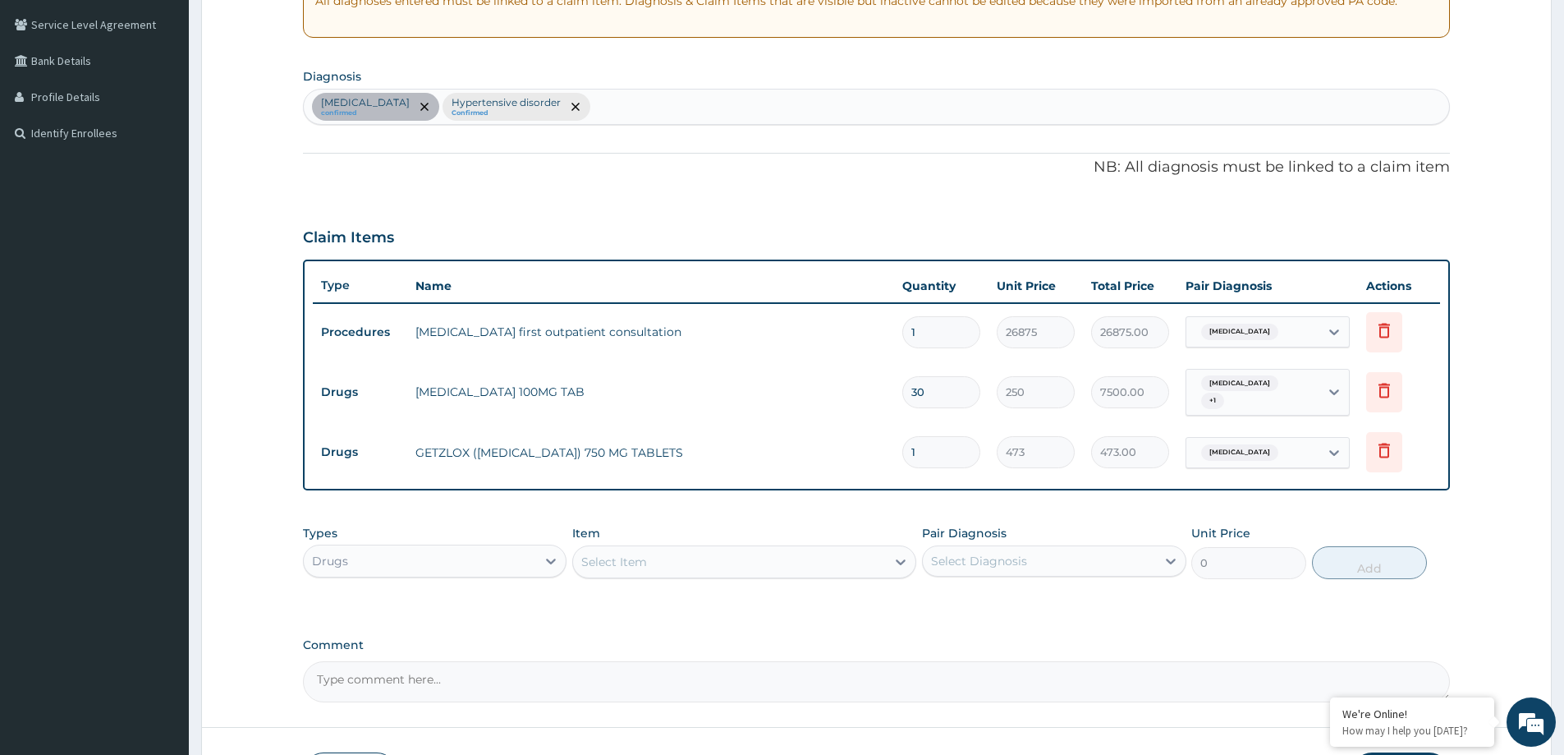
drag, startPoint x: 1234, startPoint y: 386, endPoint x: 1232, endPoint y: 409, distance: 23.1
click at [1234, 386] on span "Benign prostatic hyperplasia" at bounding box center [1239, 383] width 77 height 16
click at [1218, 385] on span "Benign prostatic hyperplasia" at bounding box center [1239, 383] width 77 height 16
click at [1213, 442] on label "Benign prostatic hyperplasia" at bounding box center [1264, 440] width 102 height 16
checkbox input "false"
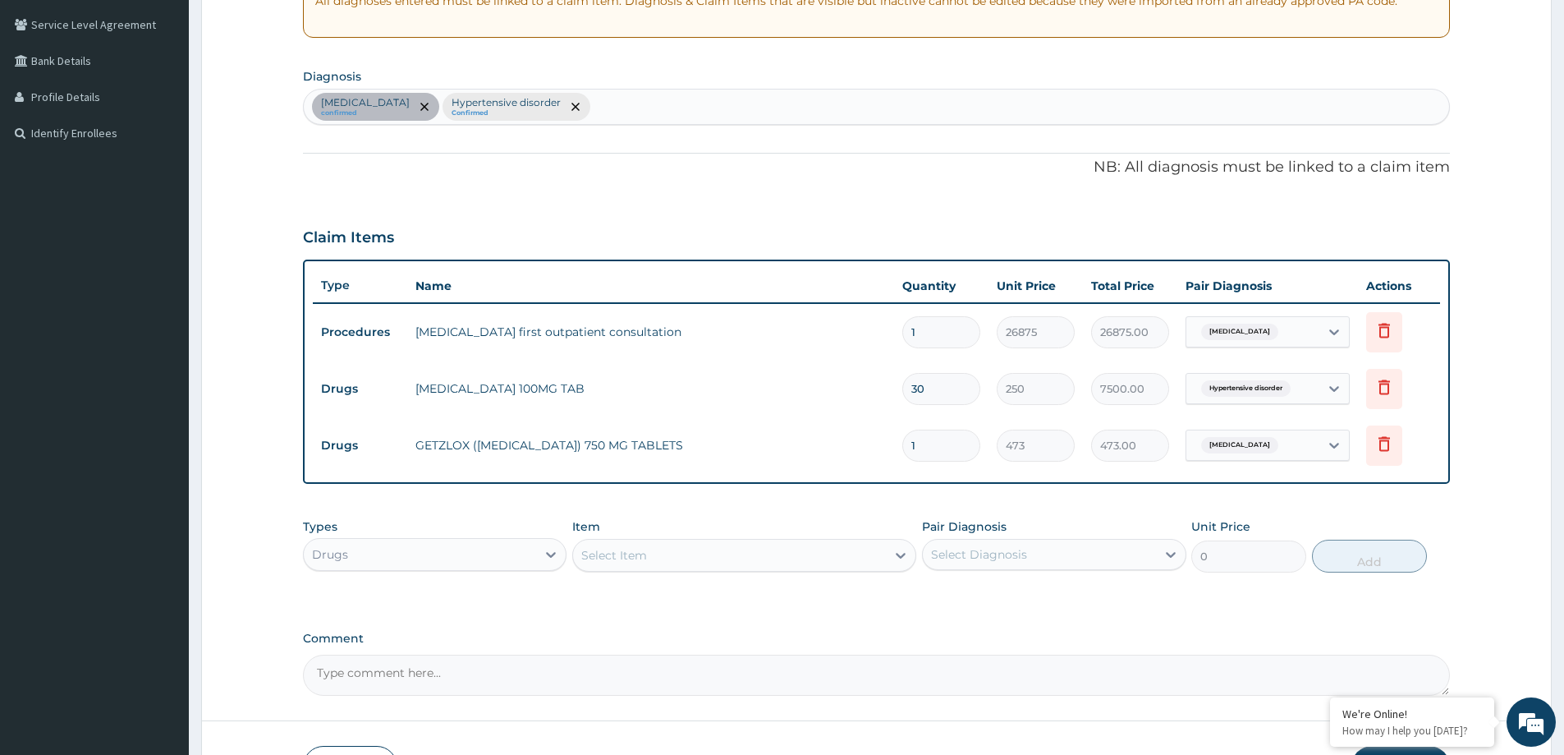
click at [980, 156] on div "PA Code / Prescription Code PA/BA822B Encounter Date 13-09-2025 Important Notic…" at bounding box center [876, 259] width 1147 height 874
click at [931, 447] on input "1" at bounding box center [942, 446] width 78 height 32
type input "10"
type input "4730.00"
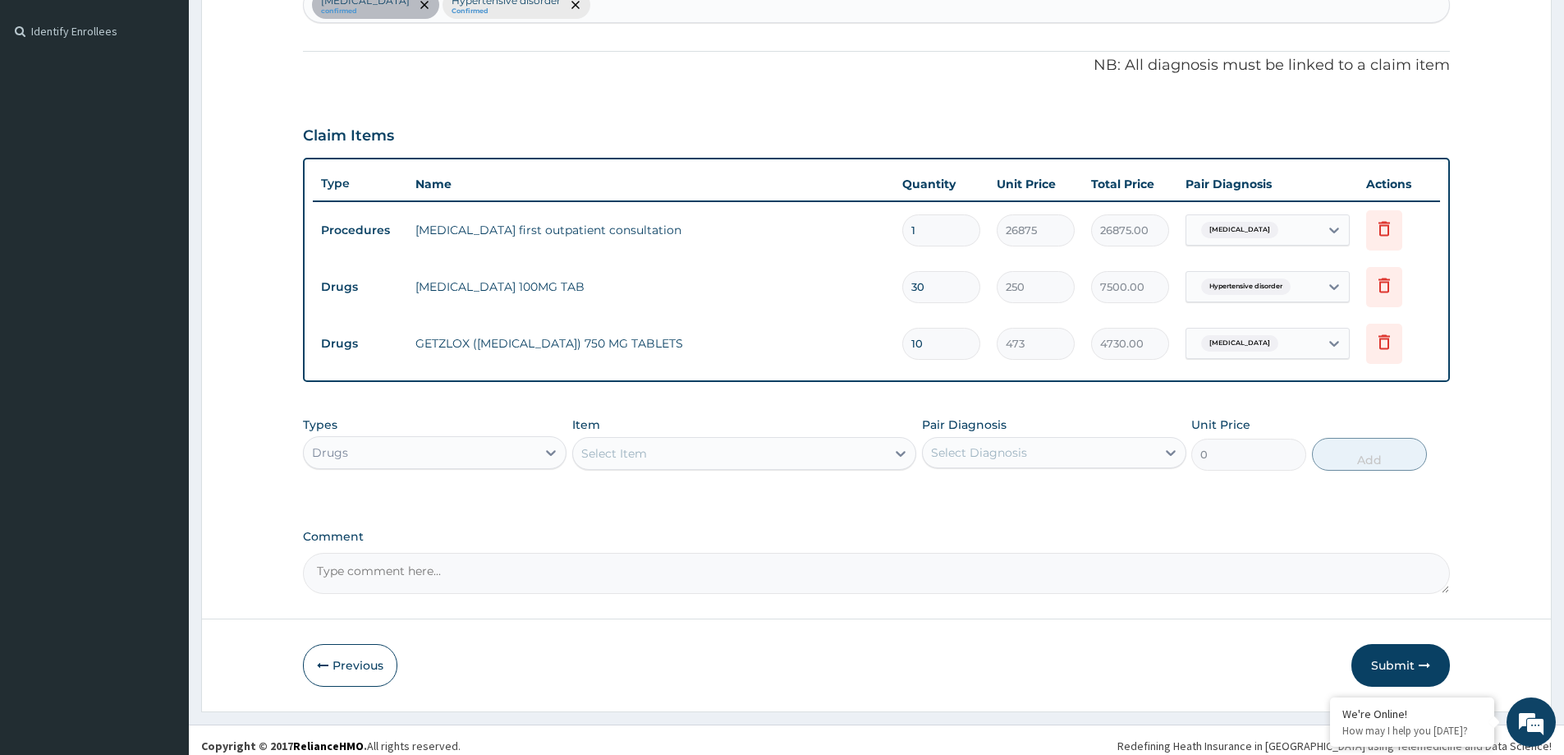
scroll to position [448, 0]
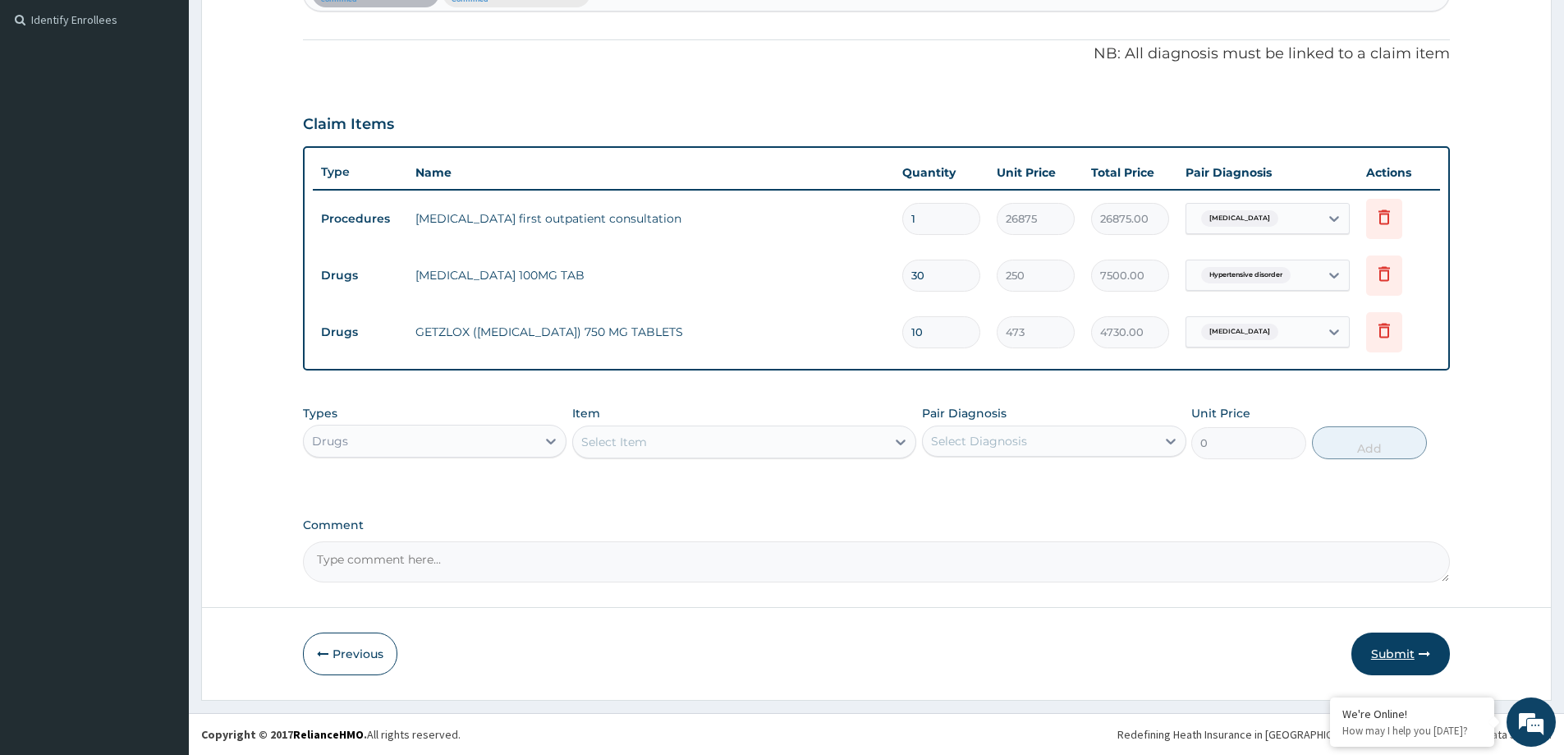
type input "10"
click at [1376, 651] on button "Submit" at bounding box center [1401, 653] width 99 height 43
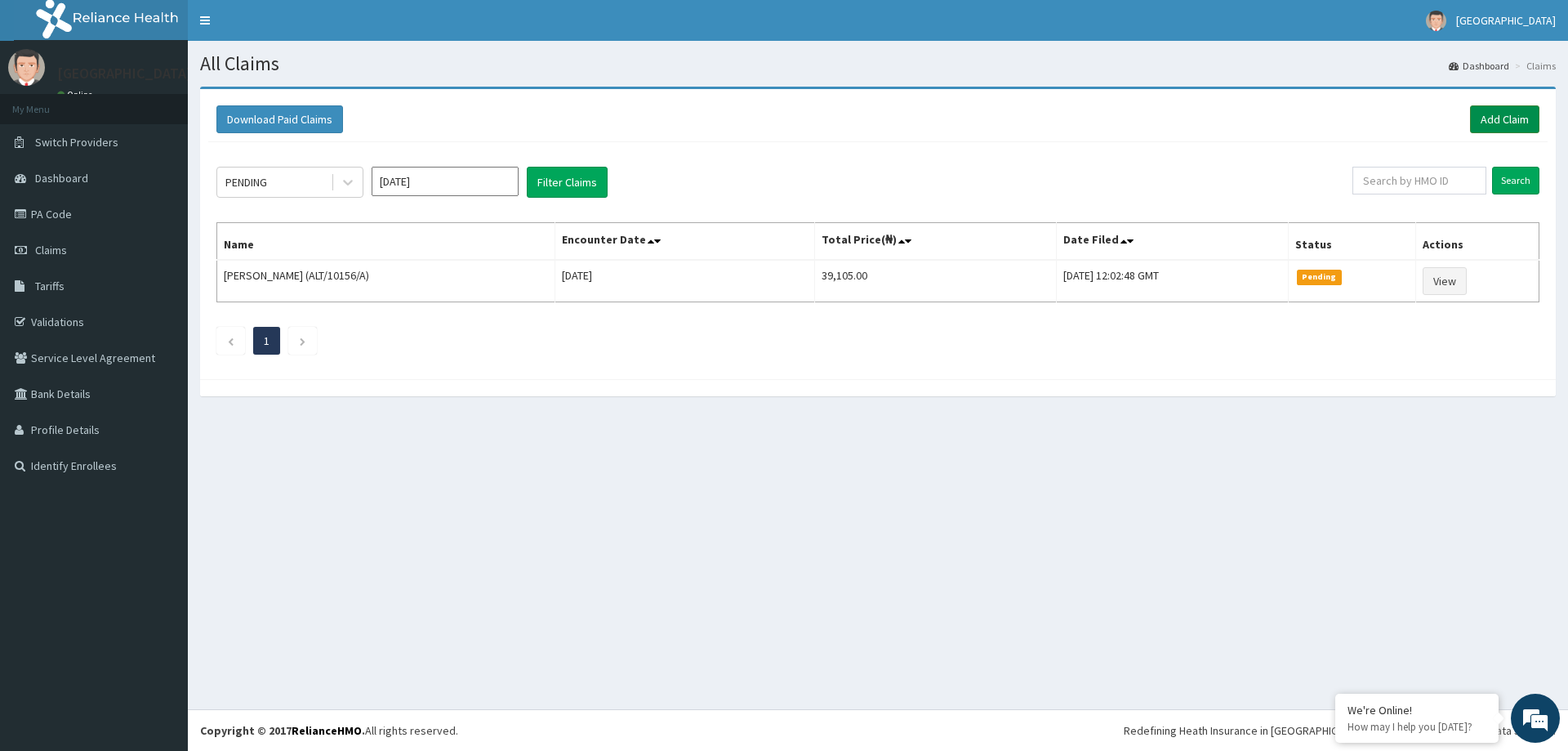
click at [1496, 113] on link "Add Claim" at bounding box center [1504, 119] width 70 height 28
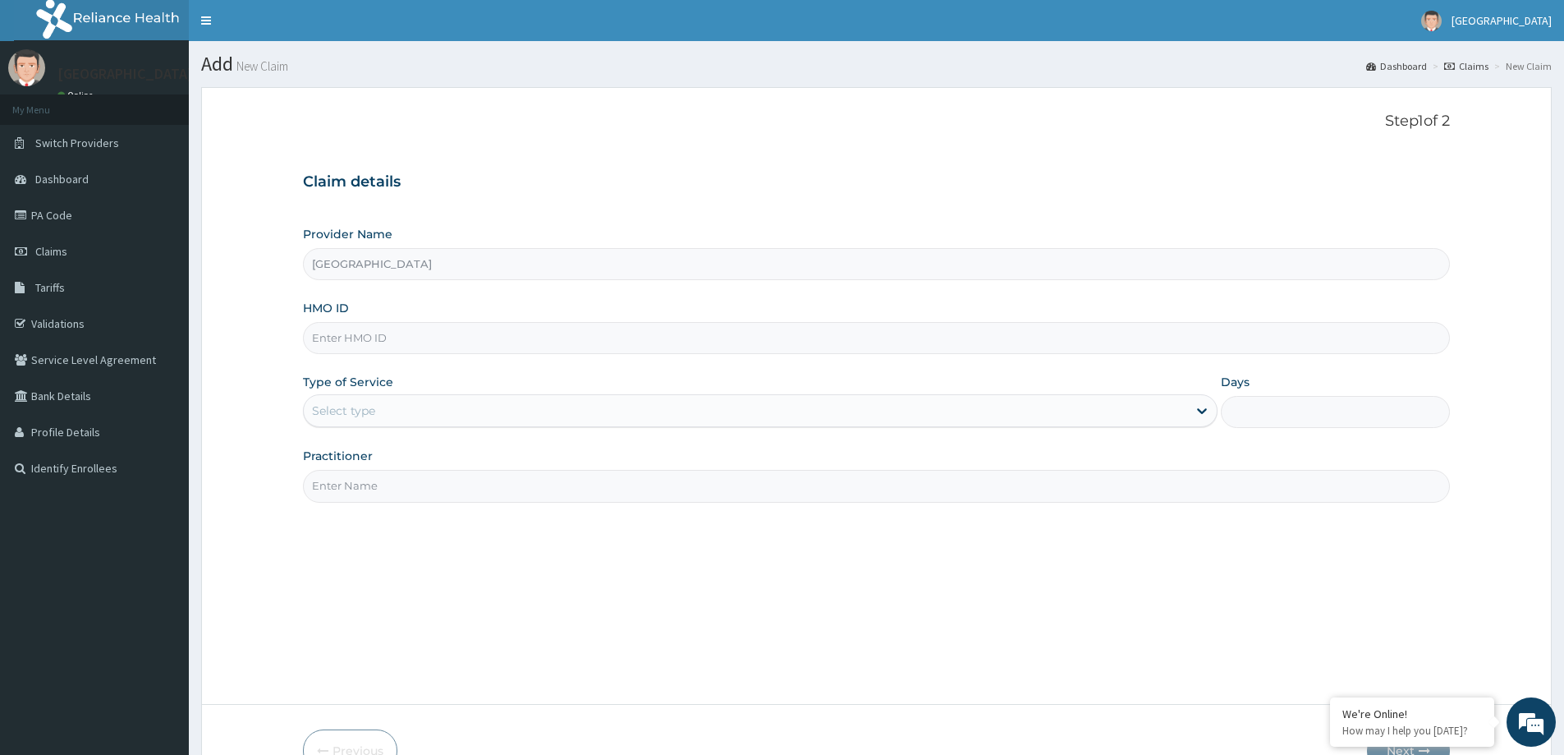
click at [519, 325] on input "HMO ID" at bounding box center [876, 338] width 1147 height 32
paste input "CCD/10020/F"
type input "CCD/10020/F"
drag, startPoint x: 477, startPoint y: 428, endPoint x: 476, endPoint y: 411, distance: 17.3
click at [476, 411] on div "Type of Service Select type" at bounding box center [760, 401] width 915 height 54
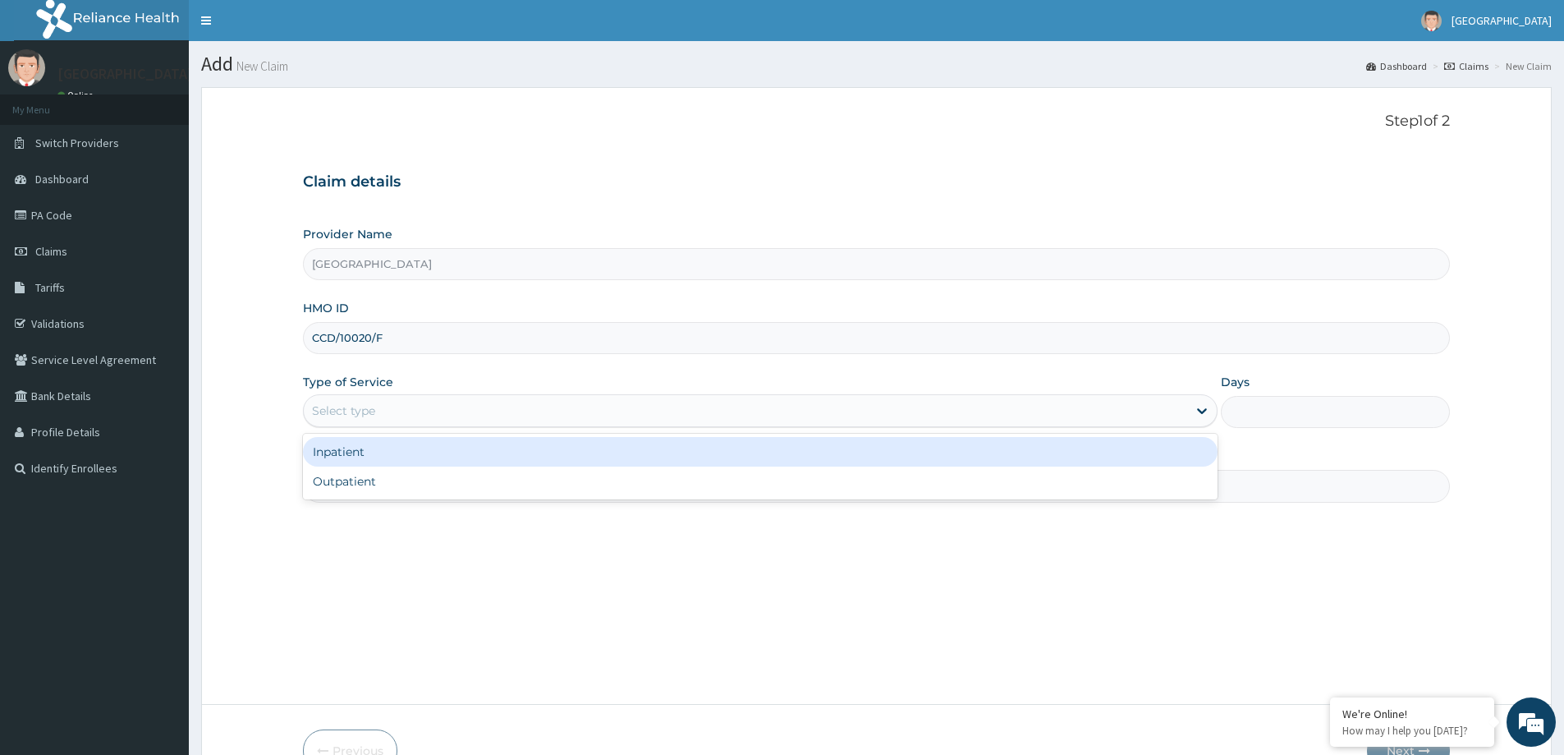
click at [476, 411] on div "Select type" at bounding box center [746, 410] width 884 height 26
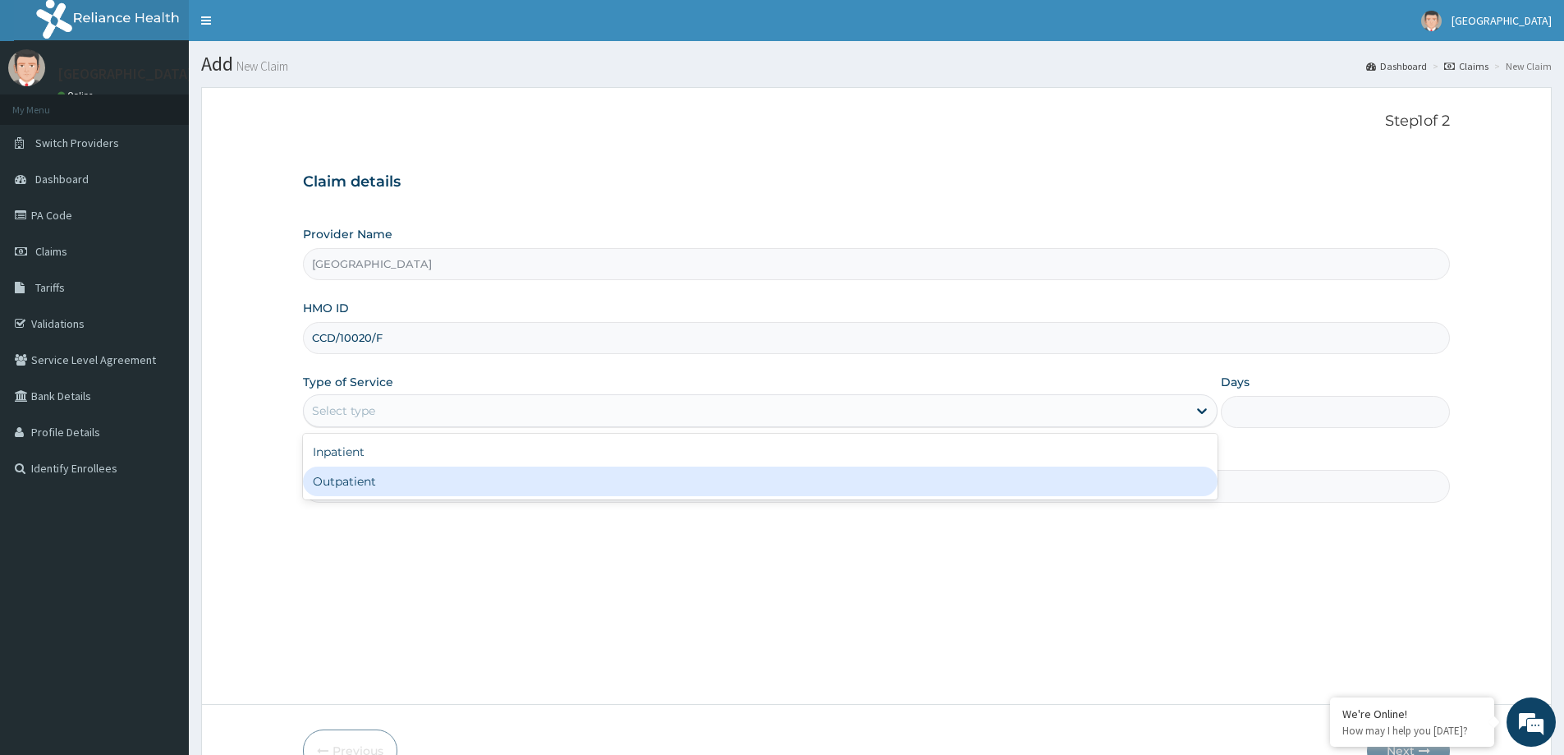
click at [471, 478] on div "Outpatient" at bounding box center [760, 481] width 915 height 30
type input "1"
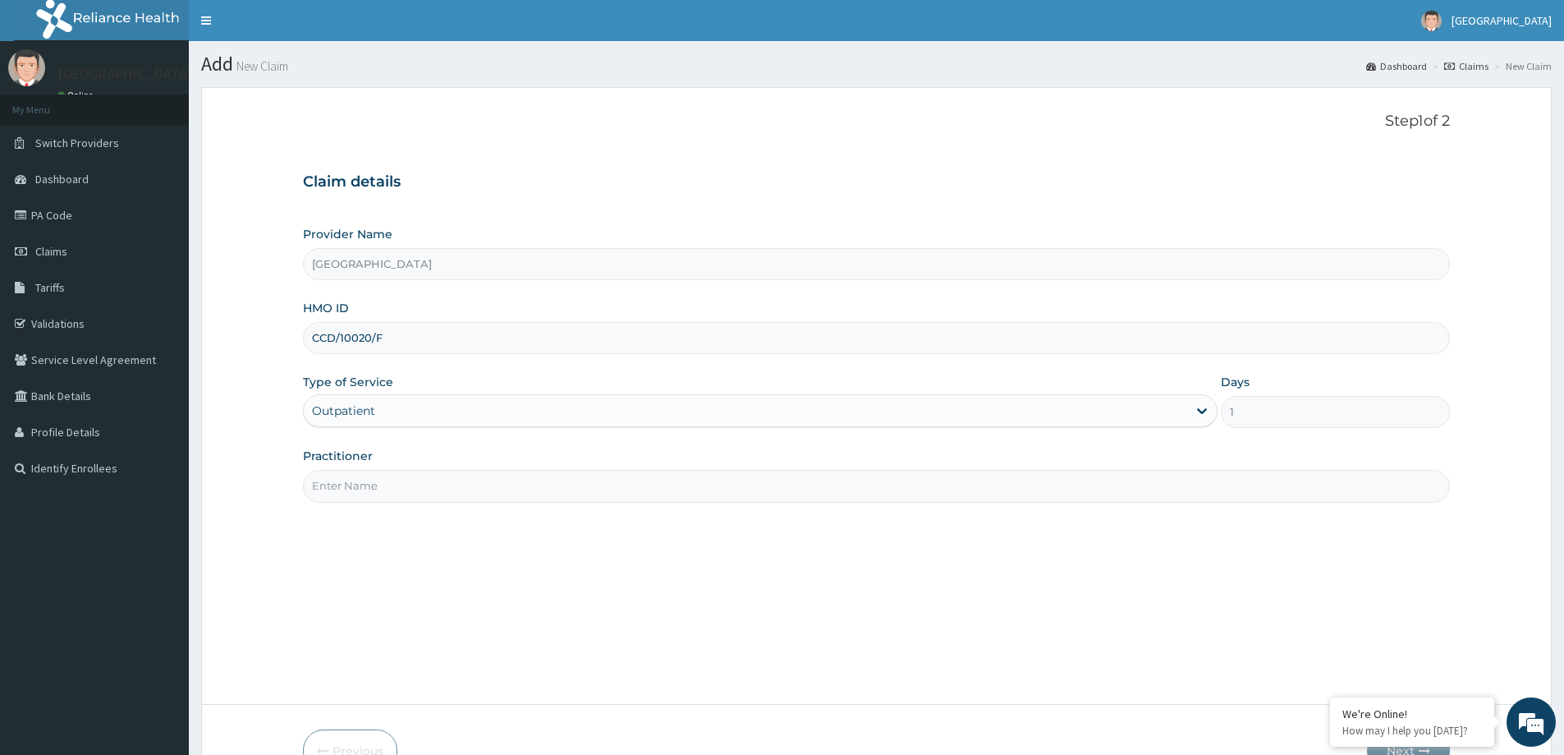
click at [379, 491] on input "Practitioner" at bounding box center [876, 486] width 1147 height 32
click at [427, 489] on input "Practitioner" at bounding box center [876, 486] width 1147 height 32
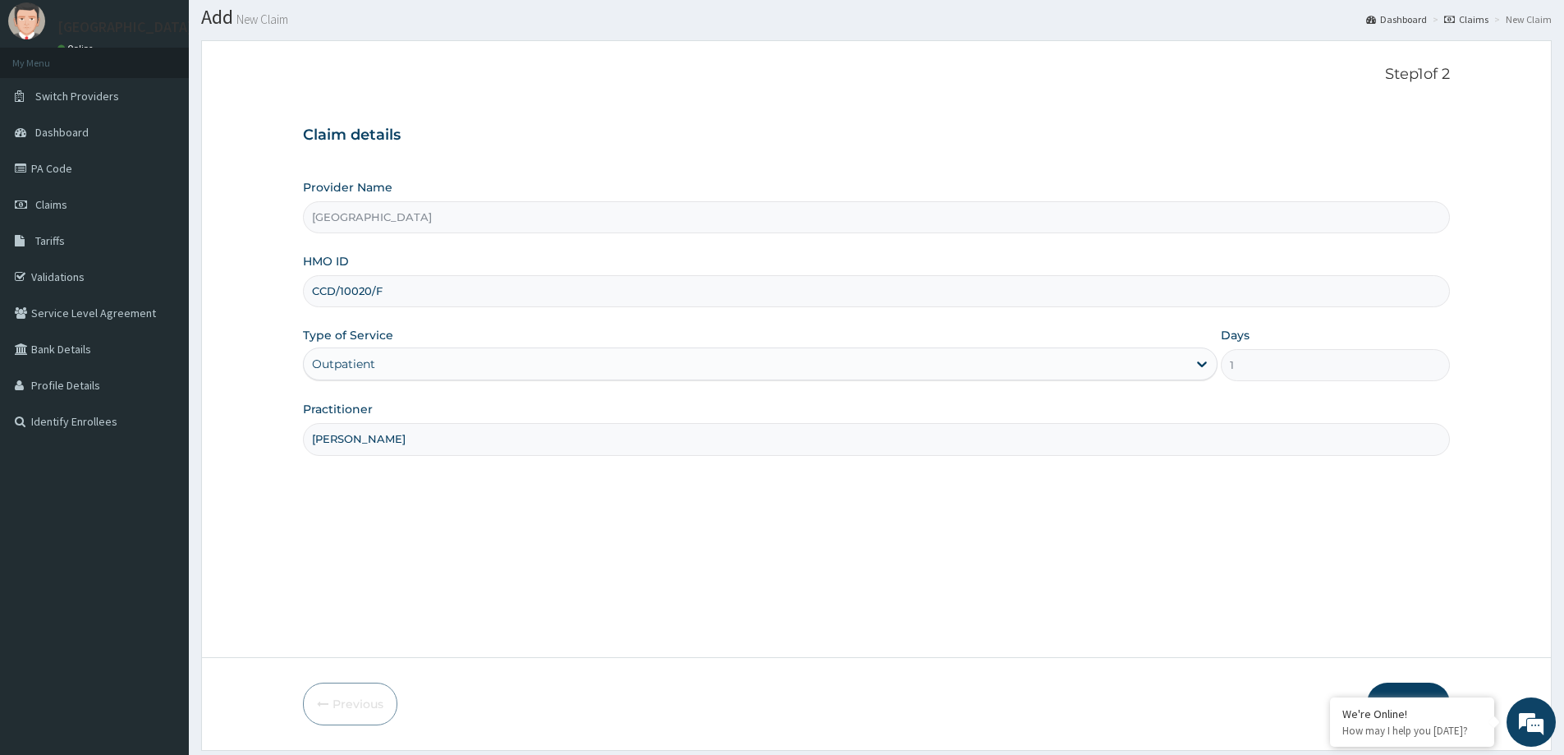
scroll to position [97, 0]
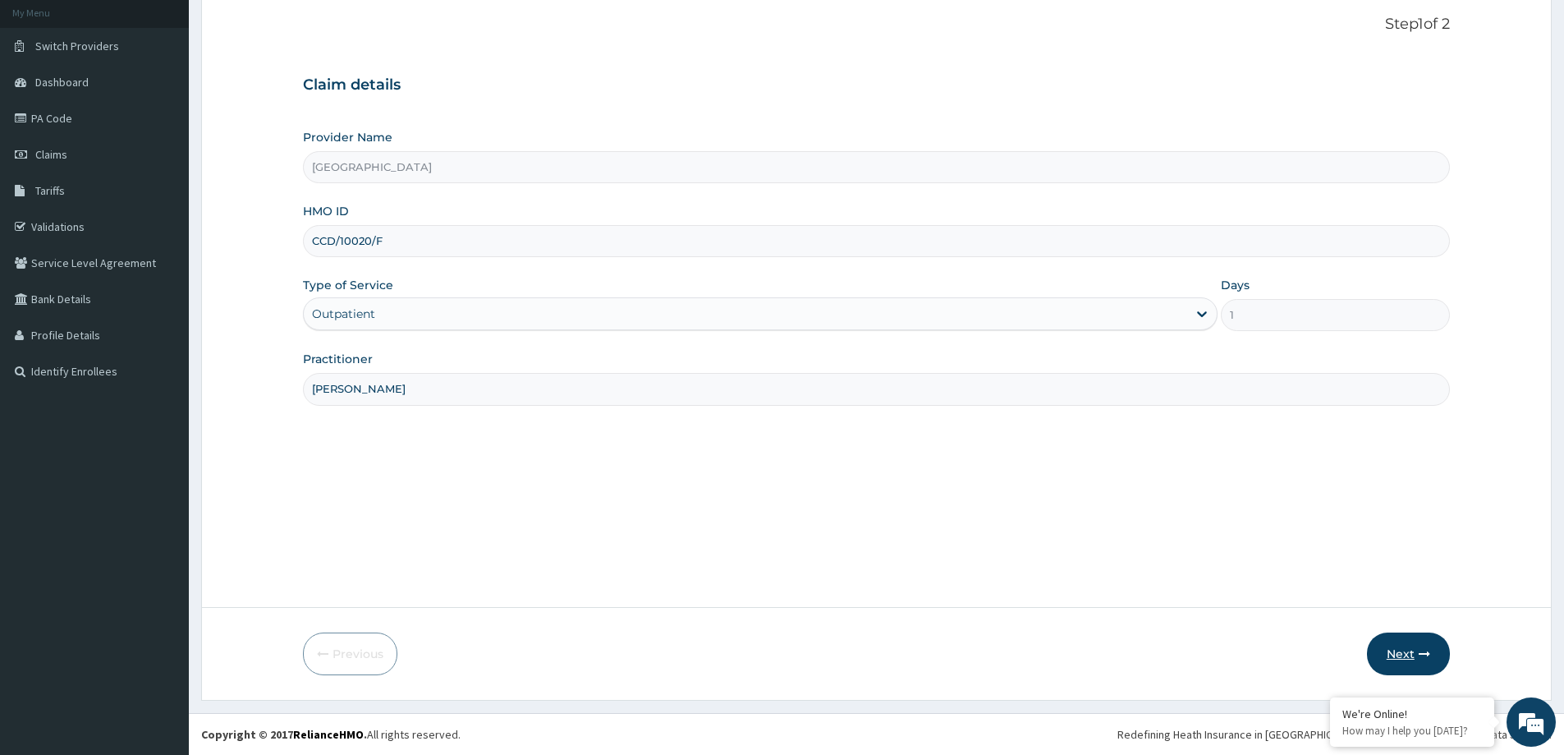
type input "[PERSON_NAME]"
click at [1402, 656] on button "Next" at bounding box center [1408, 653] width 83 height 43
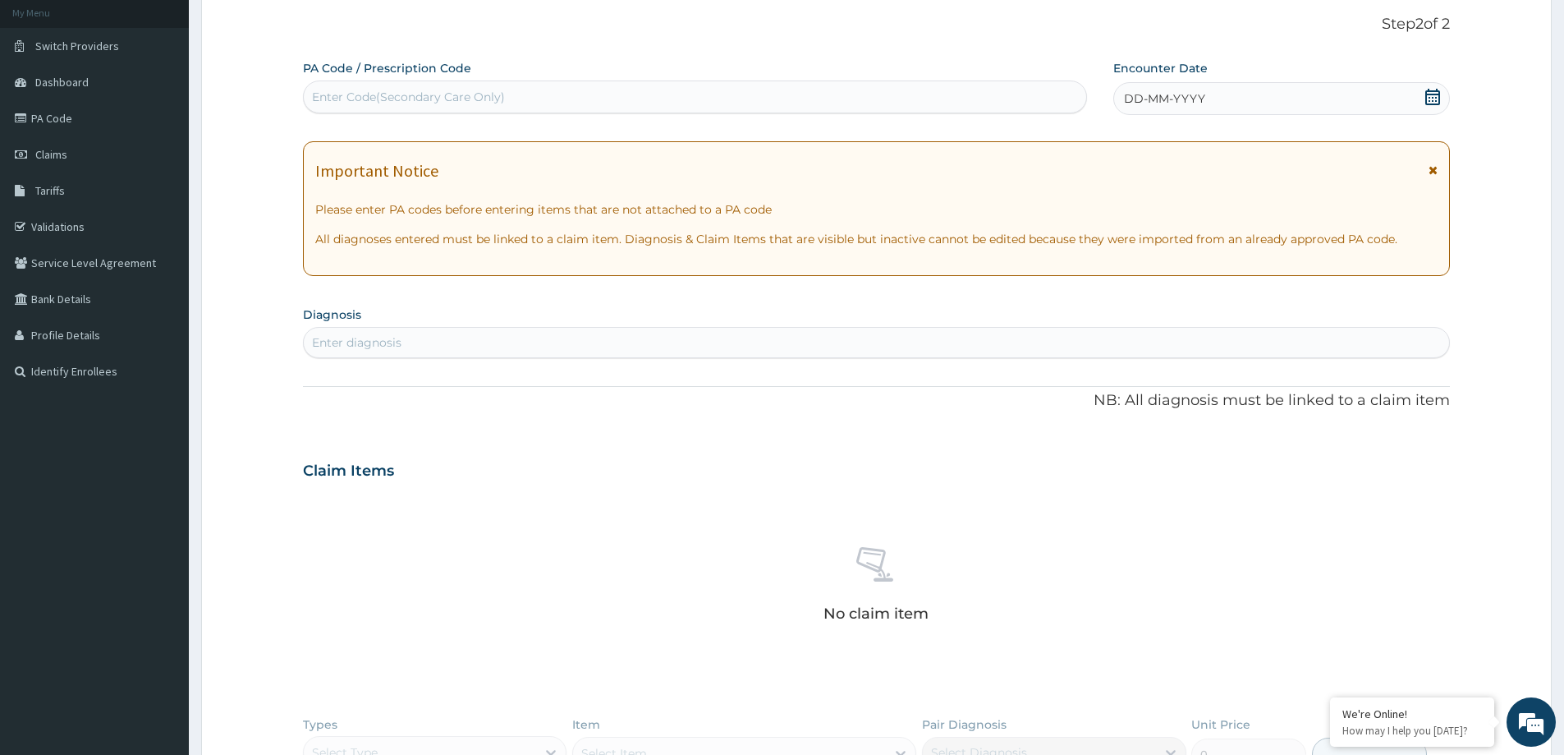
click at [642, 99] on div "Enter Code(Secondary Care Only)" at bounding box center [695, 97] width 783 height 26
paste input "PA/FF69CD"
type input "PA/FF69CD"
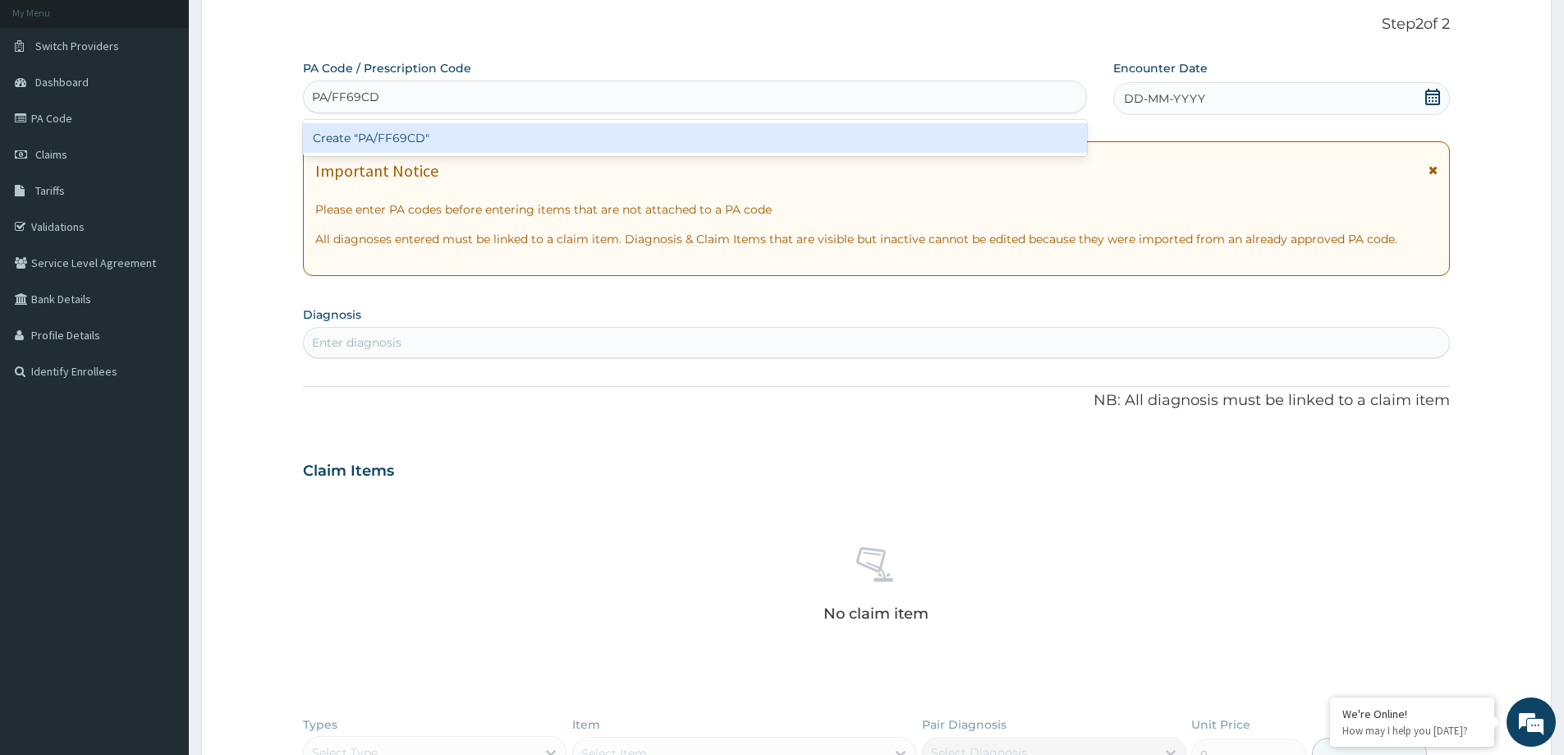
click at [445, 136] on div "Create "PA/FF69CD"" at bounding box center [695, 138] width 784 height 30
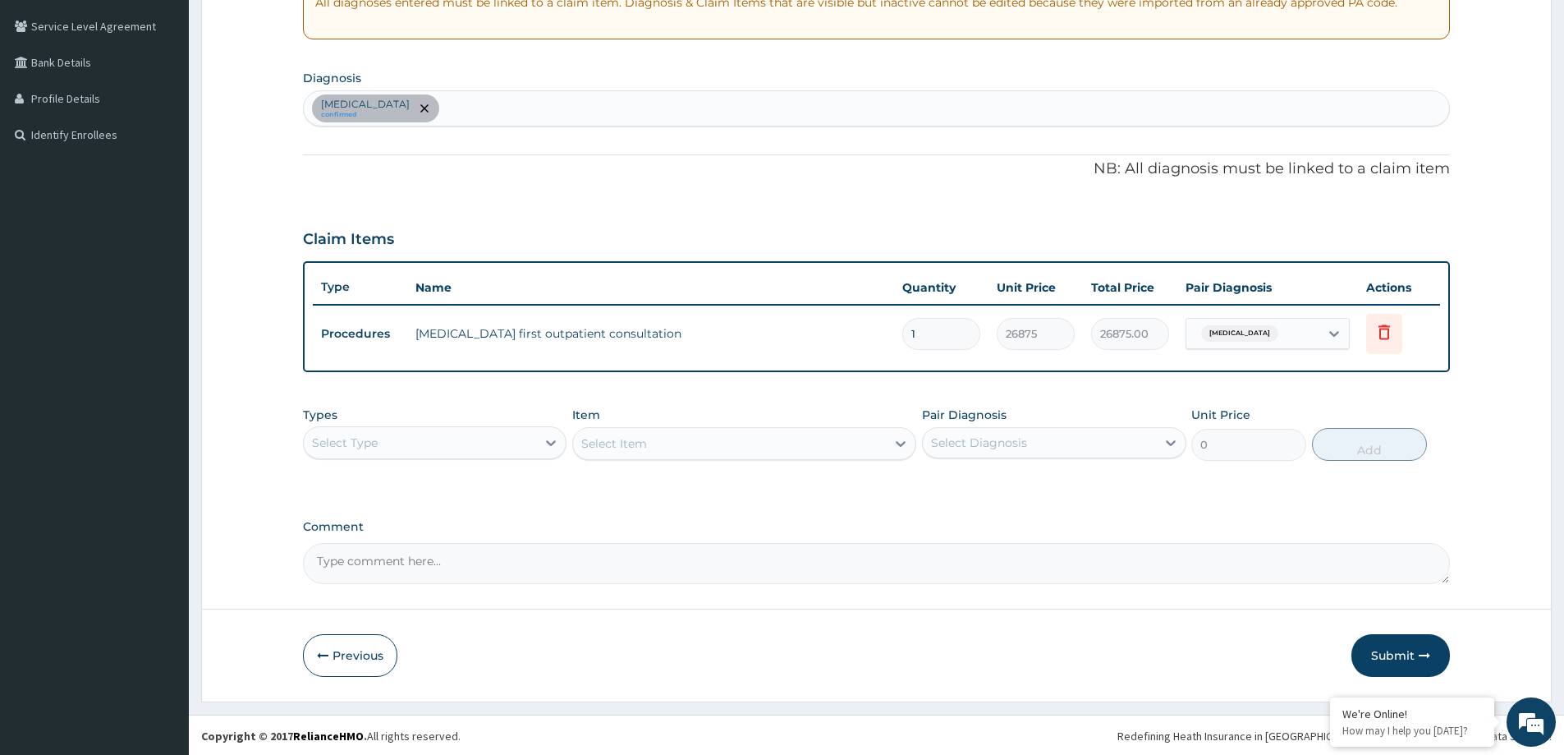
scroll to position [335, 0]
click at [1396, 668] on button "Submit" at bounding box center [1401, 653] width 99 height 43
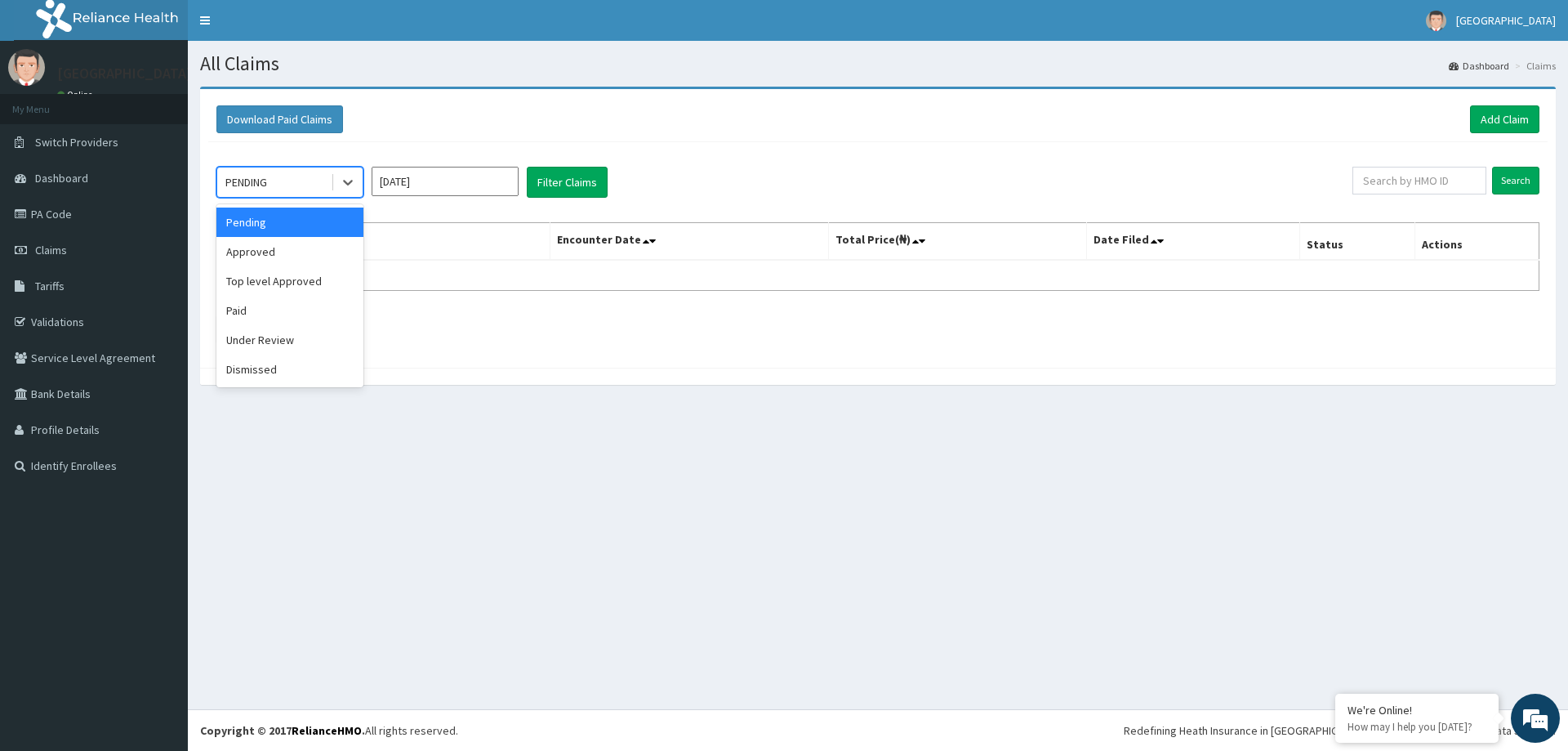
drag, startPoint x: 347, startPoint y: 188, endPoint x: 331, endPoint y: 184, distance: 16.5
click at [344, 187] on icon at bounding box center [348, 182] width 16 height 16
click at [317, 264] on div "Approved" at bounding box center [290, 252] width 147 height 30
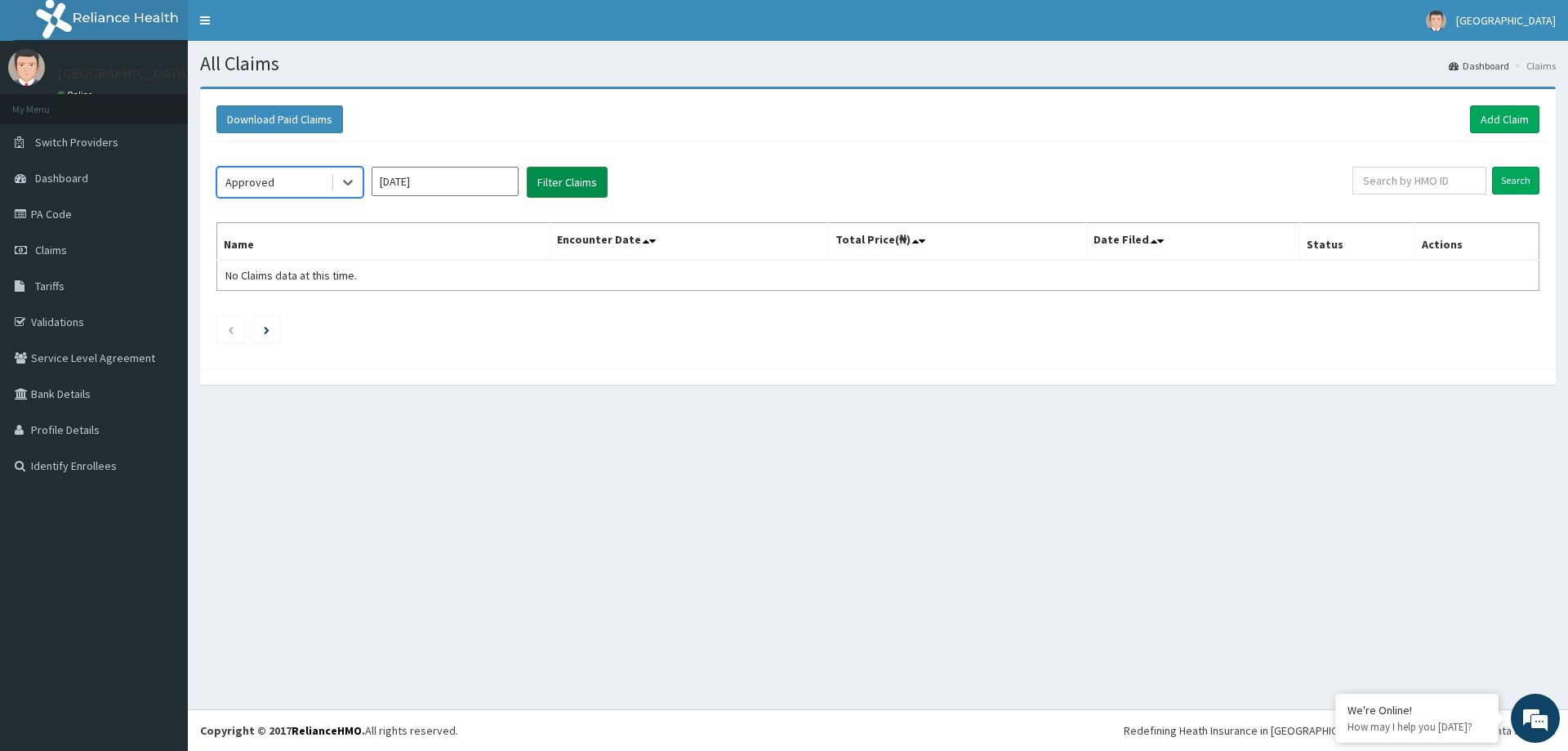
click at [583, 180] on button "Filter Claims" at bounding box center [567, 182] width 81 height 31
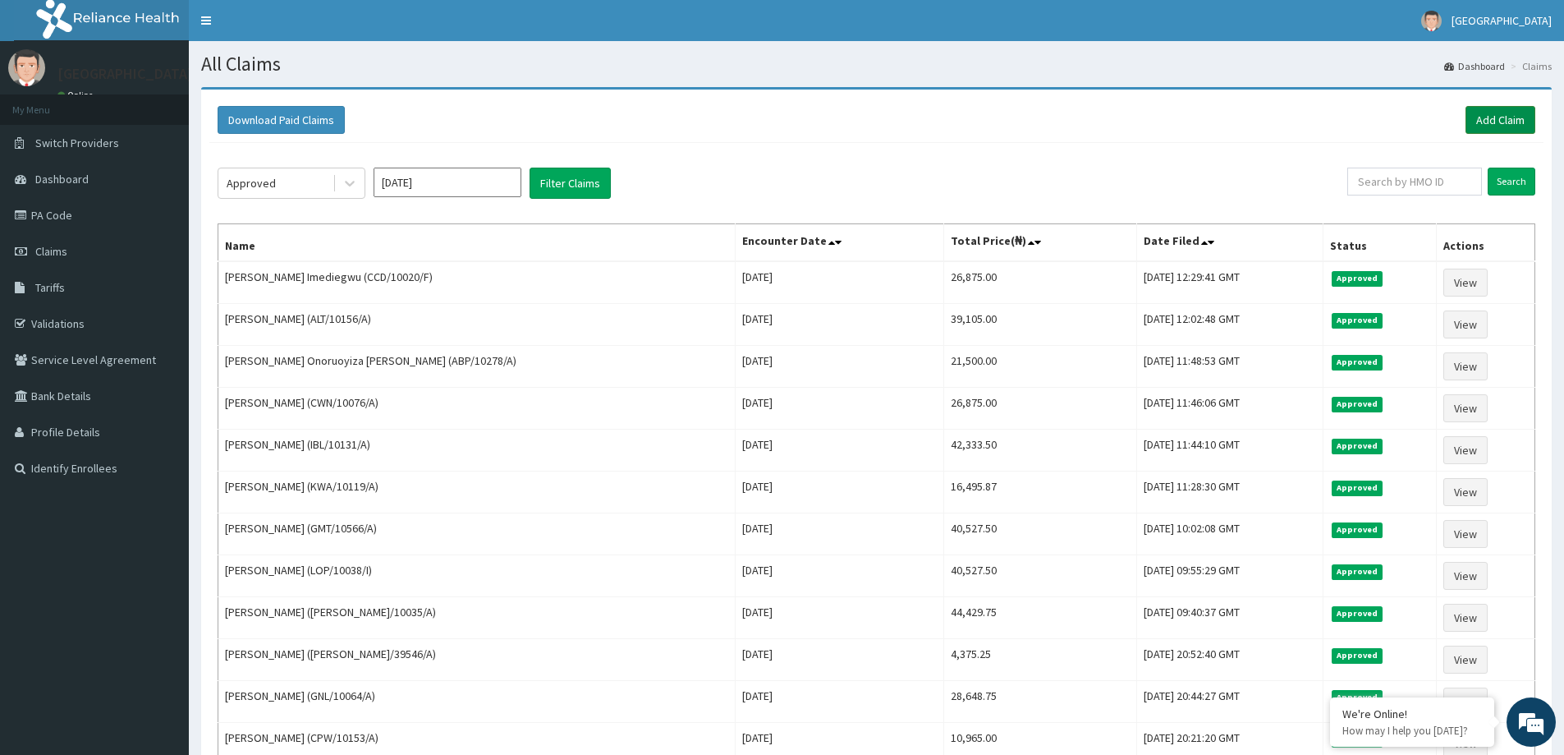
click at [1517, 109] on link "Add Claim" at bounding box center [1501, 120] width 70 height 28
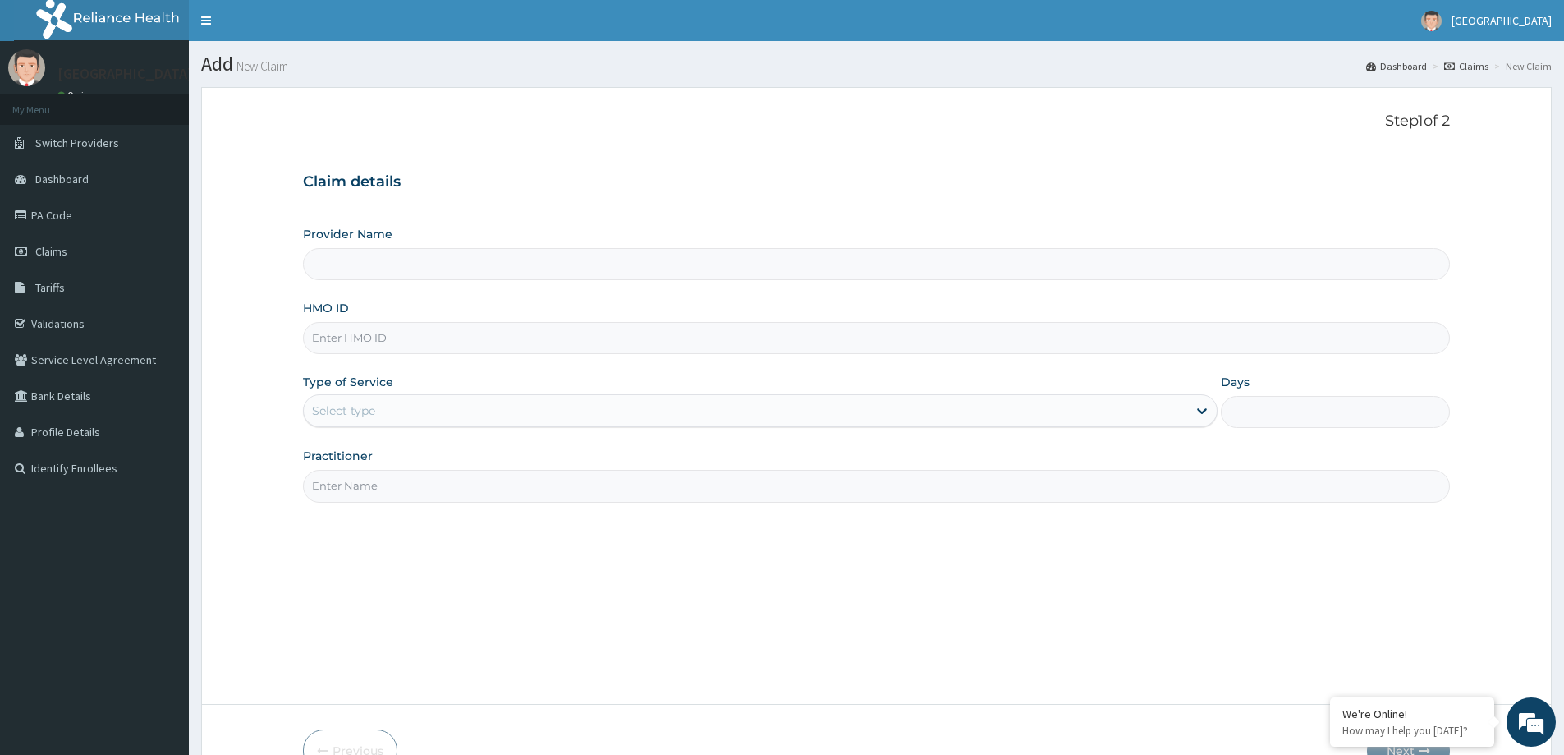
type input "[GEOGRAPHIC_DATA]"
click at [375, 354] on input "HMO ID" at bounding box center [876, 338] width 1147 height 32
type input "MMO/10010/A"
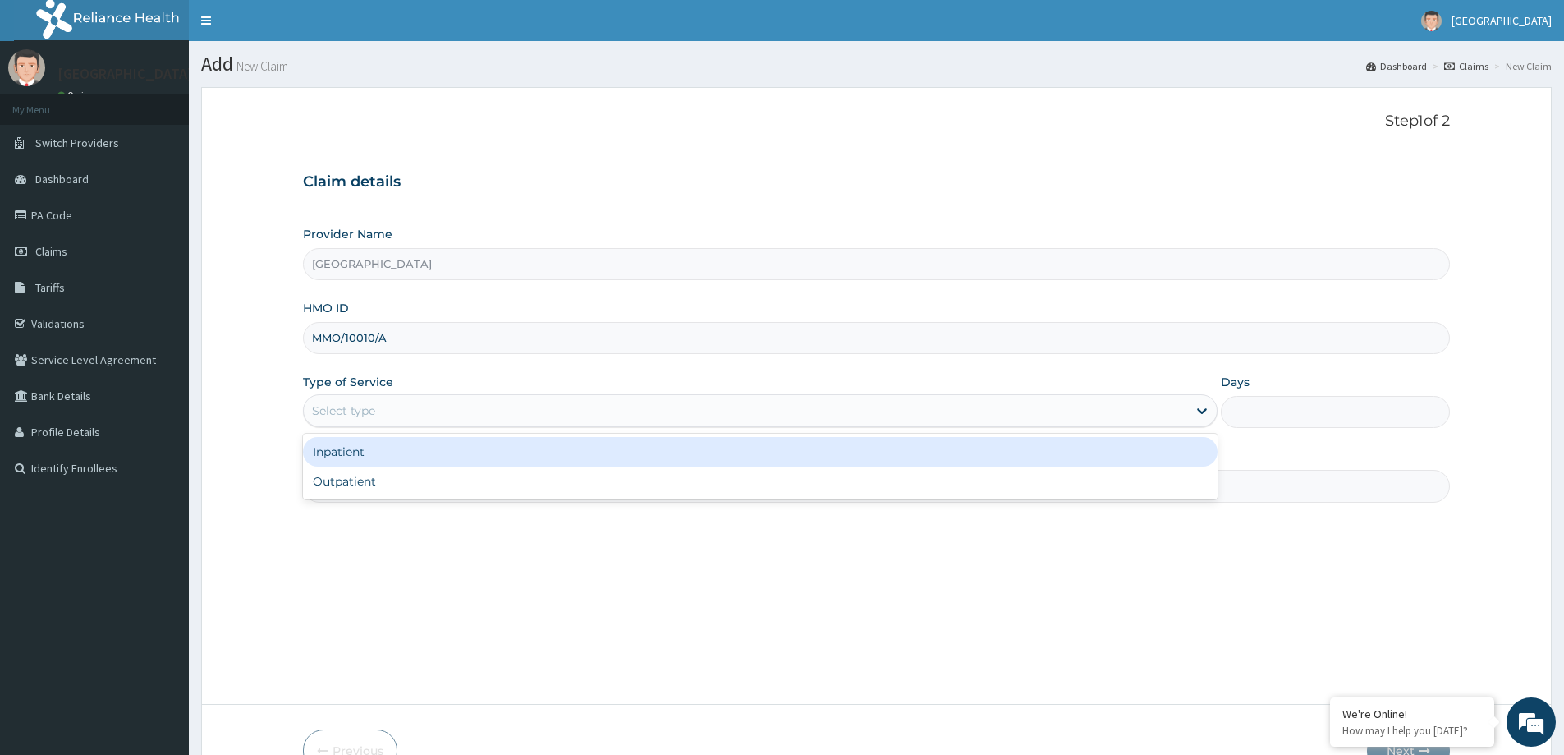
click at [479, 419] on div "Select type" at bounding box center [746, 410] width 884 height 26
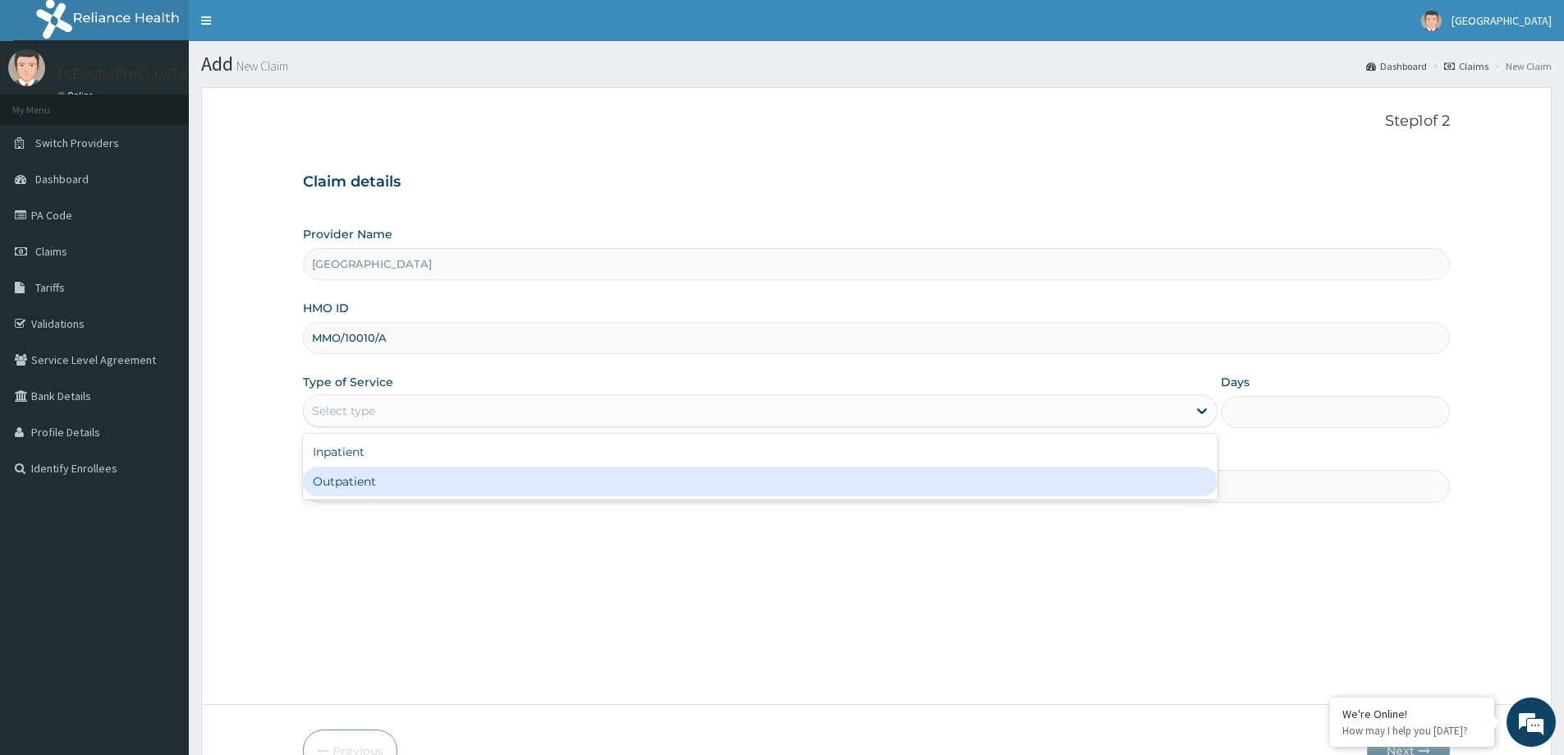
click at [426, 485] on div "Outpatient" at bounding box center [760, 481] width 915 height 30
type input "1"
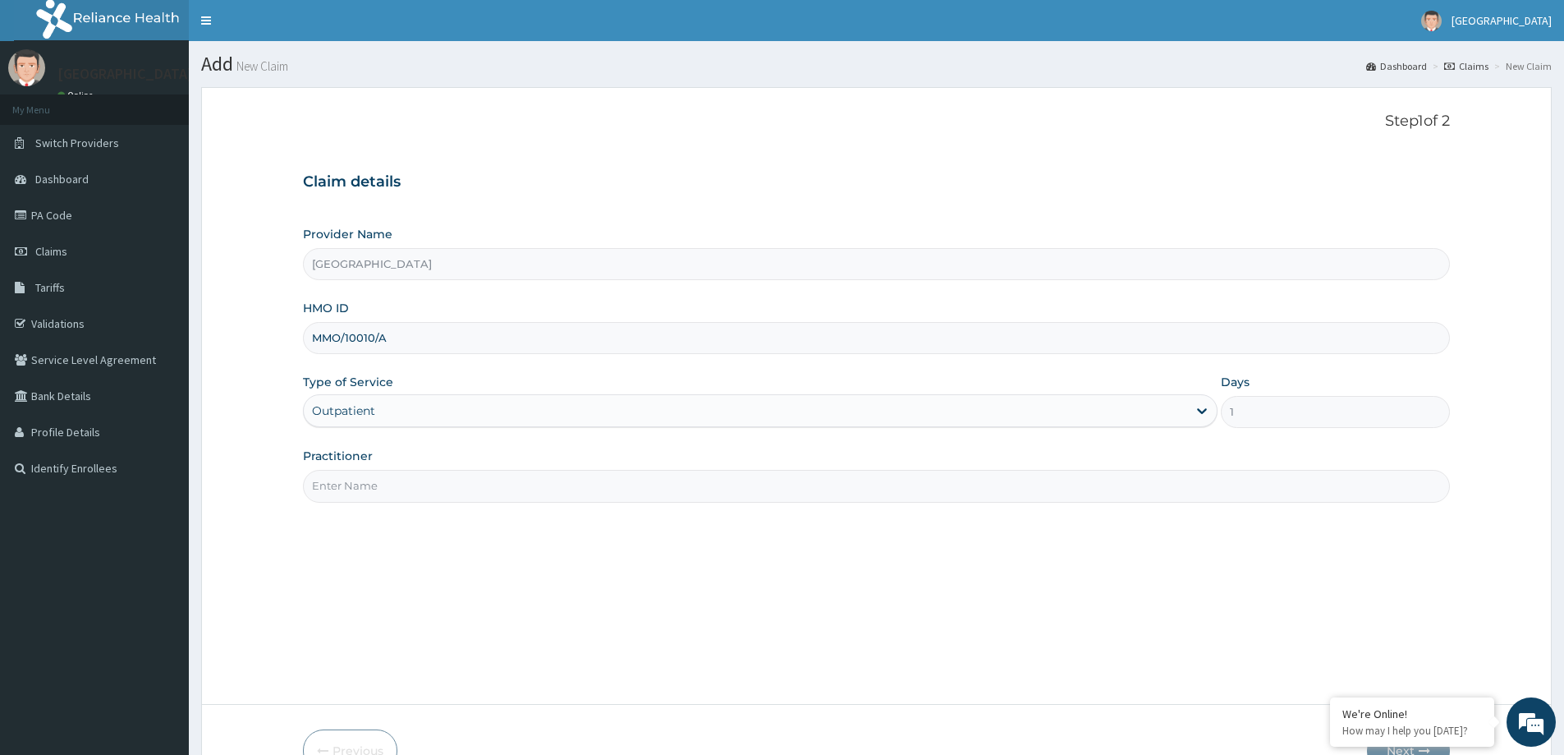
drag, startPoint x: 426, startPoint y: 484, endPoint x: 426, endPoint y: 547, distance: 63.2
click at [426, 547] on div "Step 1 of 2 Claim details Provider Name Micel Hospital HMO ID MMO/10010/A Type …" at bounding box center [876, 396] width 1147 height 566
type input "DR [PERSON_NAME]"
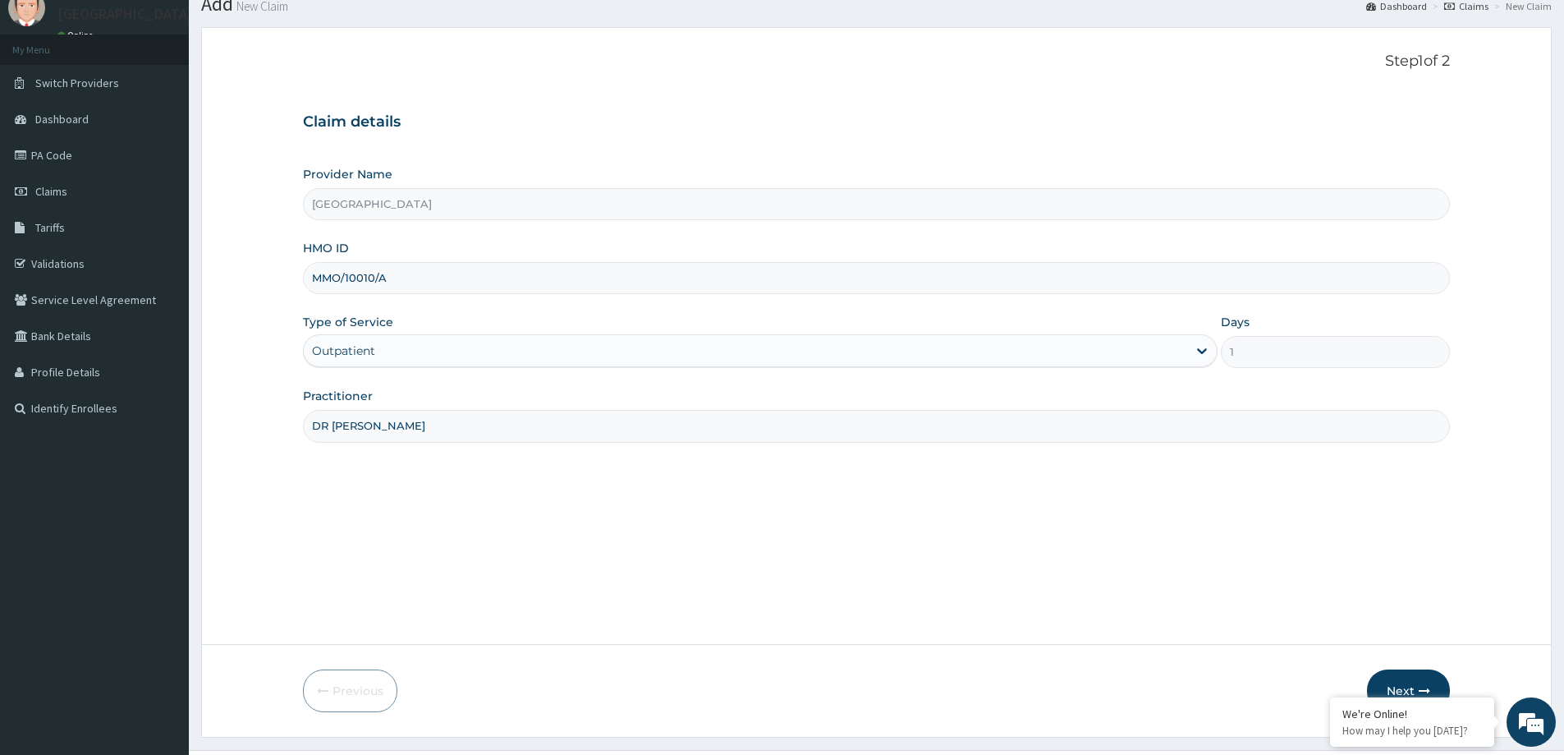
scroll to position [97, 0]
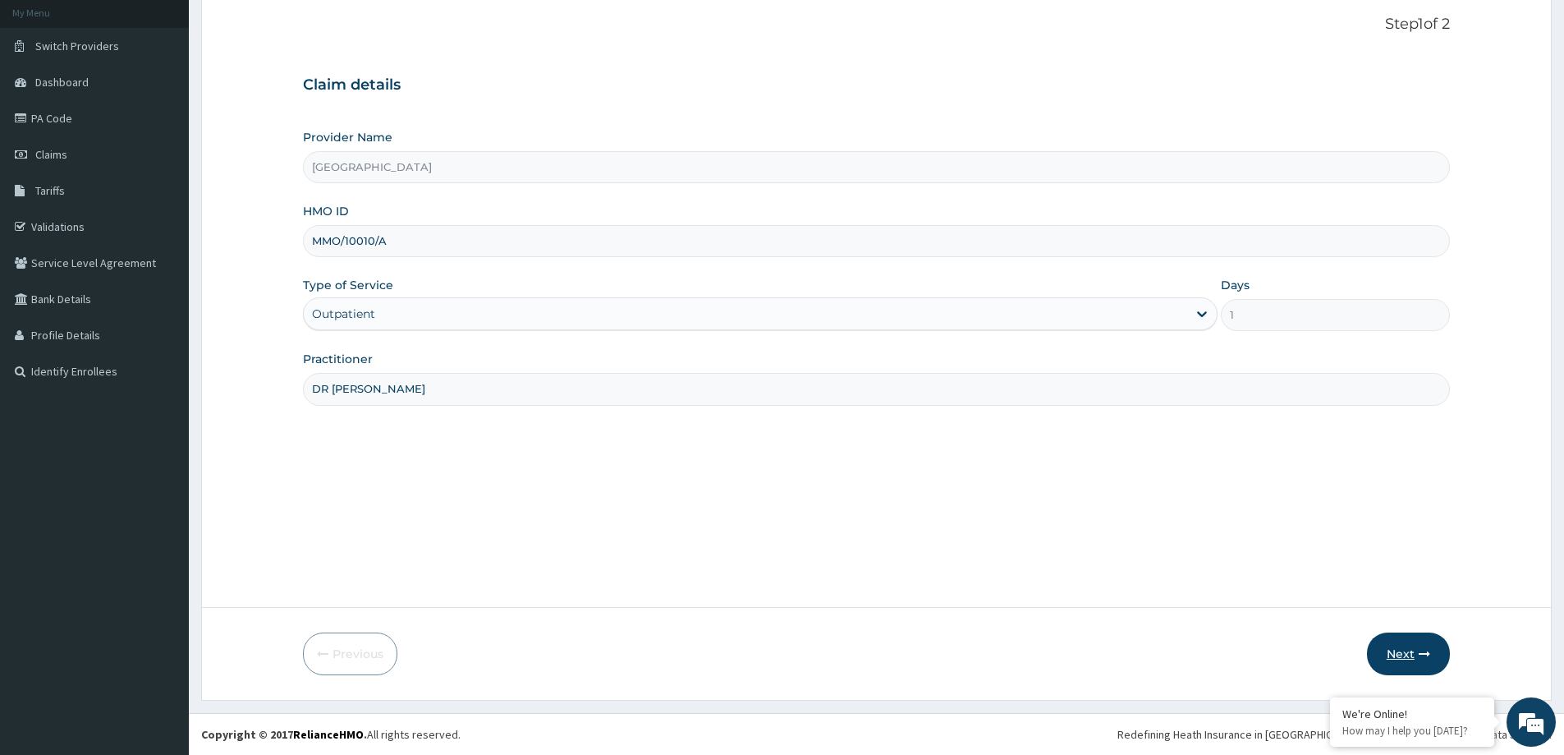
click at [1408, 664] on button "Next" at bounding box center [1408, 653] width 83 height 43
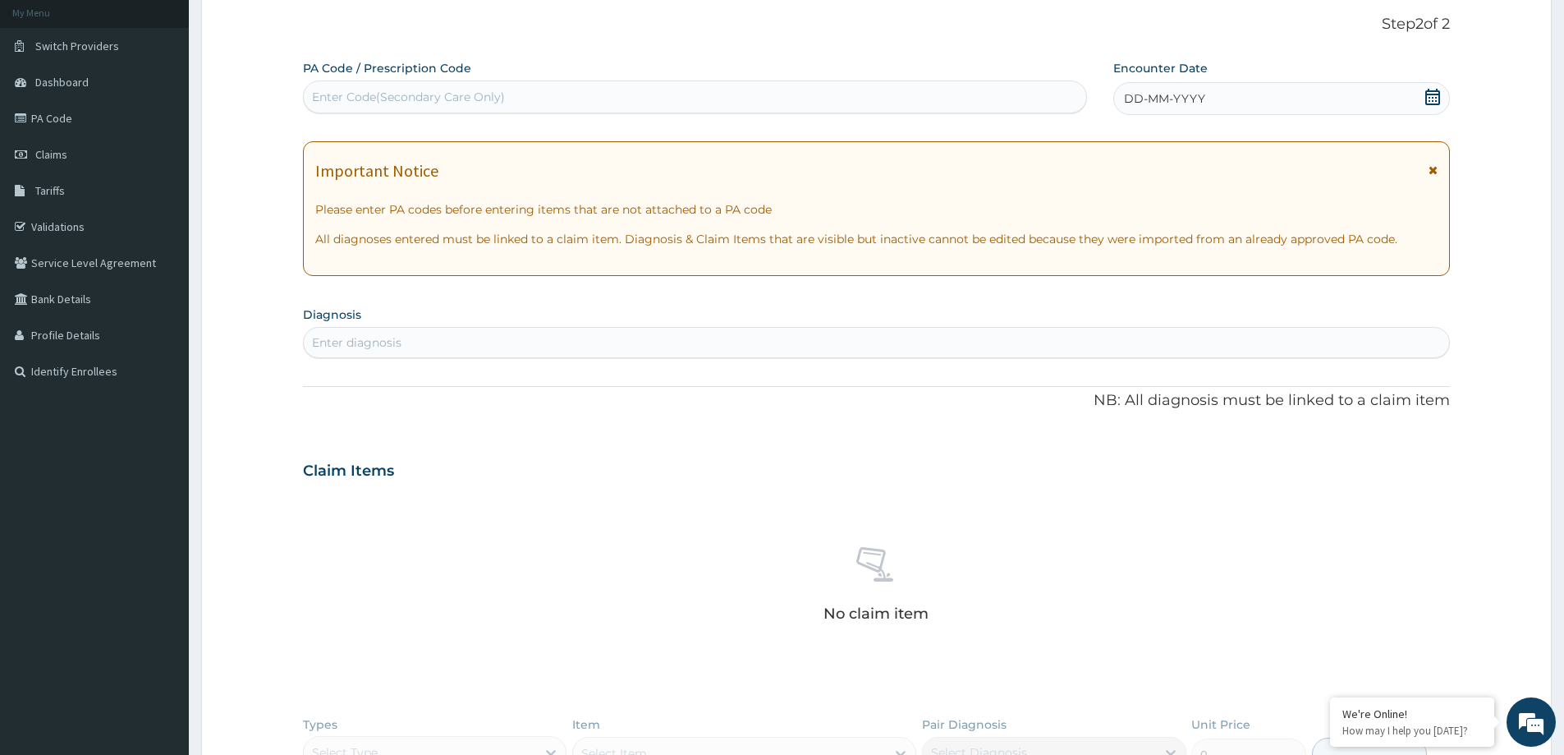
click at [1208, 100] on div "DD-MM-YYYY" at bounding box center [1282, 98] width 336 height 33
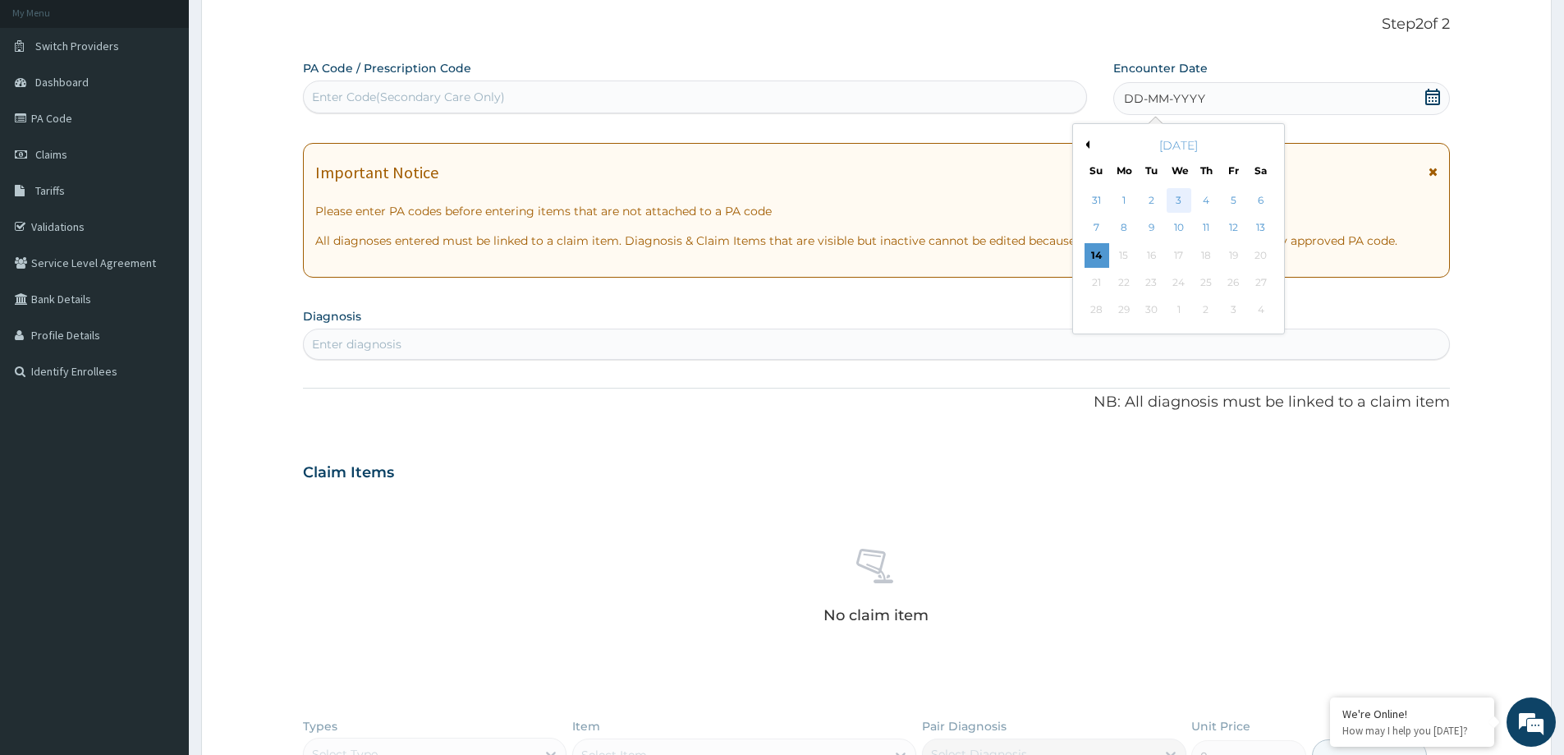
click at [1174, 202] on div "3" at bounding box center [1179, 200] width 25 height 25
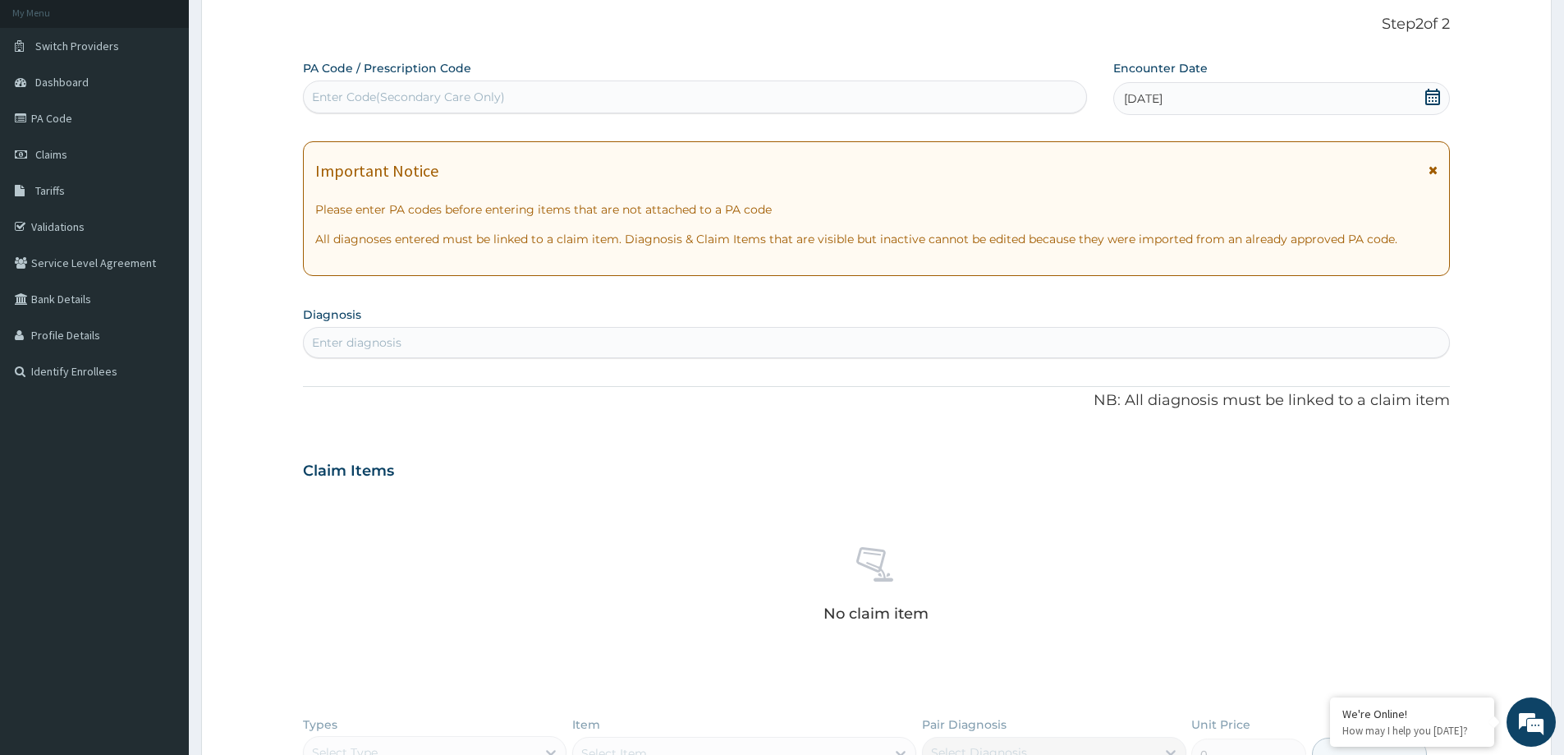
click at [546, 345] on div "Enter diagnosis" at bounding box center [877, 342] width 1146 height 26
type input "NECROTIZ"
drag, startPoint x: 668, startPoint y: 246, endPoint x: 668, endPoint y: 291, distance: 44.3
click at [668, 278] on div "PA Code / Prescription Code Enter Code(Secondary Care Only) Encounter Date [DAT…" at bounding box center [876, 477] width 1147 height 834
click at [355, 346] on div "Enter diagnosis" at bounding box center [357, 342] width 90 height 16
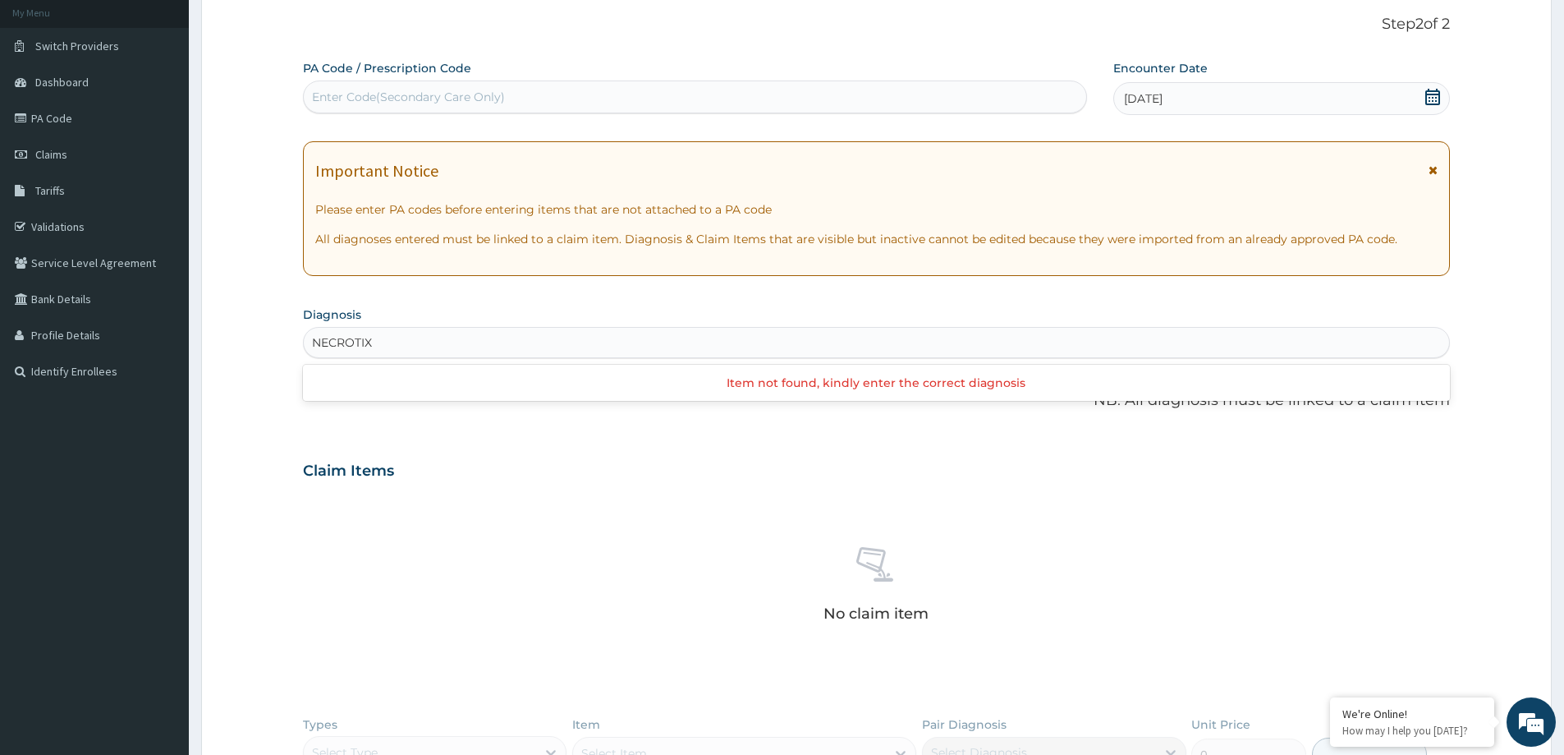
scroll to position [0, 0]
type input "NECROTI"
click at [589, 347] on div "Enter diagnosis" at bounding box center [877, 342] width 1146 height 26
type input "S"
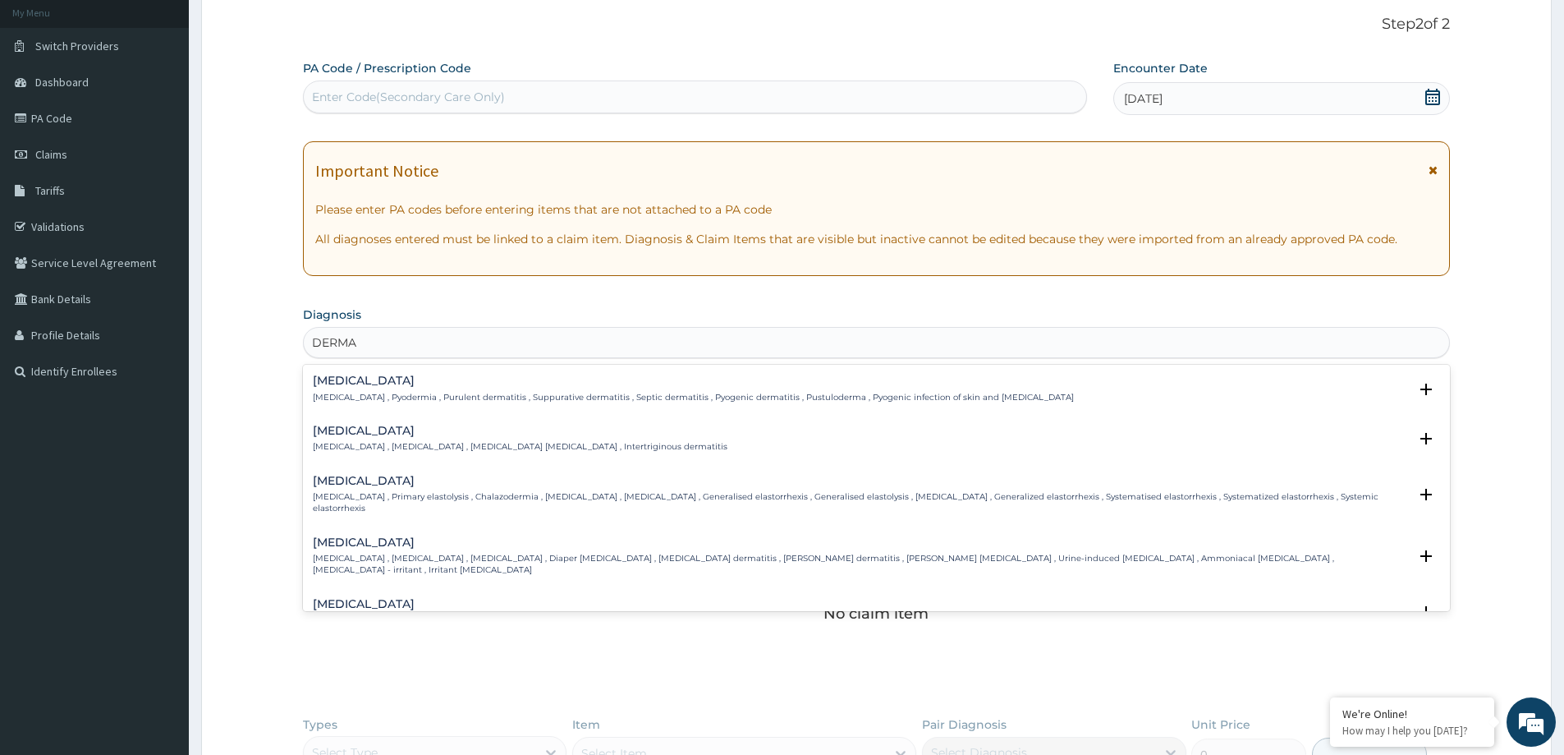
type input "DERMA"
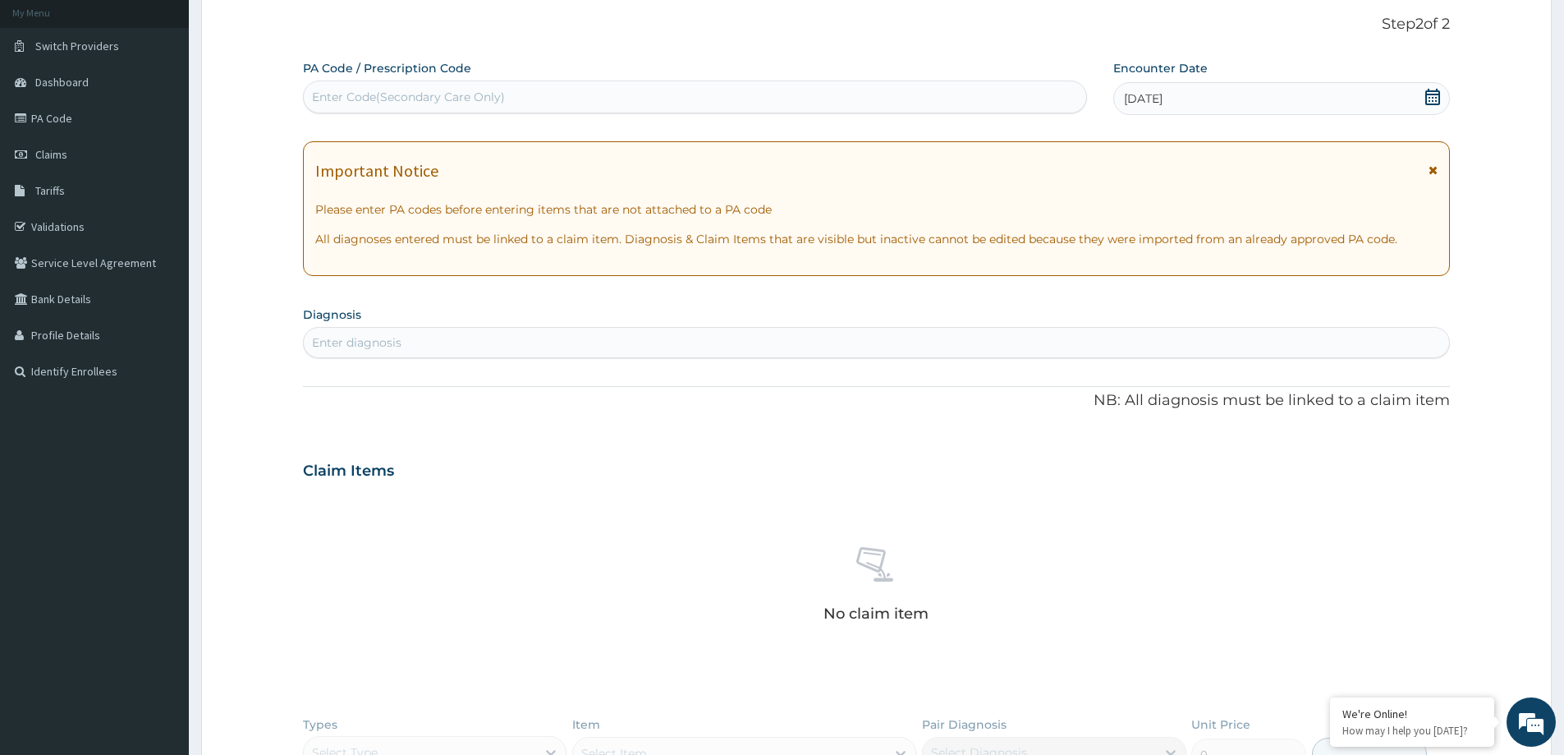
scroll to position [408, 0]
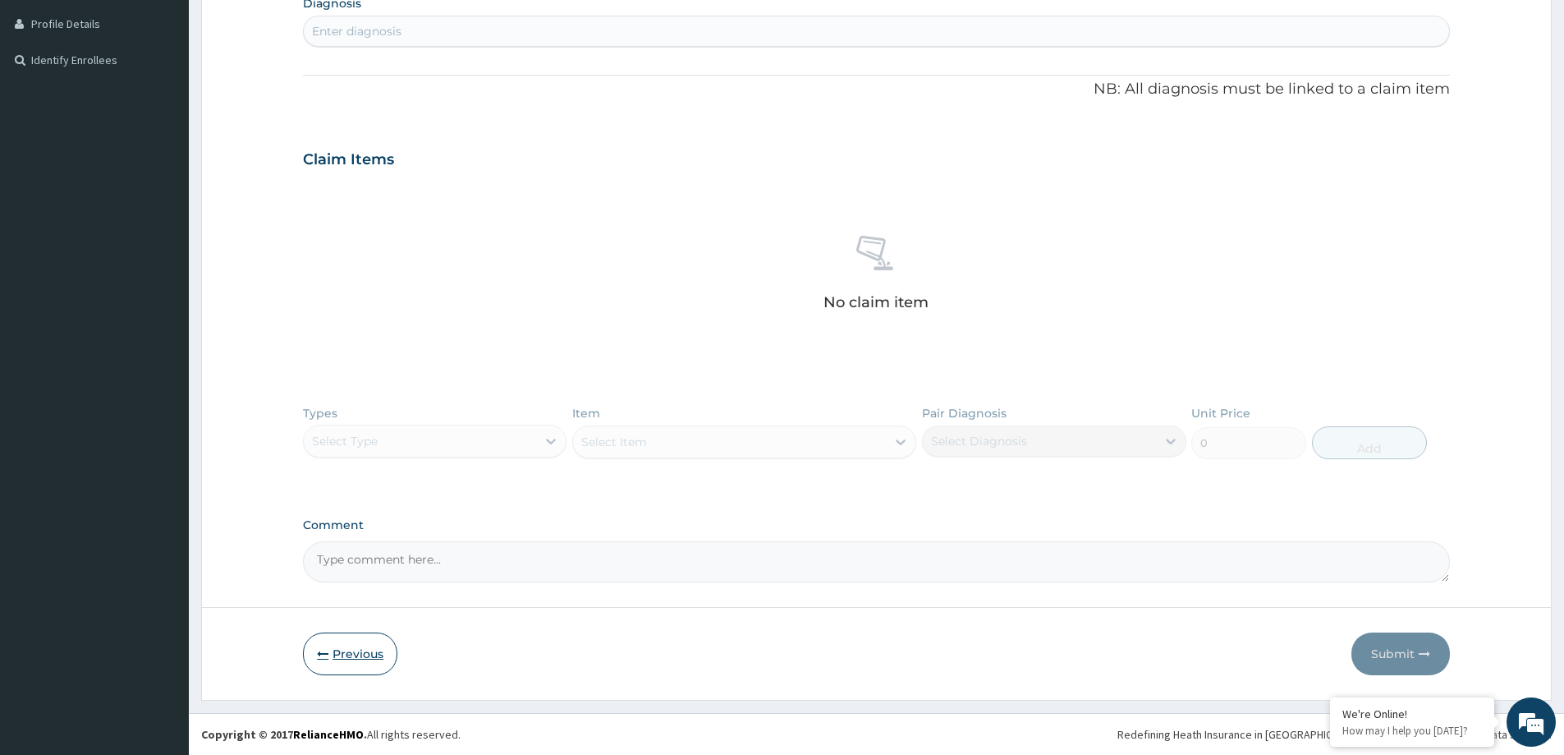
drag, startPoint x: 326, startPoint y: 661, endPoint x: 292, endPoint y: 635, distance: 43.4
click at [325, 660] on button "Previous" at bounding box center [350, 653] width 94 height 43
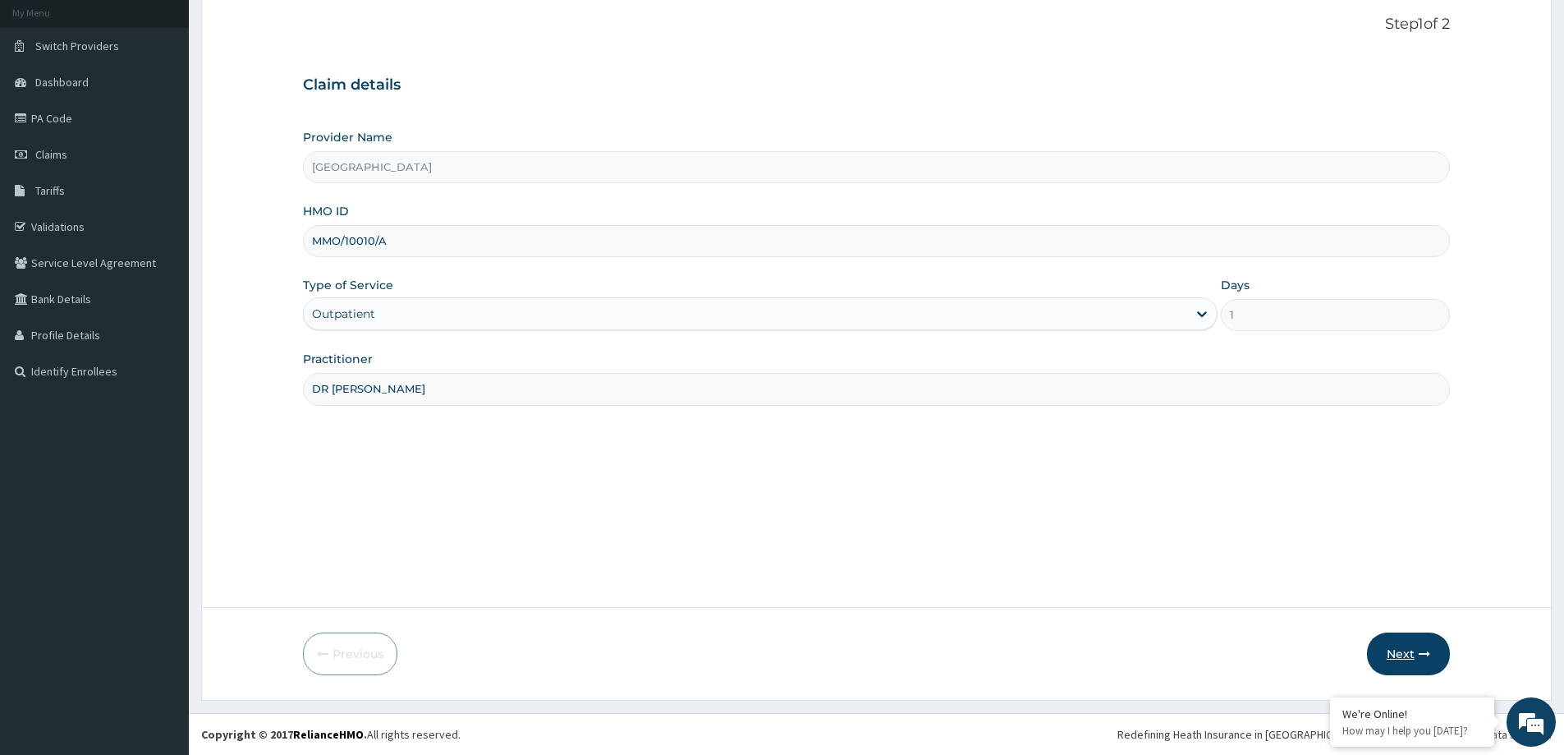
click at [1410, 664] on button "Next" at bounding box center [1408, 653] width 83 height 43
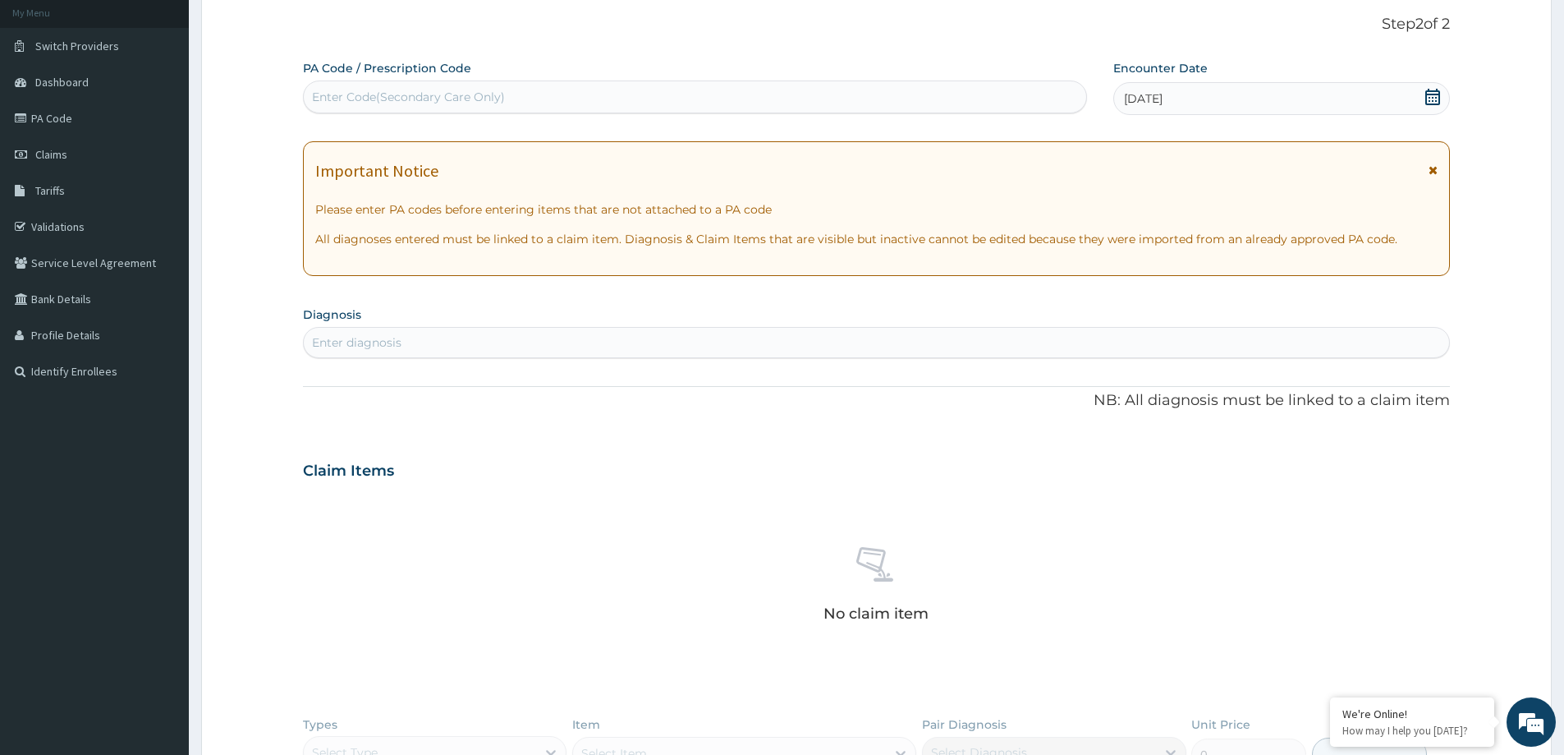
click at [361, 345] on div "Enter diagnosis" at bounding box center [357, 342] width 90 height 16
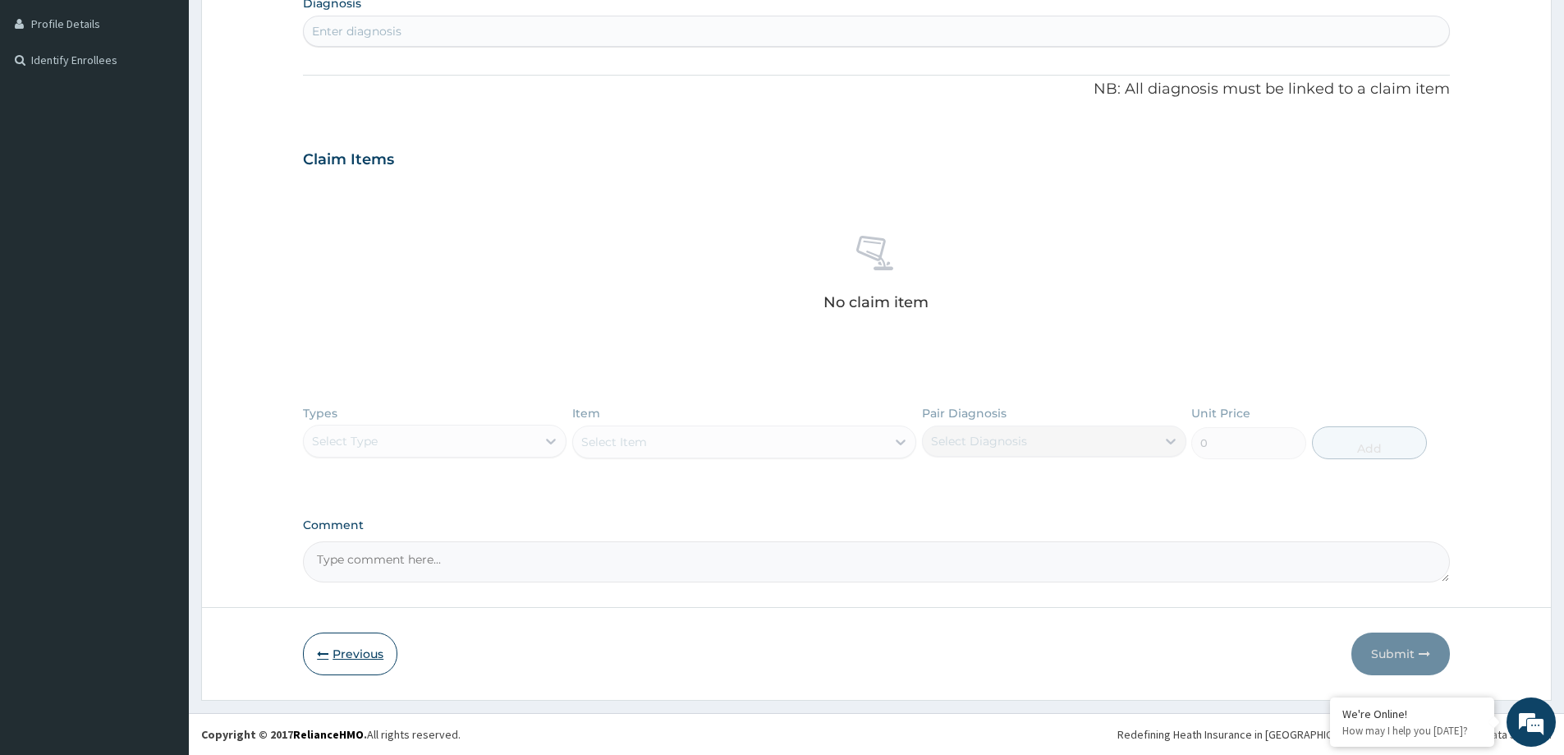
click at [338, 663] on button "Previous" at bounding box center [350, 653] width 94 height 43
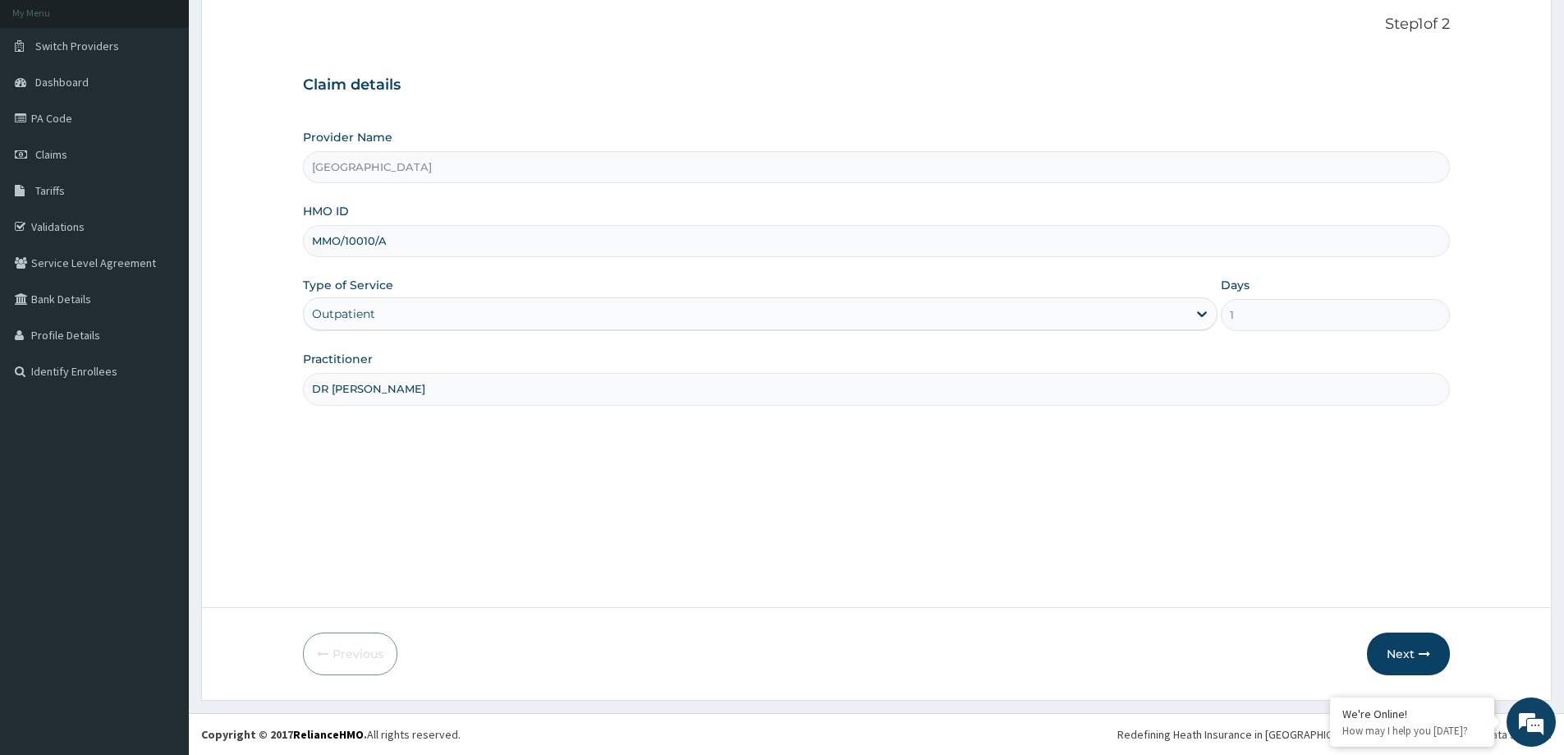
click at [407, 243] on input "MMO/10010/A" at bounding box center [876, 241] width 1147 height 32
type input "M"
type input "CCD/10020/F"
click at [1411, 645] on button "Next" at bounding box center [1408, 653] width 83 height 43
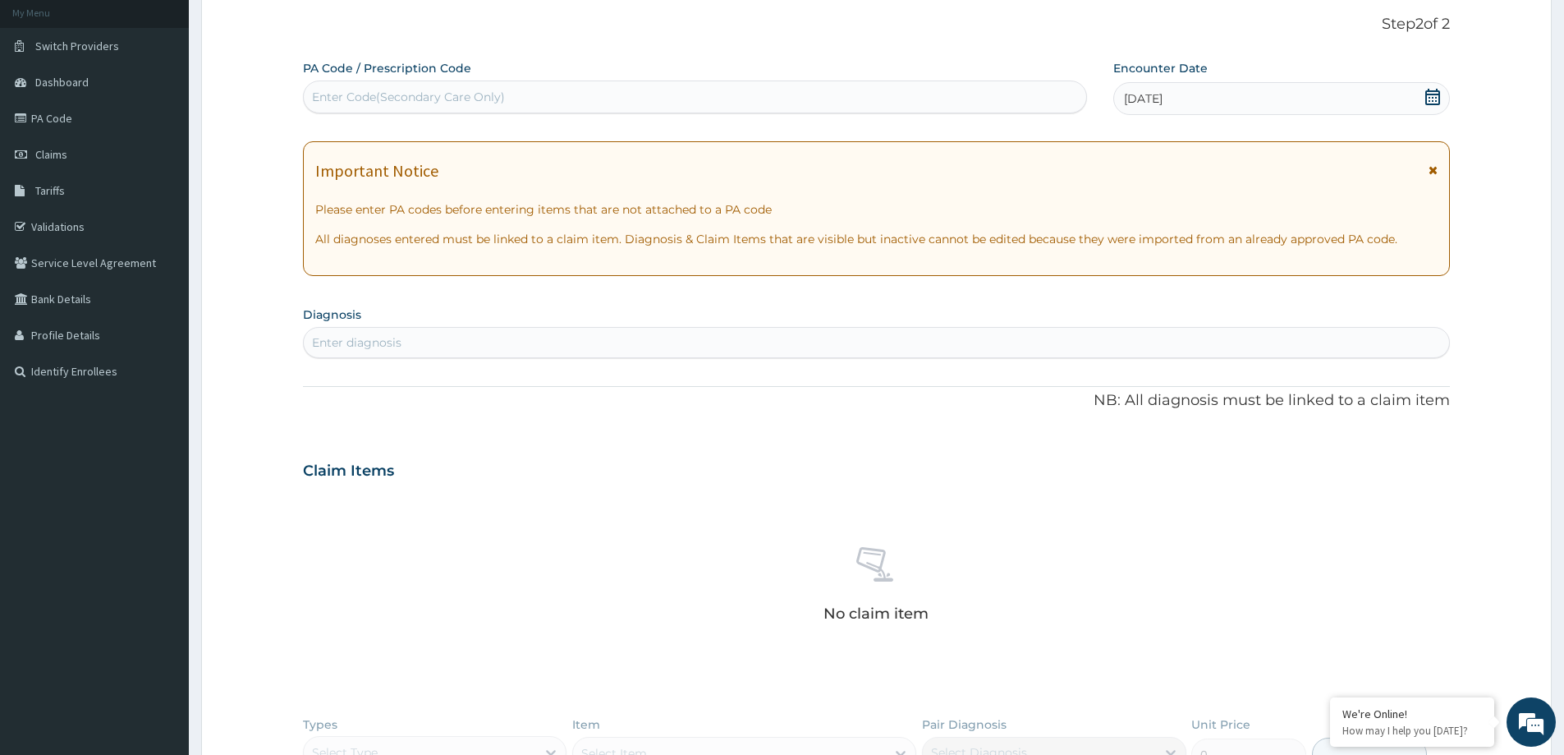
drag, startPoint x: 1189, startPoint y: 86, endPoint x: 1174, endPoint y: 79, distance: 16.5
click at [1181, 87] on div "[DATE]" at bounding box center [1282, 98] width 336 height 33
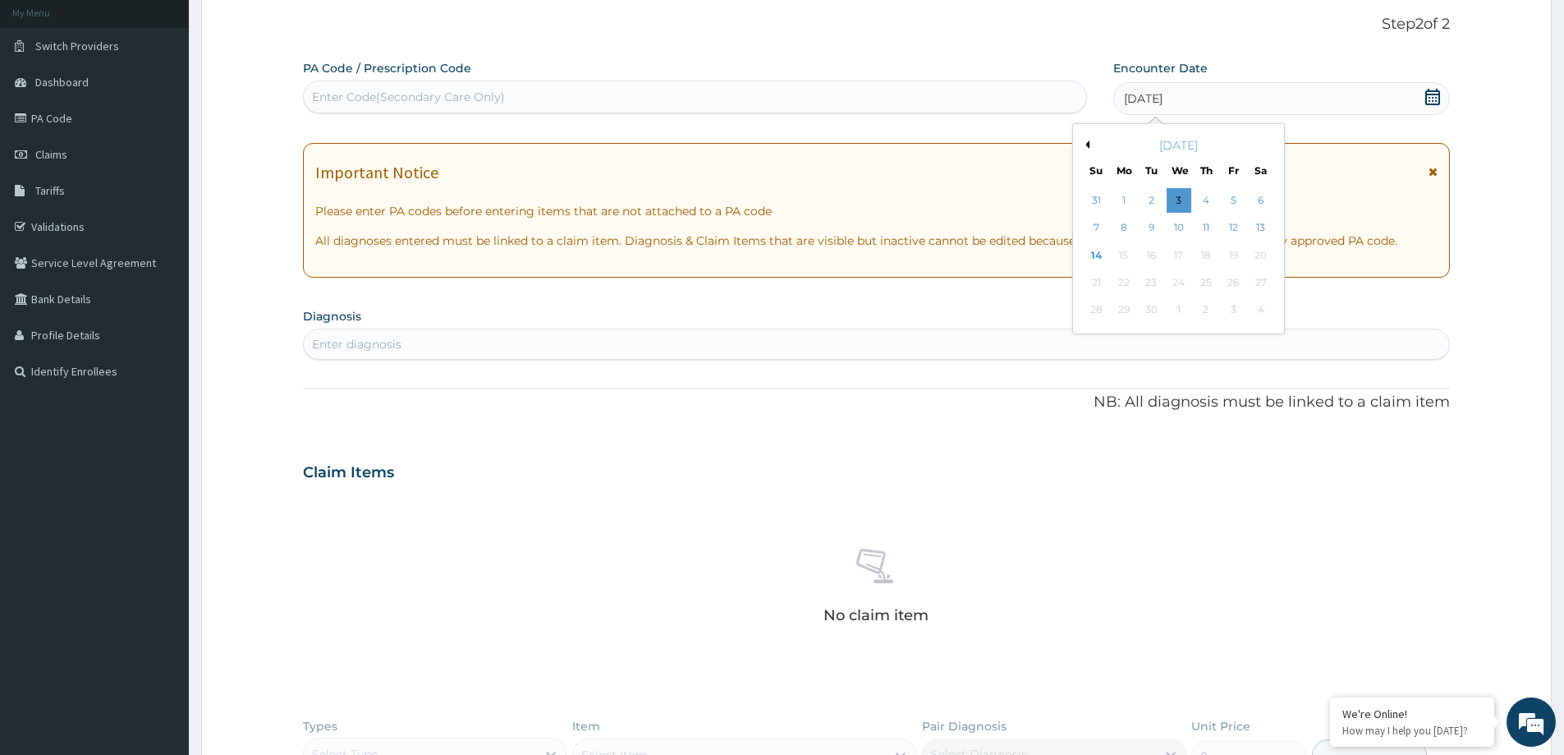
drag, startPoint x: 1259, startPoint y: 219, endPoint x: 1253, endPoint y: 227, distance: 9.4
click at [1259, 218] on div "13" at bounding box center [1261, 228] width 25 height 25
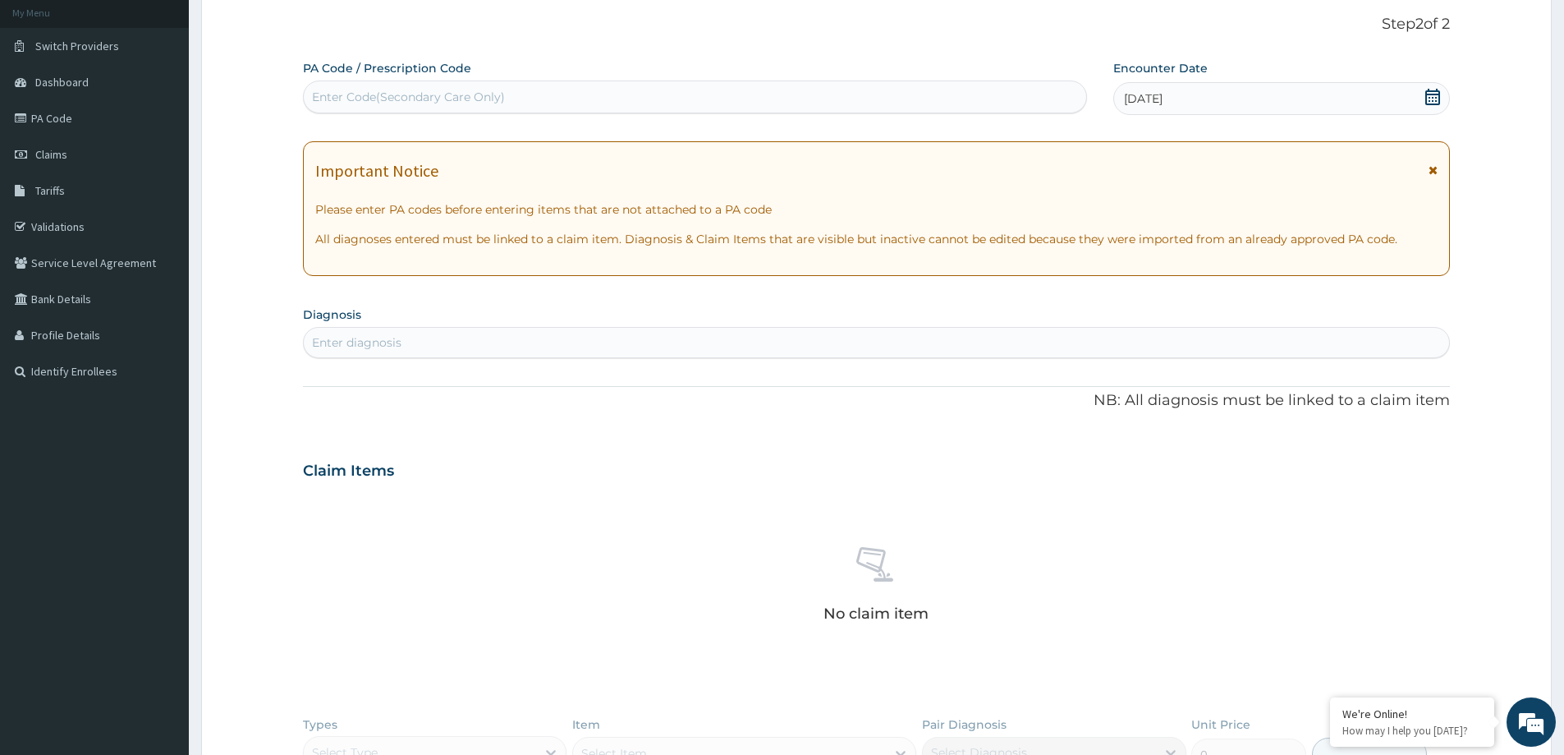
click at [541, 347] on div "Enter diagnosis" at bounding box center [877, 342] width 1146 height 26
type input "UTI"
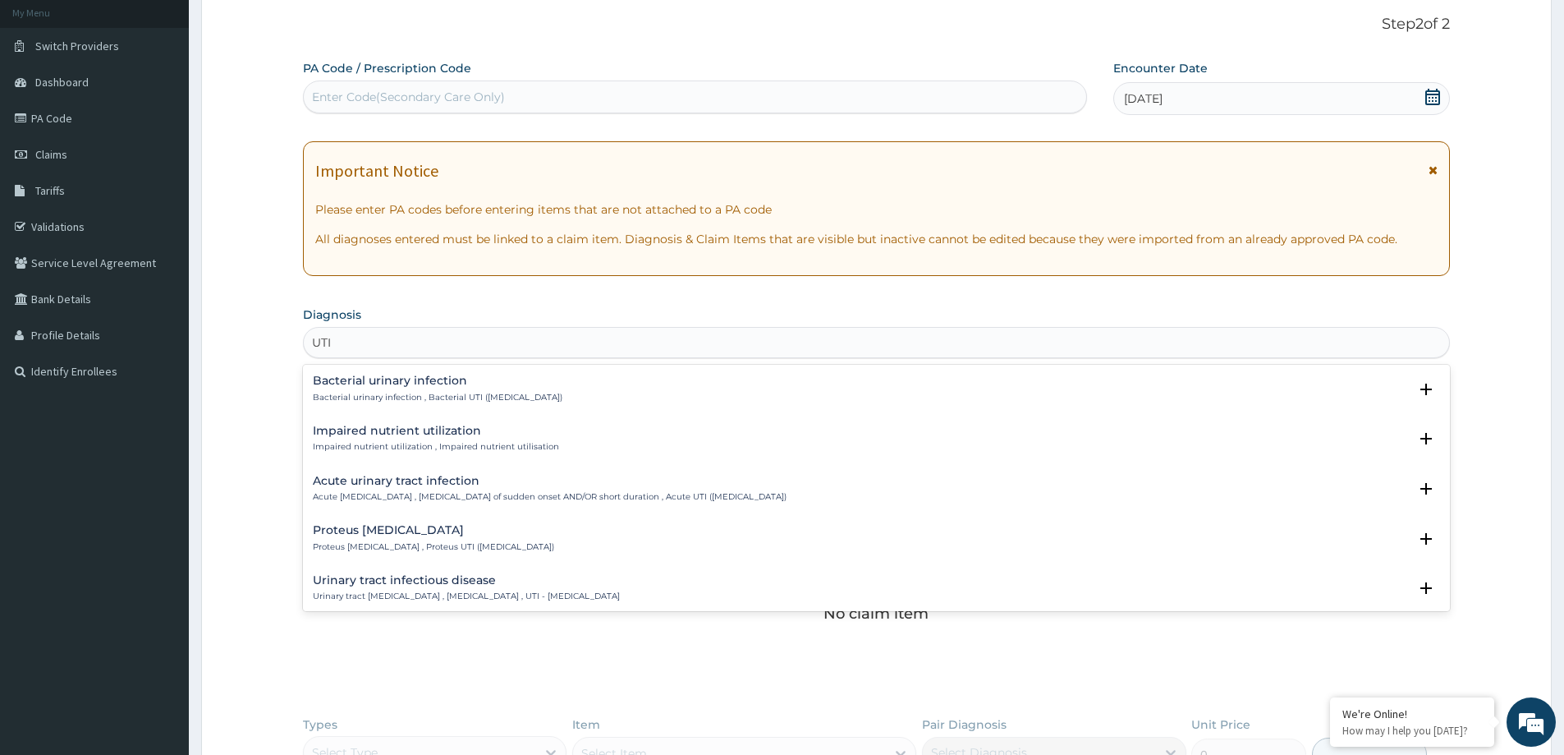
click at [417, 586] on h4 "Urinary tract infectious disease" at bounding box center [466, 580] width 307 height 12
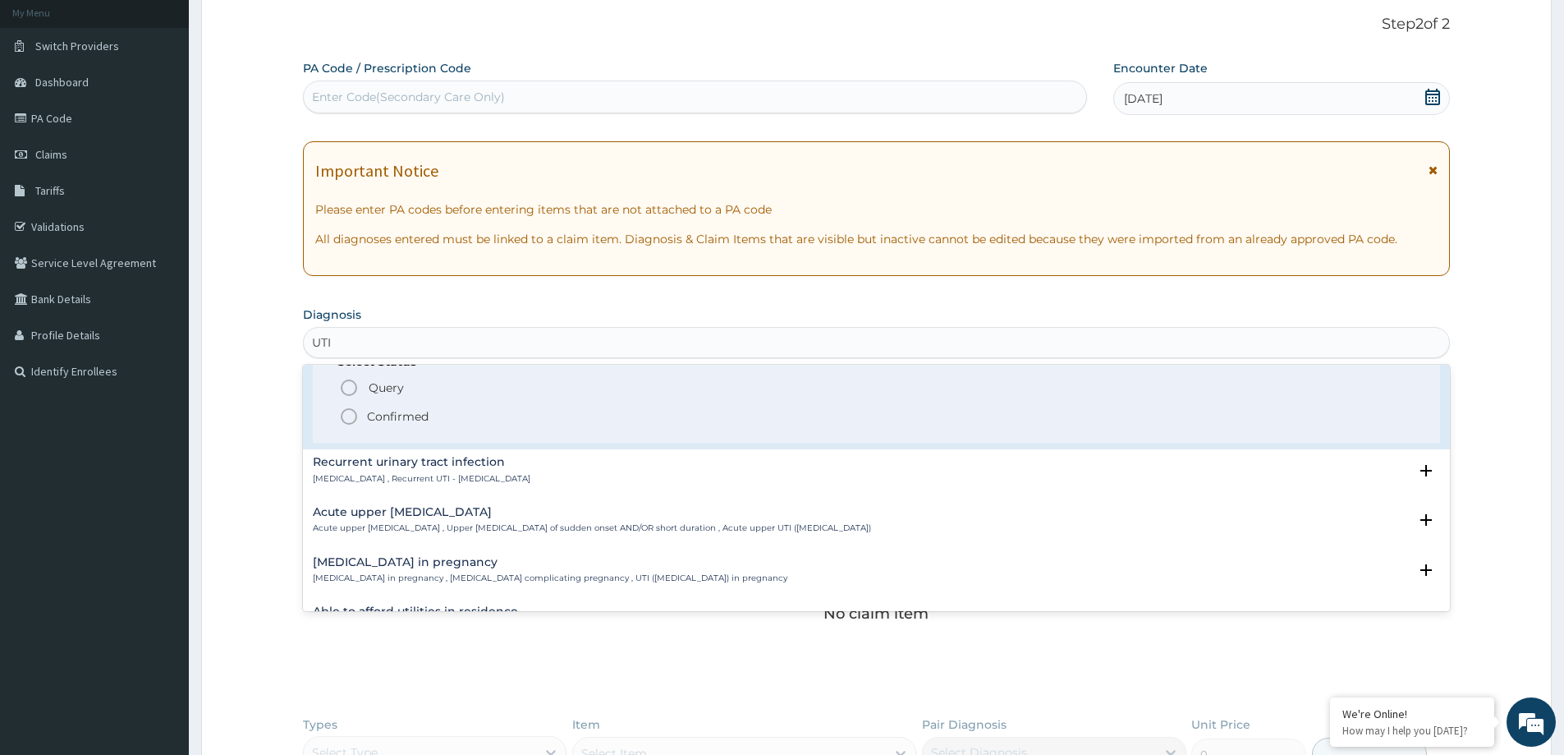
scroll to position [164, 0]
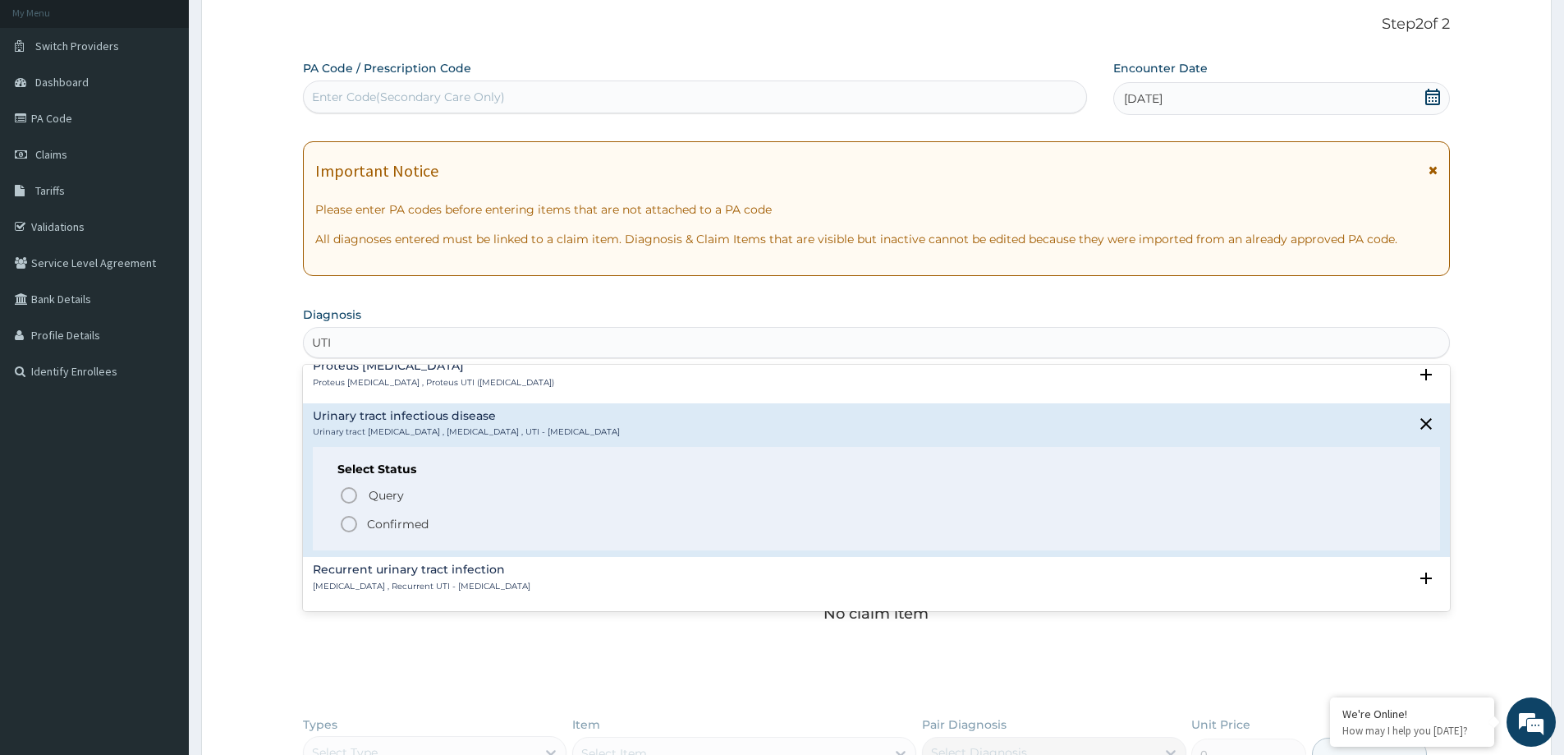
click at [353, 529] on icon "status option filled" at bounding box center [349, 524] width 20 height 20
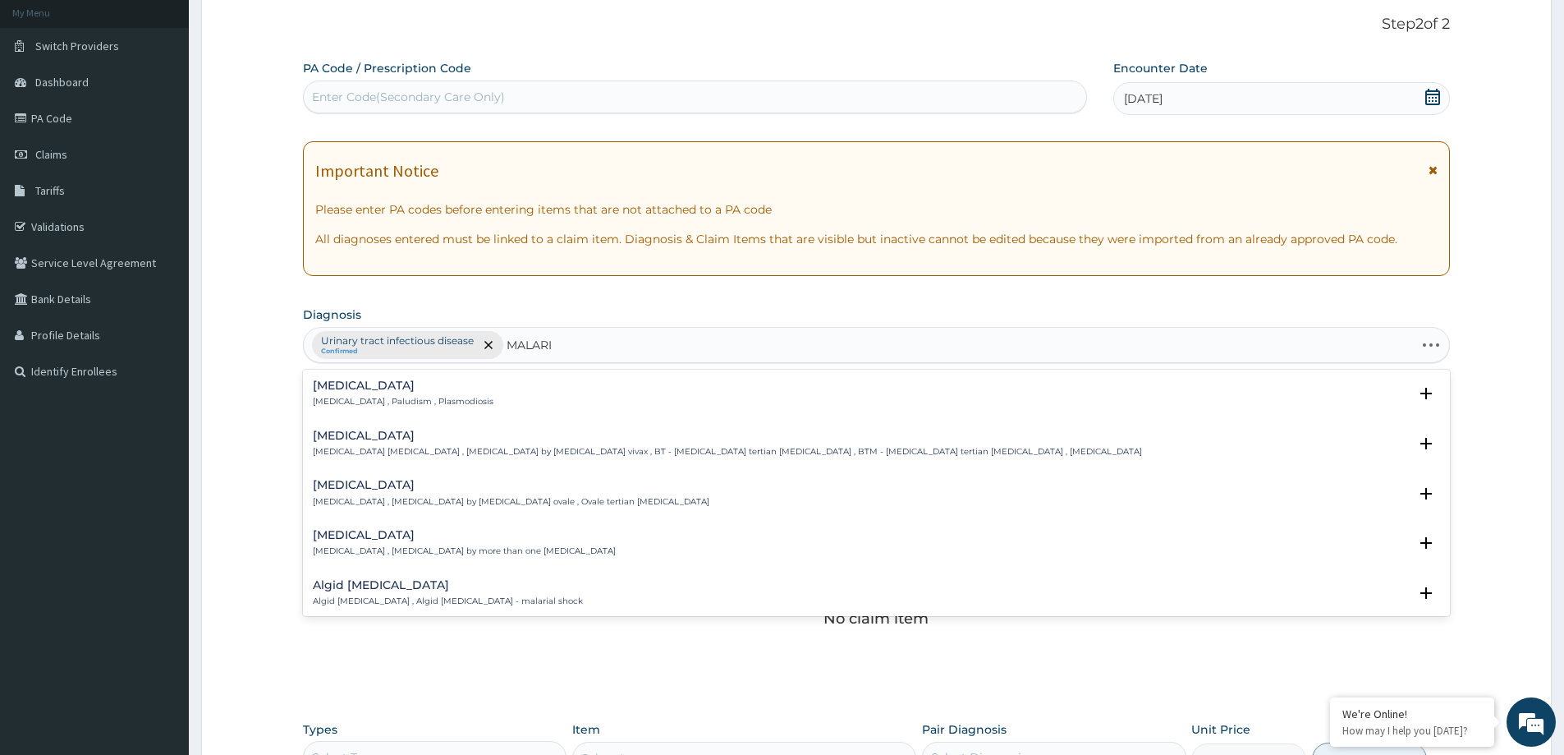
type input "MALARIA"
click at [367, 382] on h4 "Malaria" at bounding box center [403, 385] width 181 height 12
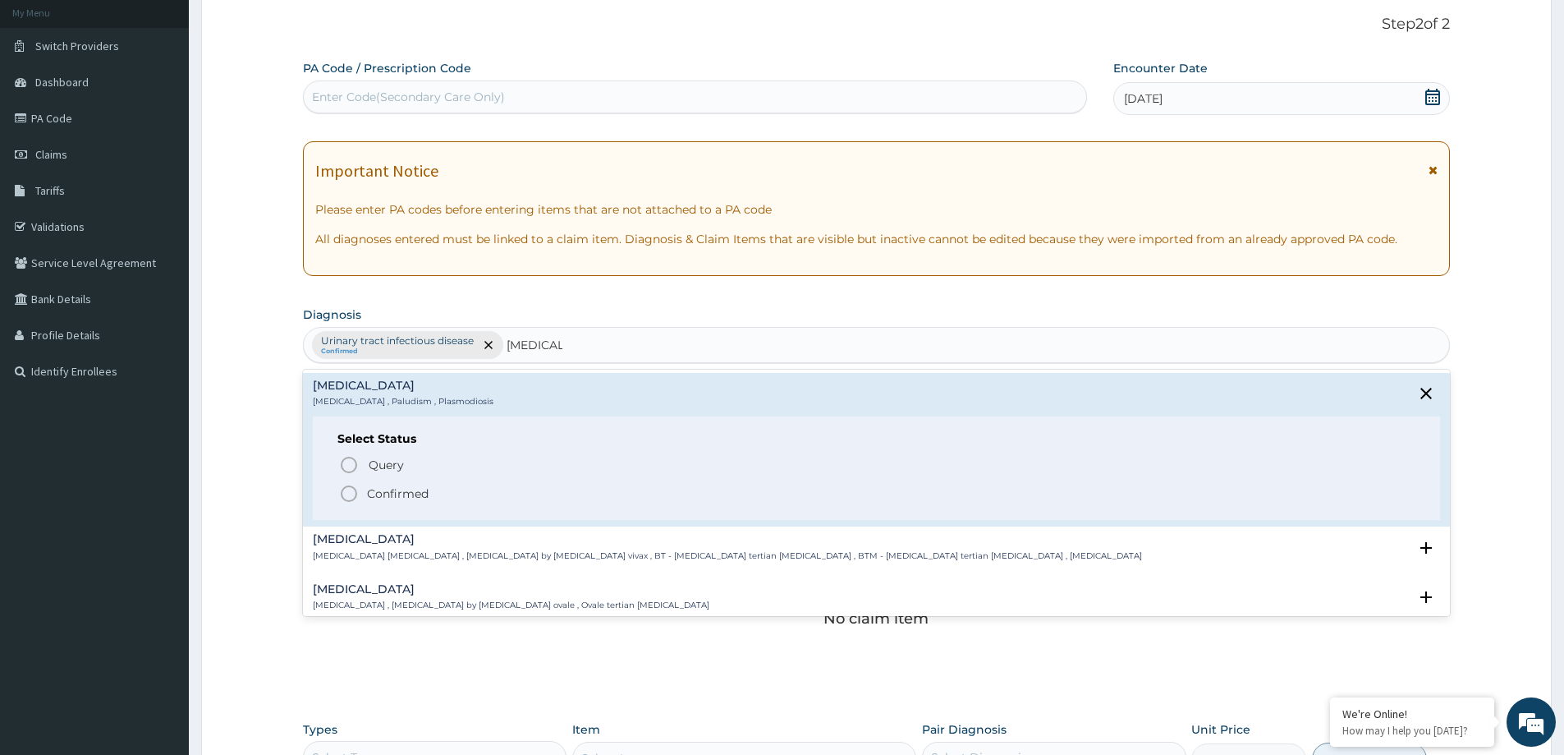
click at [359, 500] on icon "status option filled" at bounding box center [349, 494] width 20 height 20
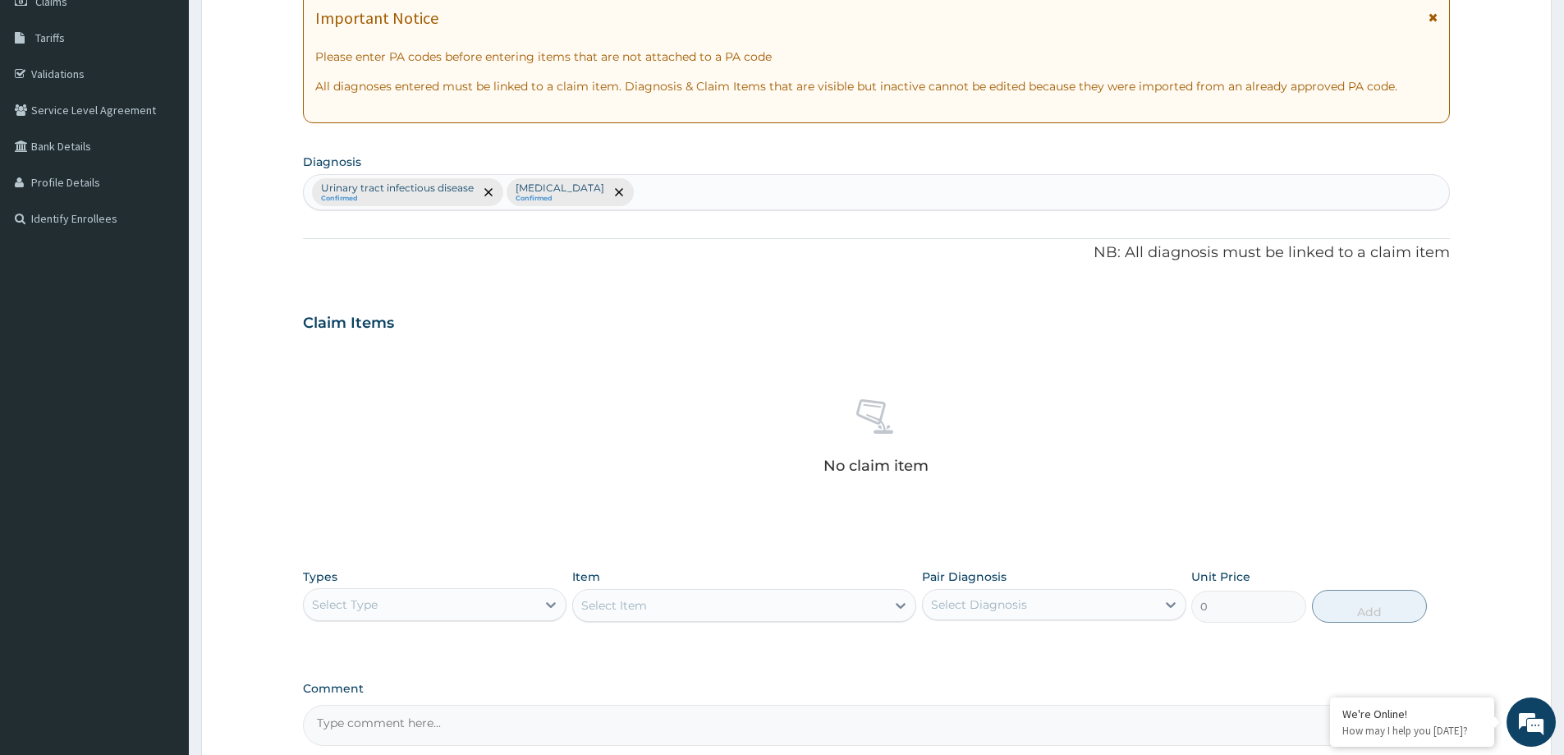
scroll to position [413, 0]
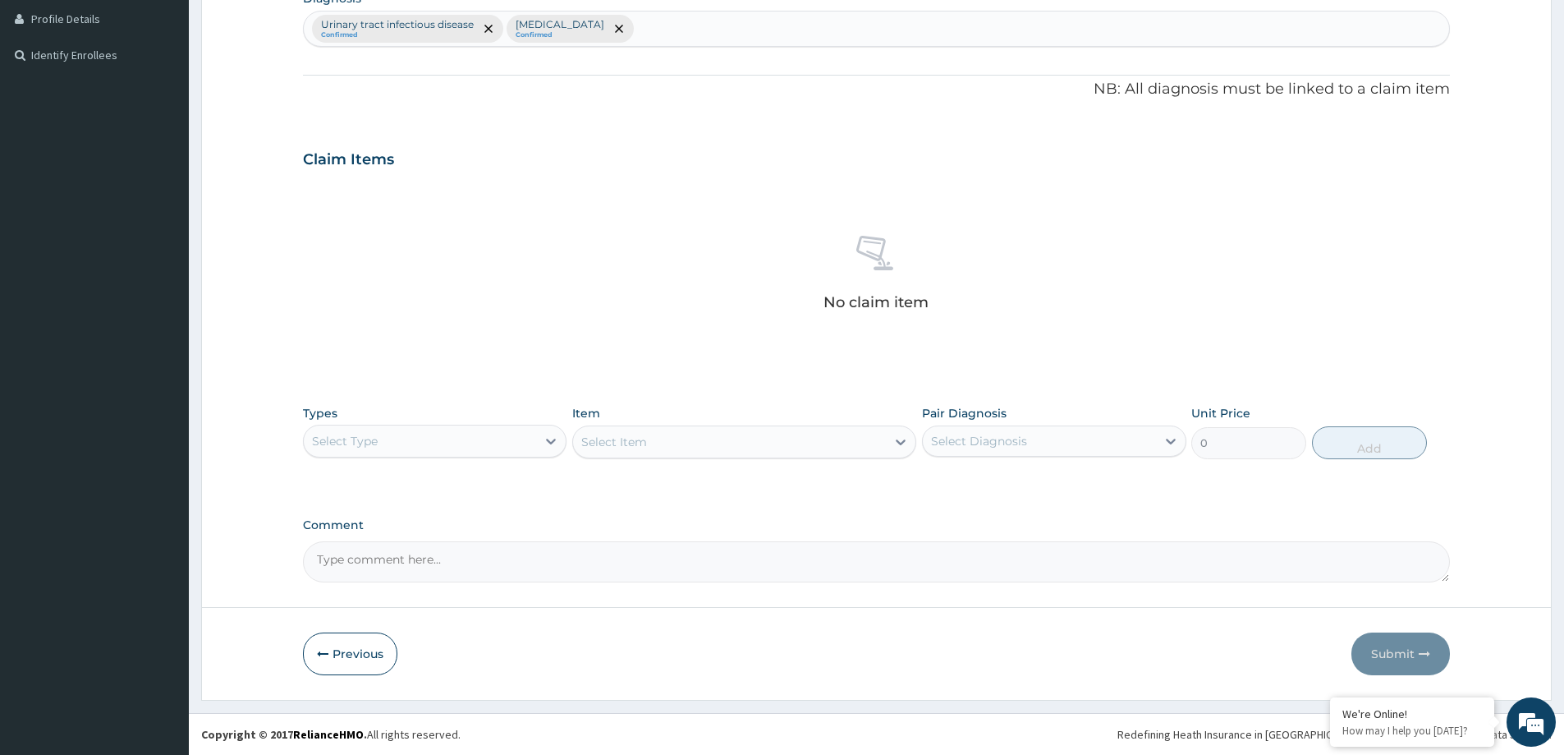
click at [423, 434] on div "Select Type" at bounding box center [420, 441] width 232 height 26
drag, startPoint x: 370, startPoint y: 544, endPoint x: 999, endPoint y: 471, distance: 633.3
click at [390, 544] on div "Procedures" at bounding box center [435, 541] width 264 height 30
click at [988, 431] on div "Select Diagnosis" at bounding box center [1039, 441] width 232 height 26
click at [963, 483] on label "Urinary tract infectious disease" at bounding box center [1040, 481] width 183 height 16
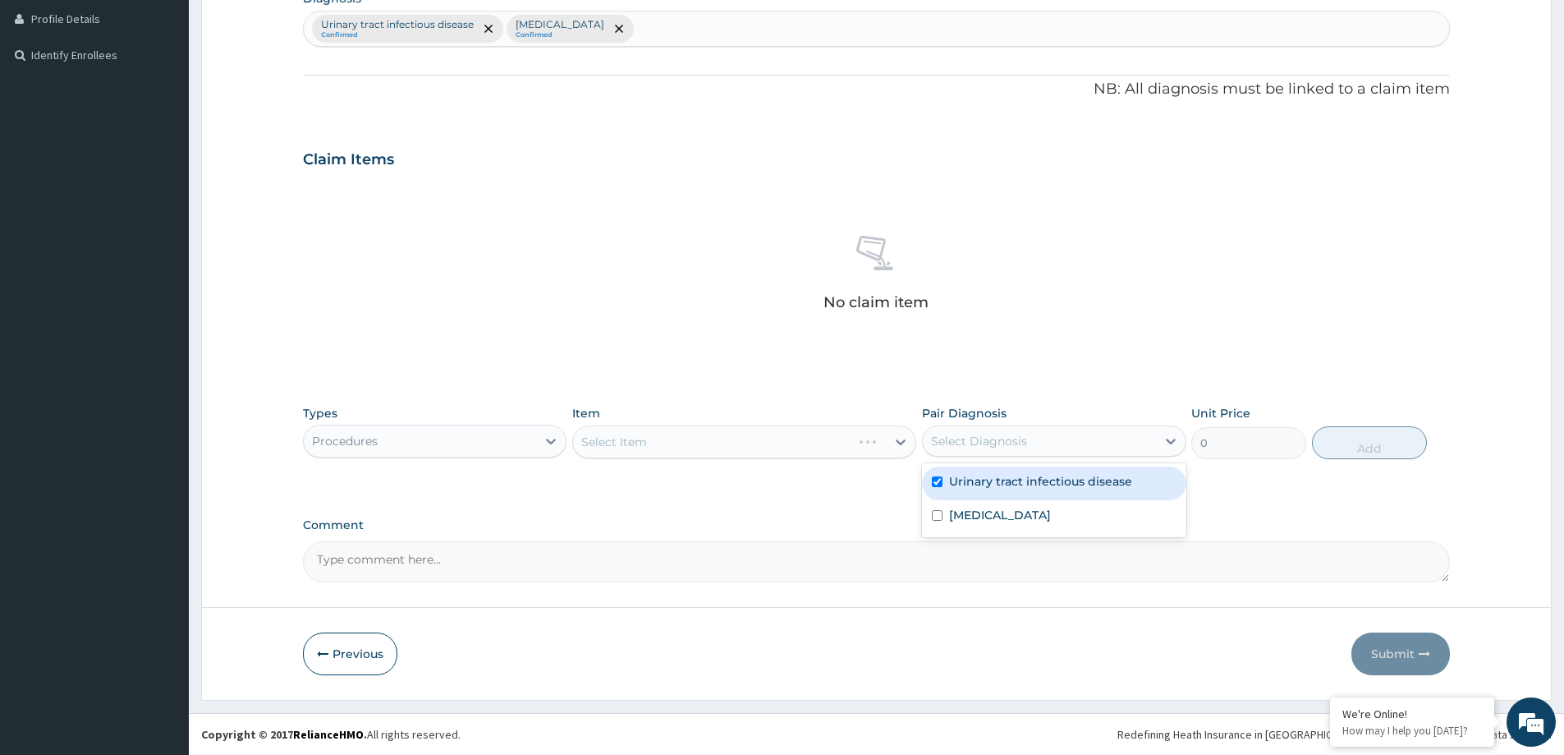
checkbox input "true"
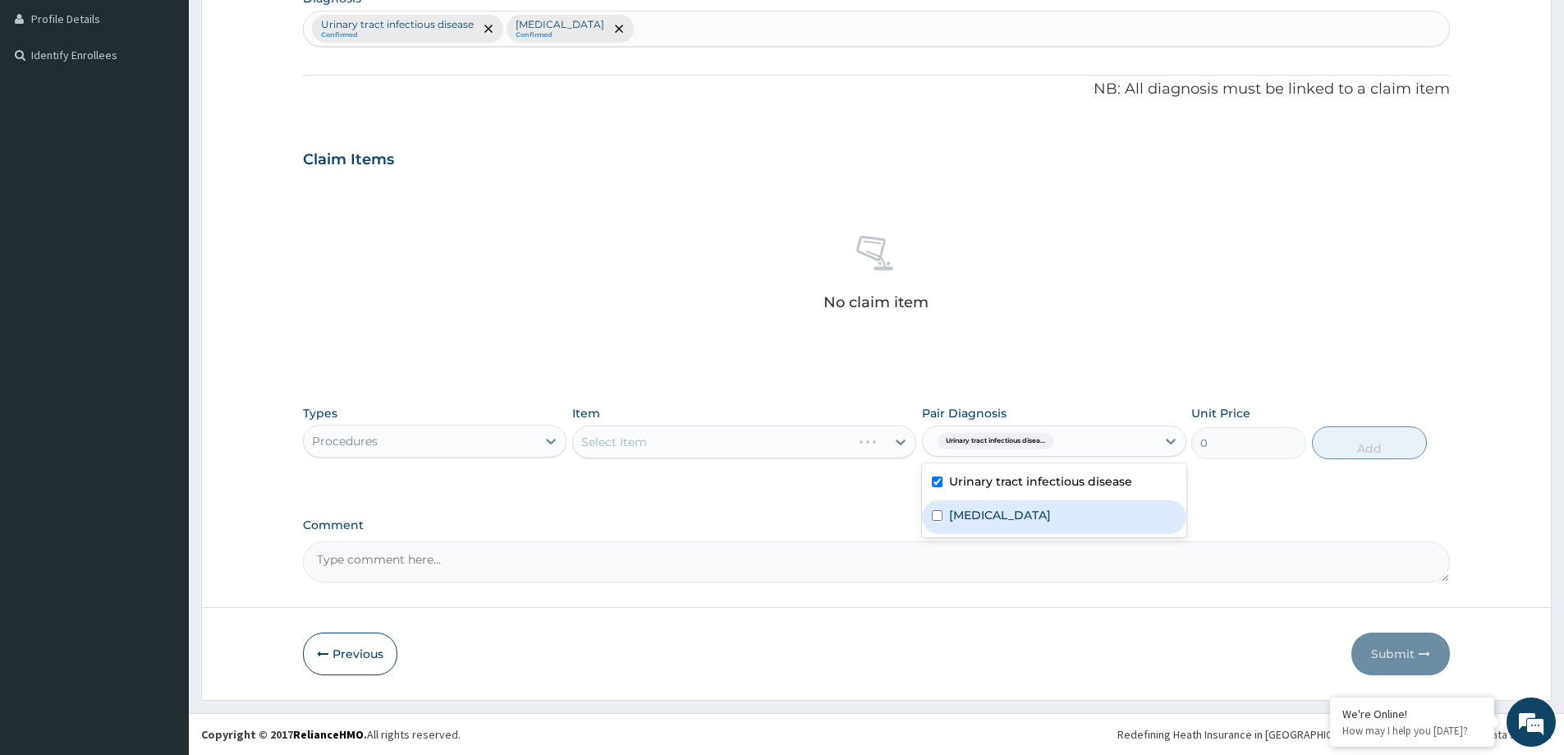
drag, startPoint x: 955, startPoint y: 508, endPoint x: 865, endPoint y: 508, distance: 90.3
click at [919, 508] on div "PA Code / Prescription Code Enter Code(Secondary Care Only) Encounter Date 13-0…" at bounding box center [876, 163] width 1147 height 839
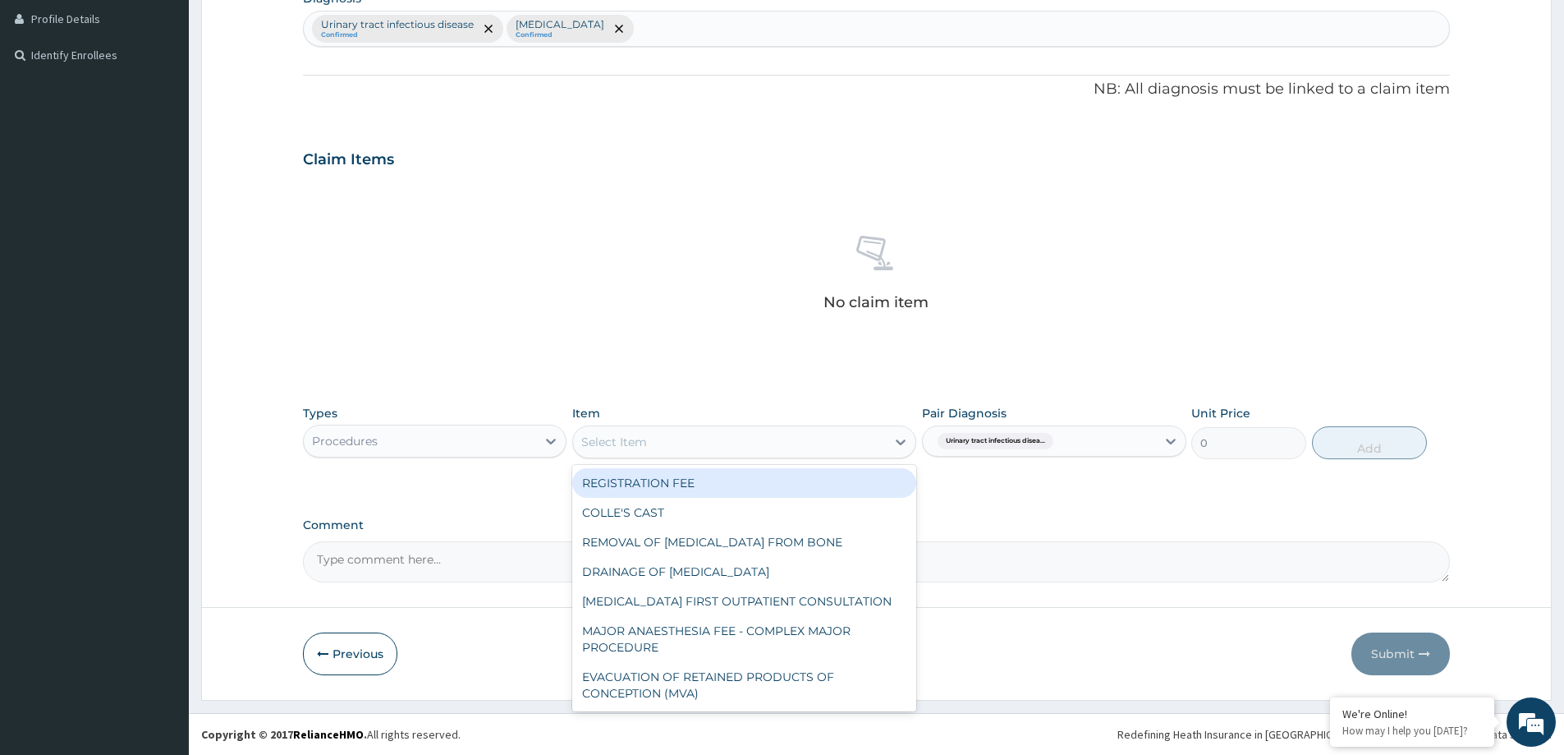
click at [678, 448] on div "Select Item" at bounding box center [729, 442] width 313 height 26
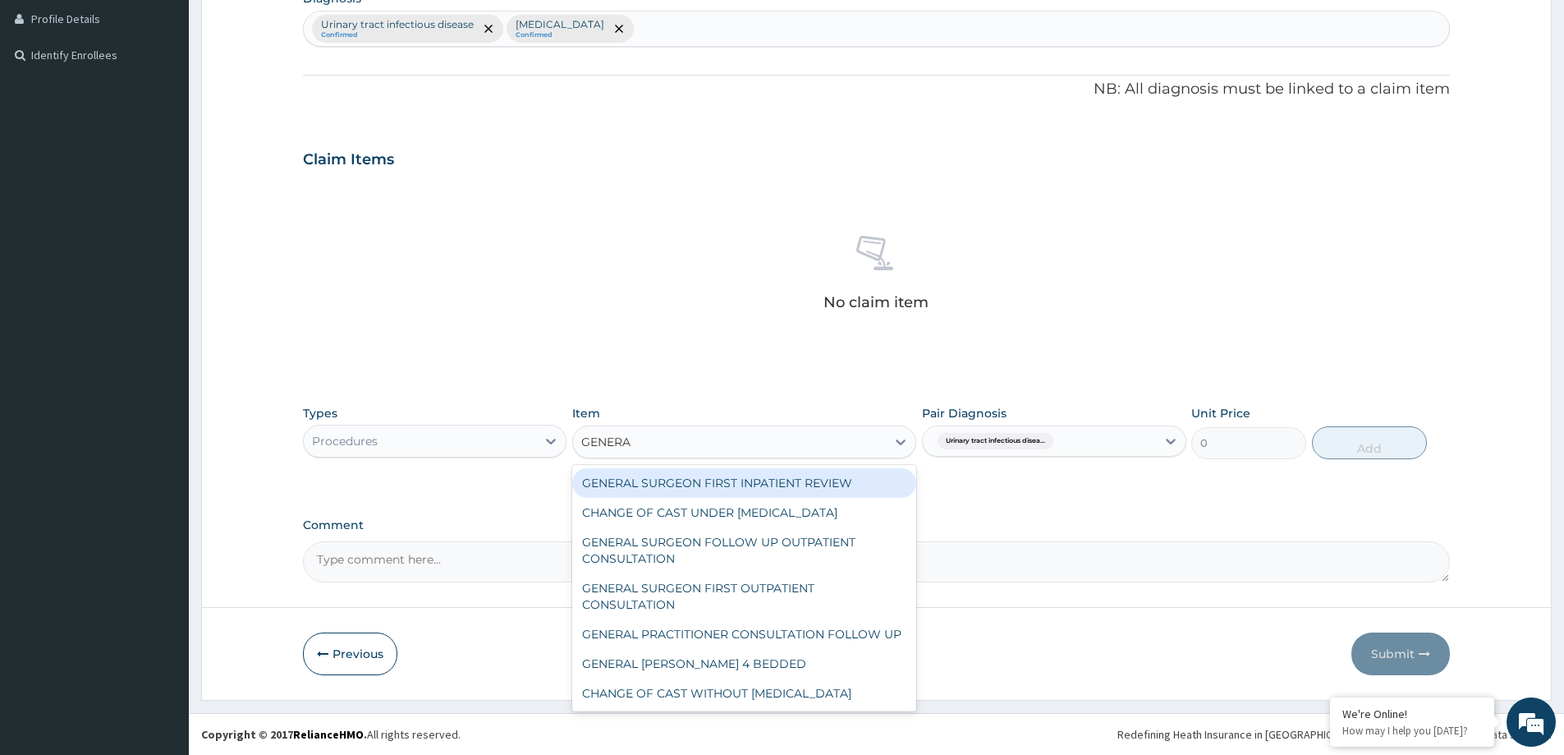
type input "GENERAL"
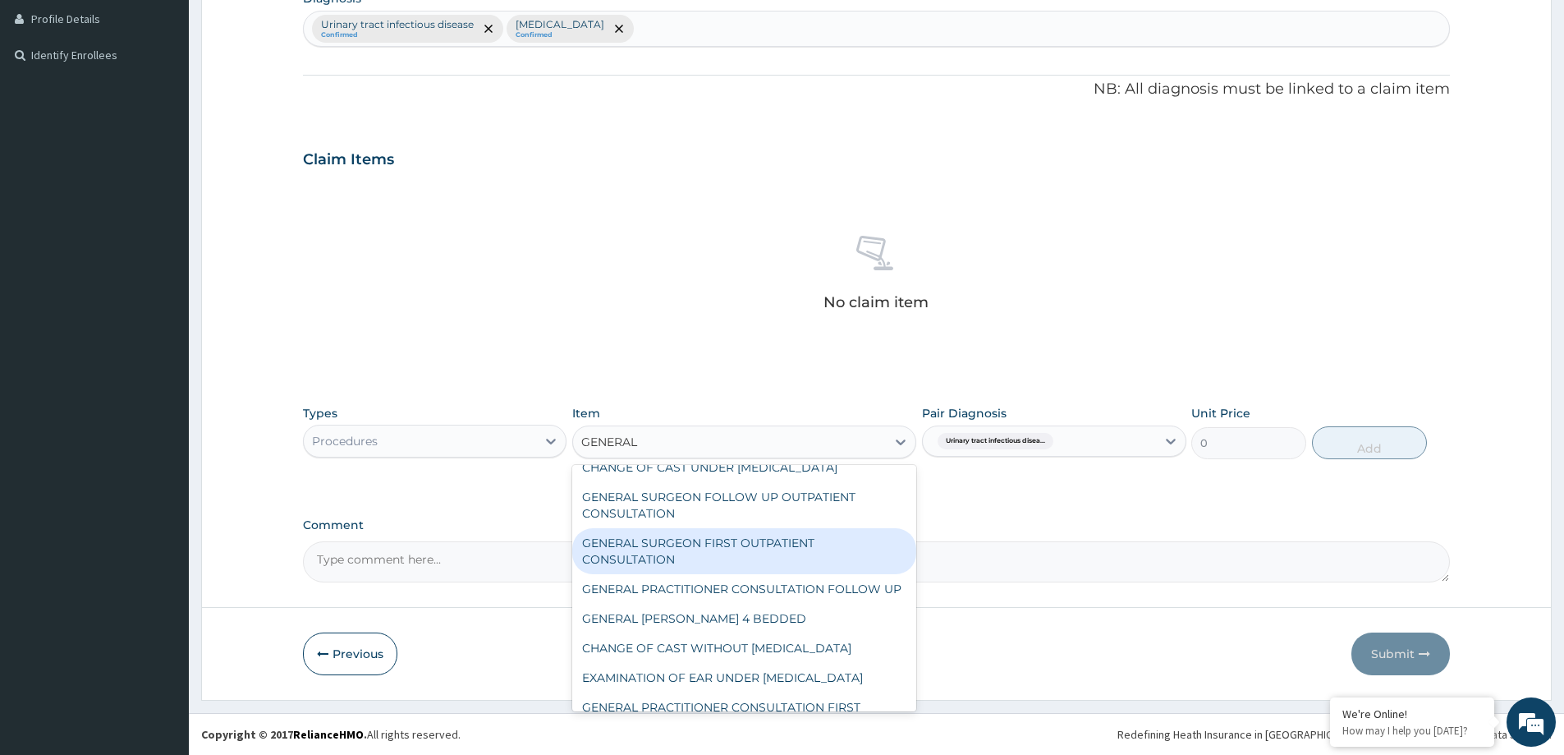
scroll to position [200, 0]
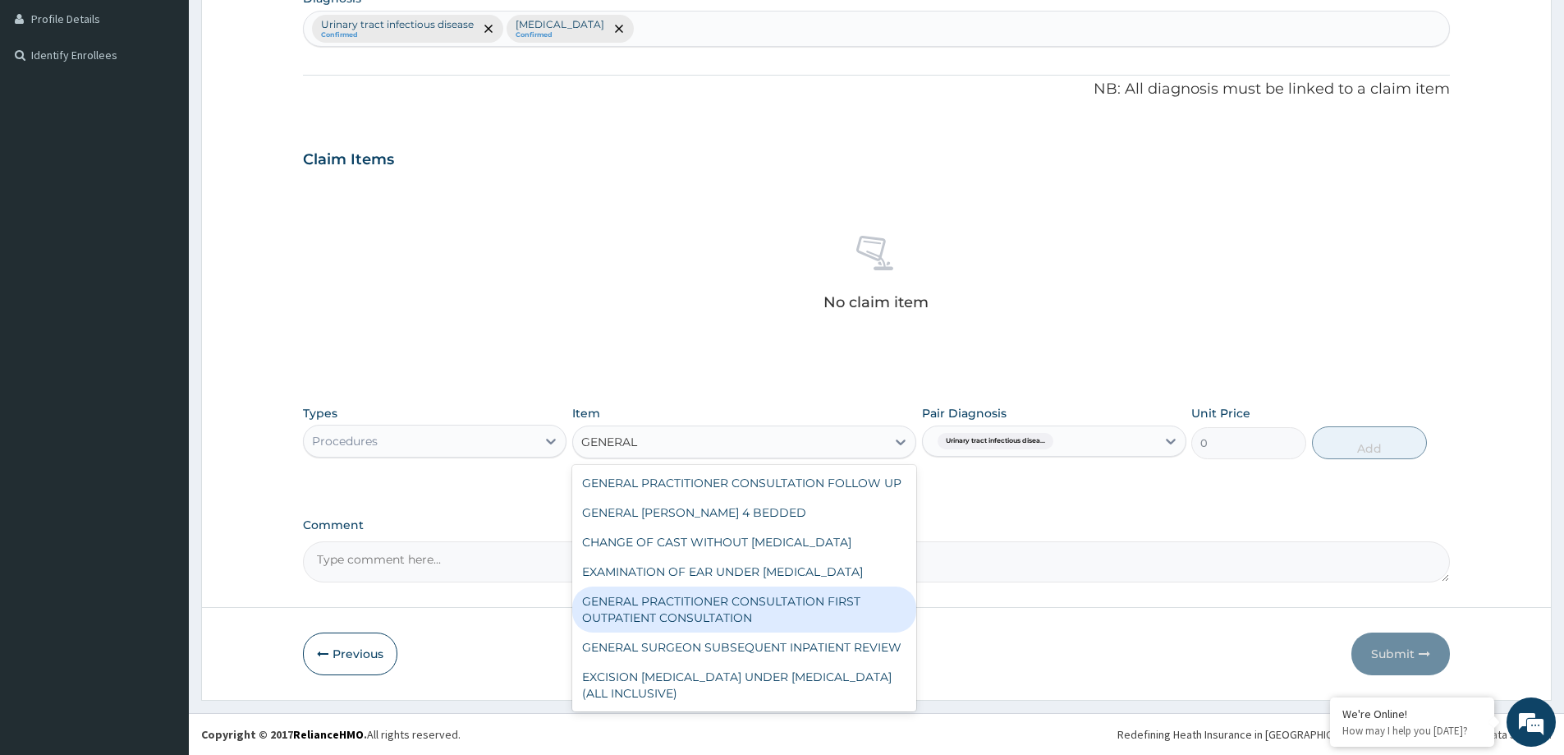
click at [852, 592] on div "GENERAL PRACTITIONER CONSULTATION FIRST OUTPATIENT CONSULTATION" at bounding box center [744, 609] width 344 height 46
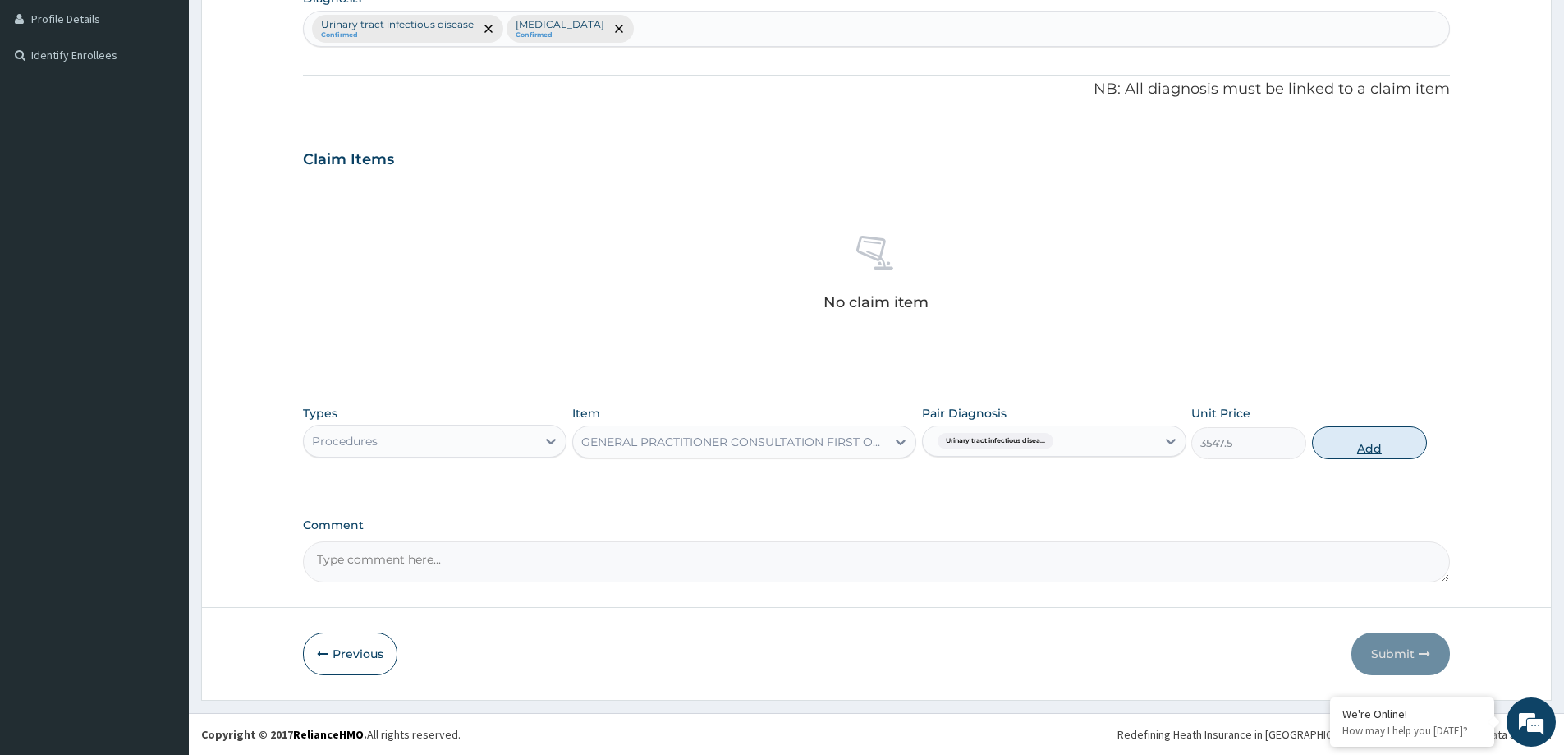
click at [1342, 430] on button "Add" at bounding box center [1369, 442] width 115 height 33
type input "0"
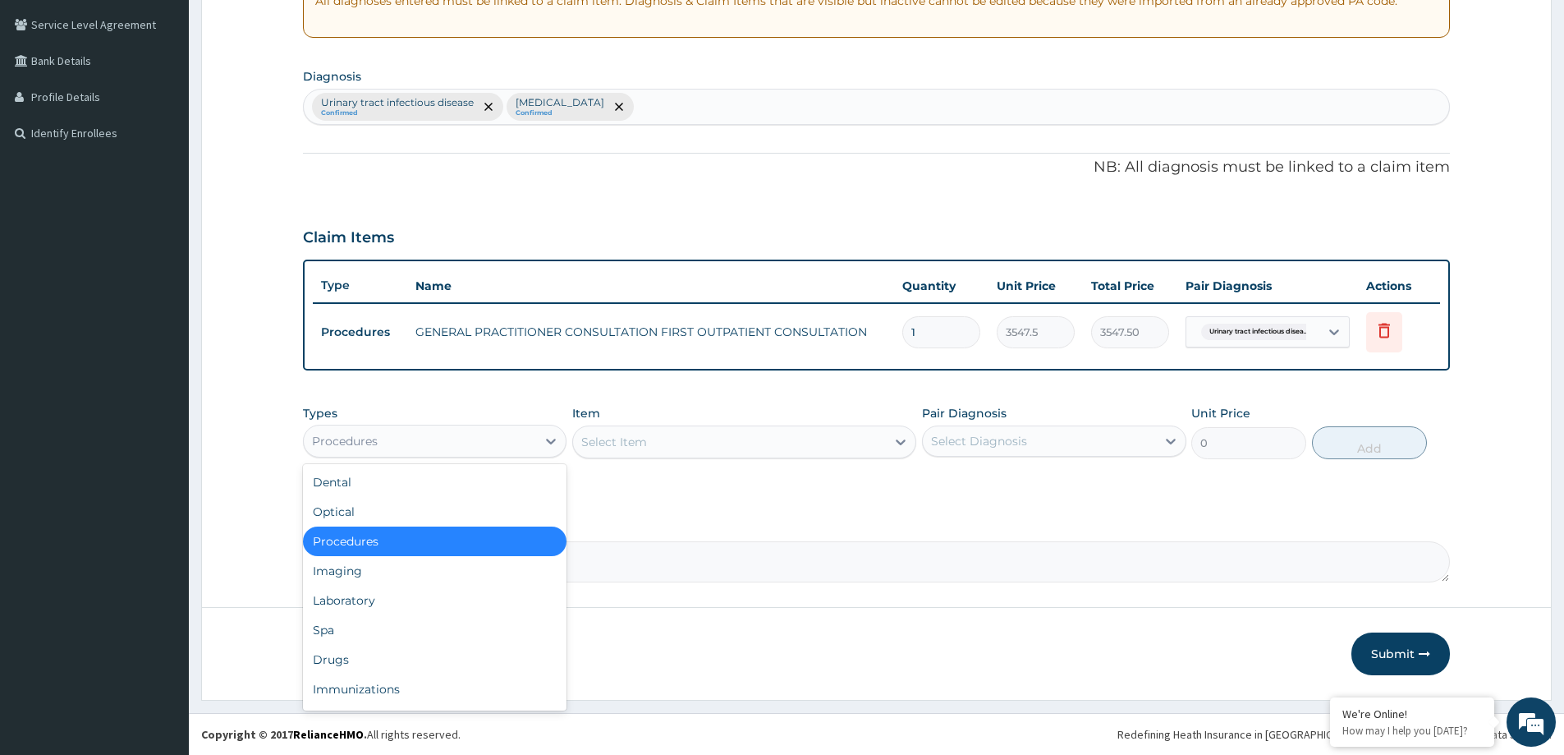
drag, startPoint x: 345, startPoint y: 440, endPoint x: 389, endPoint y: 526, distance: 97.0
click at [346, 445] on div "Procedures" at bounding box center [345, 441] width 66 height 16
click at [414, 610] on div "Laboratory" at bounding box center [435, 601] width 264 height 30
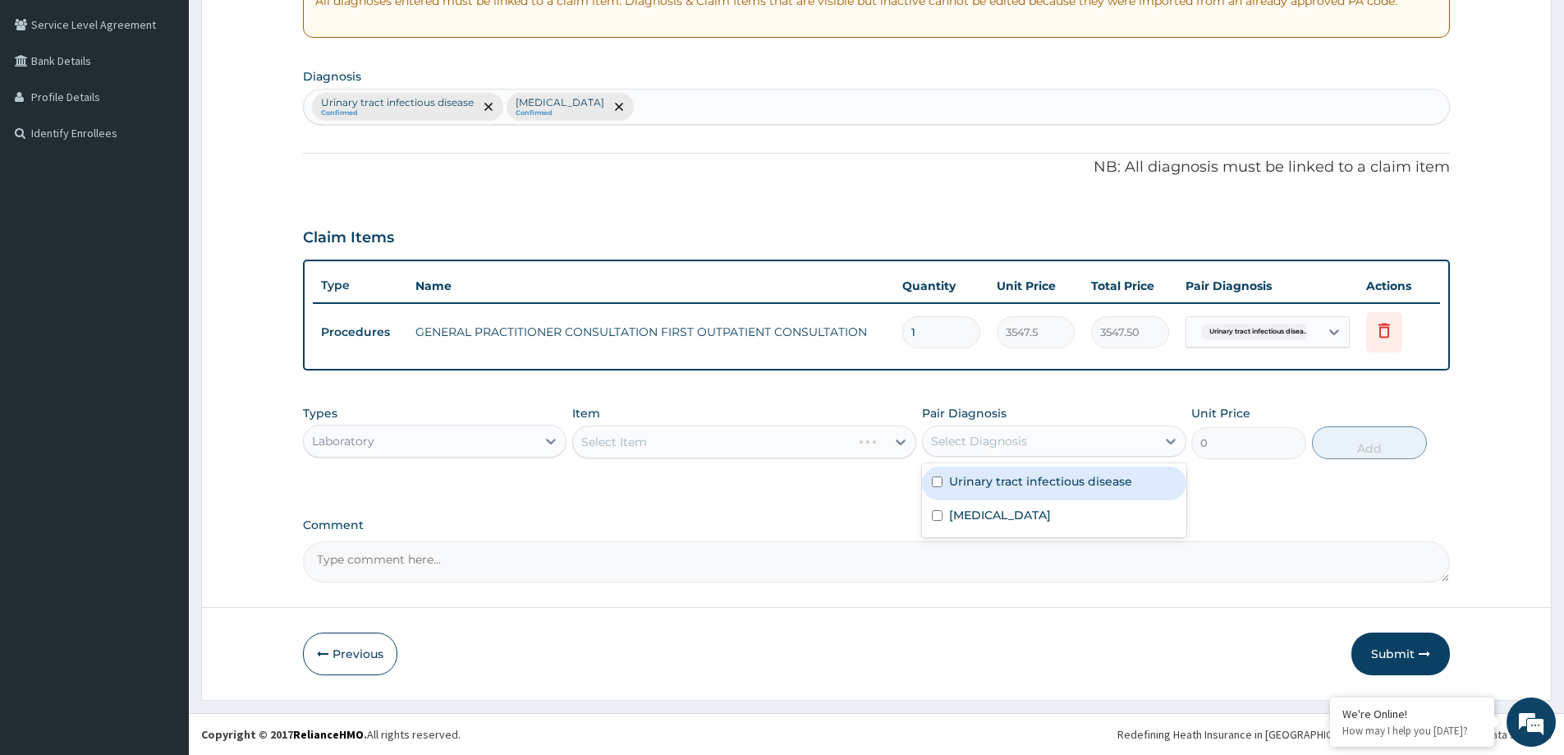
drag, startPoint x: 1020, startPoint y: 434, endPoint x: 993, endPoint y: 487, distance: 59.1
click at [1015, 439] on div "Select Diagnosis" at bounding box center [979, 441] width 96 height 16
drag, startPoint x: 988, startPoint y: 506, endPoint x: 983, endPoint y: 489, distance: 17.1
click at [986, 505] on div "Malaria" at bounding box center [1054, 517] width 264 height 34
checkbox input "true"
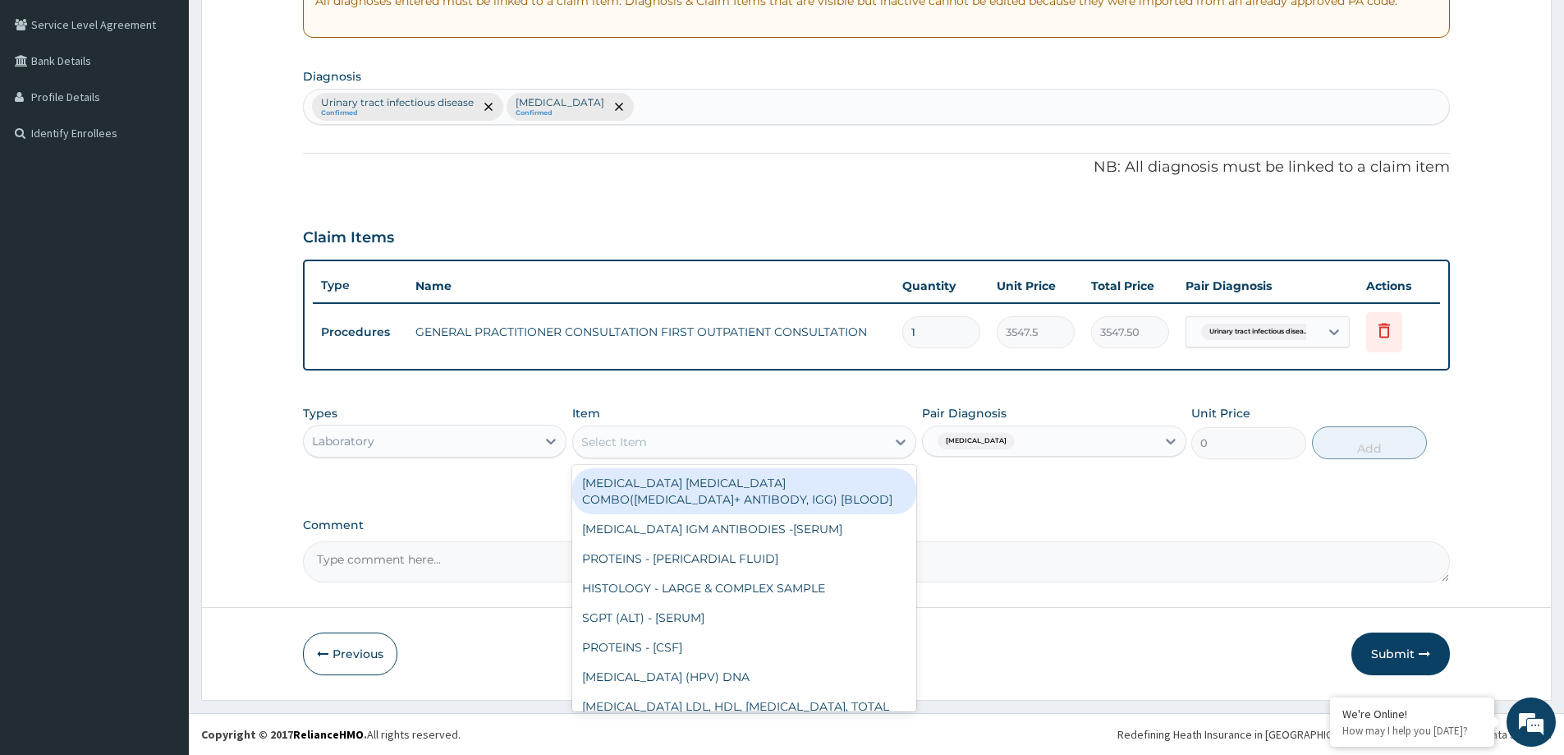
click at [761, 425] on div "Select Item" at bounding box center [744, 441] width 344 height 33
click at [754, 496] on div "MALARIA PARASITE COMBO(BLOOD FILM+ ANTIBODY, IGG) [BLOOD]" at bounding box center [744, 491] width 344 height 46
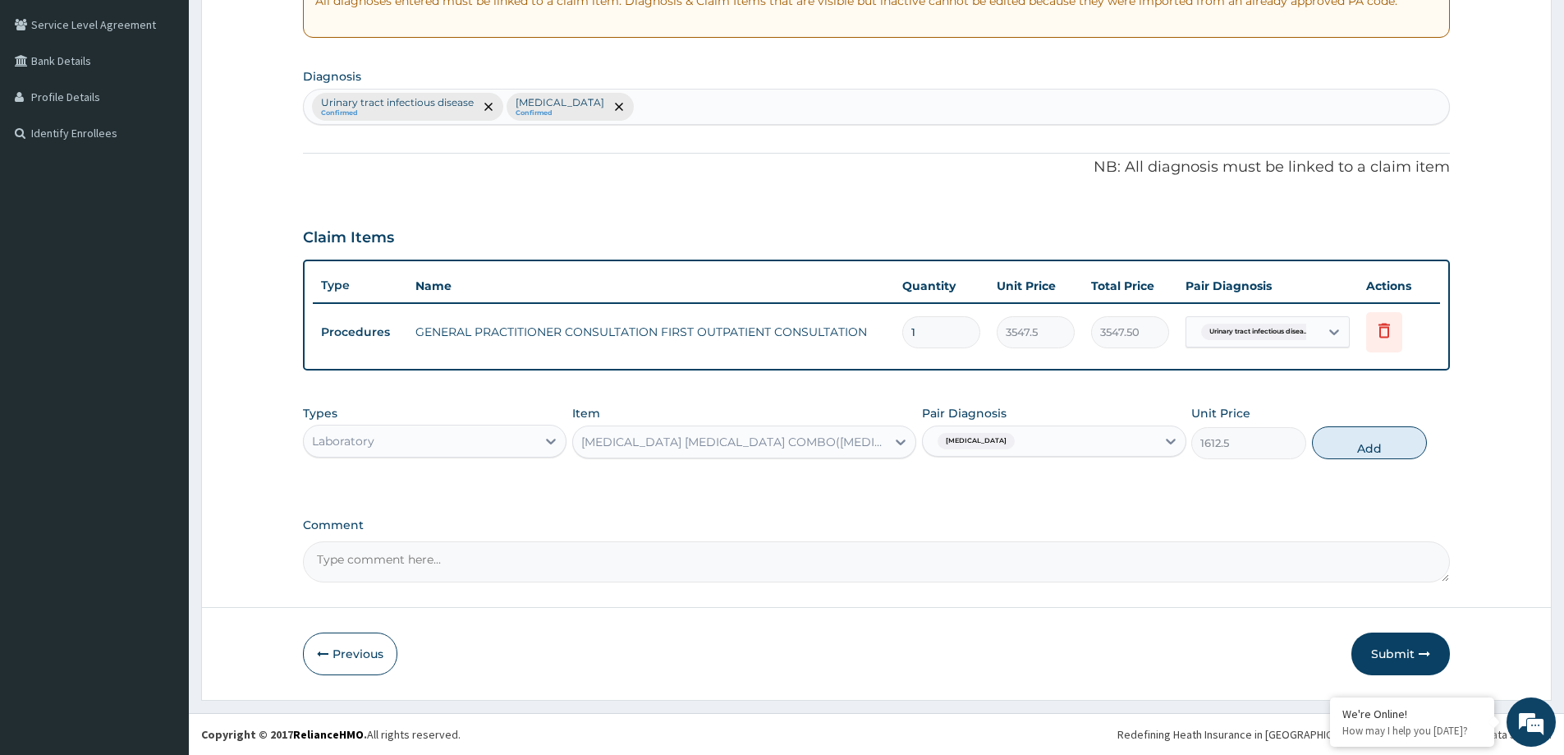
drag, startPoint x: 1353, startPoint y: 439, endPoint x: 1260, endPoint y: 464, distance: 96.2
click at [1353, 440] on button "Add" at bounding box center [1369, 442] width 115 height 33
type input "0"
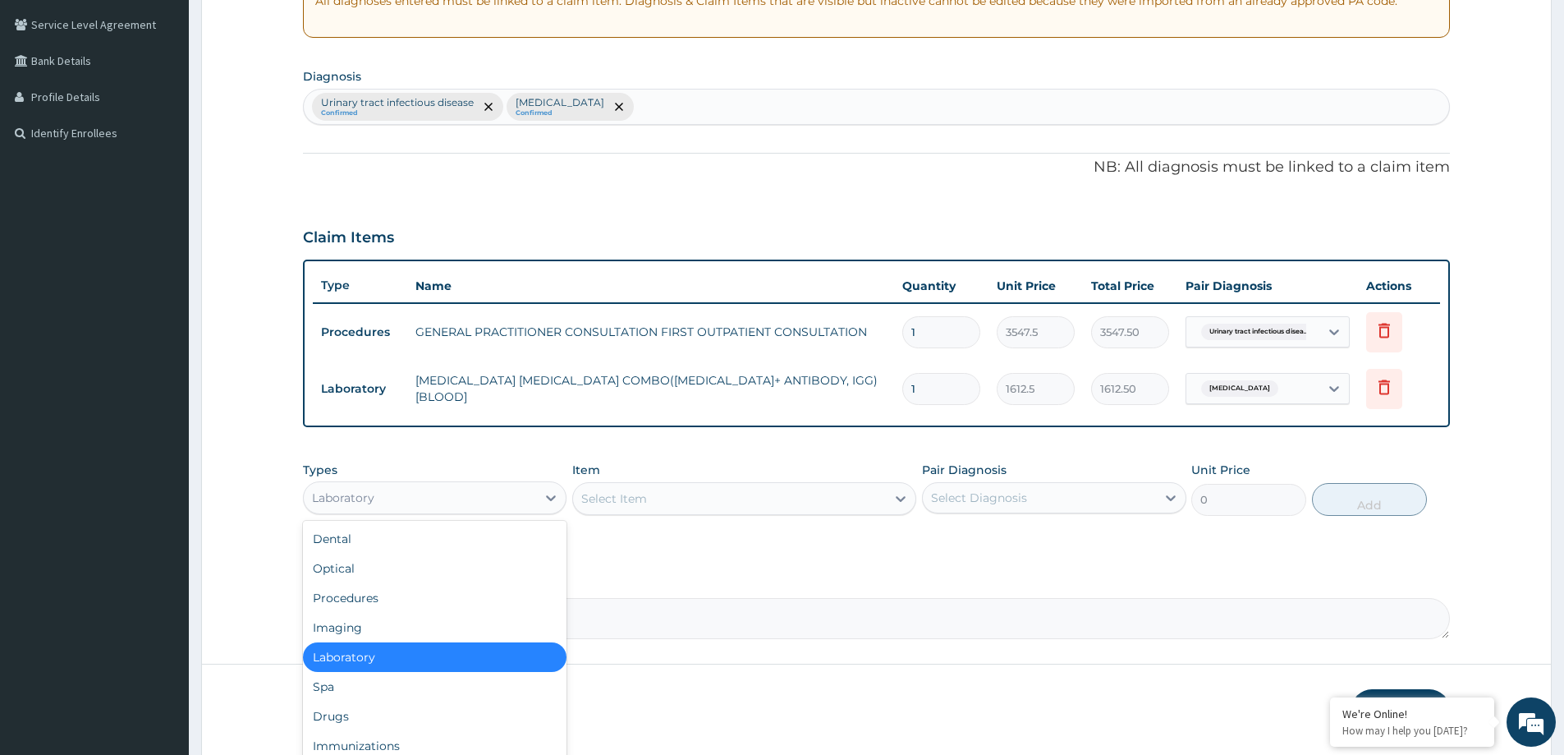
click at [402, 497] on div "Laboratory" at bounding box center [420, 498] width 232 height 26
click at [402, 719] on div "Drugs" at bounding box center [435, 716] width 264 height 30
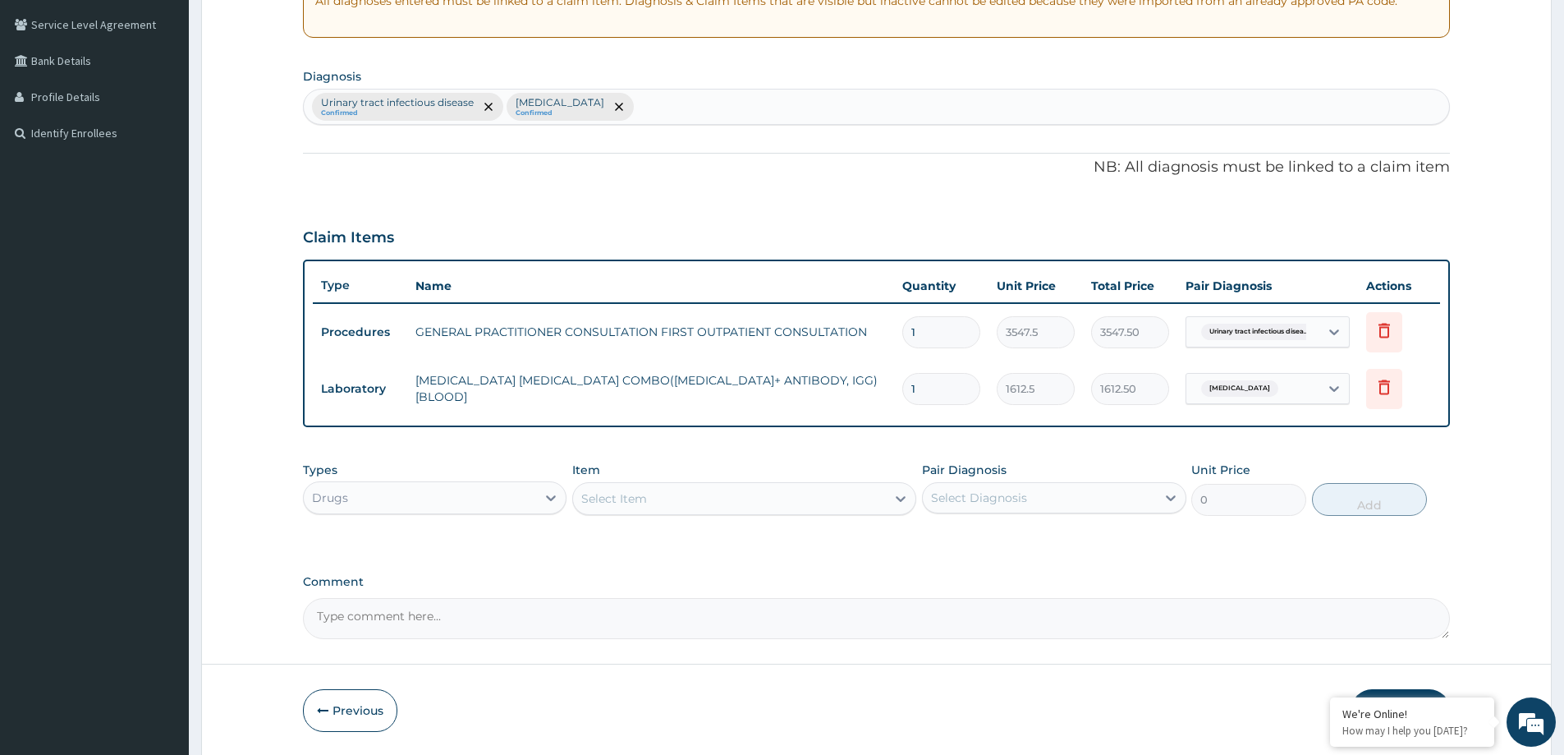
drag, startPoint x: 627, startPoint y: 503, endPoint x: 162, endPoint y: 431, distance: 471.2
click at [627, 503] on div "Select Item" at bounding box center [614, 498] width 66 height 16
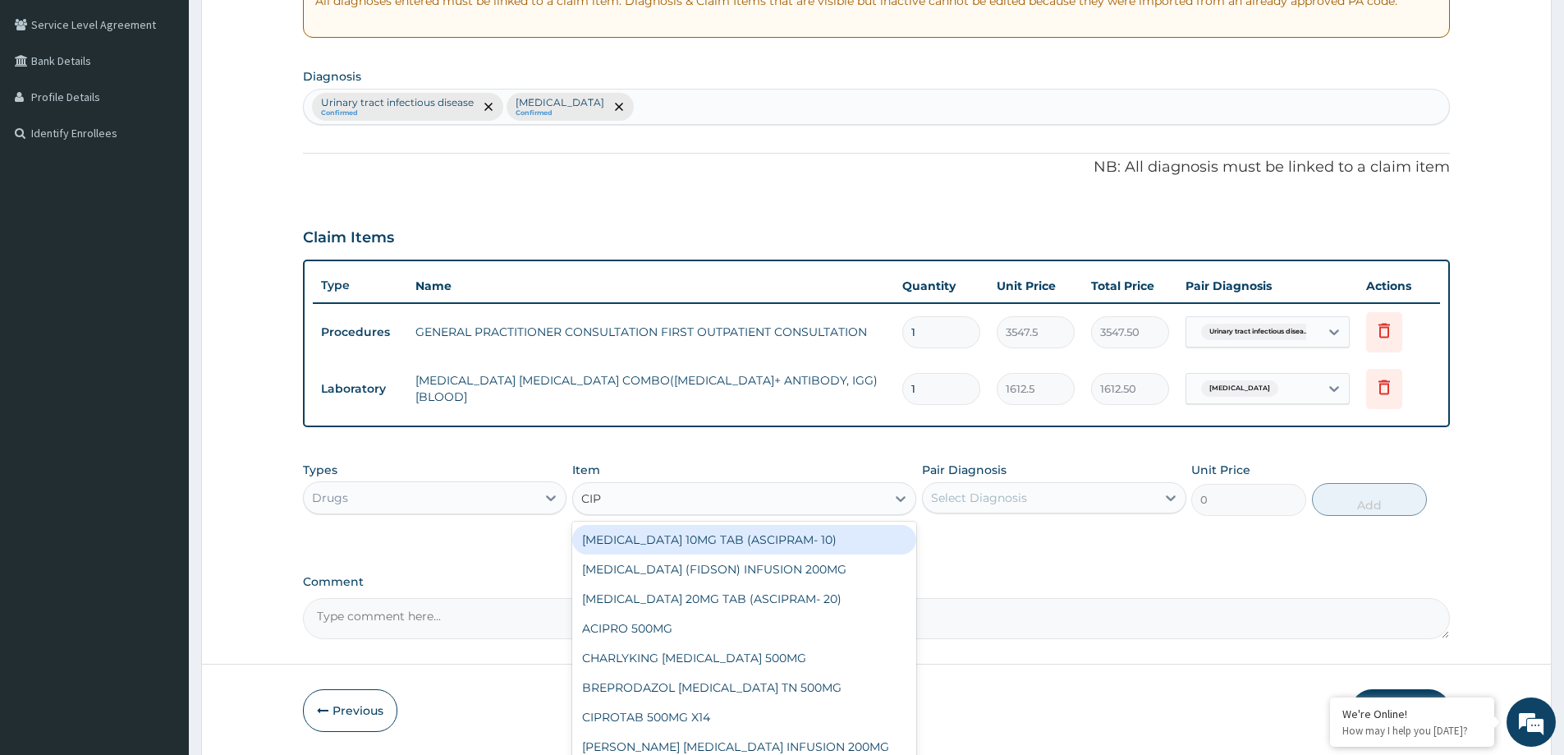
type input "CIPR"
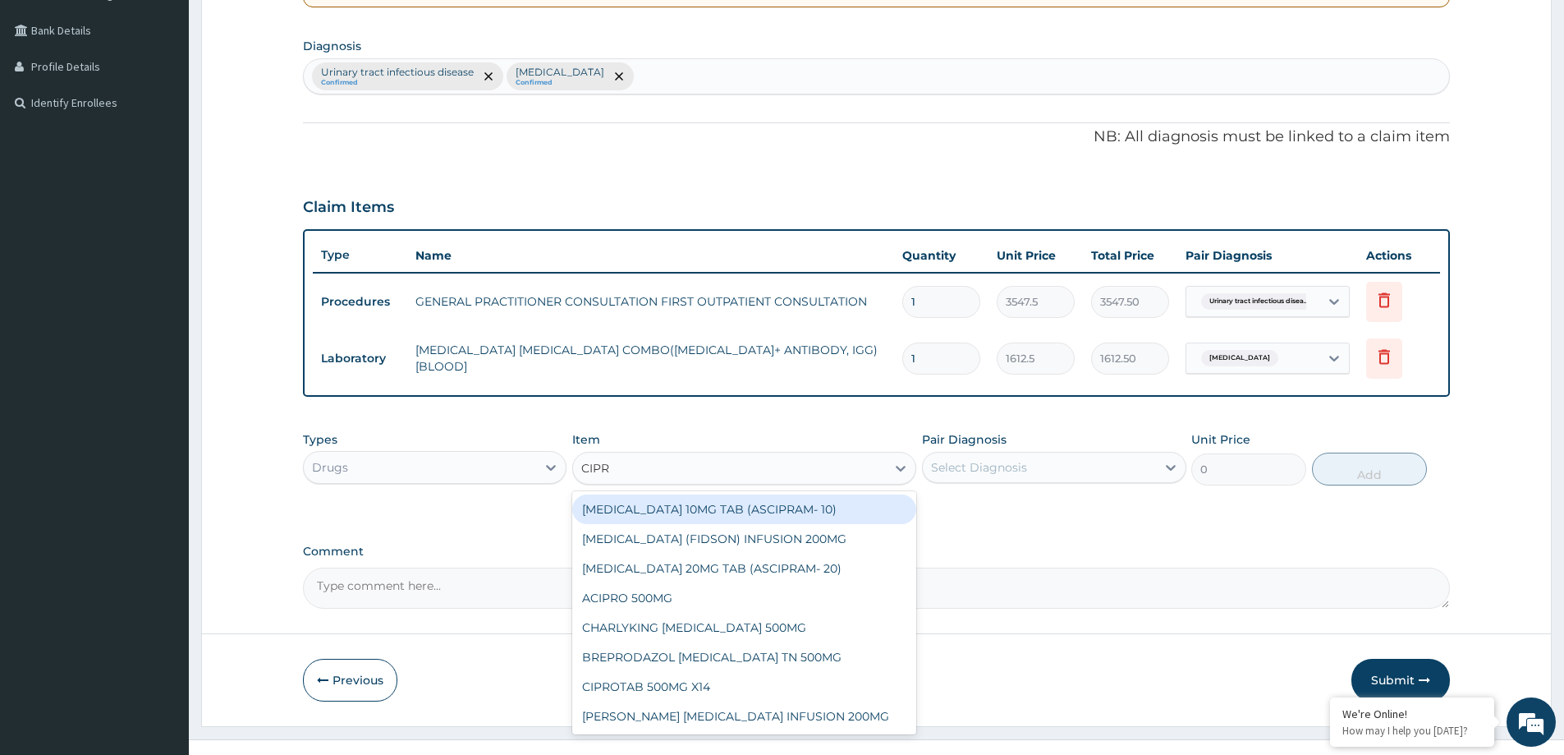
scroll to position [392, 0]
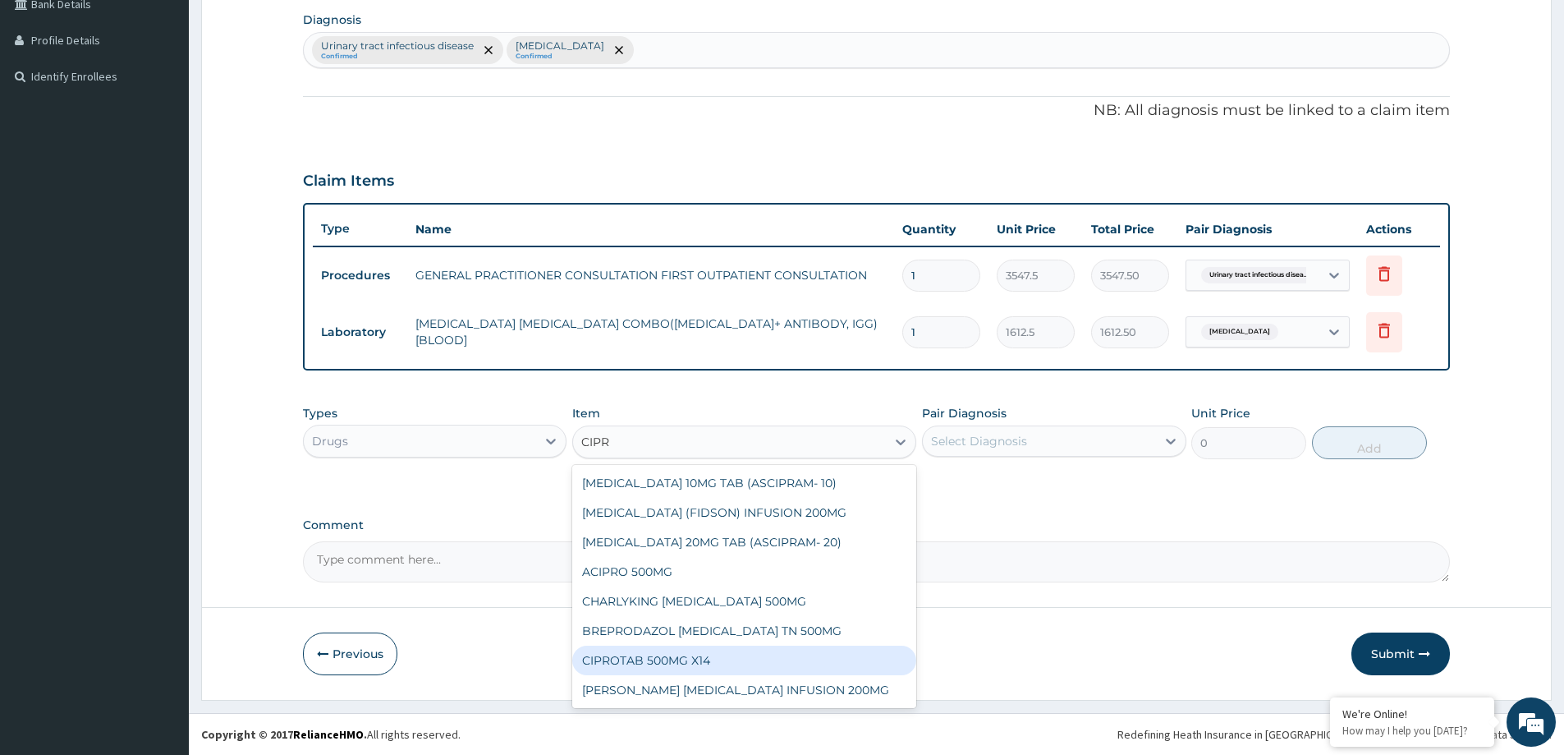
click at [742, 656] on div "CIPROTAB 500MG X14" at bounding box center [744, 661] width 344 height 30
type input "319.2749938964844"
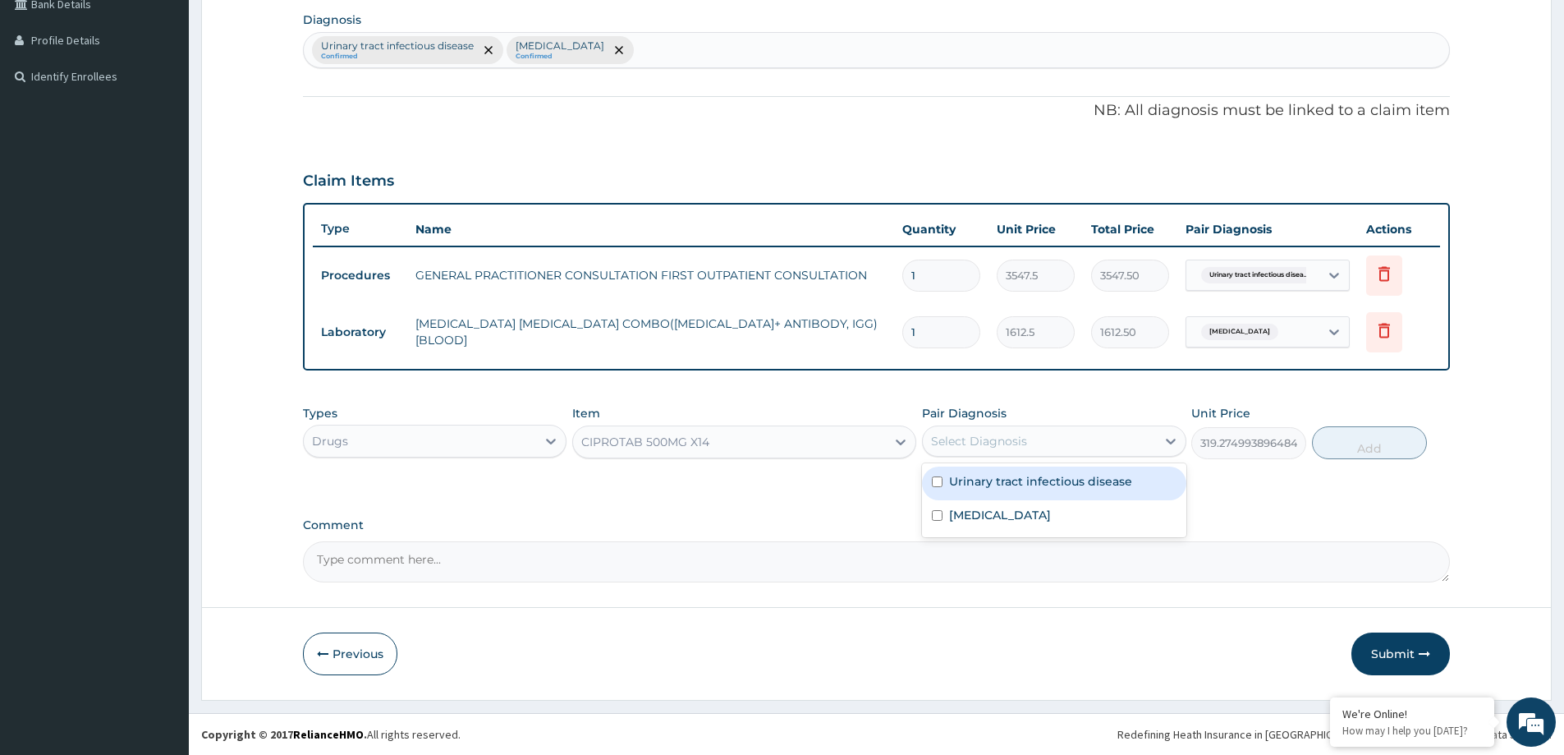
click at [1120, 443] on div "Select Diagnosis" at bounding box center [1039, 441] width 232 height 26
drag, startPoint x: 1053, startPoint y: 486, endPoint x: 1042, endPoint y: 502, distance: 18.9
click at [1053, 489] on div "Urinary tract infectious disease" at bounding box center [1054, 483] width 264 height 34
checkbox input "true"
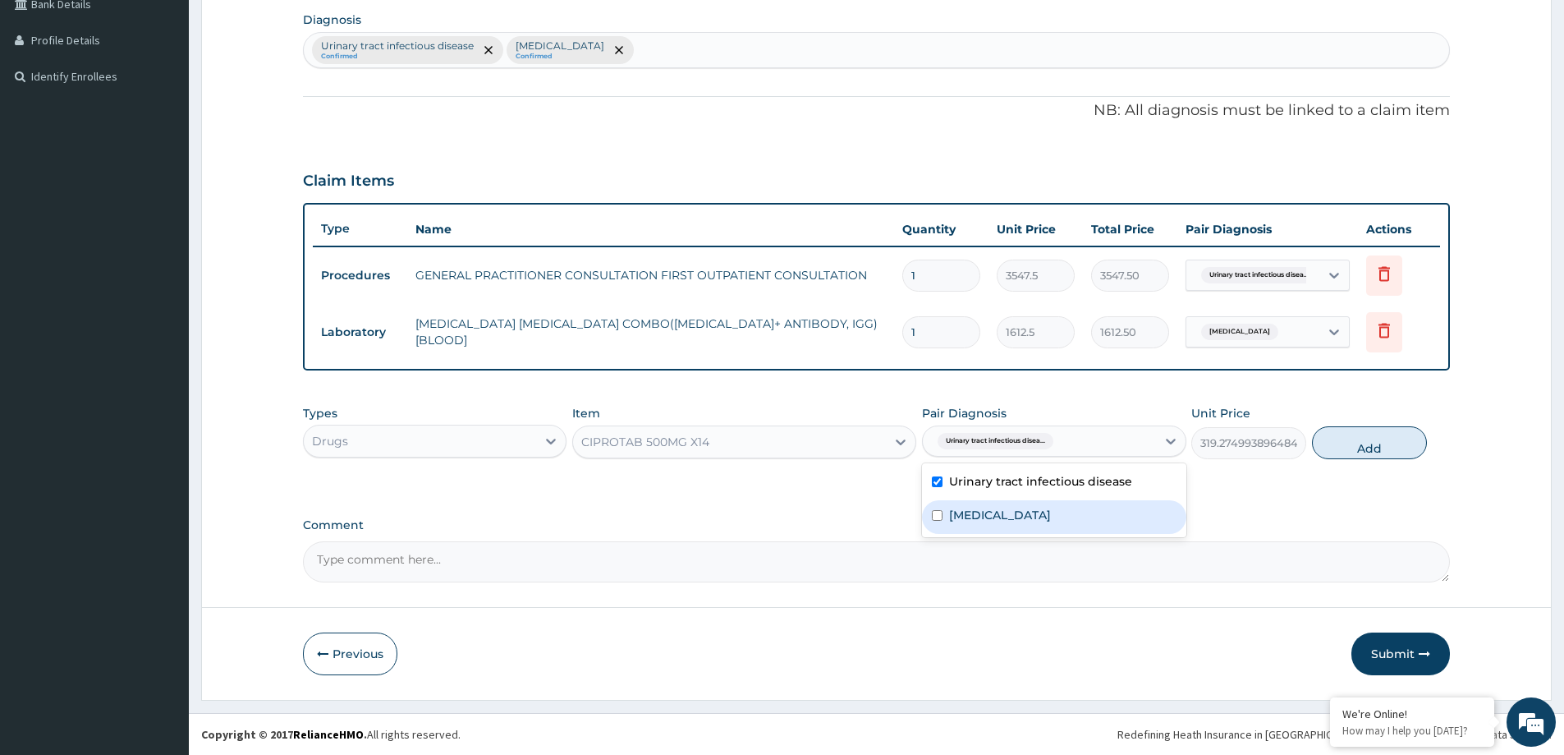
drag, startPoint x: 1043, startPoint y: 512, endPoint x: 1083, endPoint y: 505, distance: 40.8
click at [1056, 512] on div "Malaria" at bounding box center [1054, 517] width 264 height 34
checkbox input "true"
click at [1382, 428] on button "Add" at bounding box center [1369, 442] width 115 height 33
type input "0"
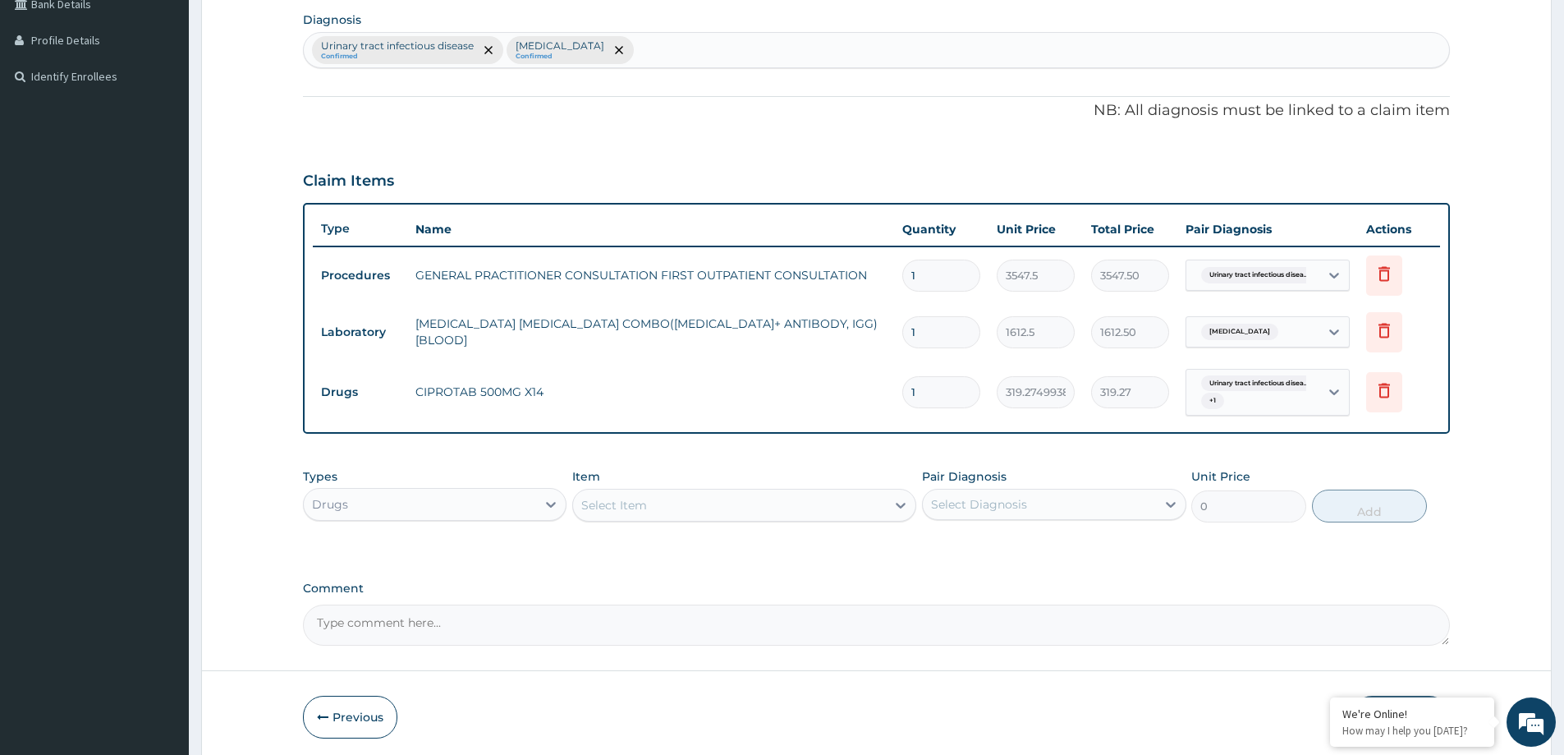
type input "14"
type input "4469.85"
type input "14"
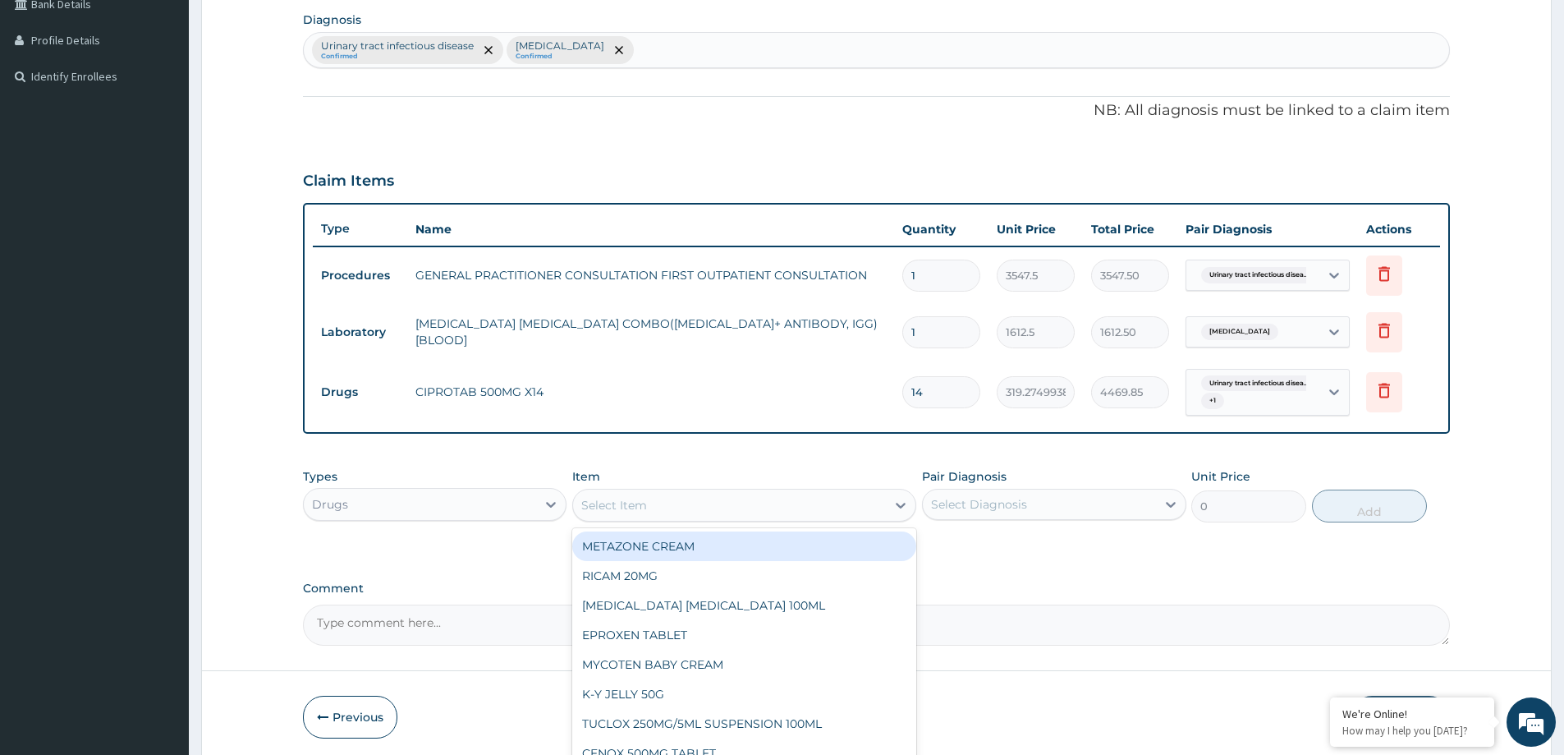
click at [671, 499] on div "Select Item" at bounding box center [729, 505] width 313 height 26
type input "DICL"
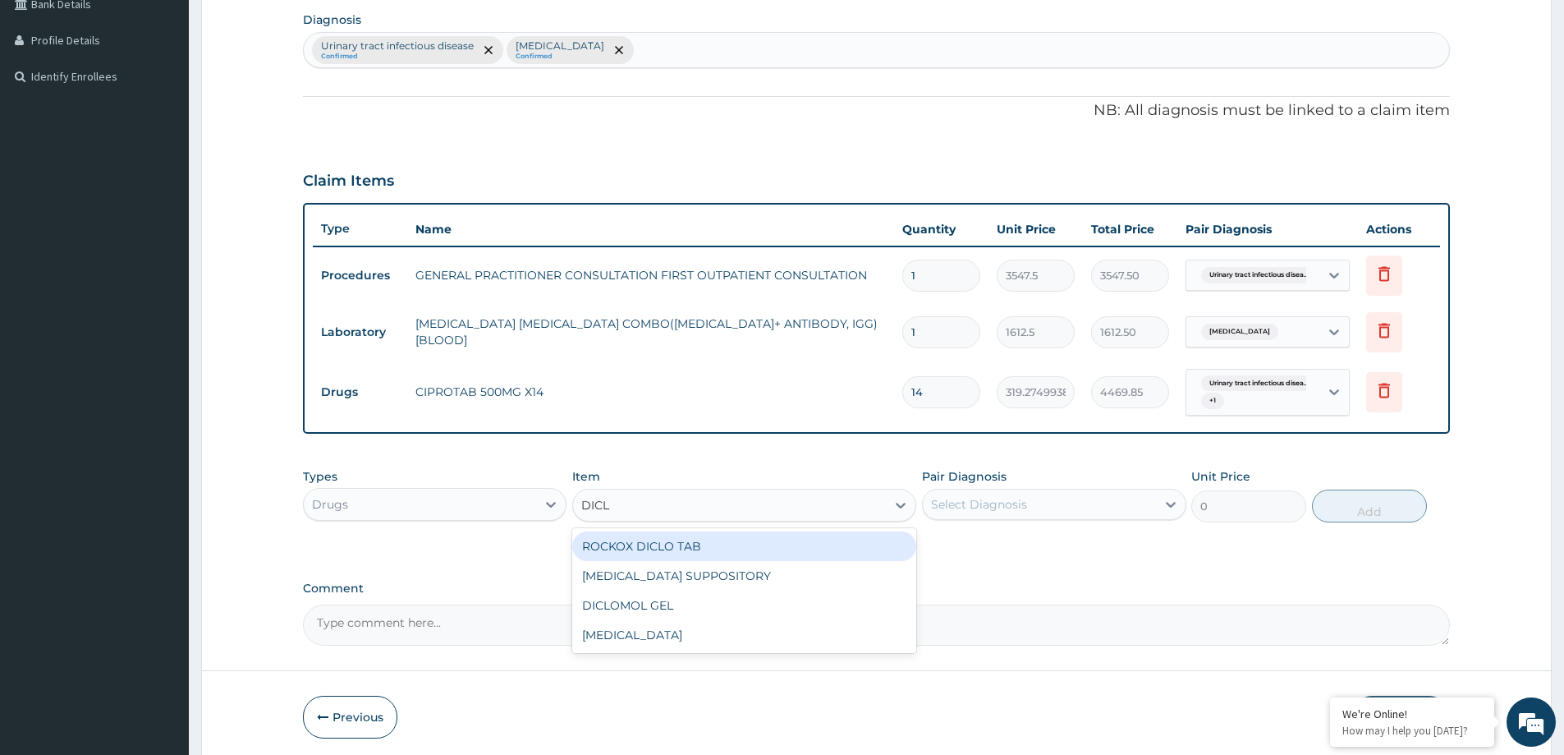
click at [682, 551] on div "ROCKOX DICLO TAB" at bounding box center [744, 546] width 344 height 30
type input "82.7750015258789"
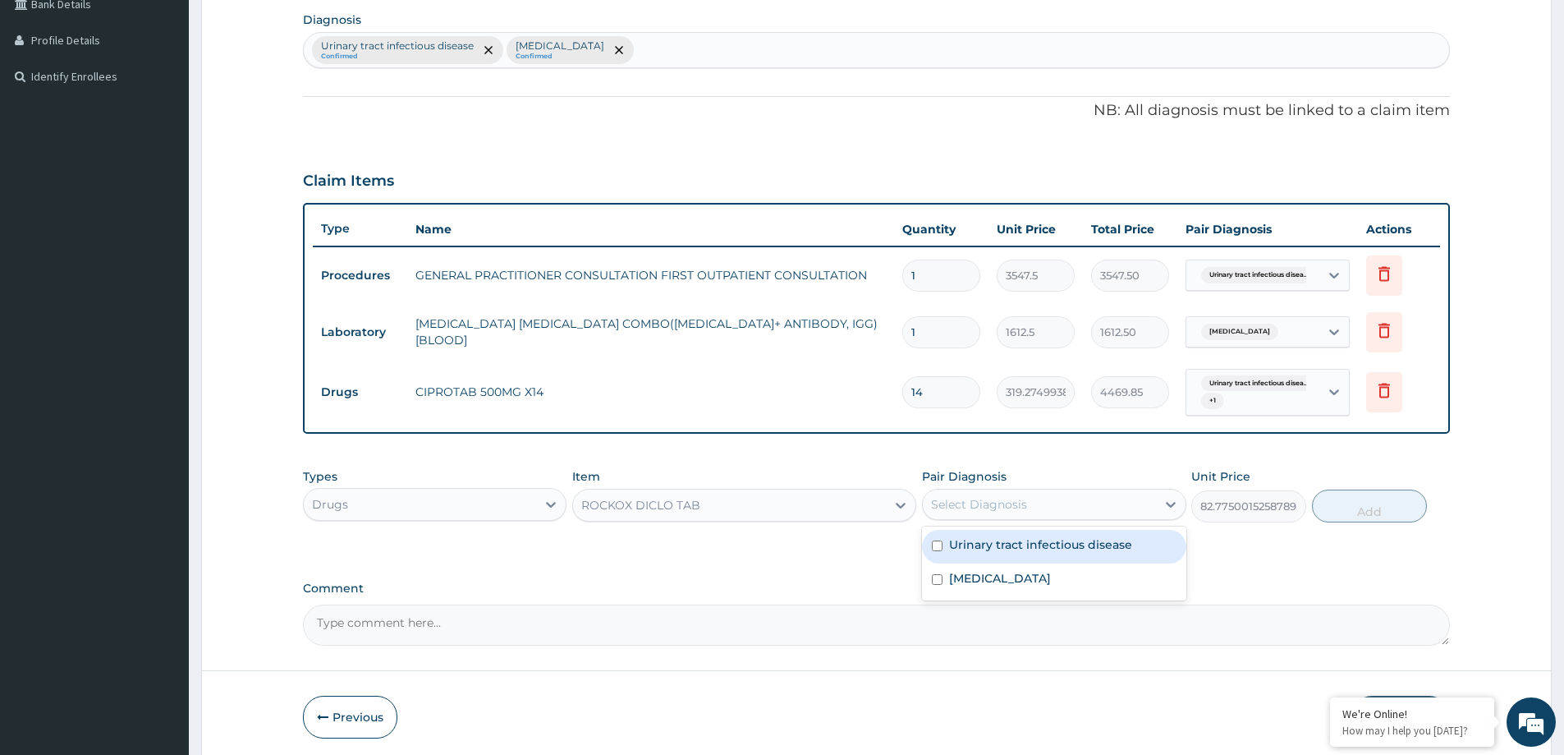
drag, startPoint x: 1056, startPoint y: 494, endPoint x: 1047, endPoint y: 541, distance: 48.5
click at [1054, 501] on div "Select Diagnosis" at bounding box center [1039, 504] width 232 height 26
drag, startPoint x: 1031, startPoint y: 552, endPoint x: 1031, endPoint y: 590, distance: 37.8
click at [1031, 577] on div "Urinary tract infectious disease Malaria" at bounding box center [1054, 563] width 264 height 74
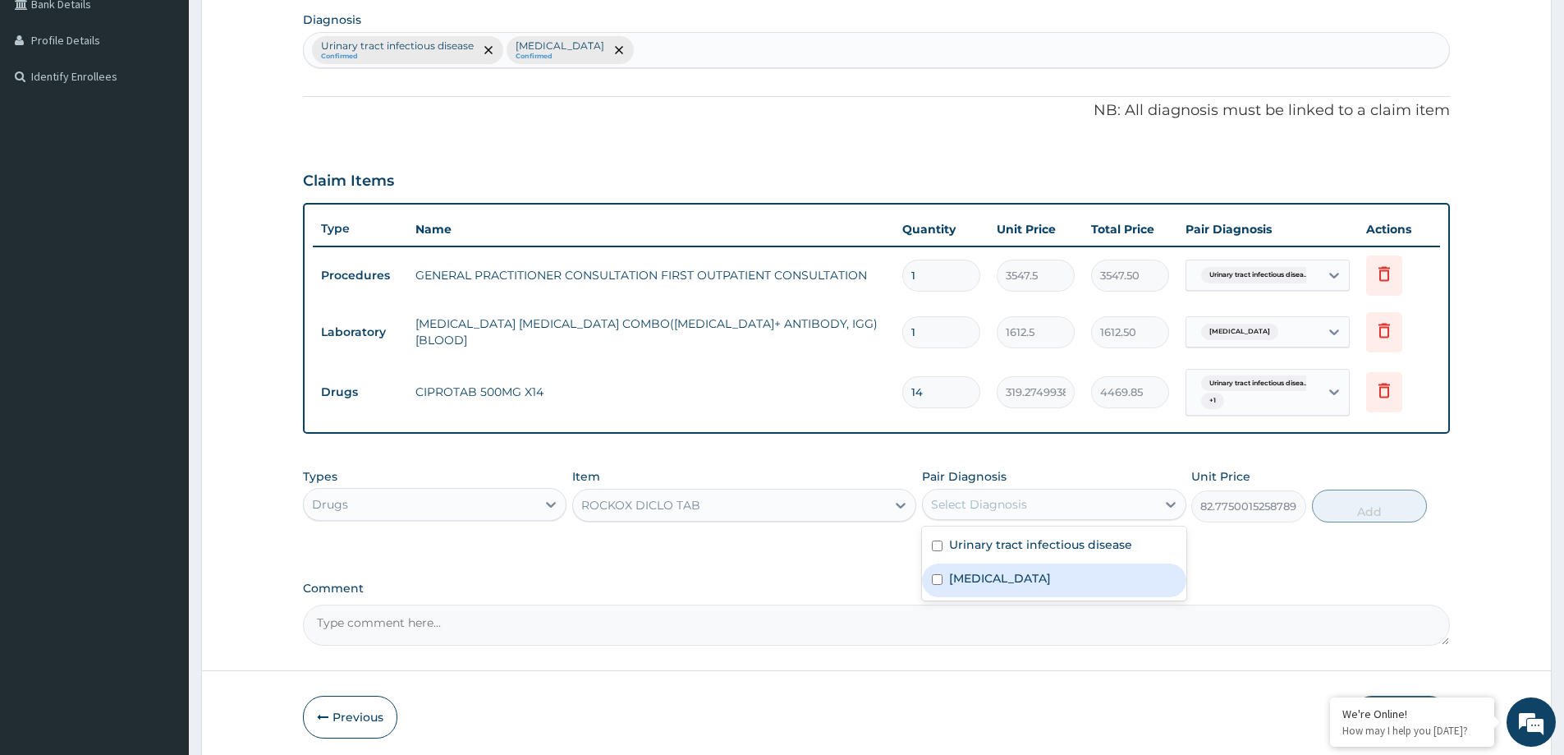
click at [1032, 585] on div "Malaria" at bounding box center [1054, 580] width 264 height 34
checkbox input "true"
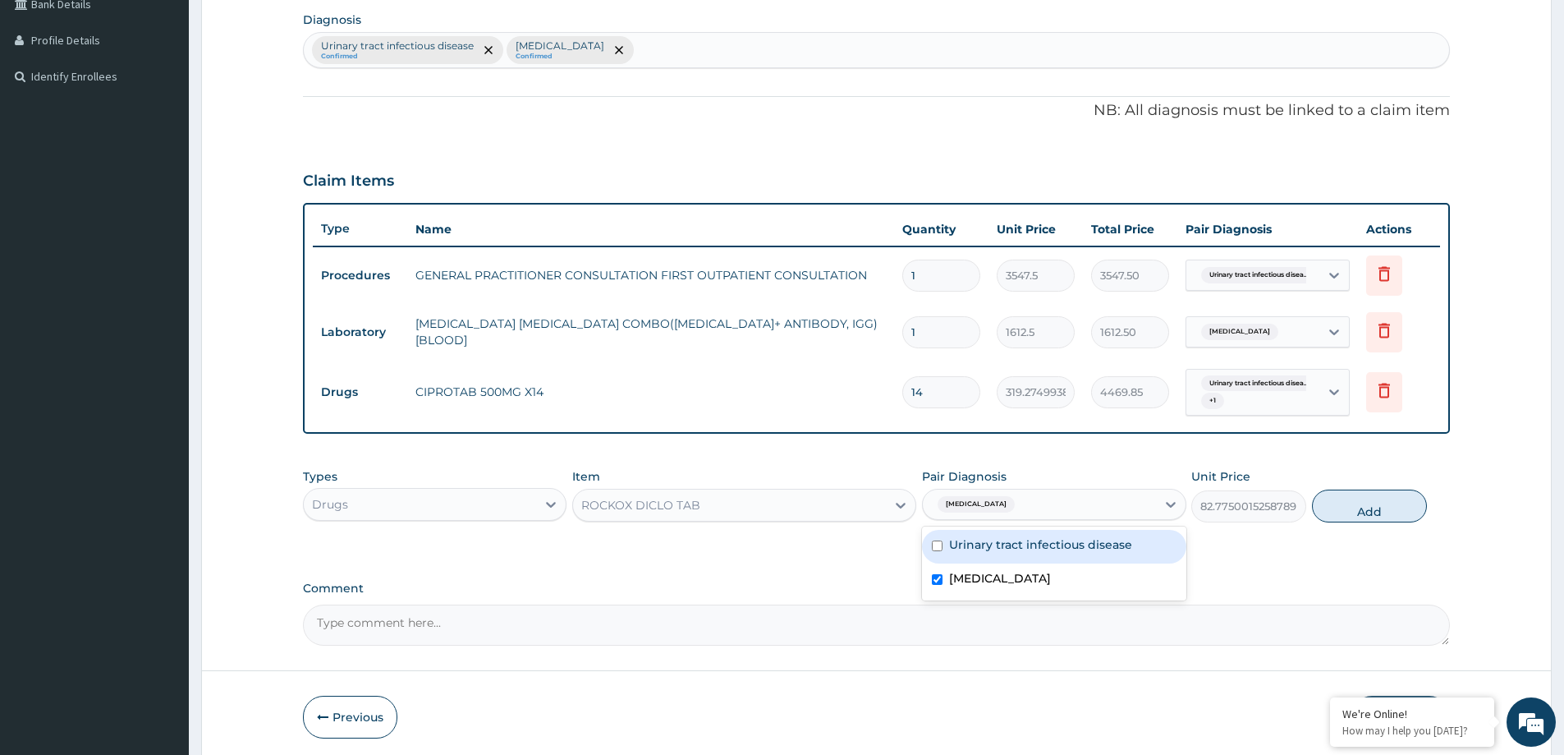
drag, startPoint x: 1009, startPoint y: 531, endPoint x: 1007, endPoint y: 542, distance: 11.0
click at [1008, 535] on div "Urinary tract infectious disease" at bounding box center [1054, 547] width 264 height 34
checkbox input "true"
drag, startPoint x: 1374, startPoint y: 509, endPoint x: 1335, endPoint y: 518, distance: 40.4
click at [1363, 509] on button "Add" at bounding box center [1369, 505] width 115 height 33
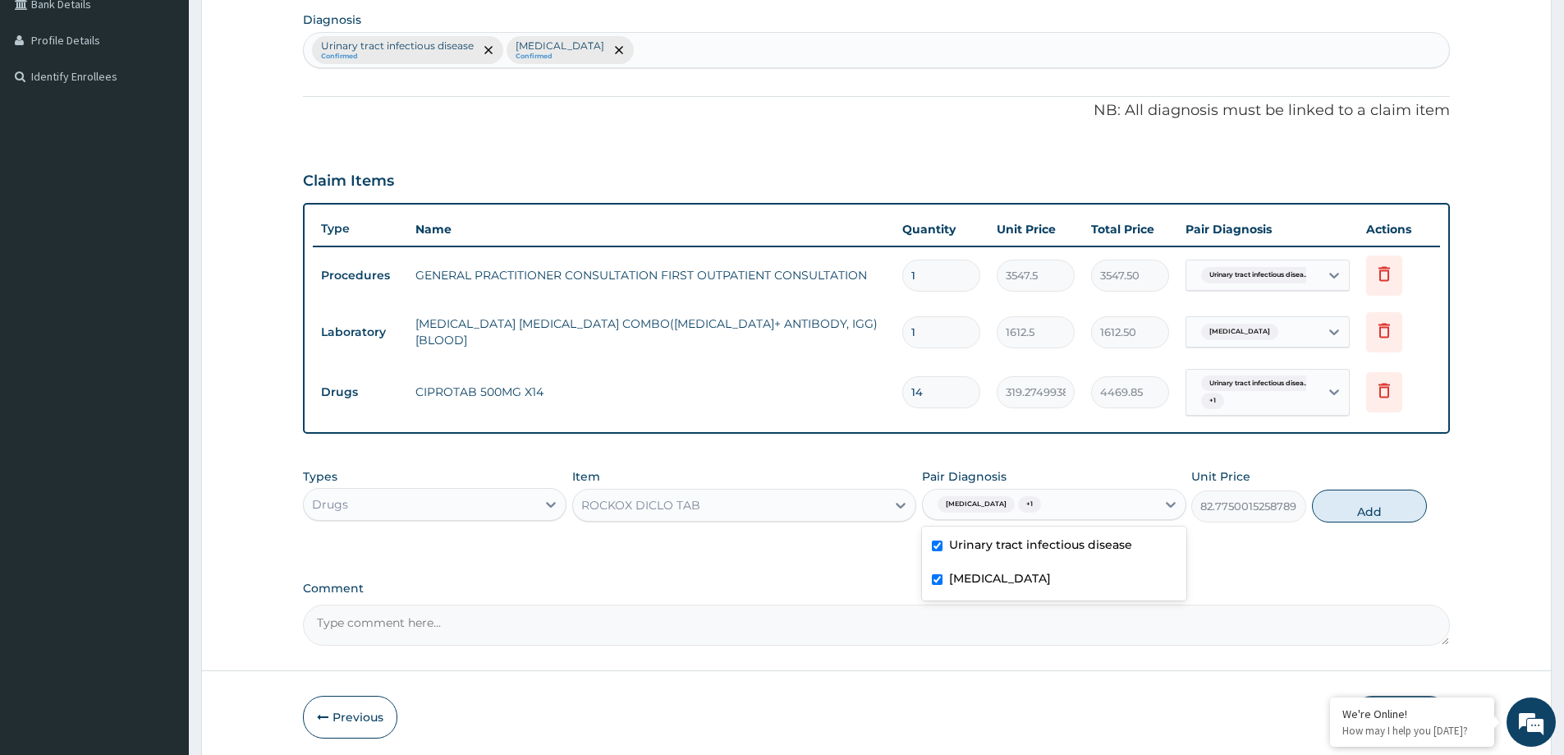
type input "0"
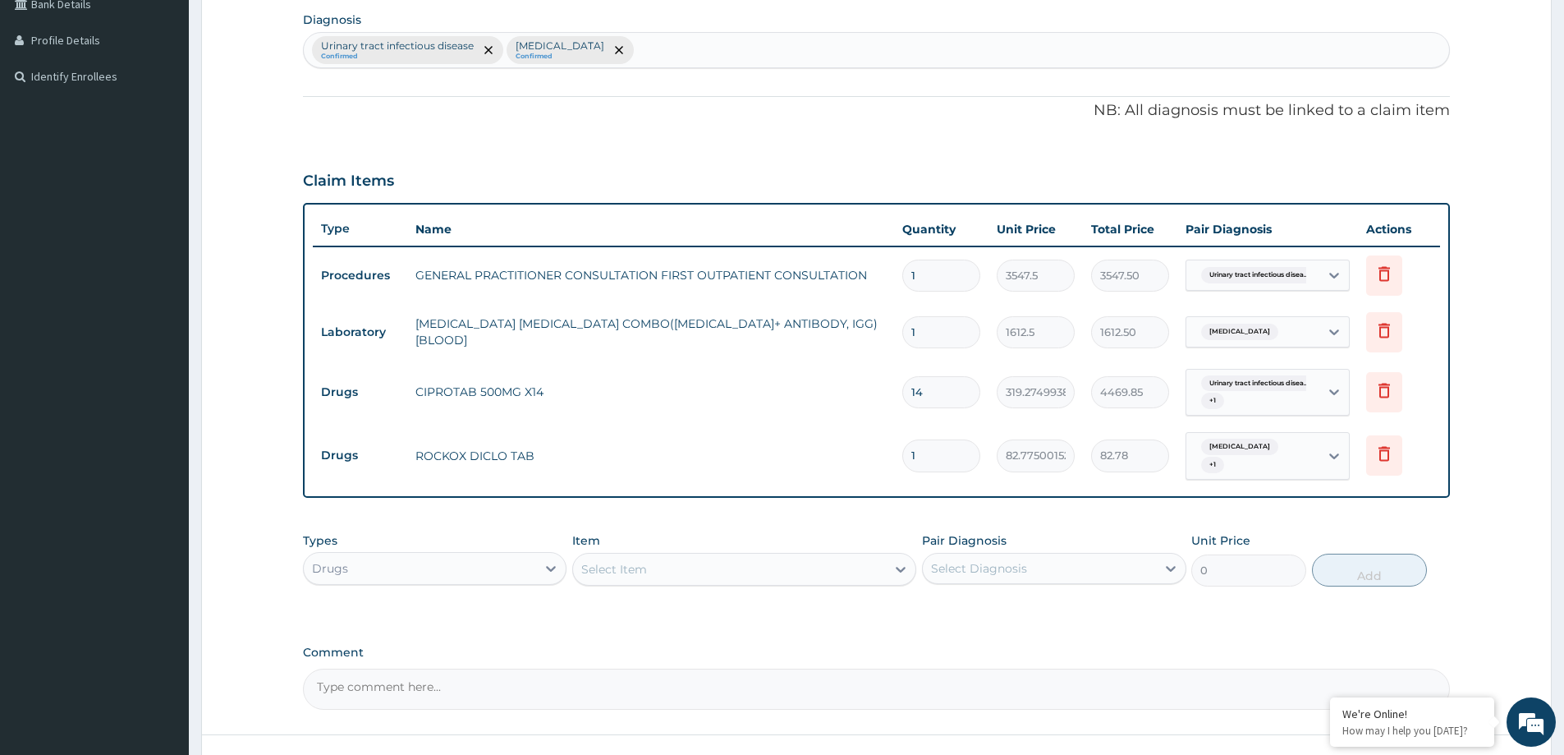
type input "10"
type input "827.75"
type input "10"
click at [595, 561] on div "Select Item" at bounding box center [614, 569] width 66 height 16
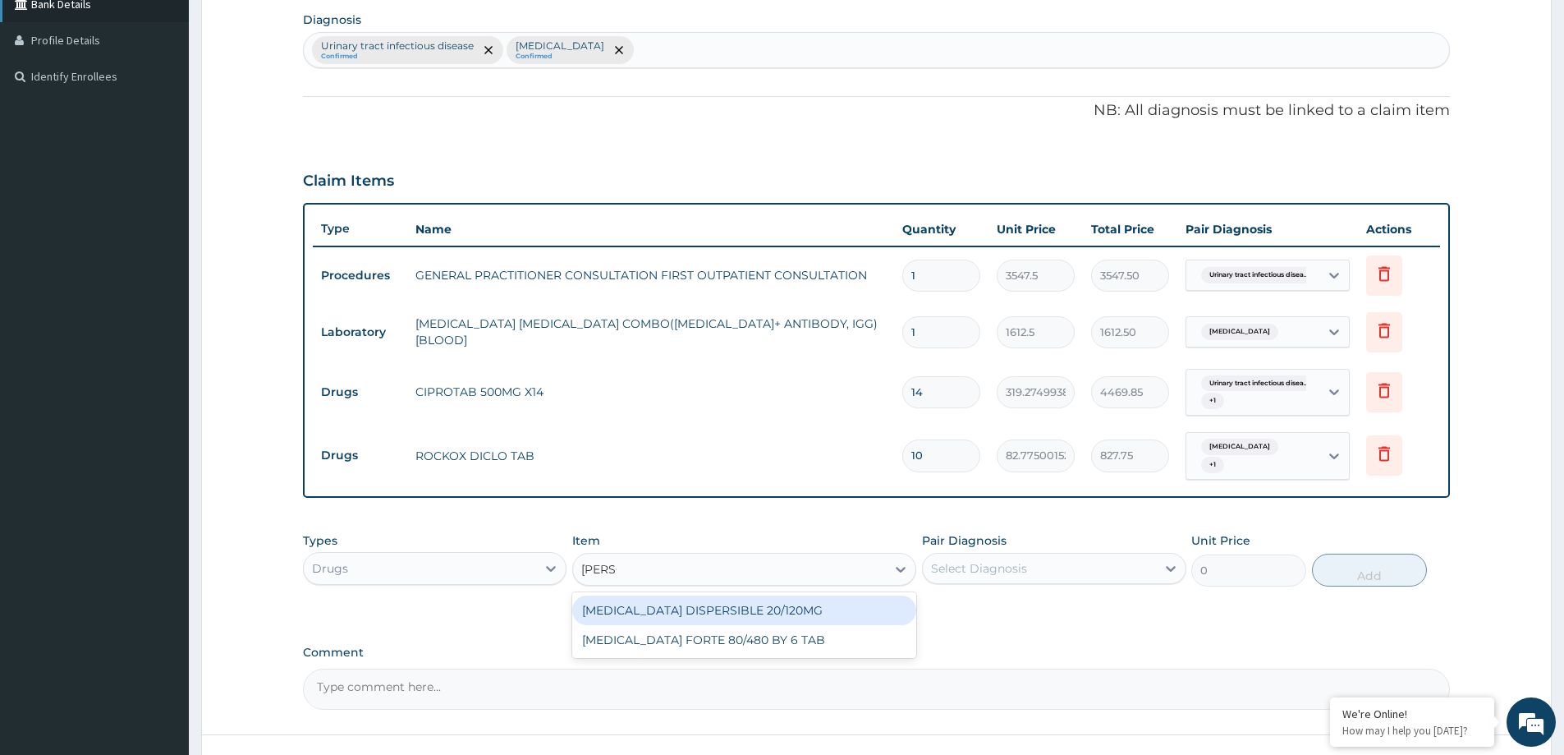
type input "COART"
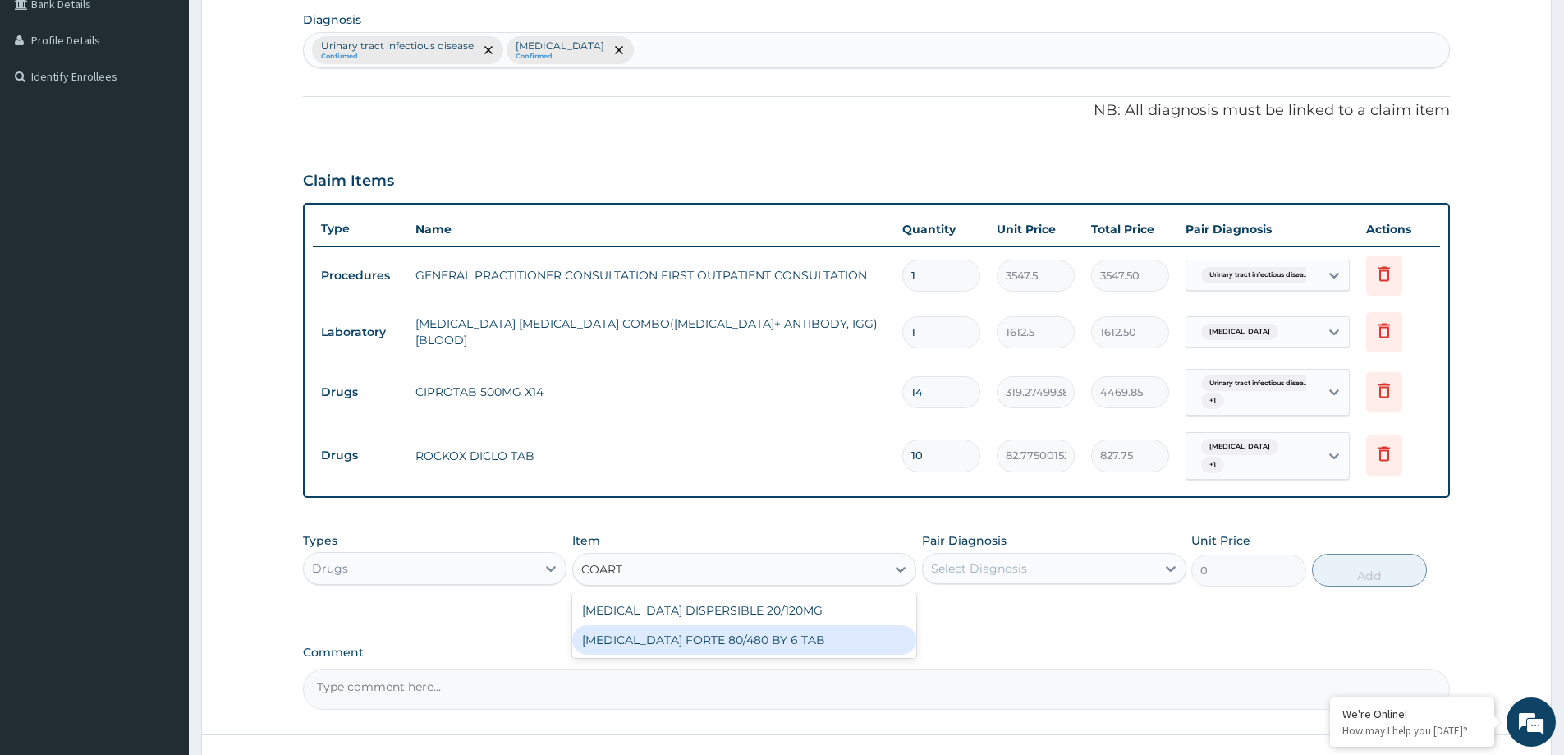
click at [716, 641] on div "COARTEM FORTE 80/480 BY 6 TAB" at bounding box center [744, 640] width 344 height 30
type input "449.3500061035156"
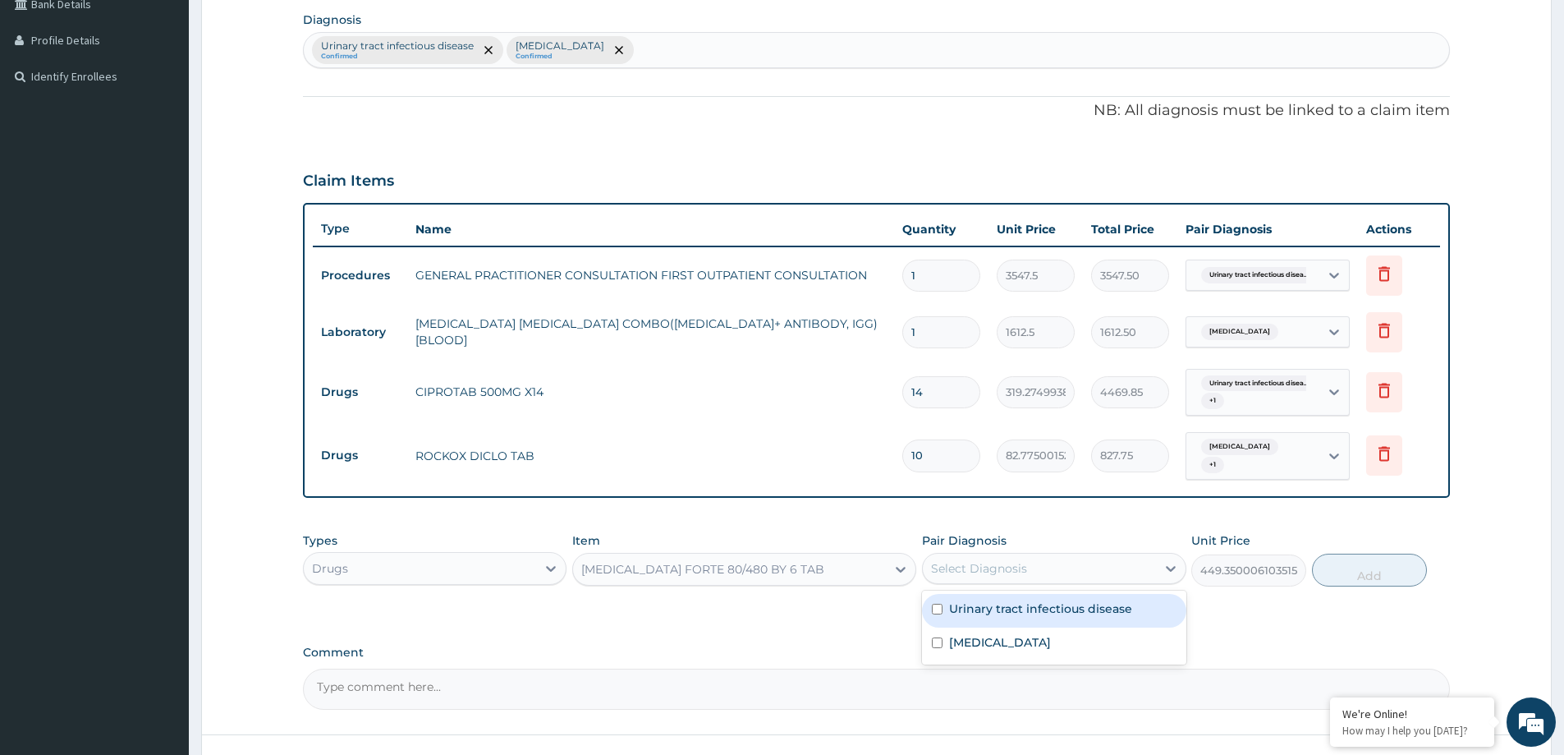
drag, startPoint x: 939, startPoint y: 565, endPoint x: 939, endPoint y: 575, distance: 9.9
click at [939, 567] on div "Select Diagnosis" at bounding box center [979, 568] width 96 height 16
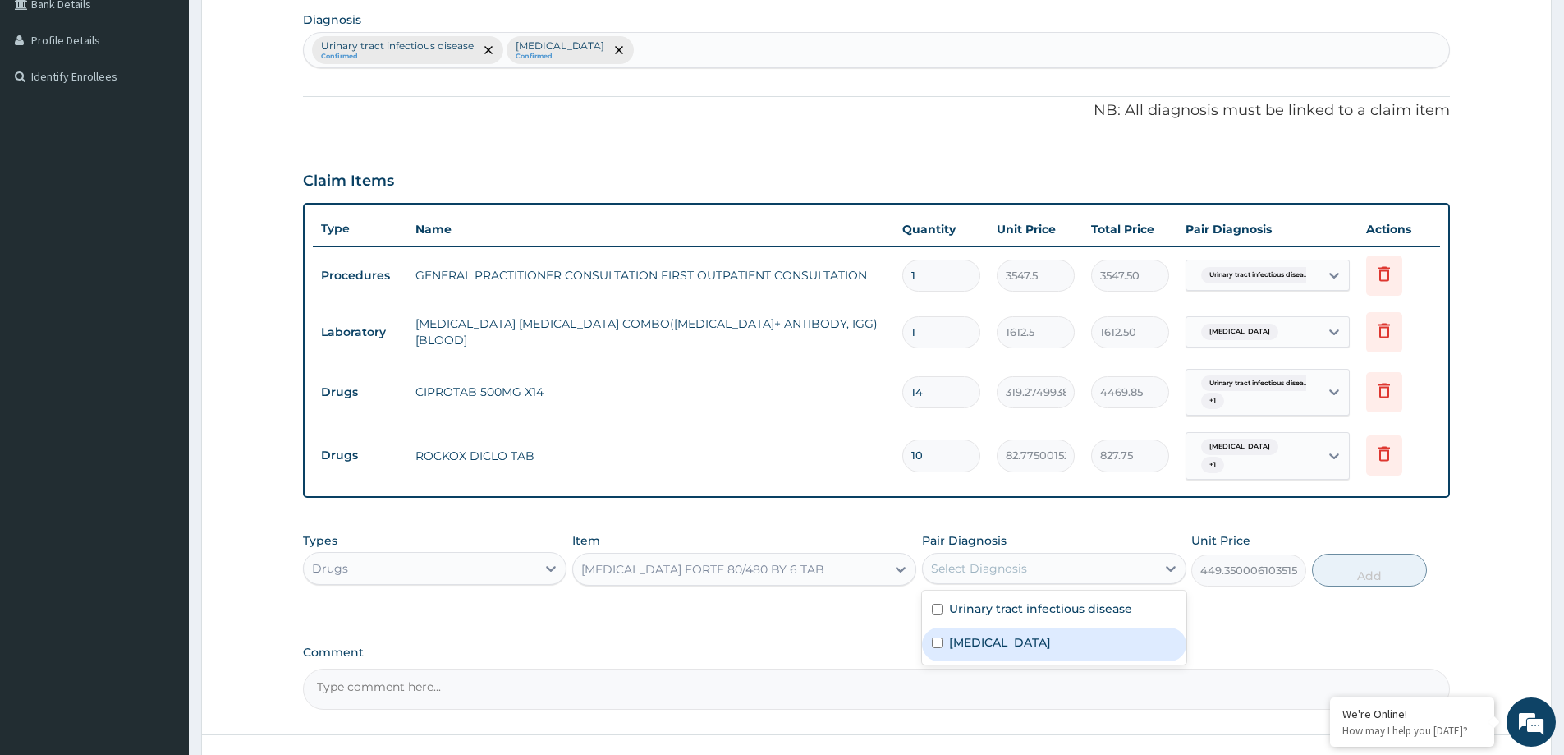
click at [938, 637] on input "checkbox" at bounding box center [937, 642] width 11 height 11
checkbox input "true"
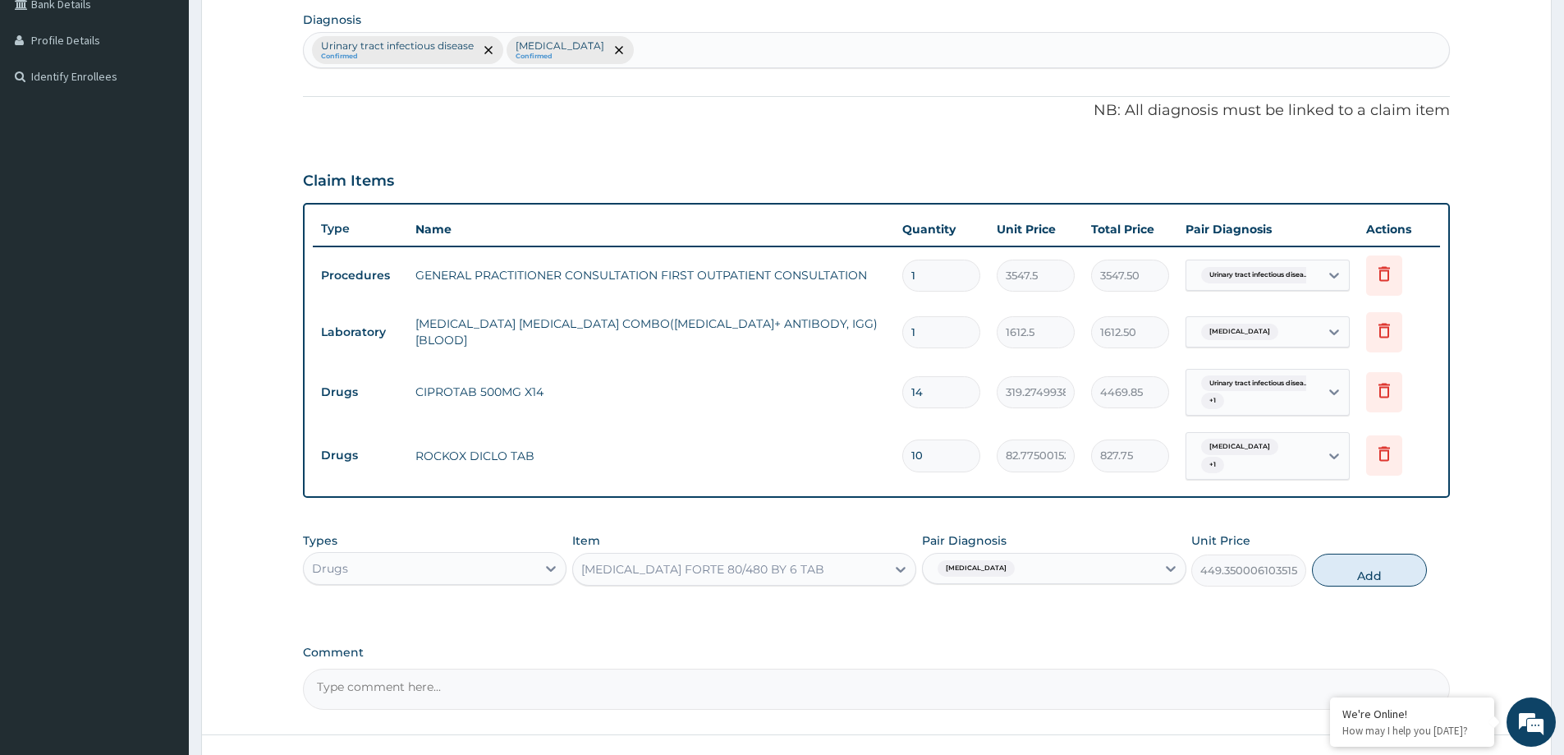
click at [1358, 563] on button "Add" at bounding box center [1369, 570] width 115 height 33
type input "0"
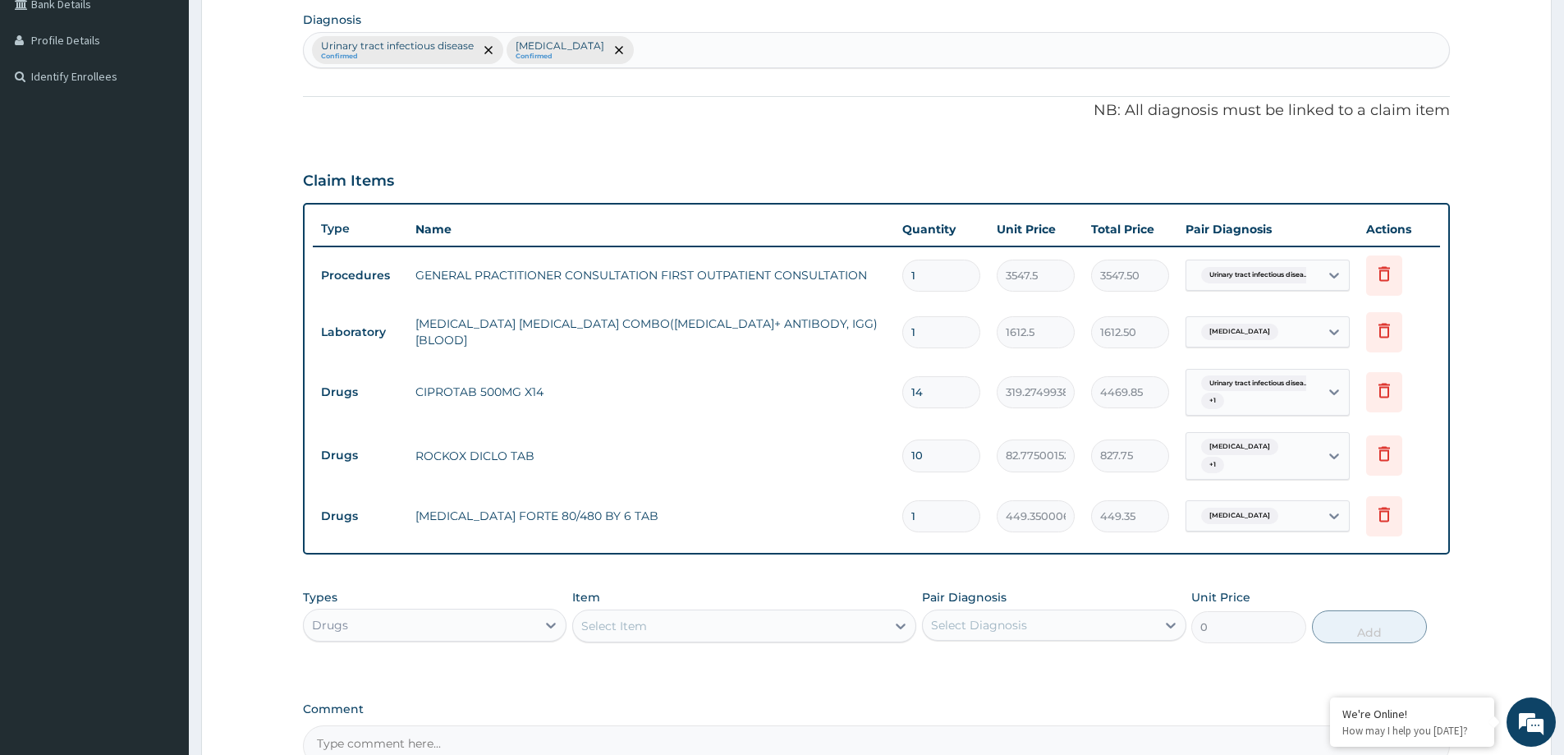
type input "0.00"
type input "6"
type input "2696.10"
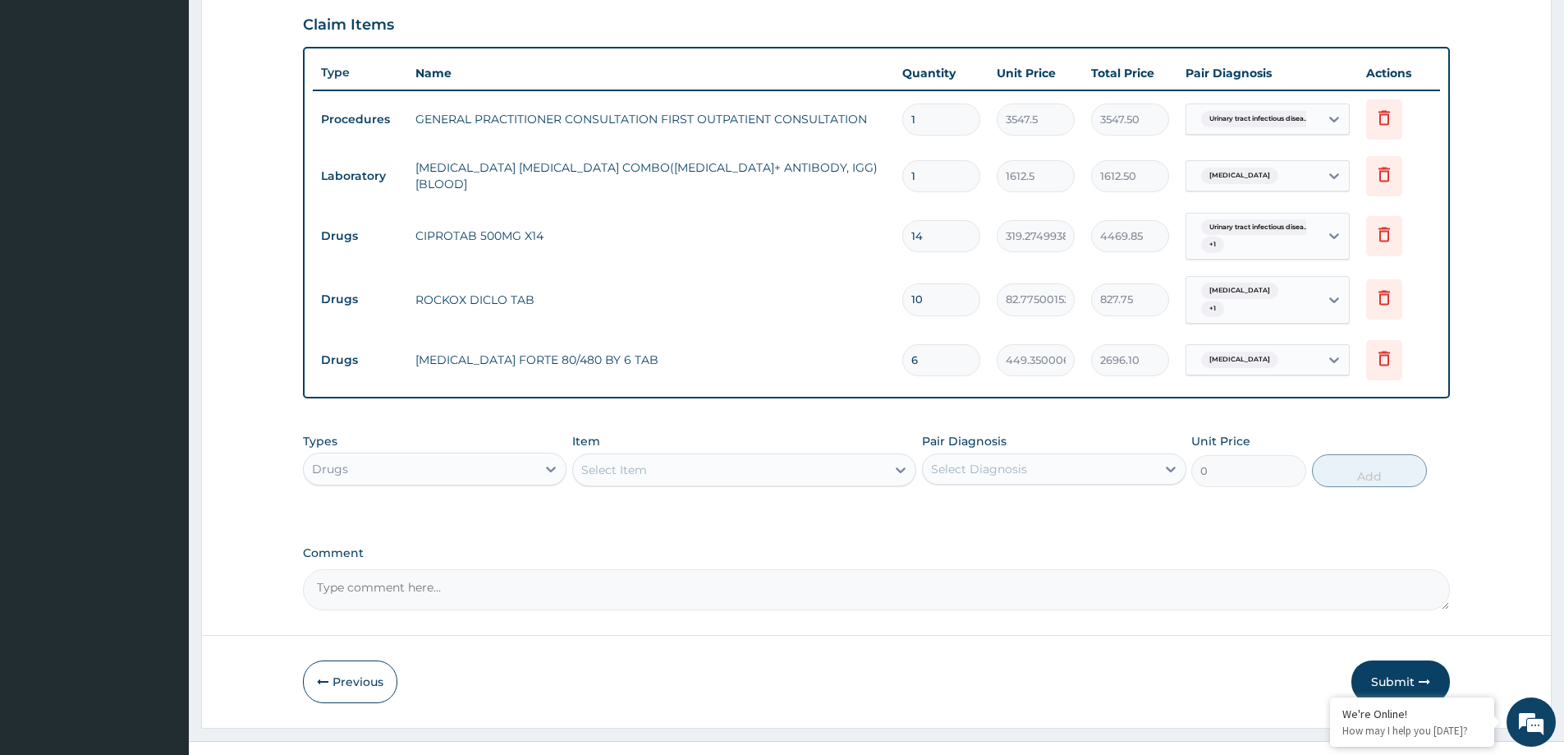
scroll to position [568, 0]
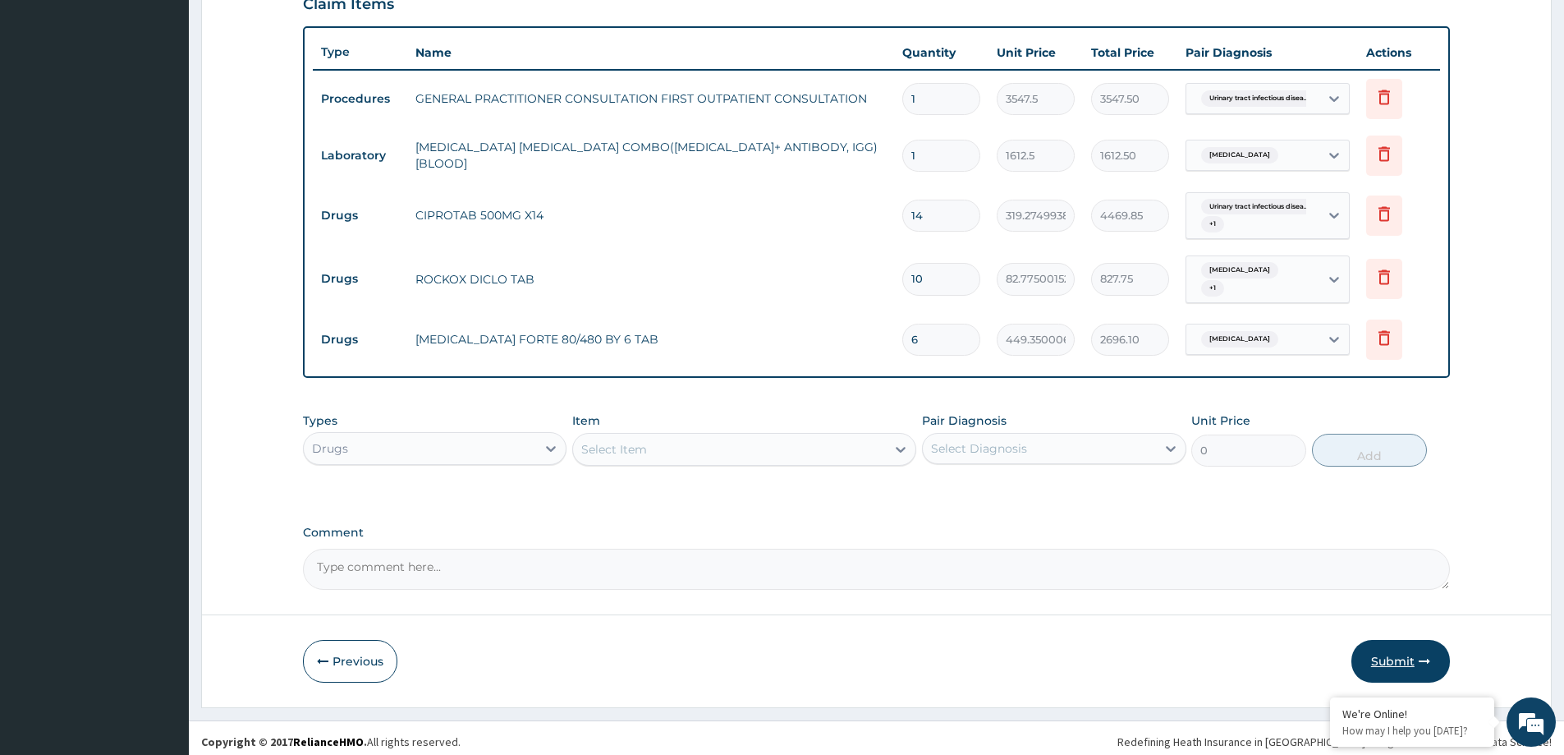
type input "6"
drag, startPoint x: 1374, startPoint y: 650, endPoint x: 1327, endPoint y: 618, distance: 56.7
click at [1369, 648] on button "Submit" at bounding box center [1401, 661] width 99 height 43
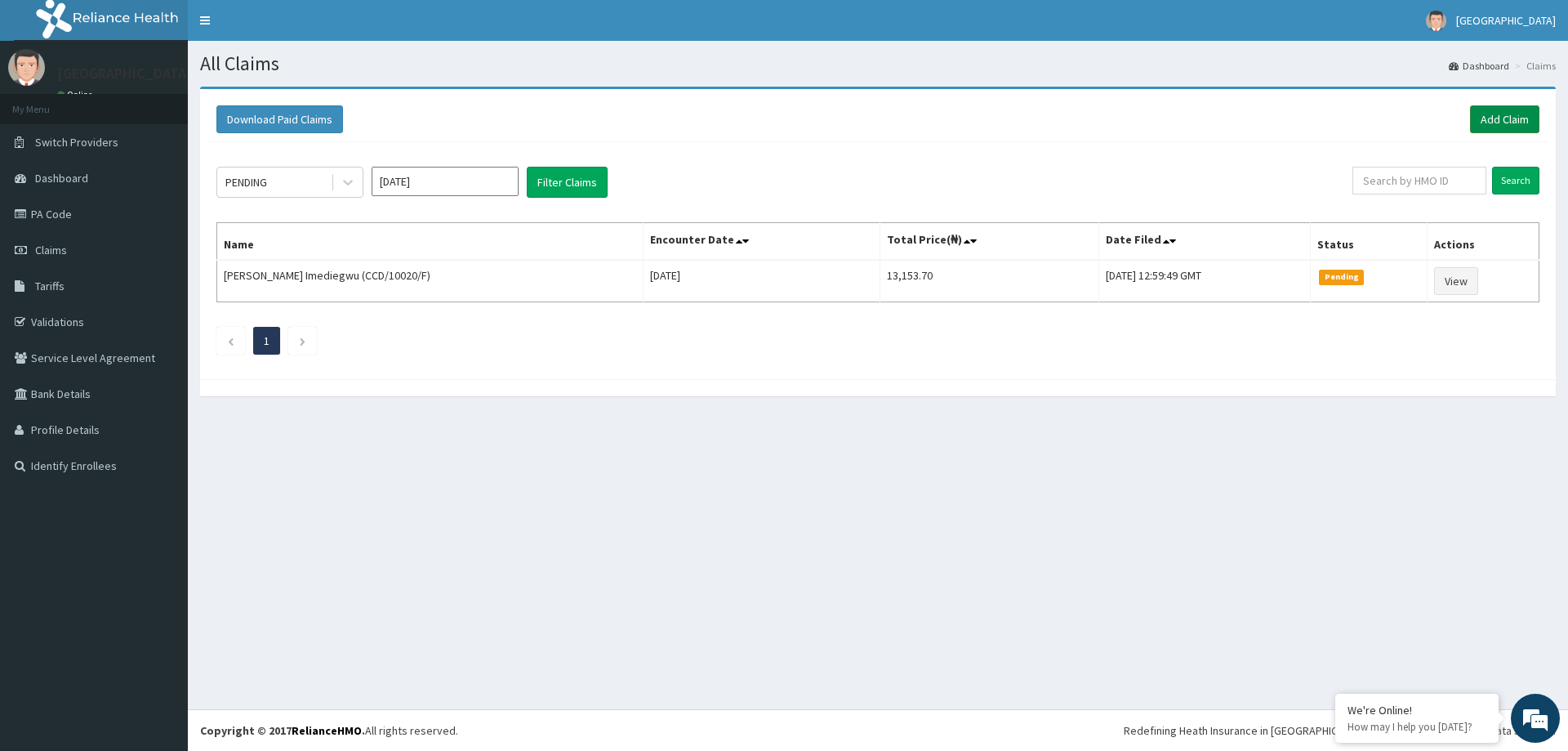
click at [1491, 120] on link "Add Claim" at bounding box center [1504, 119] width 70 height 28
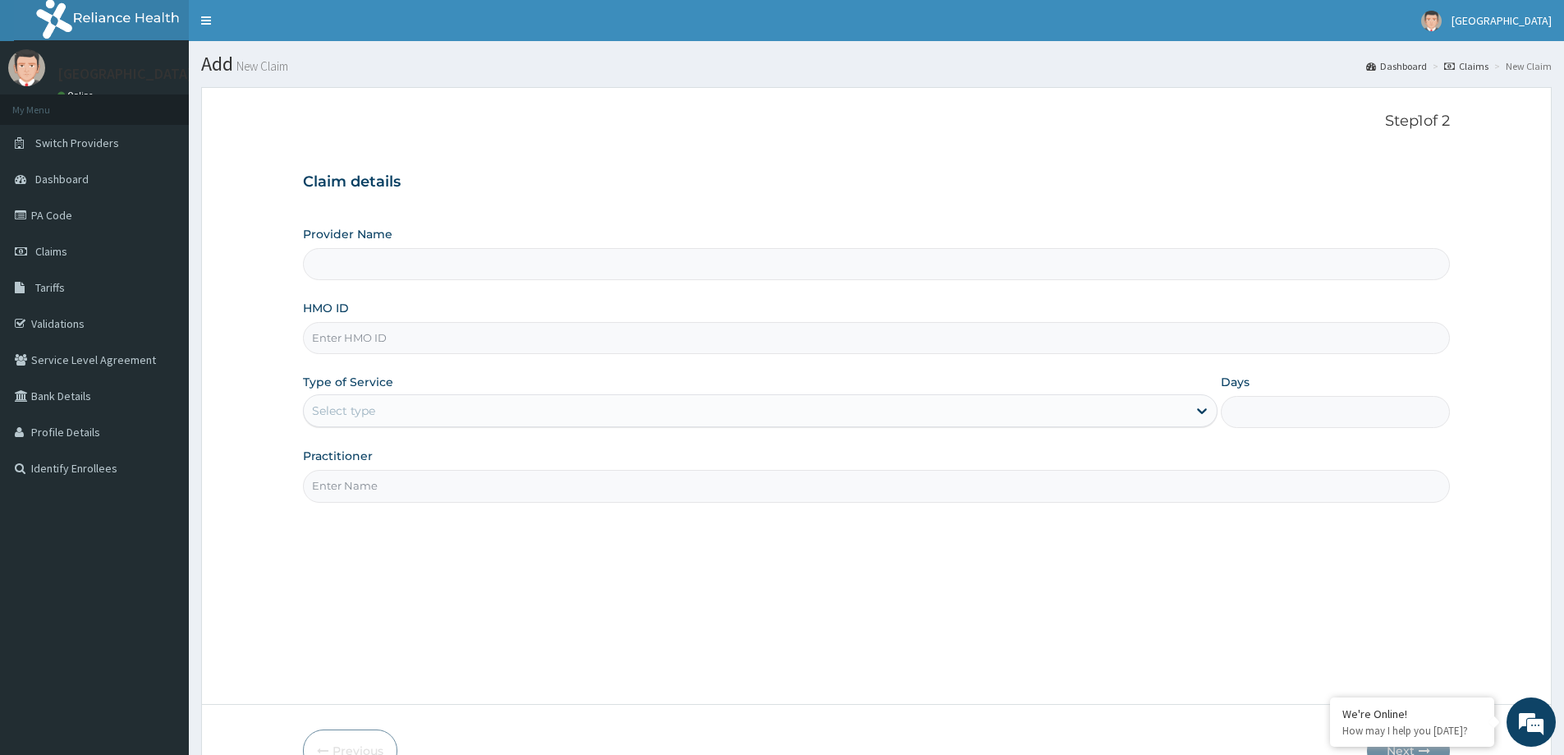
click at [410, 340] on input "HMO ID" at bounding box center [876, 338] width 1147 height 32
type input "[GEOGRAPHIC_DATA]"
paste input "PIK/10011/A"
type input "PIK/10011/A"
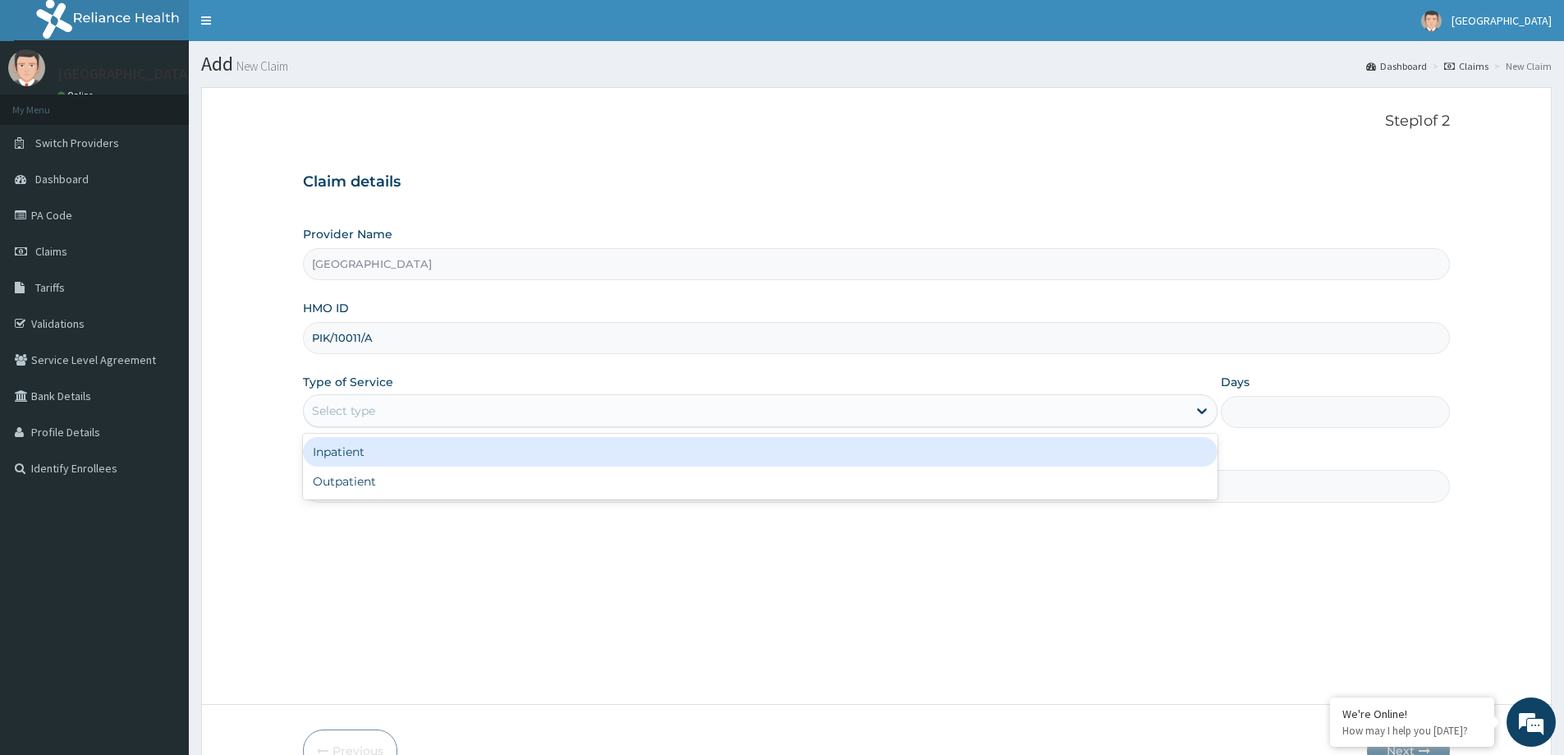
click at [431, 411] on div "Select type" at bounding box center [746, 410] width 884 height 26
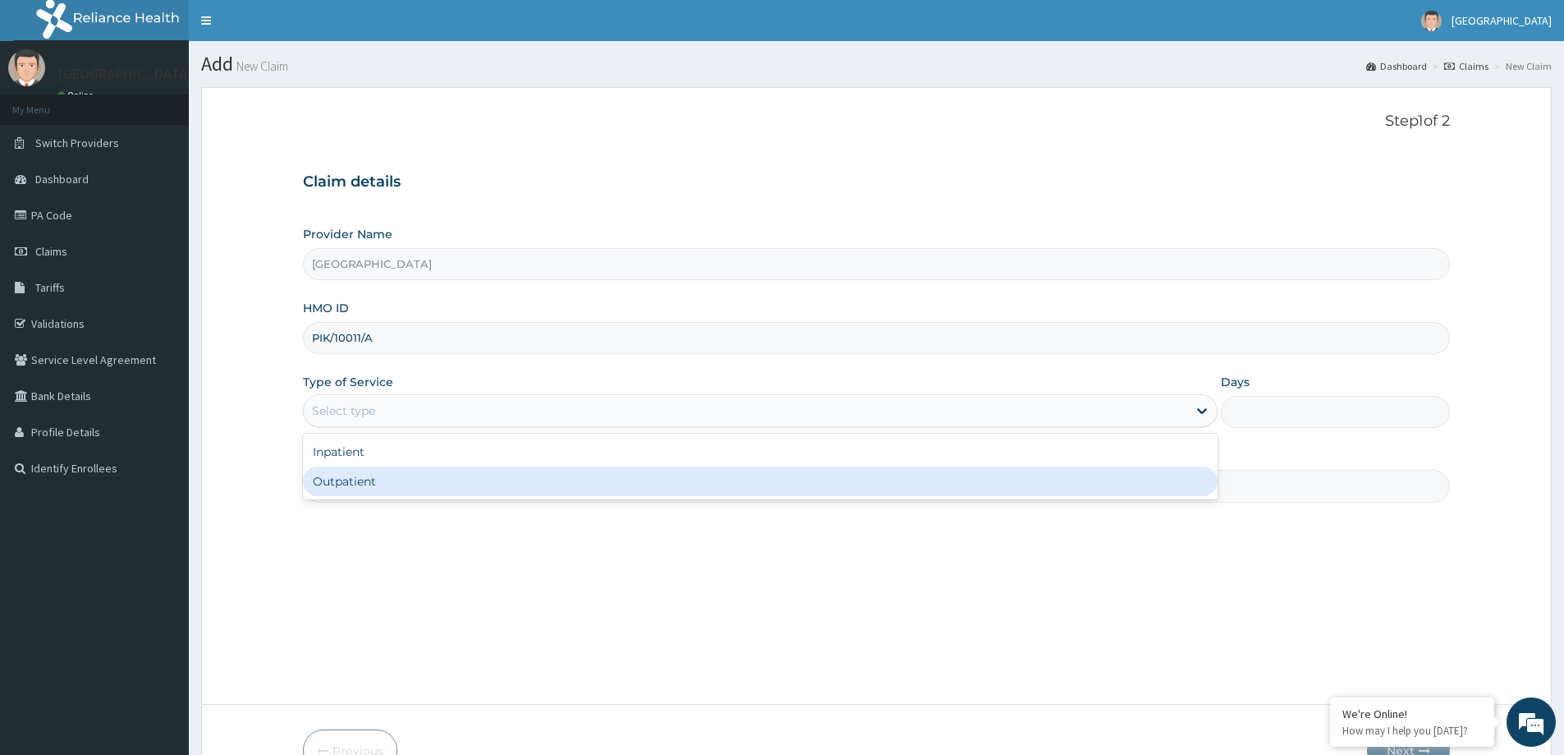
click at [439, 477] on div "Outpatient" at bounding box center [760, 481] width 915 height 30
type input "1"
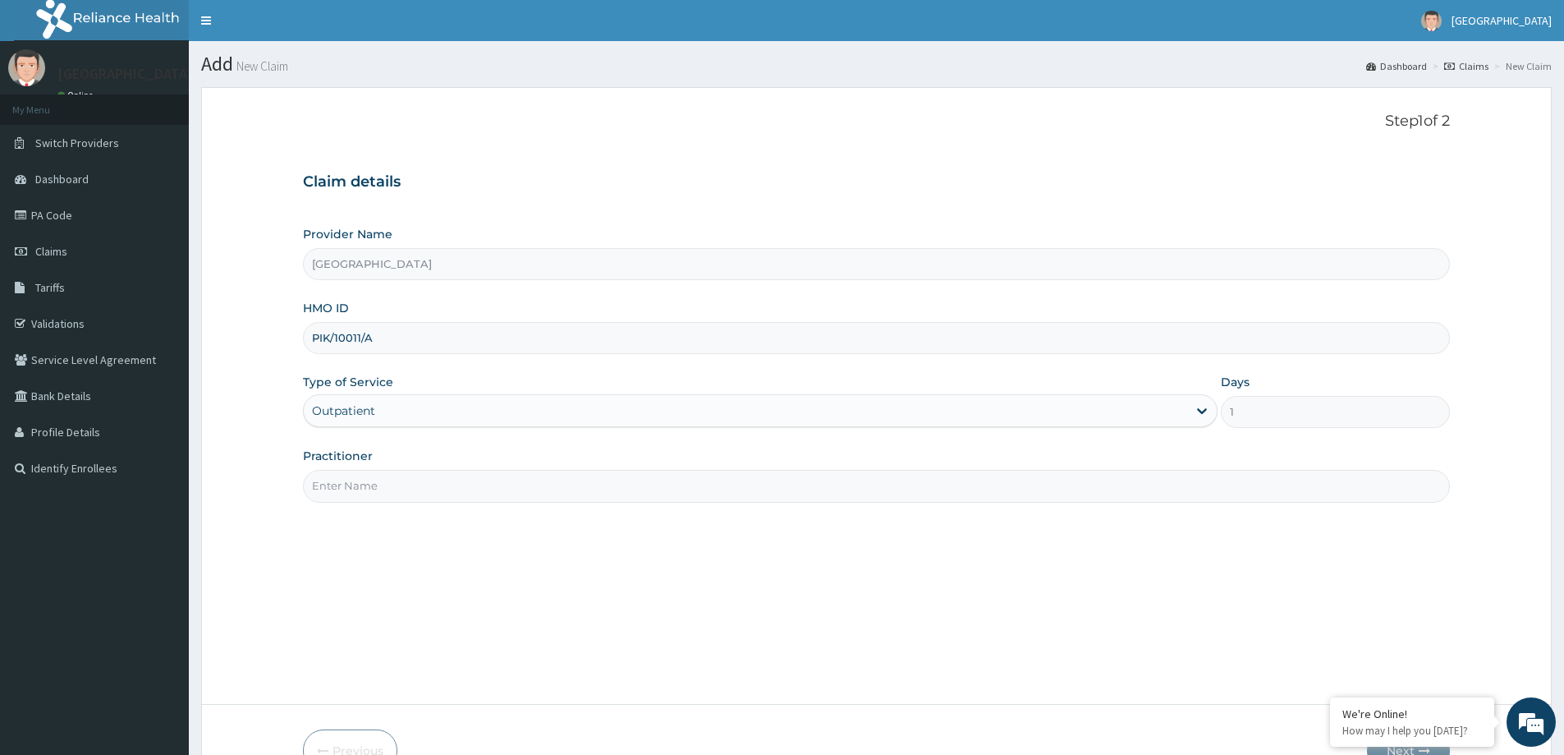
click at [430, 496] on input "Practitioner" at bounding box center [876, 486] width 1147 height 32
click at [434, 484] on input "Practitioner" at bounding box center [876, 486] width 1147 height 32
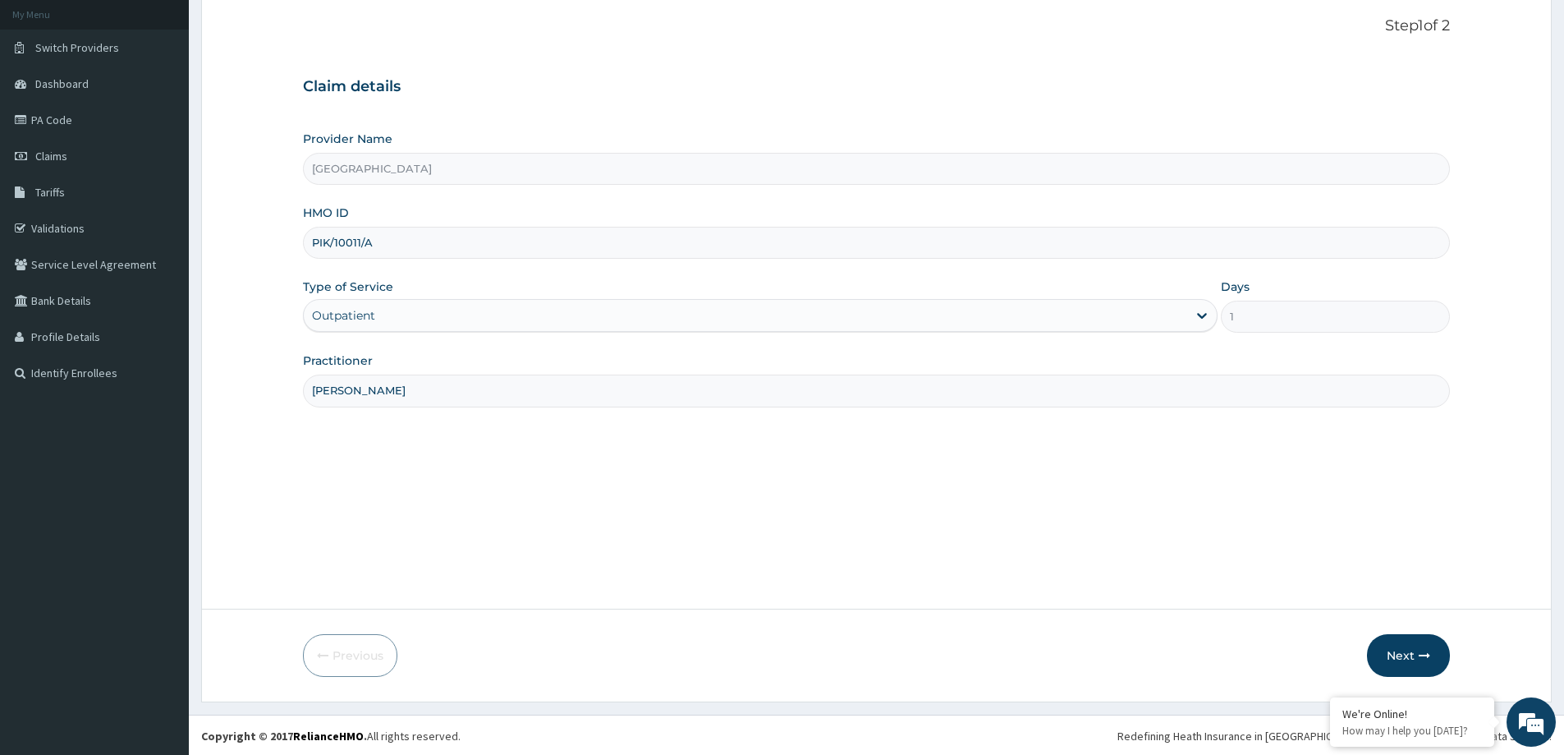
scroll to position [97, 0]
type input "DR OYEYEMI"
click at [1415, 633] on button "Next" at bounding box center [1408, 653] width 83 height 43
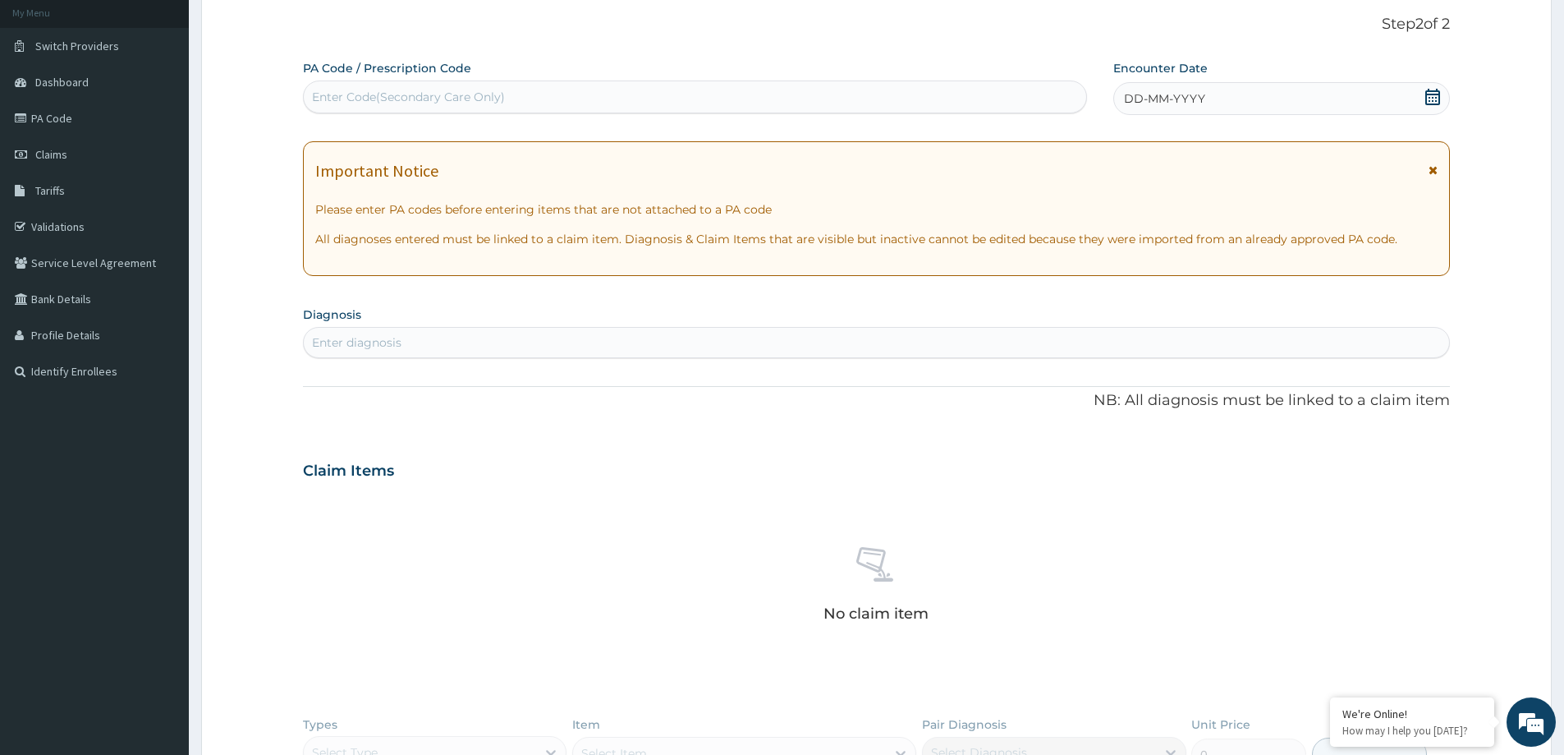
click at [655, 93] on div "Enter Code(Secondary Care Only)" at bounding box center [695, 97] width 783 height 26
click at [444, 91] on div "Enter Code(Secondary Care Only)" at bounding box center [408, 97] width 193 height 16
paste input "PA/87657E"
type input "PA/87657E"
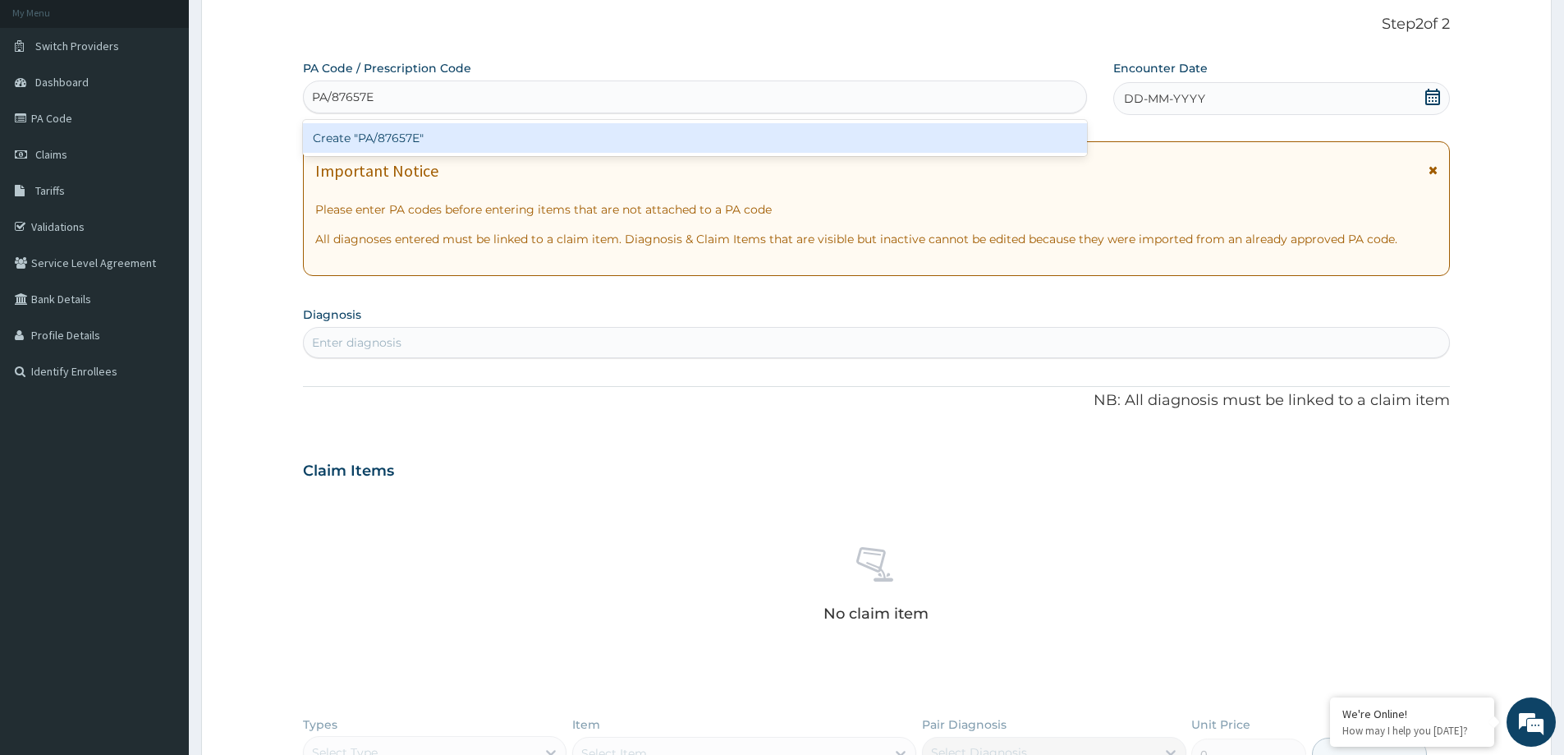
click at [459, 147] on div "Create "PA/87657E"" at bounding box center [695, 138] width 784 height 30
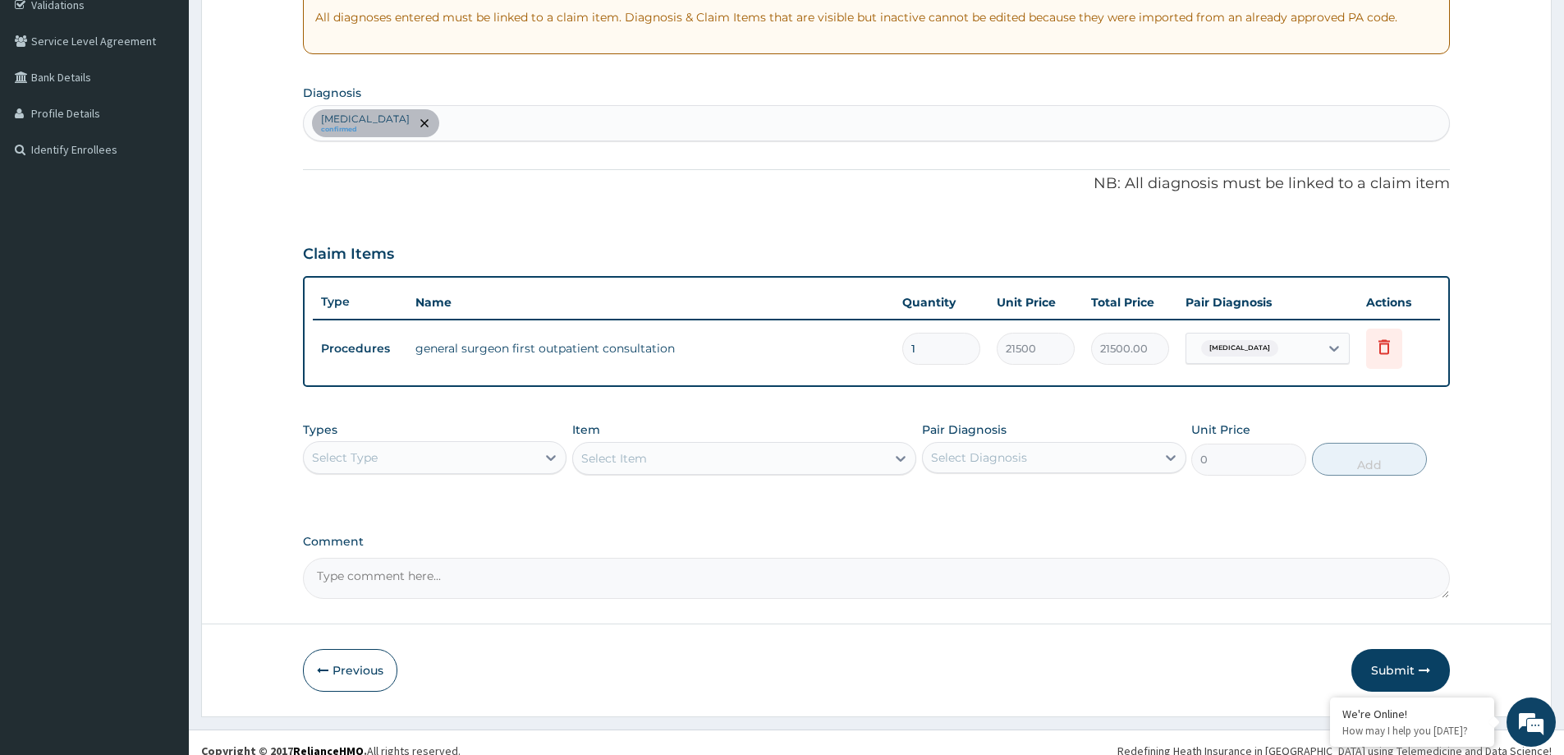
scroll to position [335, 0]
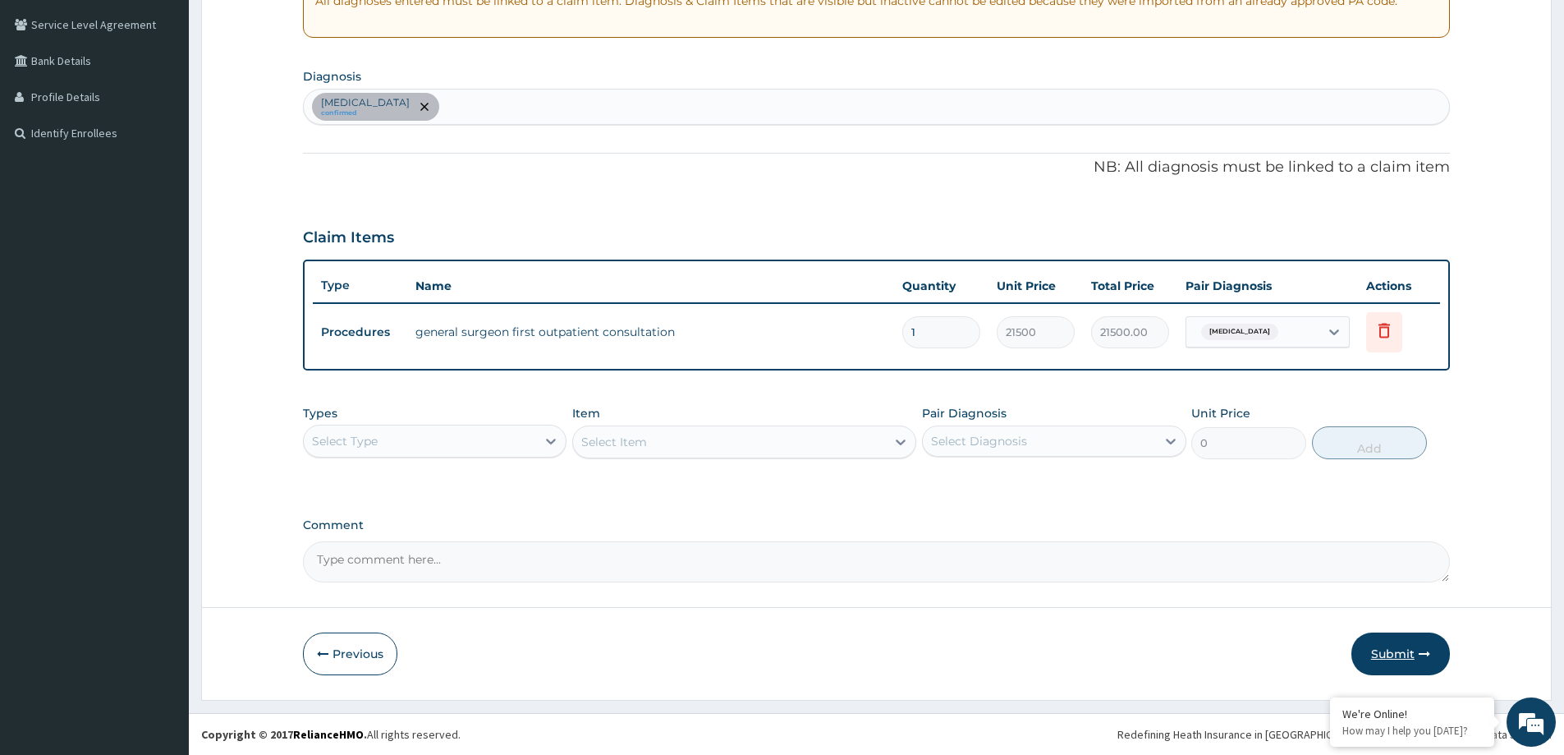
click at [1395, 648] on button "Submit" at bounding box center [1401, 653] width 99 height 43
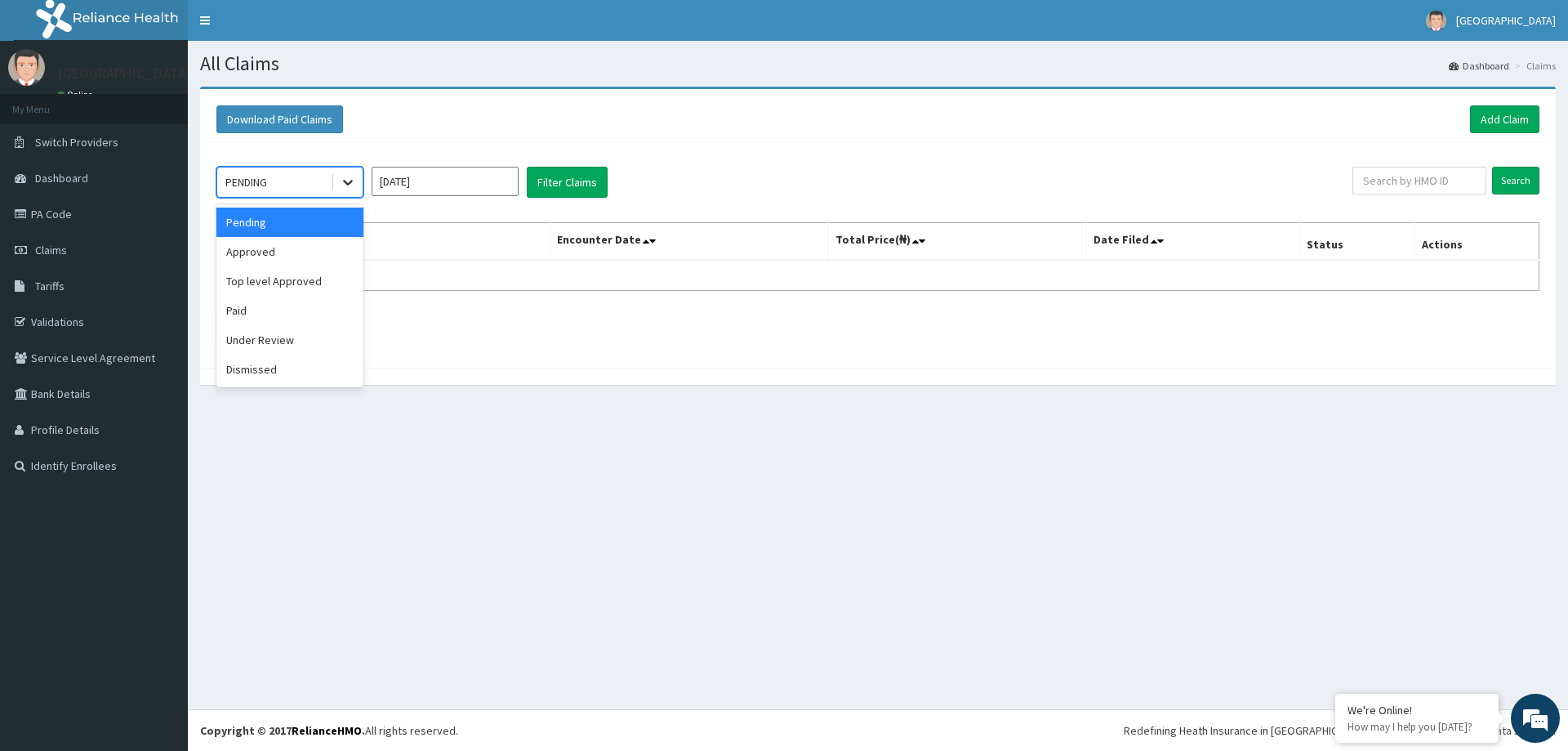
click at [349, 183] on icon at bounding box center [348, 183] width 10 height 6
click at [290, 256] on div "Approved" at bounding box center [290, 252] width 147 height 30
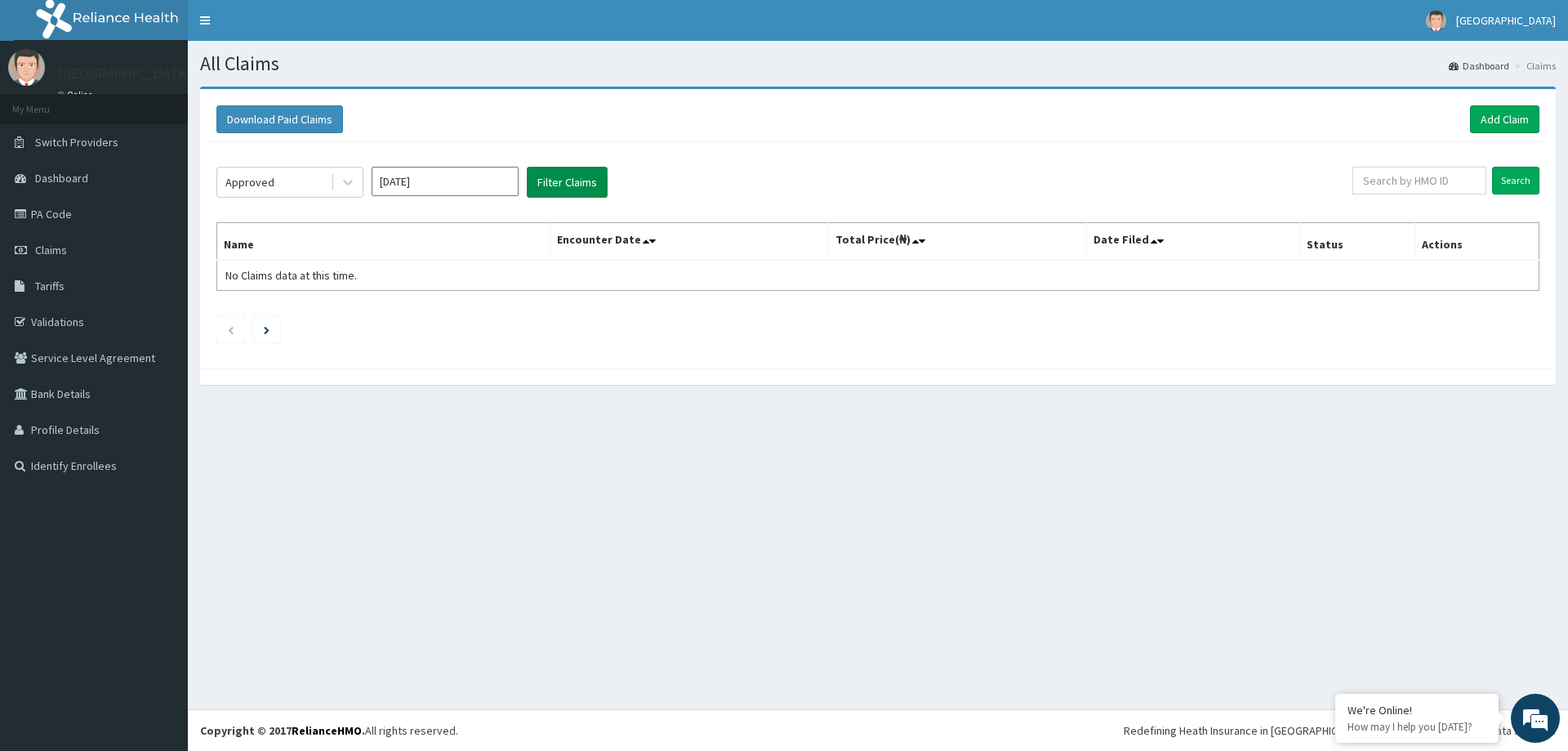
click at [555, 186] on button "Filter Claims" at bounding box center [567, 182] width 81 height 31
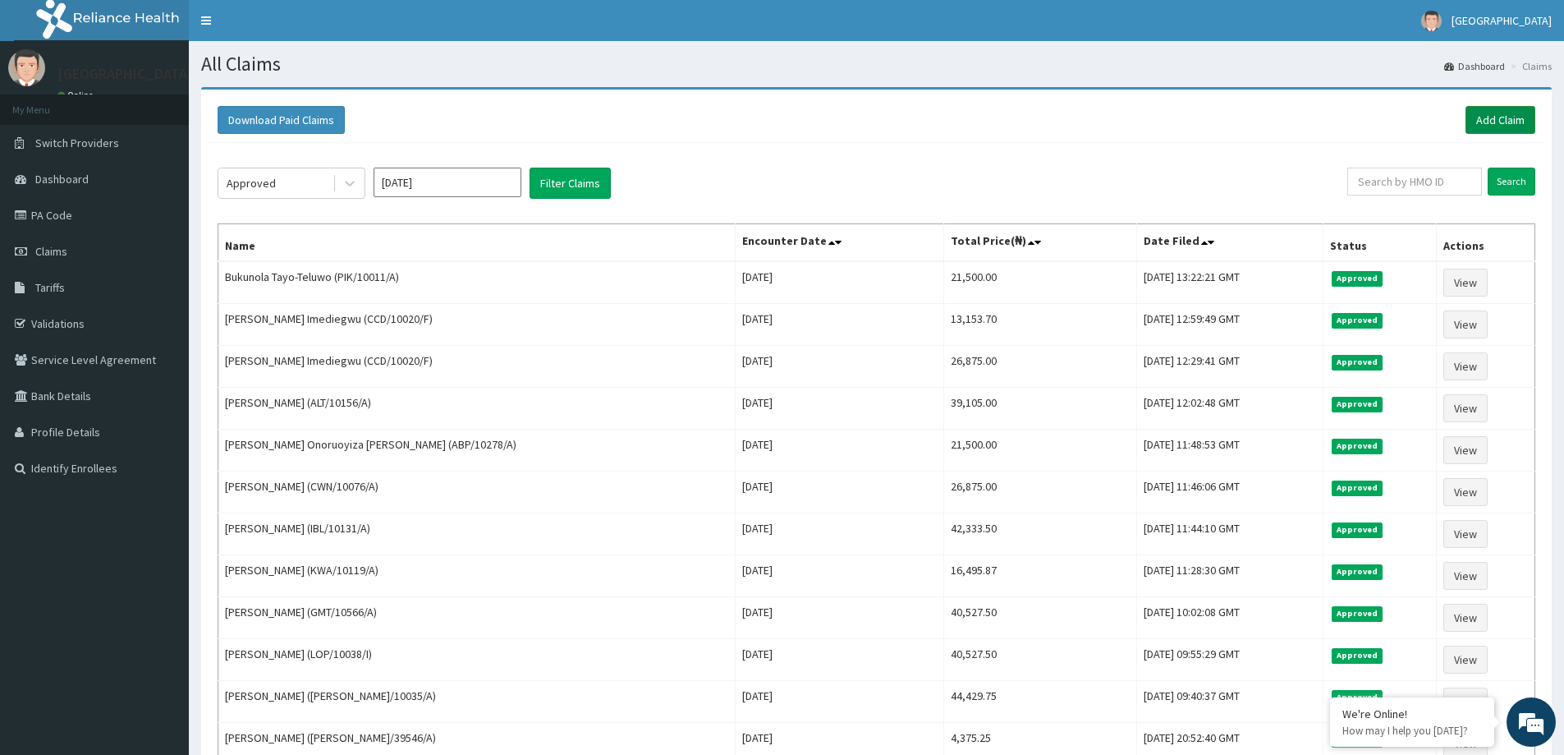
click at [1492, 124] on link "Add Claim" at bounding box center [1501, 120] width 70 height 28
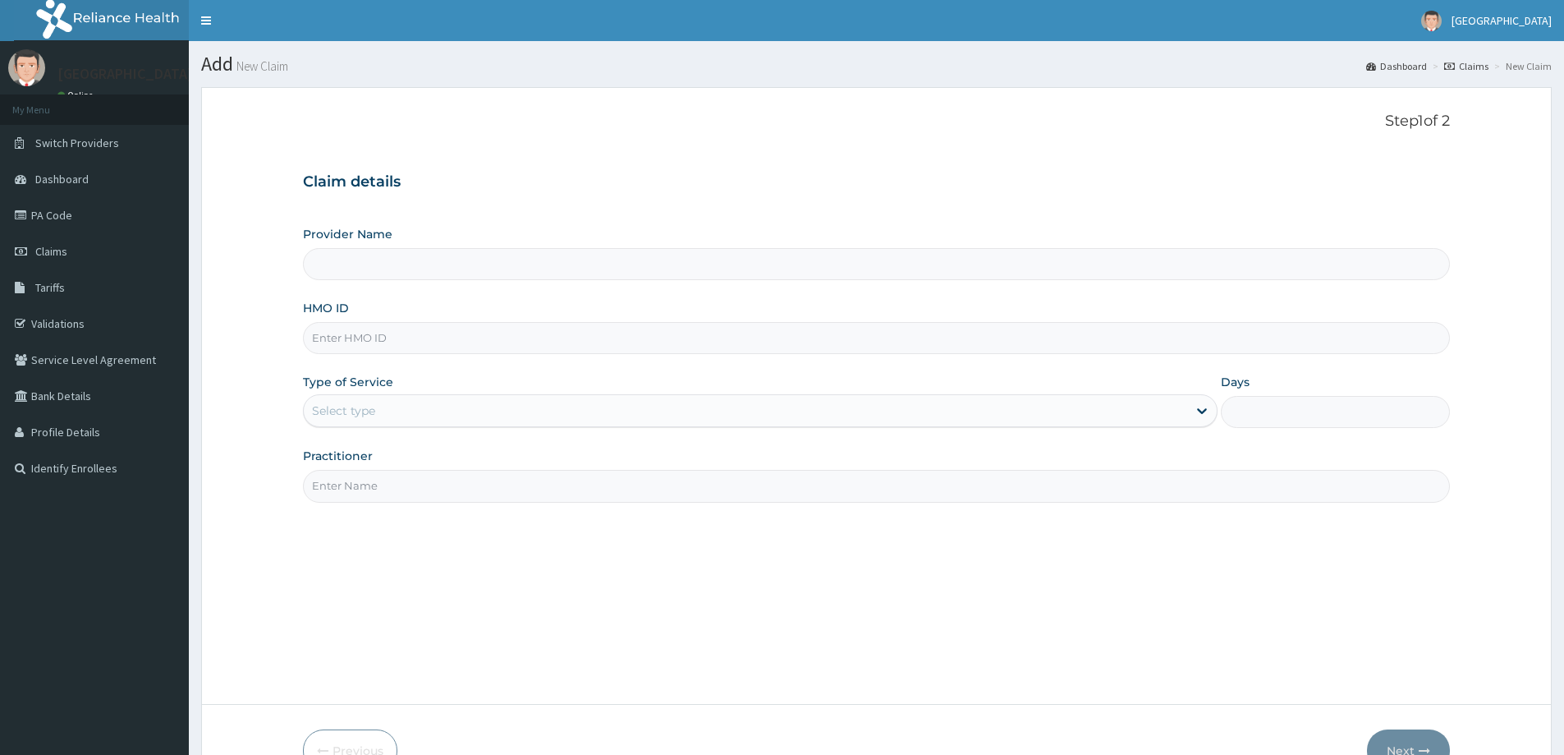
drag, startPoint x: 434, startPoint y: 347, endPoint x: 427, endPoint y: 323, distance: 25.7
click at [427, 335] on input "HMO ID" at bounding box center [876, 338] width 1147 height 32
type input "[GEOGRAPHIC_DATA]"
paste input "EIA/10116/A"
type input "EIA/10116/A"
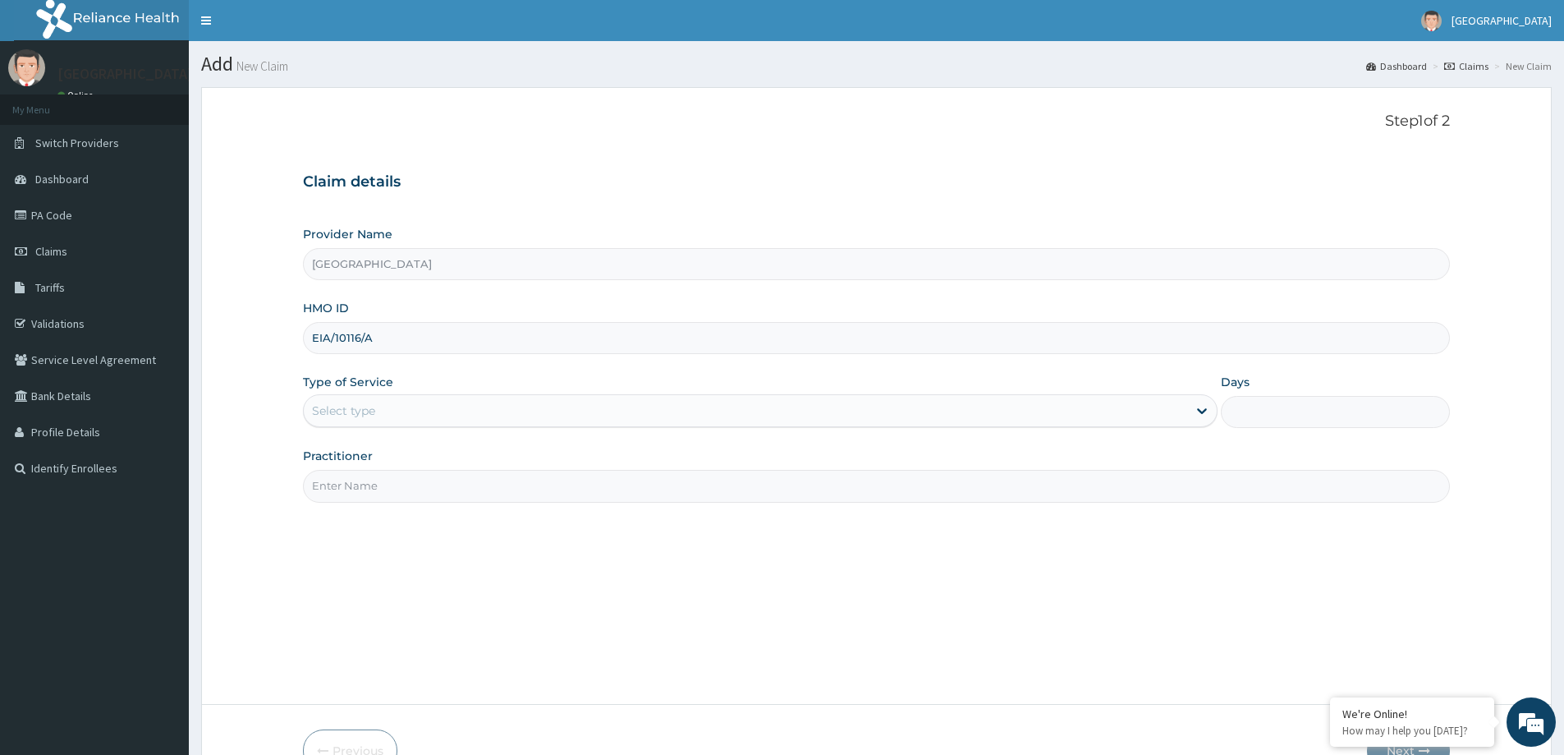
click at [625, 388] on div "Type of Service Select type" at bounding box center [760, 401] width 915 height 54
click at [627, 428] on div "Provider Name Micel Hospital HMO ID EIA/10116/A Type of Service Select type Day…" at bounding box center [876, 364] width 1147 height 276
click at [621, 413] on div "Select type" at bounding box center [746, 410] width 884 height 26
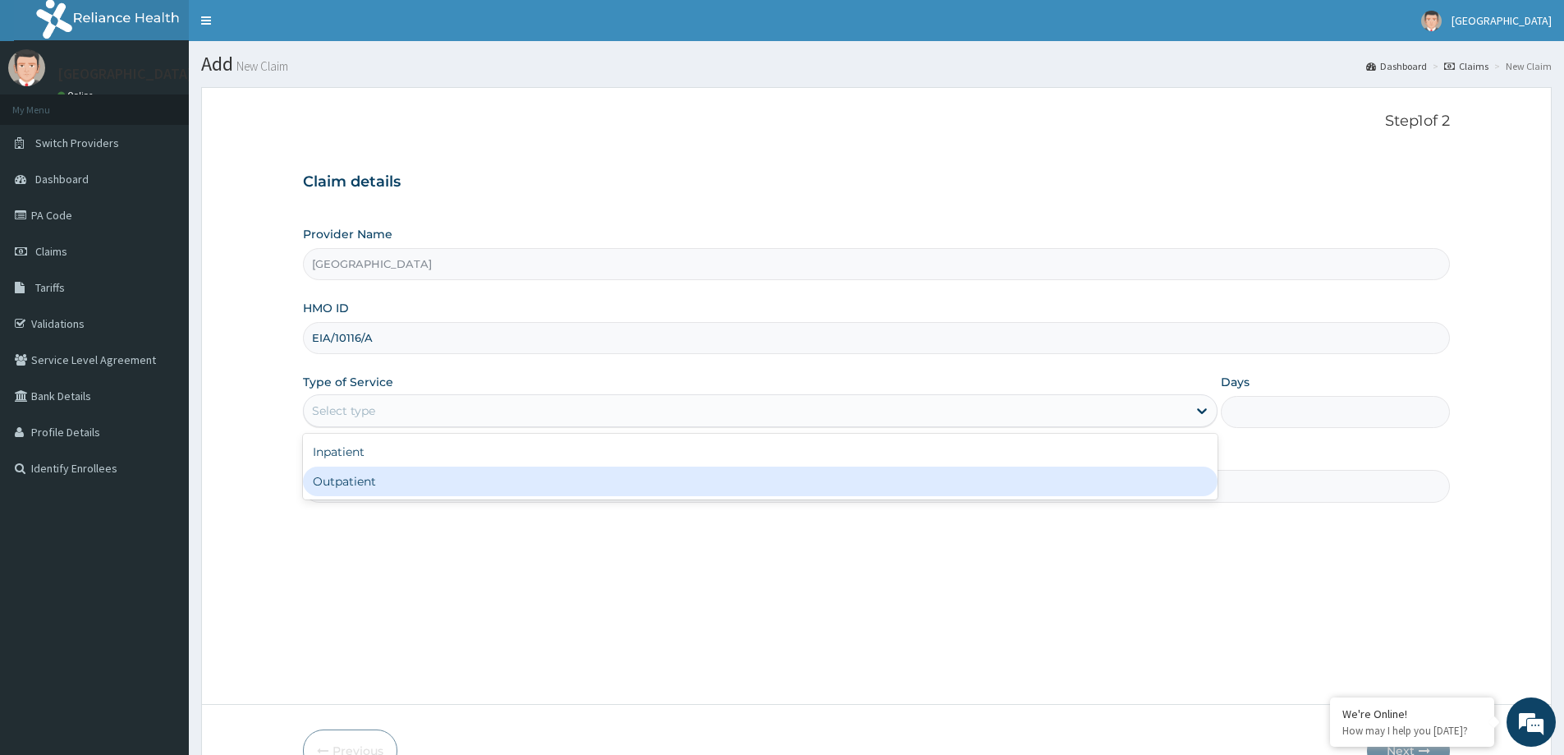
click at [540, 489] on div "Outpatient" at bounding box center [760, 481] width 915 height 30
type input "1"
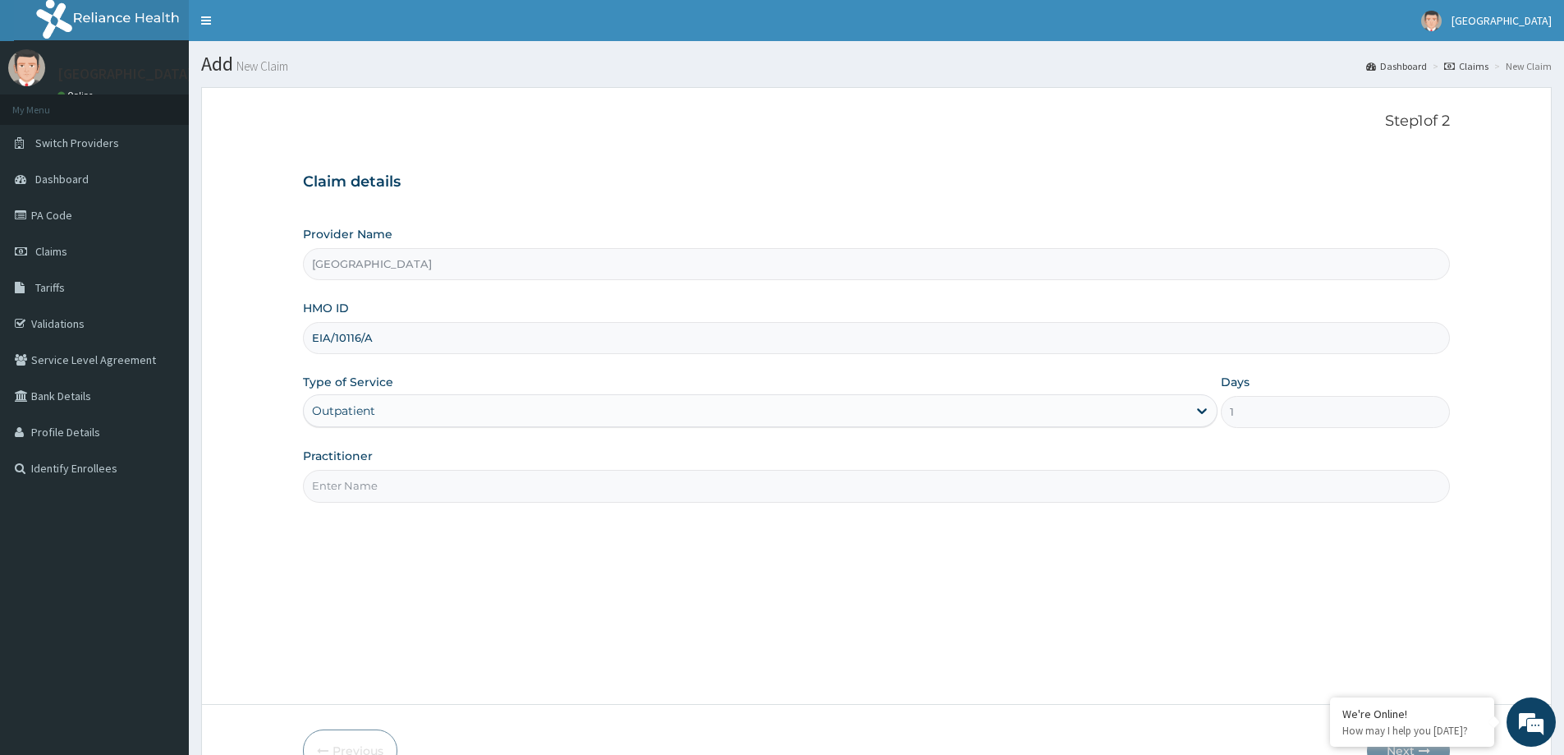
click at [499, 487] on input "Practitioner" at bounding box center [876, 486] width 1147 height 32
type input "DR JONATHAN"
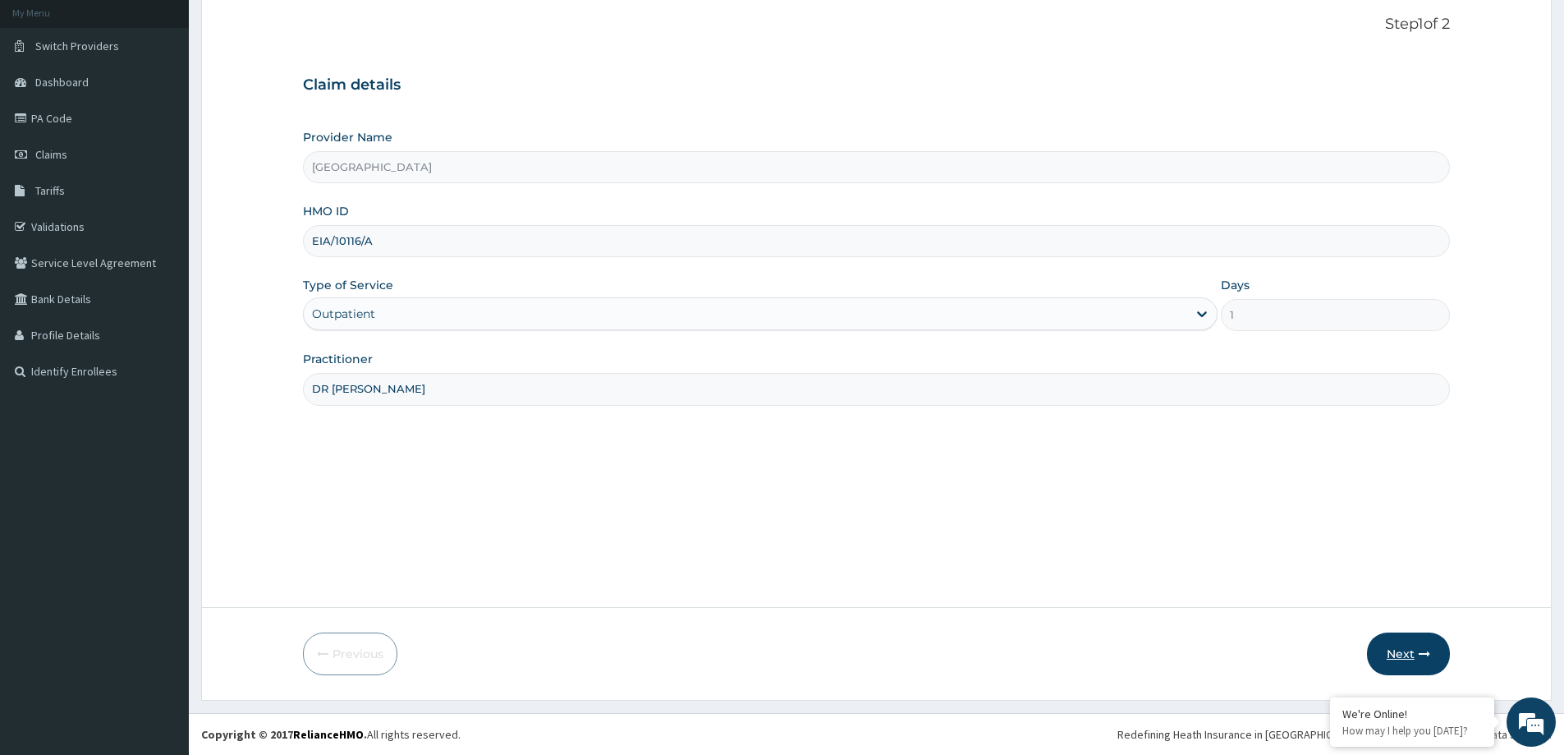
drag, startPoint x: 1414, startPoint y: 662, endPoint x: 1414, endPoint y: 653, distance: 9.0
click at [1414, 653] on button "Next" at bounding box center [1408, 653] width 83 height 43
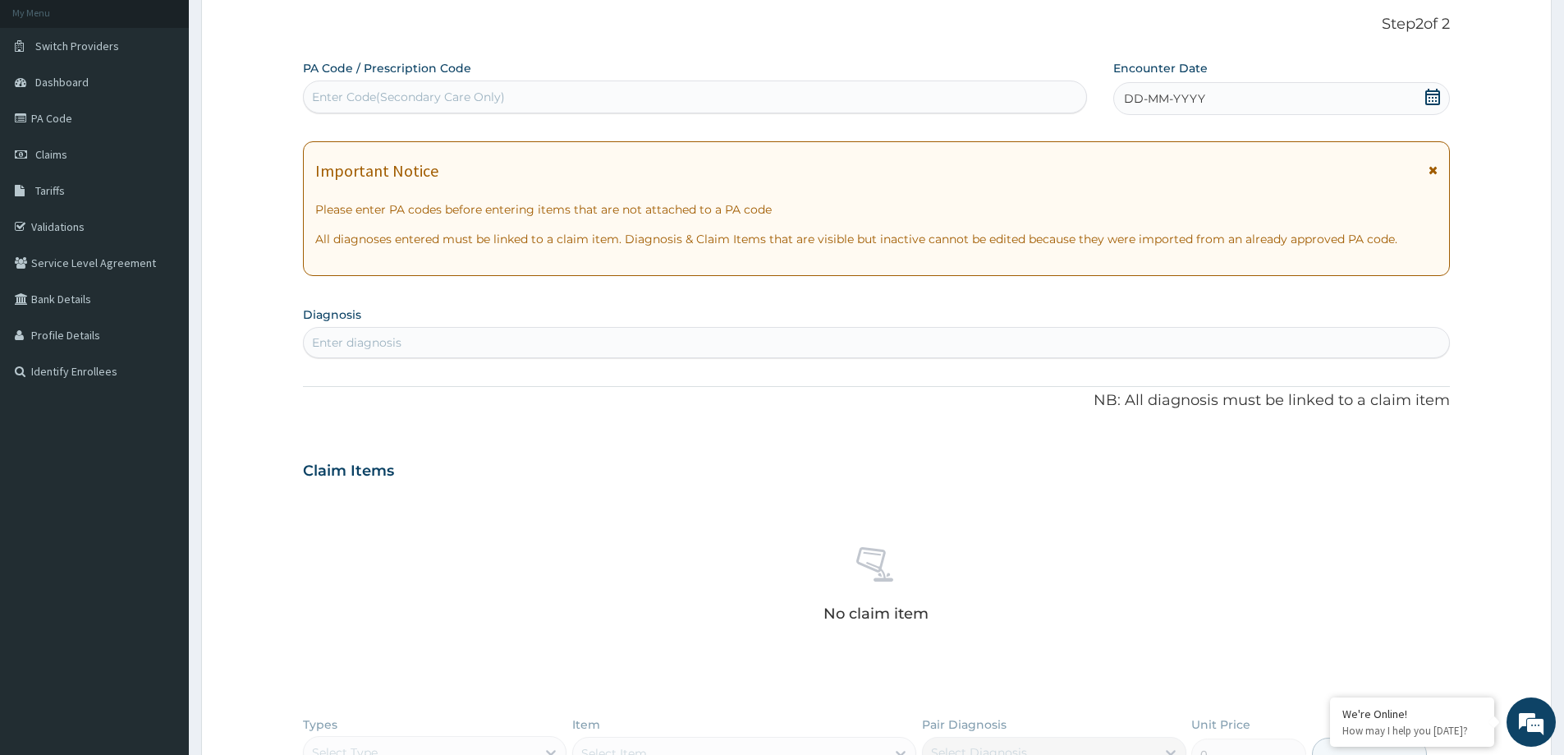
click at [1220, 97] on div "DD-MM-YYYY" at bounding box center [1282, 98] width 336 height 33
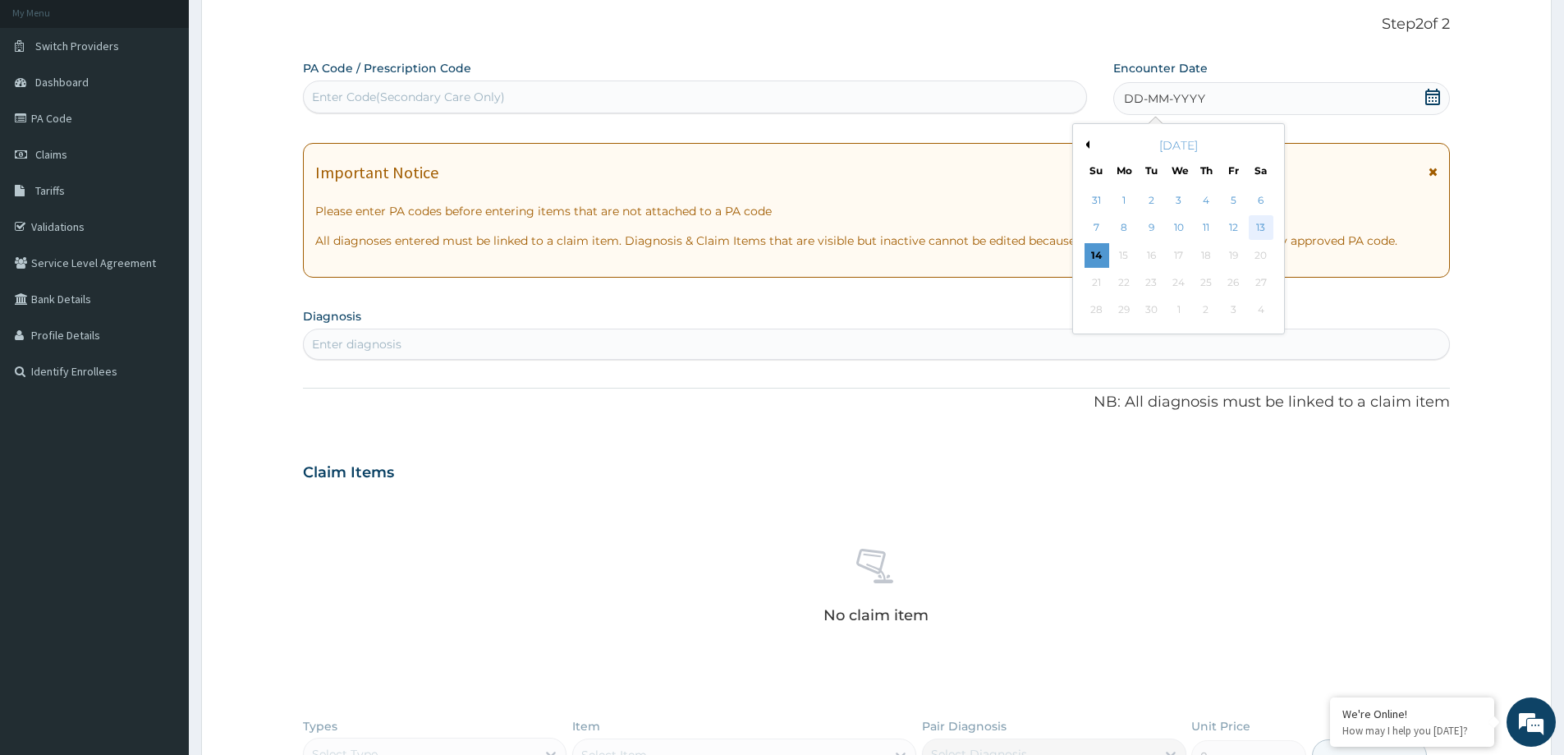
click at [1255, 222] on div "13" at bounding box center [1261, 228] width 25 height 25
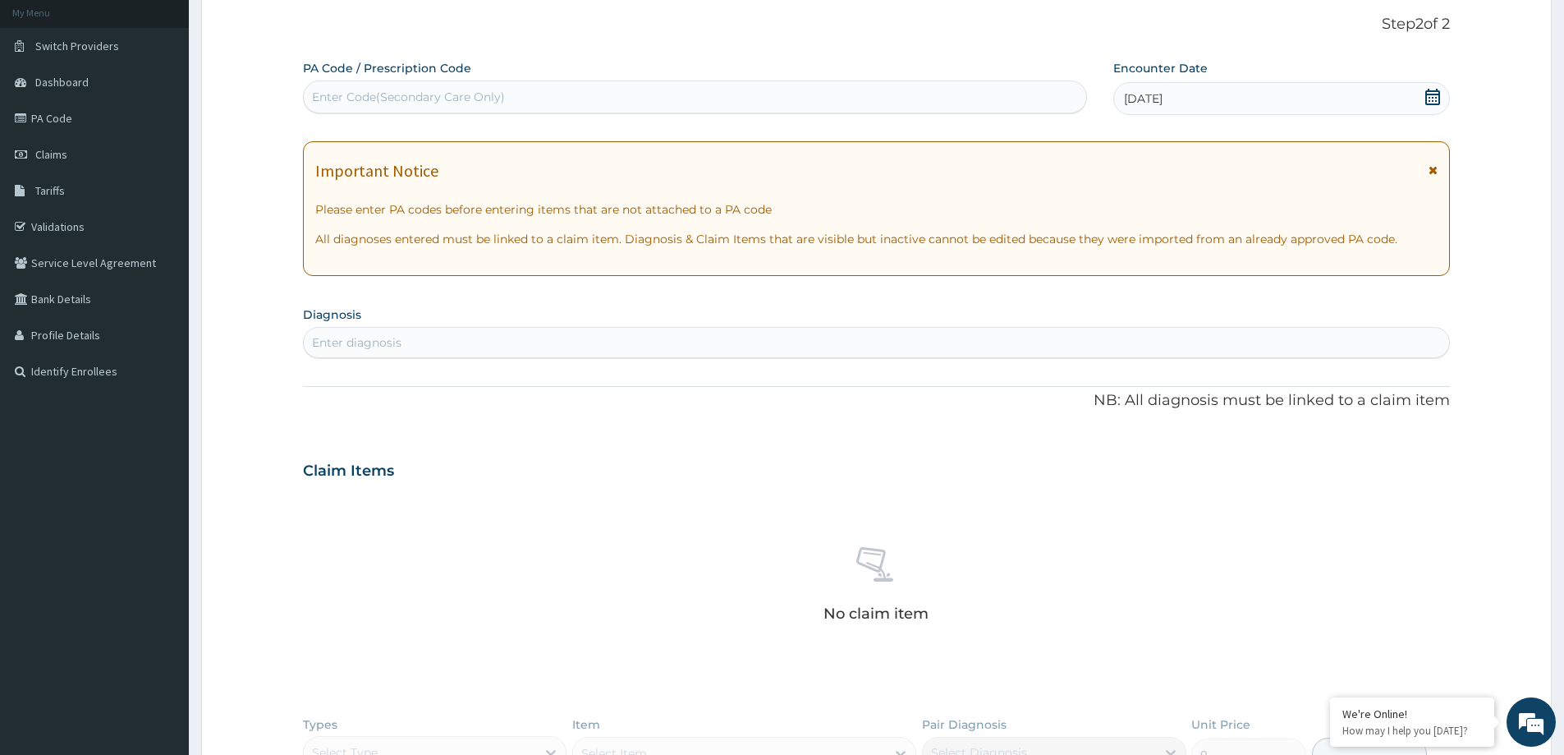
click at [660, 342] on div "Enter diagnosis" at bounding box center [877, 342] width 1146 height 26
type input "HTN"
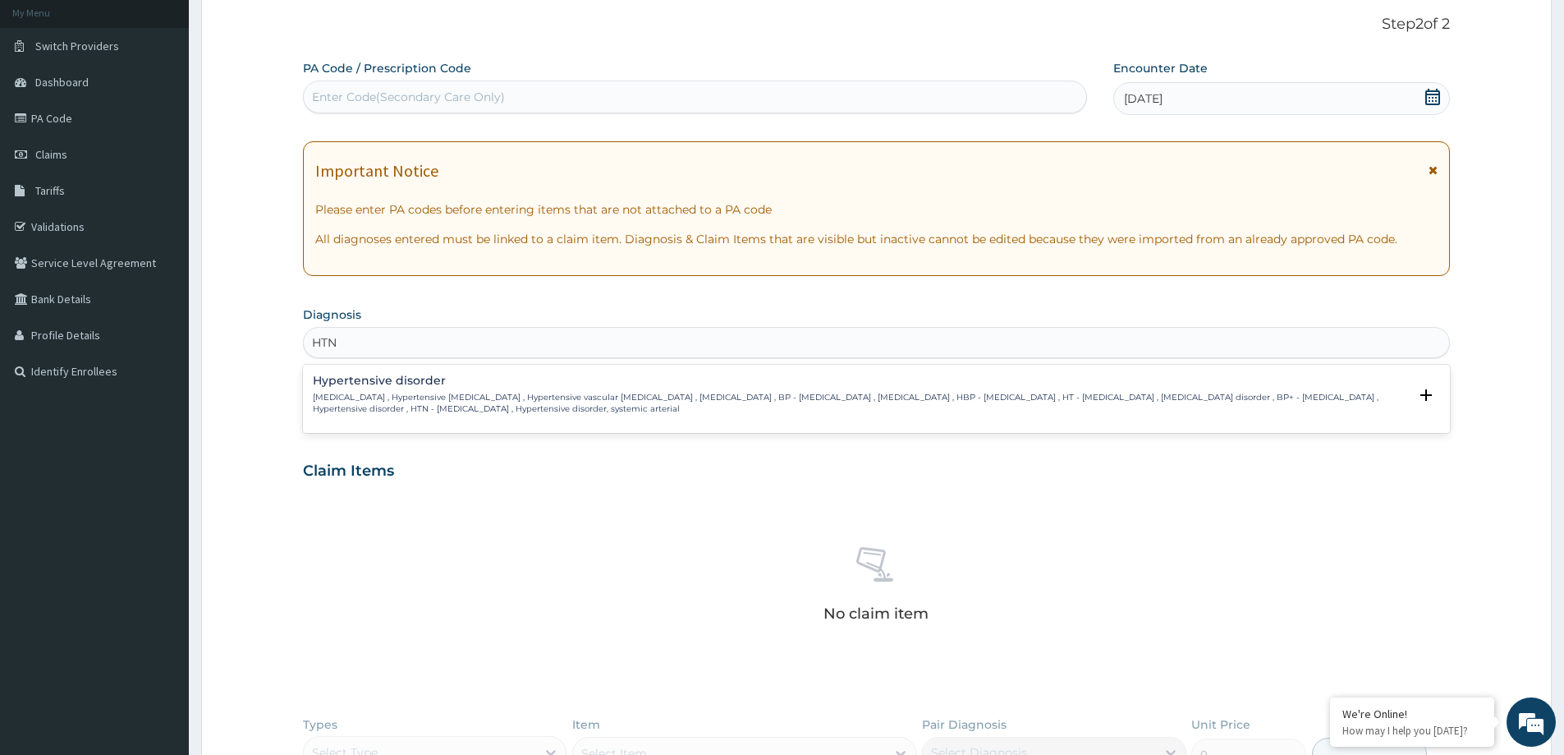
click at [384, 402] on p "High blood pressure , Hypertensive vascular disease , Hypertensive vascular deg…" at bounding box center [861, 404] width 1096 height 24
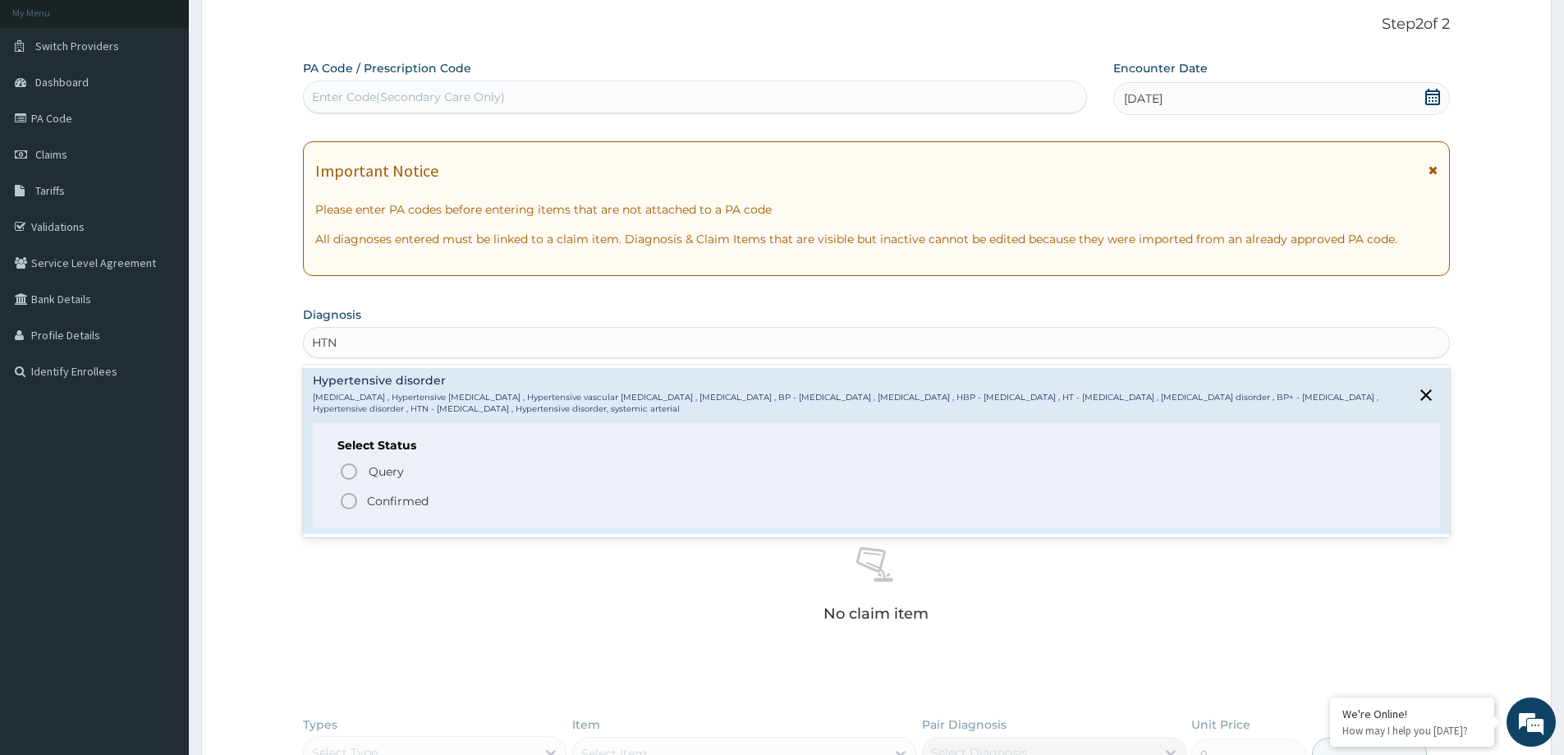
click at [417, 494] on p "Confirmed" at bounding box center [398, 501] width 62 height 16
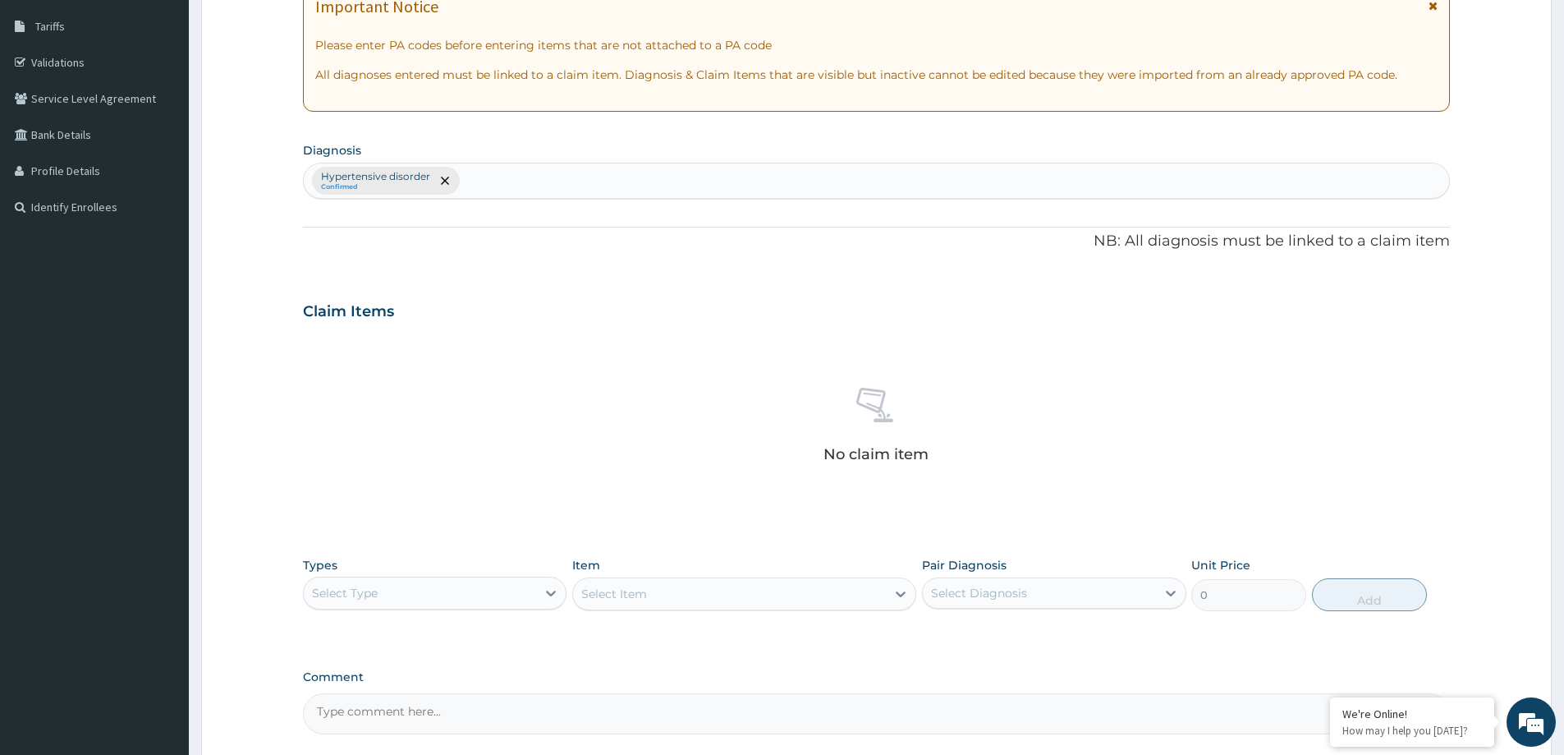
scroll to position [413, 0]
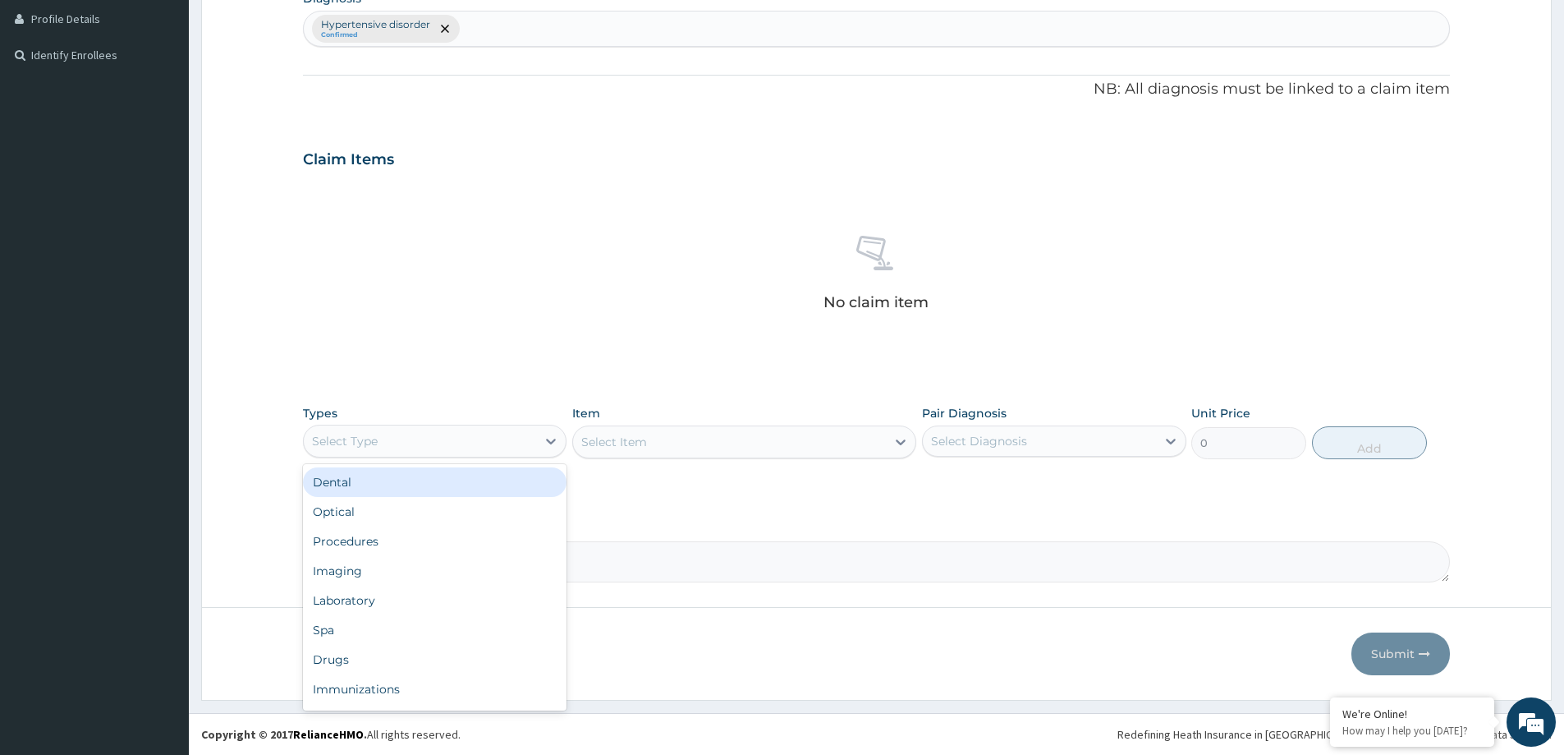
click at [468, 439] on div "Select Type" at bounding box center [420, 441] width 232 height 26
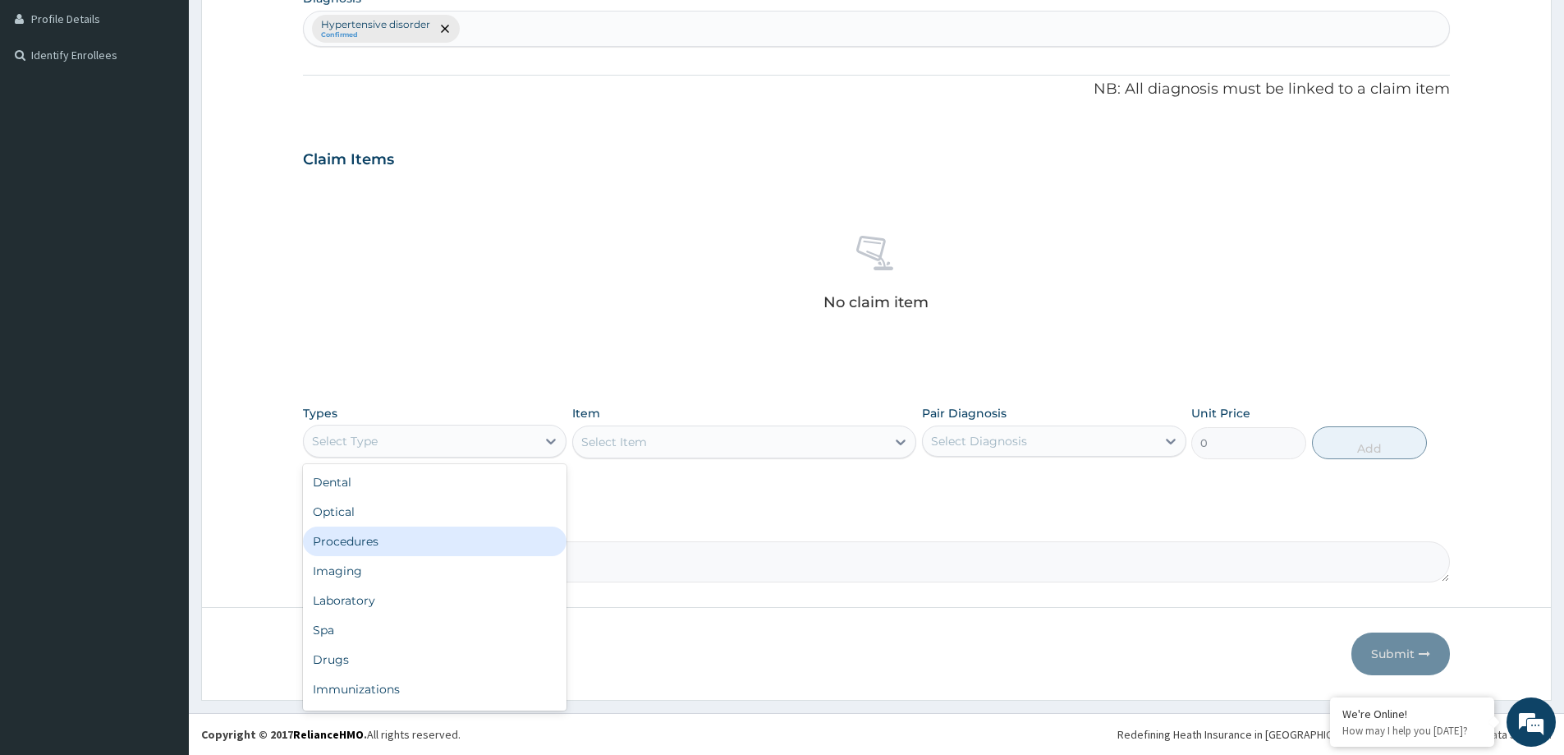
drag, startPoint x: 381, startPoint y: 545, endPoint x: 425, endPoint y: 538, distance: 44.1
click at [393, 545] on div "Procedures" at bounding box center [435, 541] width 264 height 30
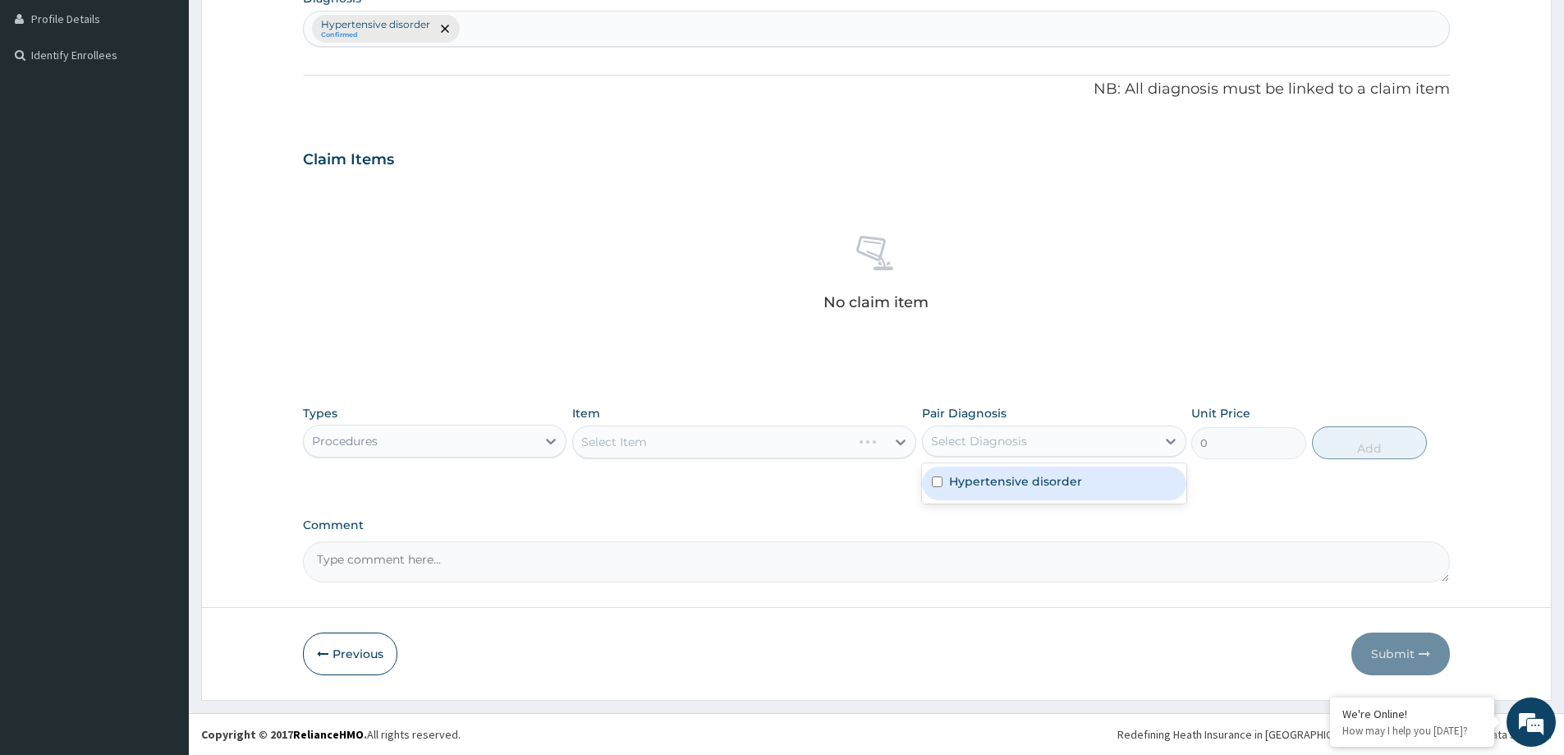
click at [1008, 434] on div "Select Diagnosis" at bounding box center [979, 441] width 96 height 16
drag, startPoint x: 968, startPoint y: 495, endPoint x: 860, endPoint y: 496, distance: 108.4
click at [949, 495] on div "Hypertensive disorder" at bounding box center [1054, 483] width 264 height 34
checkbox input "true"
click at [779, 445] on div "Select Item" at bounding box center [729, 442] width 313 height 26
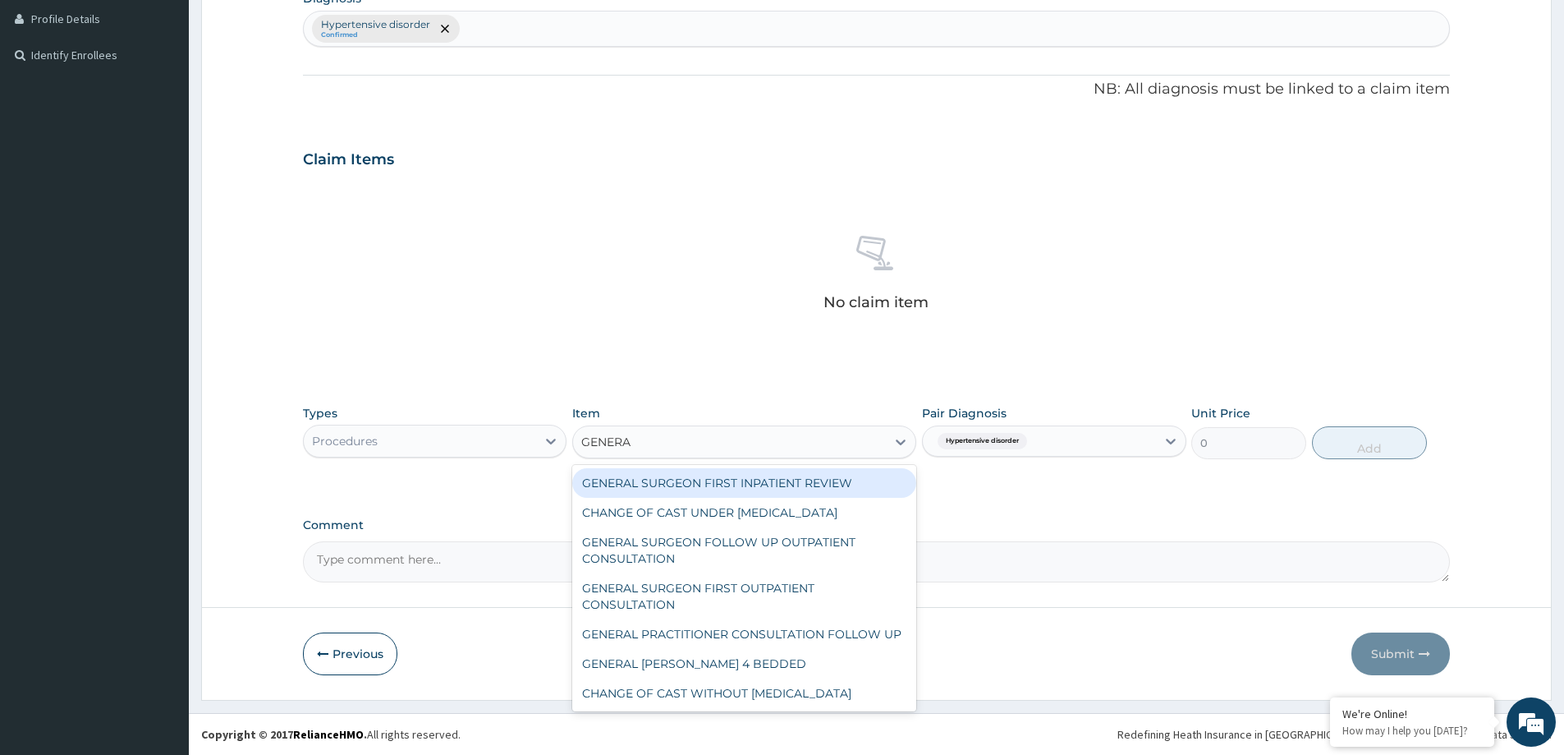
type input "GENERAL"
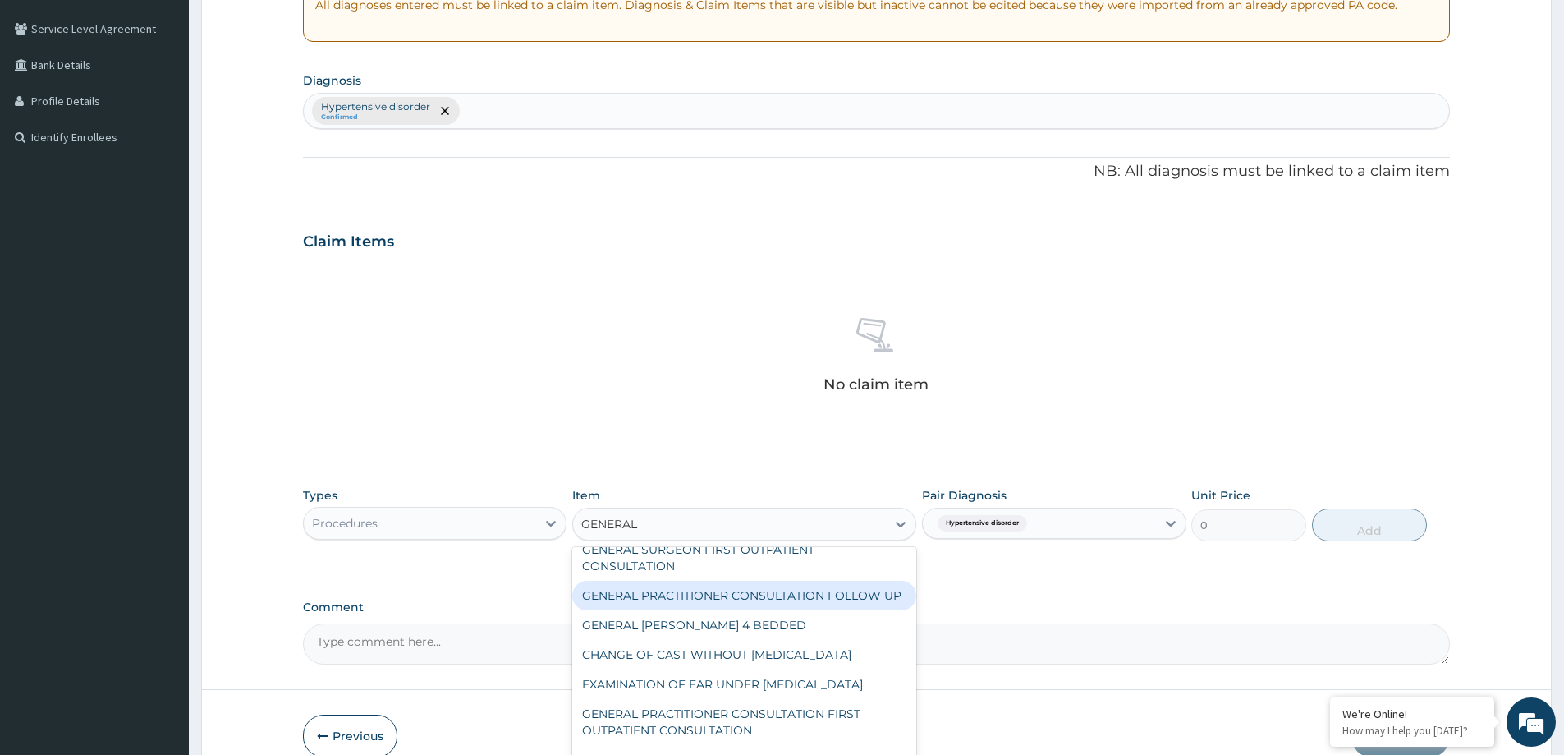
scroll to position [200, 0]
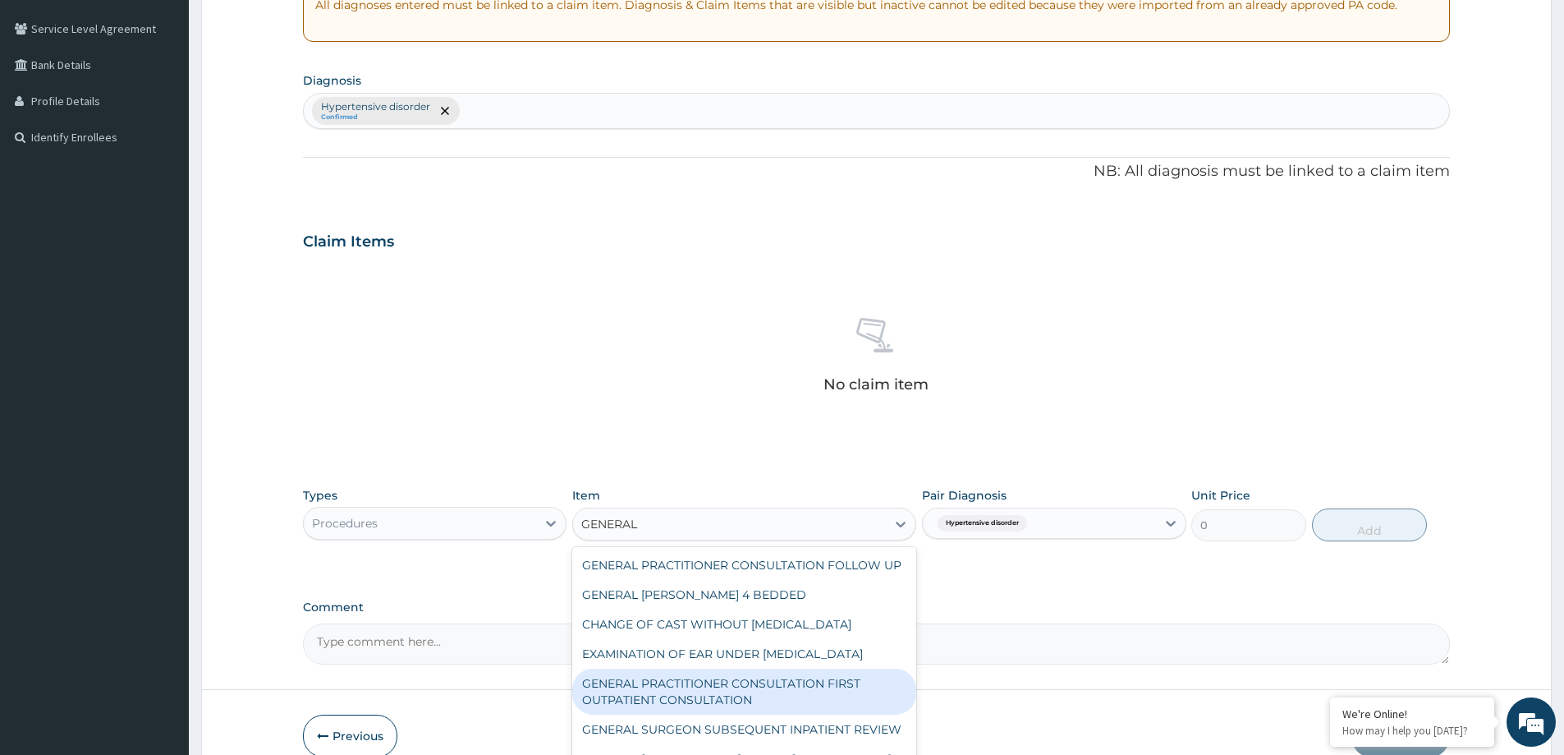
drag, startPoint x: 802, startPoint y: 672, endPoint x: 812, endPoint y: 670, distance: 10.8
click at [801, 672] on div "GENERAL PRACTITIONER CONSULTATION FIRST OUTPATIENT CONSULTATION" at bounding box center [744, 692] width 344 height 46
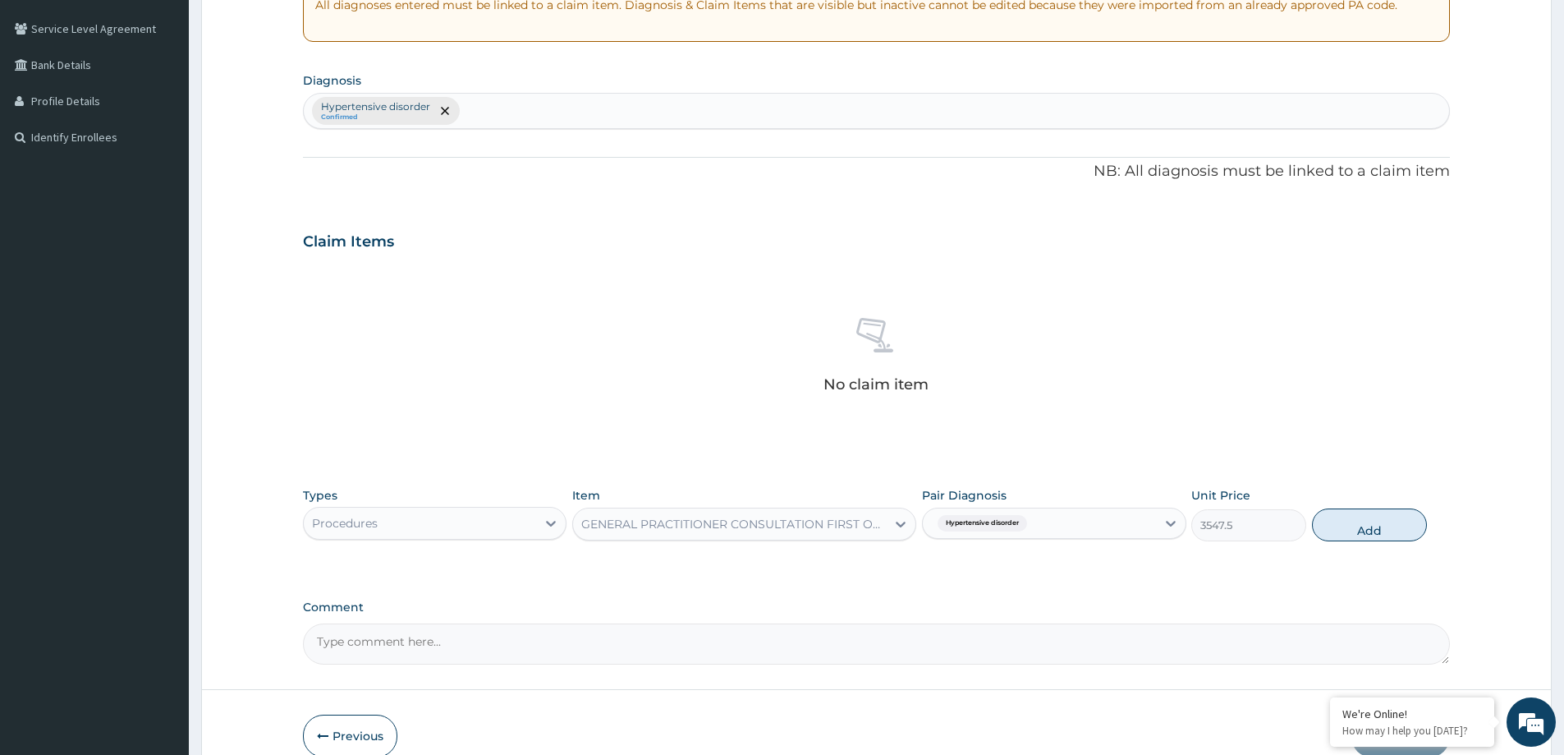
drag, startPoint x: 1390, startPoint y: 518, endPoint x: 1374, endPoint y: 512, distance: 16.9
click at [1387, 515] on button "Add" at bounding box center [1369, 524] width 115 height 33
type input "0"
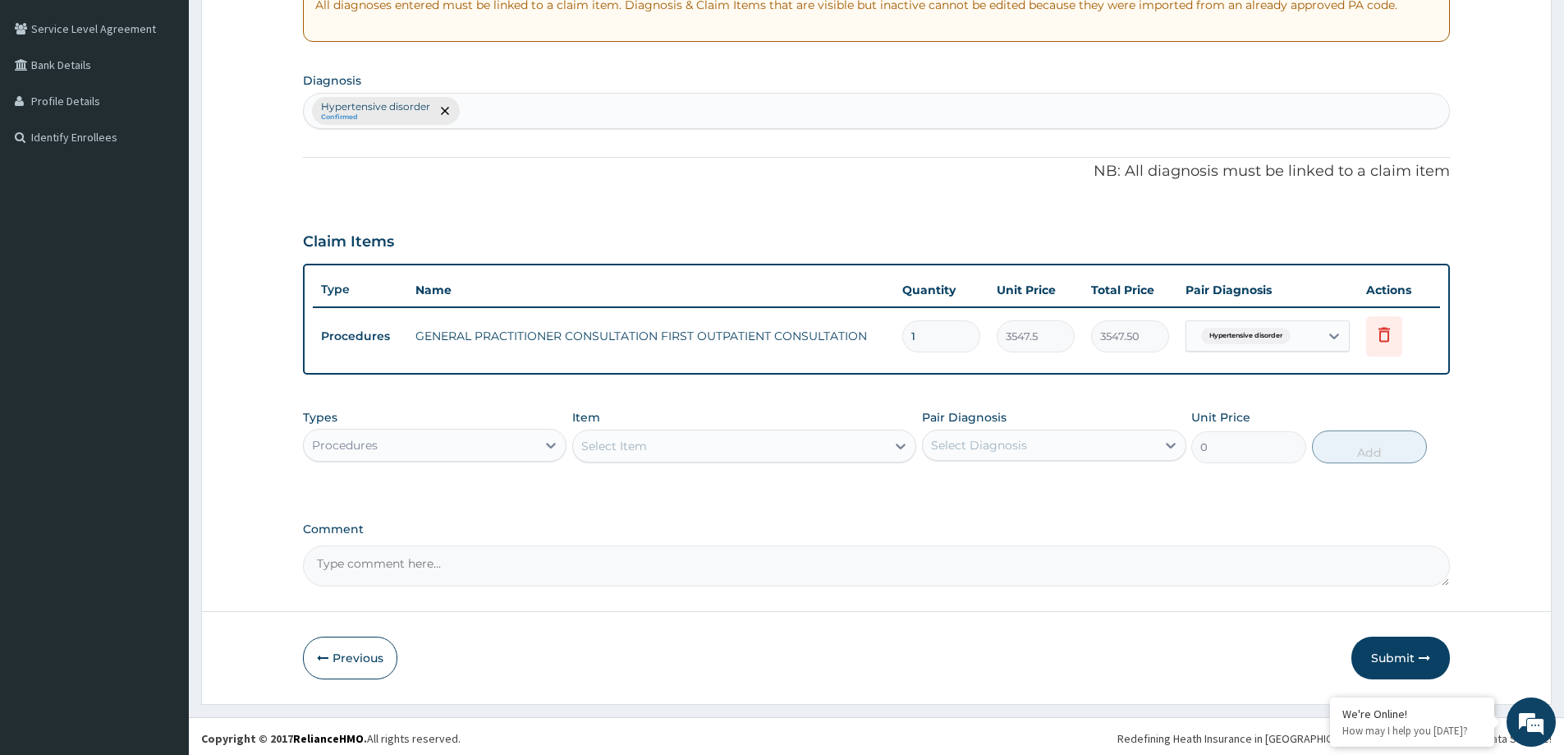
scroll to position [335, 0]
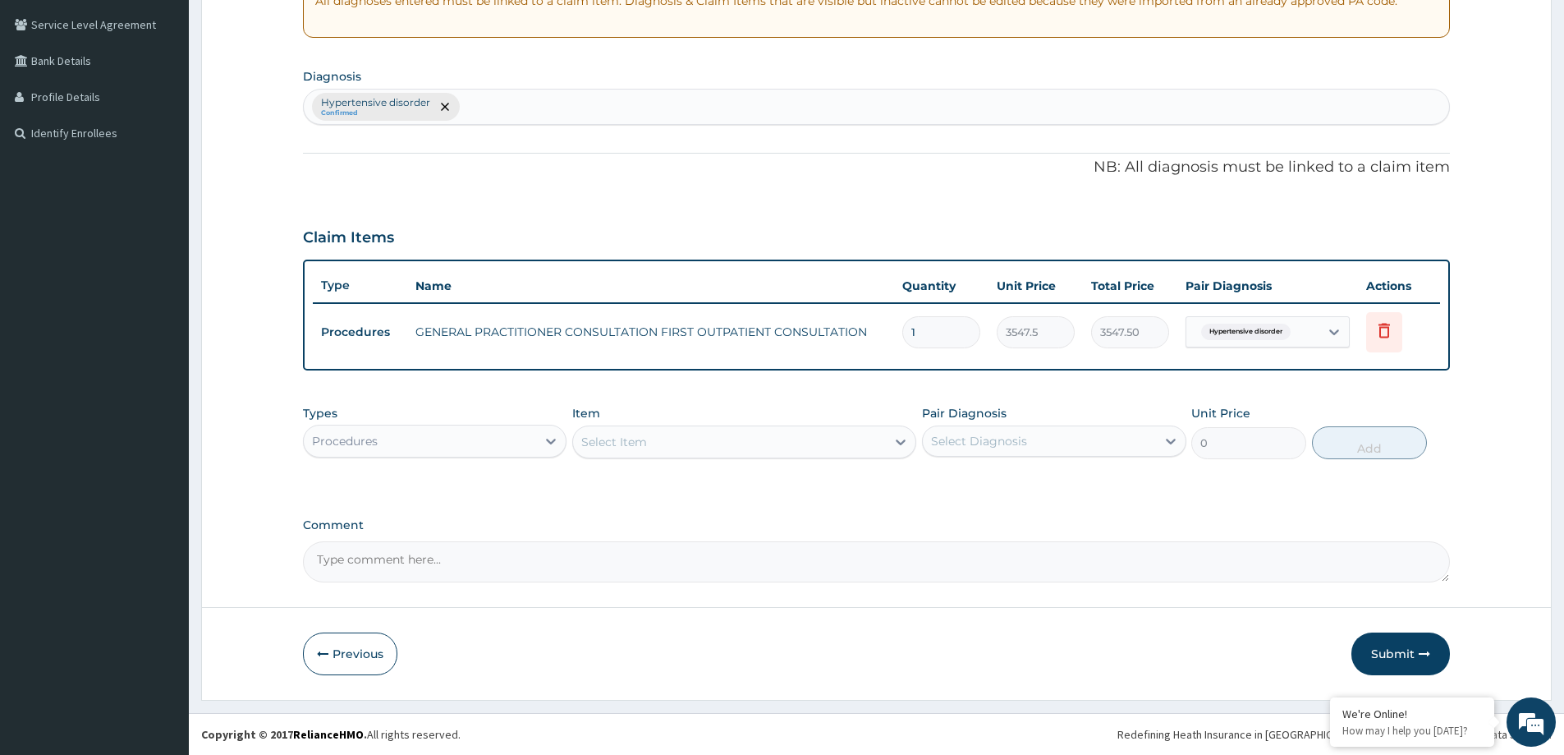
click at [420, 416] on div "Types Procedures" at bounding box center [435, 432] width 264 height 54
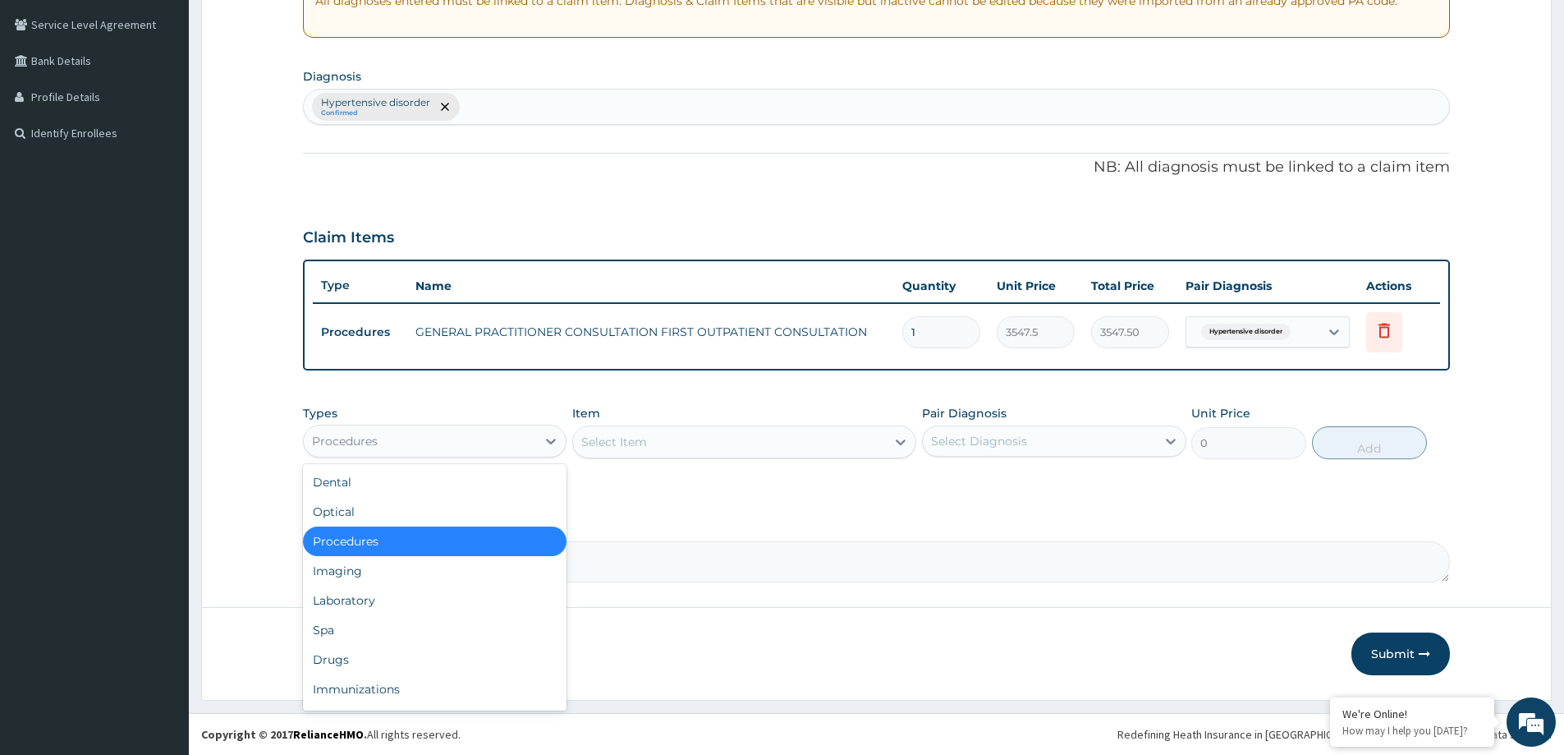
click at [429, 429] on div "Procedures" at bounding box center [420, 441] width 232 height 26
drag, startPoint x: 388, startPoint y: 659, endPoint x: 402, endPoint y: 650, distance: 16.9
click at [393, 656] on div "Drugs" at bounding box center [435, 660] width 264 height 30
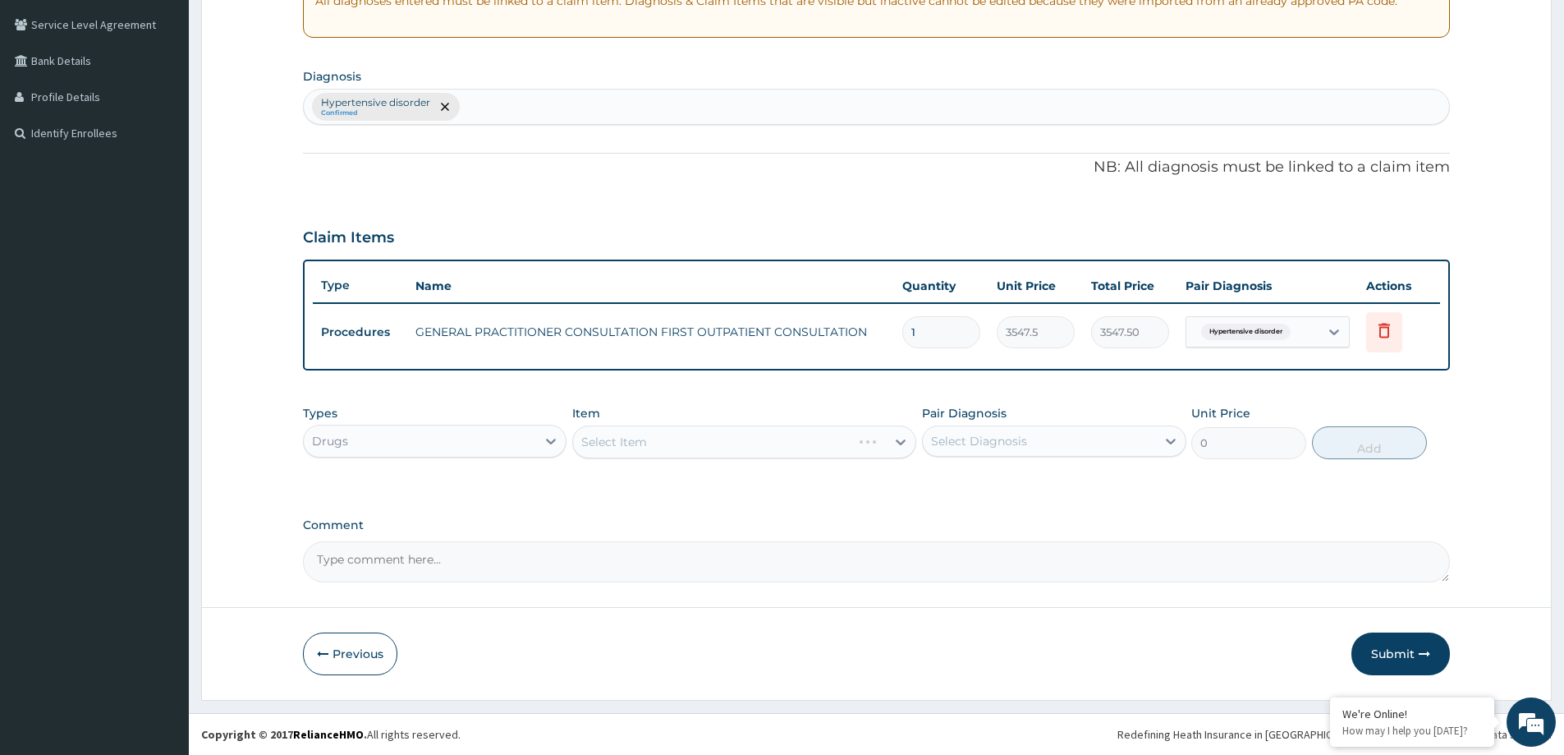
click at [1026, 440] on div "Select Diagnosis" at bounding box center [979, 441] width 96 height 16
click at [998, 477] on label "Hypertensive disorder" at bounding box center [1015, 481] width 133 height 16
checkbox input "true"
drag, startPoint x: 627, startPoint y: 446, endPoint x: 627, endPoint y: 438, distance: 8.3
click at [627, 439] on div "Select Item" at bounding box center [744, 441] width 344 height 33
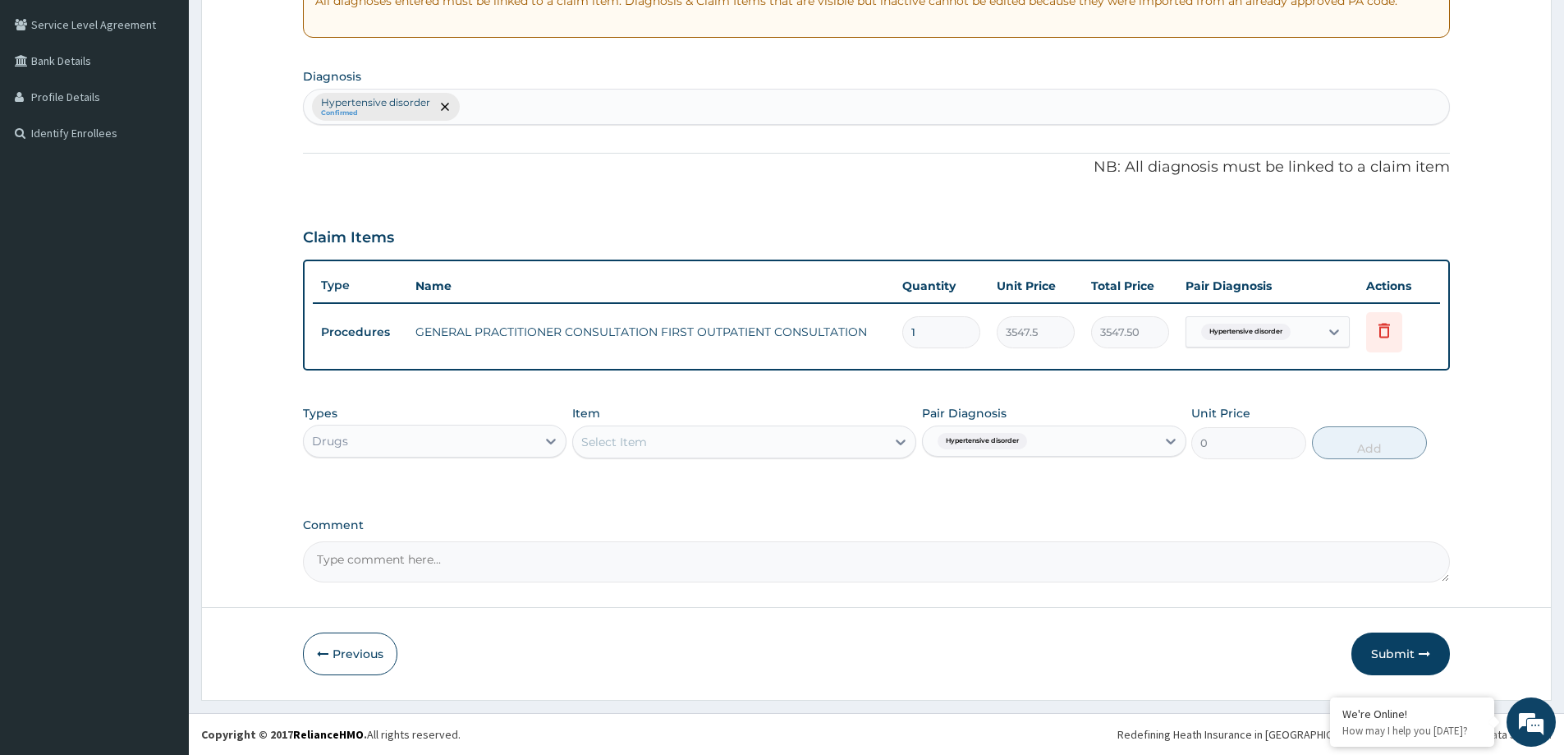
click at [831, 439] on div "Select Item" at bounding box center [729, 442] width 313 height 26
type input "DI"
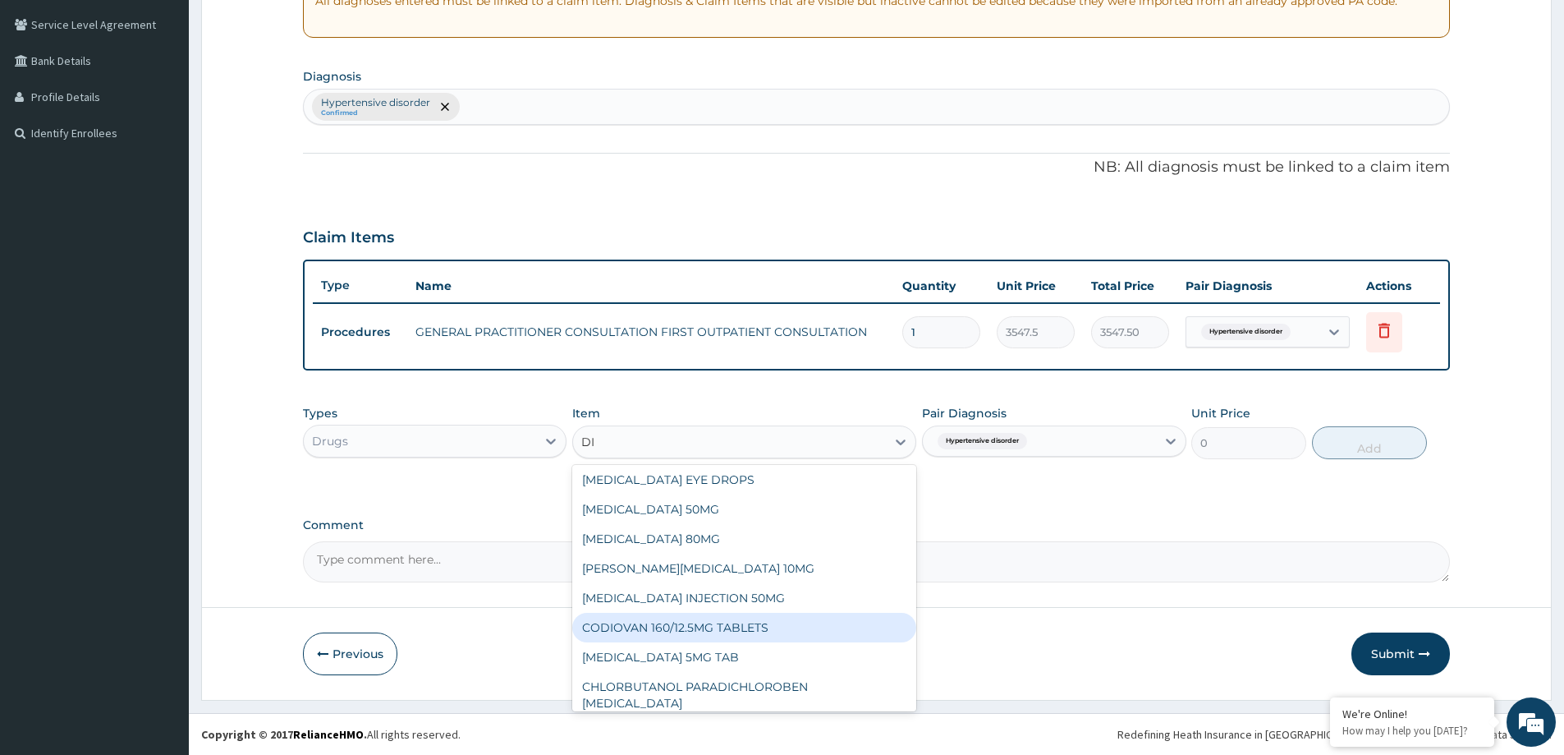
scroll to position [1314, 0]
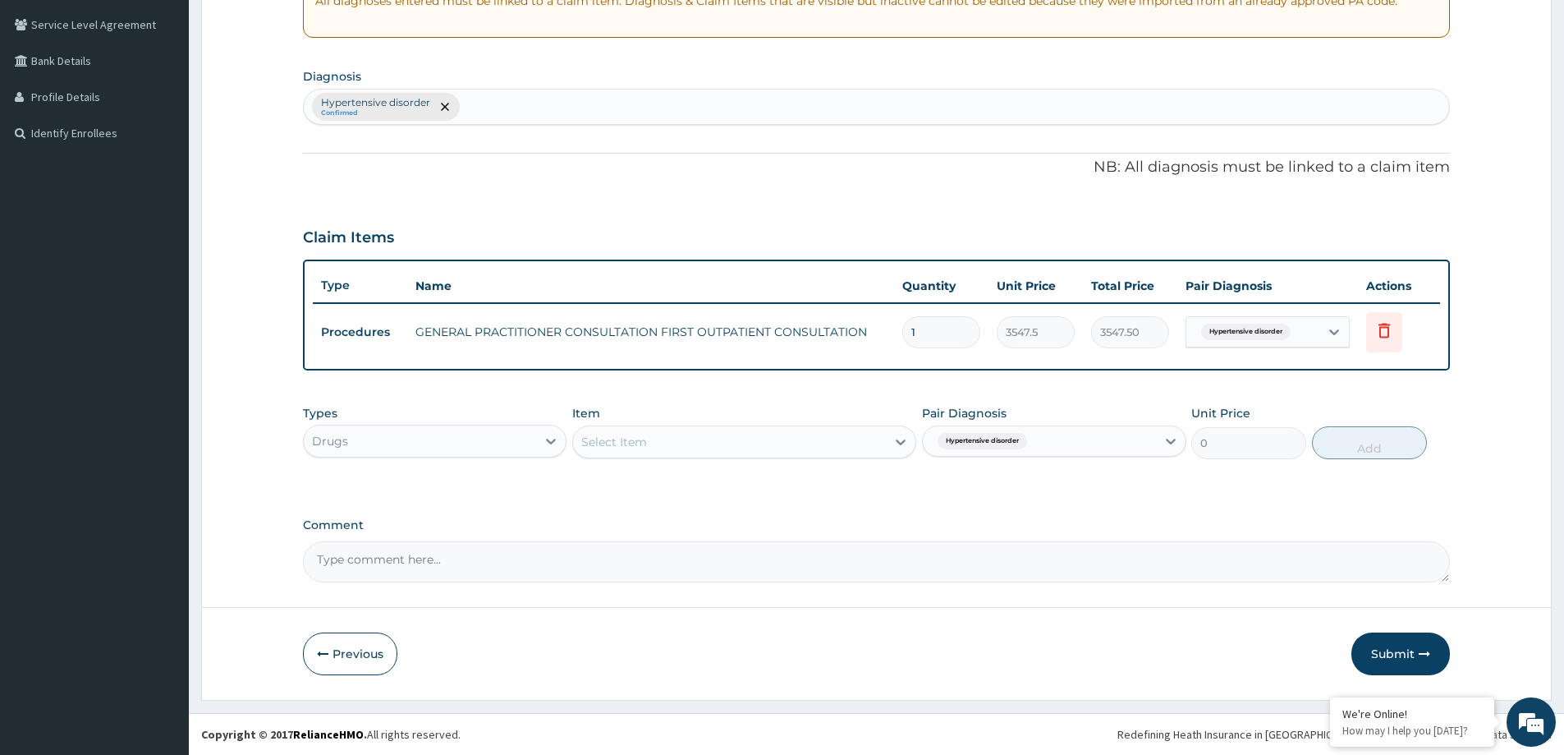
drag, startPoint x: 738, startPoint y: 441, endPoint x: 750, endPoint y: 441, distance: 11.5
click at [750, 441] on div "Select Item" at bounding box center [729, 442] width 313 height 26
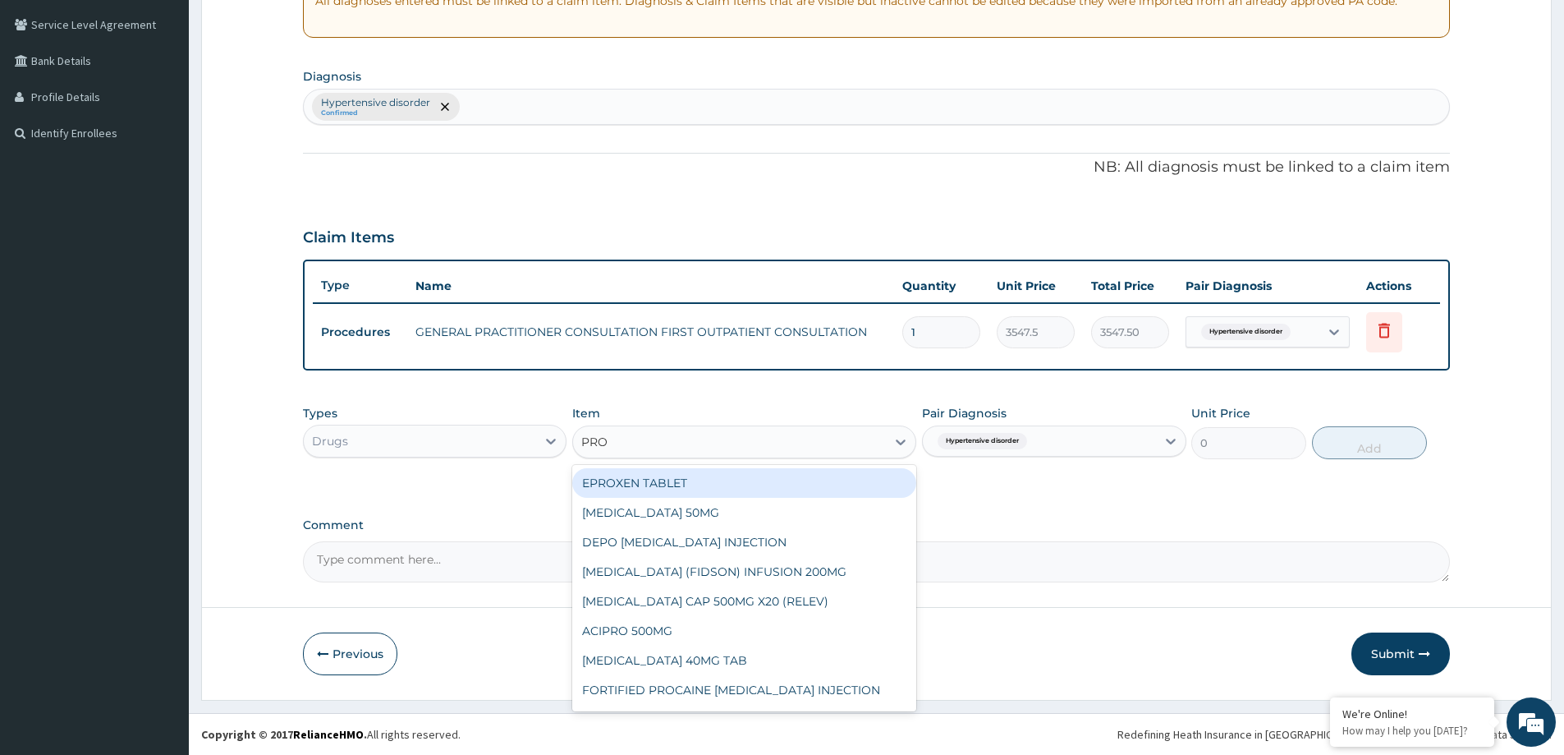
type input "PROP"
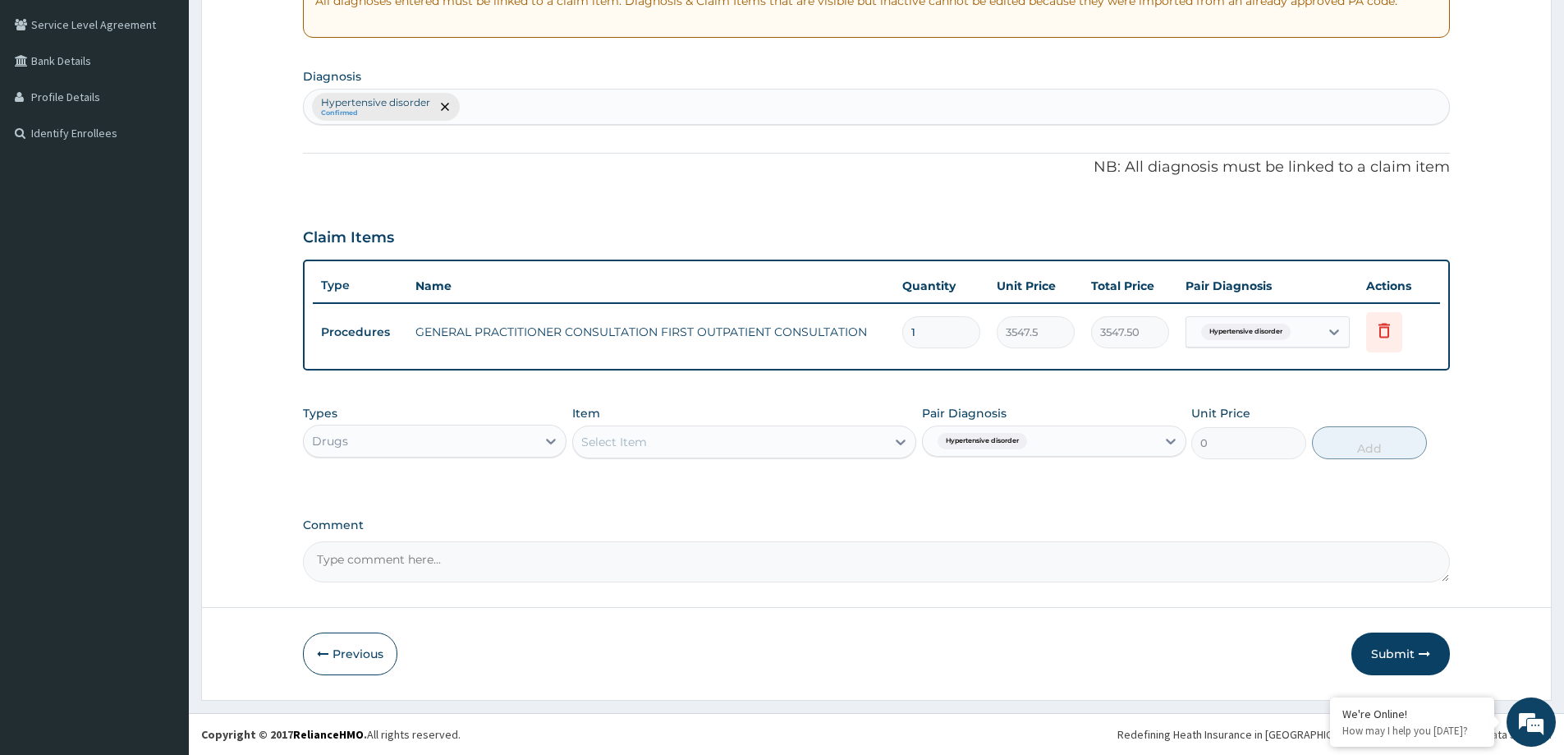
click at [833, 454] on div "Select Item" at bounding box center [729, 442] width 313 height 26
click at [773, 431] on div "Select Item" at bounding box center [729, 442] width 313 height 26
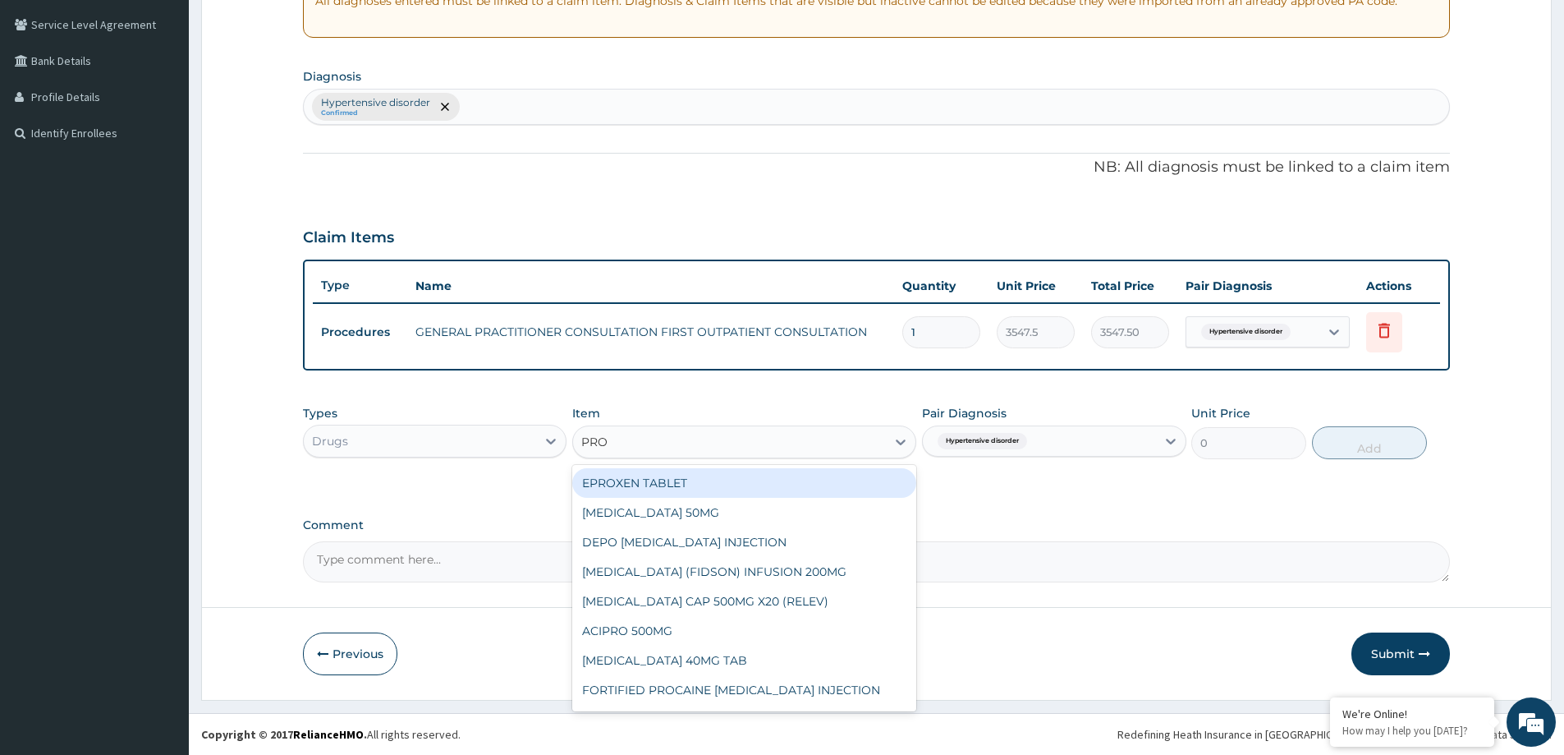
type input "PROP"
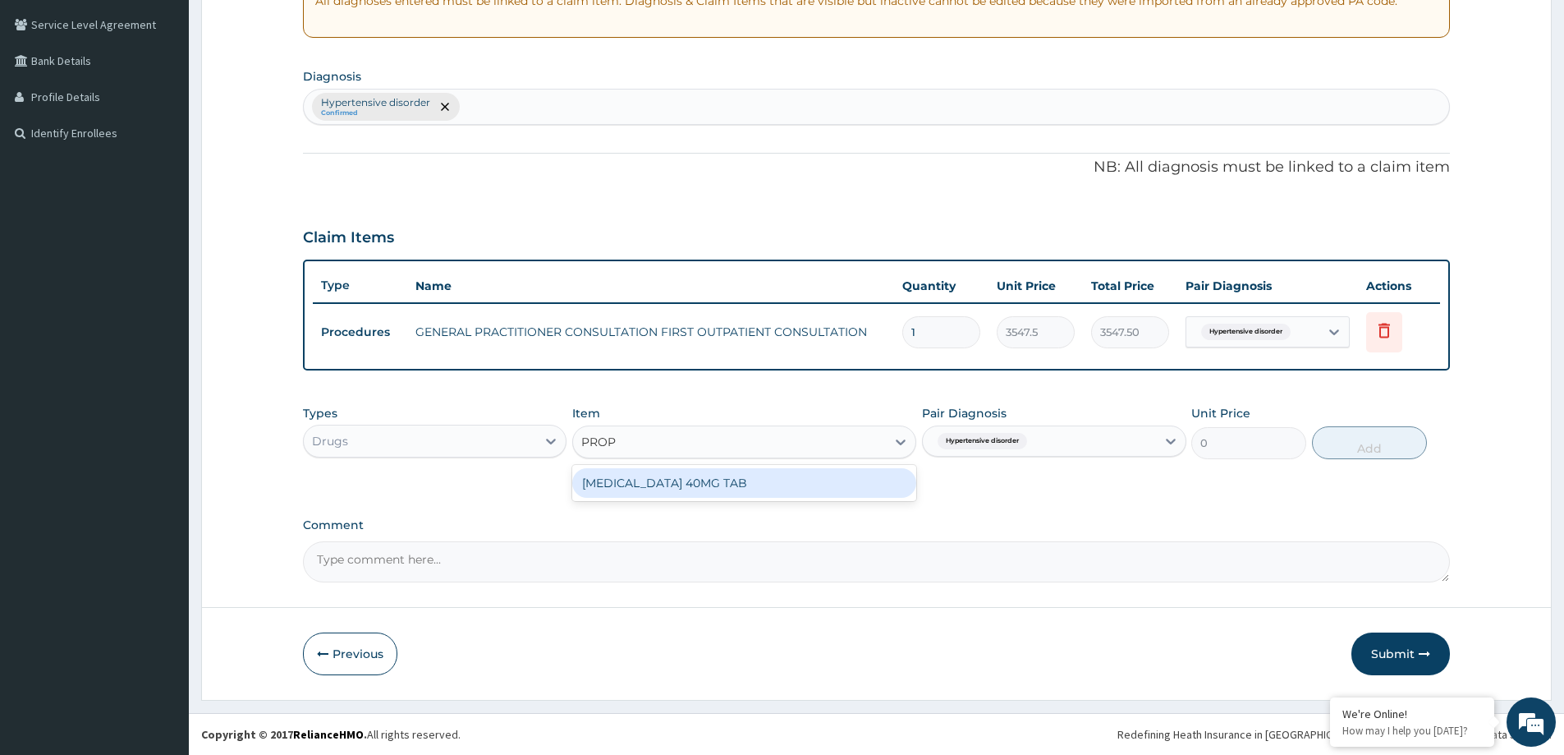
click at [792, 474] on div "PROPRANOLOL 40MG TAB" at bounding box center [744, 483] width 344 height 30
type input "82.7750015258789"
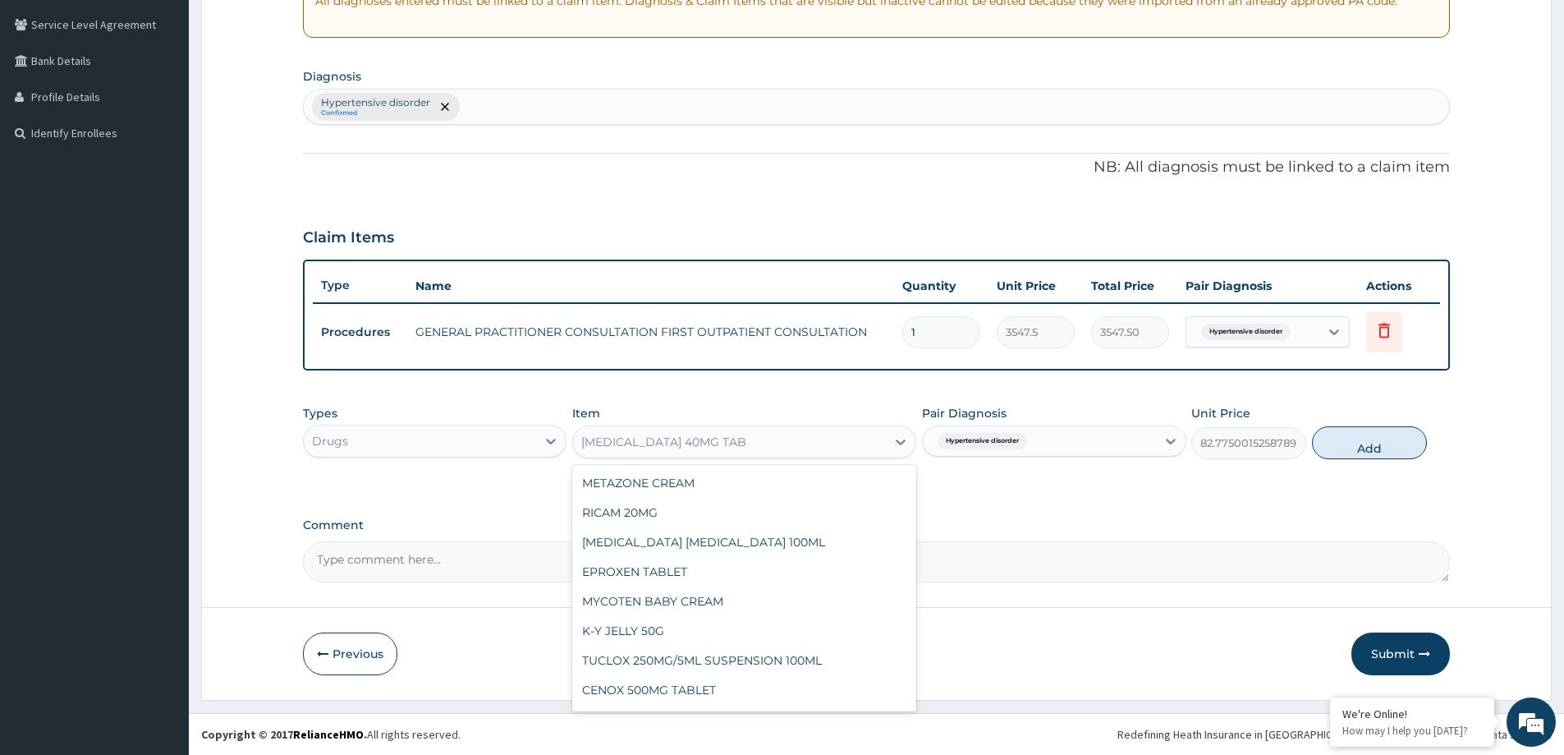
click at [706, 439] on div "PROPRANOLOL 40MG TAB" at bounding box center [663, 442] width 165 height 16
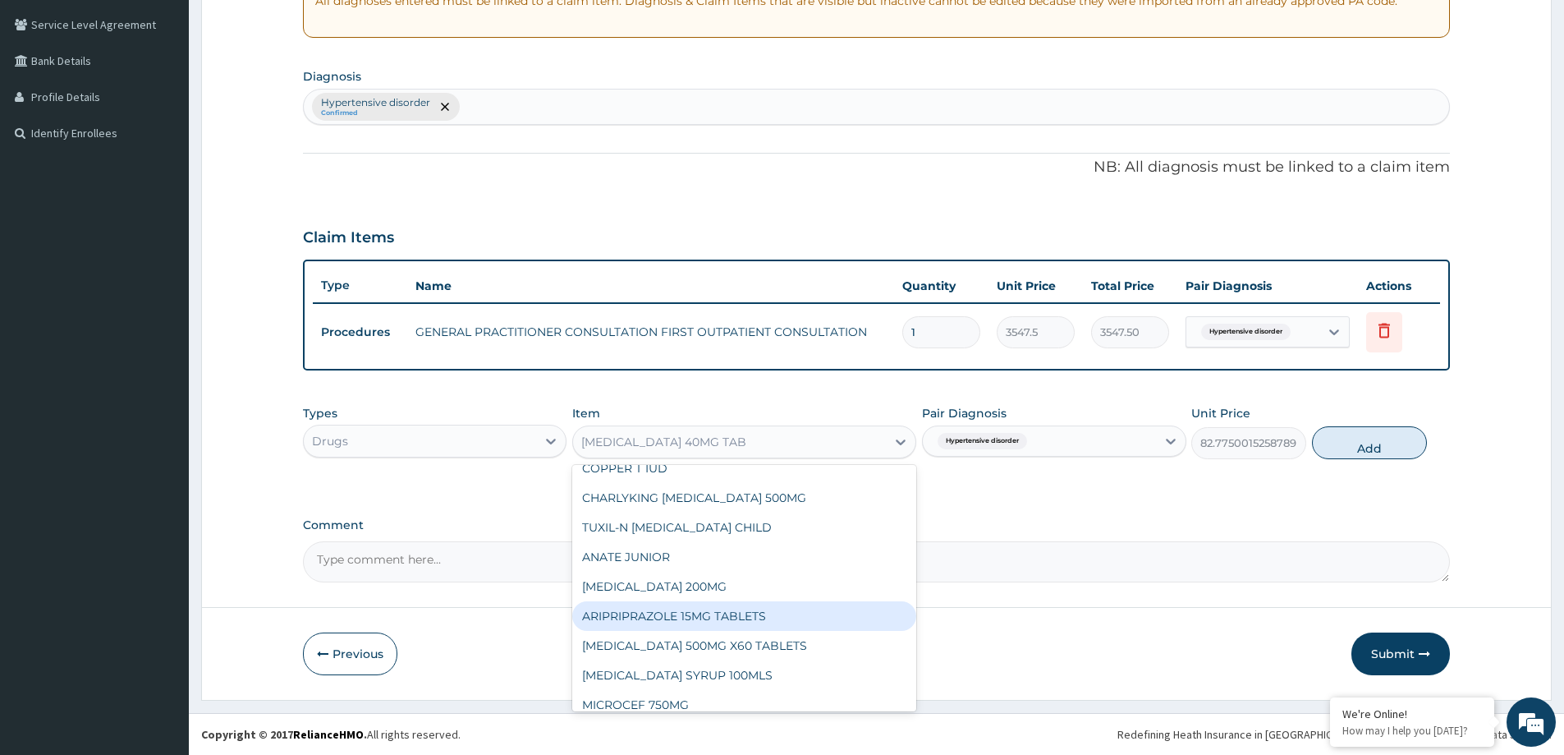
scroll to position [4474, 0]
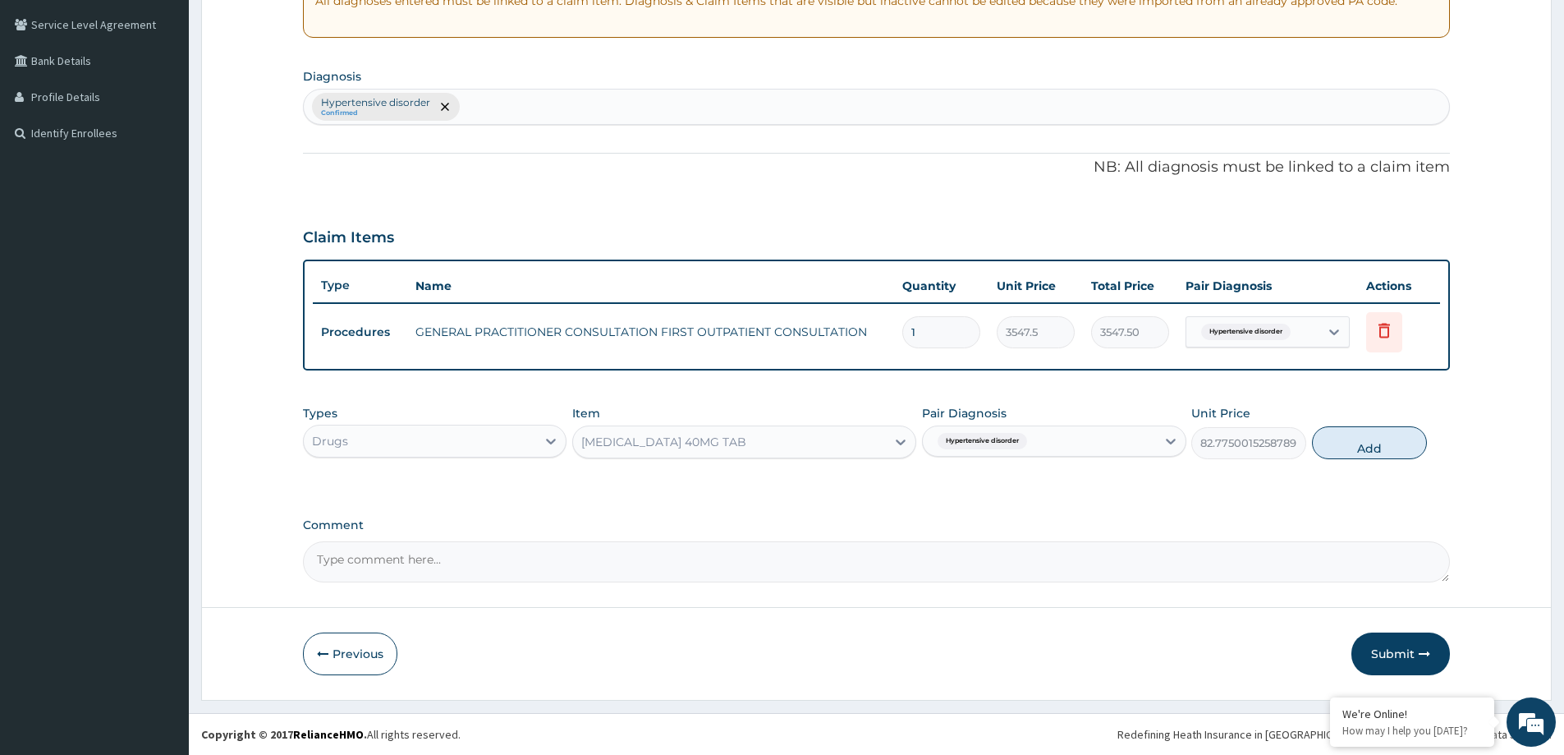
click at [671, 442] on div "PROPRANOLOL 40MG TAB" at bounding box center [663, 442] width 165 height 16
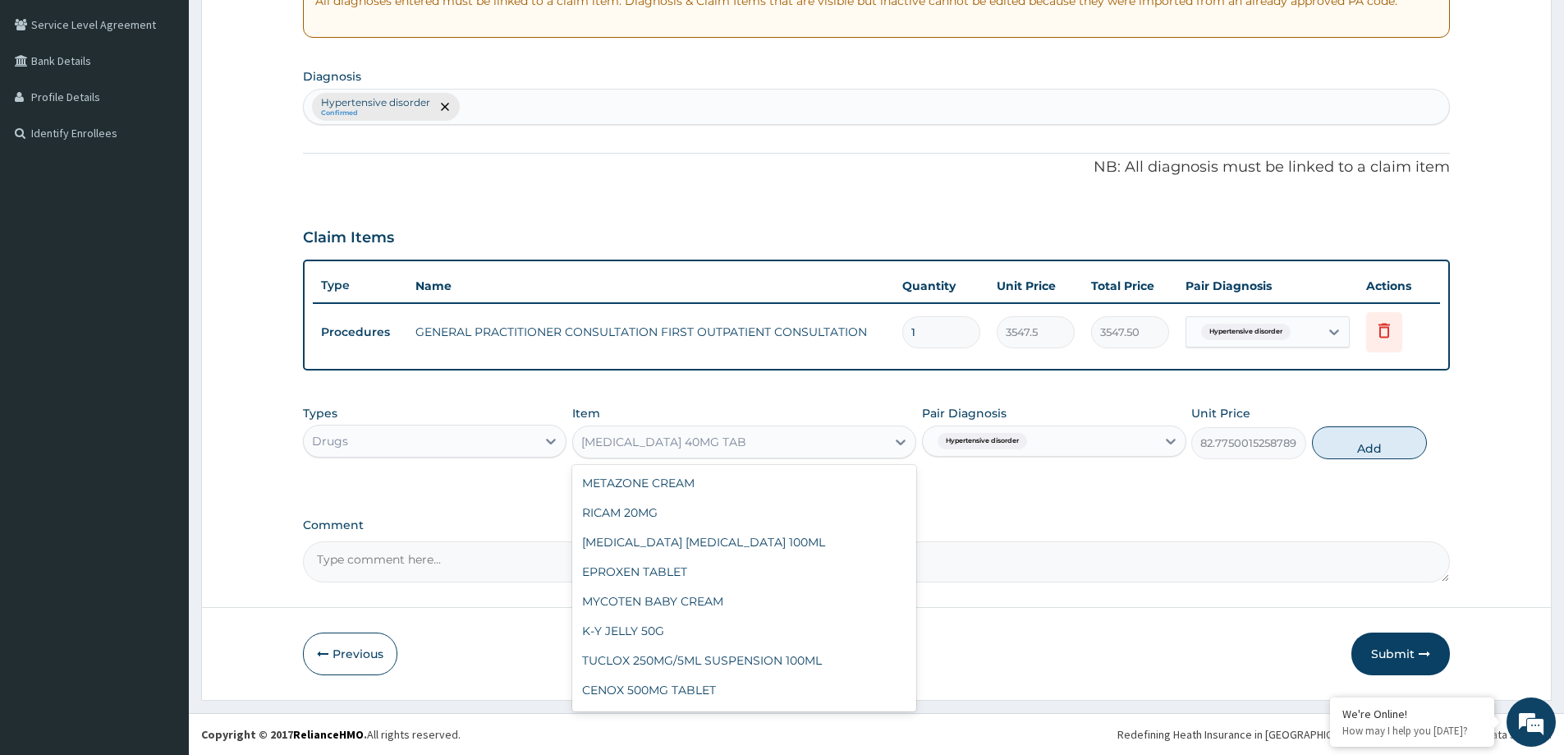
click at [792, 435] on div "PROPRANOLOL 40MG TAB" at bounding box center [729, 442] width 313 height 26
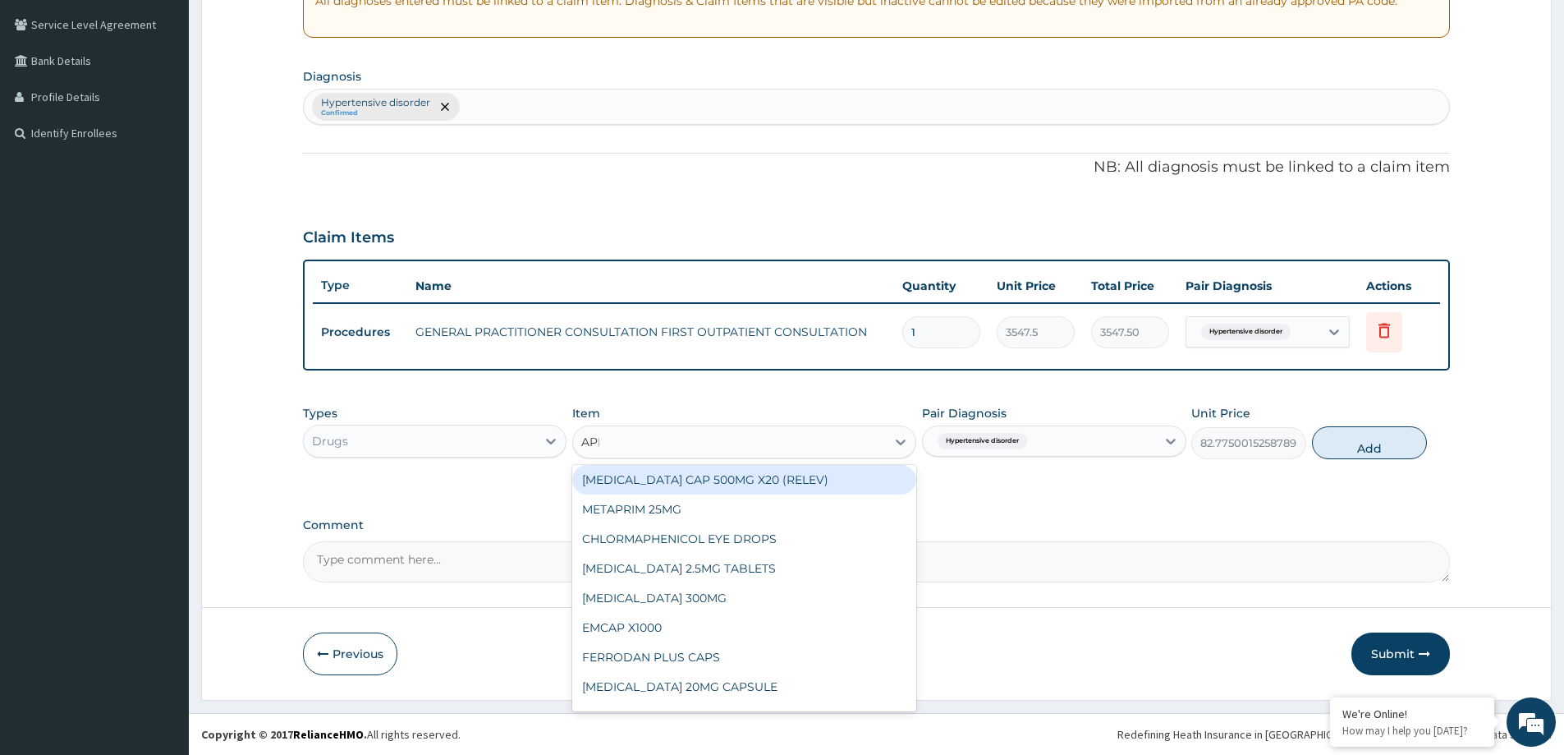
scroll to position [0, 0]
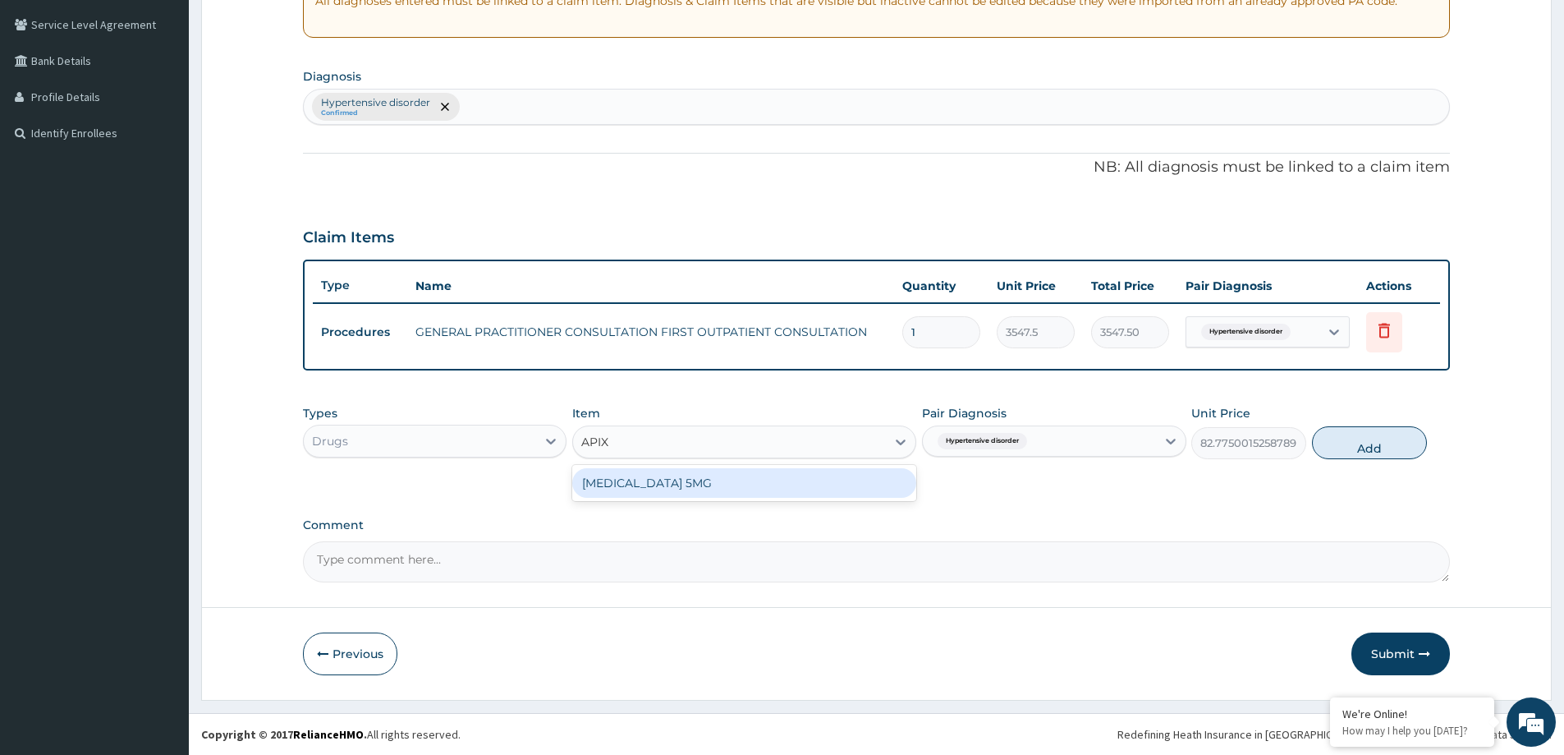
type input "APIXA"
click at [770, 477] on div "APIXABAN 5MG" at bounding box center [744, 483] width 344 height 30
type input "250"
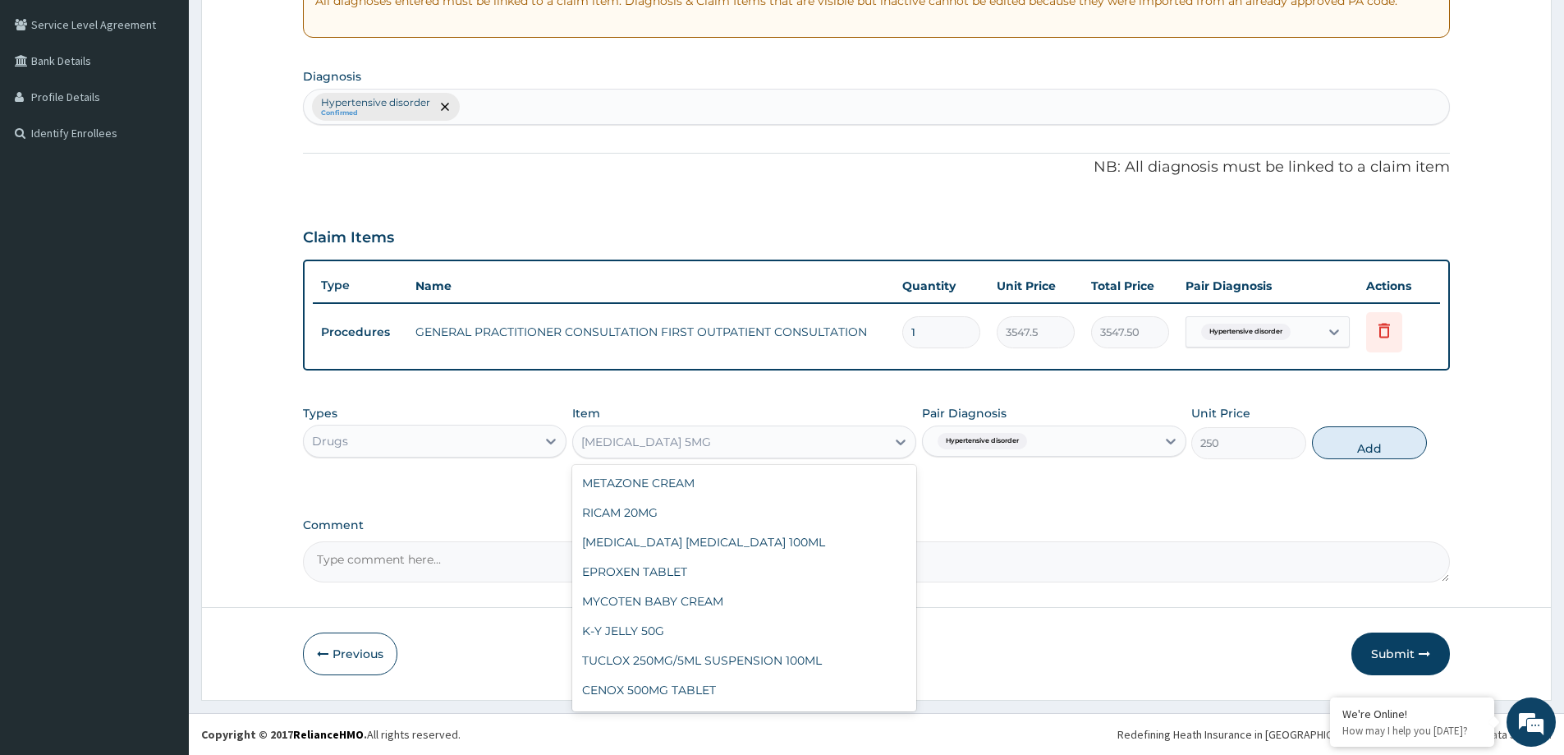
click at [805, 434] on div "APIXABAN 5MG" at bounding box center [729, 442] width 313 height 26
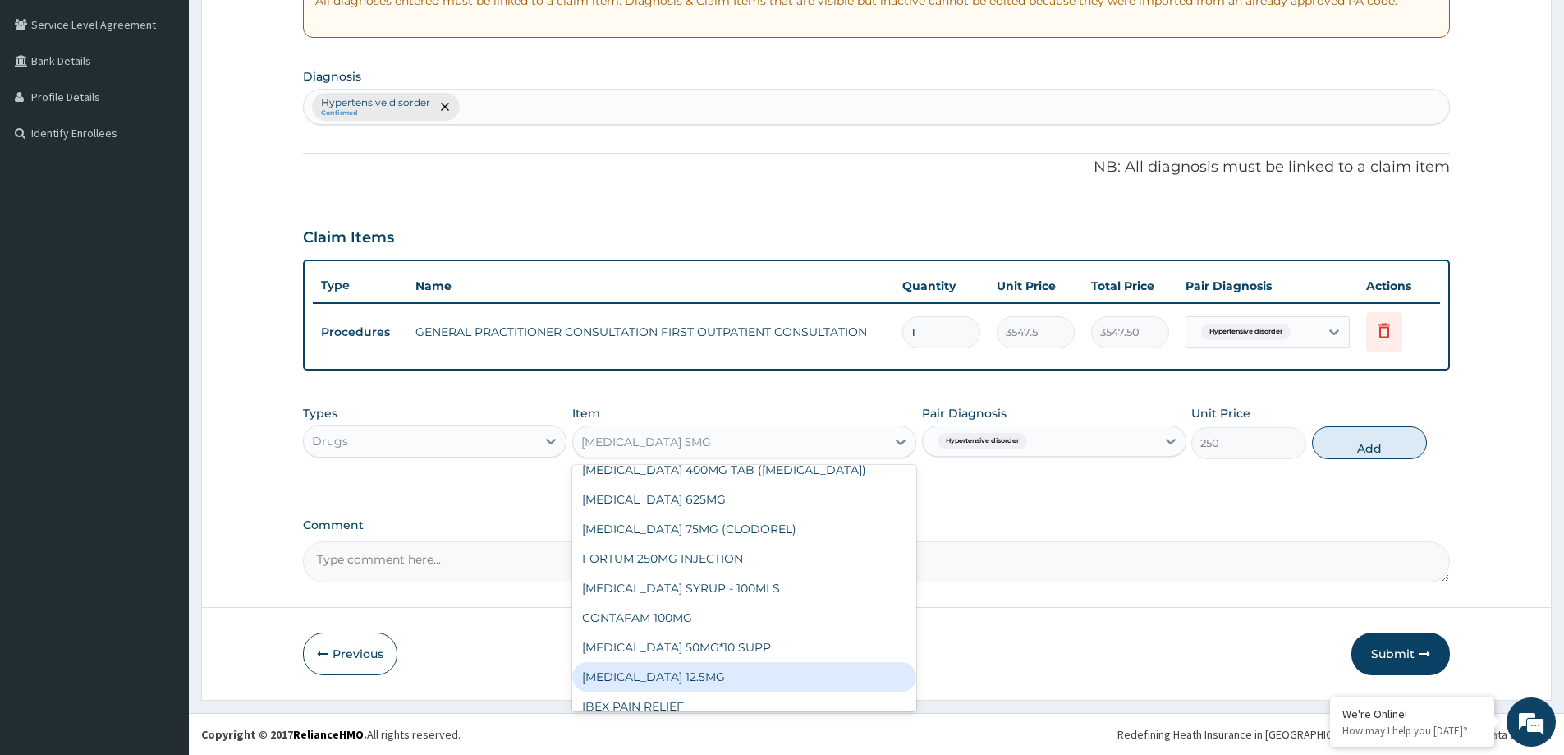
drag, startPoint x: 637, startPoint y: 608, endPoint x: 633, endPoint y: 623, distance: 16.1
click at [633, 623] on div "METAZONE CREAM RICAM 20MG BENYLIN DRY COUGH 100ML EPROXEN TABLET MYCOTEN BABY C…" at bounding box center [744, 588] width 344 height 246
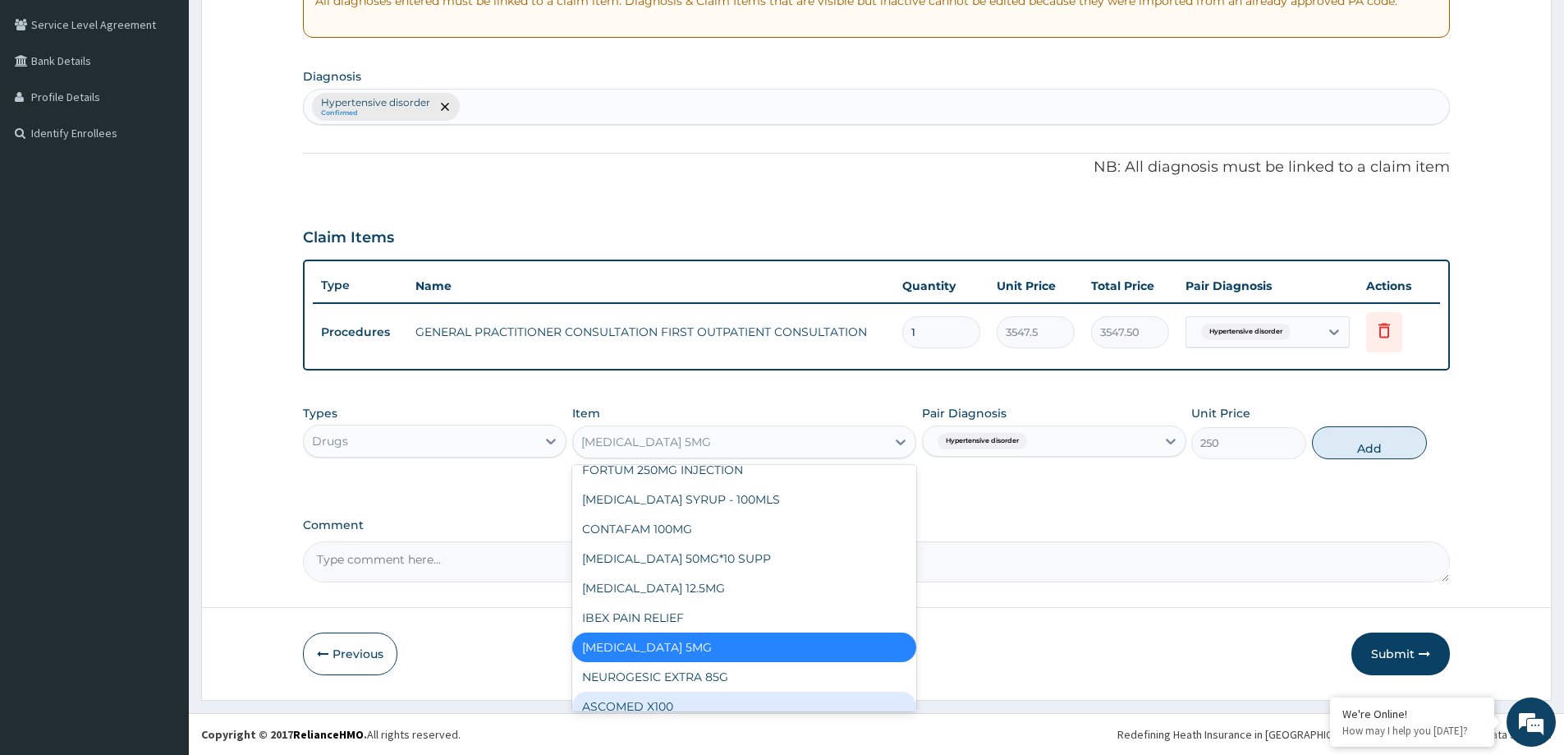
scroll to position [23179, 0]
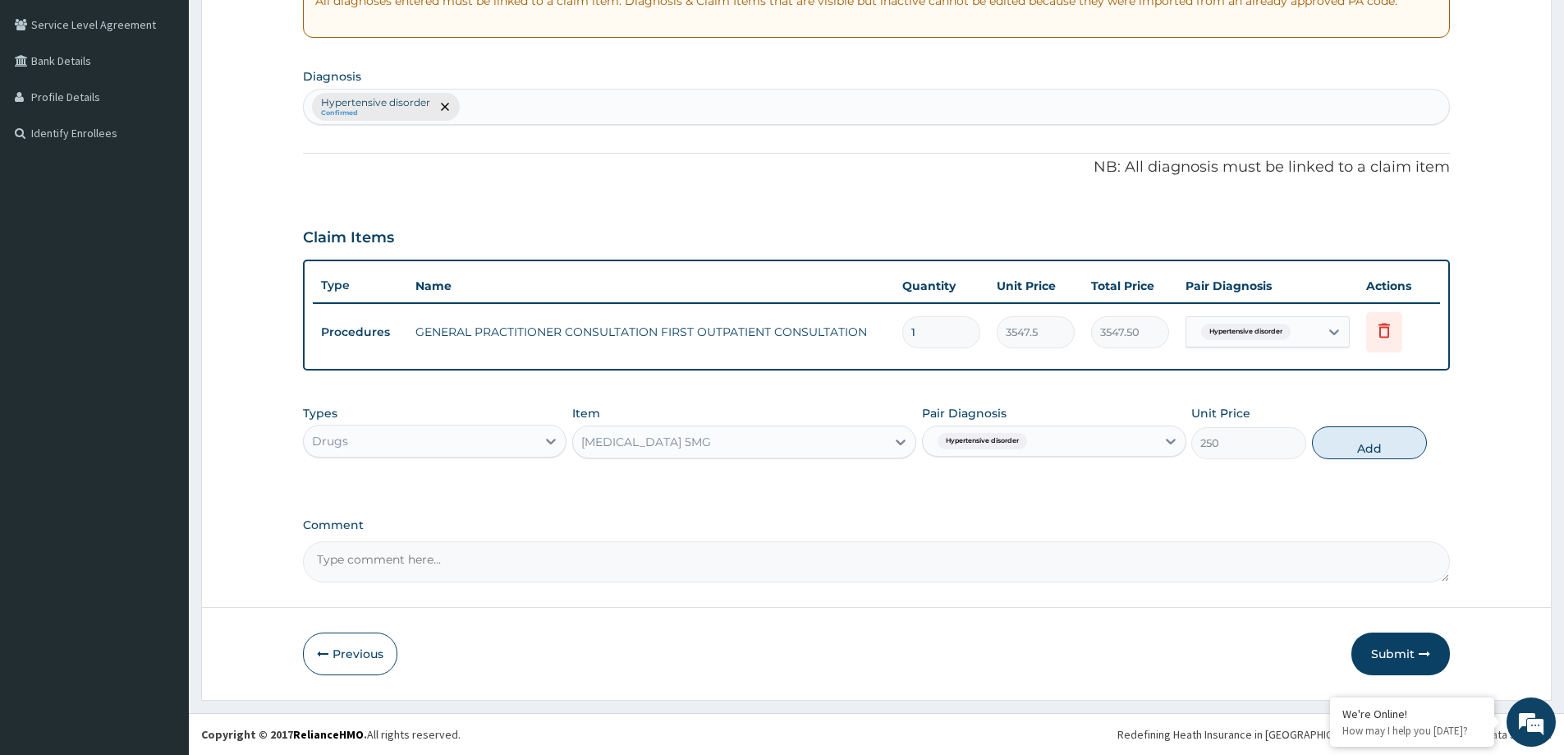
click at [1022, 586] on form "Step 2 of 2 PA Code / Prescription Code Enter Code(Secondary Care Only) Encount…" at bounding box center [876, 226] width 1351 height 948
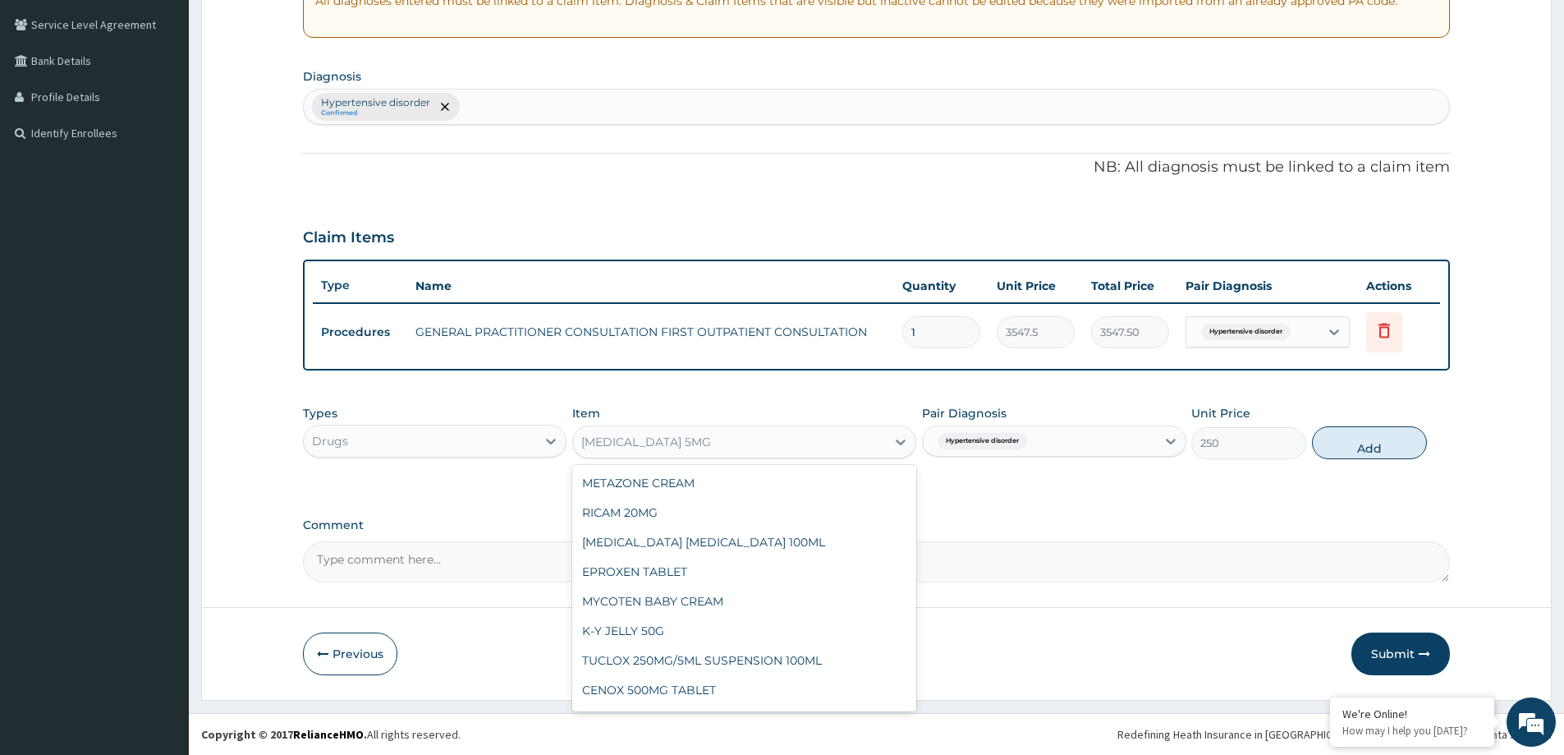
click at [705, 448] on div "APIXABAN 5MG" at bounding box center [729, 442] width 313 height 26
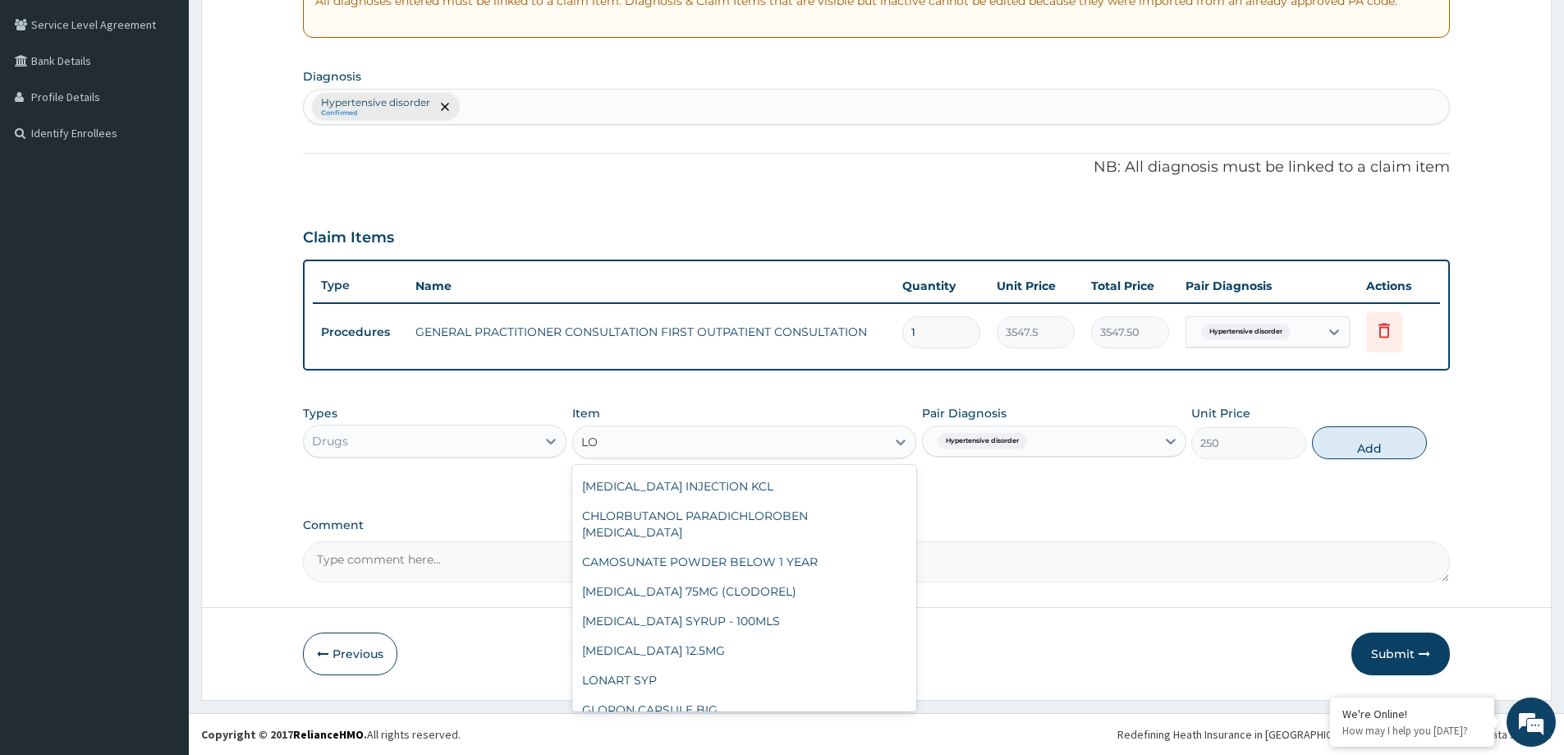
type input "L"
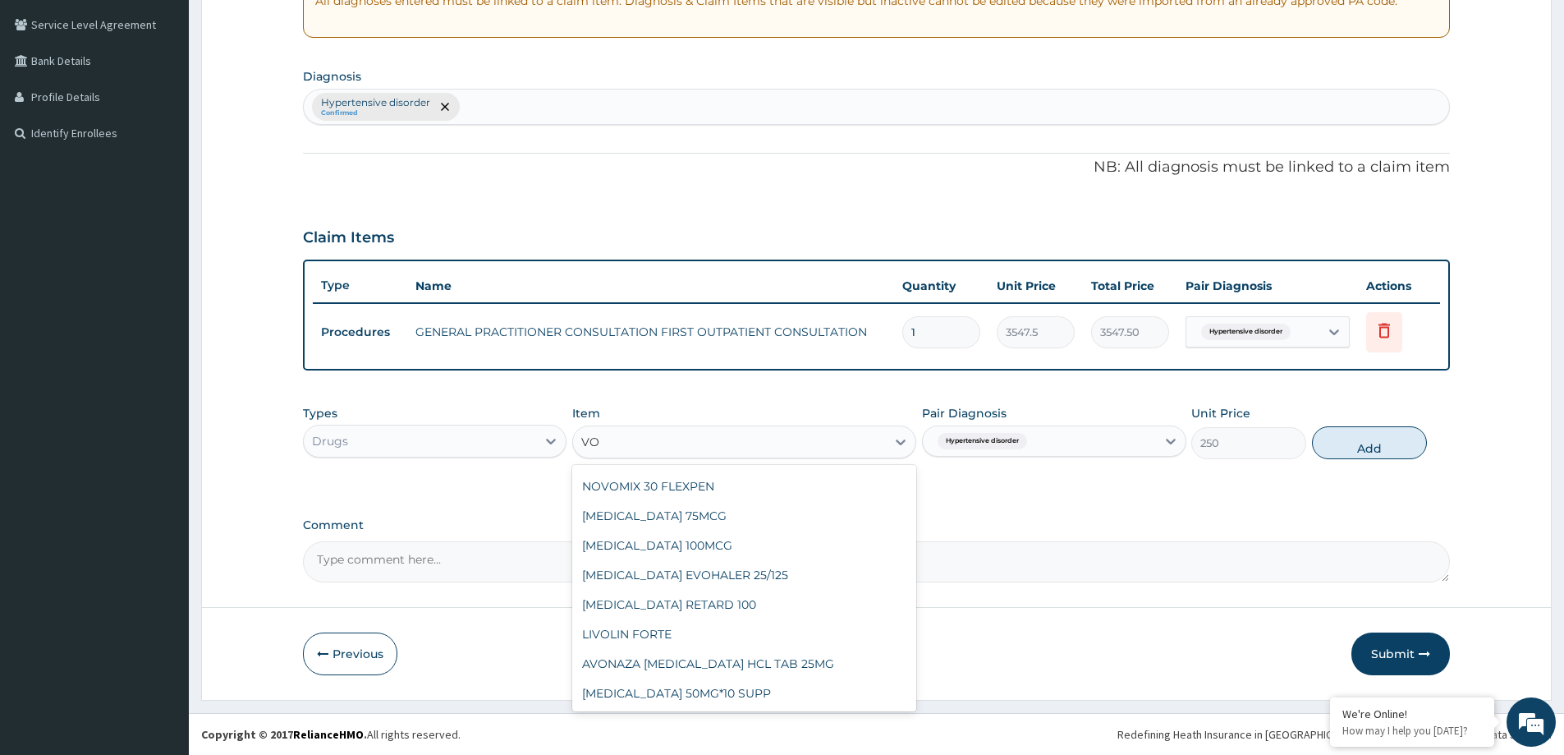
scroll to position [0, 0]
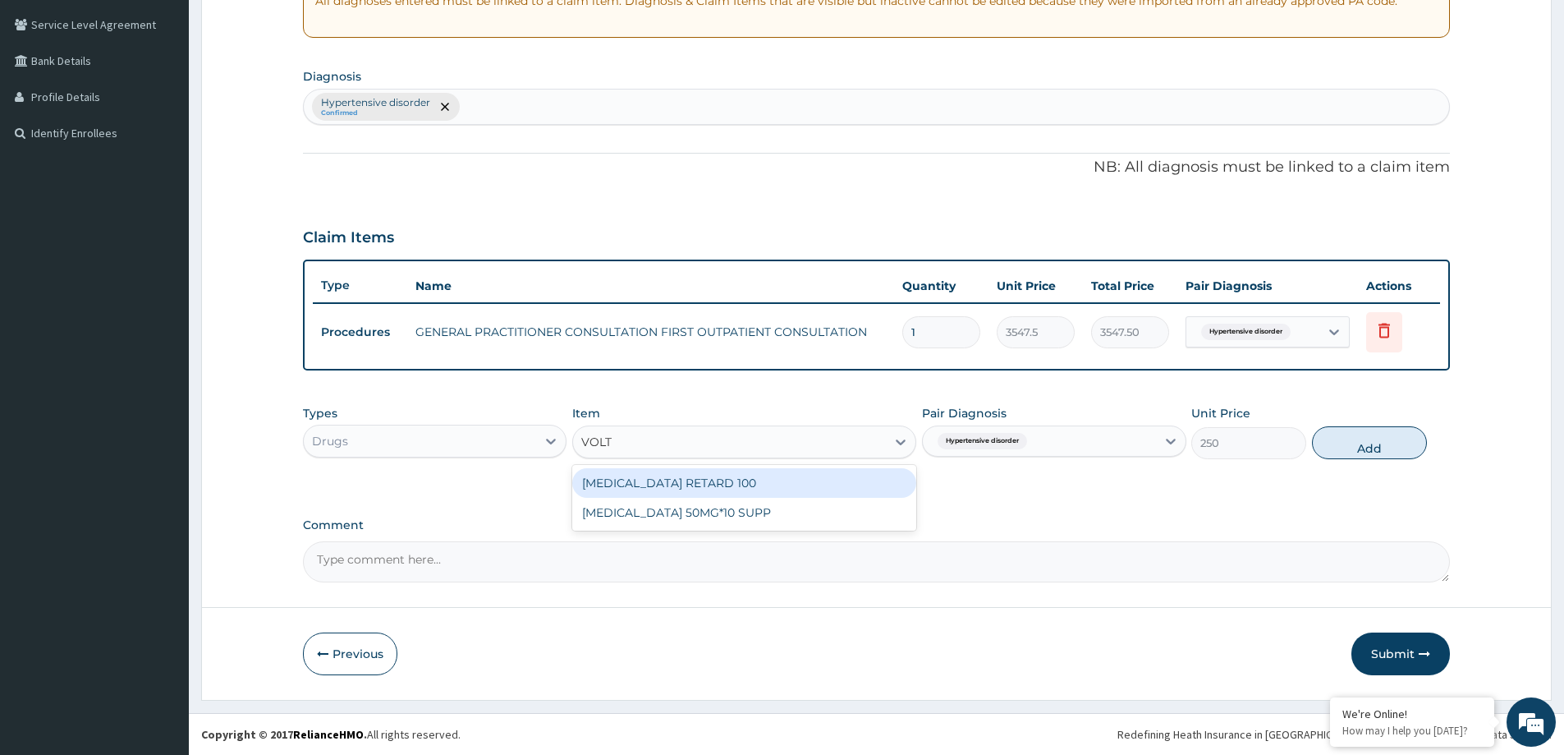
type input "VOLT"
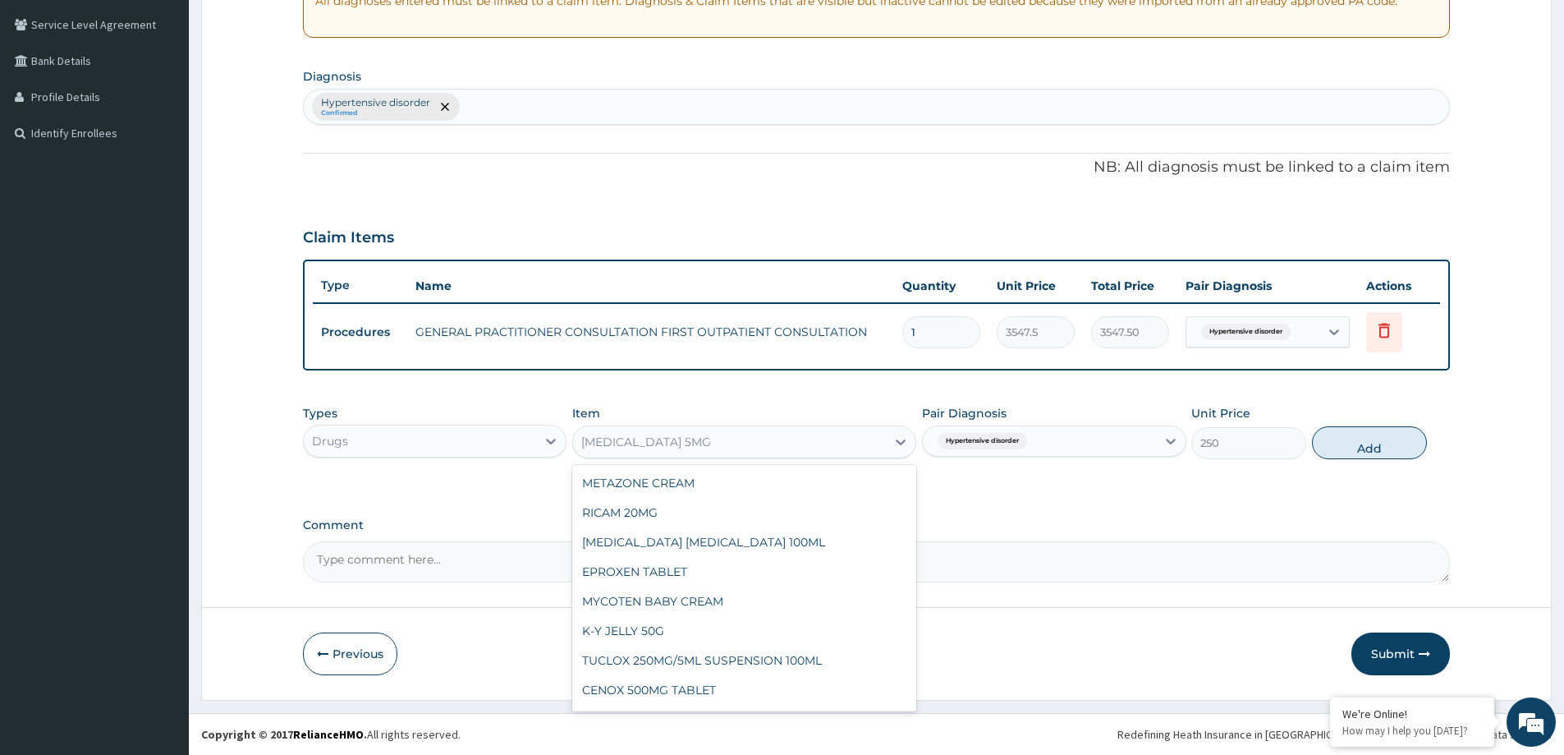
drag, startPoint x: 824, startPoint y: 499, endPoint x: 697, endPoint y: 434, distance: 142.1
click at [697, 434] on div "APIXABAN 5MG" at bounding box center [729, 442] width 313 height 26
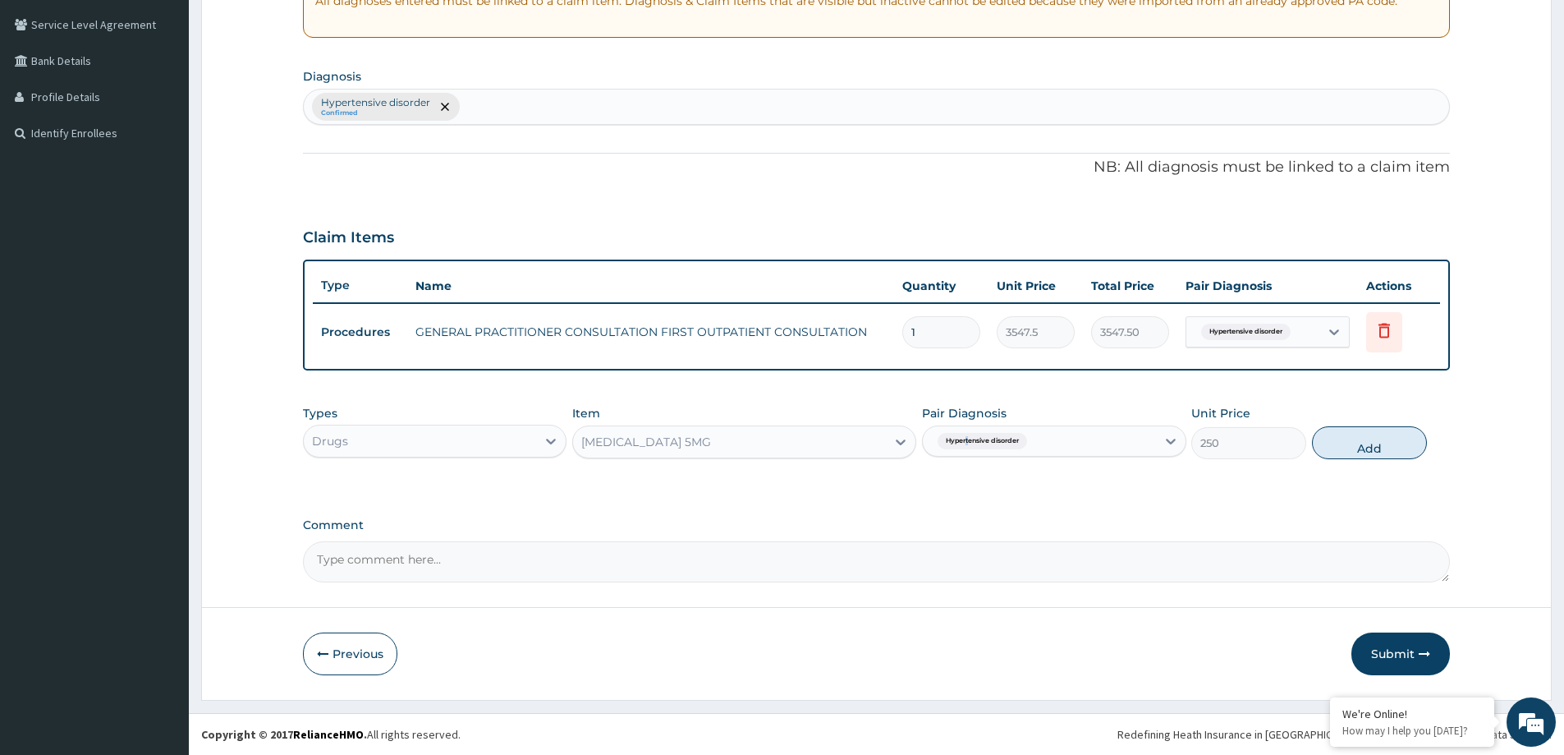
drag, startPoint x: 970, startPoint y: 489, endPoint x: 984, endPoint y: 482, distance: 15.8
click at [971, 486] on div "Types Drugs Item APIXABAN 5MG Pair Diagnosis Hypertensive disorder Unit Price 2…" at bounding box center [876, 444] width 1147 height 95
drag, startPoint x: 1414, startPoint y: 669, endPoint x: 1365, endPoint y: 660, distance: 50.0
click at [1412, 669] on button "Submit" at bounding box center [1401, 653] width 99 height 43
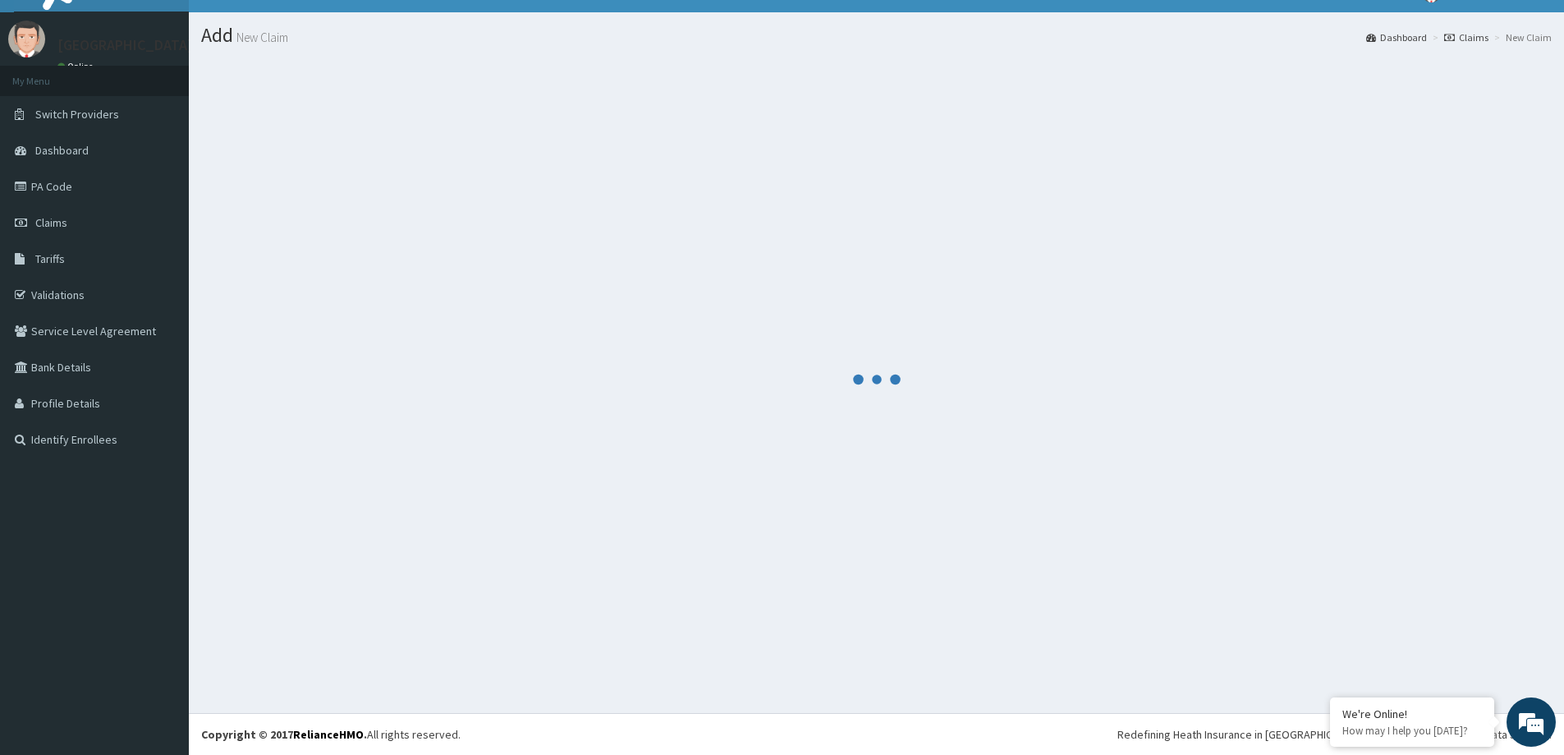
scroll to position [335, 0]
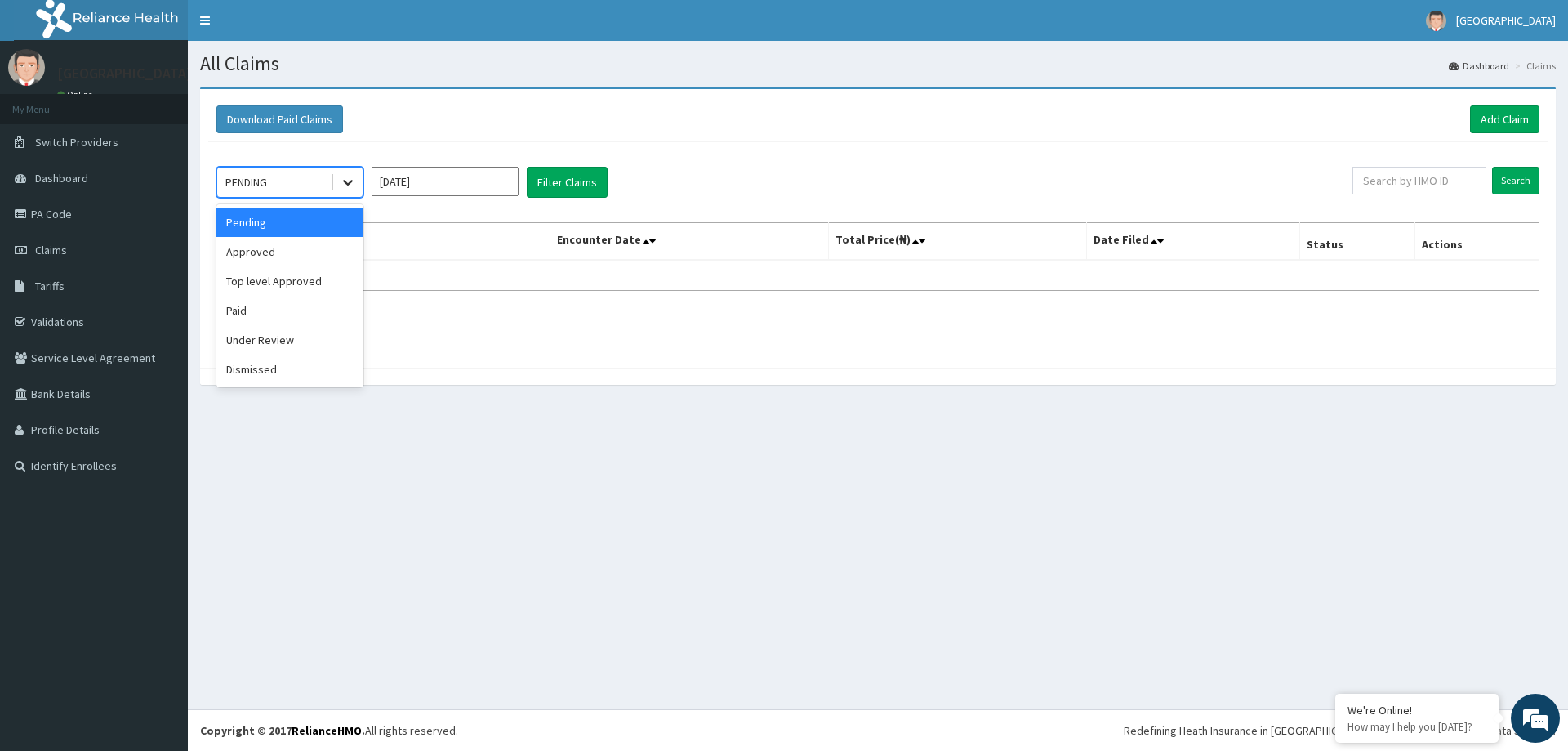
click at [356, 194] on div at bounding box center [348, 182] width 30 height 30
